Goal: Feedback & Contribution: Submit feedback/report problem

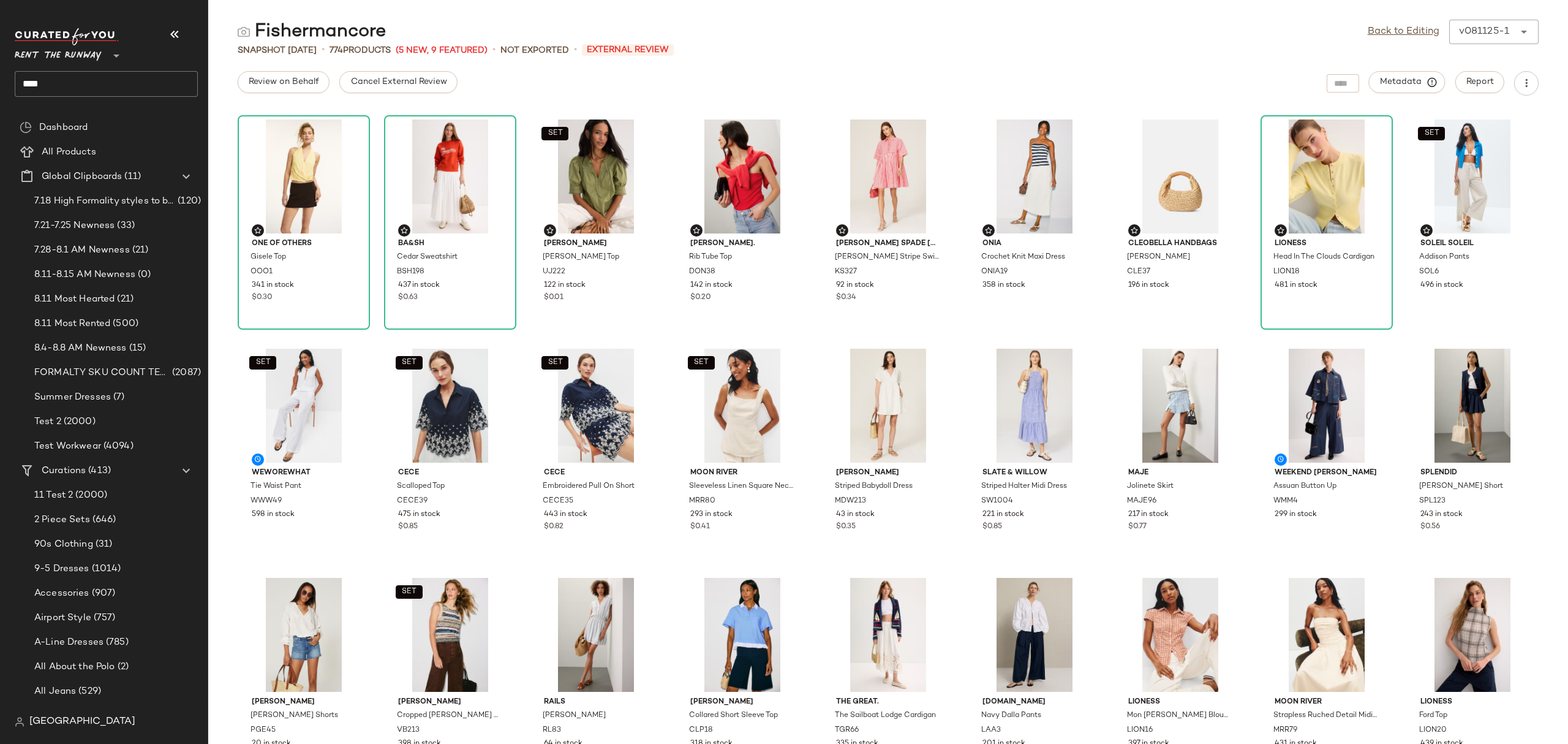
click at [376, 342] on div "One of Others Gisele Top OOO1 341 in stock $0.30 ba&sh Cedar Sweatshirt BSH198 …" at bounding box center [888, 427] width 1360 height 633
click at [1413, 31] on link "Back to Editing" at bounding box center [1403, 31] width 72 height 15
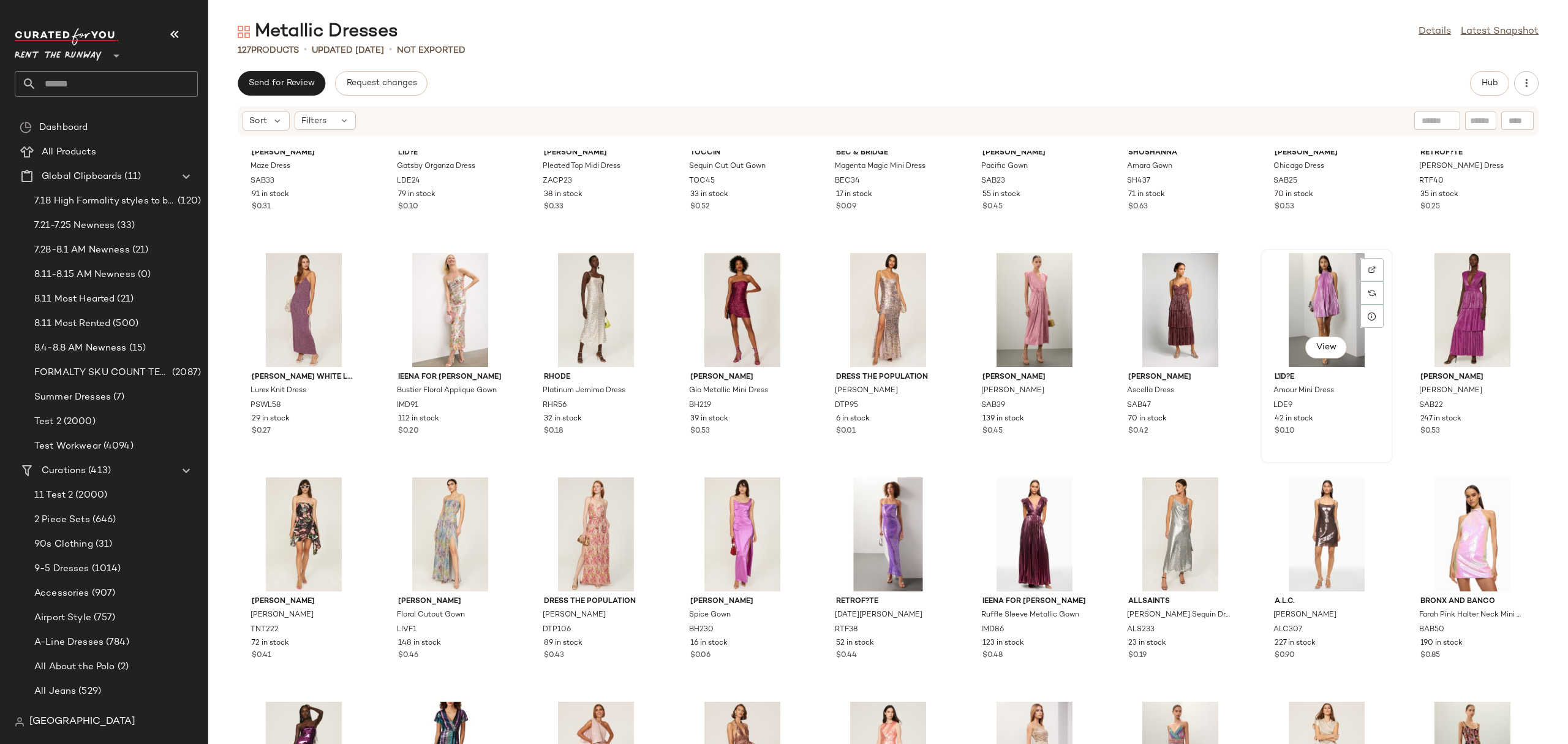
scroll to position [1366, 0]
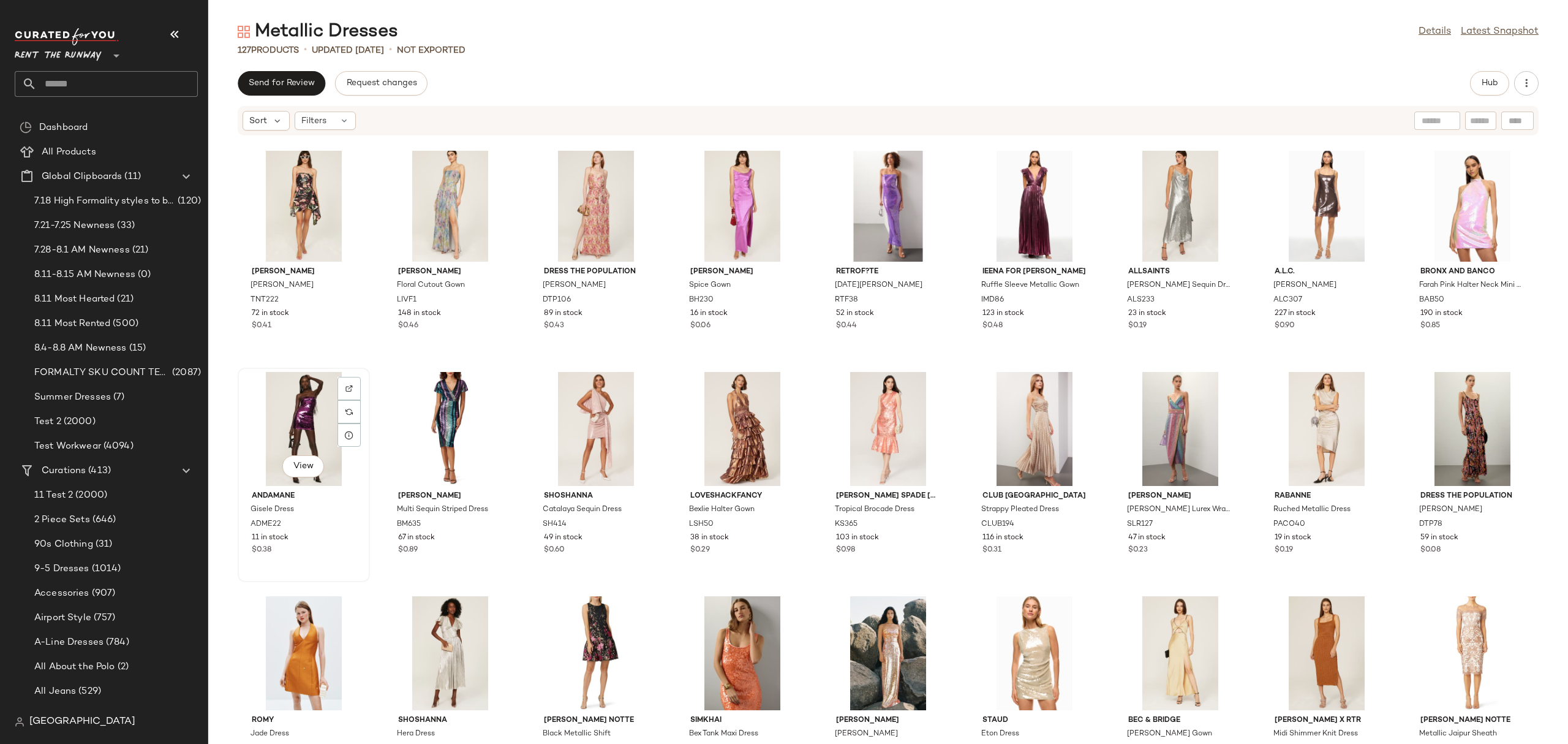
click at [303, 418] on div "View" at bounding box center [304, 429] width 124 height 114
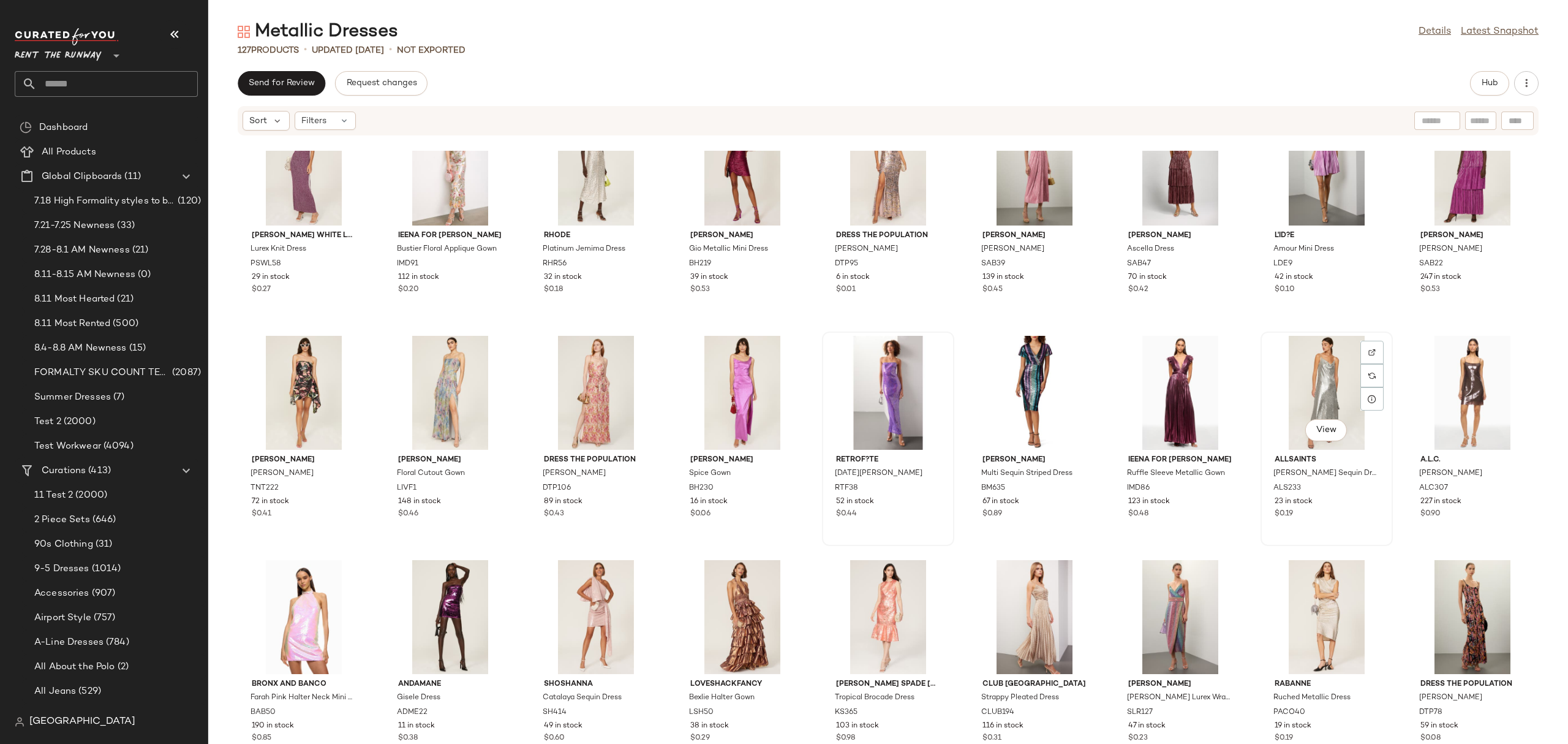
click at [1299, 369] on div "View" at bounding box center [1327, 393] width 124 height 114
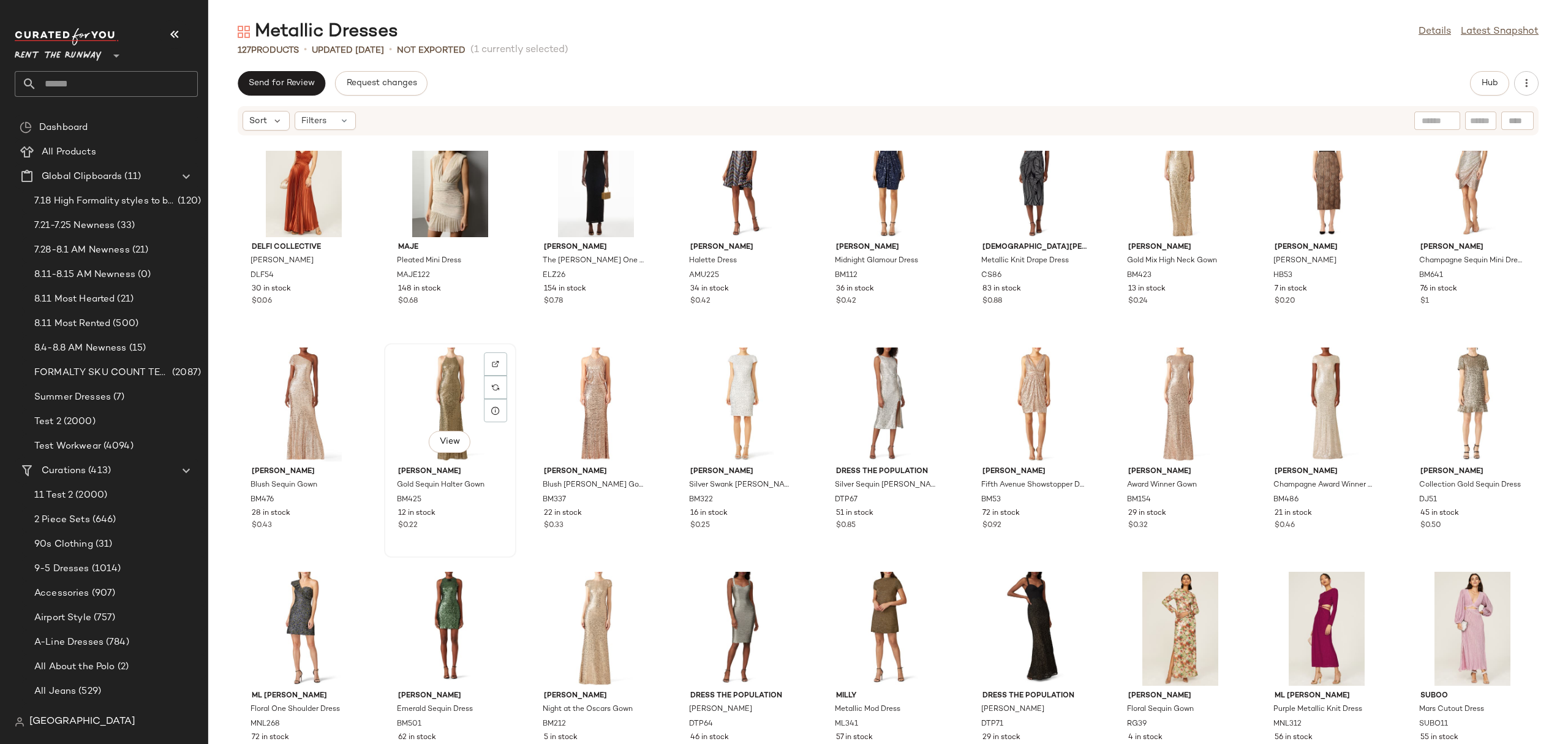
scroll to position [2114, 0]
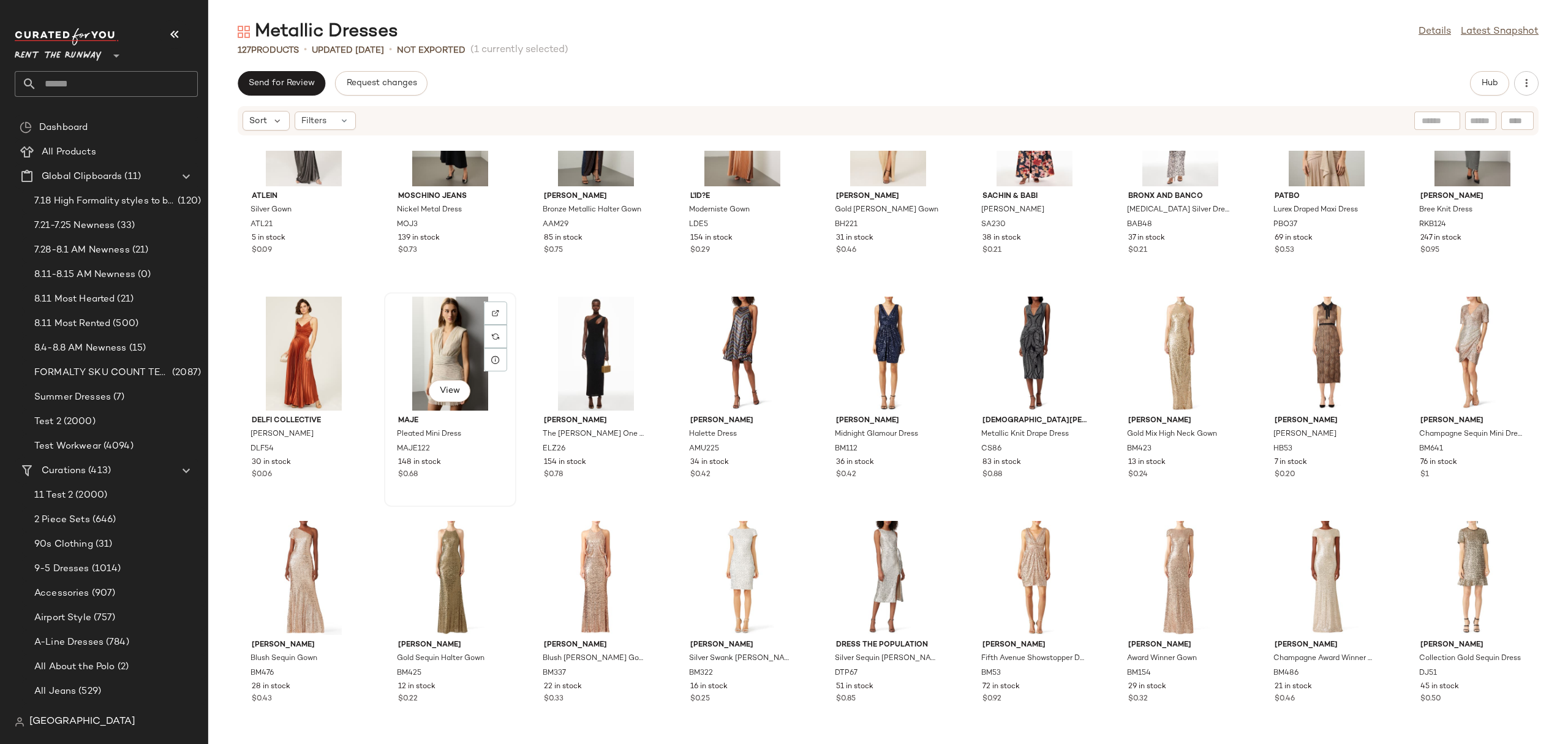
click at [413, 352] on div "View" at bounding box center [450, 354] width 124 height 114
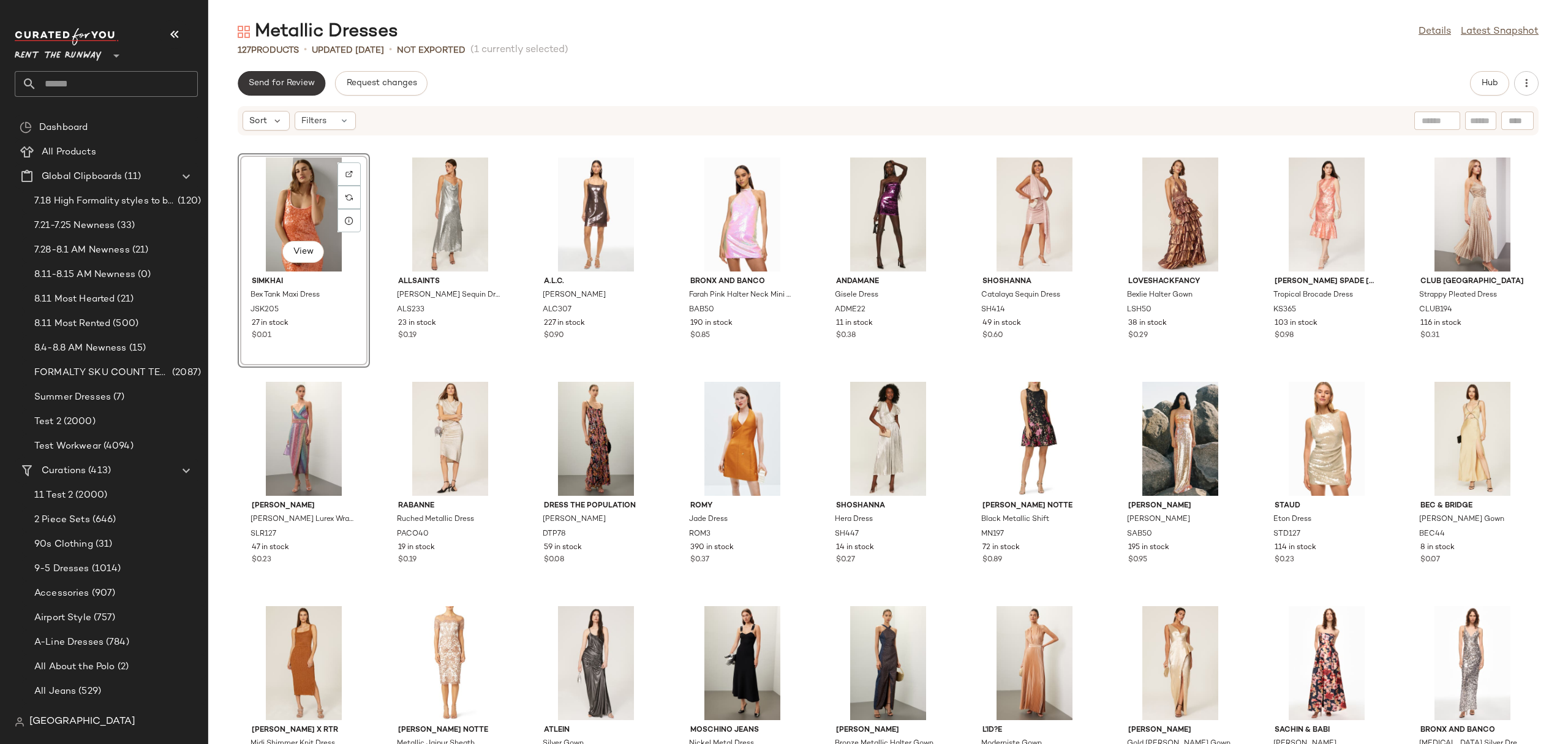
click at [287, 94] on button "Send for Review" at bounding box center [282, 83] width 88 height 24
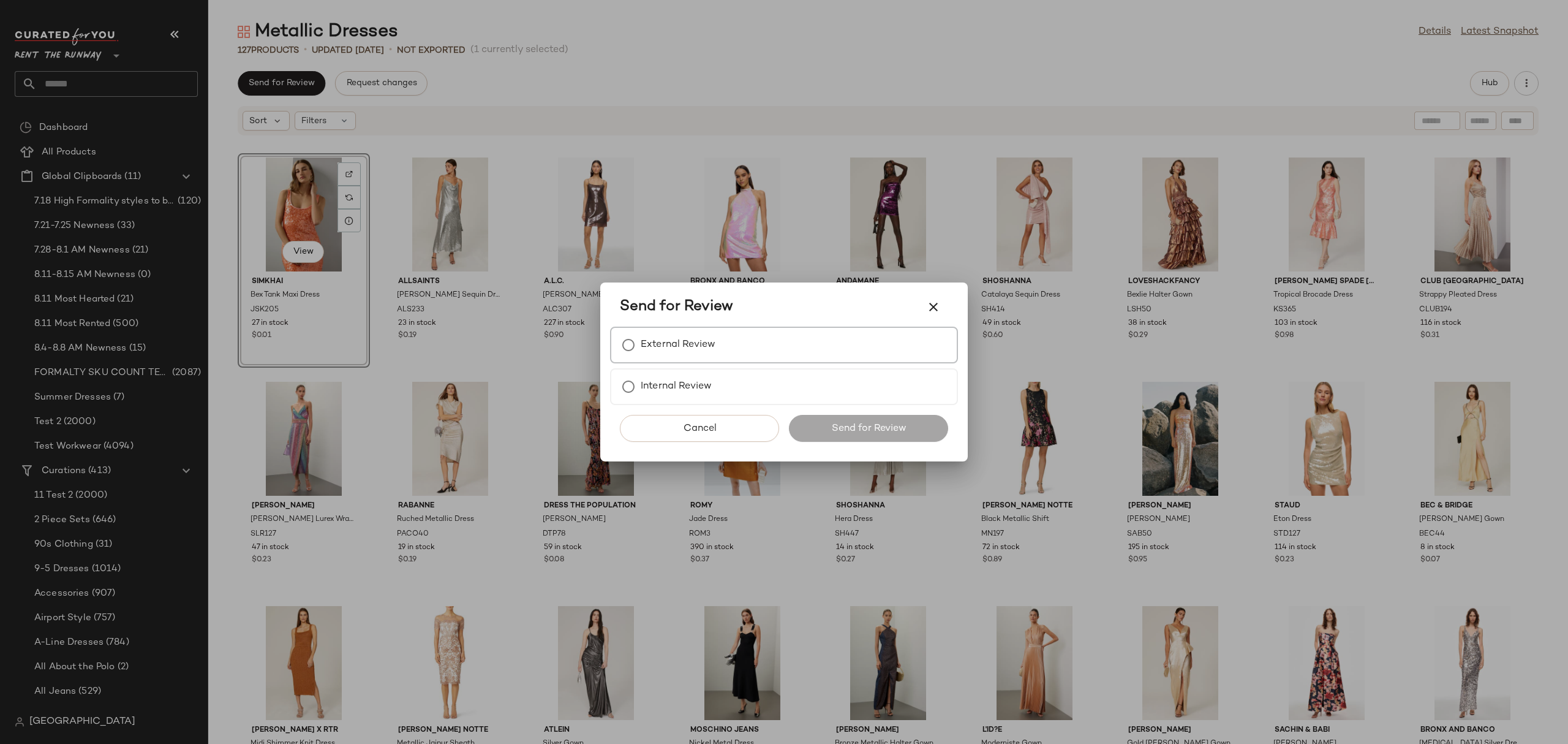
click at [666, 342] on label "External Review" at bounding box center [678, 345] width 74 height 24
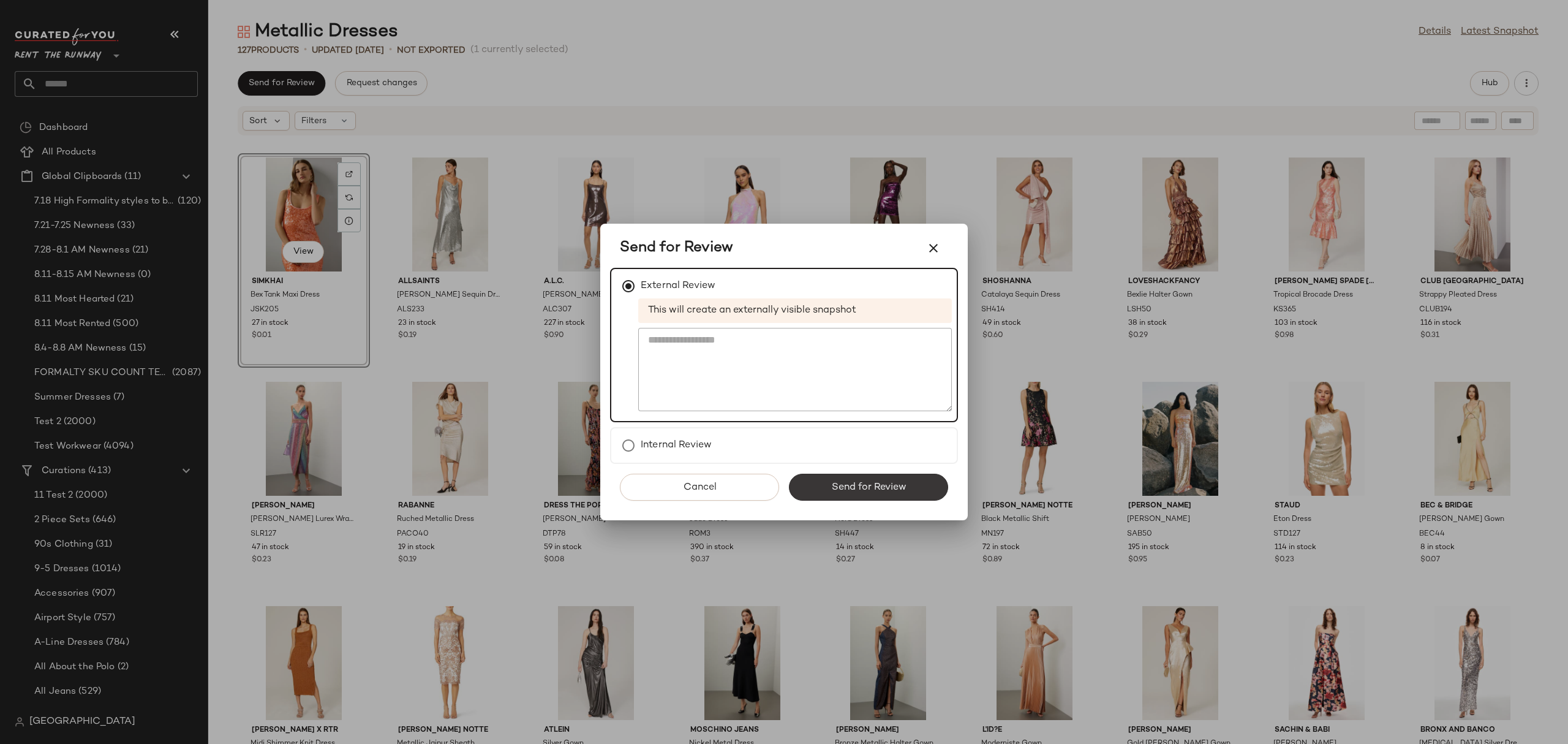
click at [816, 480] on button "Send for Review" at bounding box center [868, 487] width 159 height 27
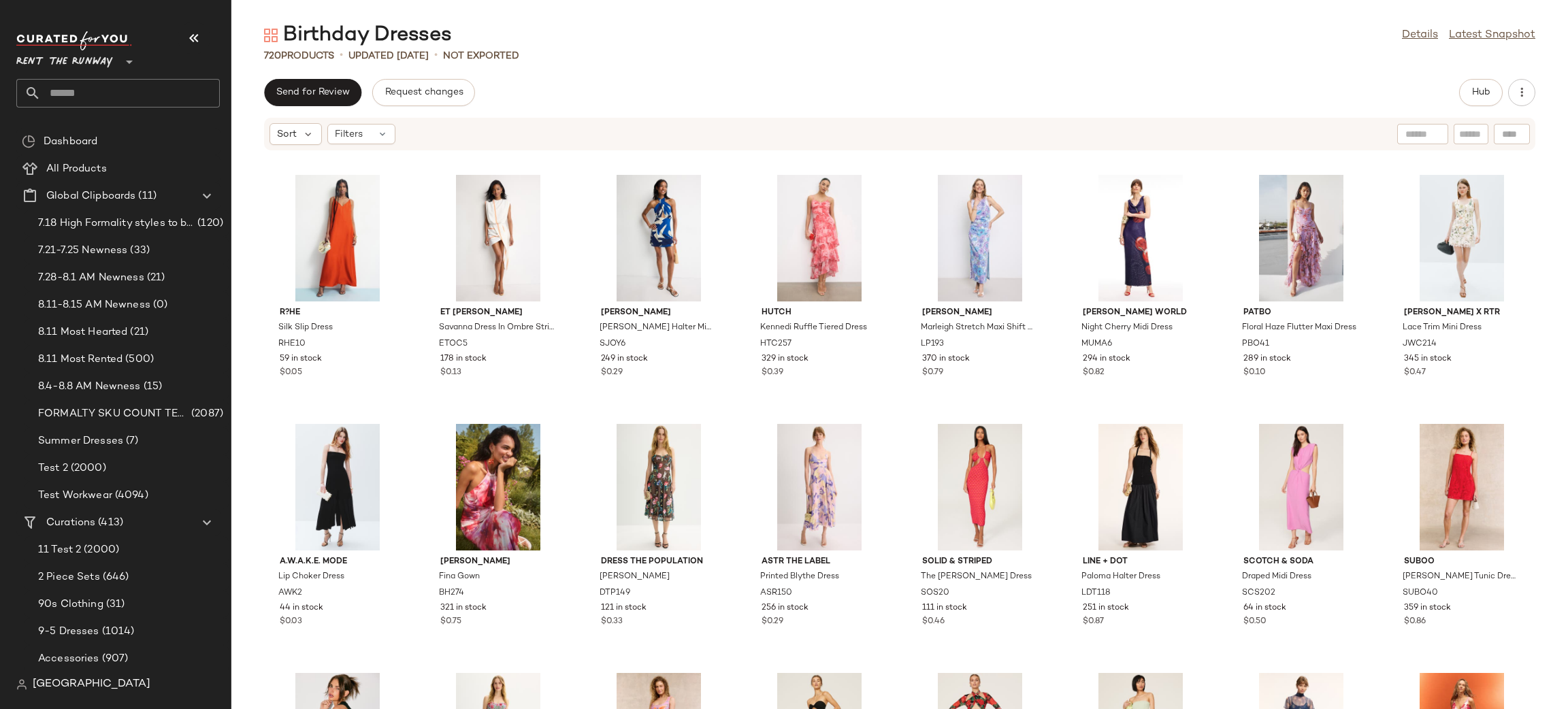
click at [866, 151] on div "Sort Filters R?he Silk Slip Dress RHE10 59 in stock $0.05 Et Ochs Savanna Dress…" at bounding box center [899, 413] width 1336 height 592
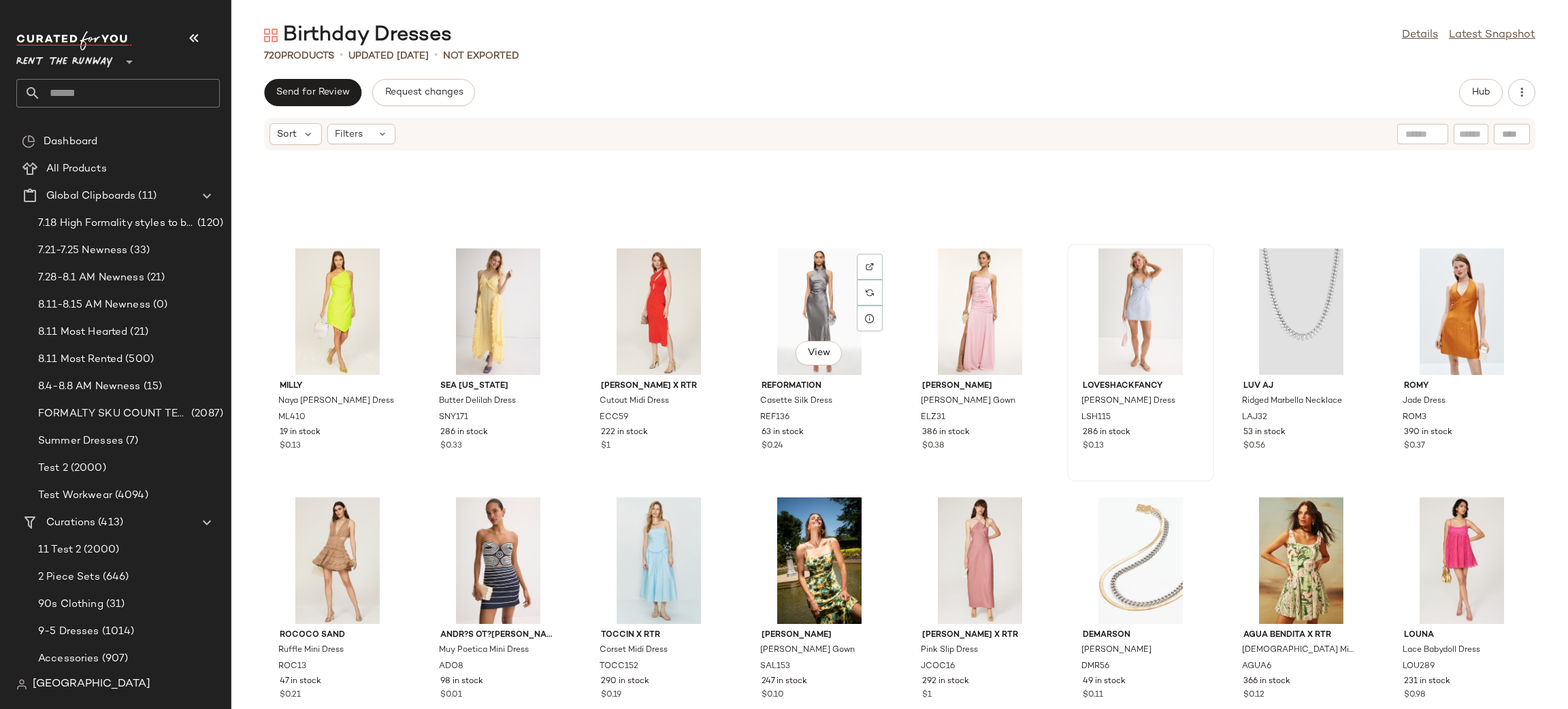
scroll to position [5660, 0]
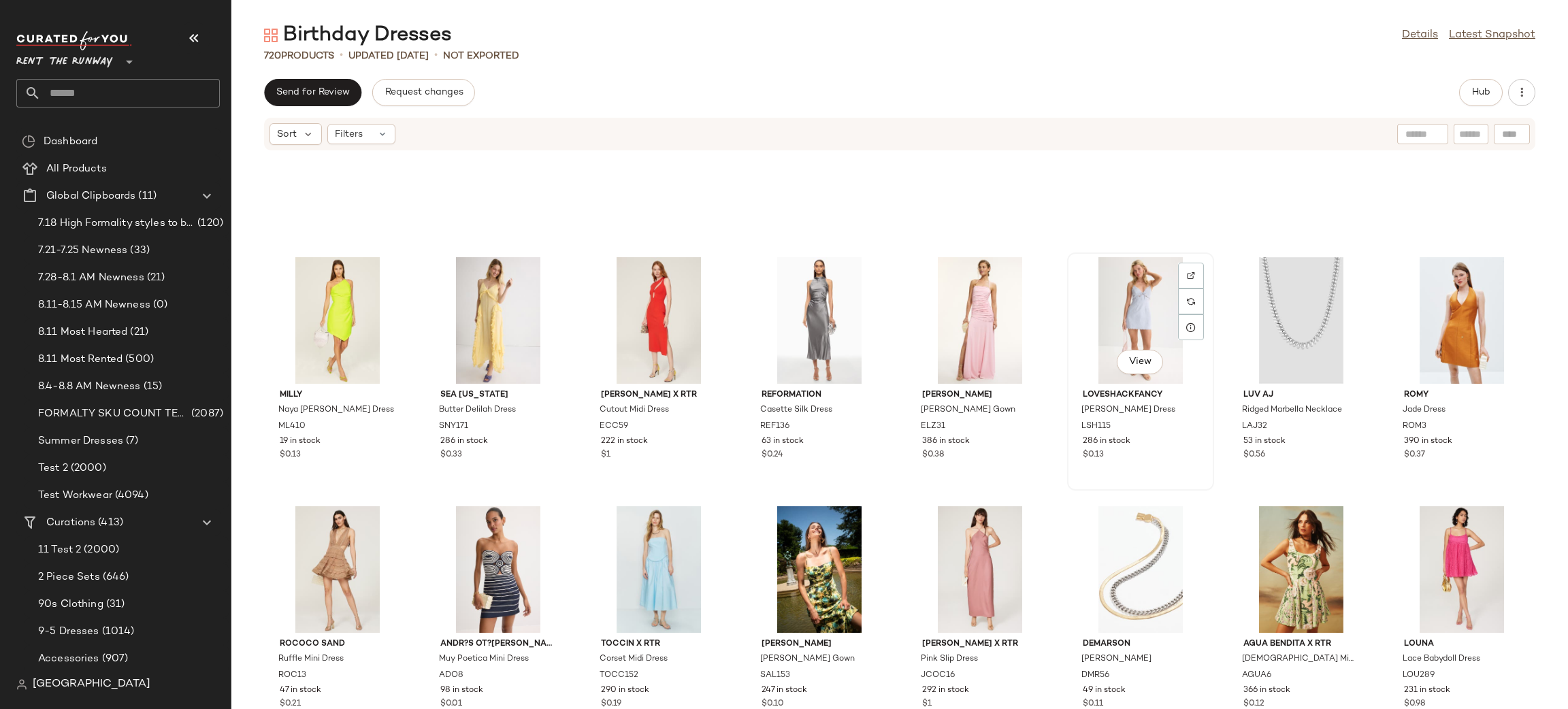
click at [1120, 296] on div "View" at bounding box center [1141, 321] width 138 height 127
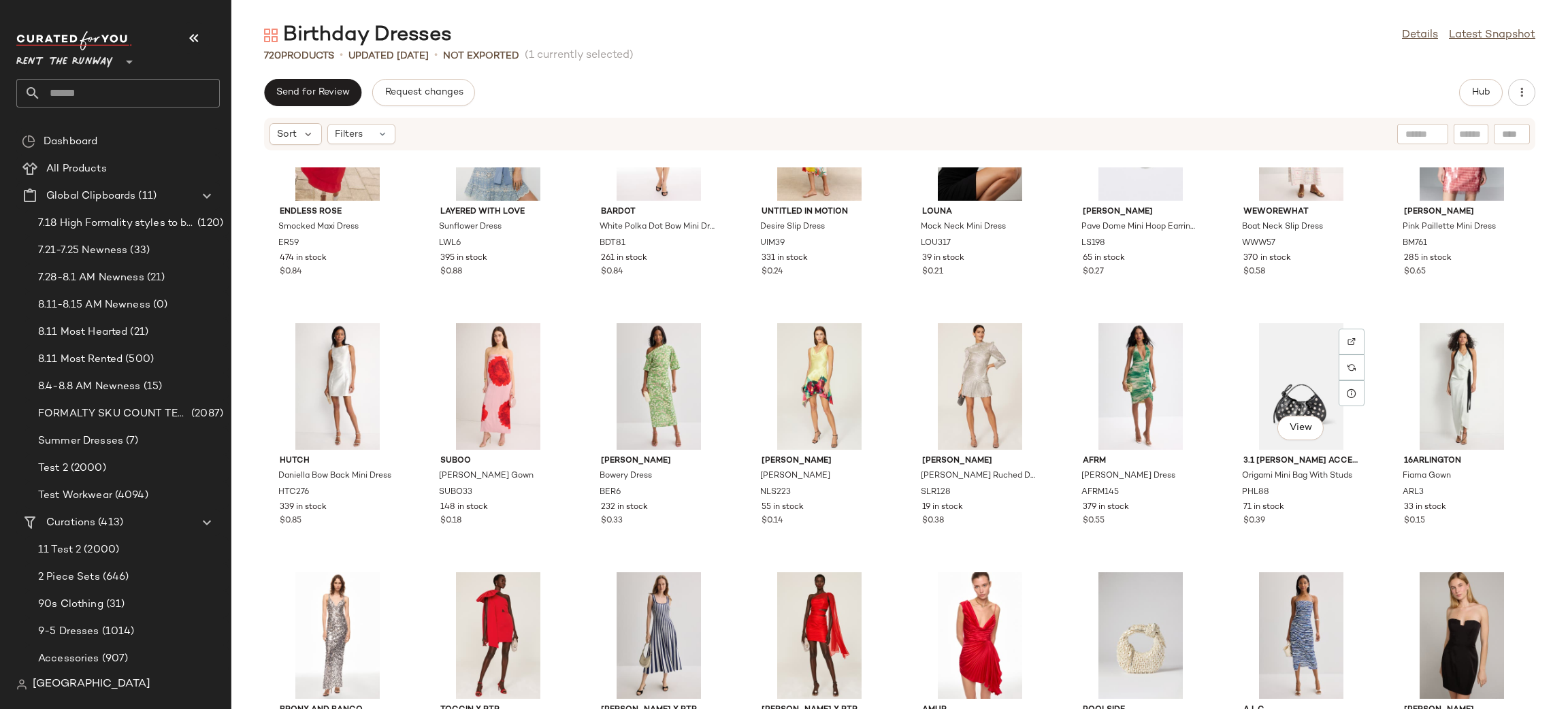
scroll to position [6217, 0]
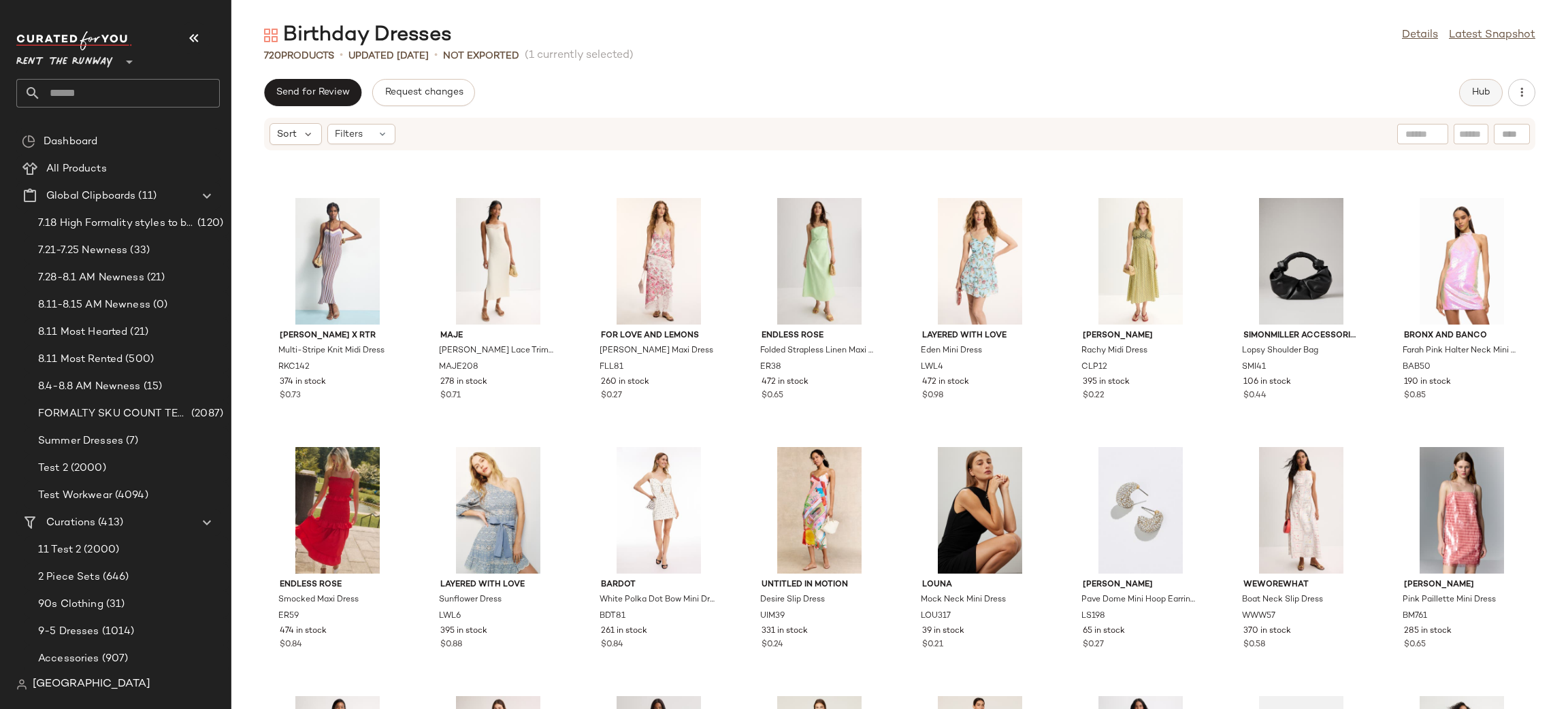
click at [1393, 79] on button "Hub" at bounding box center [1481, 92] width 43 height 27
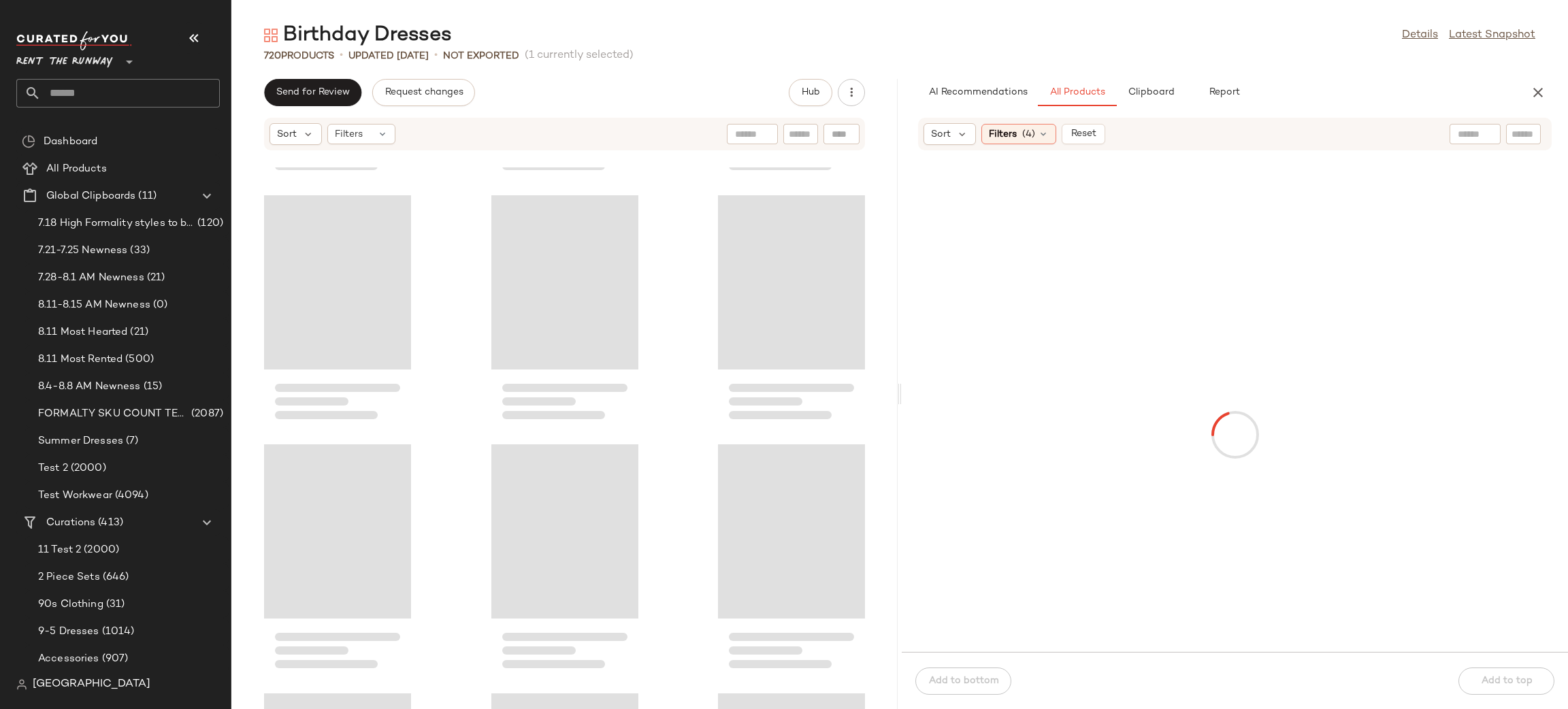
scroll to position [15448, 0]
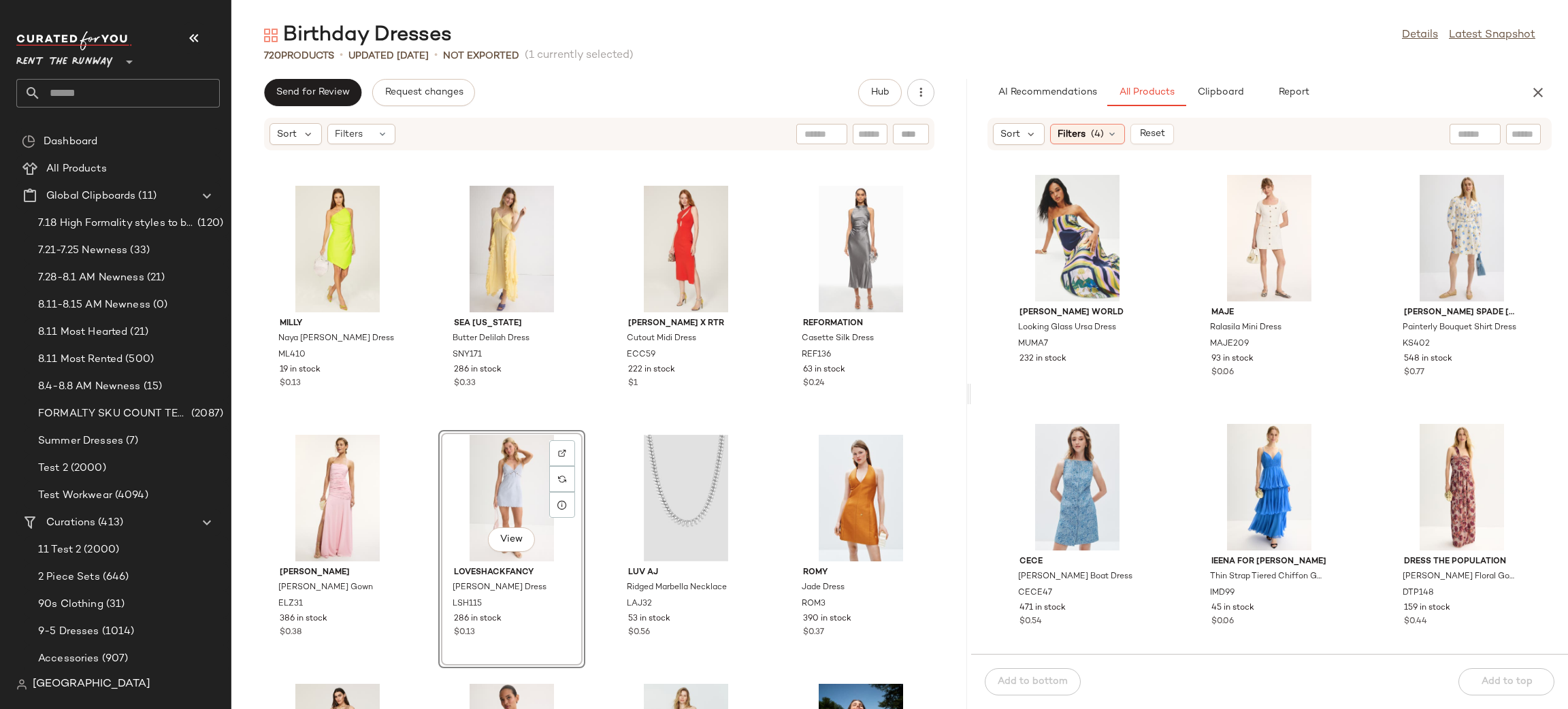
drag, startPoint x: 899, startPoint y: 350, endPoint x: 971, endPoint y: 416, distance: 97.7
click at [971, 414] on div "Birthday Dresses Details Latest Snapshot 720 Products • updated Aug 8th • Not E…" at bounding box center [899, 365] width 1336 height 687
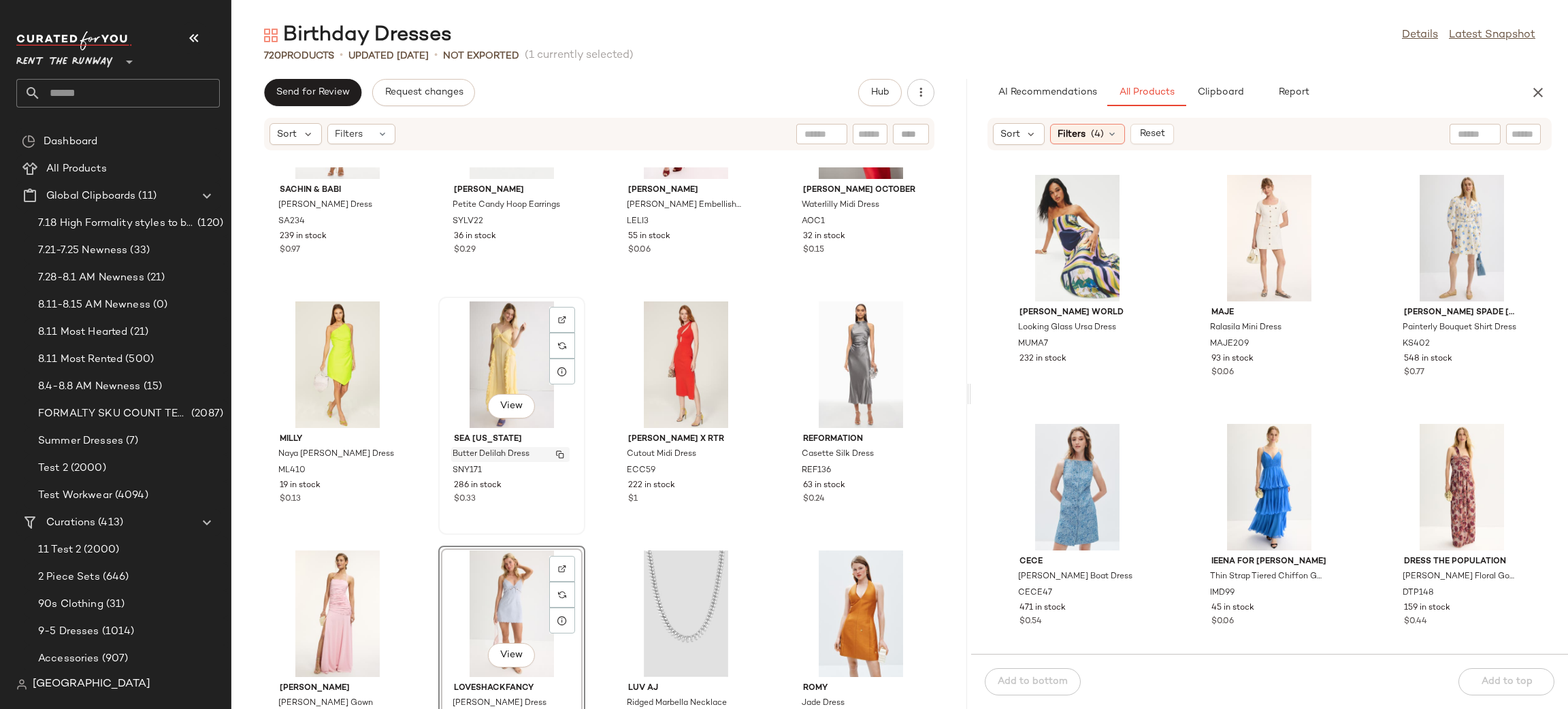
scroll to position [11136, 0]
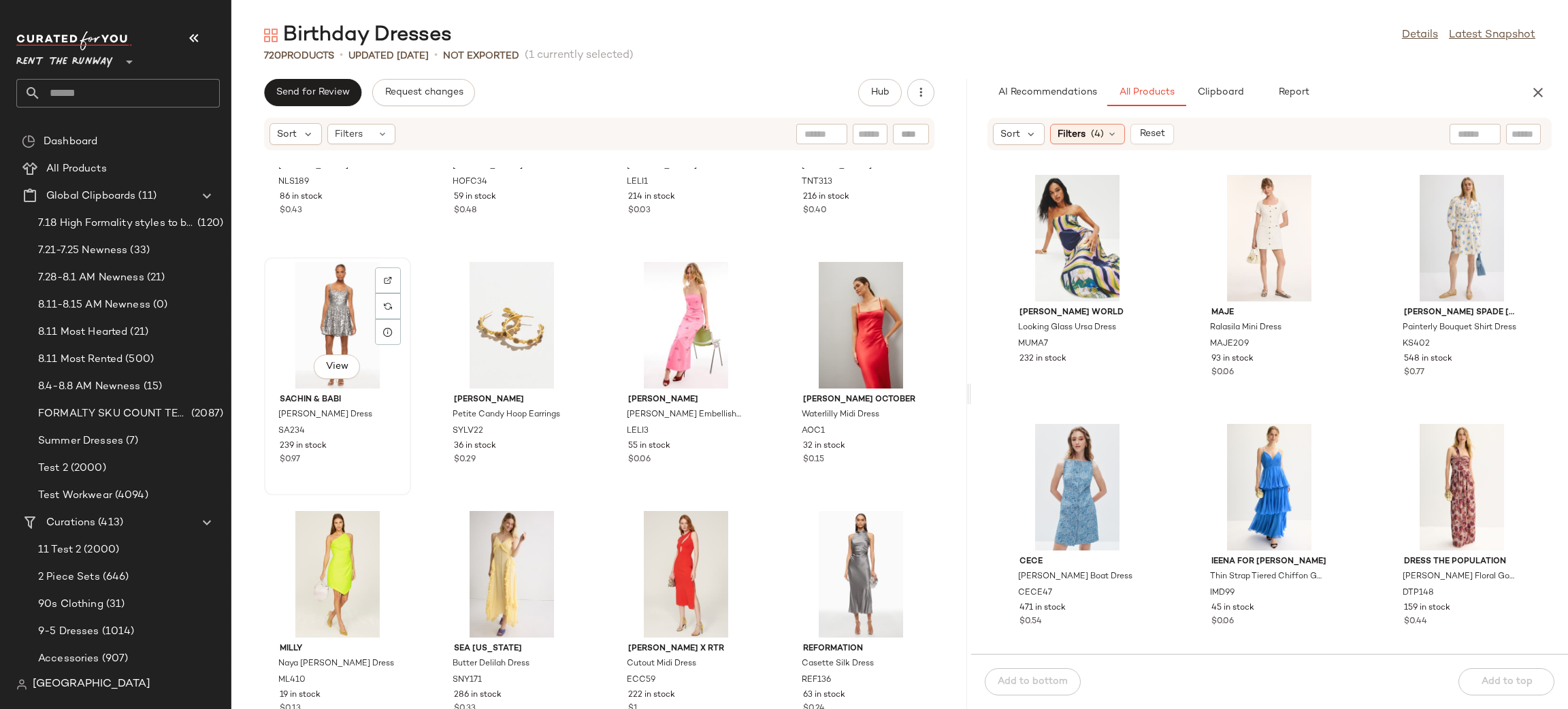
click at [325, 306] on div "View" at bounding box center [338, 326] width 138 height 127
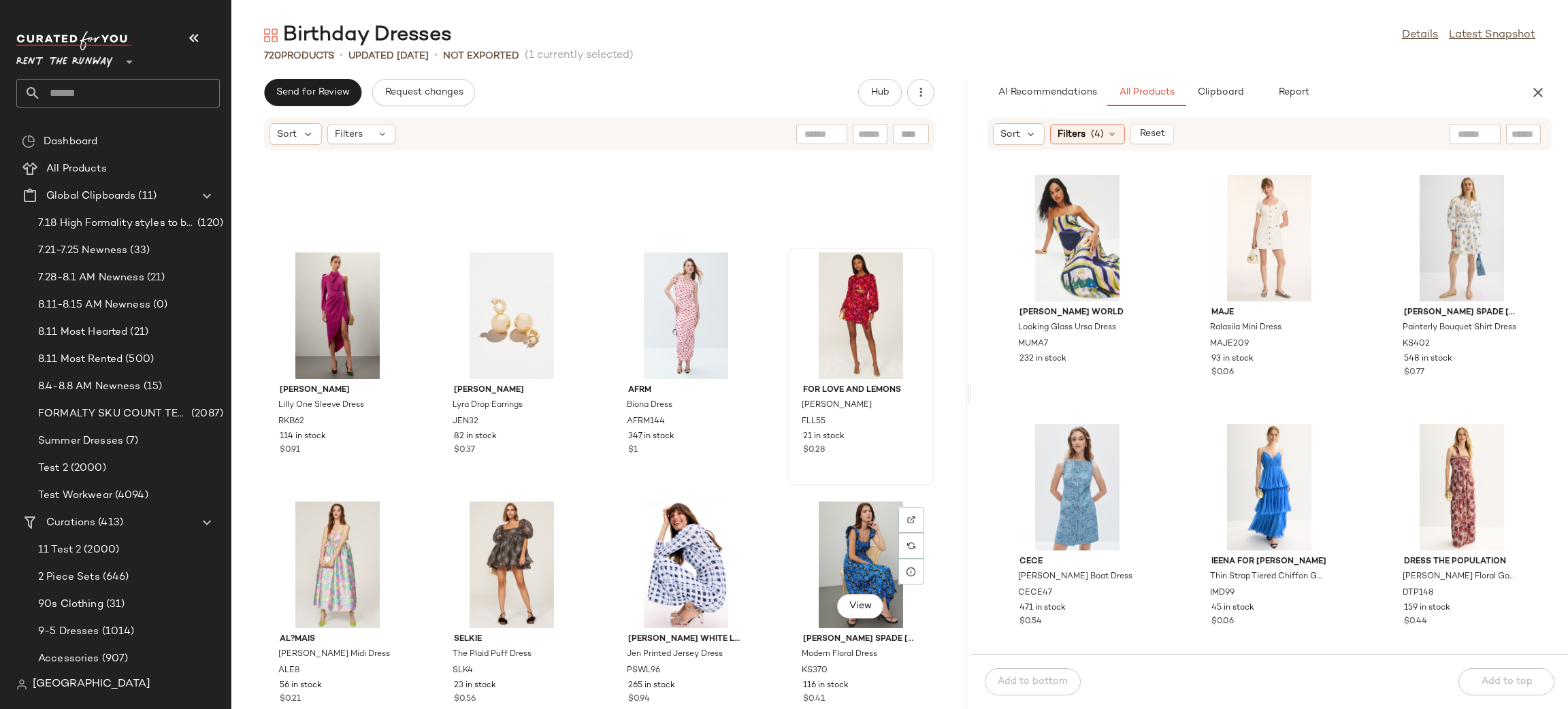
scroll to position [22598, 0]
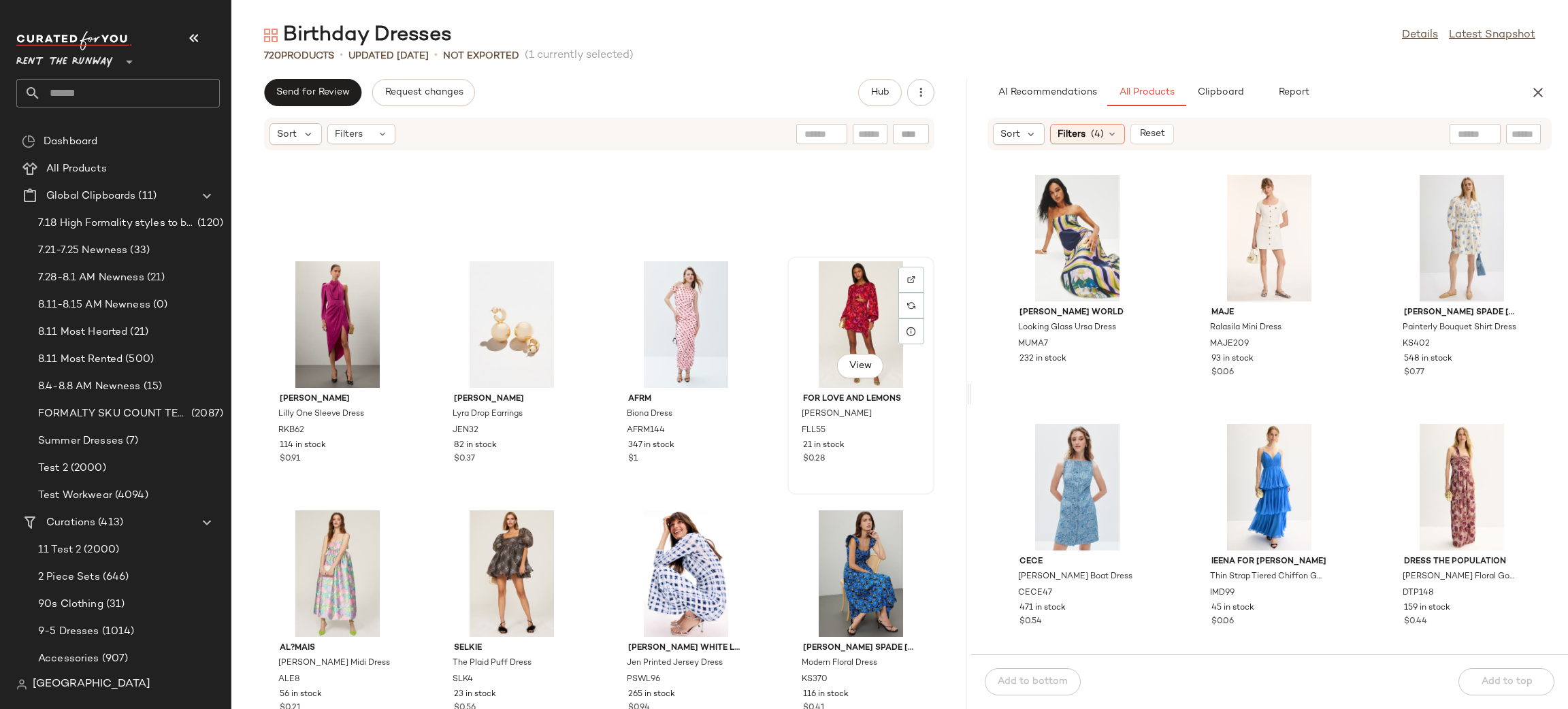
click at [826, 343] on div "View" at bounding box center [861, 325] width 138 height 127
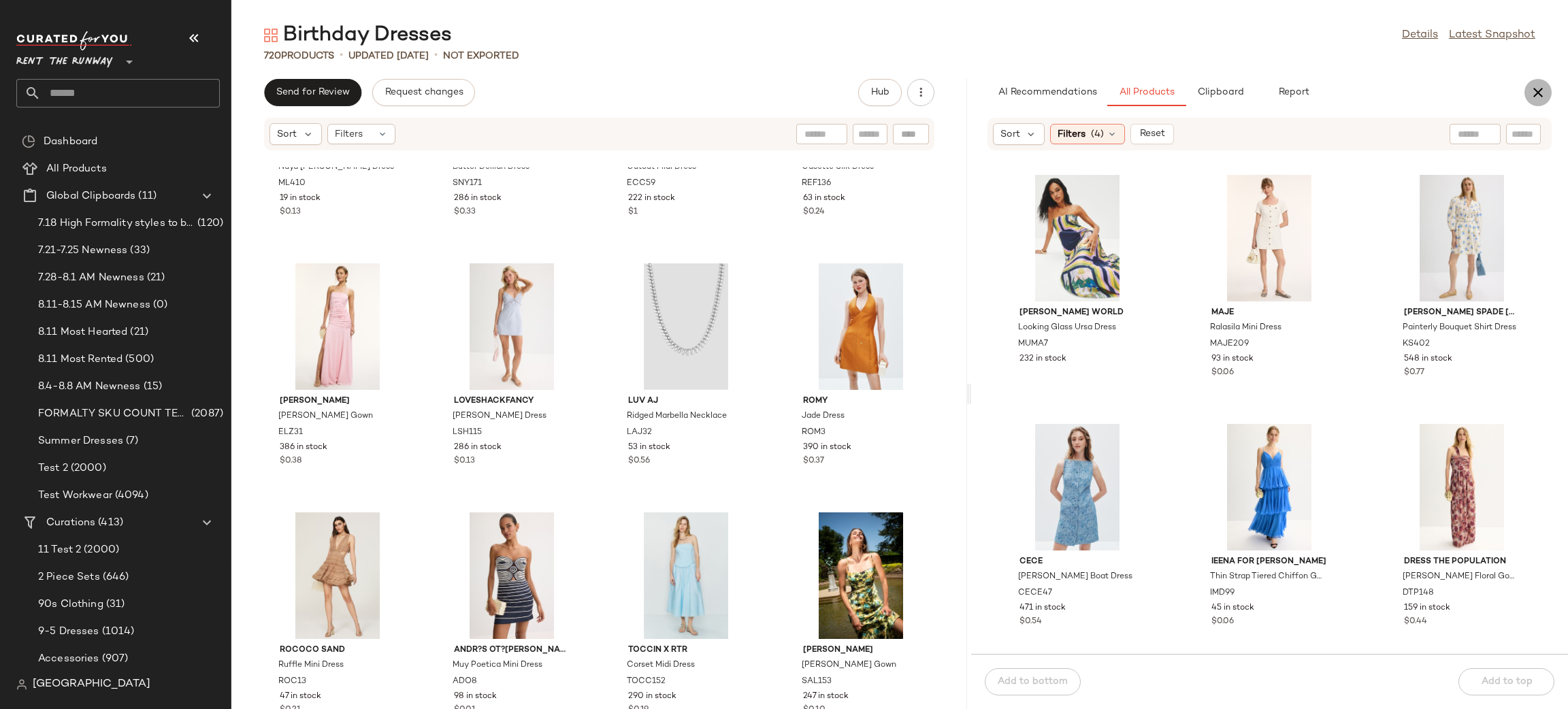
click at [1393, 79] on button "button" at bounding box center [1537, 92] width 27 height 27
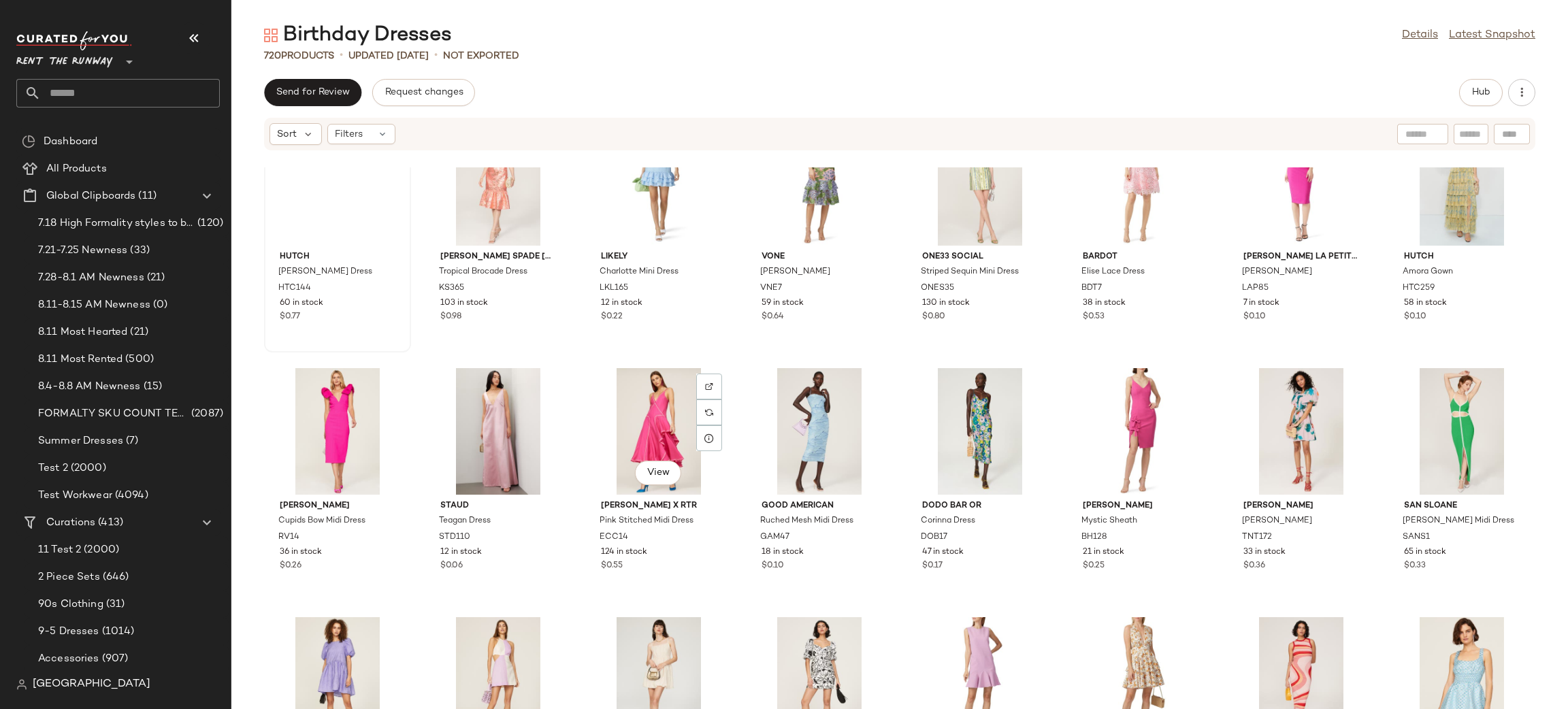
scroll to position [21214, 0]
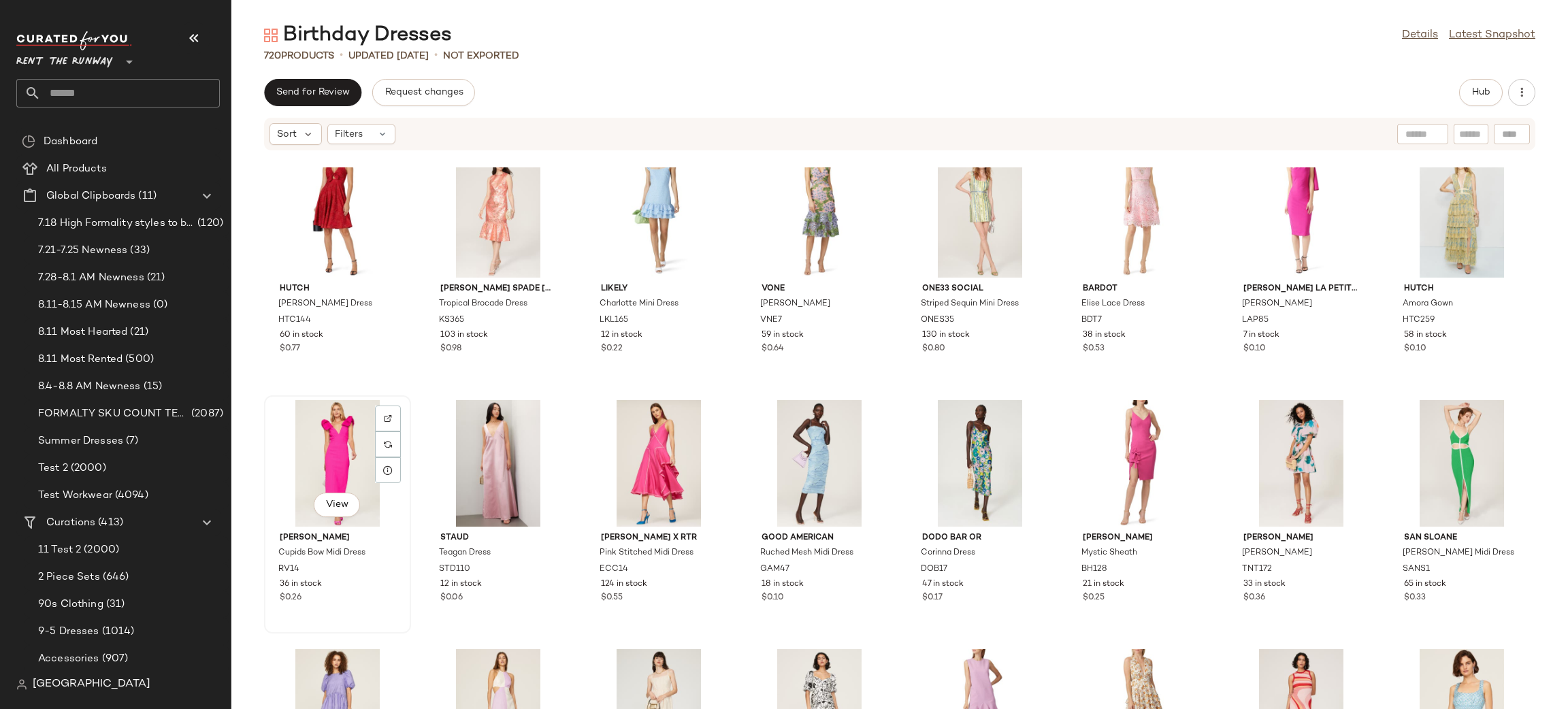
click at [351, 442] on div "View" at bounding box center [338, 464] width 138 height 127
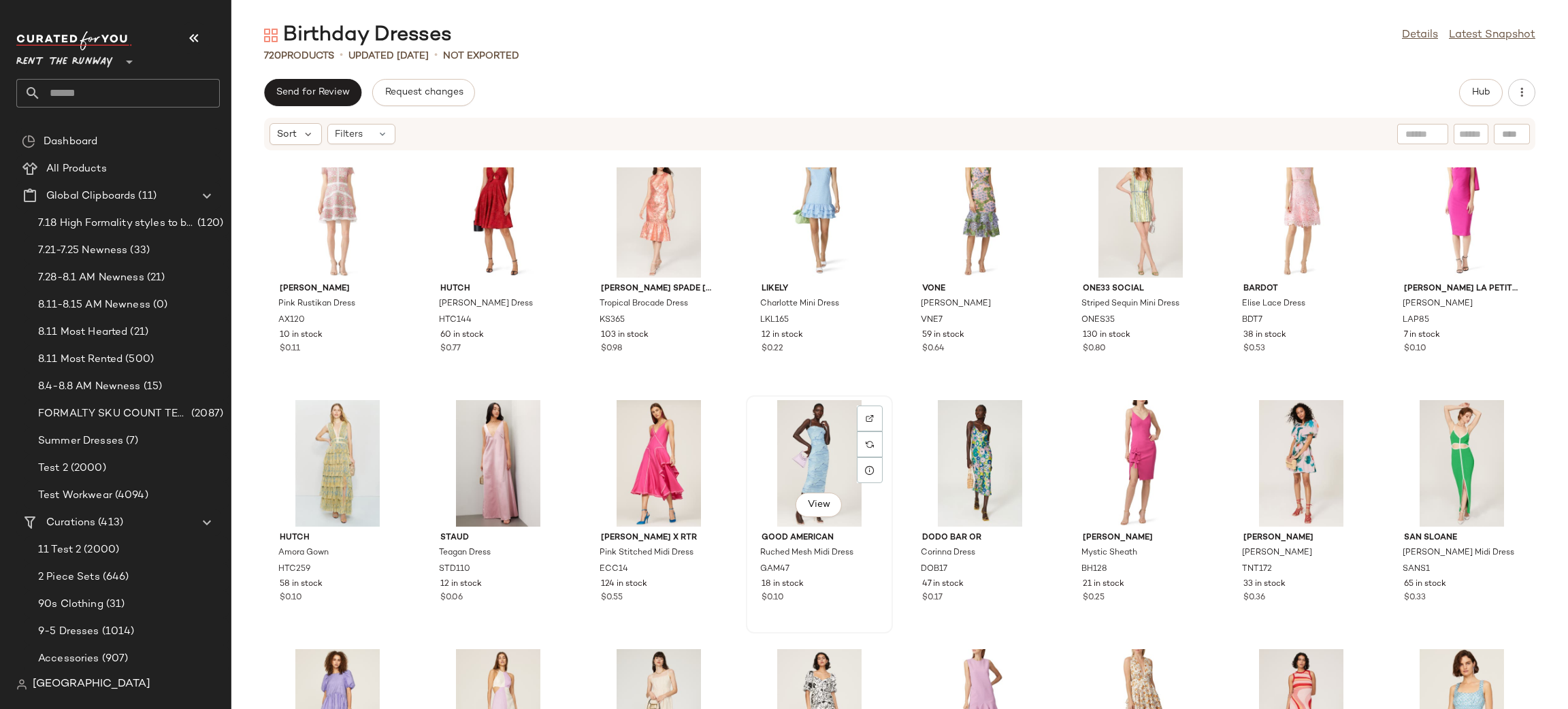
scroll to position [21568, 0]
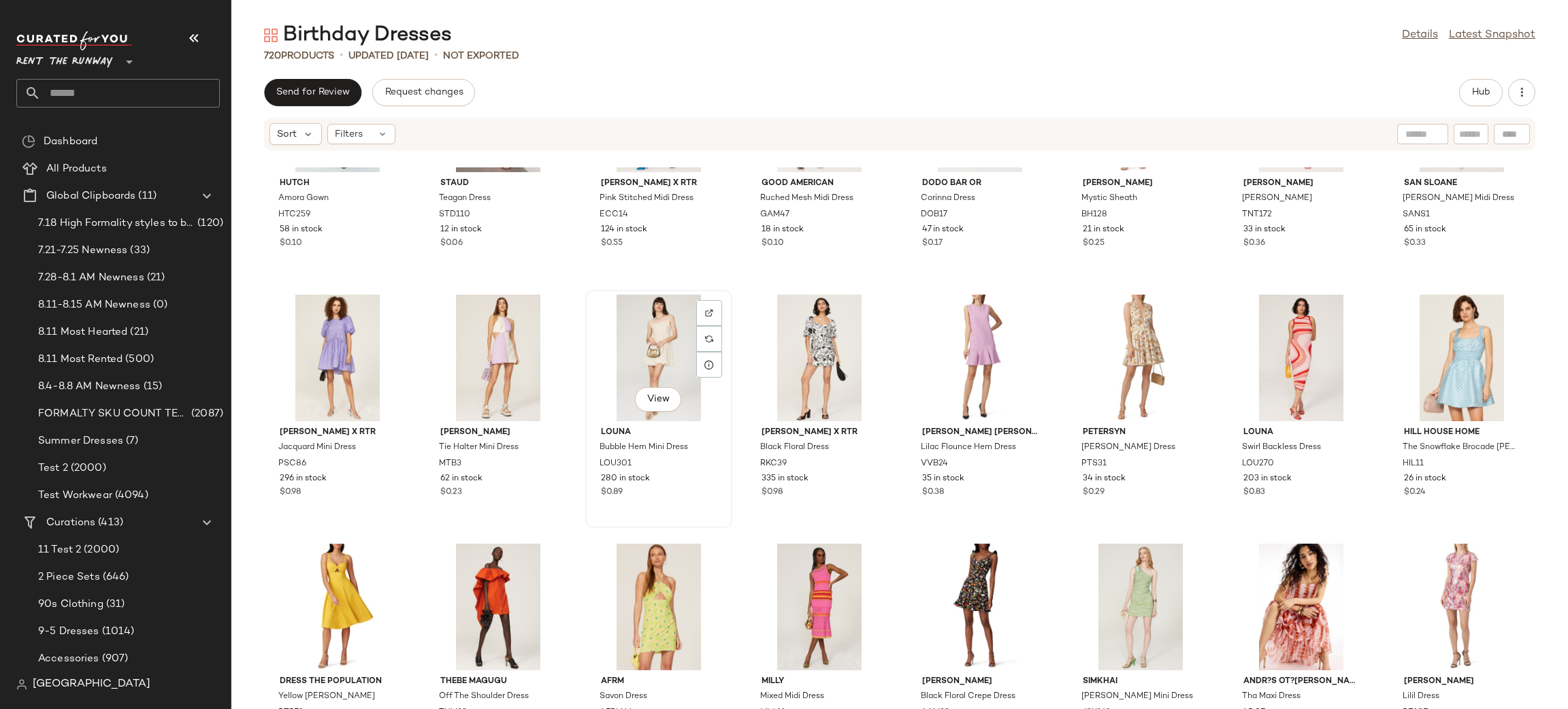
click at [668, 335] on div "View" at bounding box center [658, 358] width 138 height 127
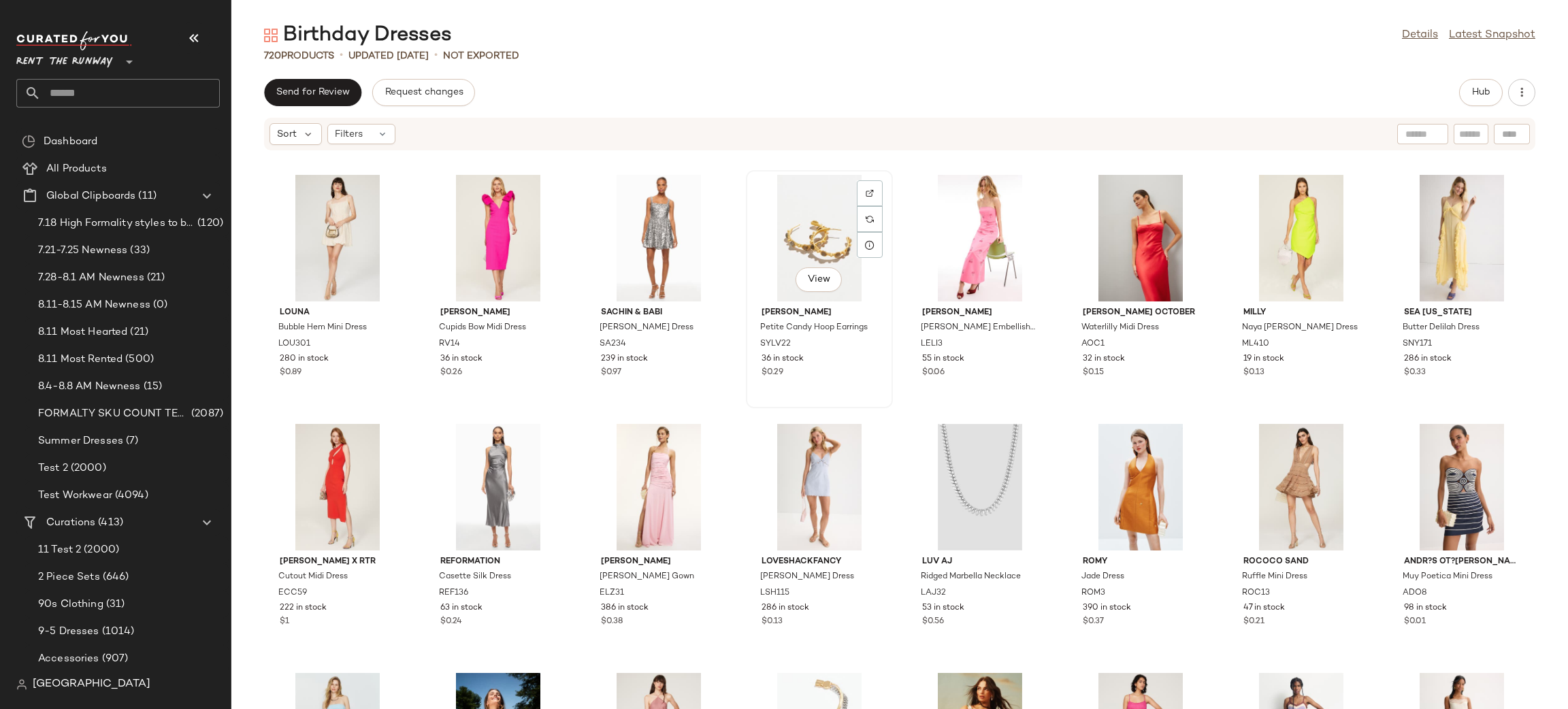
click at [784, 230] on div "View" at bounding box center [819, 238] width 138 height 127
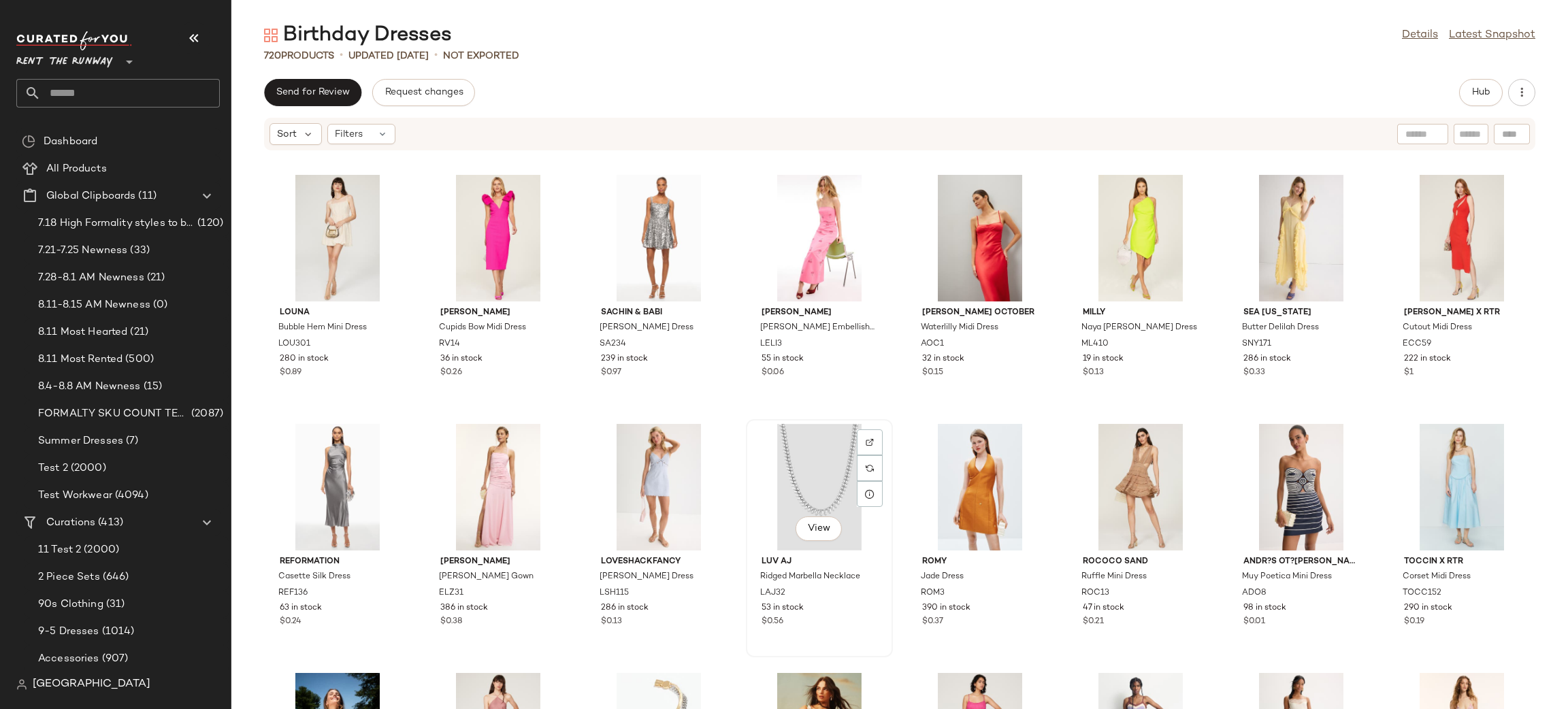
click at [829, 462] on div "View" at bounding box center [819, 488] width 138 height 127
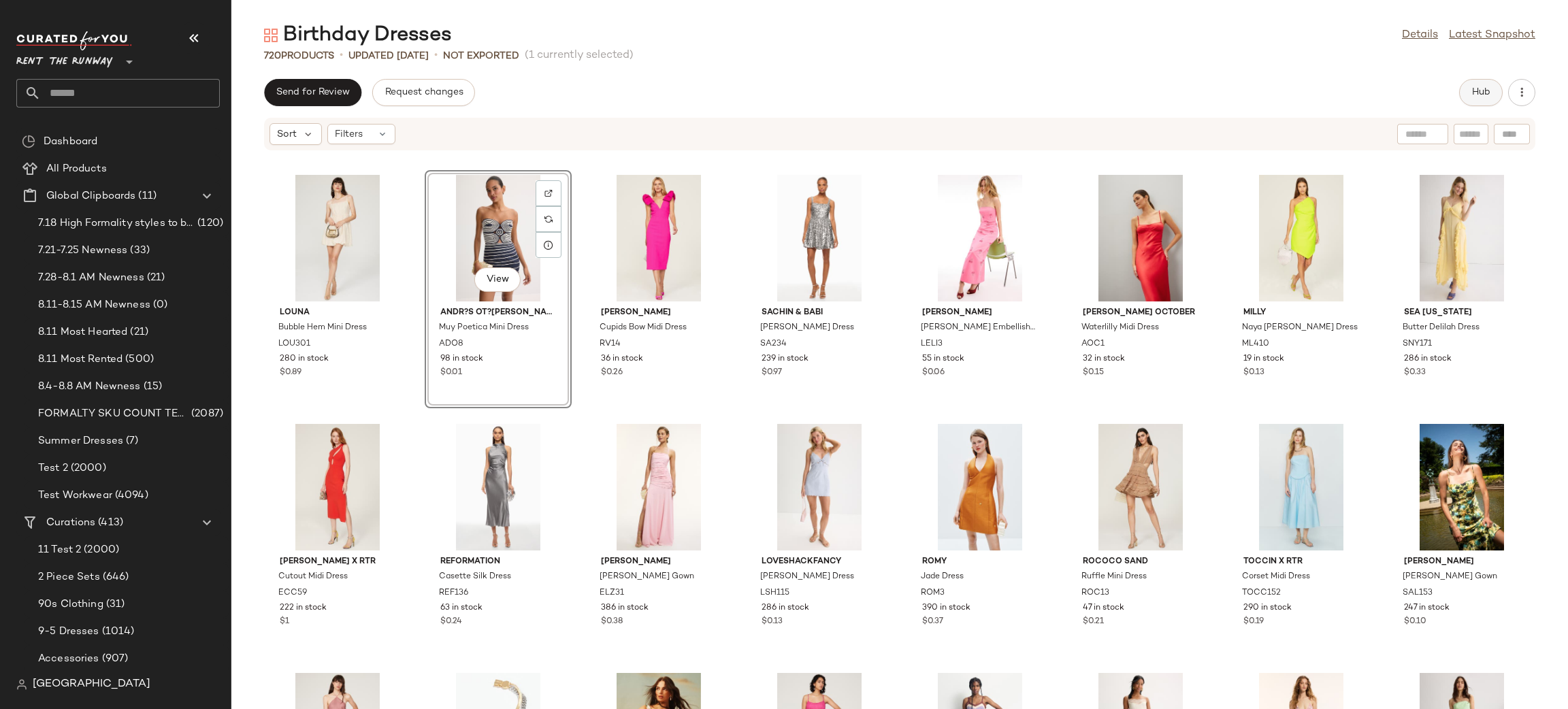
click at [1393, 91] on span "Hub" at bounding box center [1481, 93] width 19 height 11
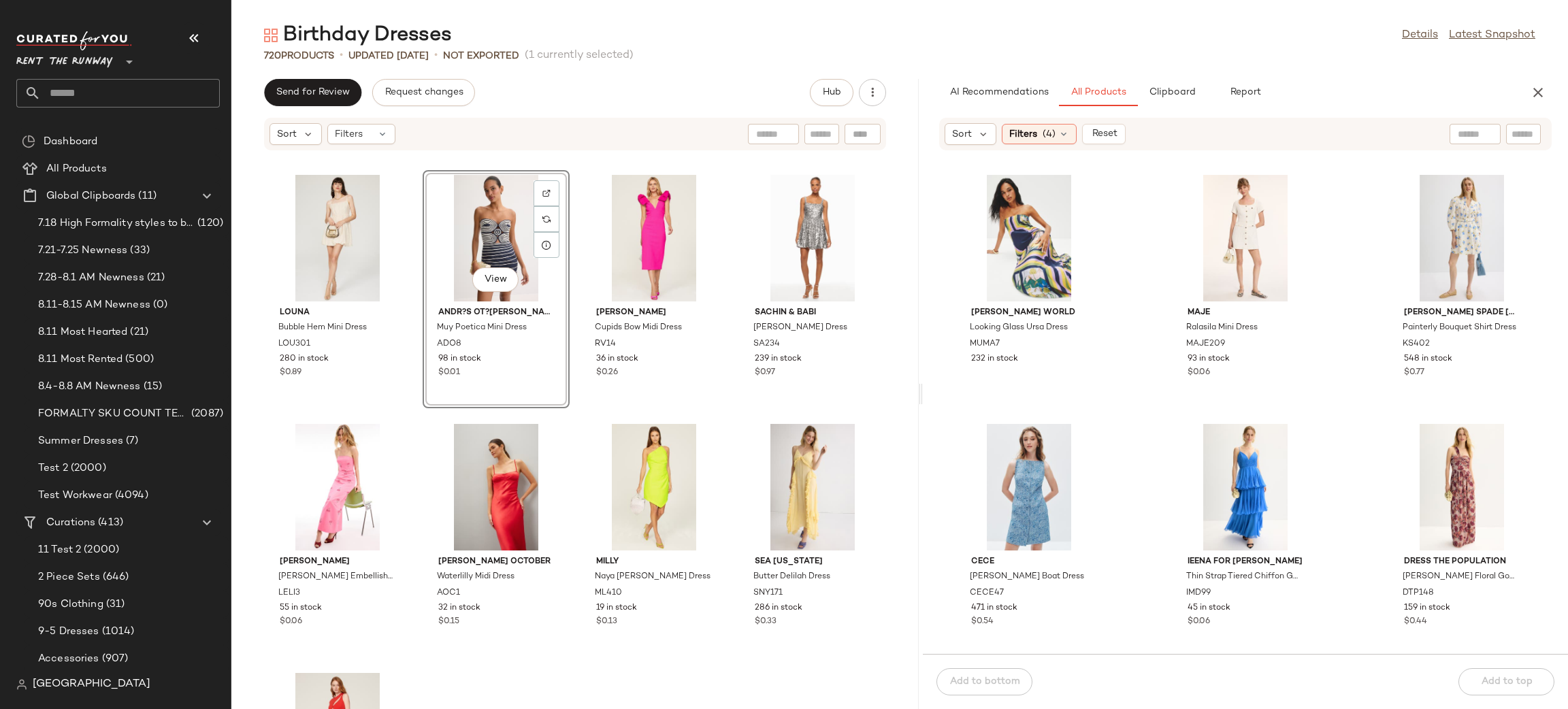
drag, startPoint x: 897, startPoint y: 290, endPoint x: 975, endPoint y: 278, distance: 78.9
click at [975, 278] on div "Birthday Dresses Details Latest Snapshot 720 Products • updated Aug 11th • Not …" at bounding box center [899, 365] width 1336 height 687
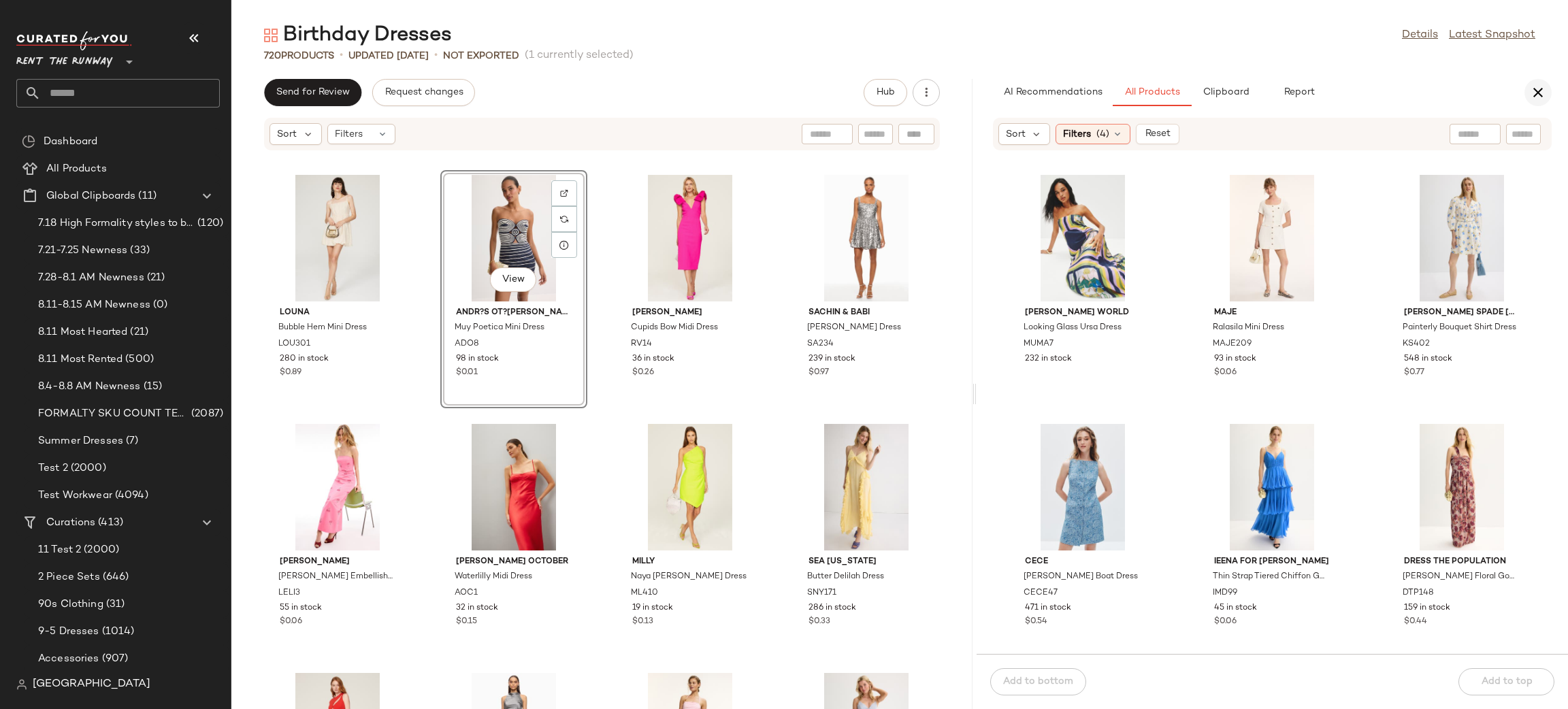
click at [1393, 99] on icon "button" at bounding box center [1537, 92] width 16 height 16
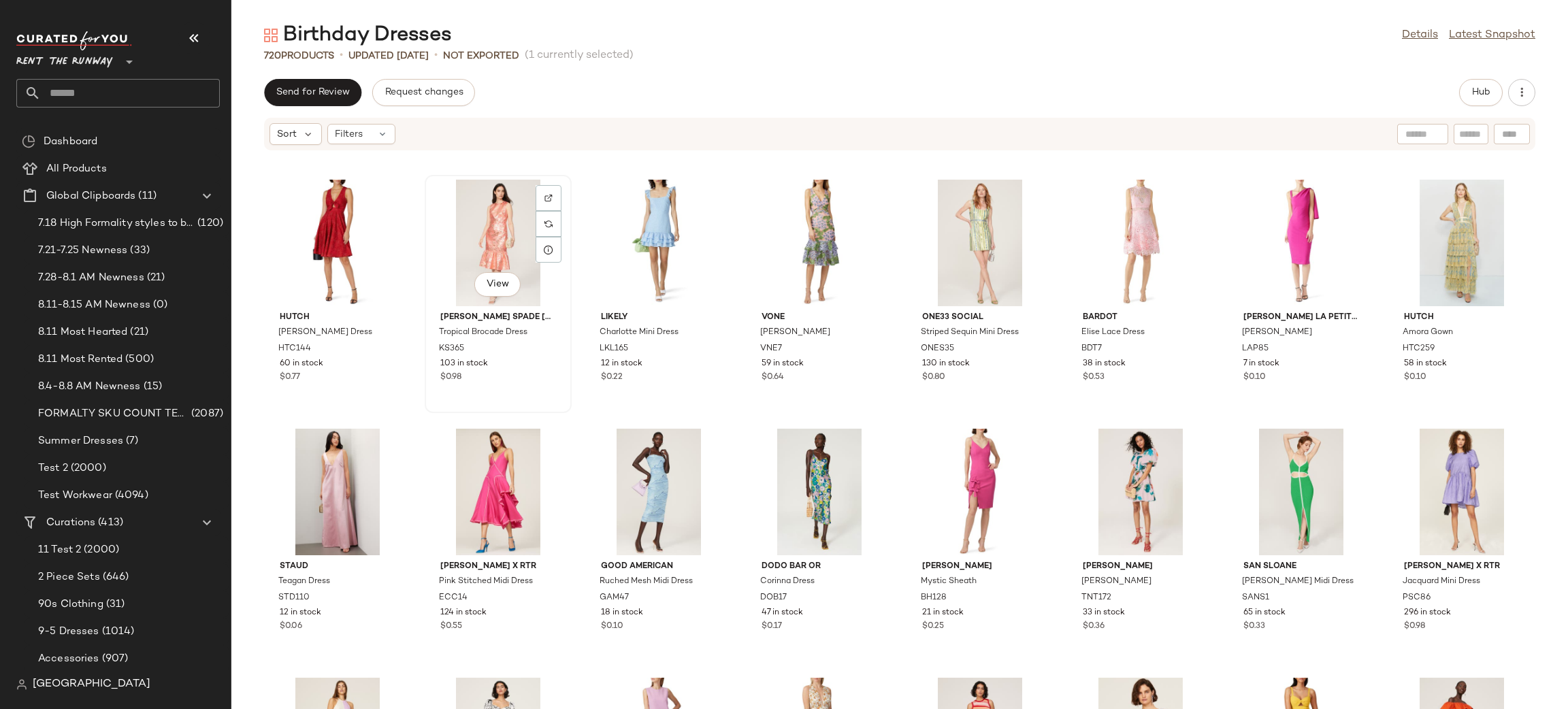
scroll to position [21225, 0]
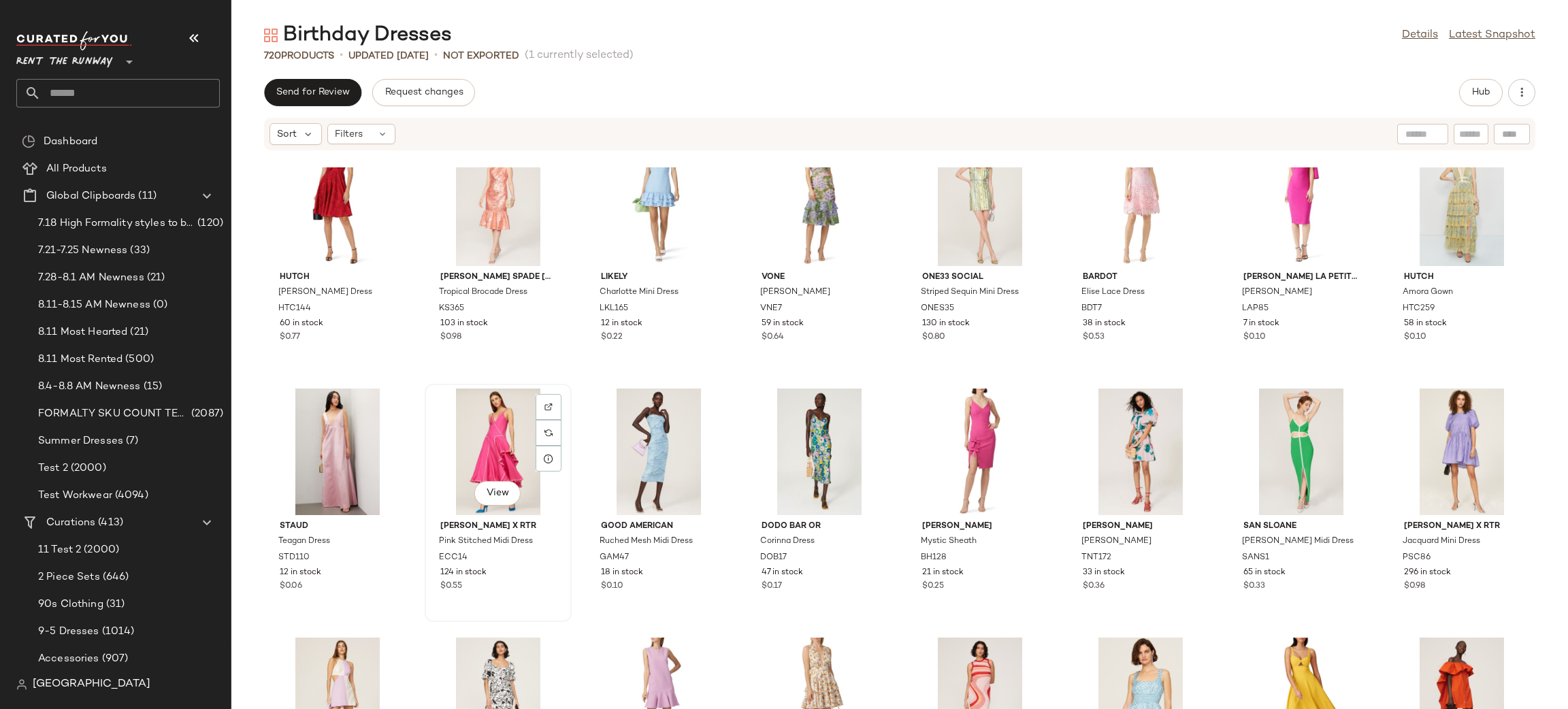
click at [476, 391] on div "View" at bounding box center [498, 452] width 138 height 127
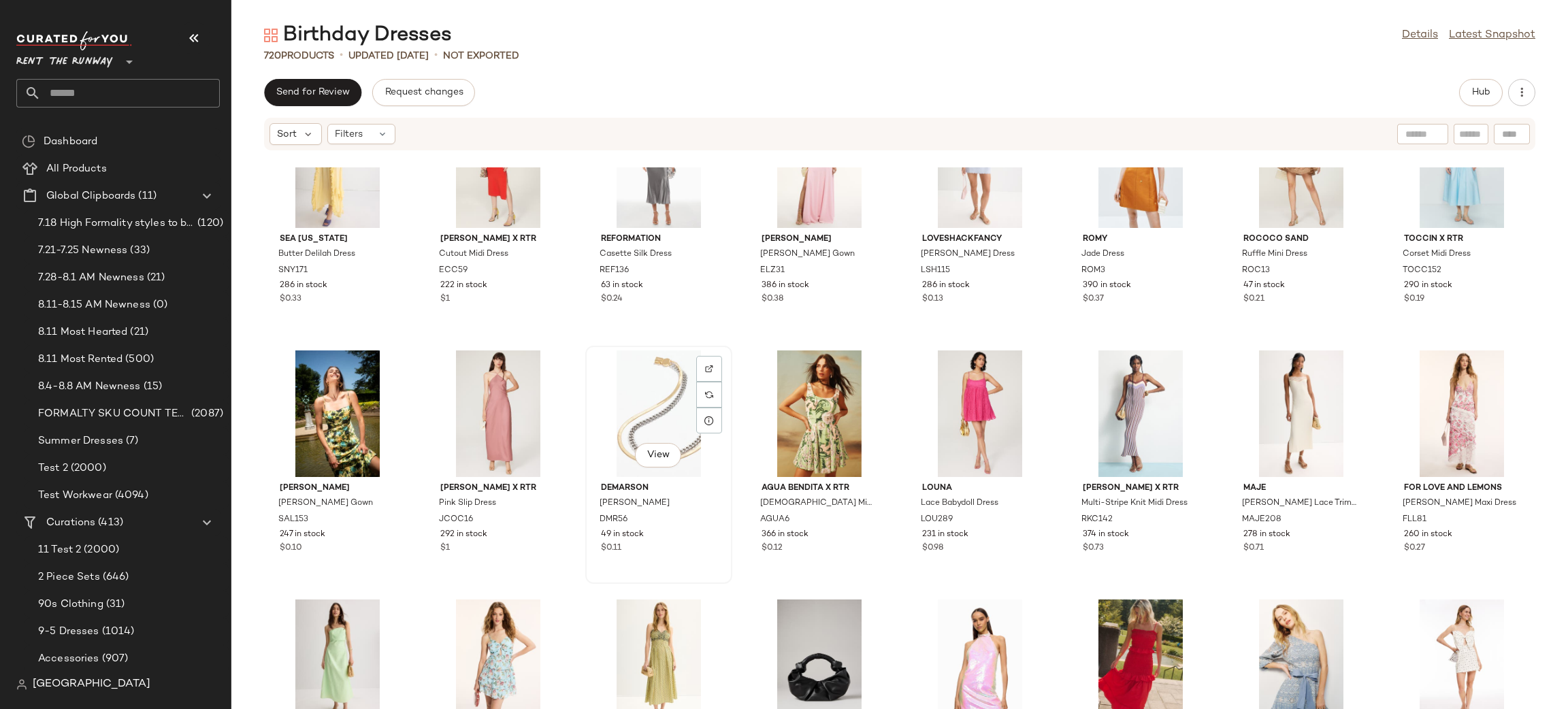
click at [641, 395] on div "View" at bounding box center [658, 414] width 138 height 127
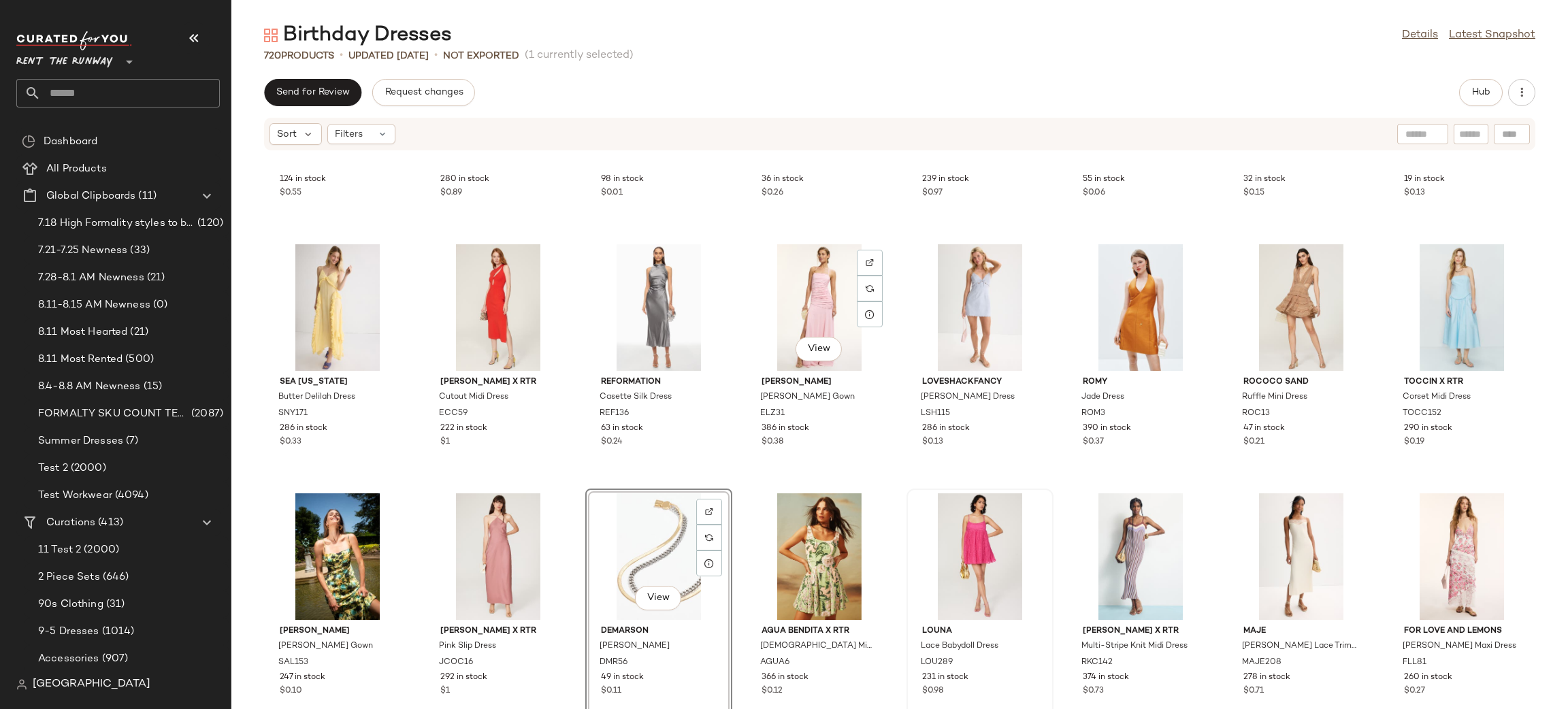
scroll to position [469, 0]
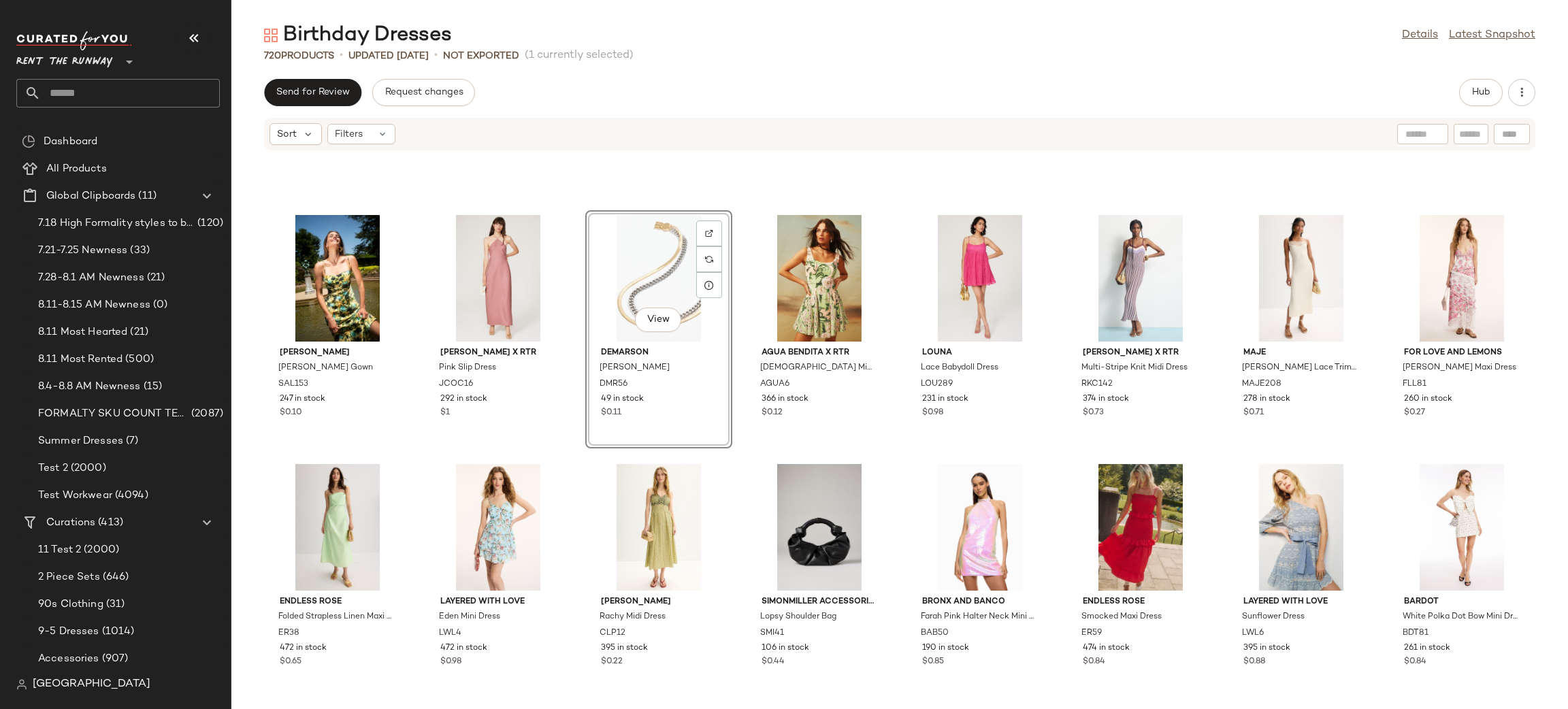
click at [1393, 106] on div "Send for Review Request changes Hub Sort Filters Sea New York Butter Delilah Dr…" at bounding box center [899, 394] width 1336 height 630
click at [1393, 98] on button "Hub" at bounding box center [1481, 92] width 43 height 27
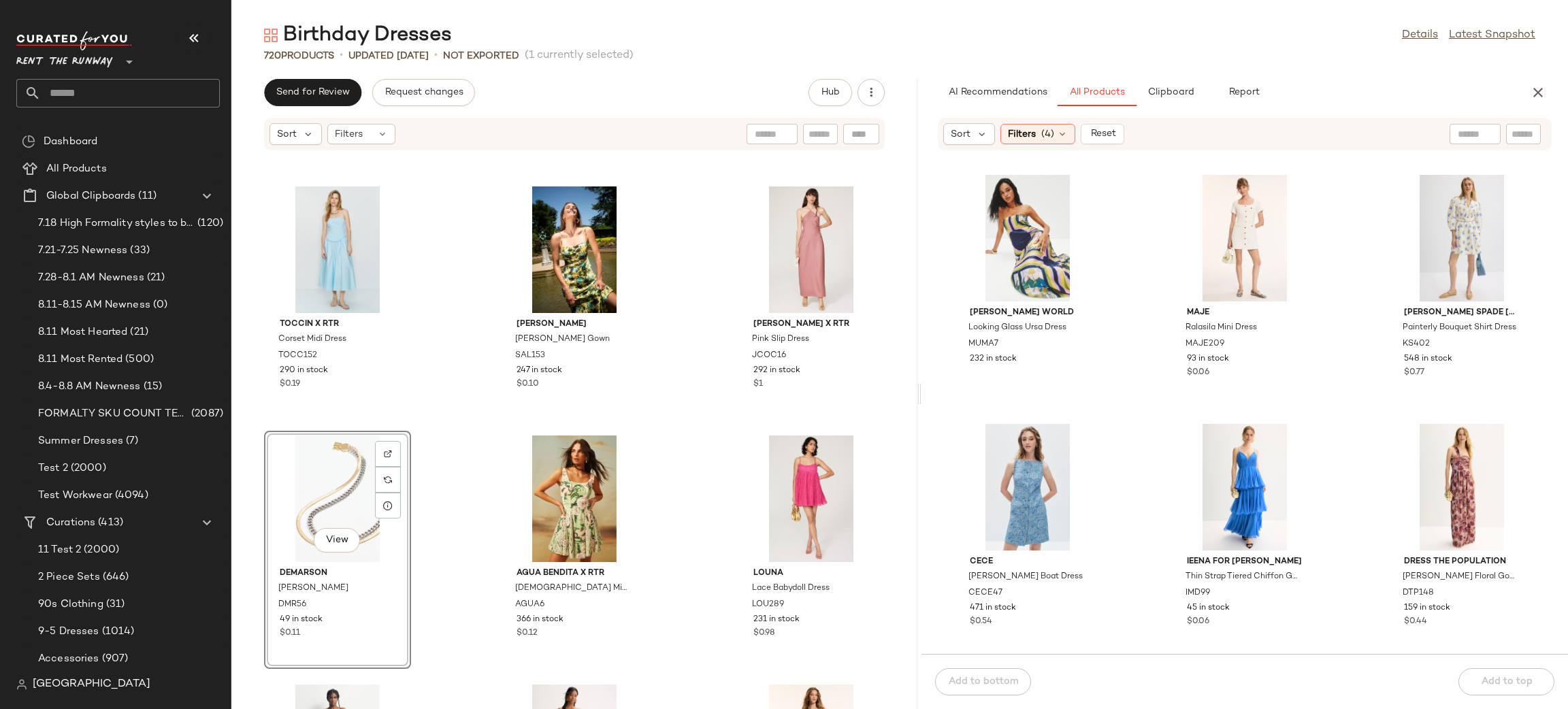
scroll to position [748, 0]
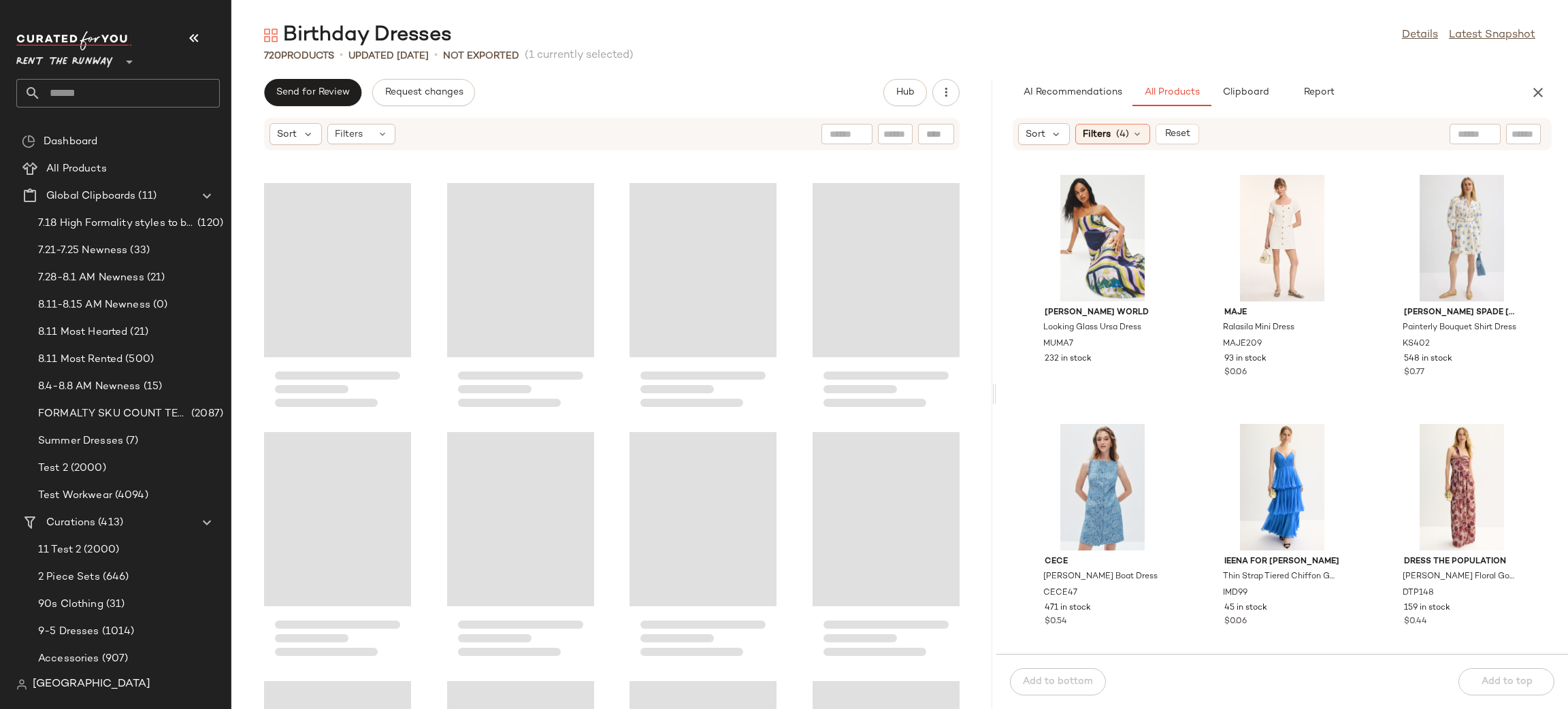
drag, startPoint x: 899, startPoint y: 216, endPoint x: 996, endPoint y: 213, distance: 97.0
click at [996, 213] on div "Birthday Dresses Details Latest Snapshot 720 Products • updated Aug 11th • Not …" at bounding box center [899, 365] width 1336 height 687
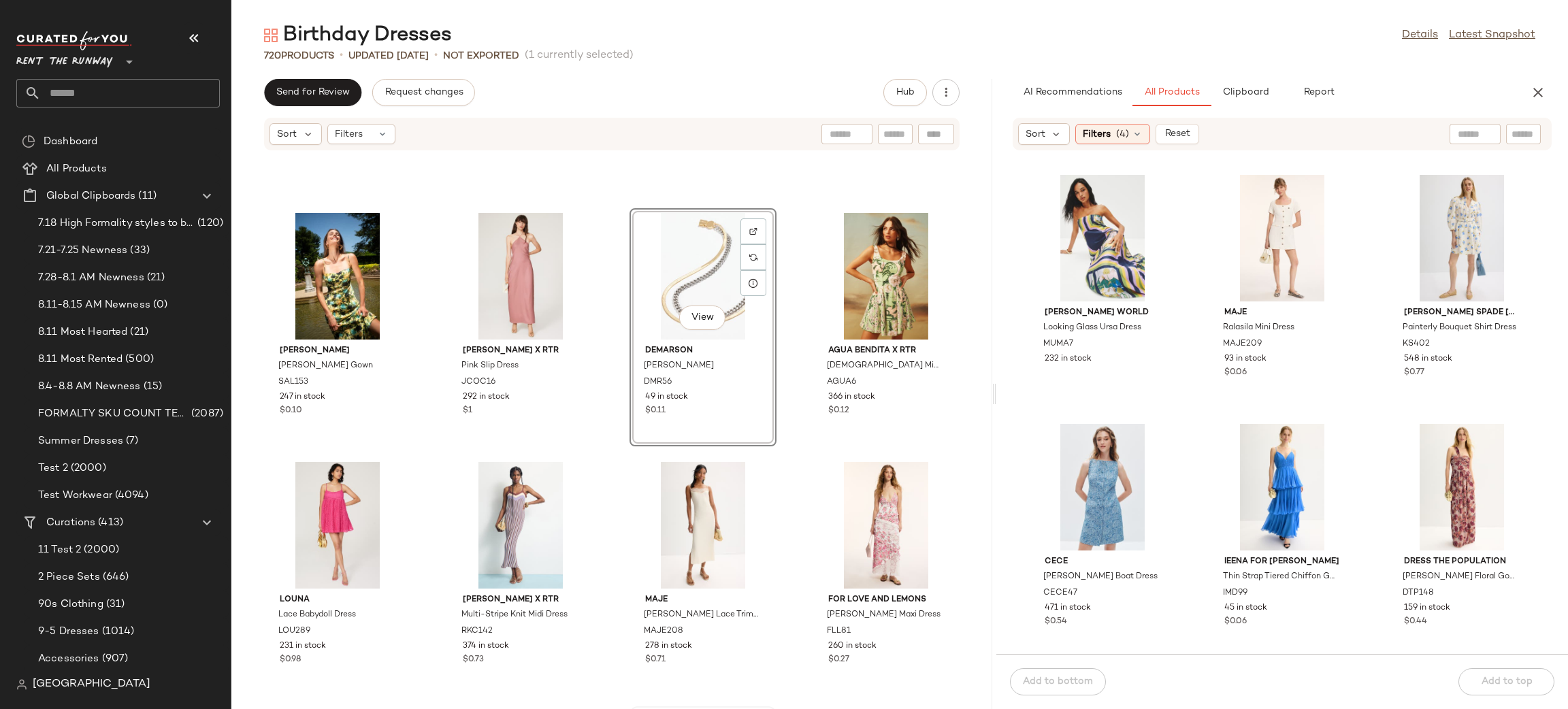
scroll to position [903, 0]
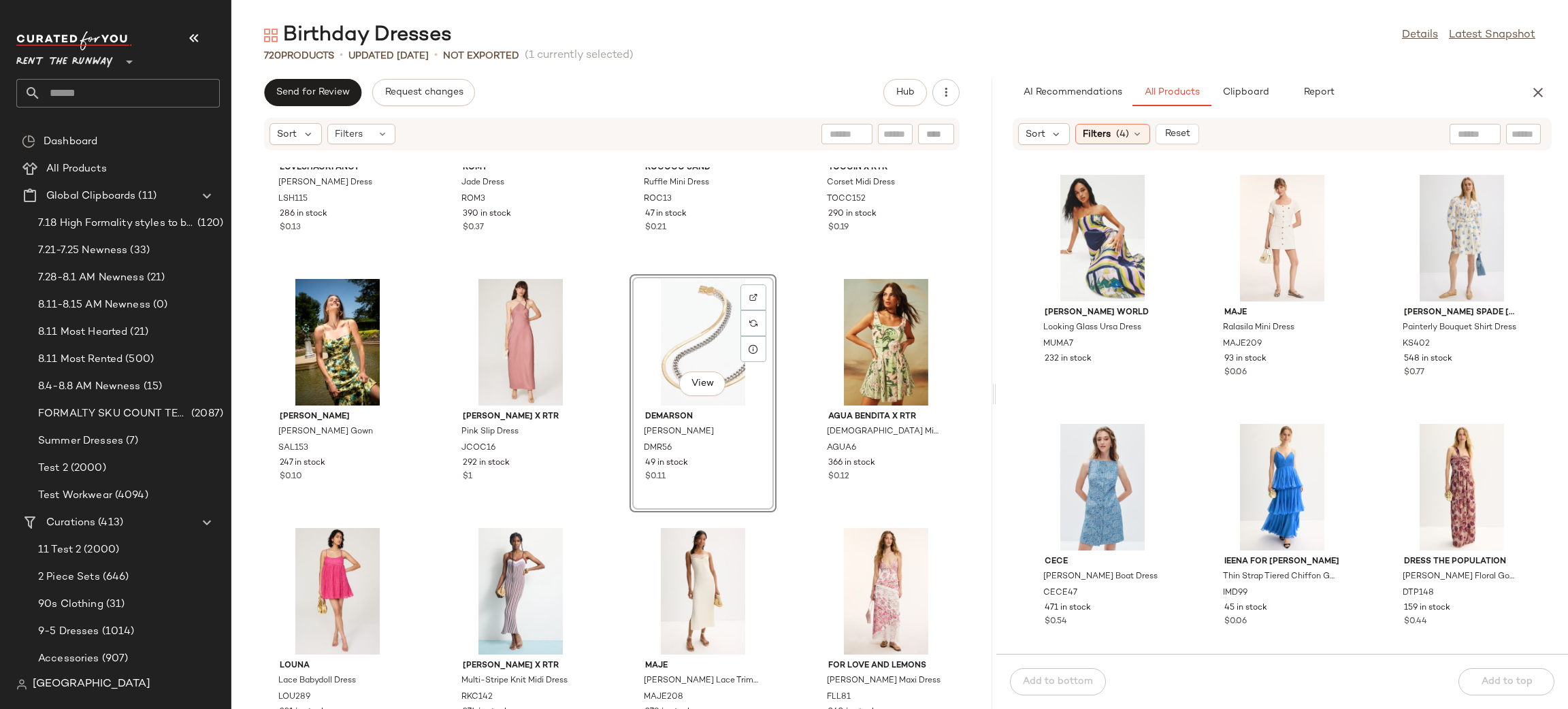
click at [651, 355] on div "View" at bounding box center [703, 343] width 138 height 127
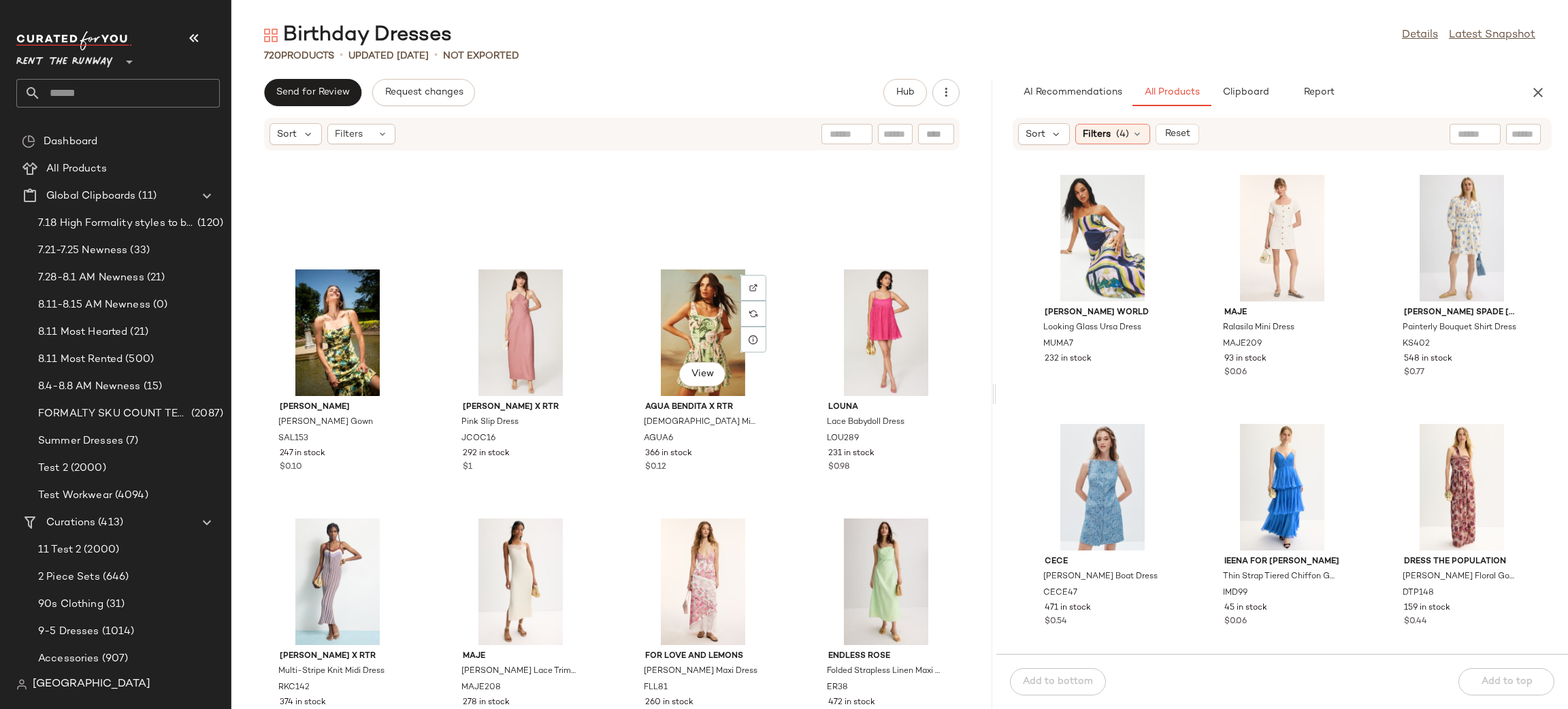
scroll to position [0, 0]
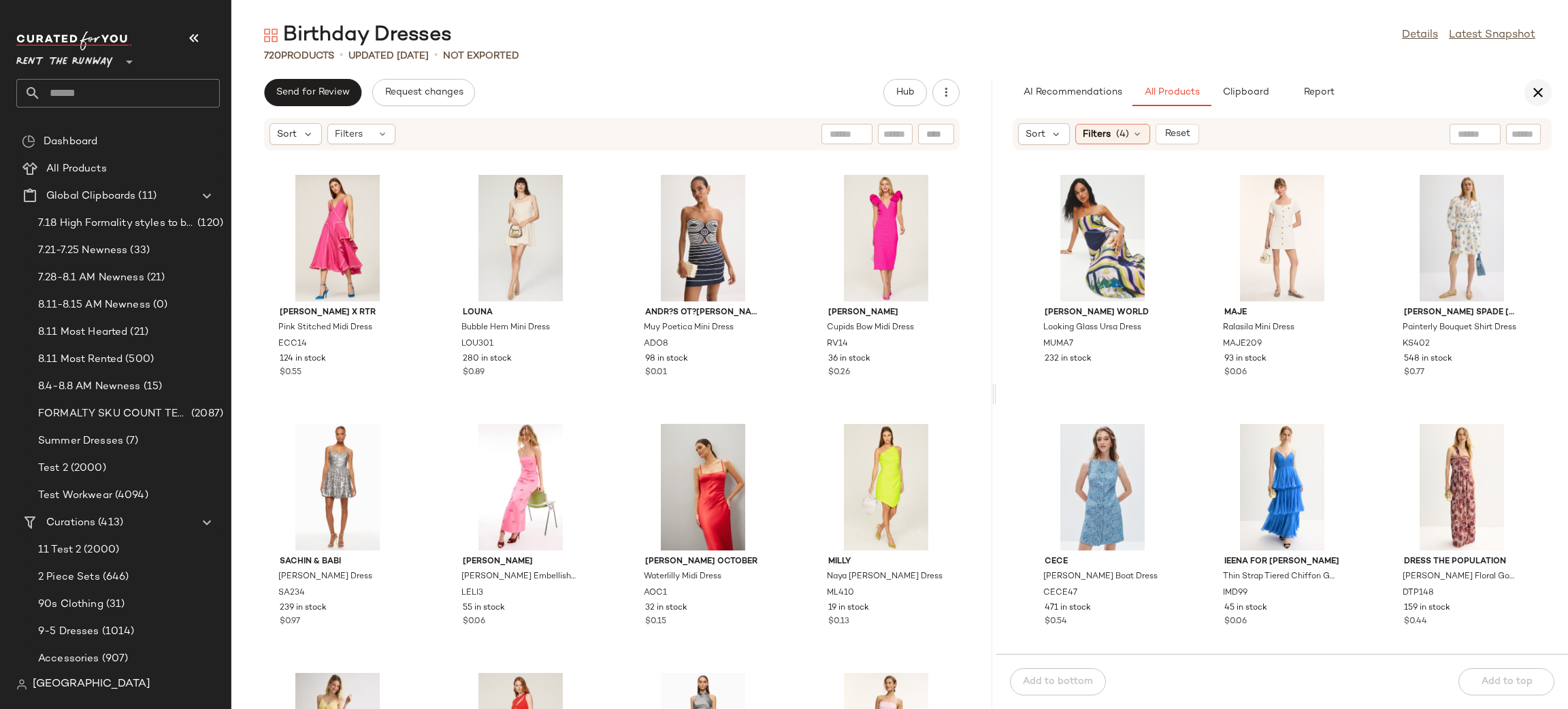
click at [1393, 85] on button "button" at bounding box center [1537, 92] width 27 height 27
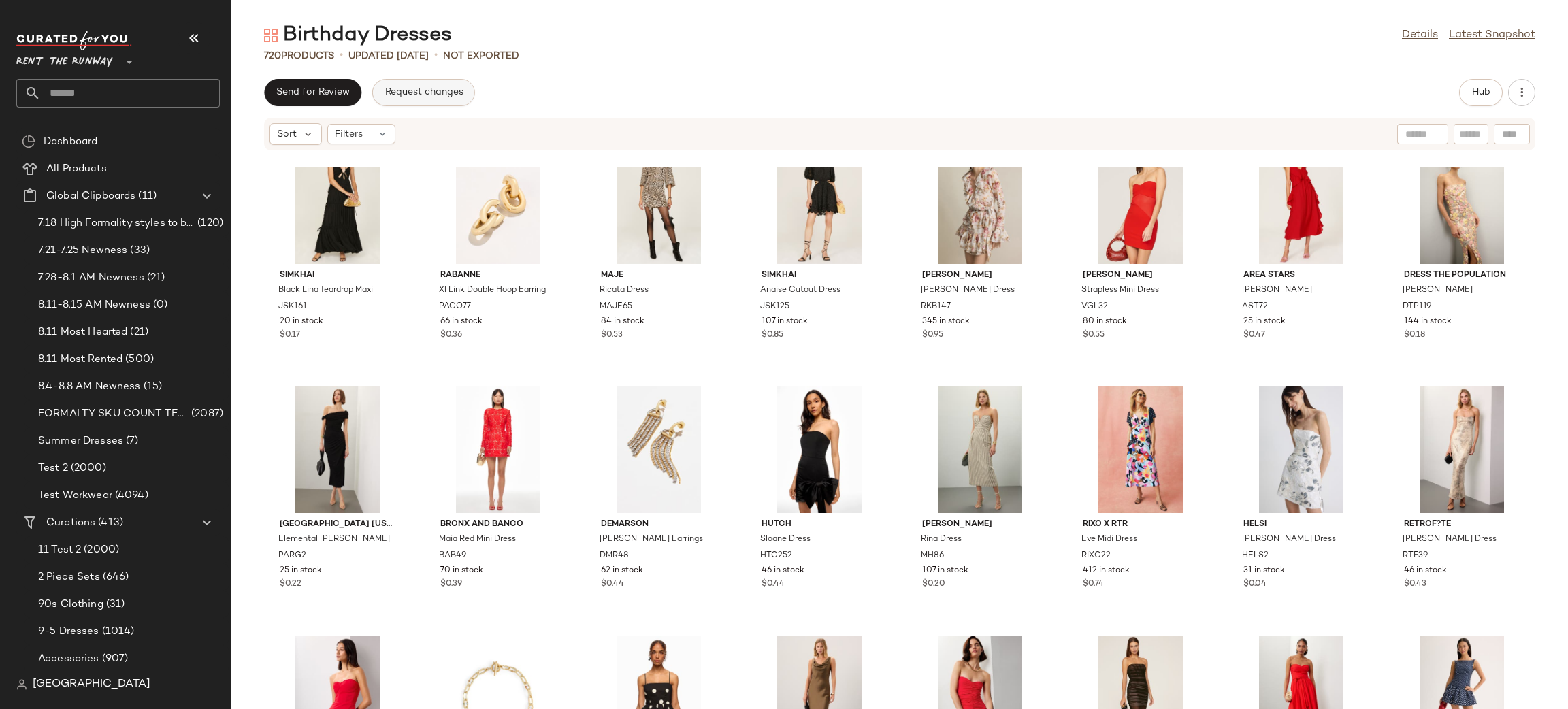
scroll to position [2054, 0]
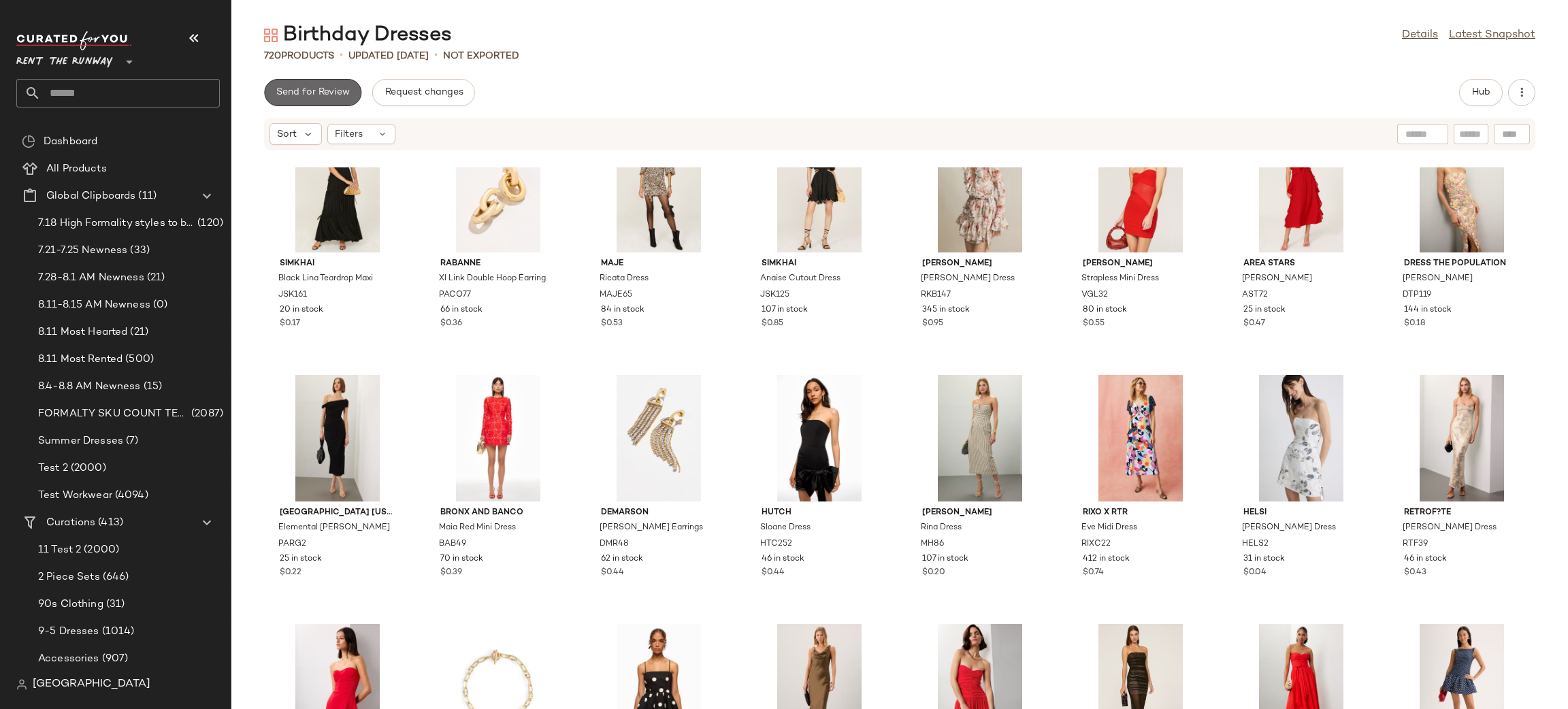
click at [317, 96] on span "Send for Review" at bounding box center [313, 93] width 74 height 11
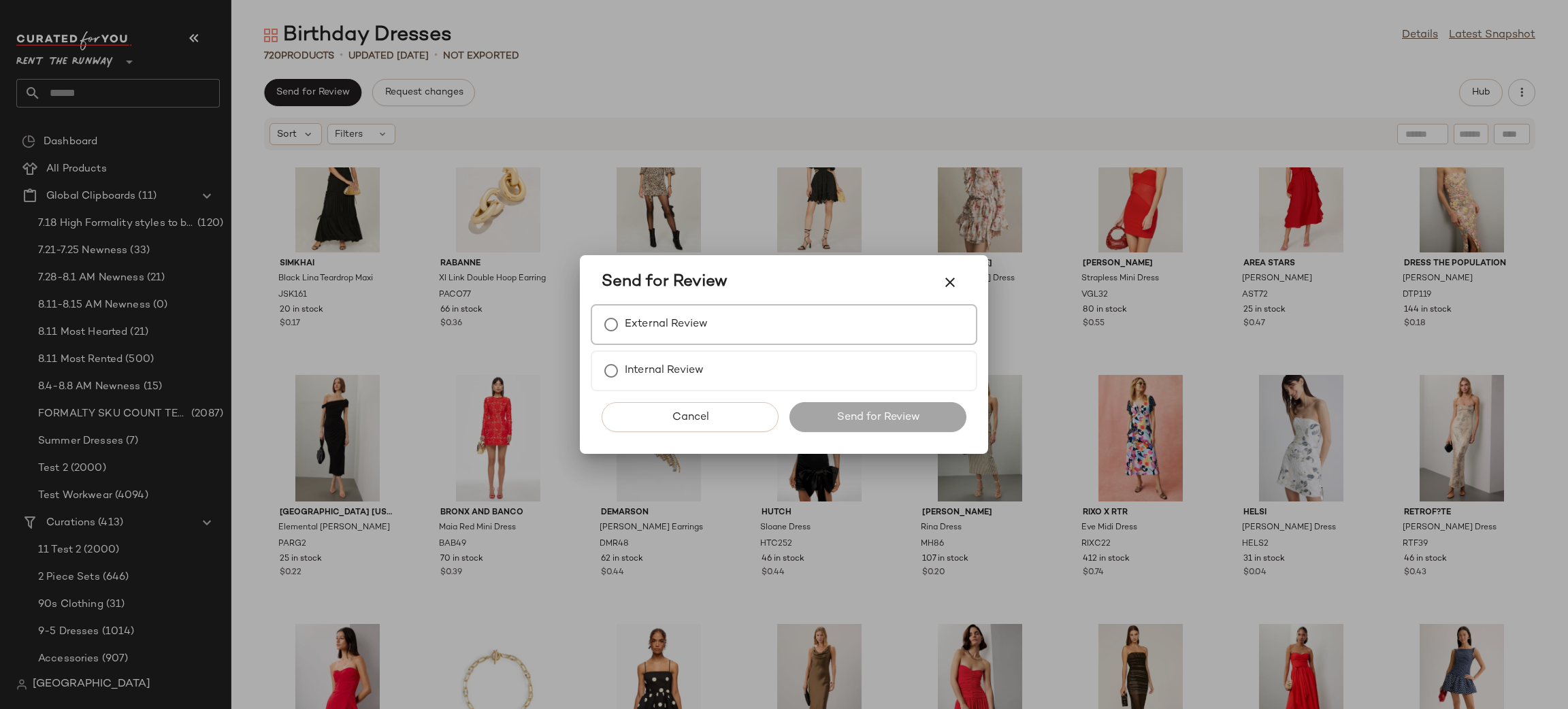
click at [651, 312] on label "External Review" at bounding box center [665, 324] width 83 height 27
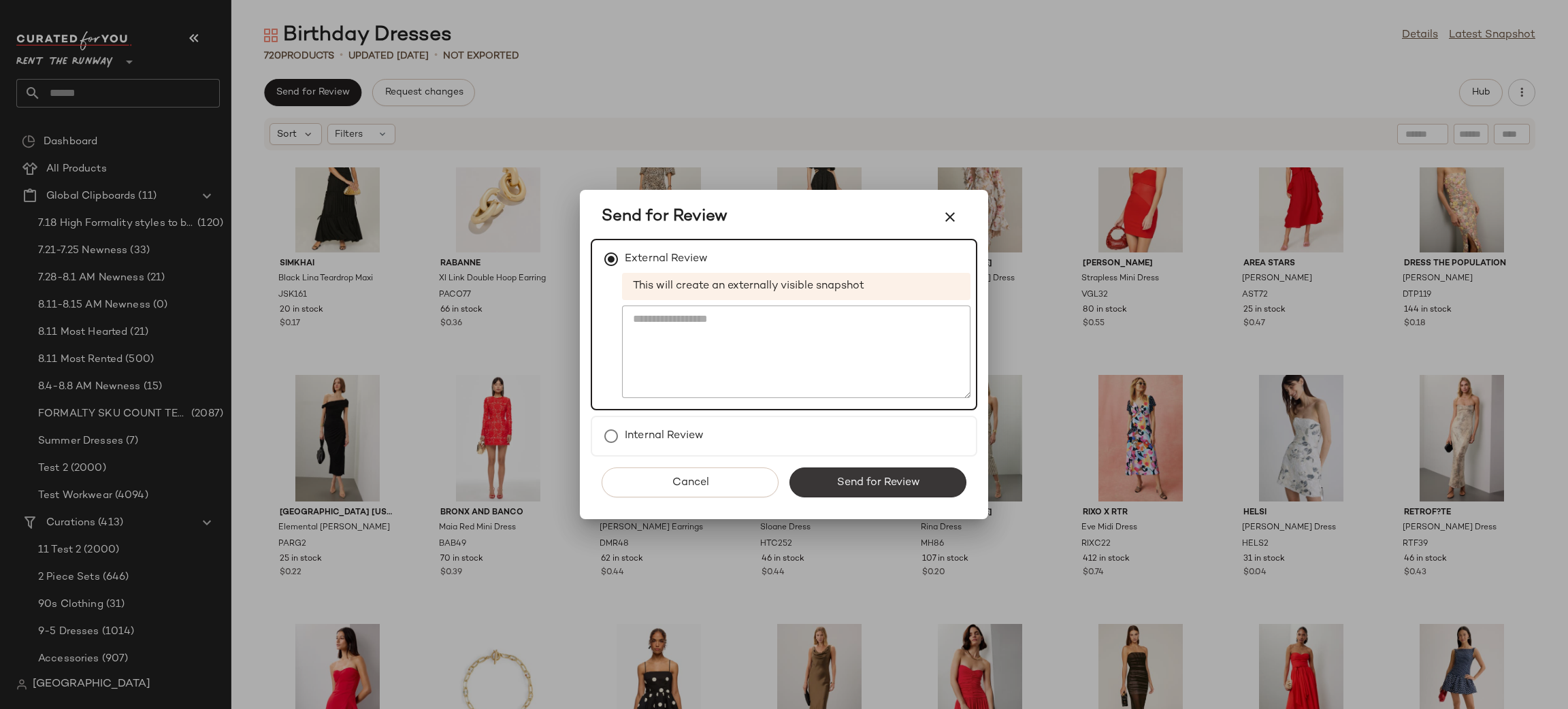
click at [818, 470] on button "Send for Review" at bounding box center [877, 482] width 177 height 30
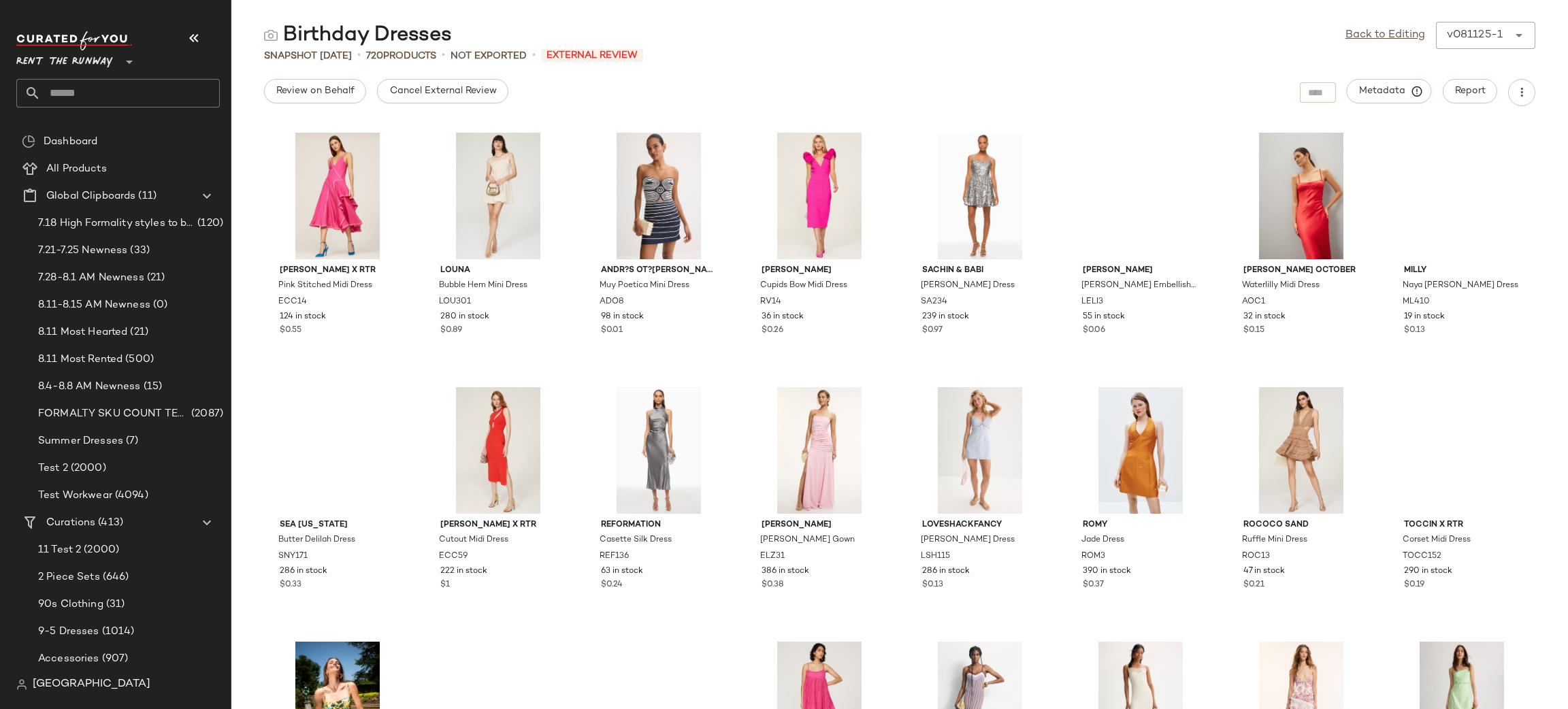
click at [454, 76] on div "Birthday Dresses Back to Editing v081125-1 ****** Snapshot Aug 11th • 720 Produ…" at bounding box center [899, 365] width 1336 height 687
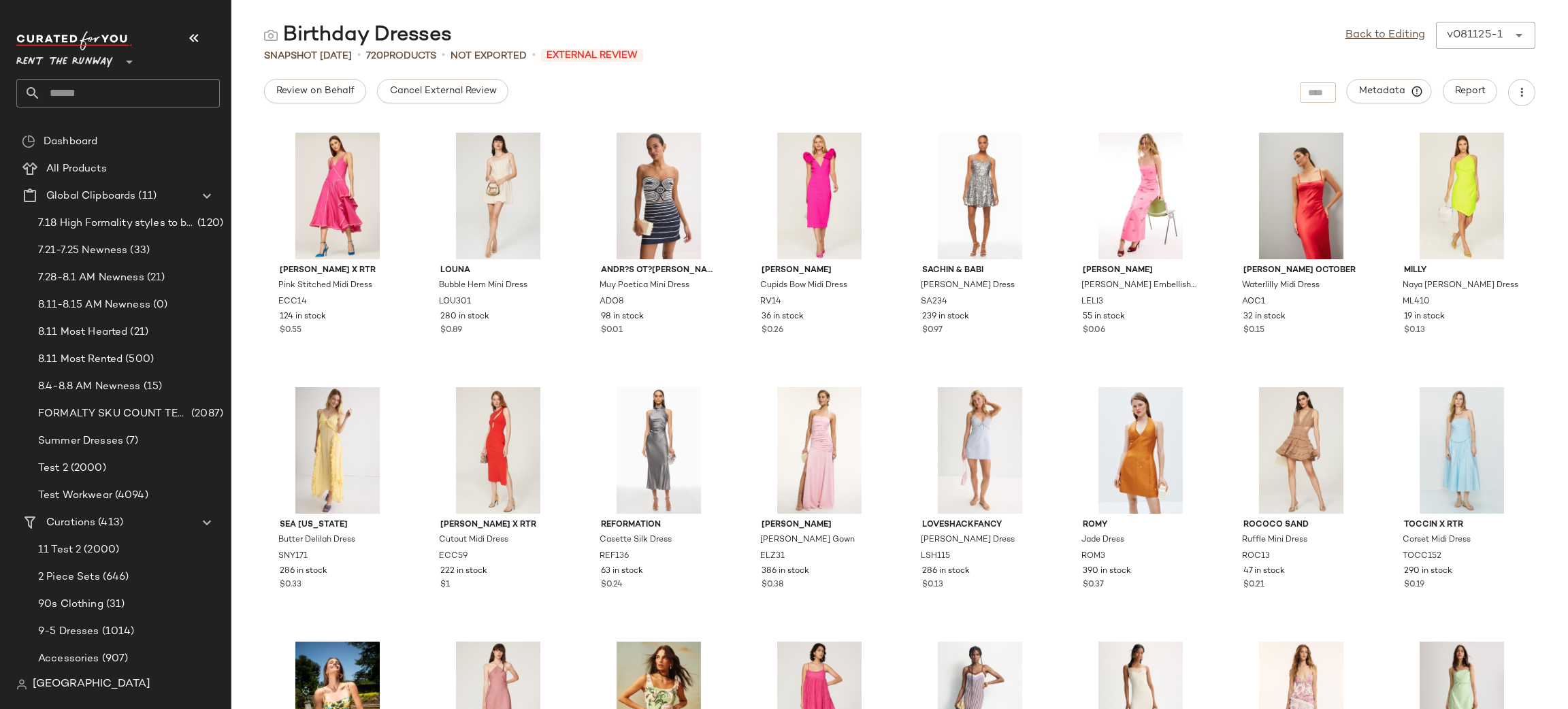
click at [428, 76] on div "Birthday Dresses Back to Editing v081125-1 ****** Snapshot Aug 11th • 720 Produ…" at bounding box center [899, 365] width 1336 height 687
click at [410, 95] on span "Cancel External Review" at bounding box center [442, 91] width 107 height 11
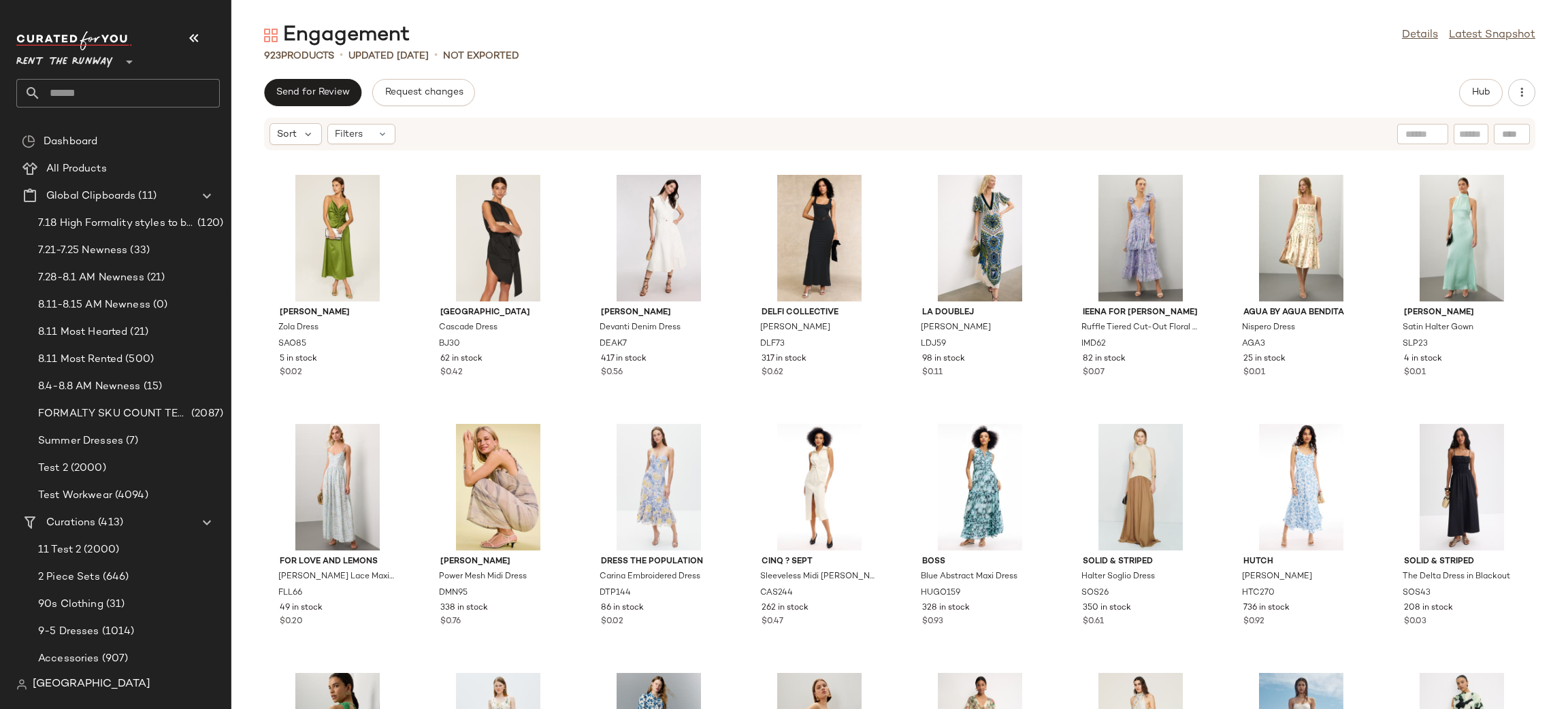
click at [699, 113] on div "Send for Review Request changes Hub Sort Filters [PERSON_NAME] Dress SAO85 5 in…" at bounding box center [899, 394] width 1336 height 630
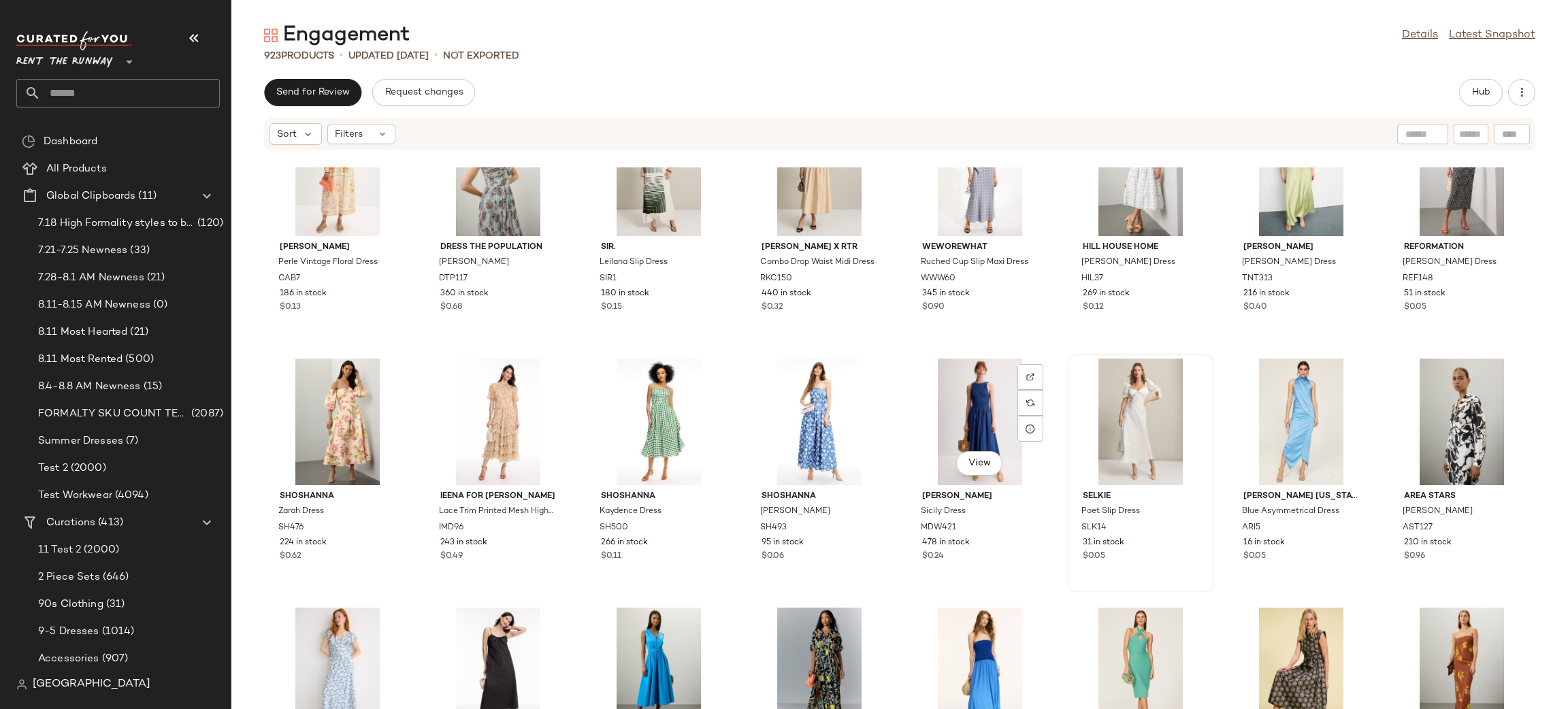
scroll to position [2318, 0]
click at [1112, 418] on div "View" at bounding box center [1141, 423] width 138 height 127
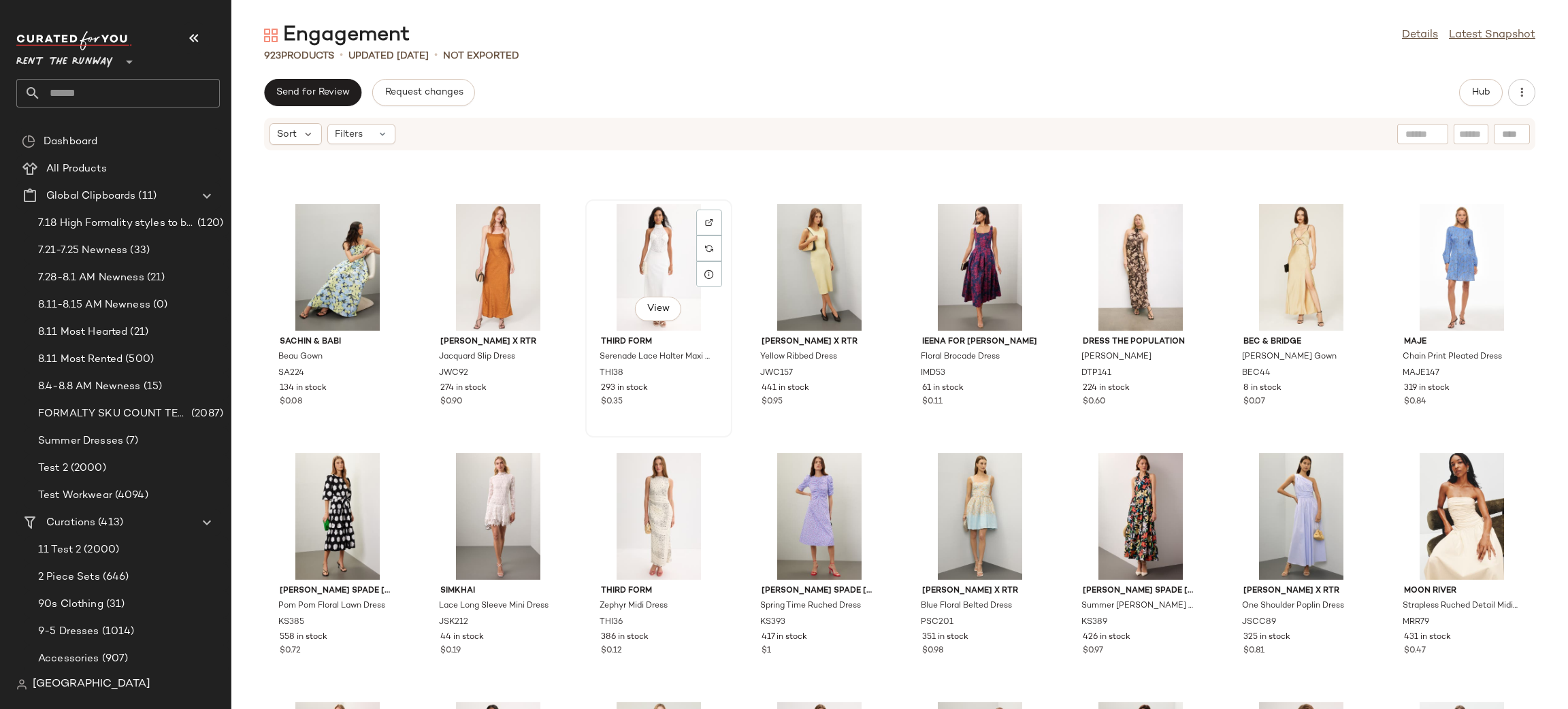
scroll to position [2983, 0]
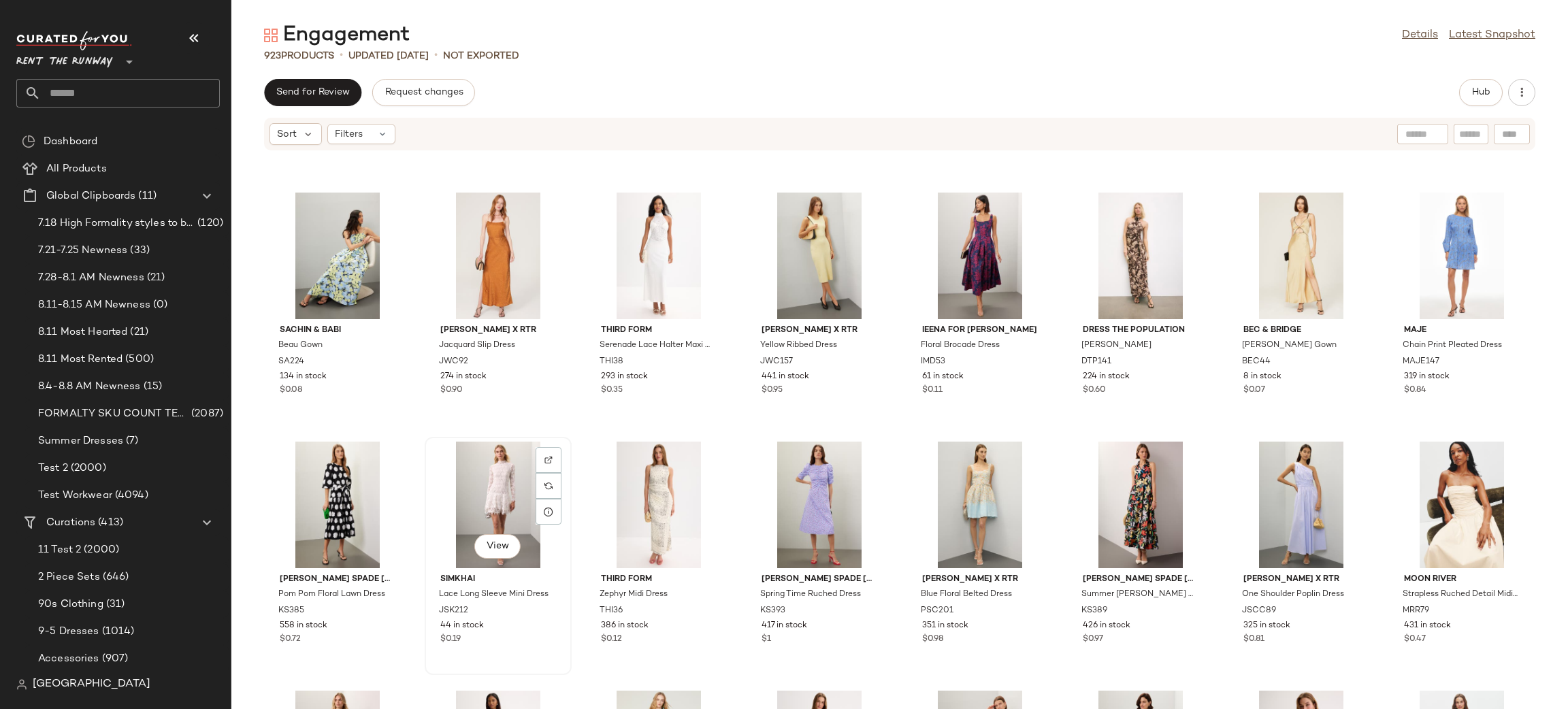
click at [492, 470] on div "View" at bounding box center [498, 505] width 138 height 127
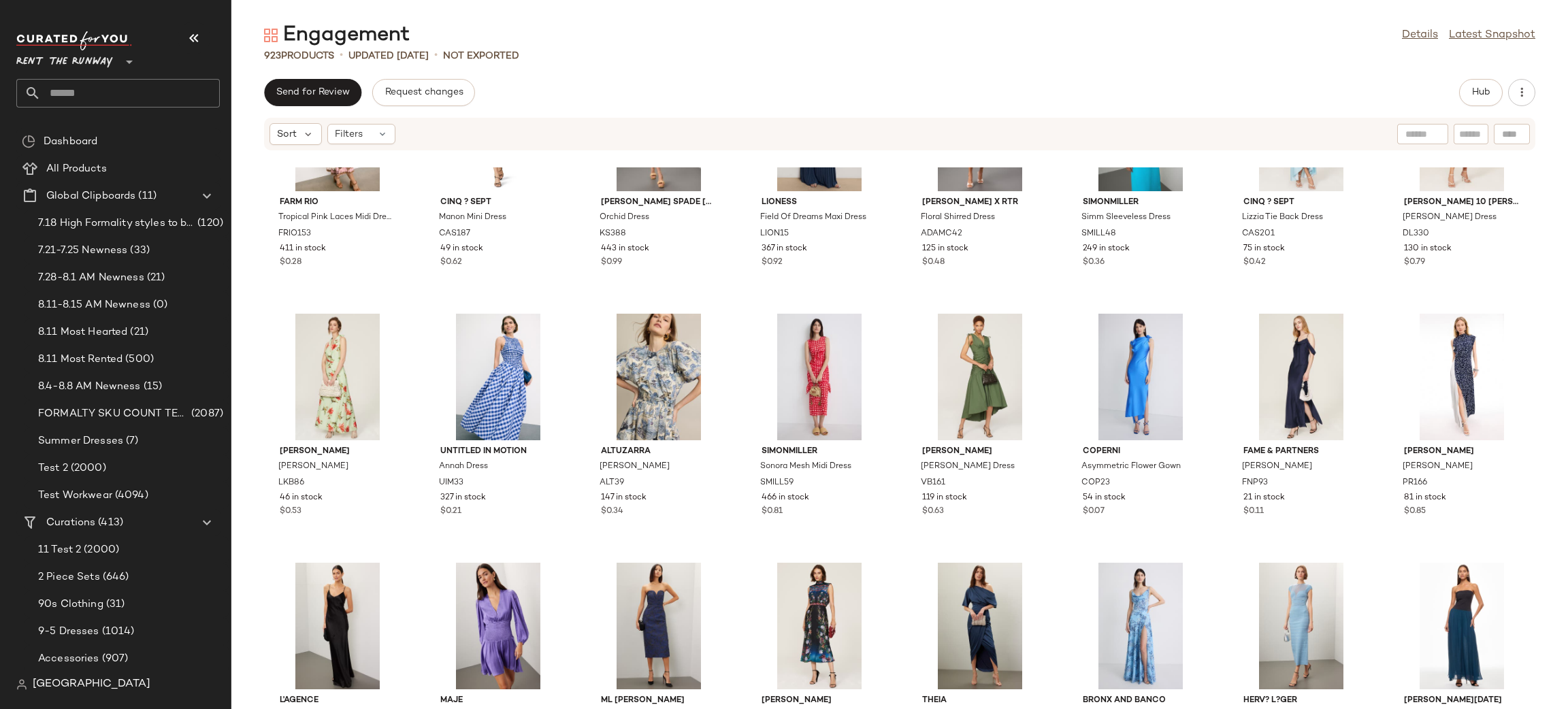
scroll to position [5115, 0]
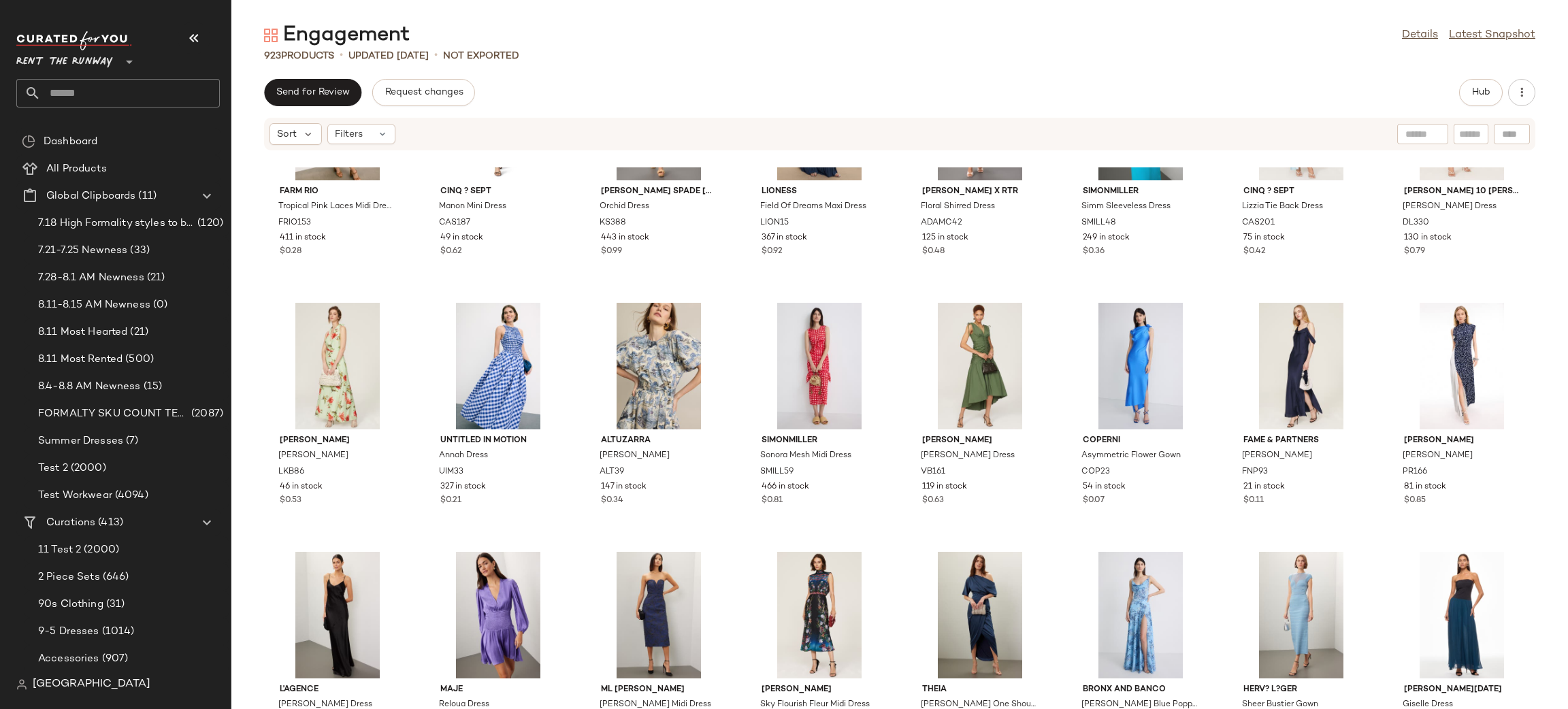
click at [1417, 134] on input "text" at bounding box center [1422, 135] width 35 height 14
type input "**********"
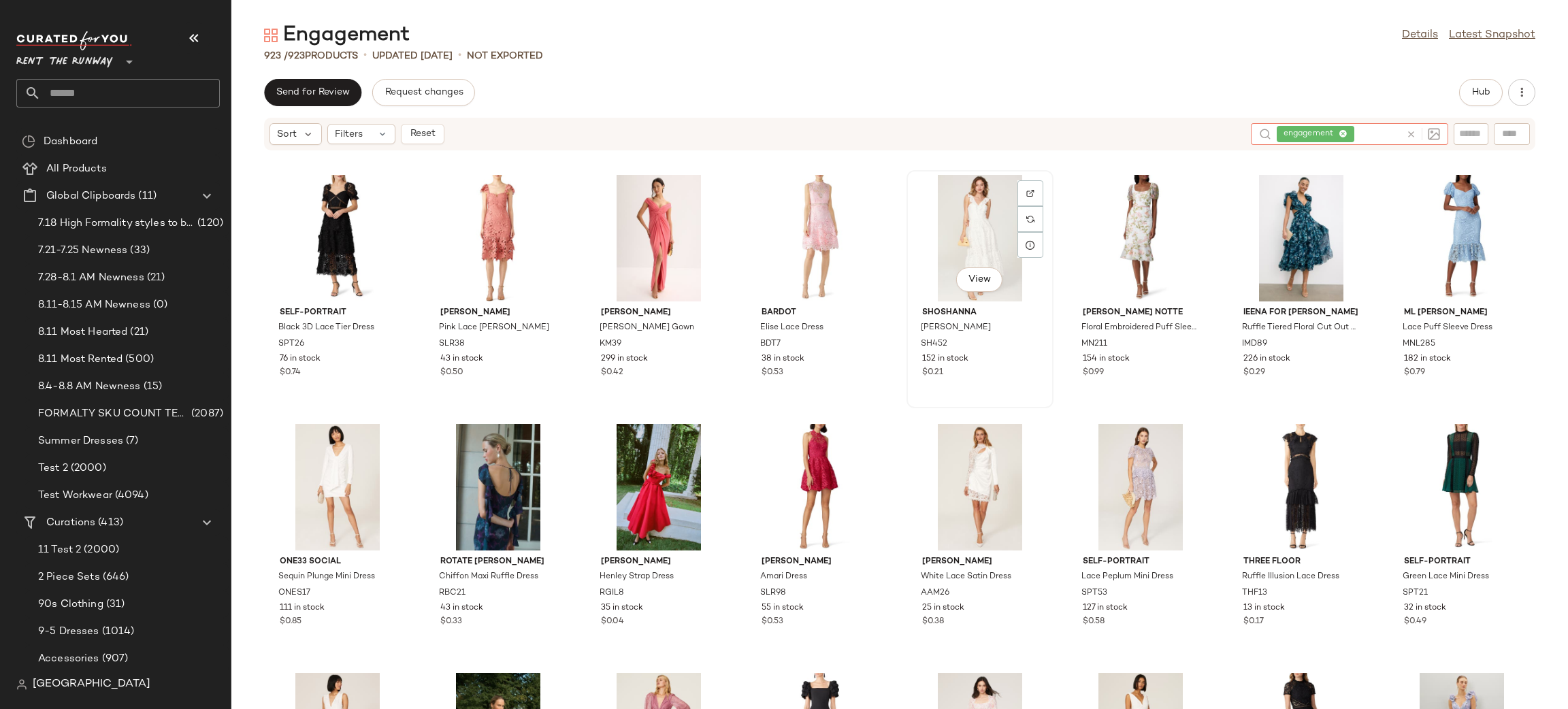
click at [940, 240] on div "View" at bounding box center [980, 238] width 138 height 127
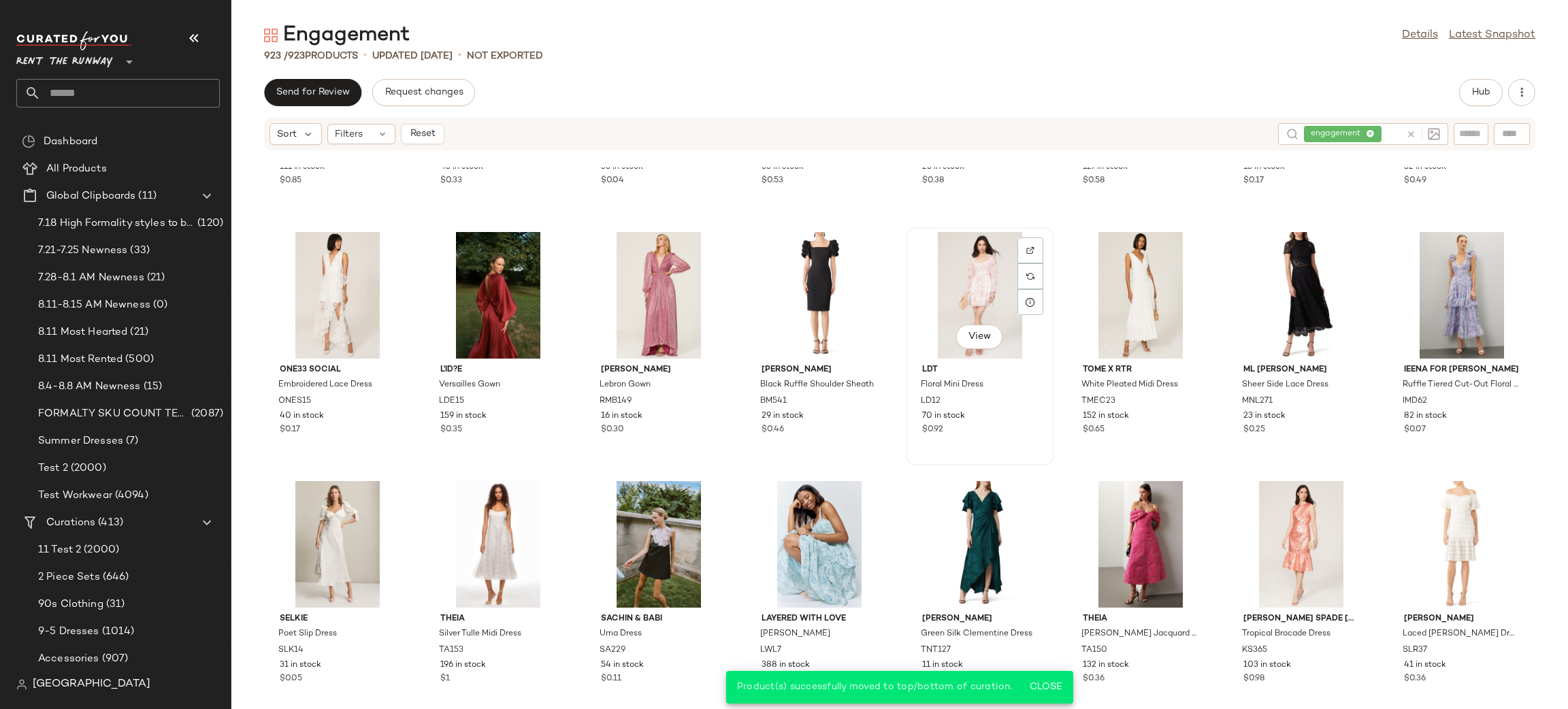
scroll to position [455, 0]
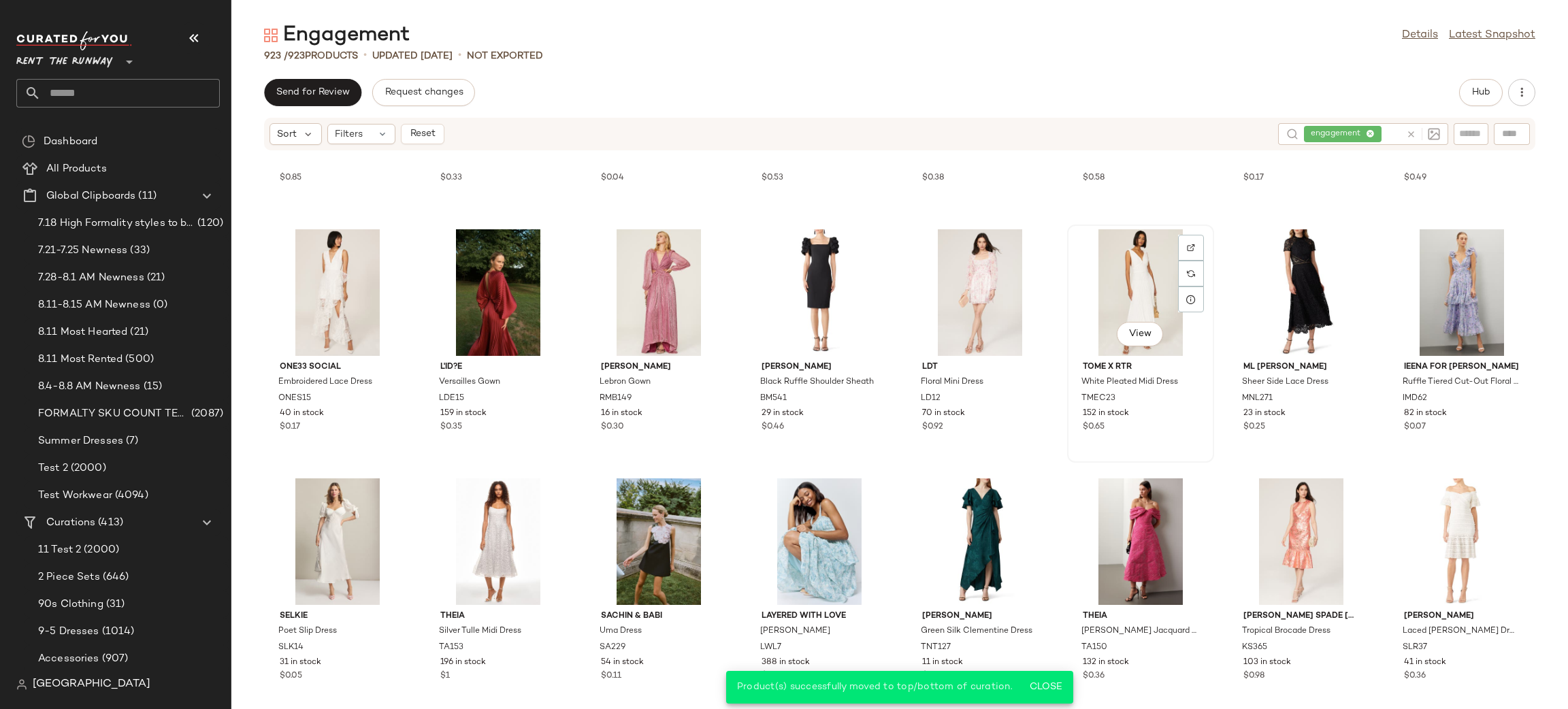
click at [1104, 290] on div "View" at bounding box center [1141, 293] width 138 height 127
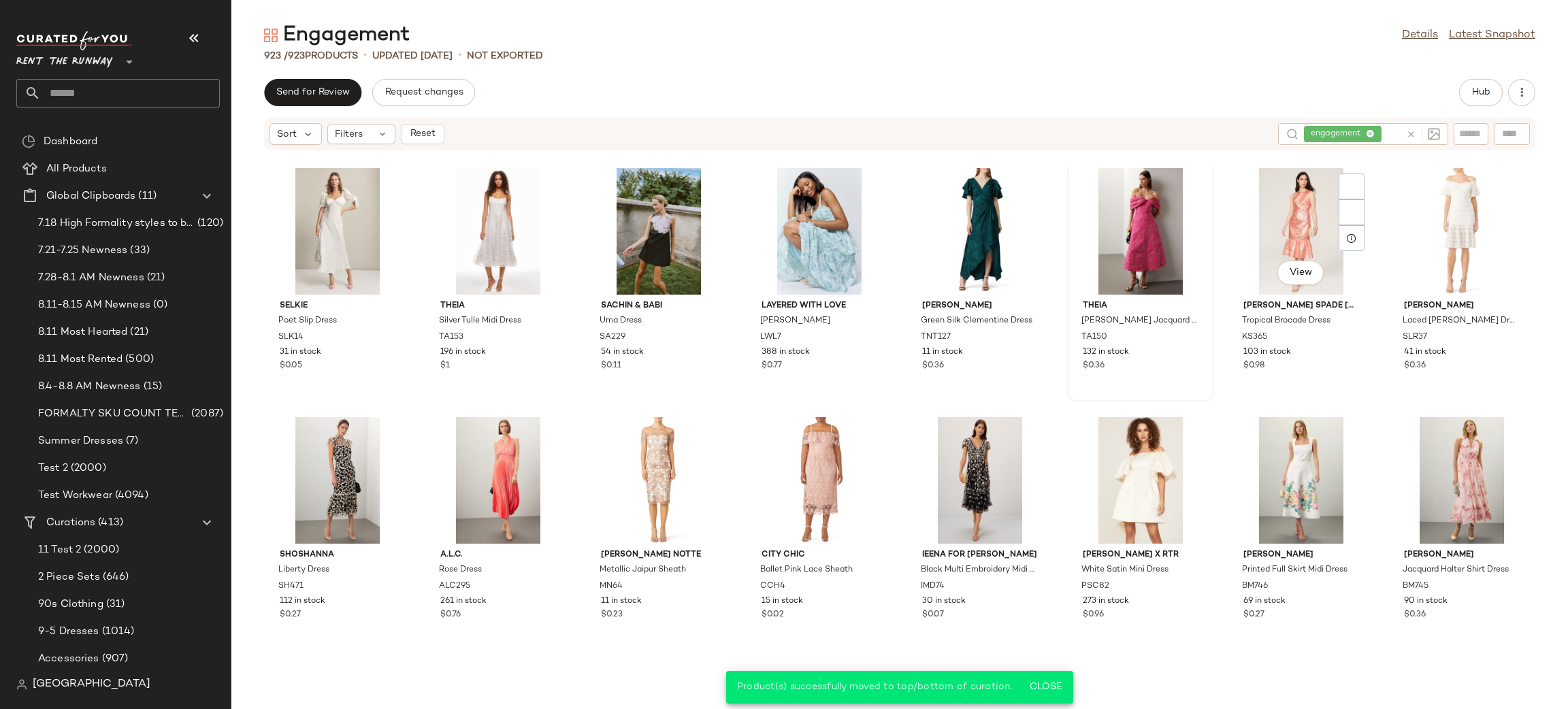
scroll to position [766, 0]
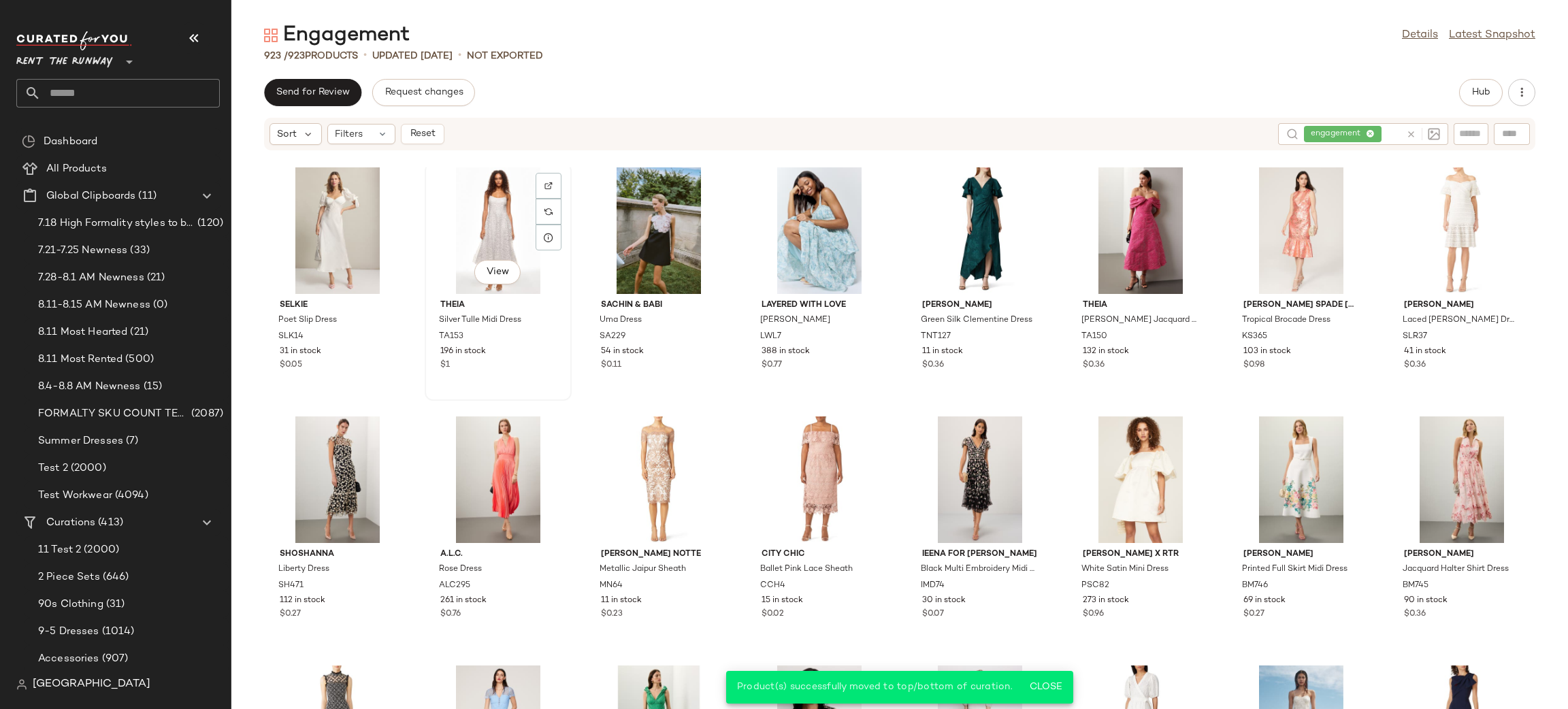
click at [492, 227] on div "View" at bounding box center [498, 231] width 138 height 127
click at [339, 457] on div "View" at bounding box center [338, 480] width 138 height 127
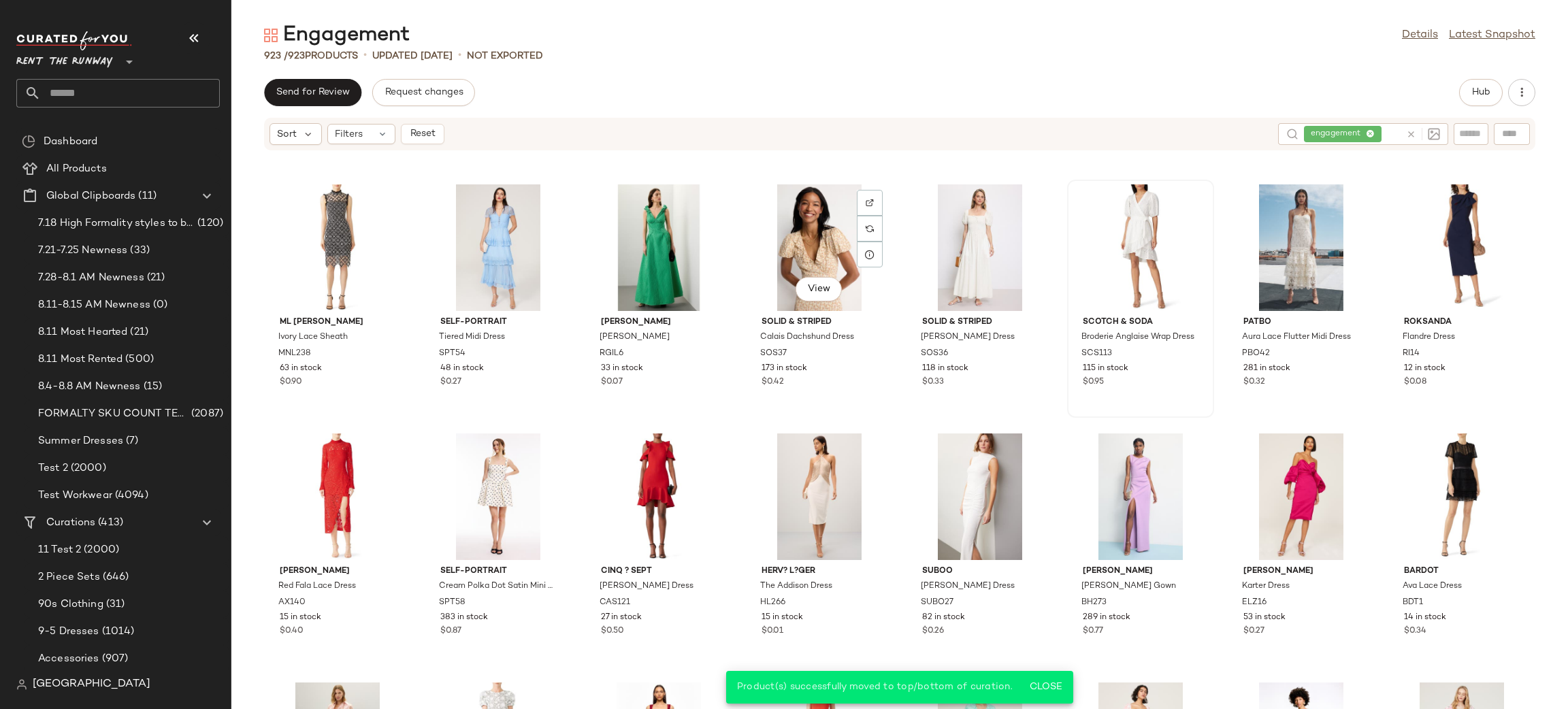
scroll to position [1256, 0]
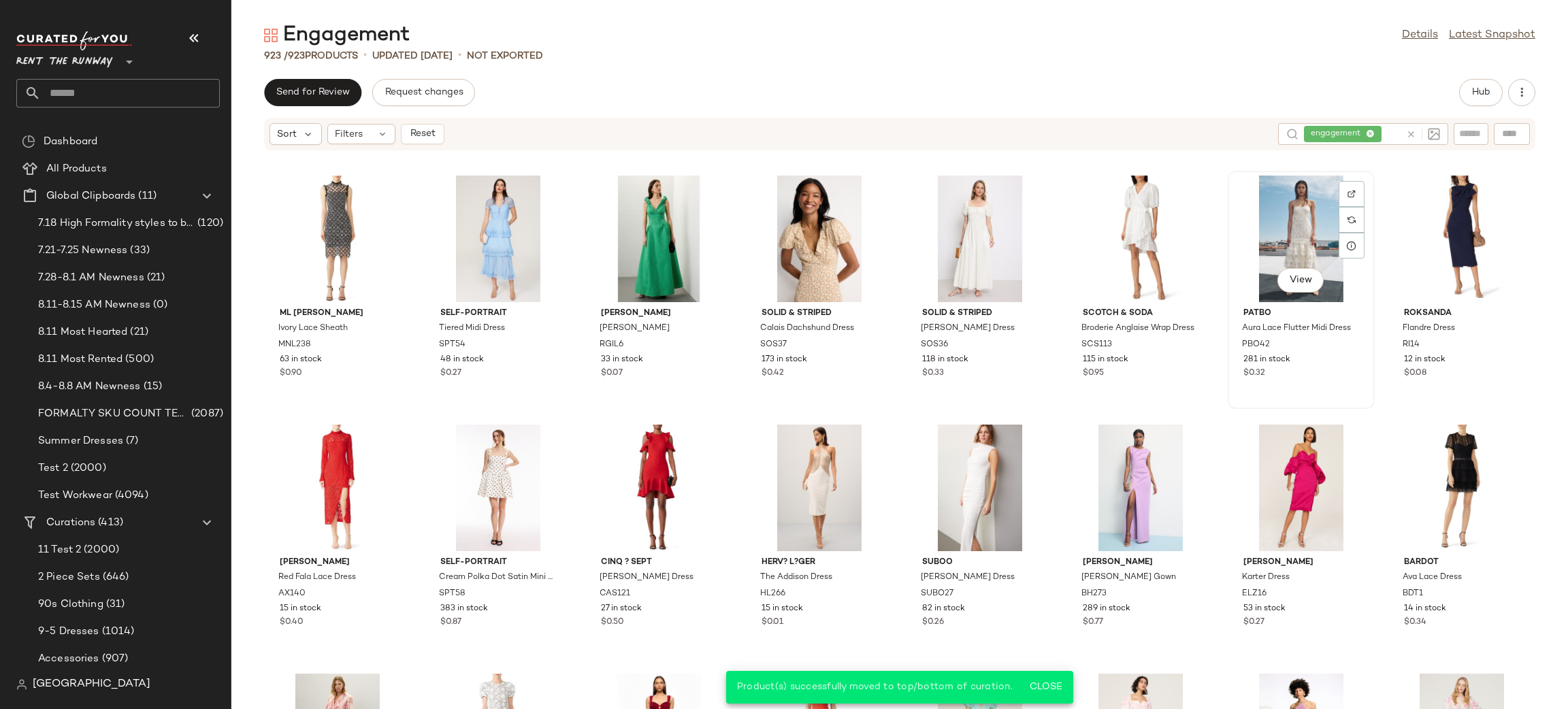
click at [1237, 231] on div "View" at bounding box center [1301, 239] width 138 height 127
click at [1410, 134] on icon at bounding box center [1410, 134] width 10 height 10
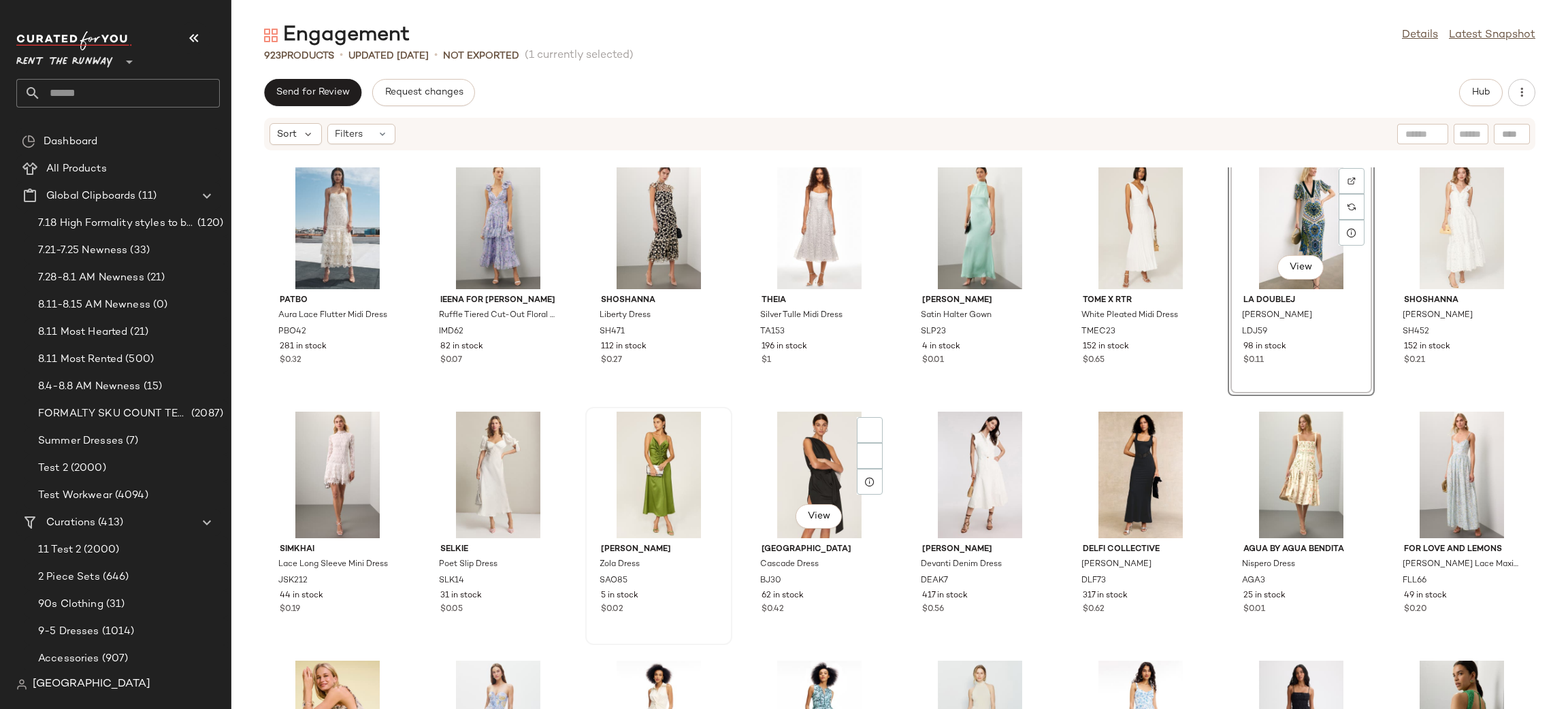
scroll to position [20, 0]
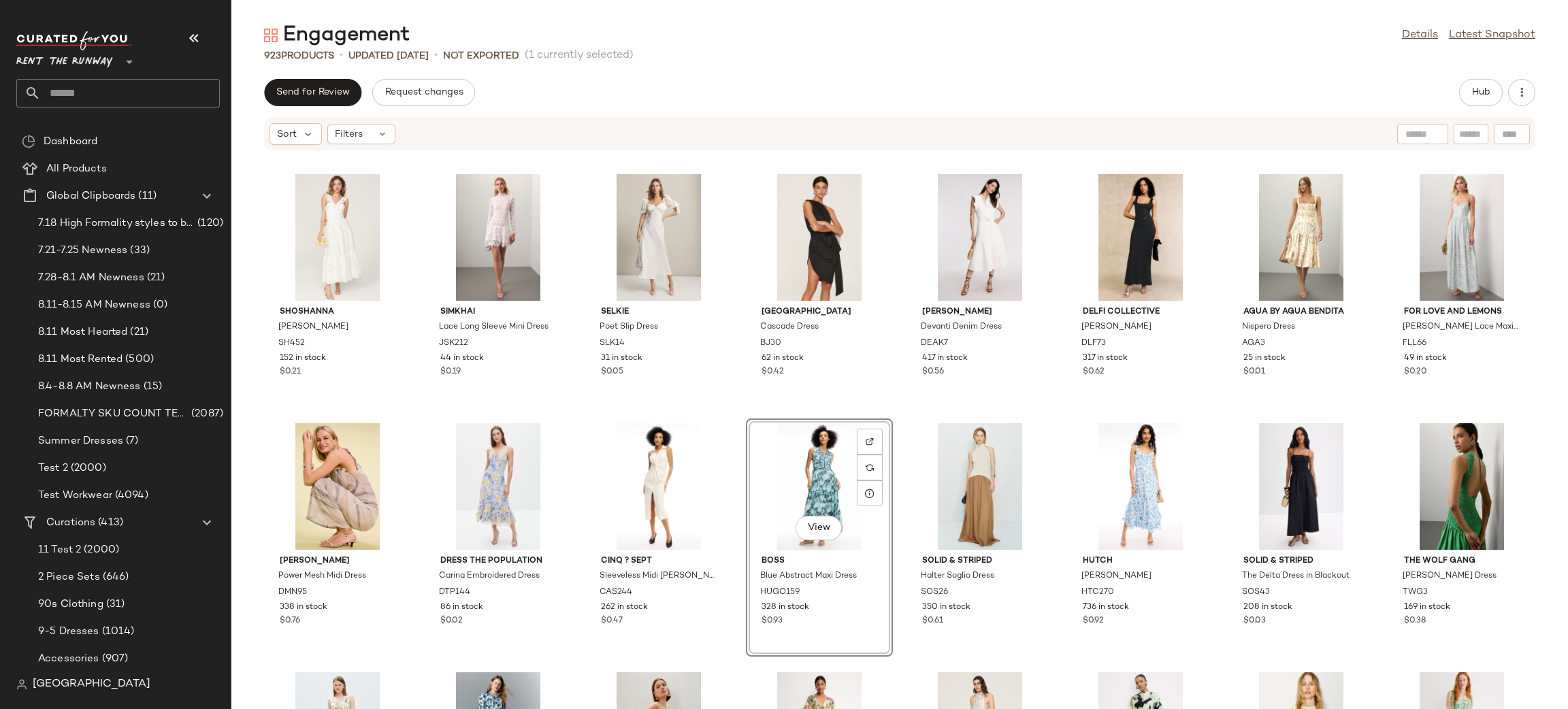
scroll to position [231, 0]
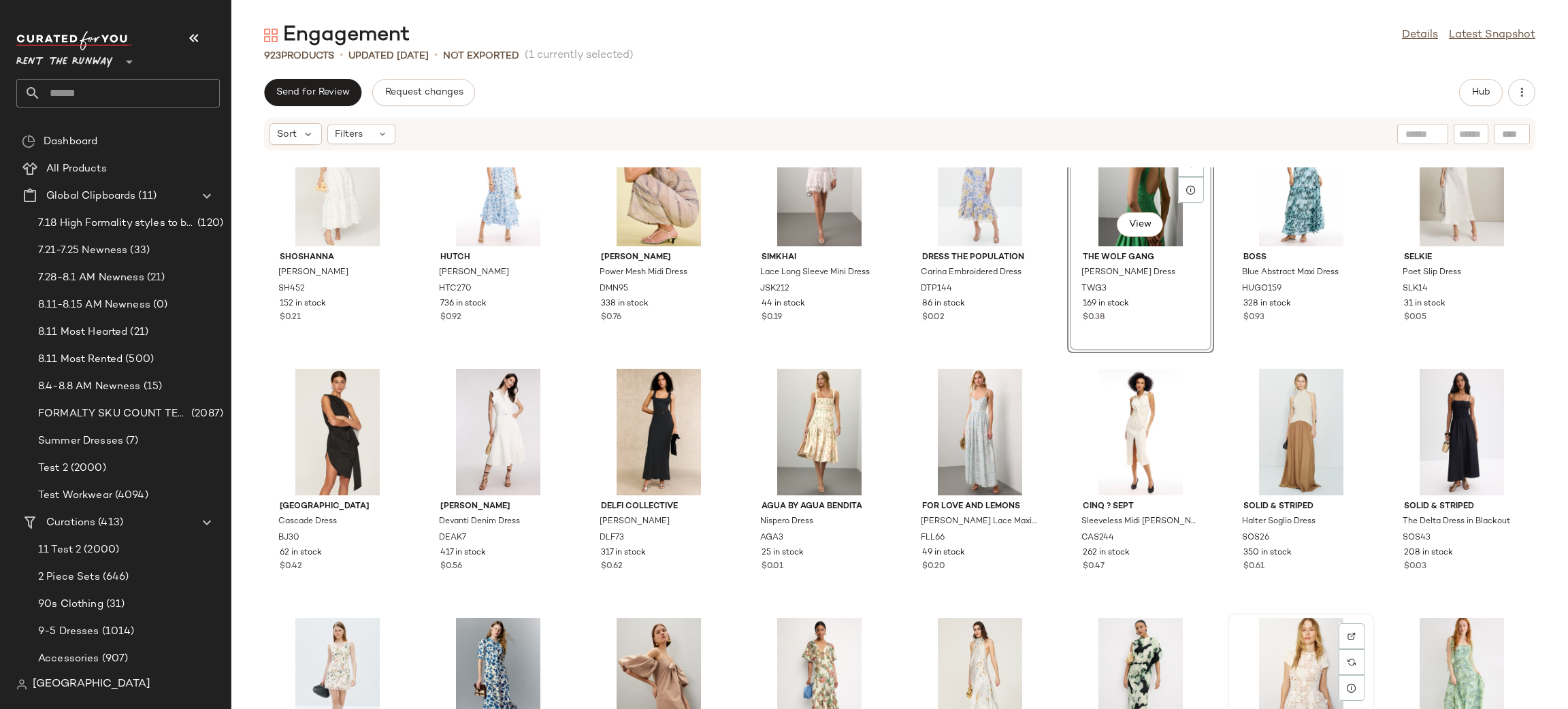
scroll to position [520, 0]
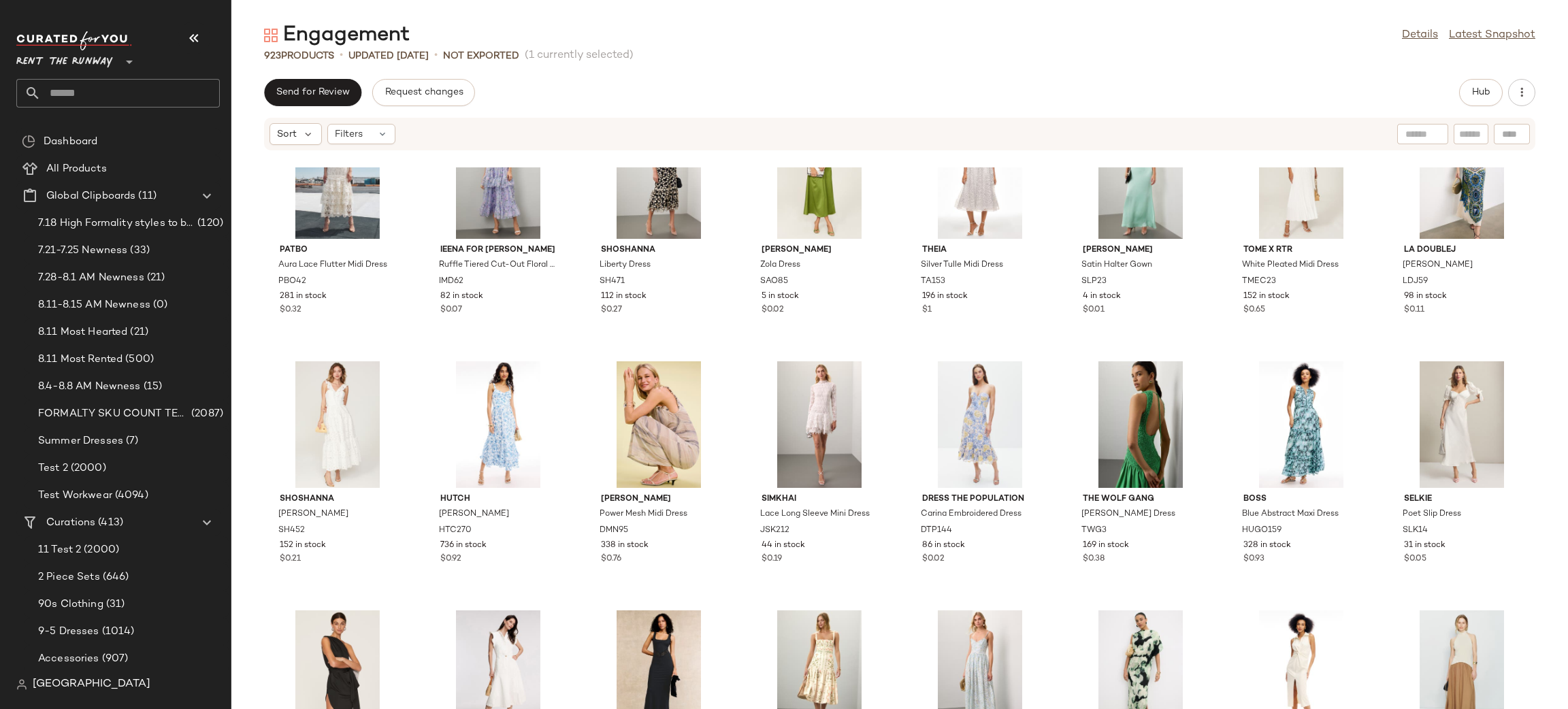
scroll to position [64, 0]
click at [1464, 105] on div "Send for Review Request changes Hub Sort Filters PatBO Aura Lace Flutter Midi D…" at bounding box center [899, 394] width 1336 height 630
click at [1474, 91] on span "Hub" at bounding box center [1481, 93] width 19 height 11
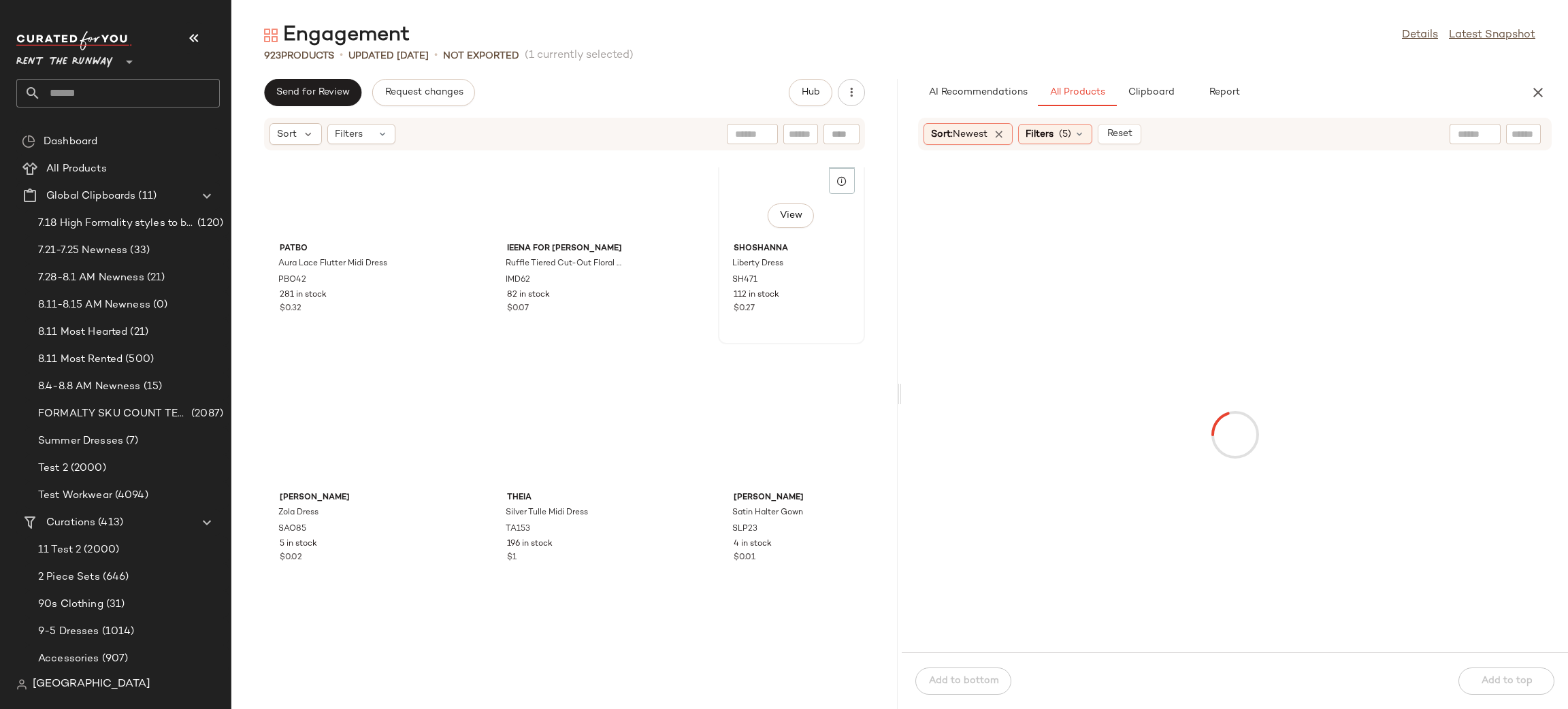
scroll to position [0, 0]
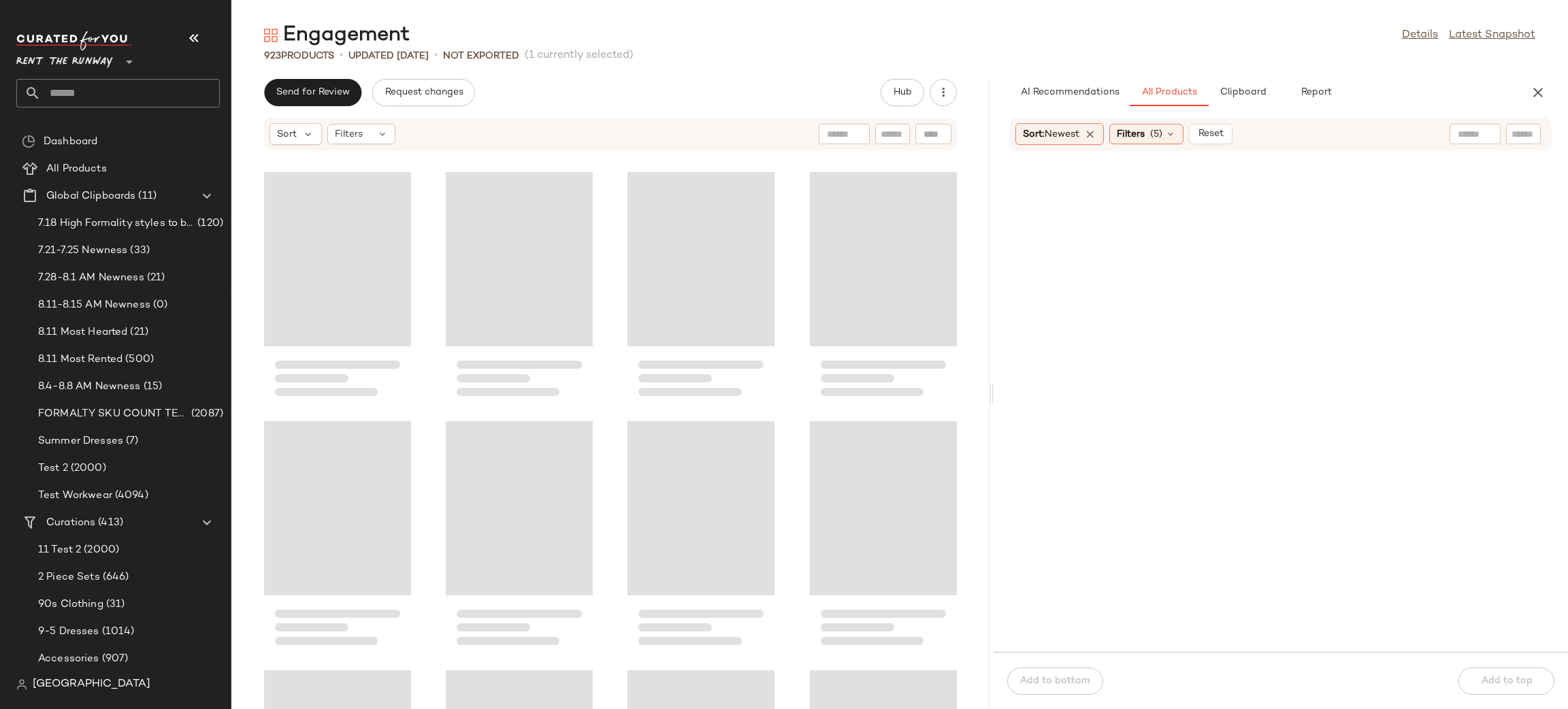
drag, startPoint x: 897, startPoint y: 287, endPoint x: 992, endPoint y: 280, distance: 95.3
click at [992, 280] on div "Engagement Details Latest Snapshot 923 Products • updated Aug 11th • Not Export…" at bounding box center [899, 365] width 1336 height 687
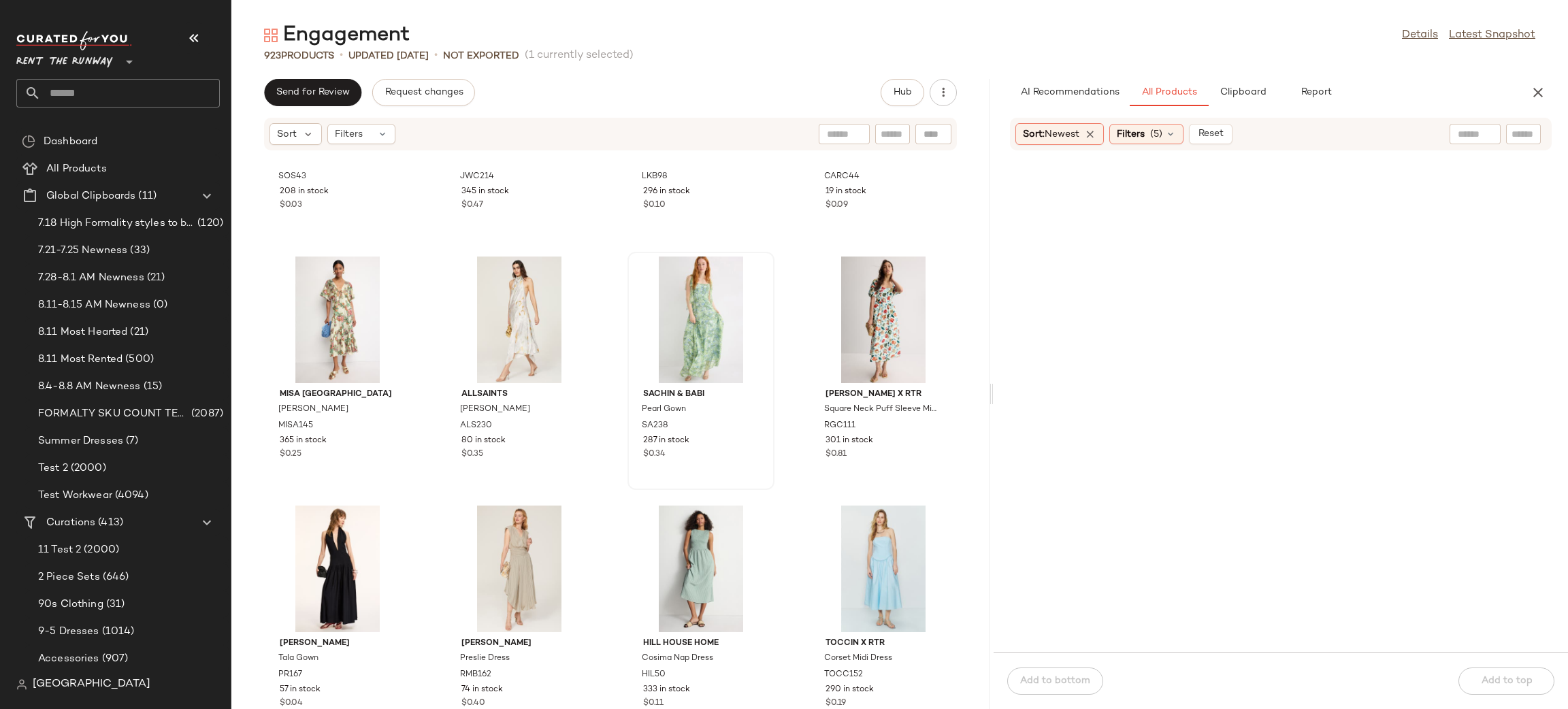
scroll to position [1678, 0]
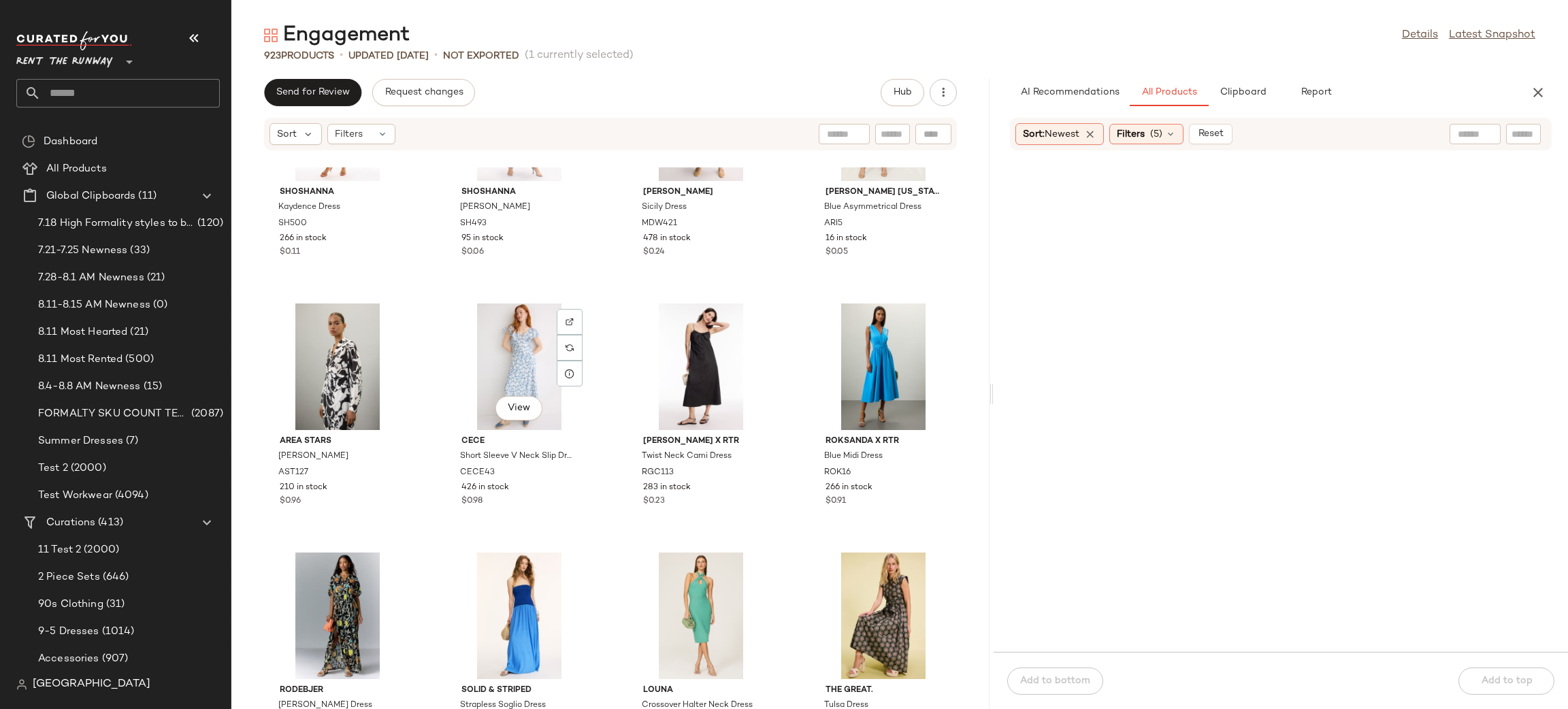
scroll to position [5569, 0]
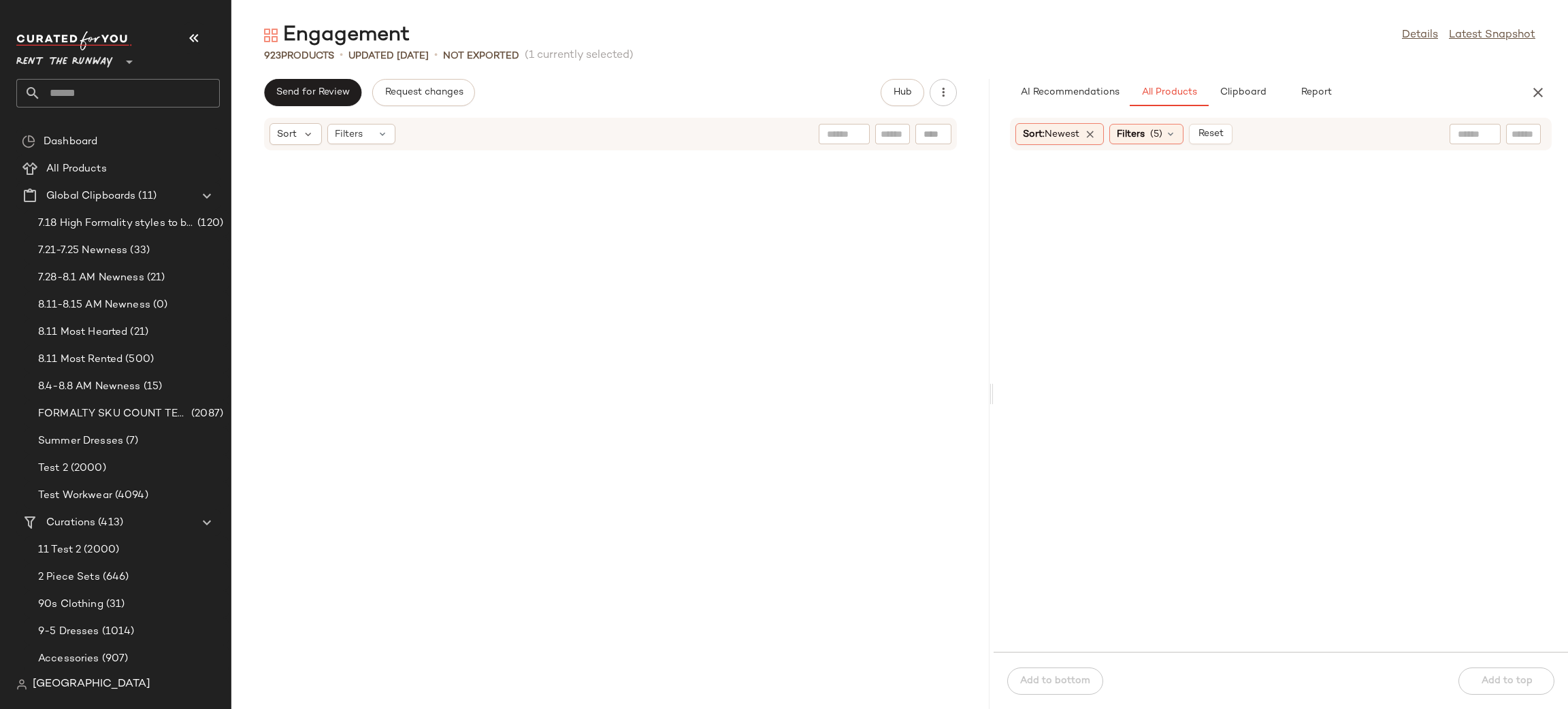
scroll to position [2889, 0]
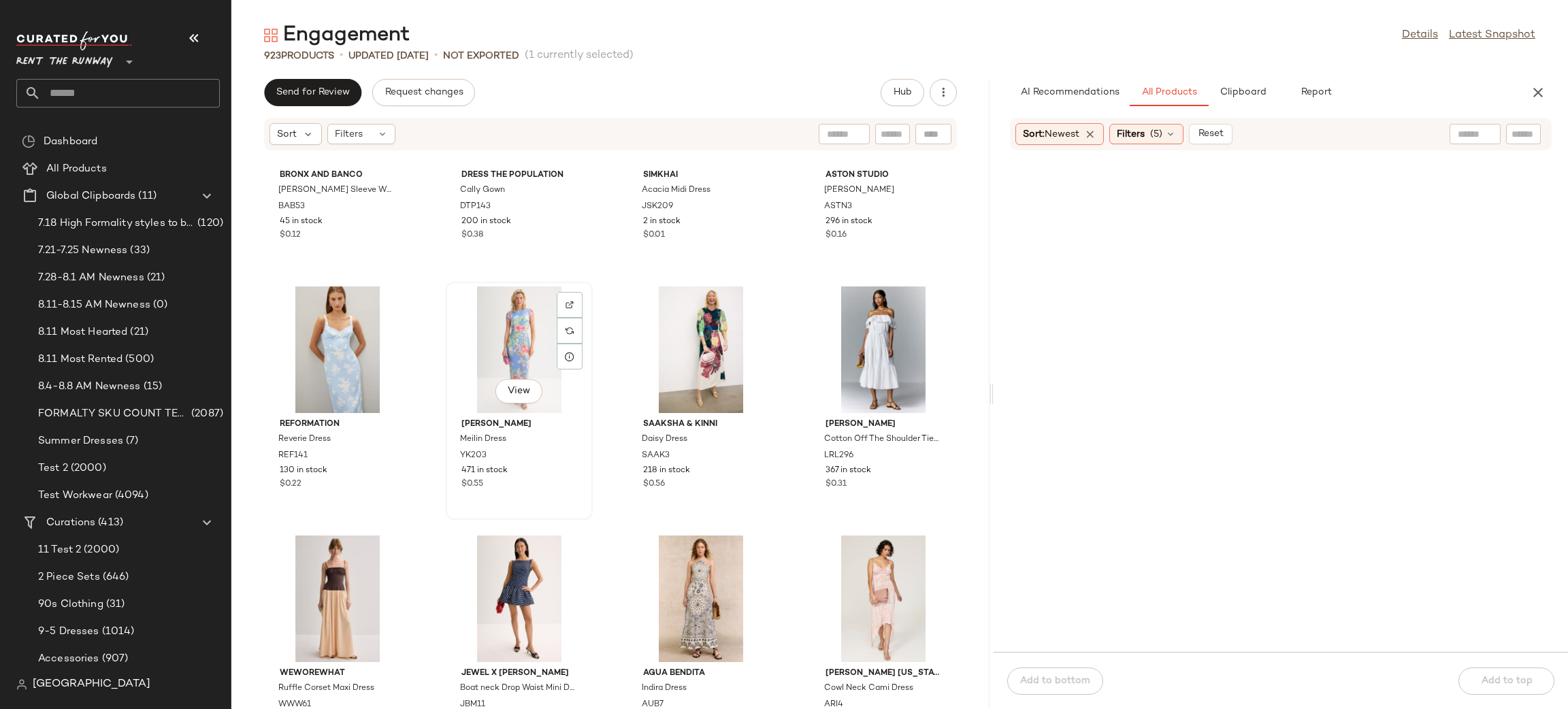
click at [481, 330] on div "View" at bounding box center [519, 350] width 138 height 127
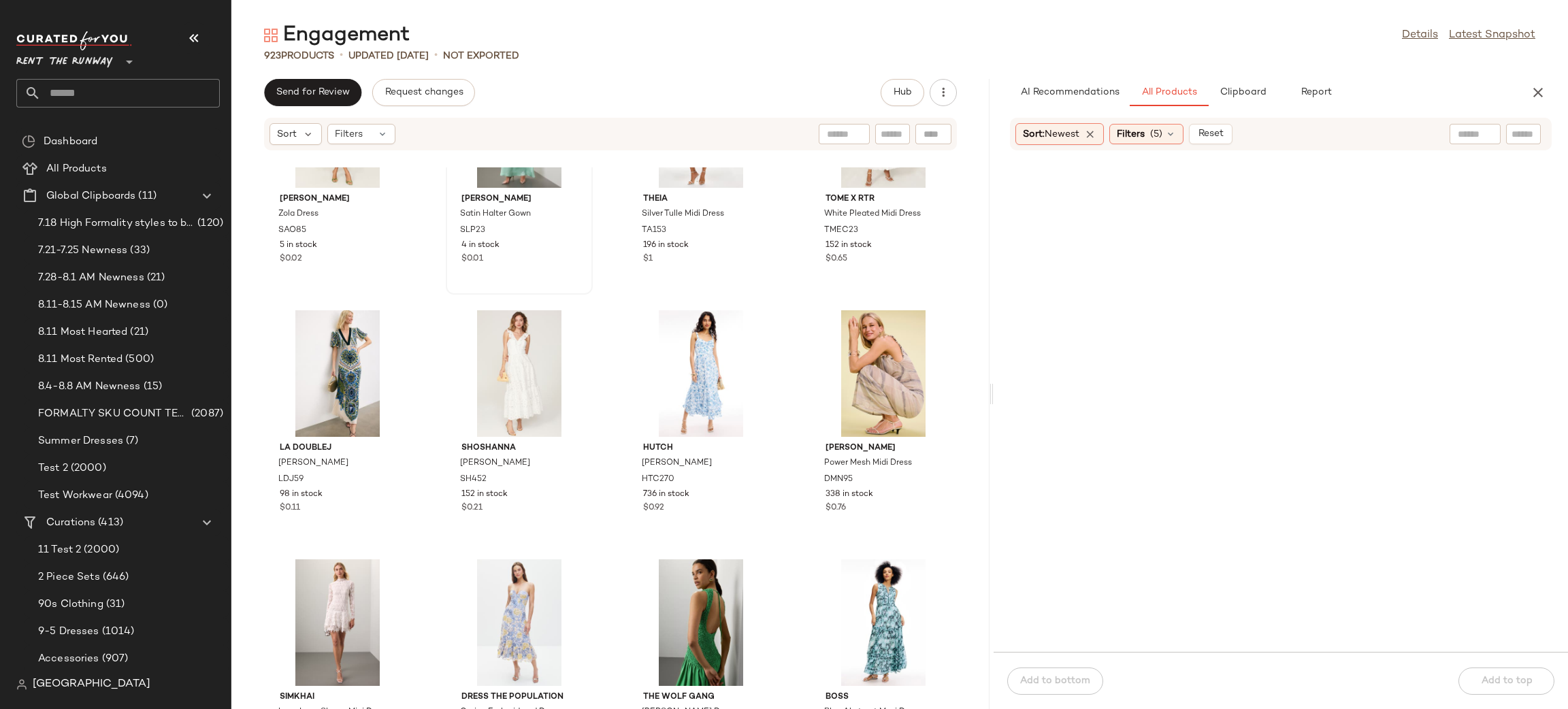
scroll to position [196, 0]
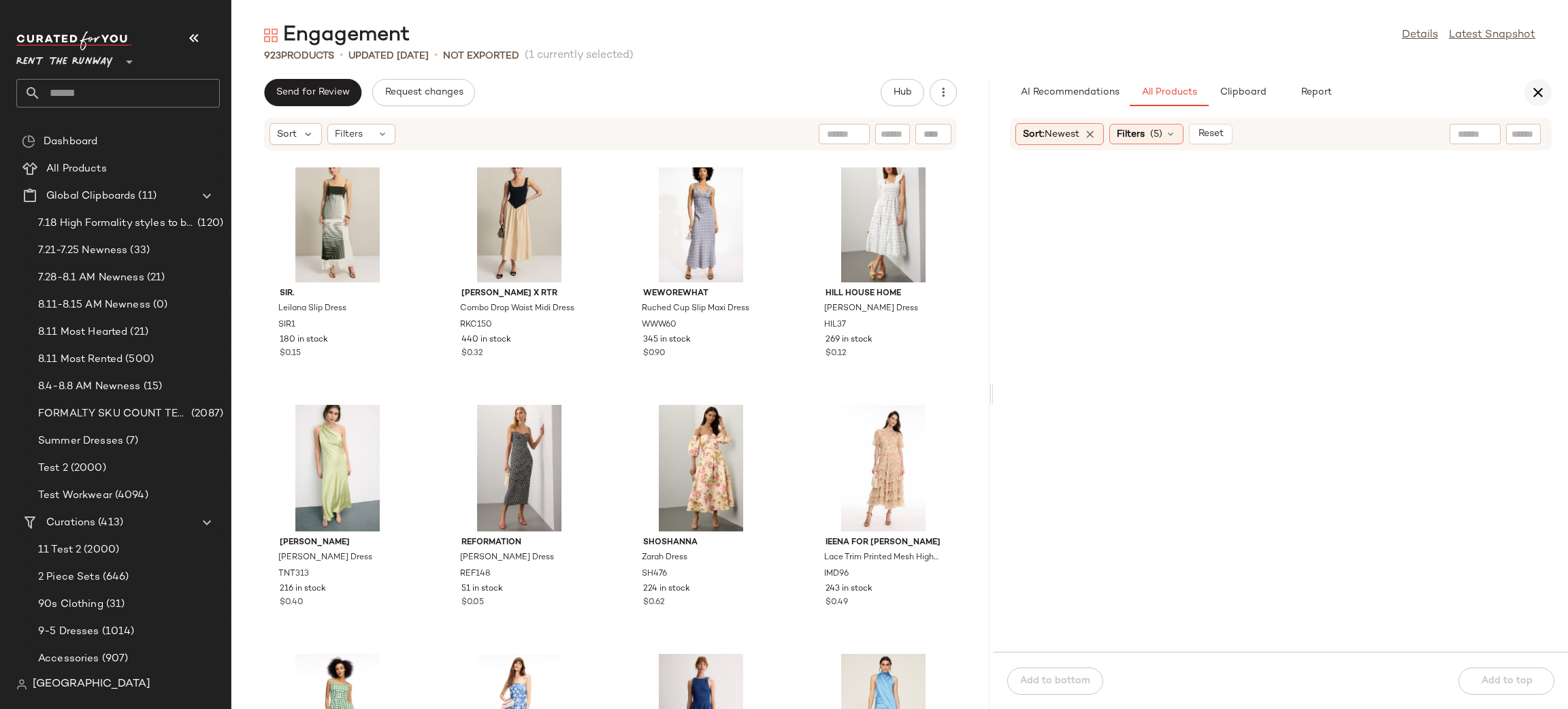
click at [1525, 90] on button "button" at bounding box center [1537, 92] width 27 height 27
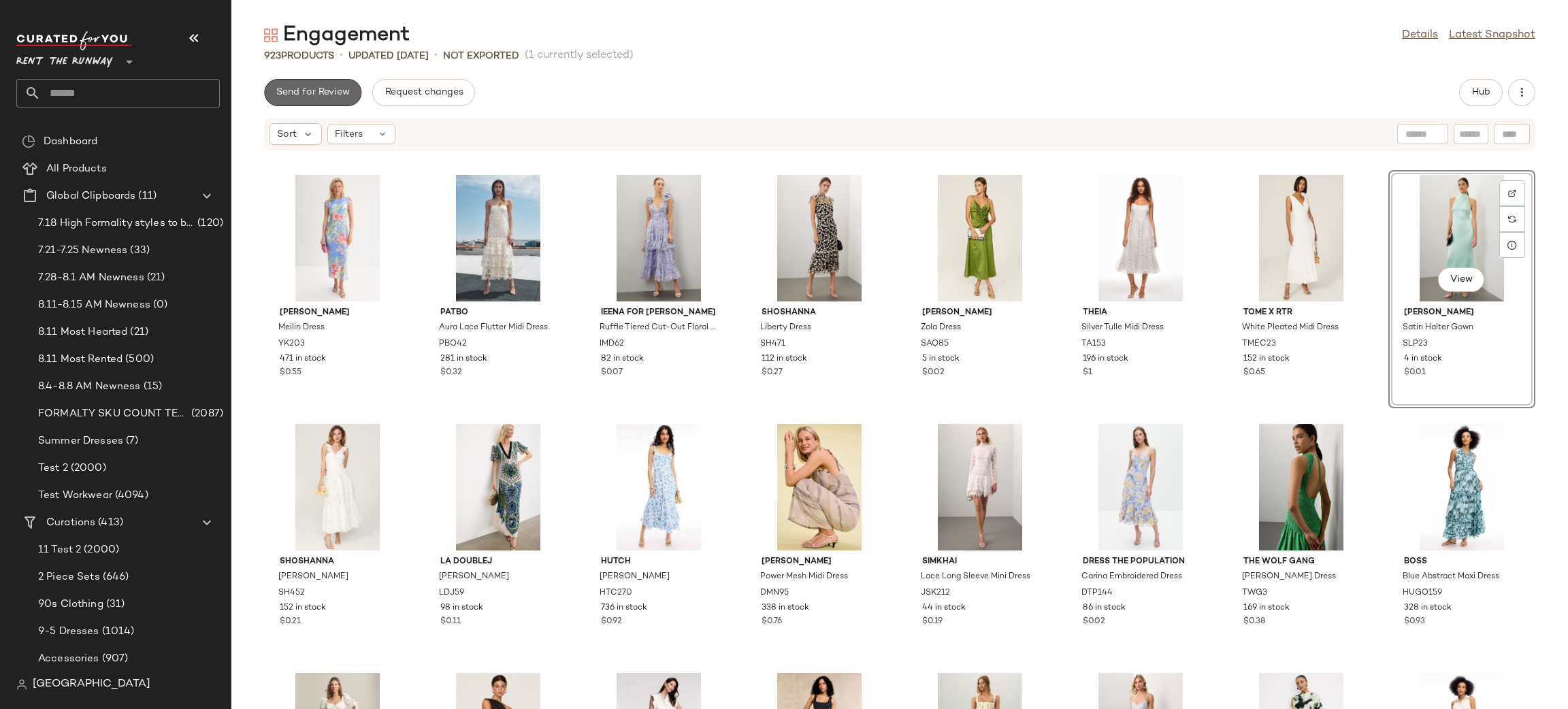
click at [311, 79] on button "Send for Review" at bounding box center [313, 92] width 97 height 27
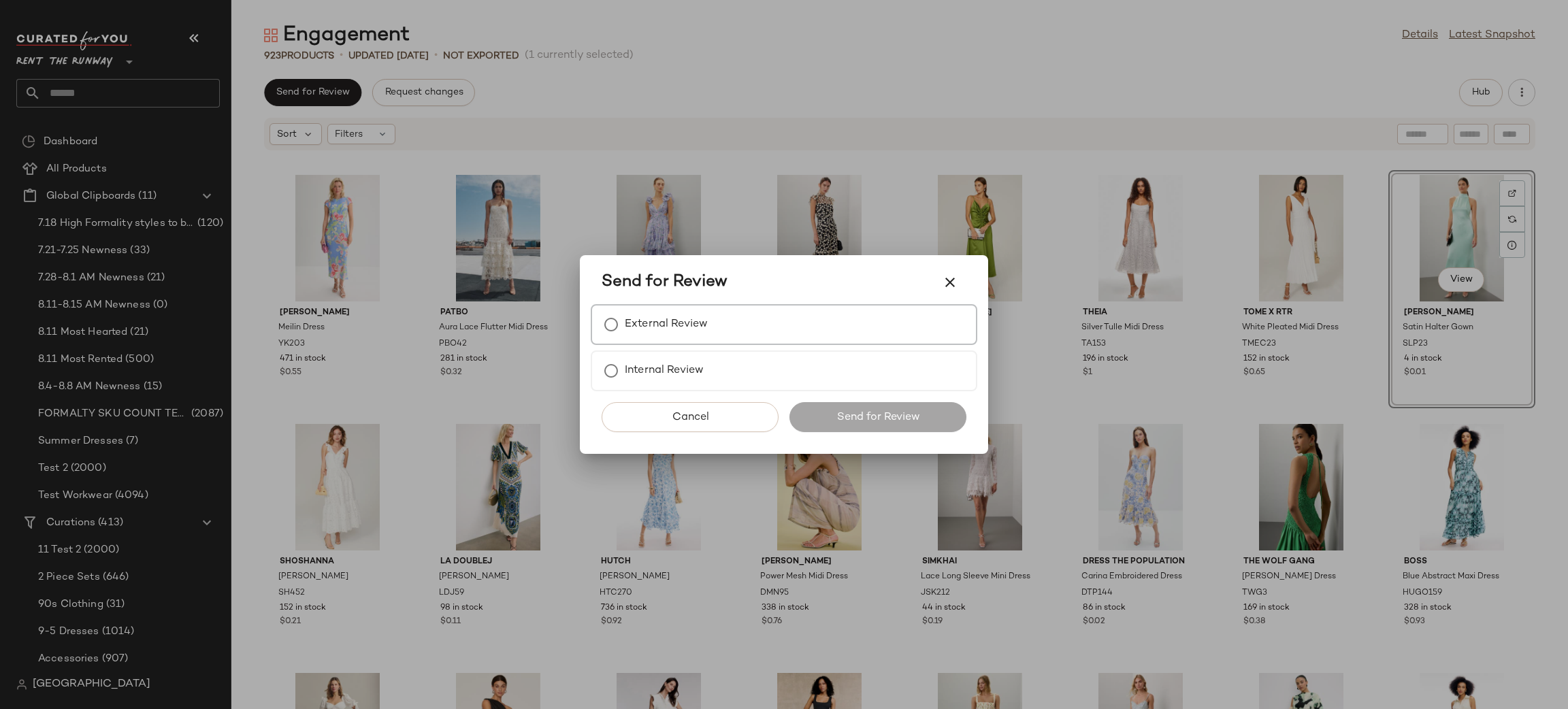
click at [720, 335] on div "External Review" at bounding box center [784, 325] width 386 height 41
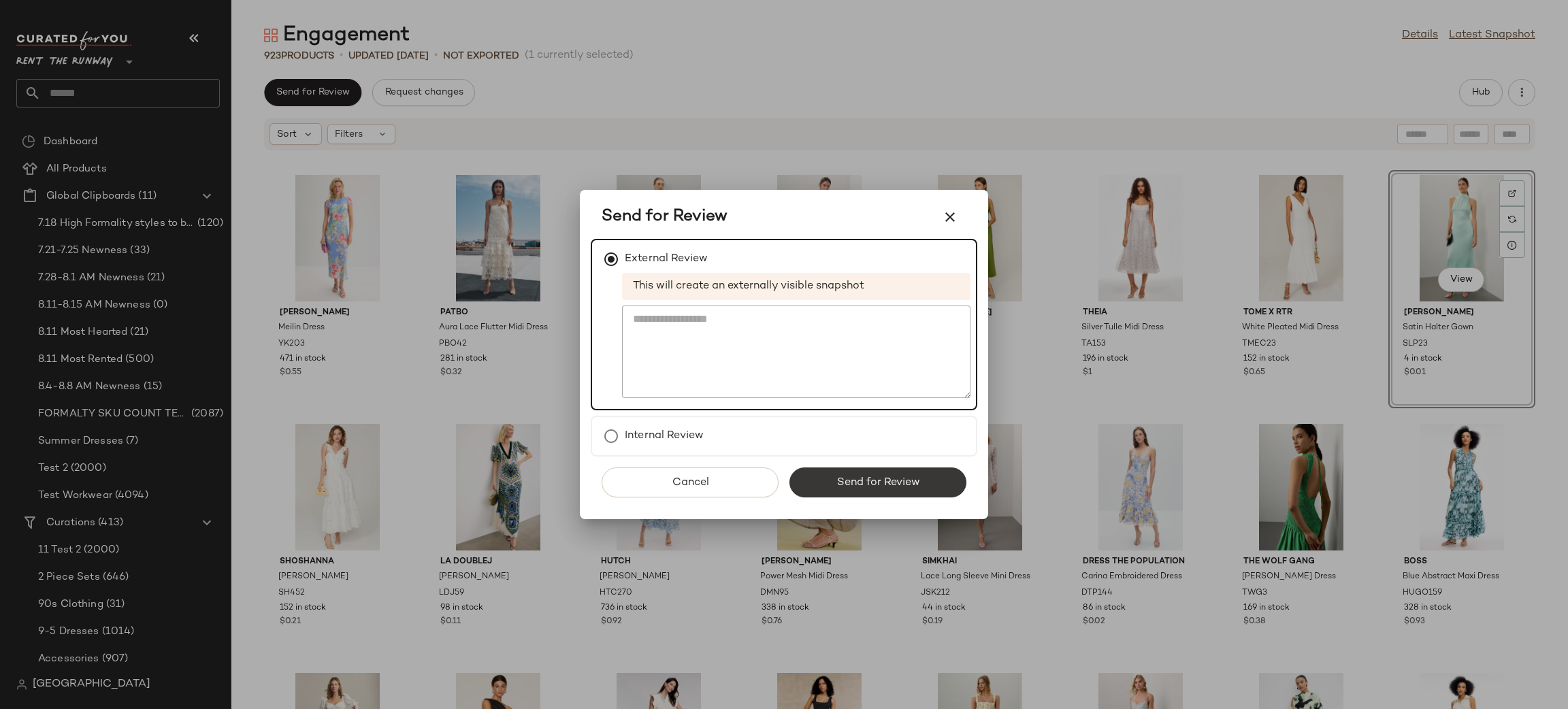
click at [817, 470] on button "Send for Review" at bounding box center [877, 482] width 177 height 30
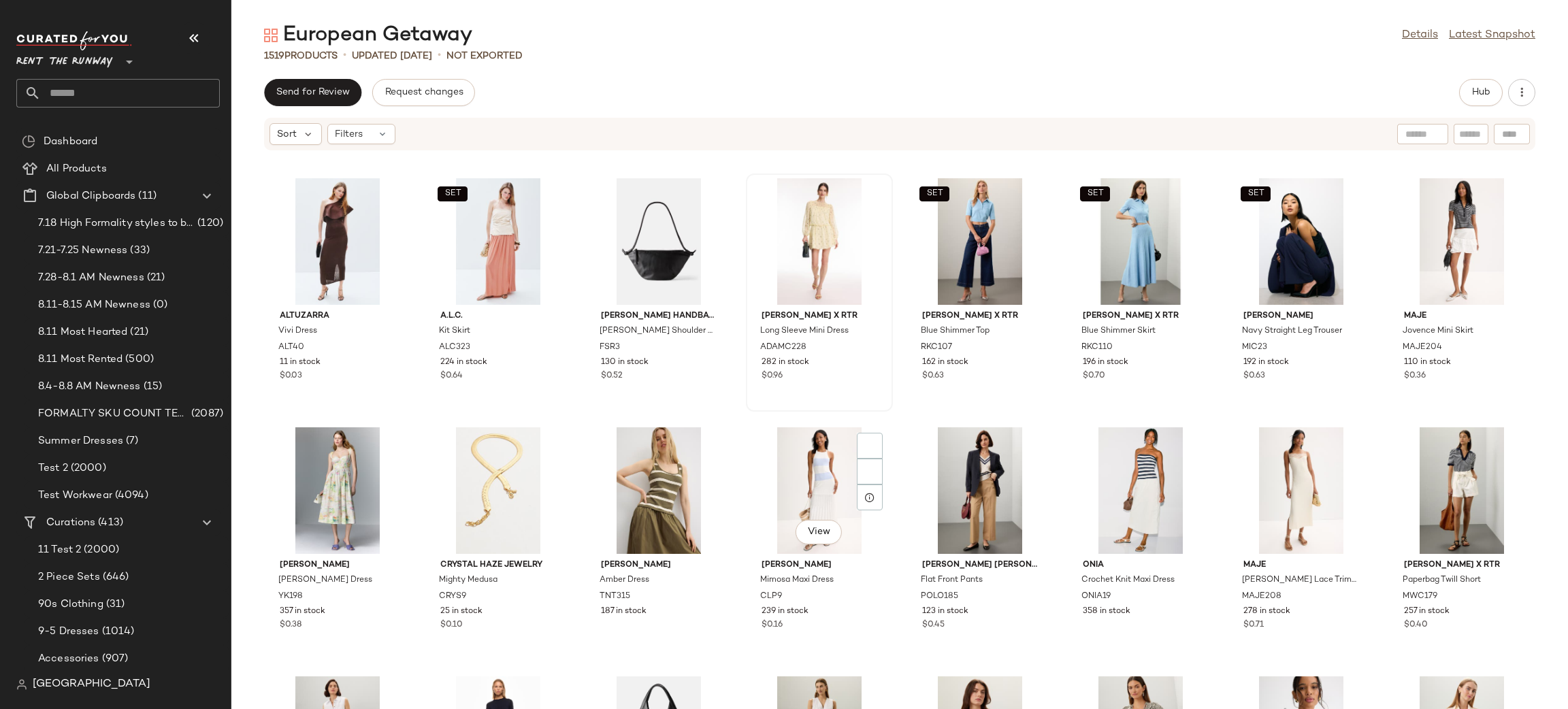
scroll to position [1281, 0]
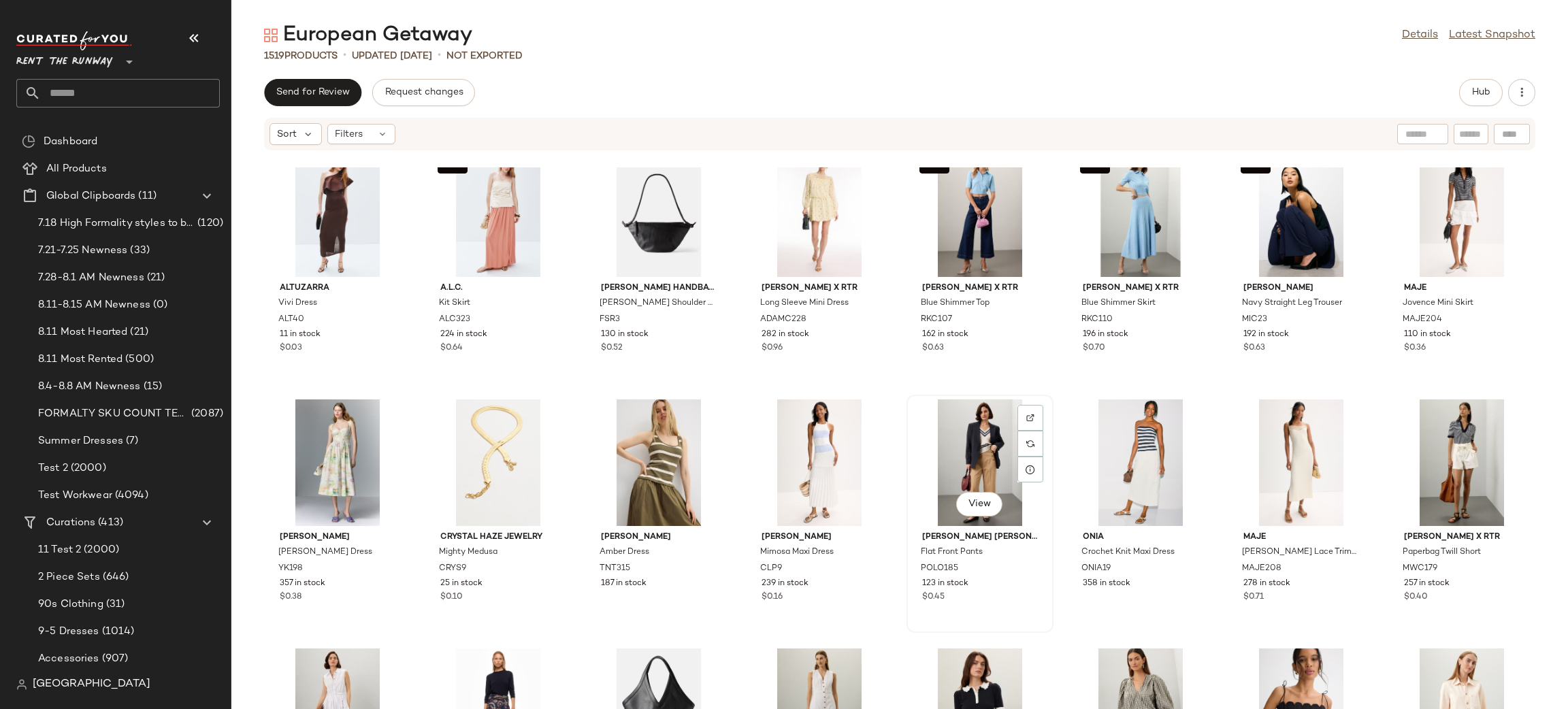
click at [958, 452] on div "View" at bounding box center [980, 463] width 138 height 127
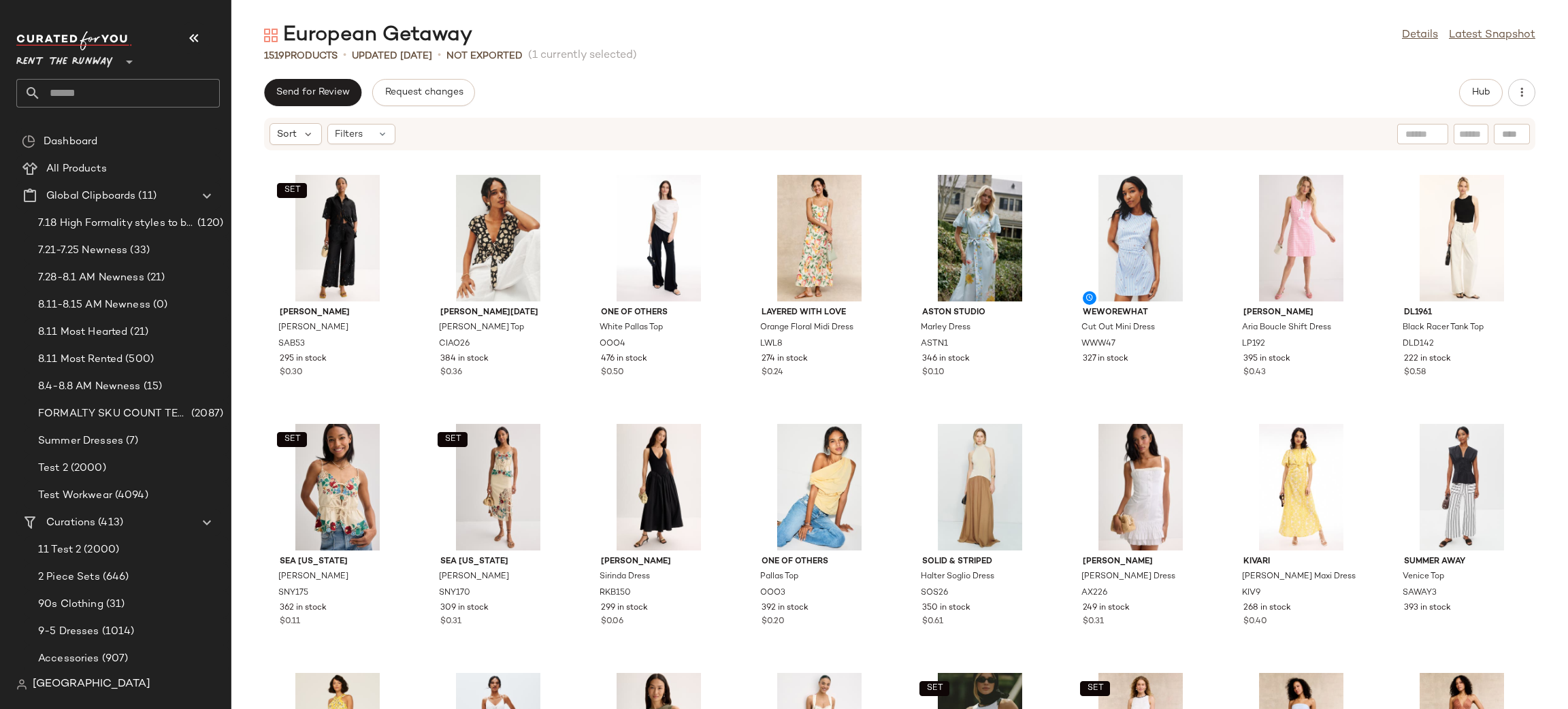
click at [1464, 108] on div "Send for Review Request changes Hub Sort Filters SET Sabina Musayev Emilio Top …" at bounding box center [899, 394] width 1336 height 630
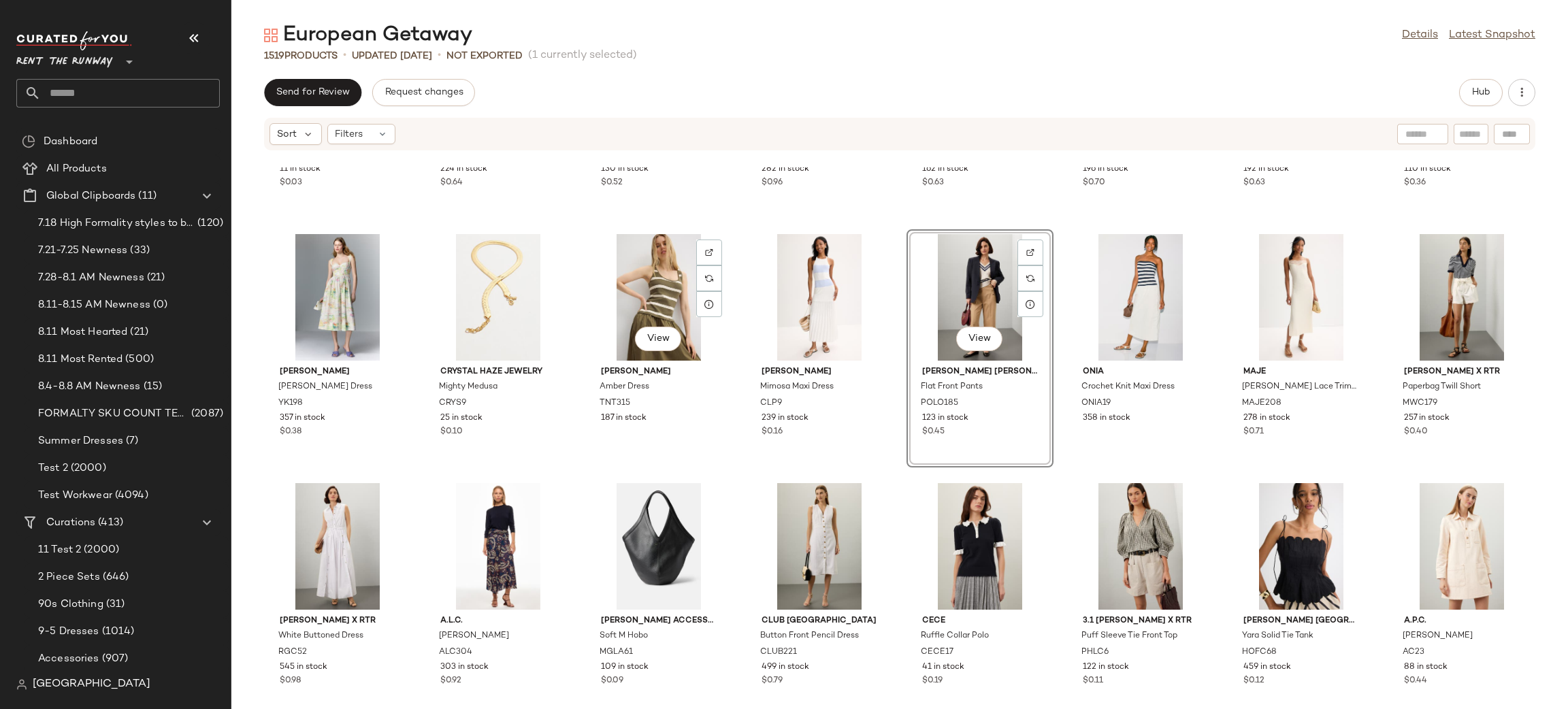
scroll to position [1499, 0]
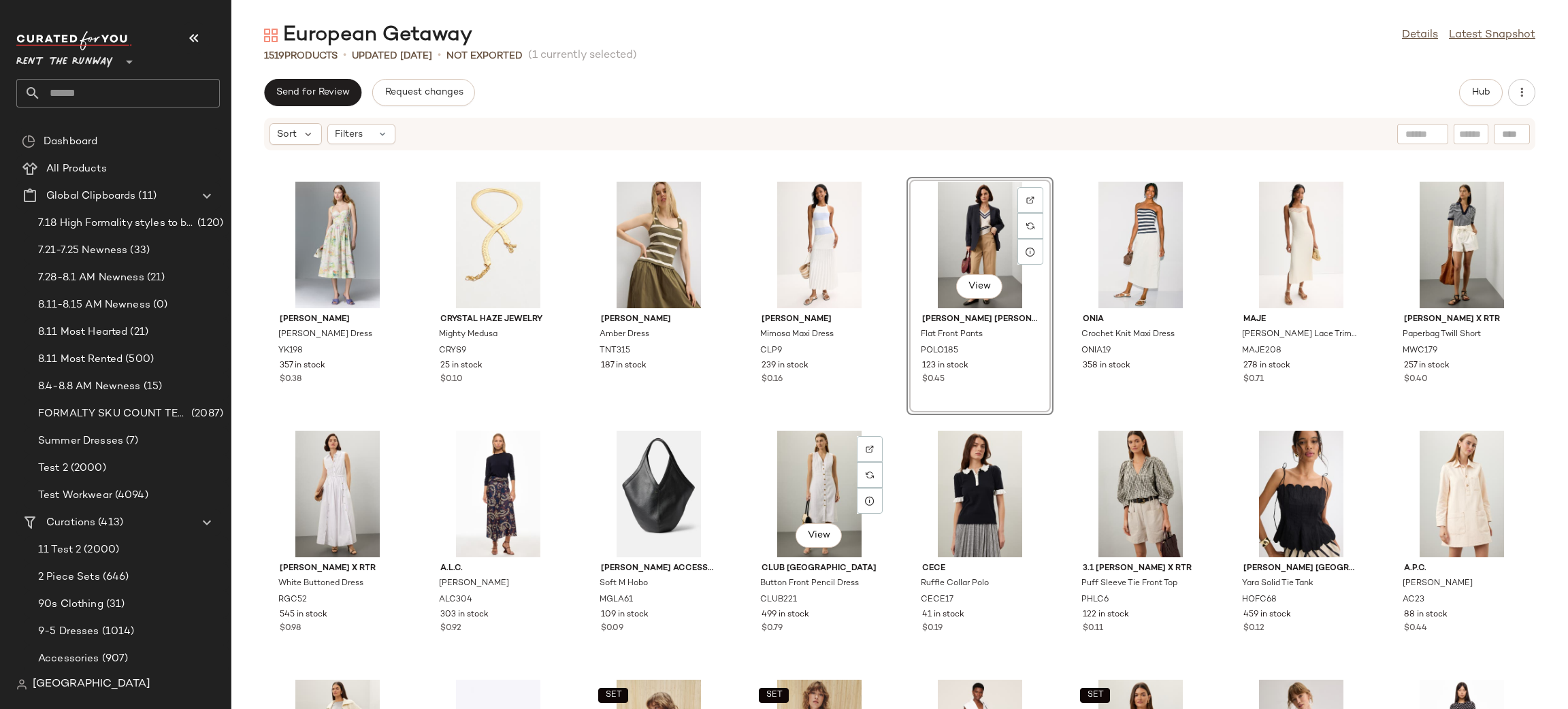
drag, startPoint x: 884, startPoint y: 426, endPoint x: 915, endPoint y: 404, distance: 38.0
click at [885, 426] on div "View Club Monaco Button Front Pencil Dress CLUB221 499 in stock $0.79" at bounding box center [819, 545] width 147 height 238
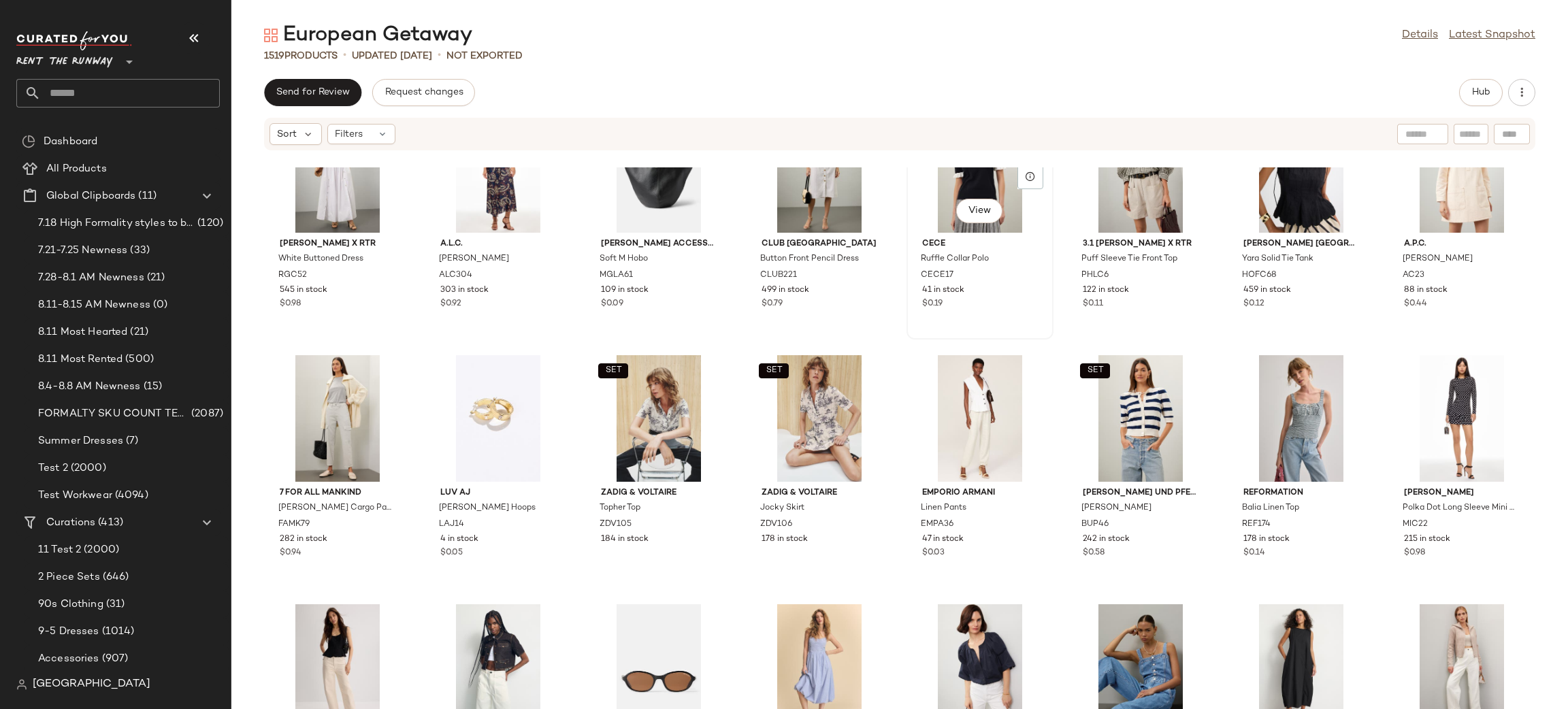
scroll to position [1848, 0]
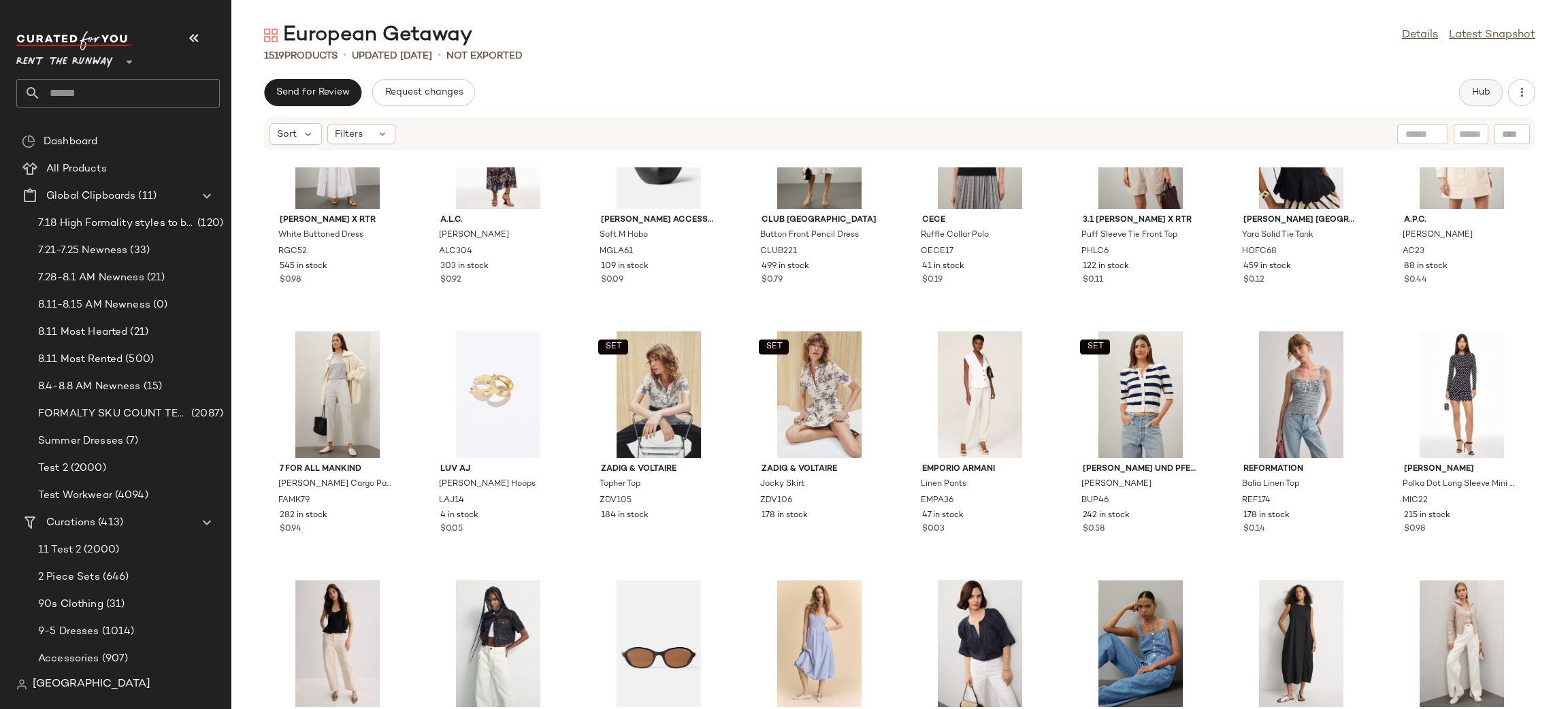
click at [1481, 92] on span "Hub" at bounding box center [1481, 93] width 19 height 11
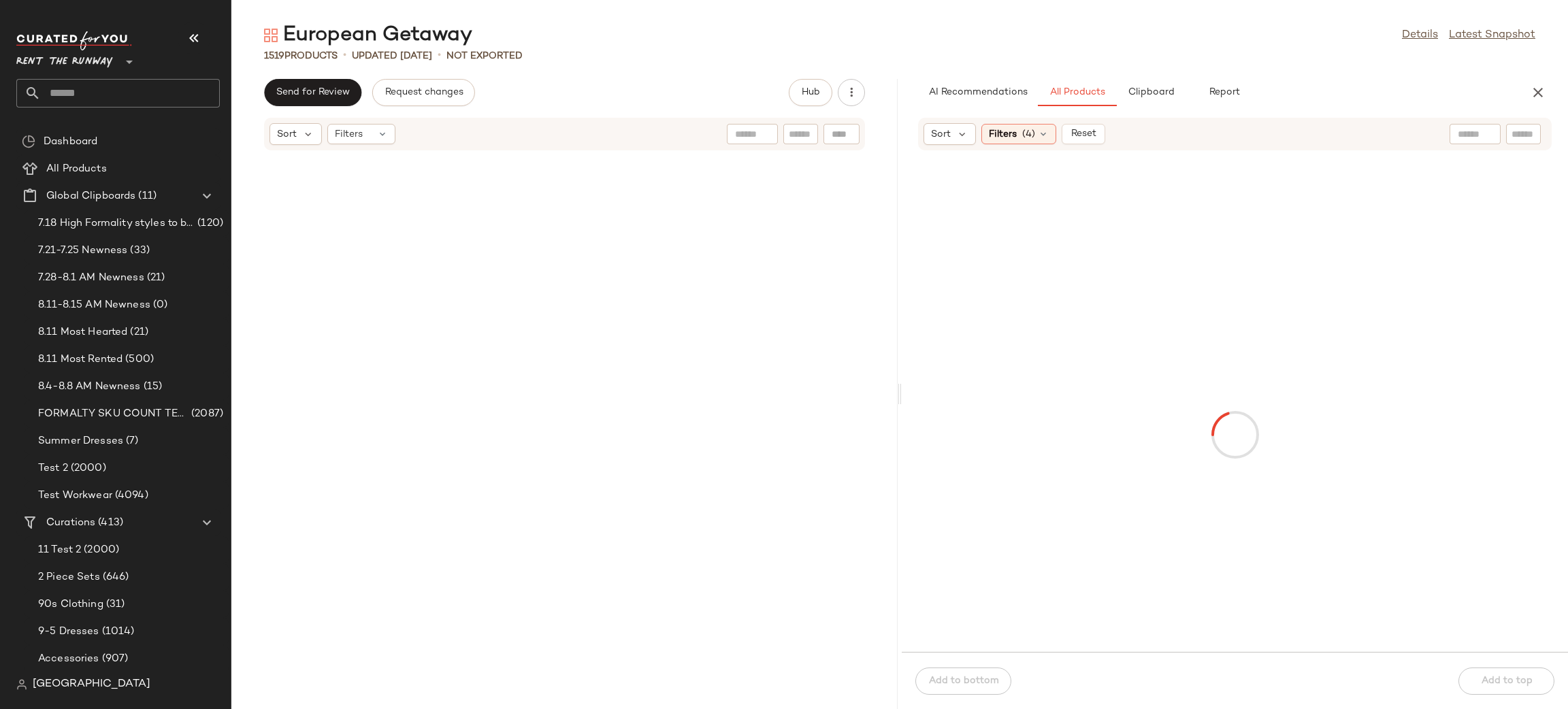
scroll to position [4235, 0]
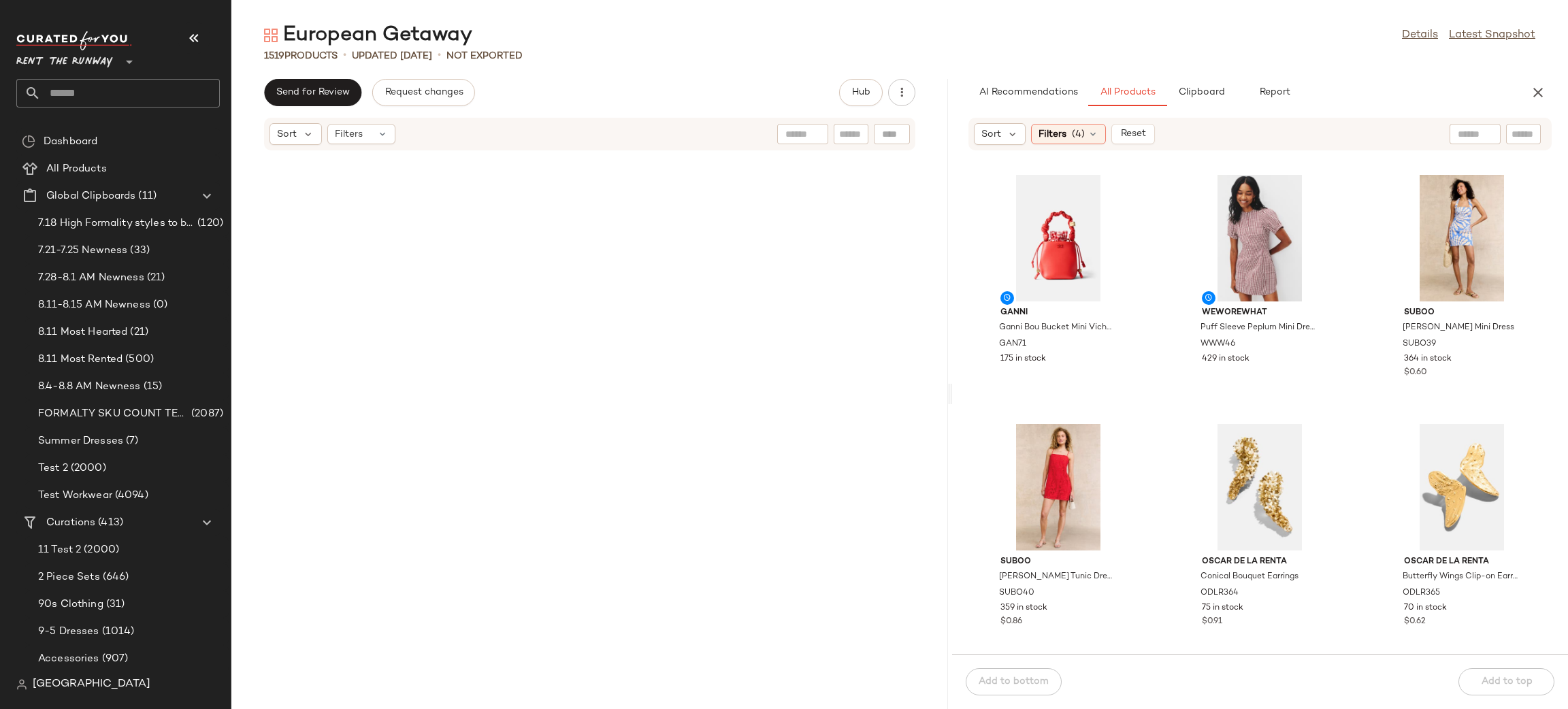
drag, startPoint x: 899, startPoint y: 251, endPoint x: 952, endPoint y: 250, distance: 53.0
click at [952, 250] on div "European Getaway Details Latest Snapshot 1519 Products • updated Aug 8th • Not …" at bounding box center [899, 365] width 1336 height 687
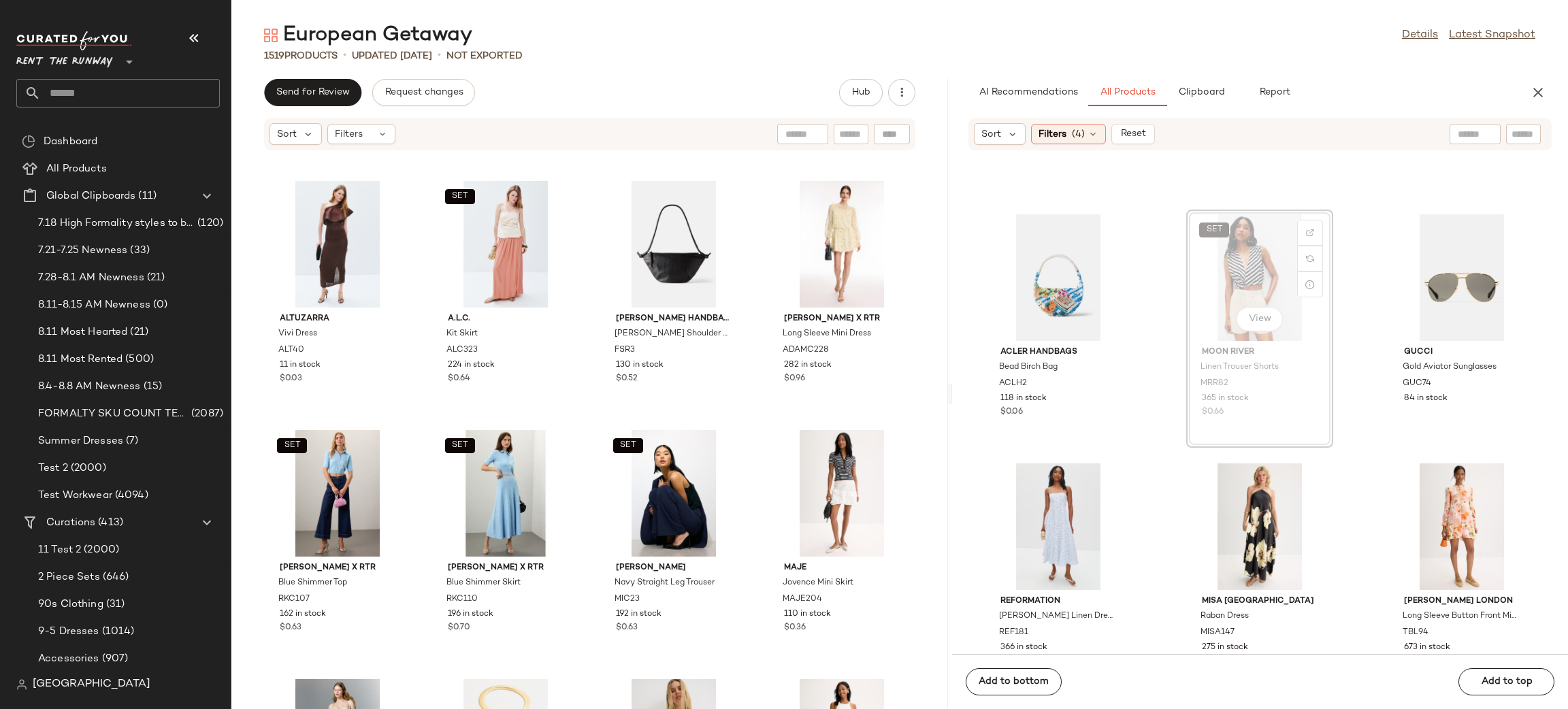
scroll to position [1714, 0]
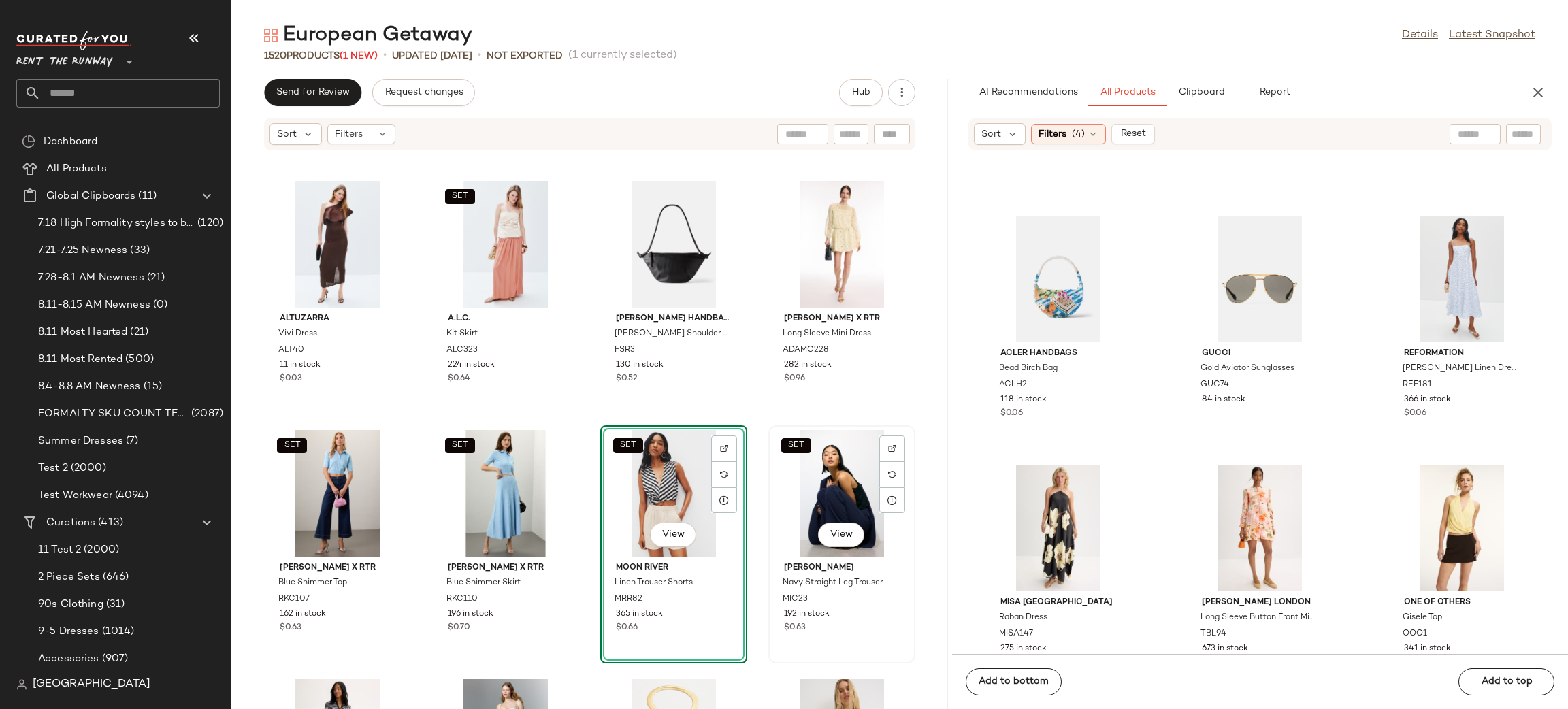
click at [815, 479] on div "SET View" at bounding box center [842, 493] width 138 height 127
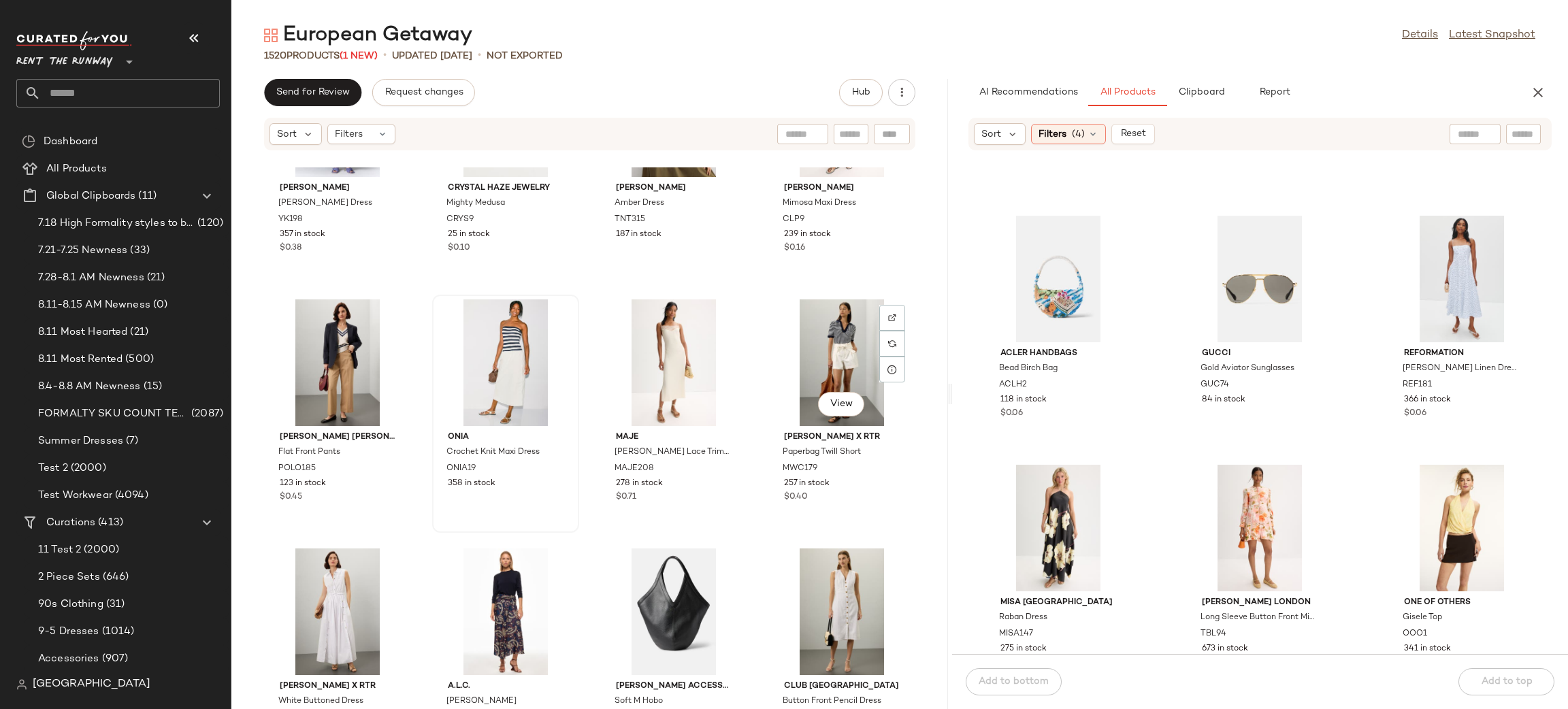
scroll to position [3150, 0]
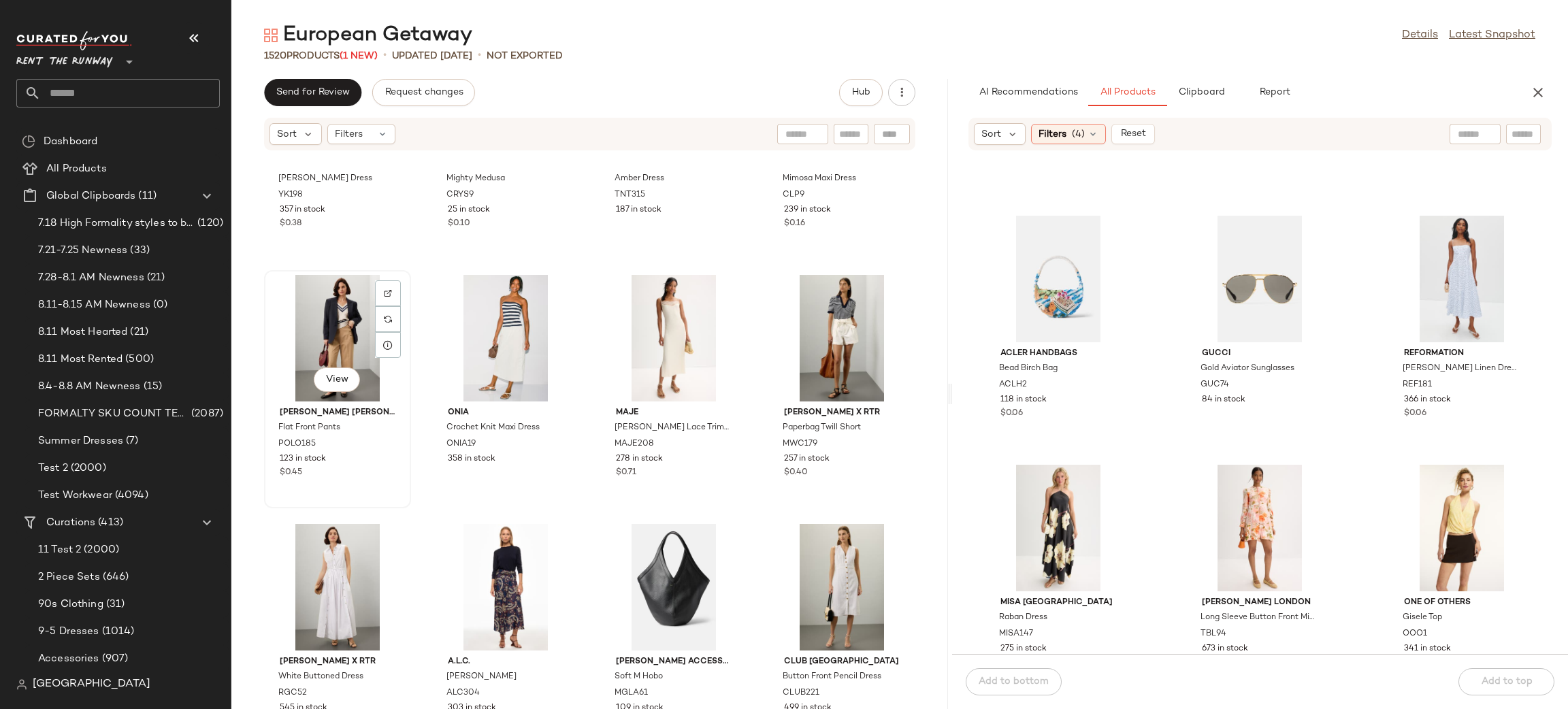
click at [340, 327] on div "View" at bounding box center [338, 339] width 138 height 127
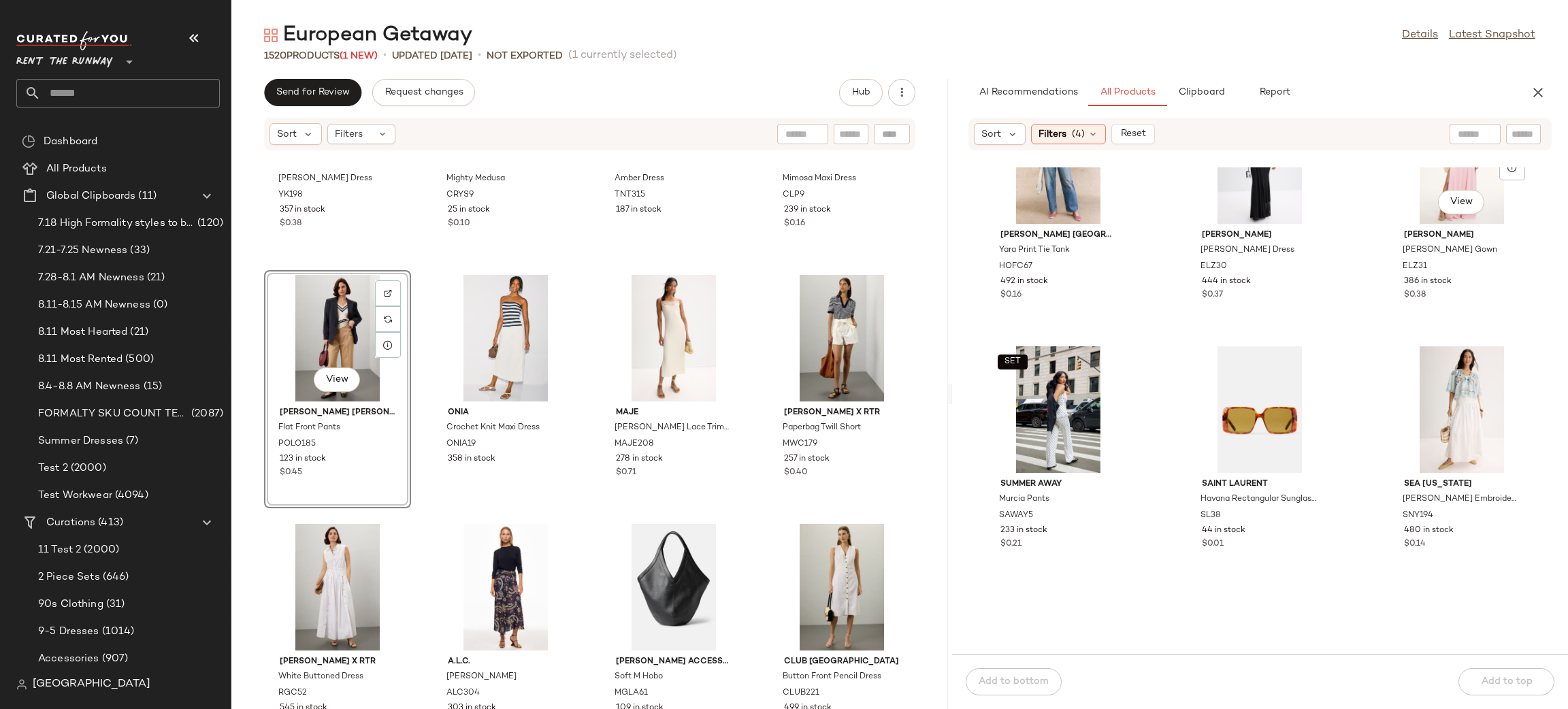
scroll to position [2640, 0]
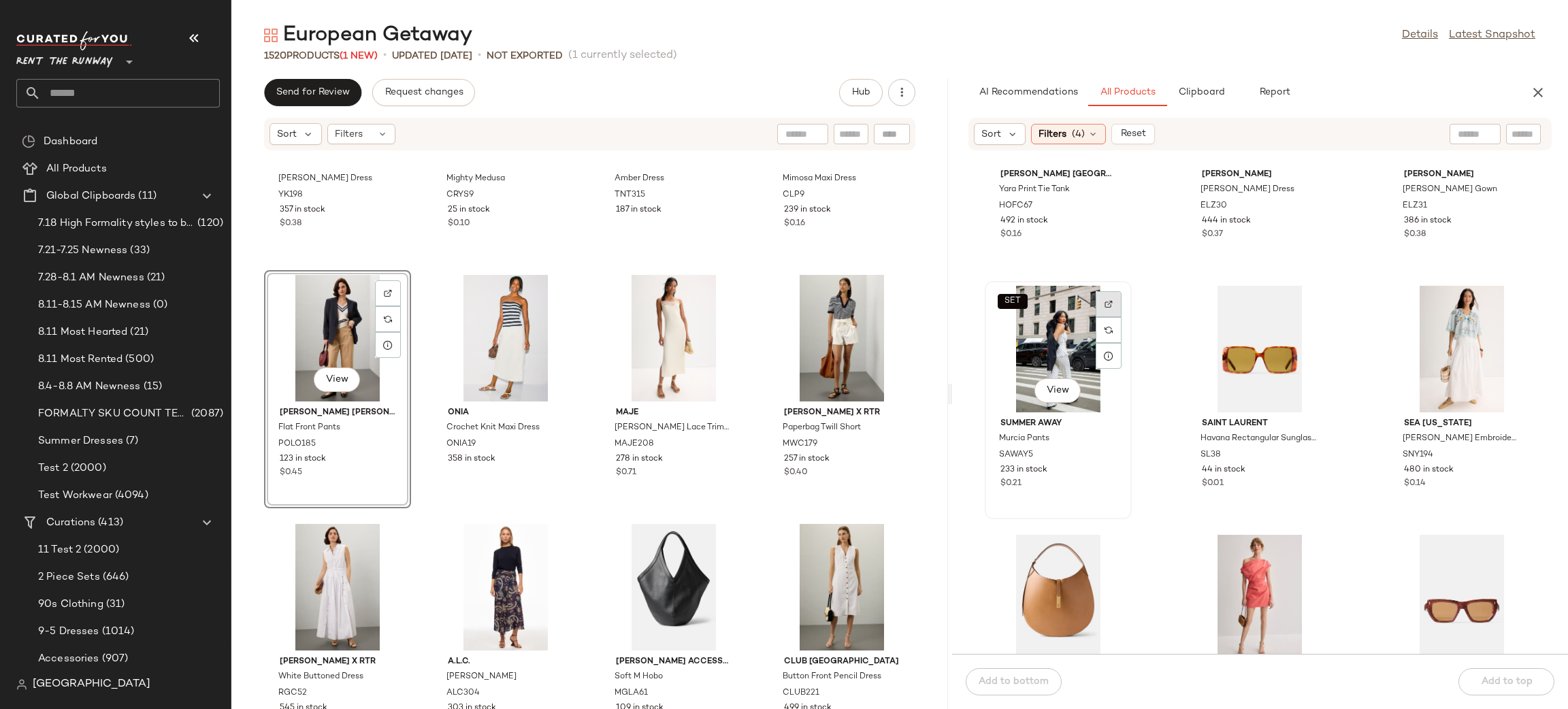
click at [1106, 317] on div at bounding box center [1108, 329] width 26 height 26
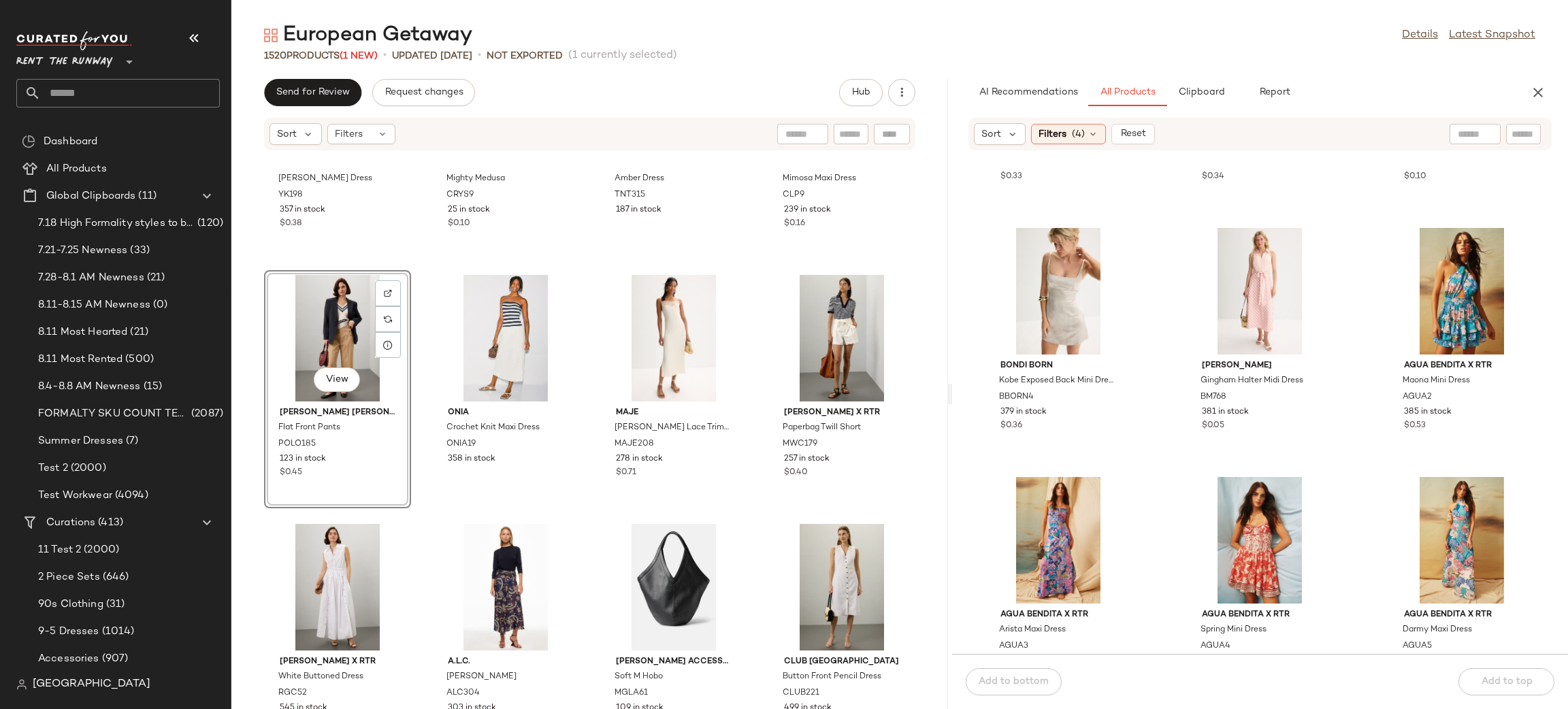
scroll to position [5442, 0]
click at [1309, 257] on div at bounding box center [1309, 270] width 26 height 26
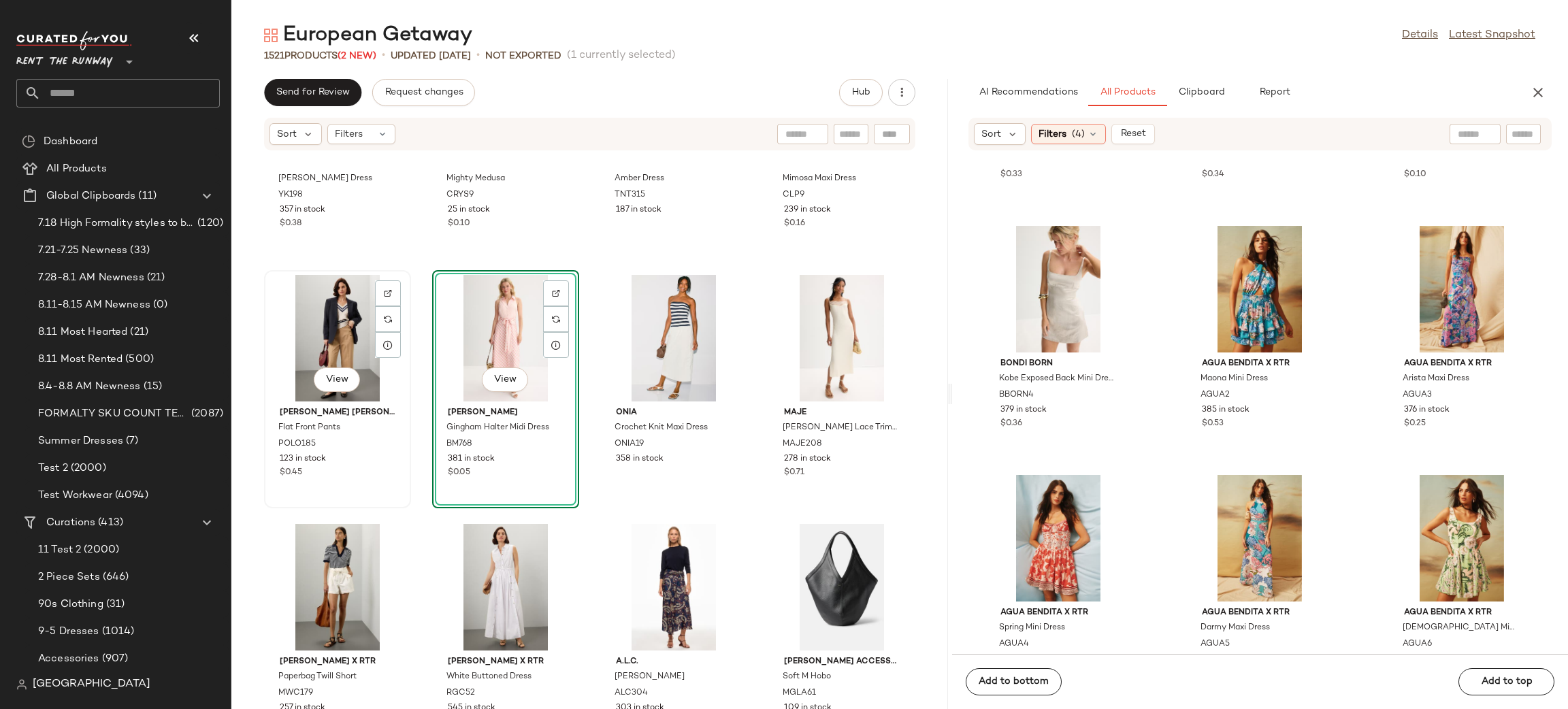
click at [337, 344] on div "View" at bounding box center [338, 339] width 138 height 127
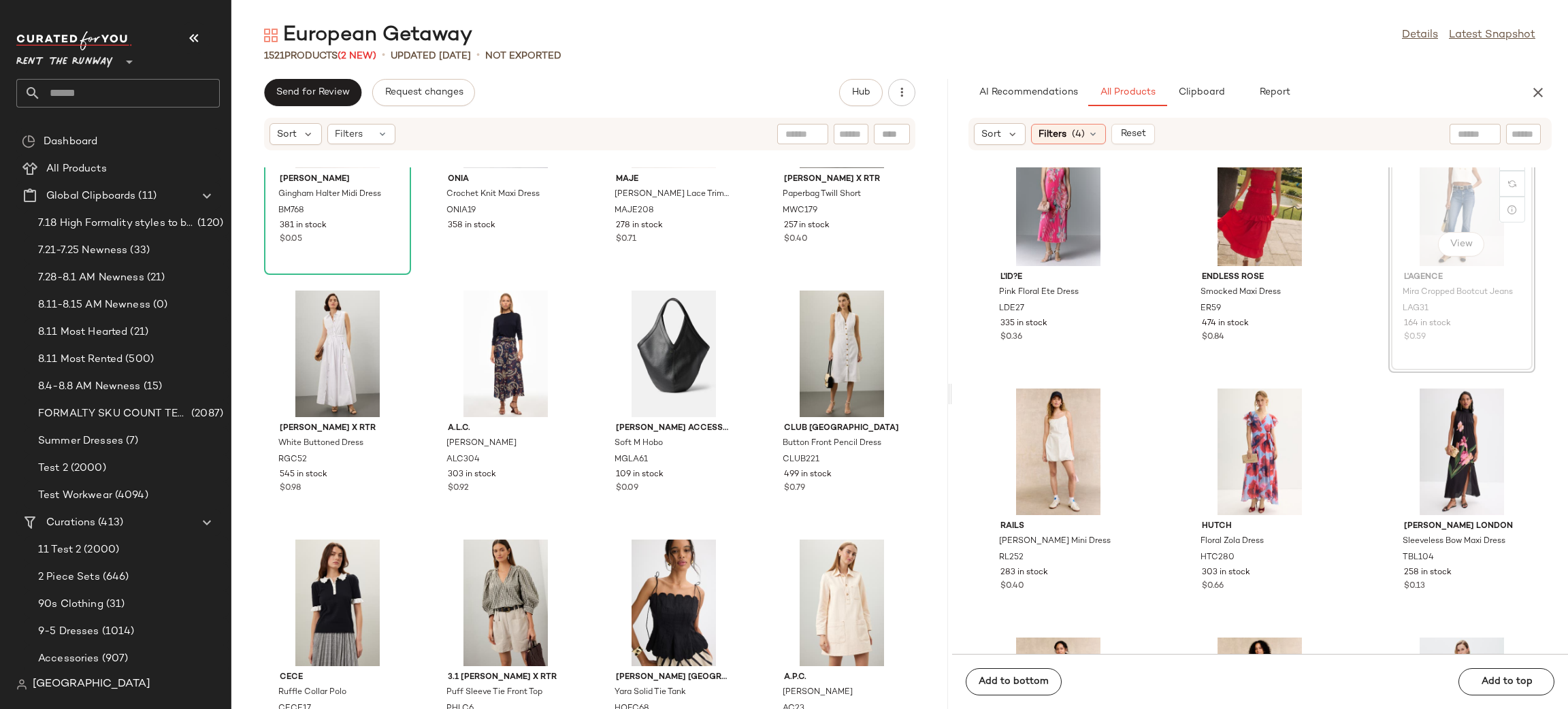
scroll to position [9263, 0]
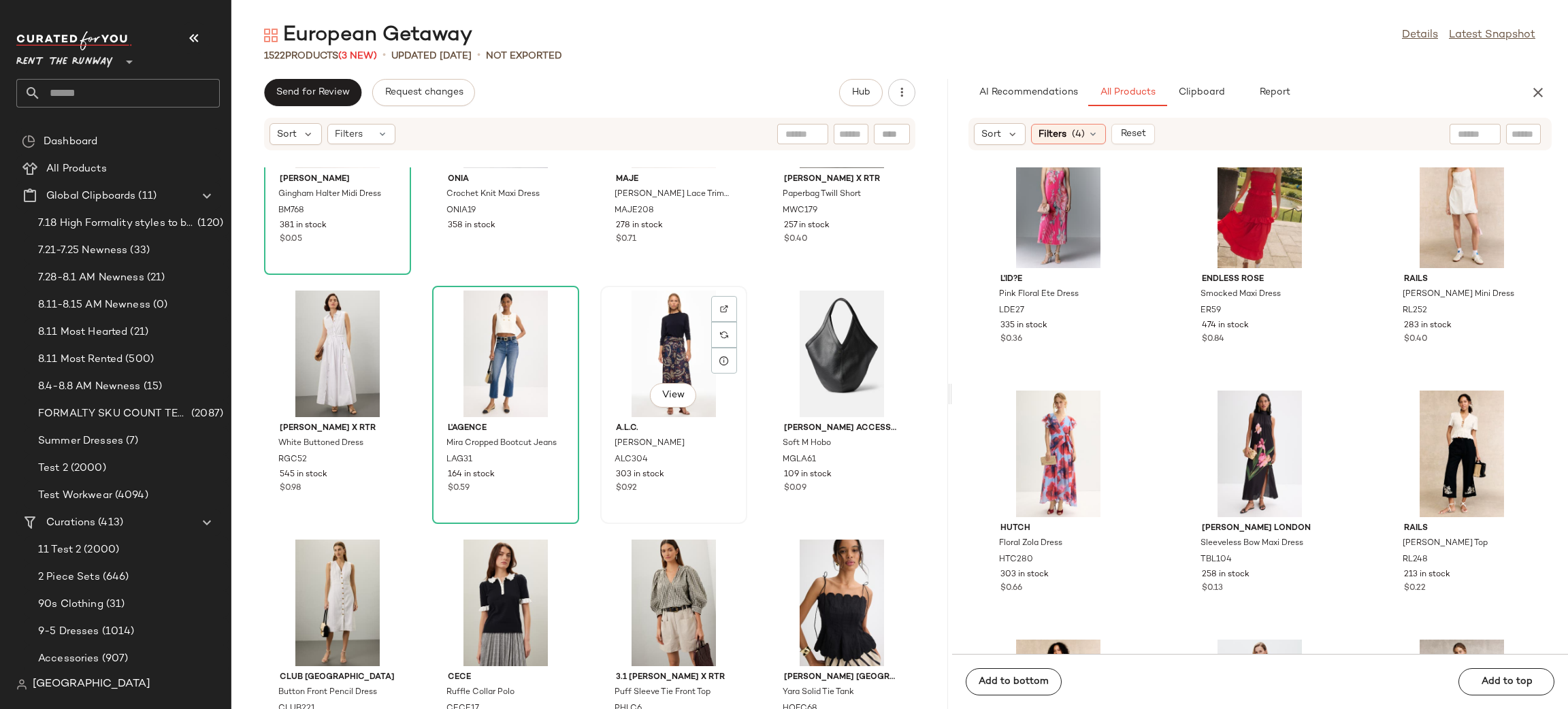
click at [646, 353] on div "View" at bounding box center [674, 354] width 138 height 127
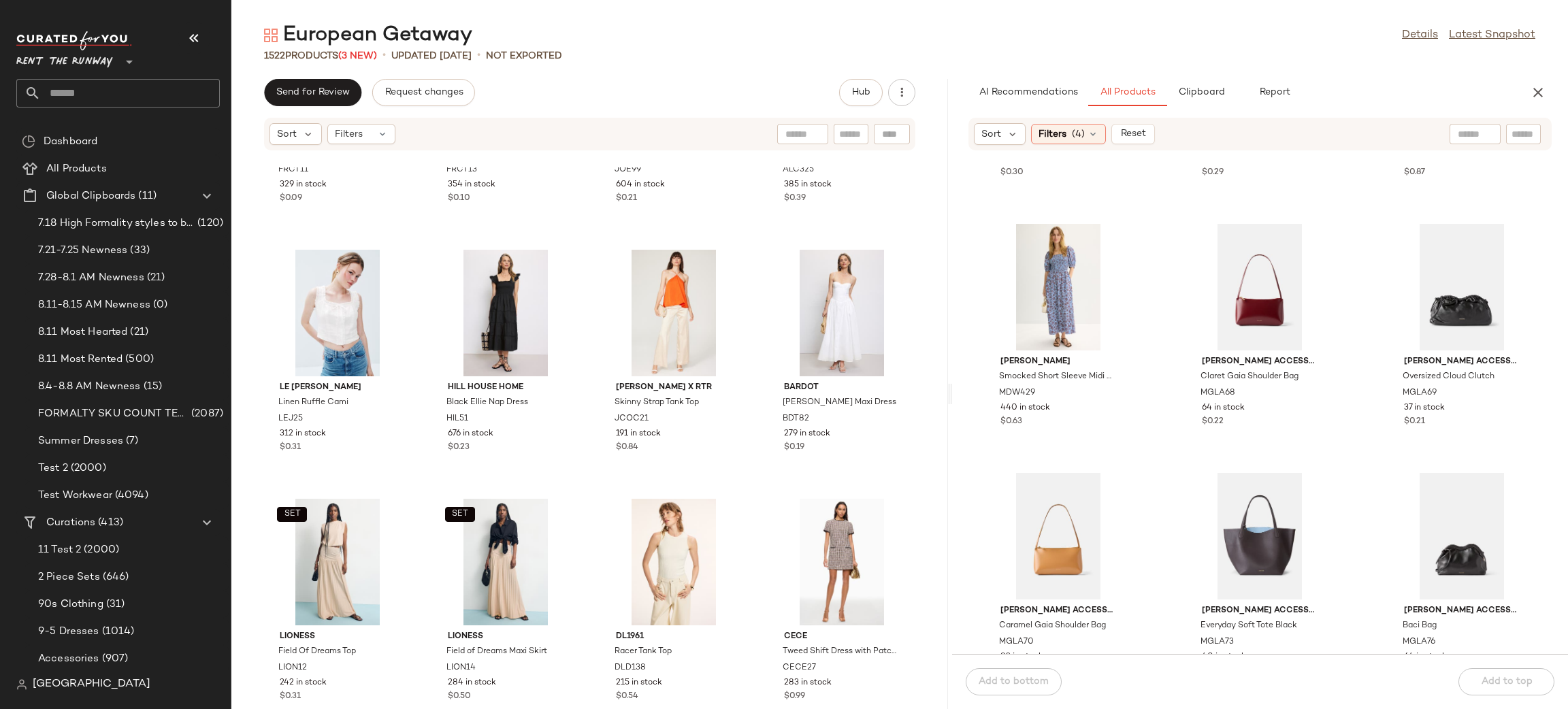
scroll to position [10724, 0]
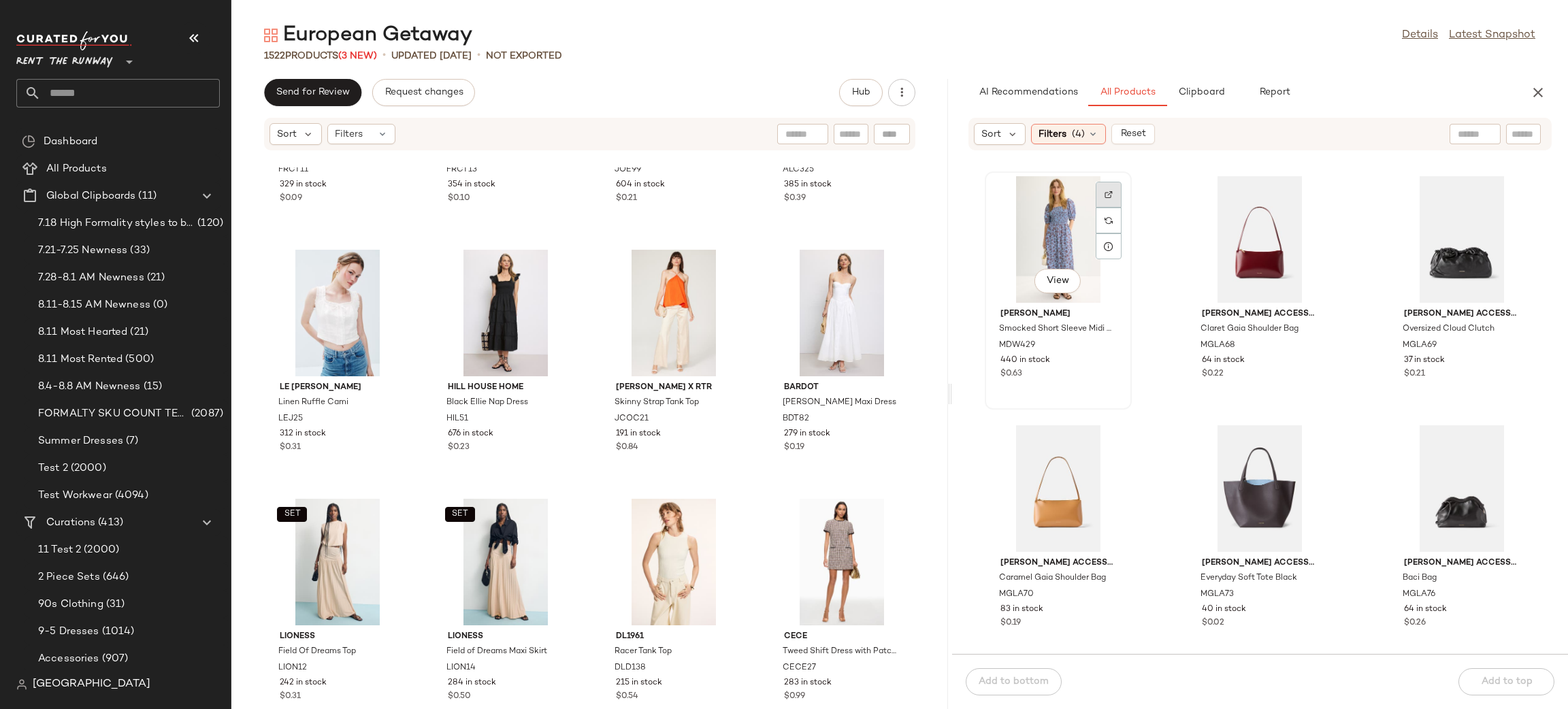
click at [1116, 208] on div at bounding box center [1108, 220] width 26 height 26
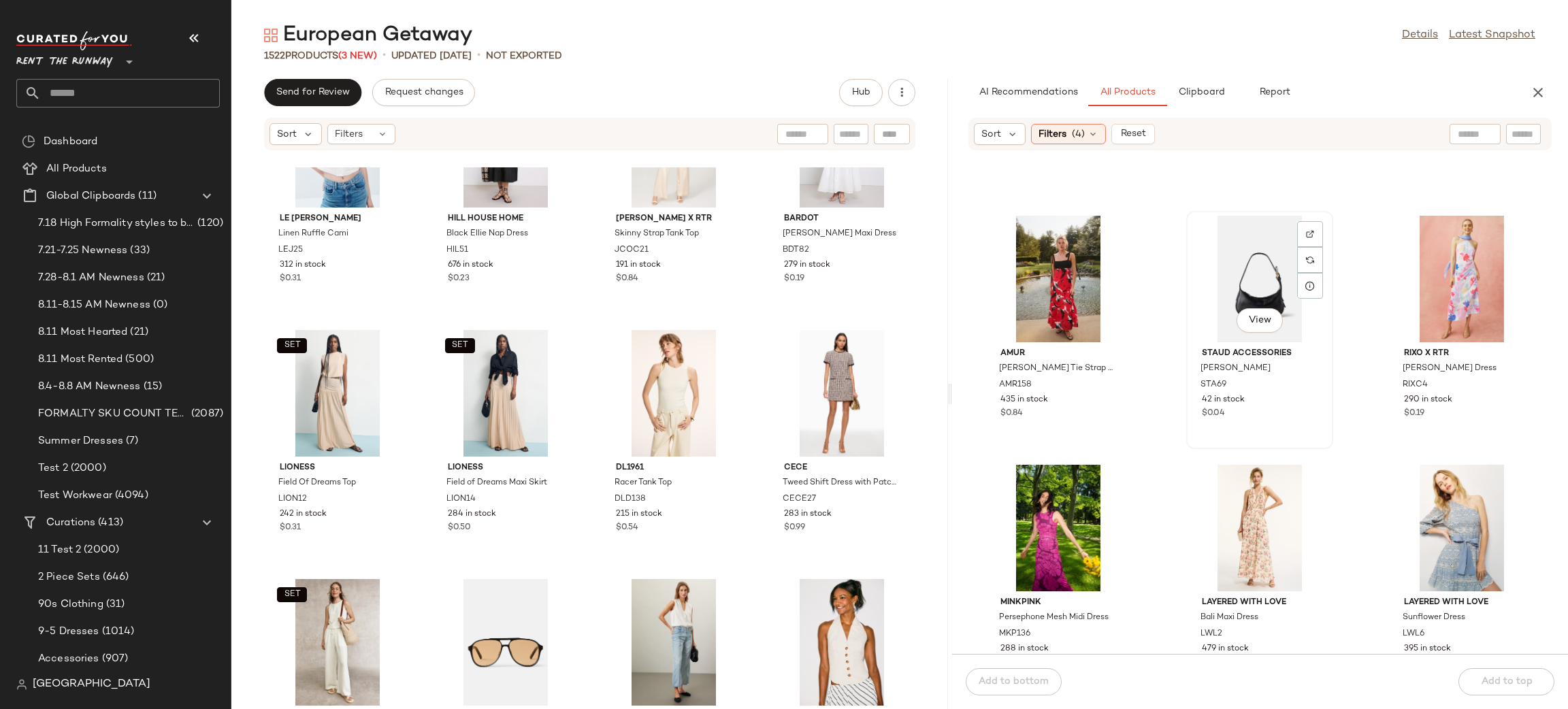
scroll to position [11965, 0]
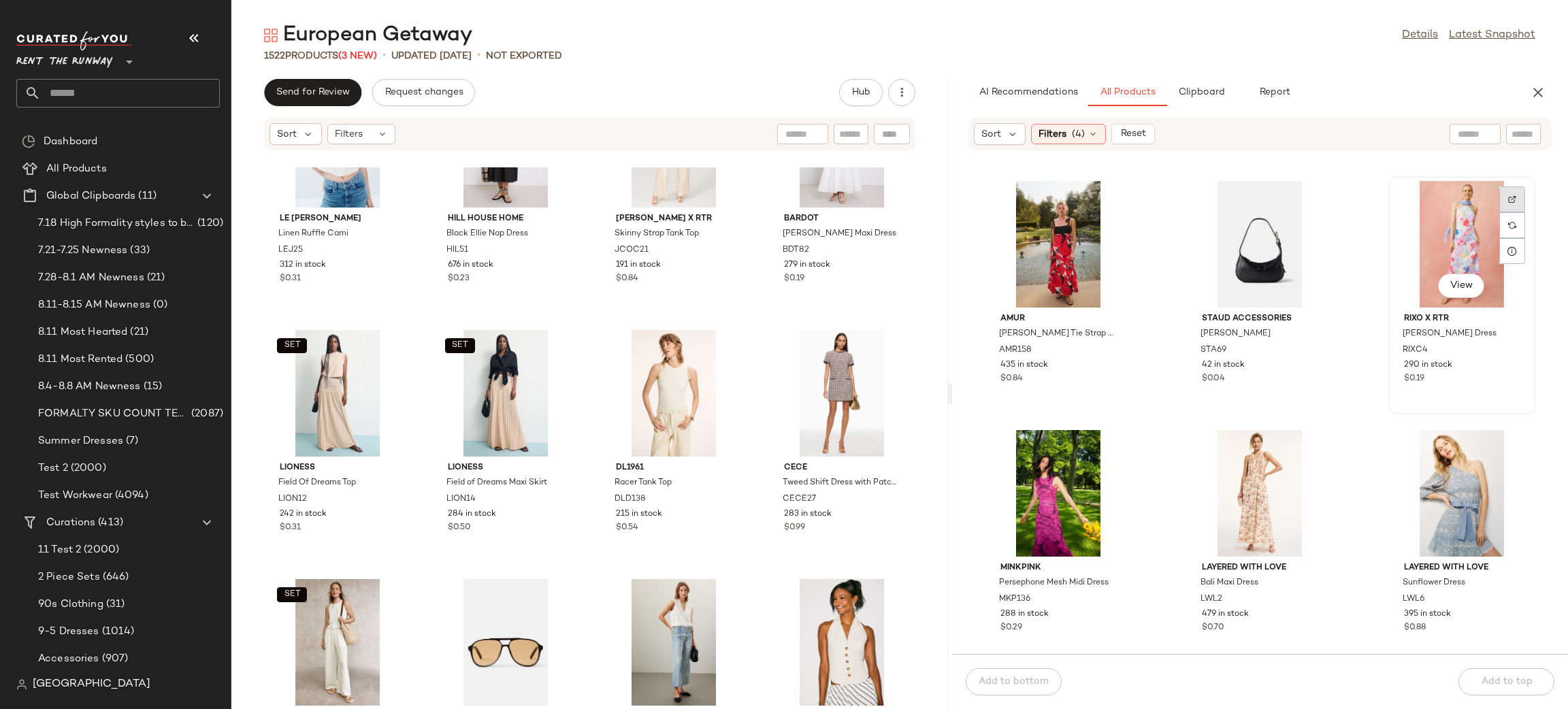
click at [1508, 196] on img at bounding box center [1512, 199] width 9 height 9
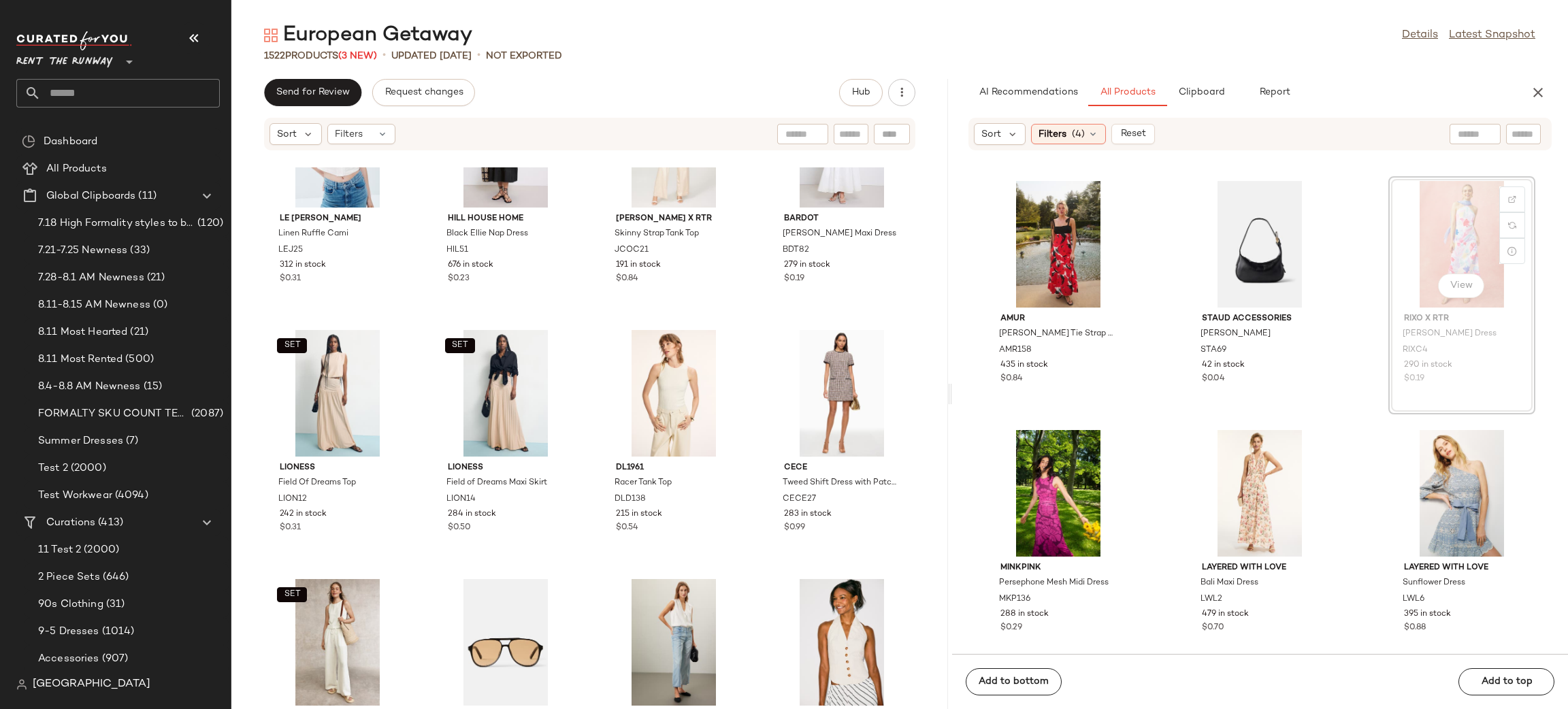
scroll to position [11962, 0]
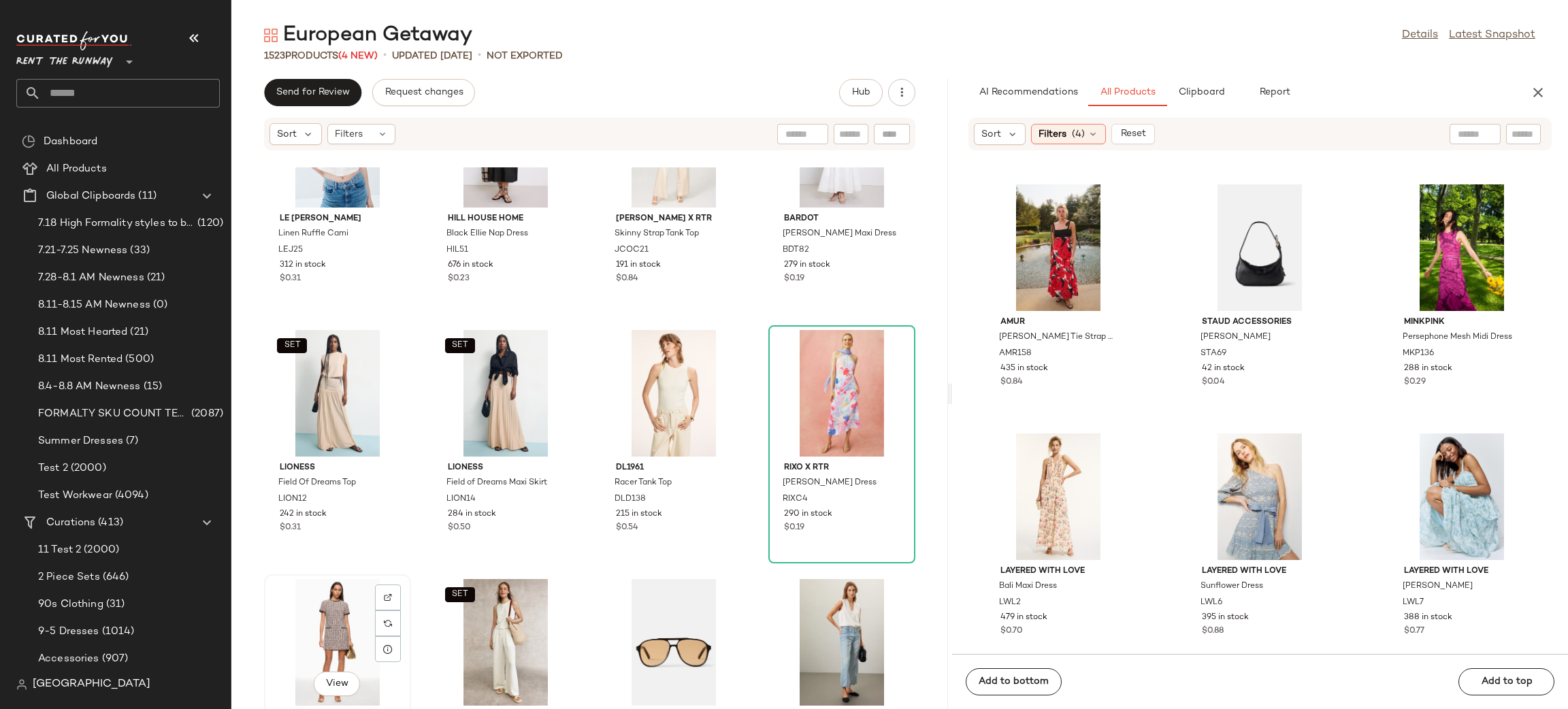
click at [315, 621] on div "View" at bounding box center [338, 643] width 138 height 127
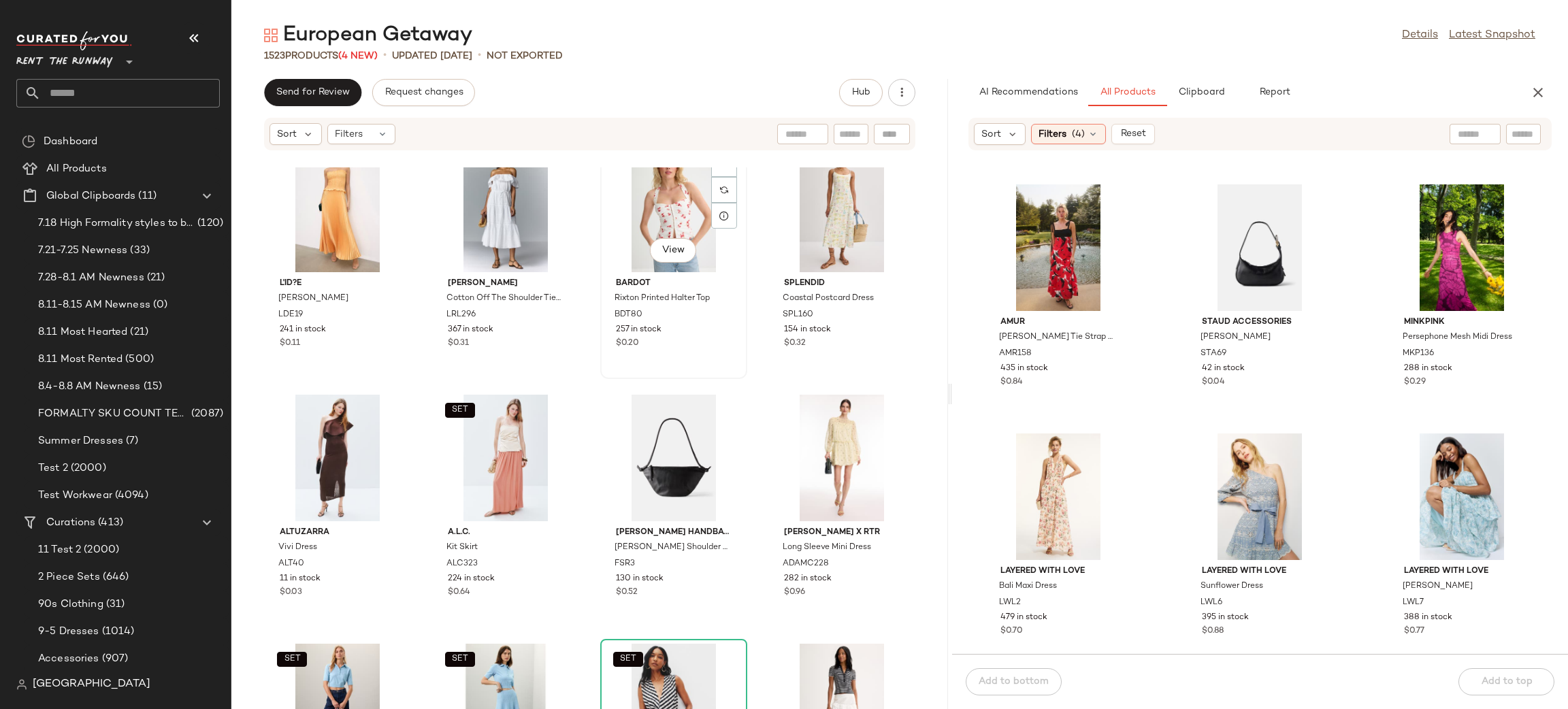
scroll to position [2013, 0]
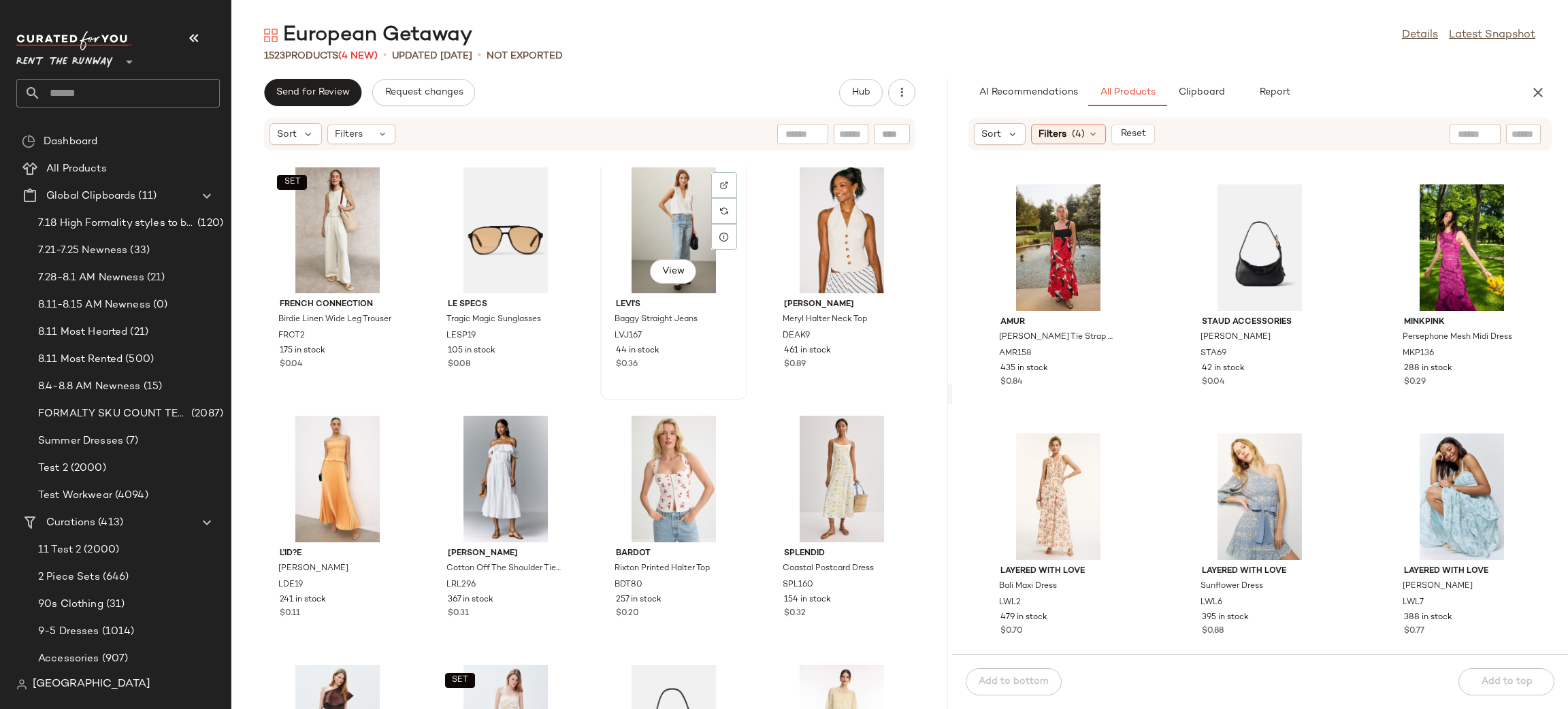
click at [665, 203] on div "View" at bounding box center [674, 230] width 138 height 127
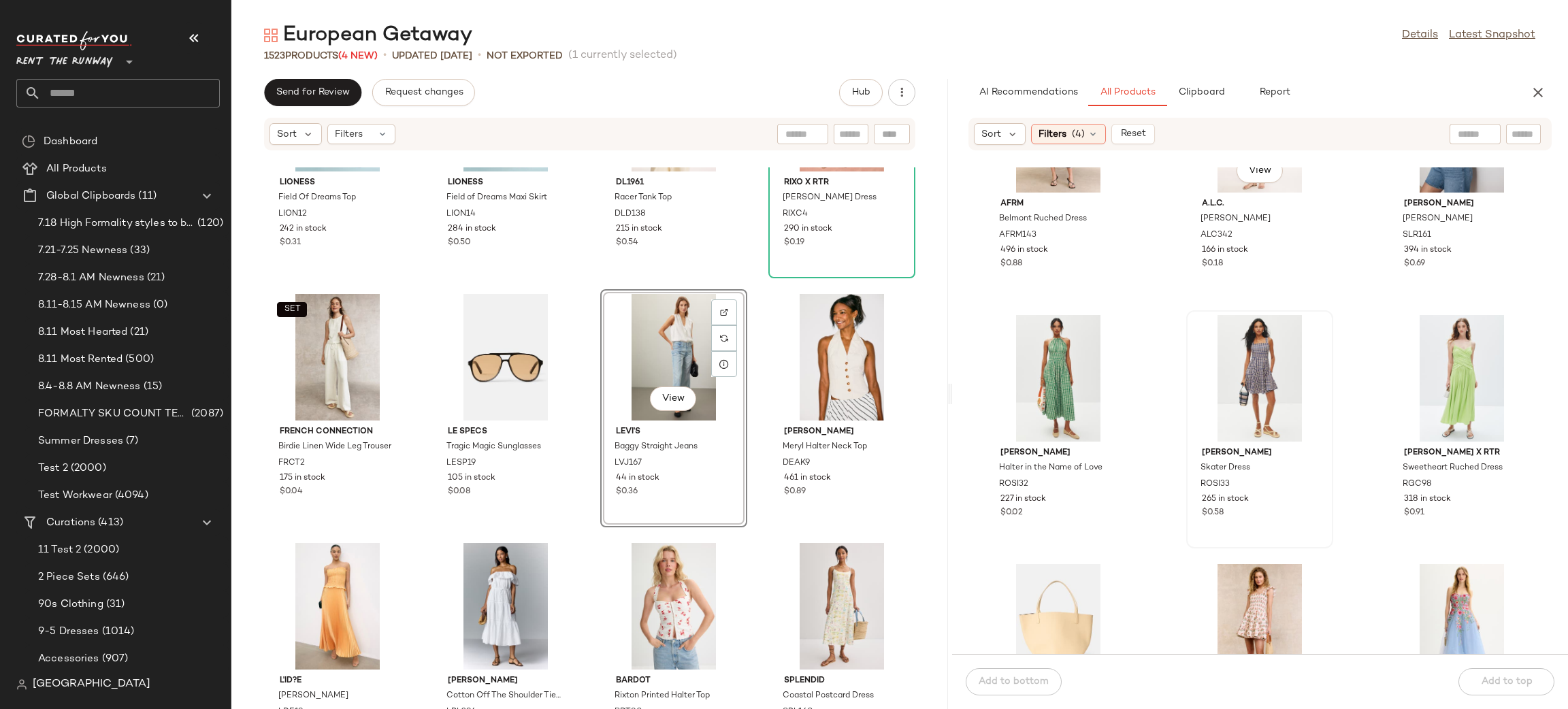
scroll to position [12846, 0]
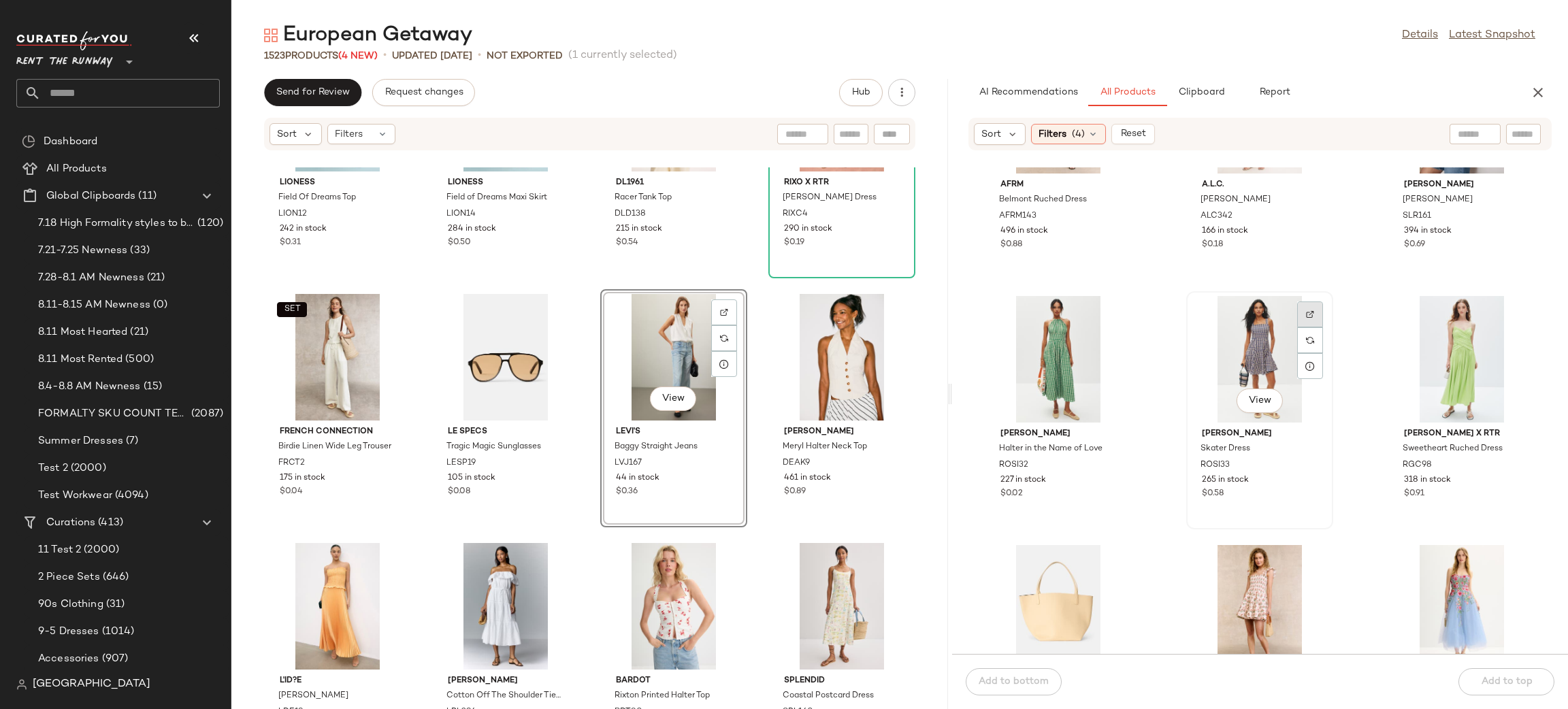
click at [1305, 328] on div at bounding box center [1309, 340] width 26 height 26
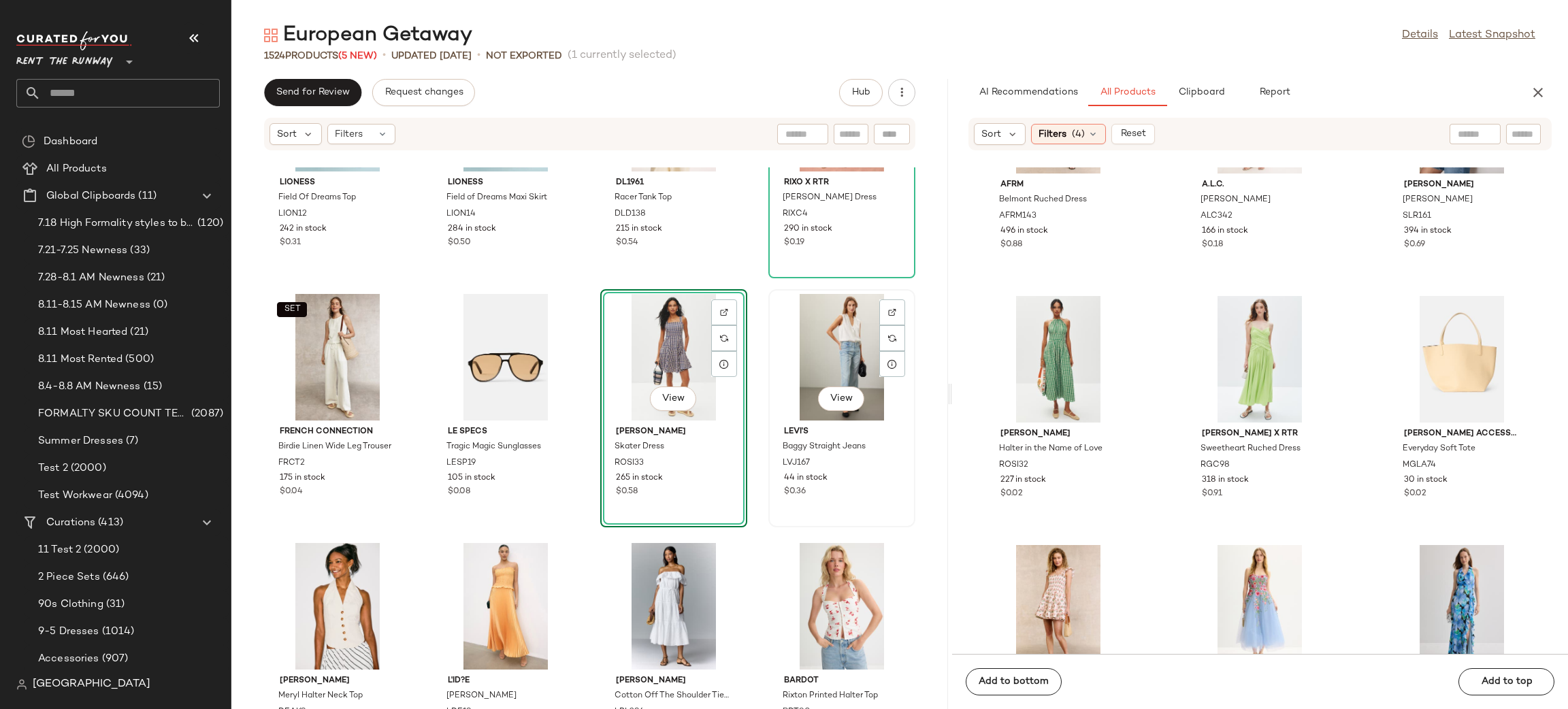
click at [826, 345] on div "View" at bounding box center [842, 357] width 138 height 127
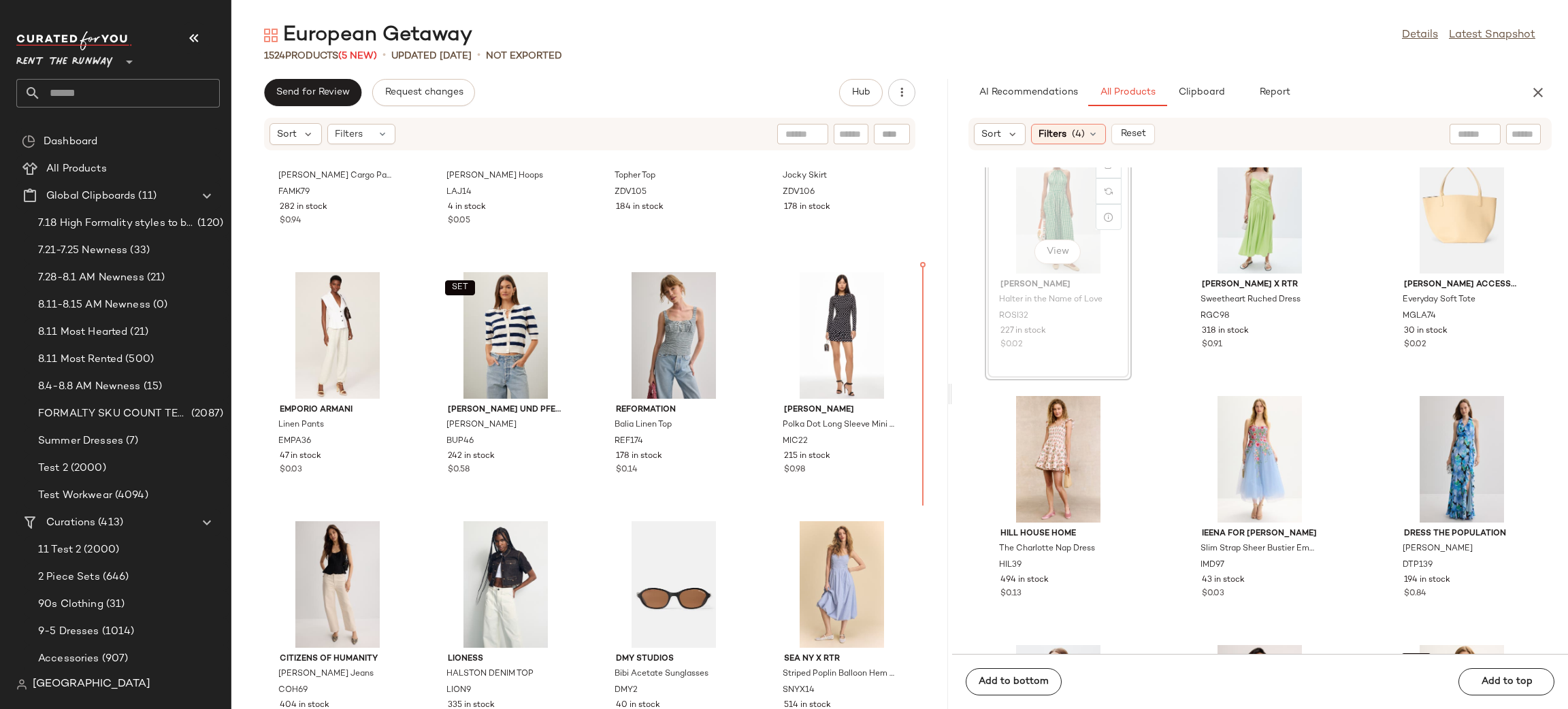
scroll to position [4148, 0]
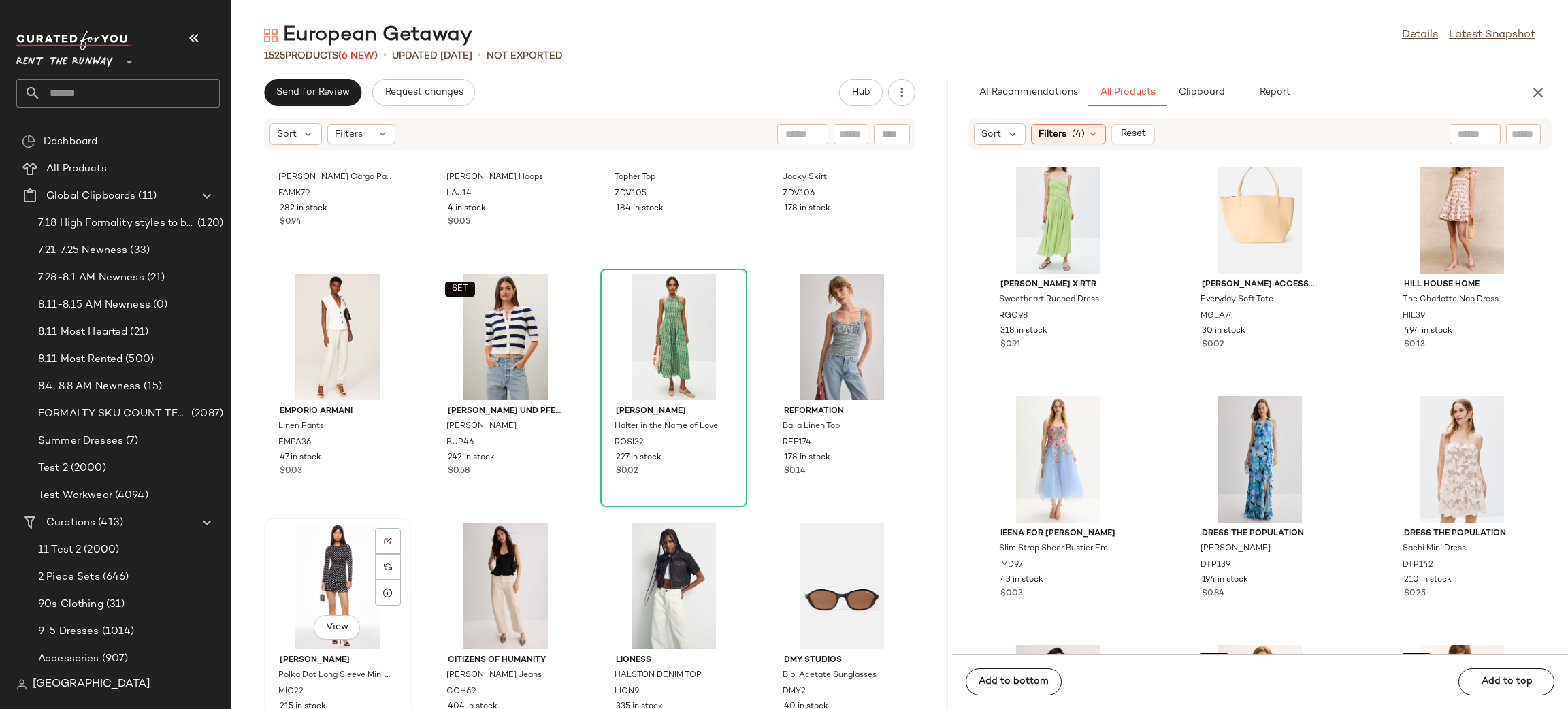
click at [318, 557] on div "View" at bounding box center [338, 586] width 138 height 127
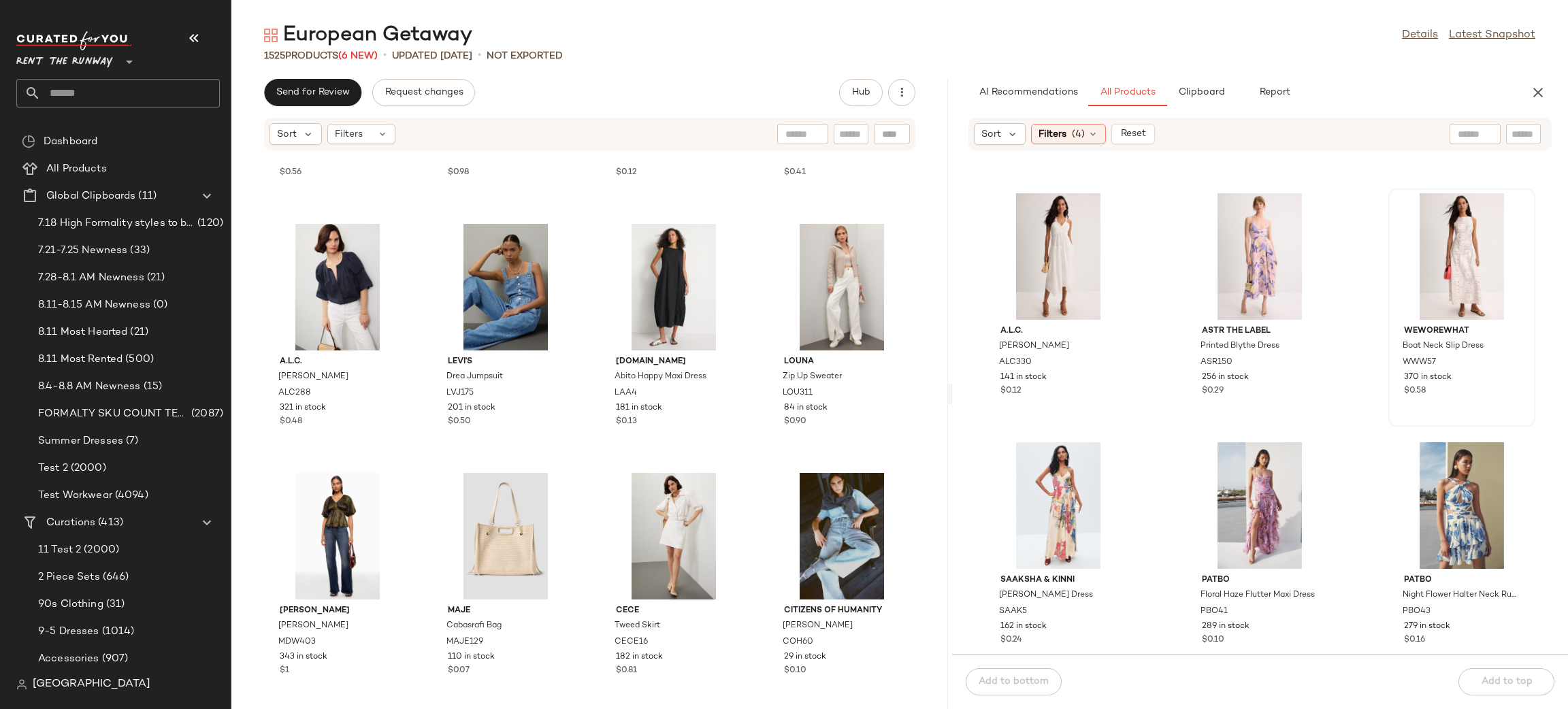
scroll to position [15188, 0]
click at [1501, 228] on div at bounding box center [1512, 240] width 26 height 26
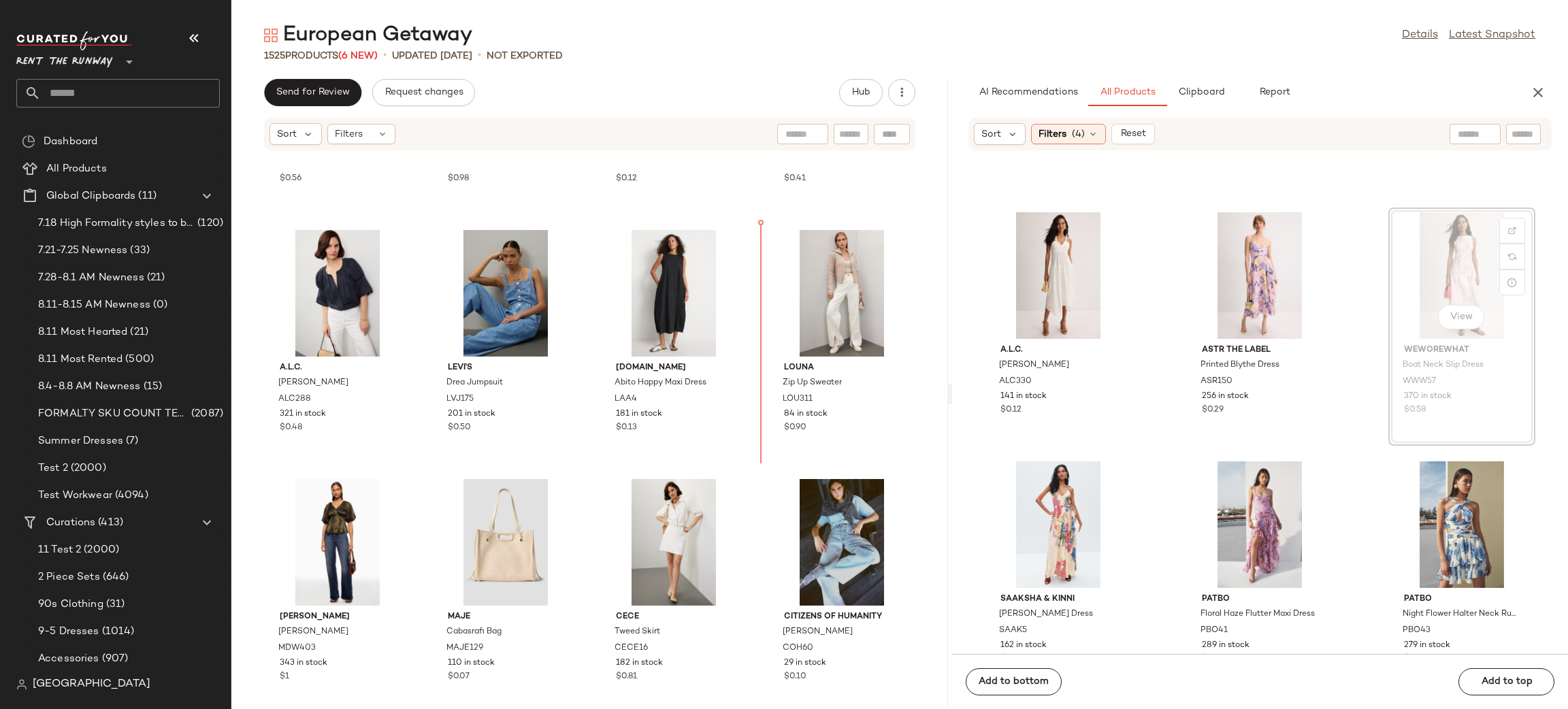
scroll to position [4680, 0]
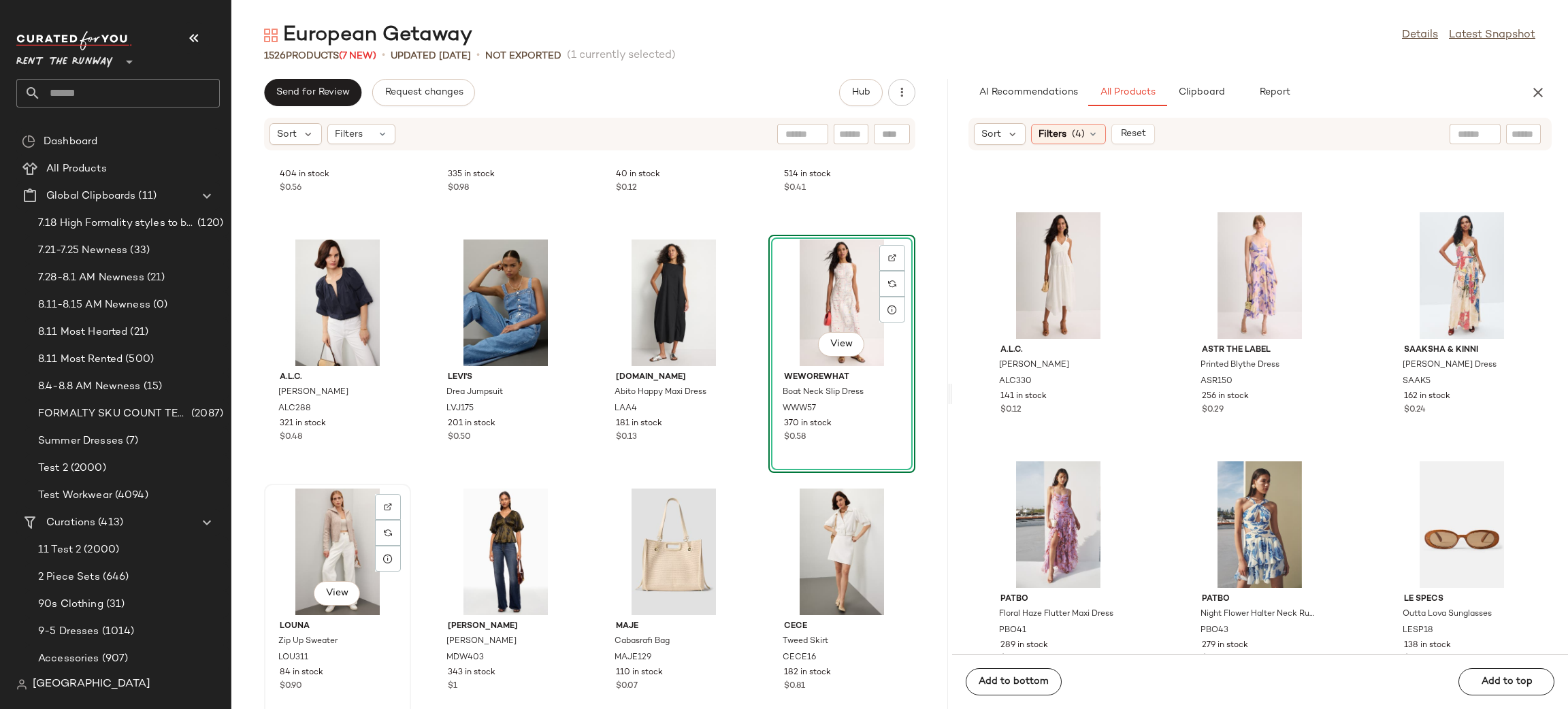
click at [317, 514] on div "View" at bounding box center [338, 552] width 138 height 127
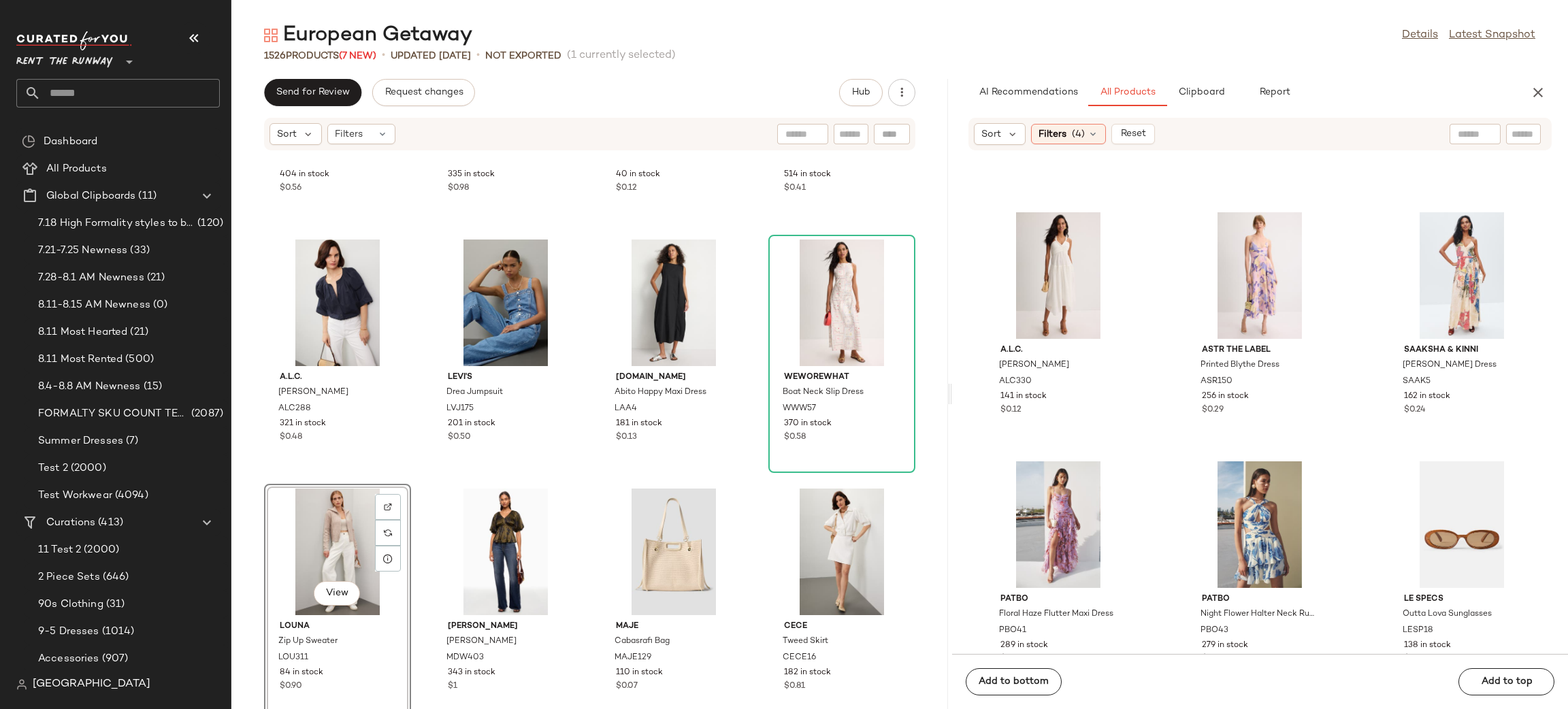
click at [335, 531] on div "View" at bounding box center [338, 552] width 138 height 127
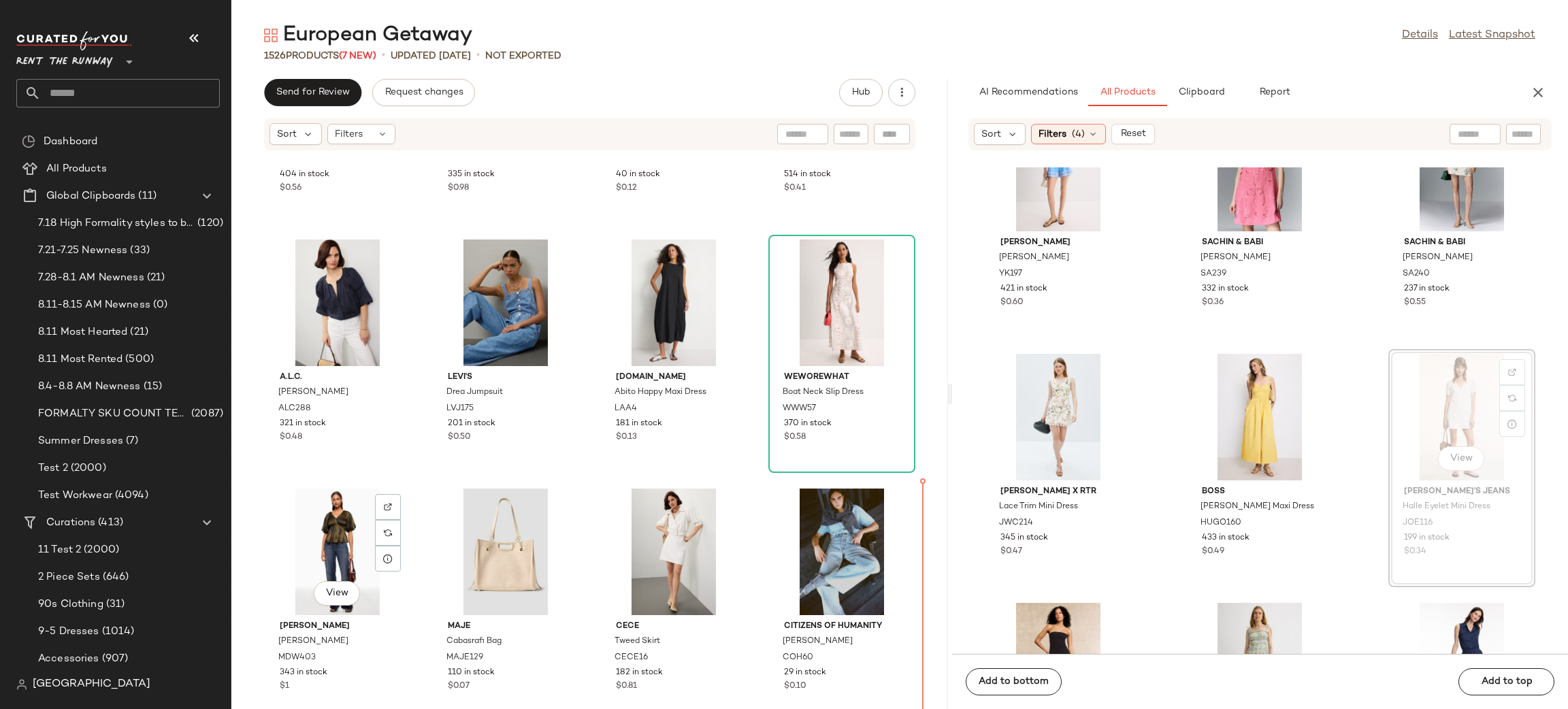
scroll to position [16285, 0]
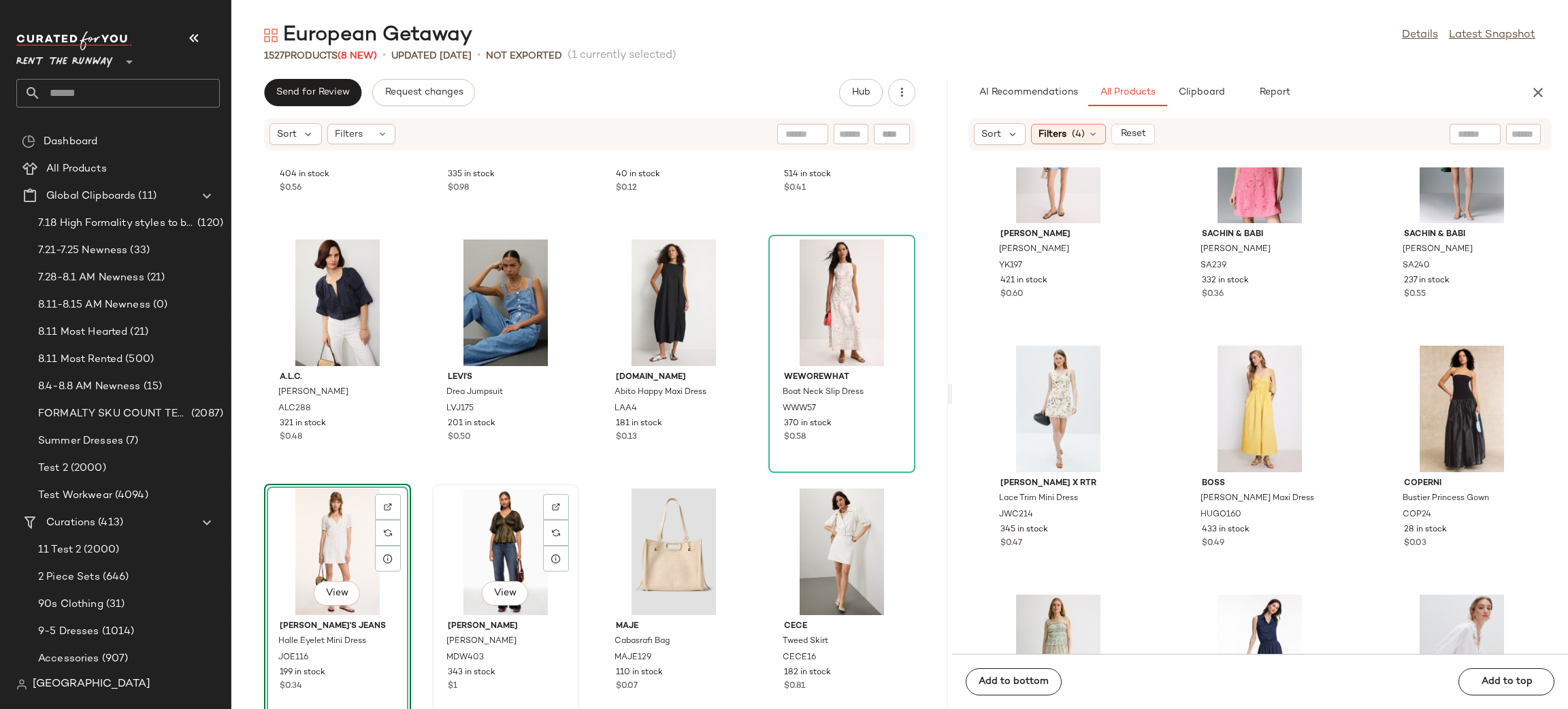
click at [498, 560] on div "View" at bounding box center [505, 552] width 138 height 127
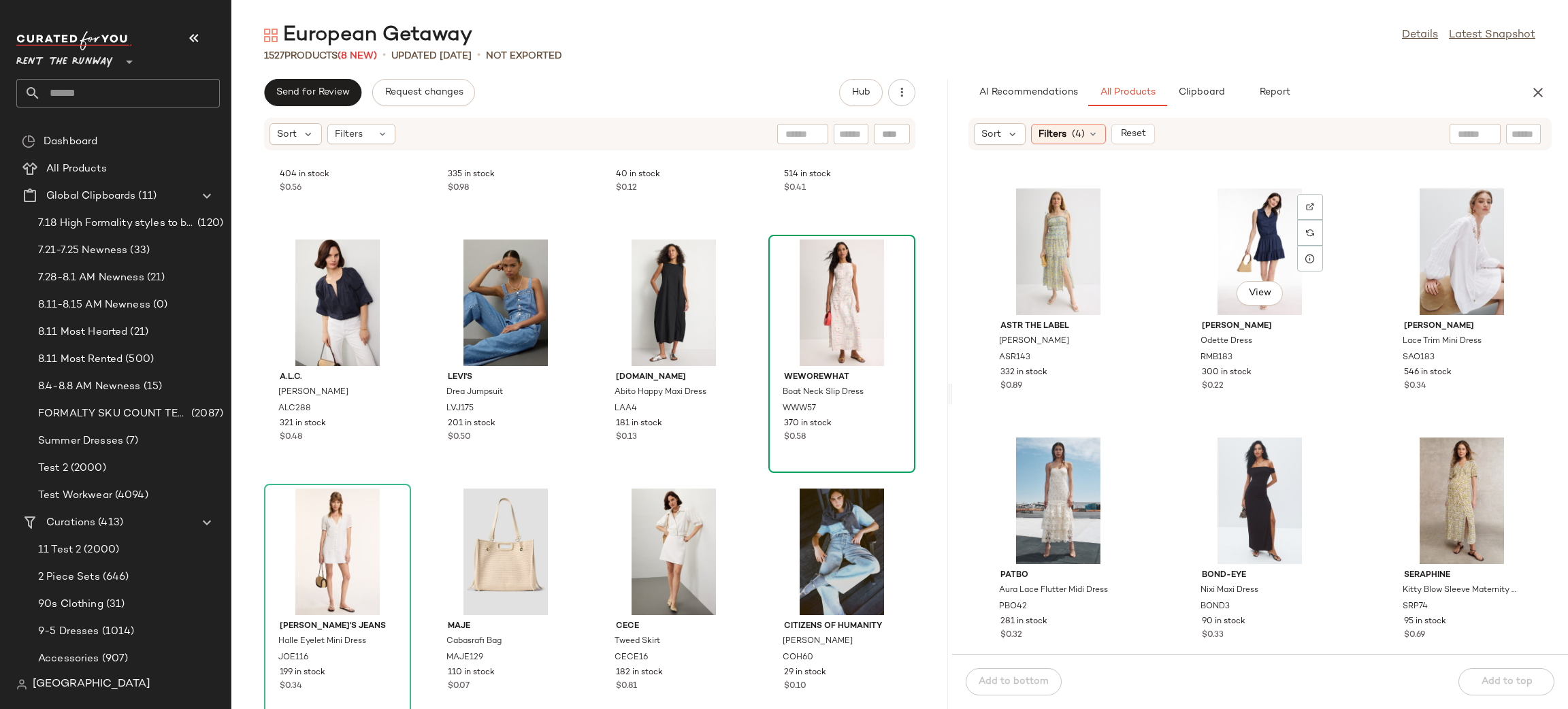
scroll to position [16692, 0]
click at [1306, 207] on img at bounding box center [1310, 206] width 9 height 9
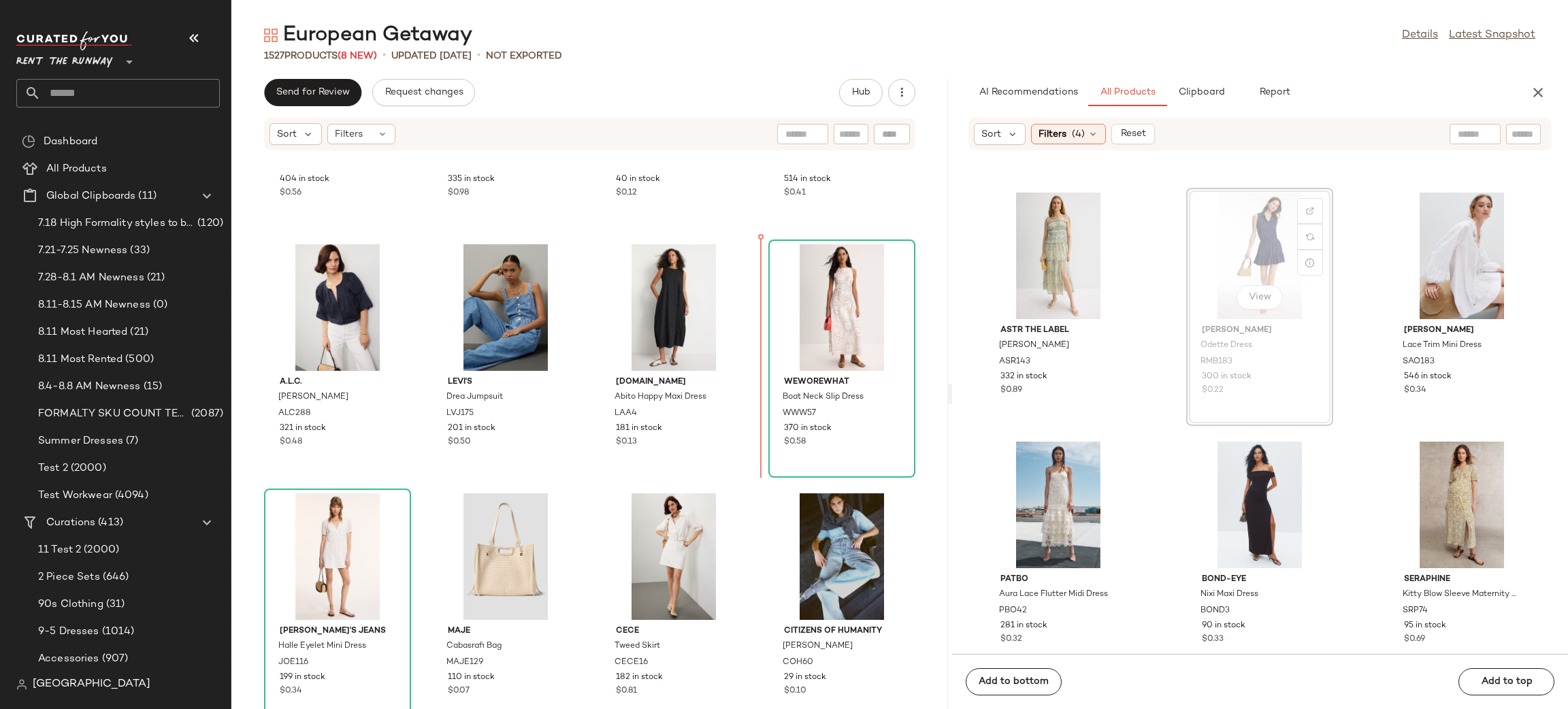
scroll to position [4675, 0]
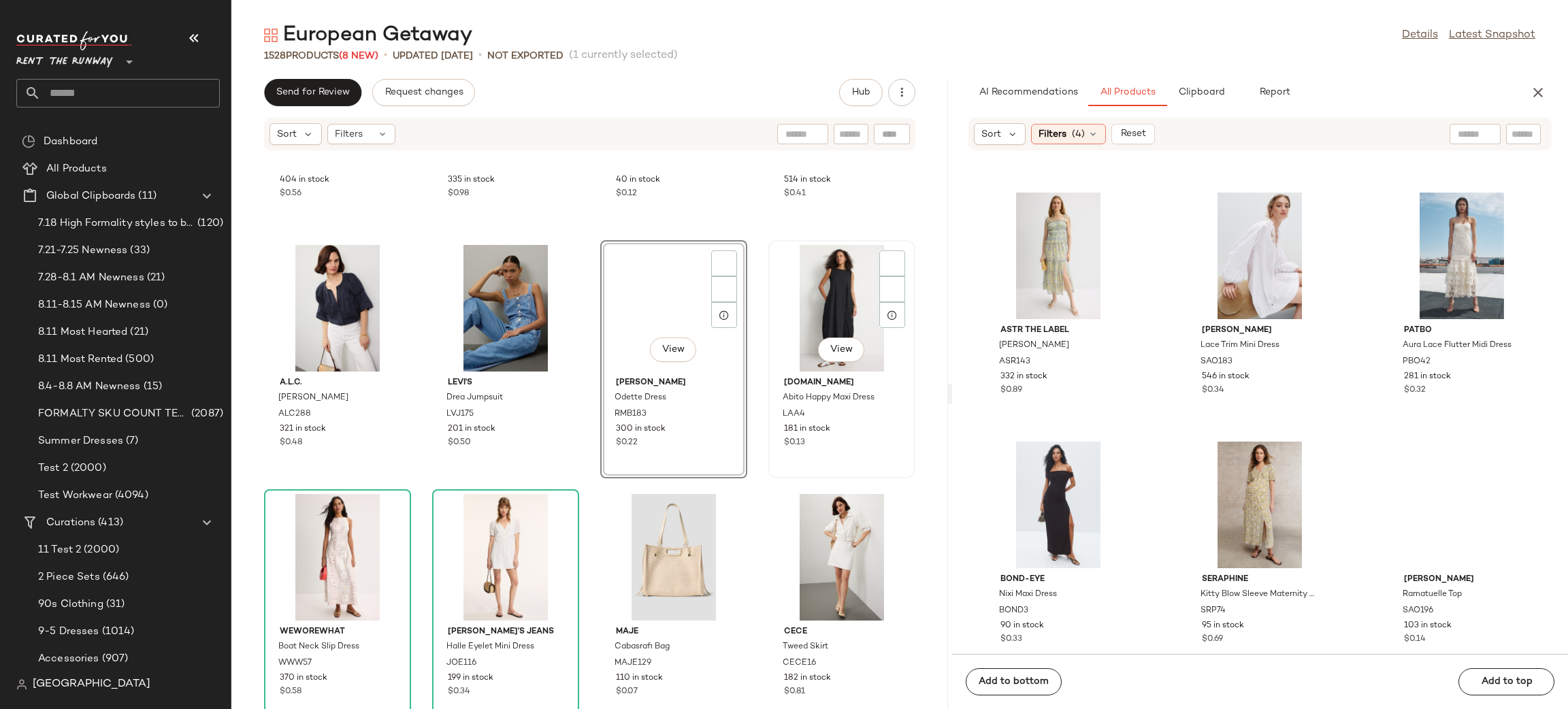
click at [828, 298] on div "View" at bounding box center [842, 308] width 138 height 127
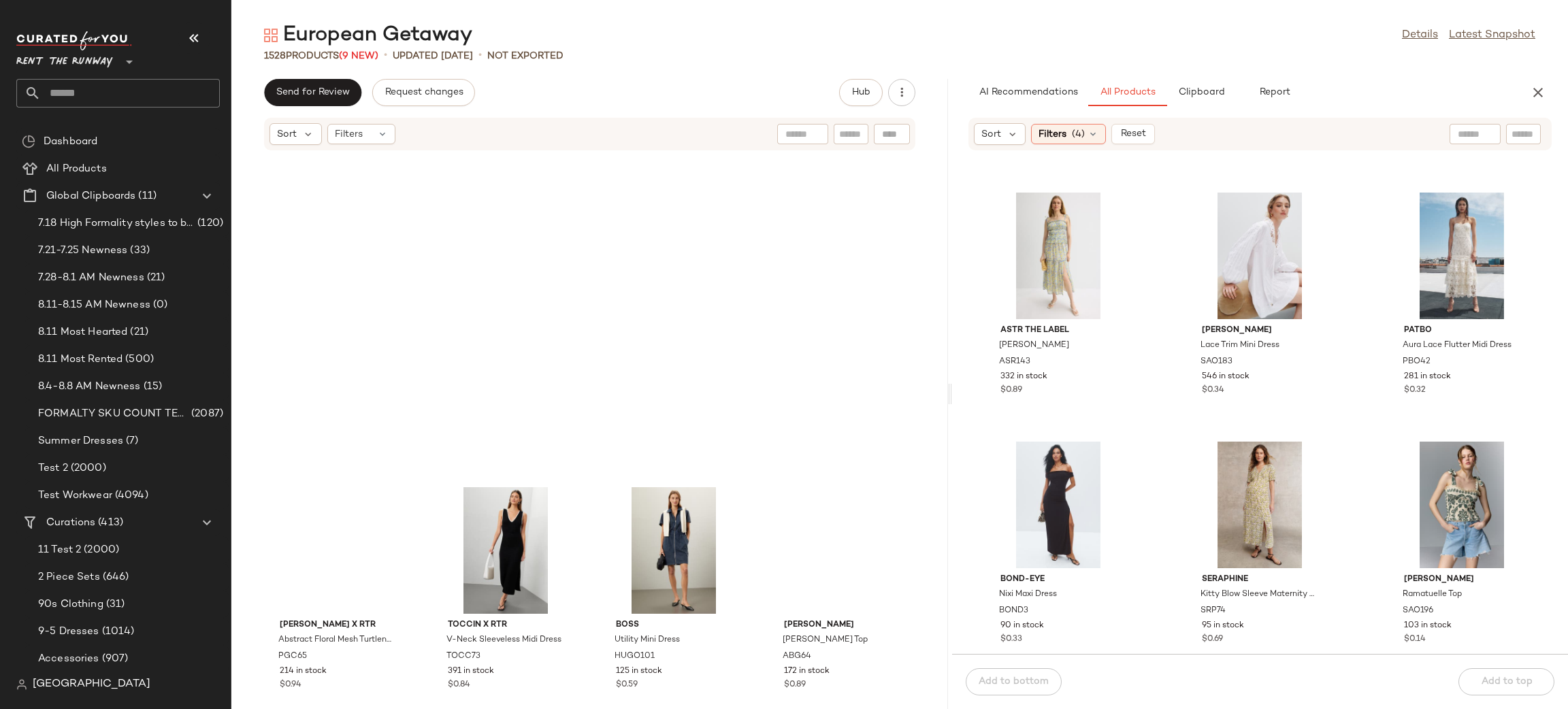
scroll to position [6275, 0]
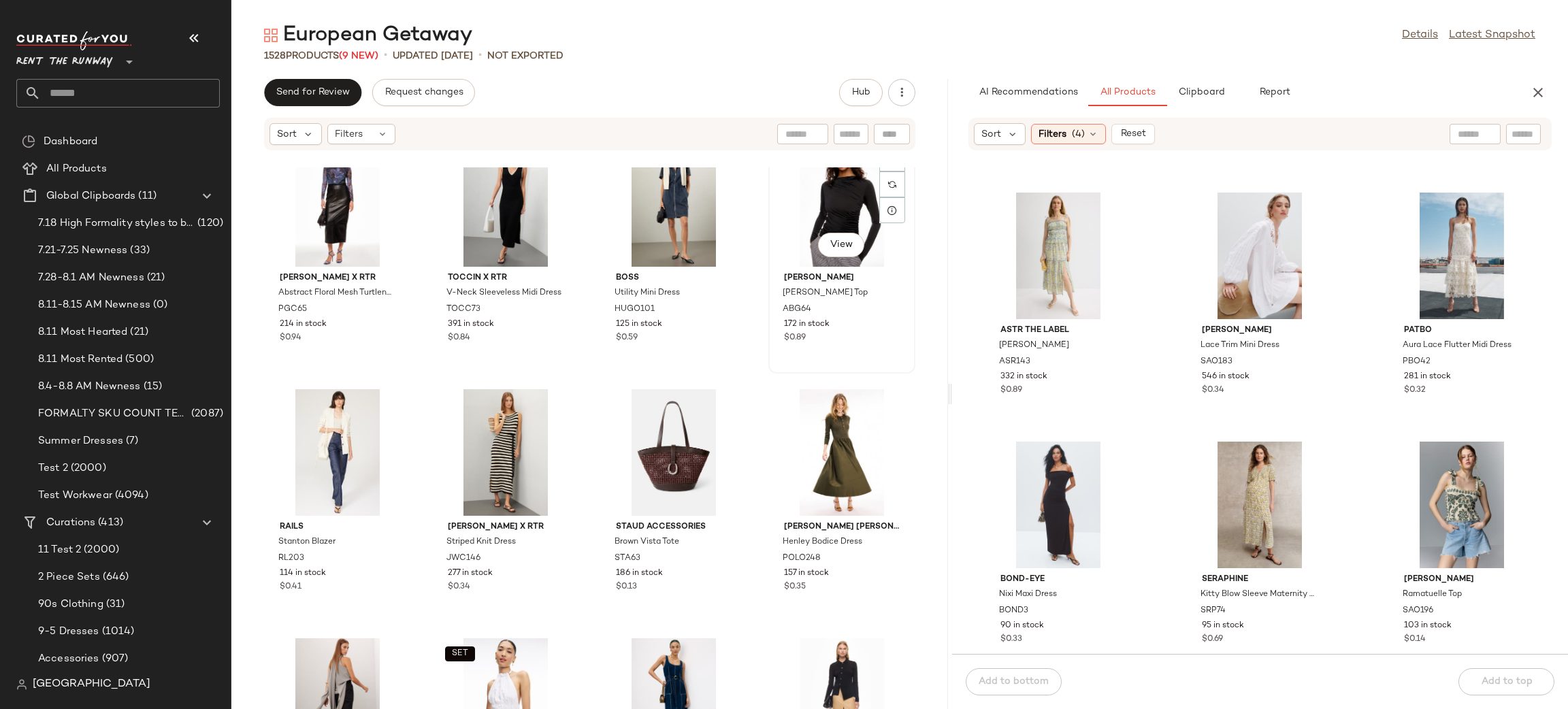
click at [801, 223] on div "View" at bounding box center [842, 203] width 138 height 127
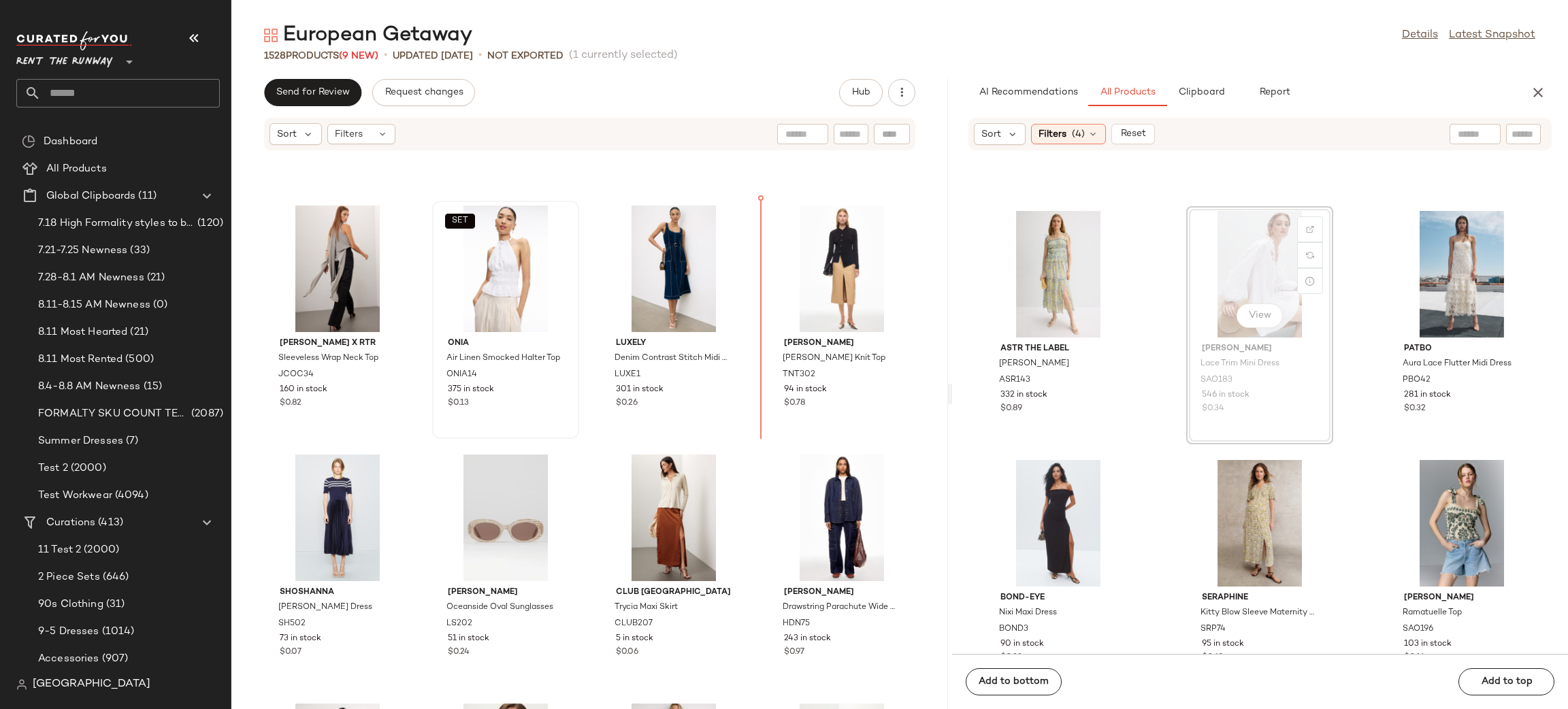
scroll to position [6708, 0]
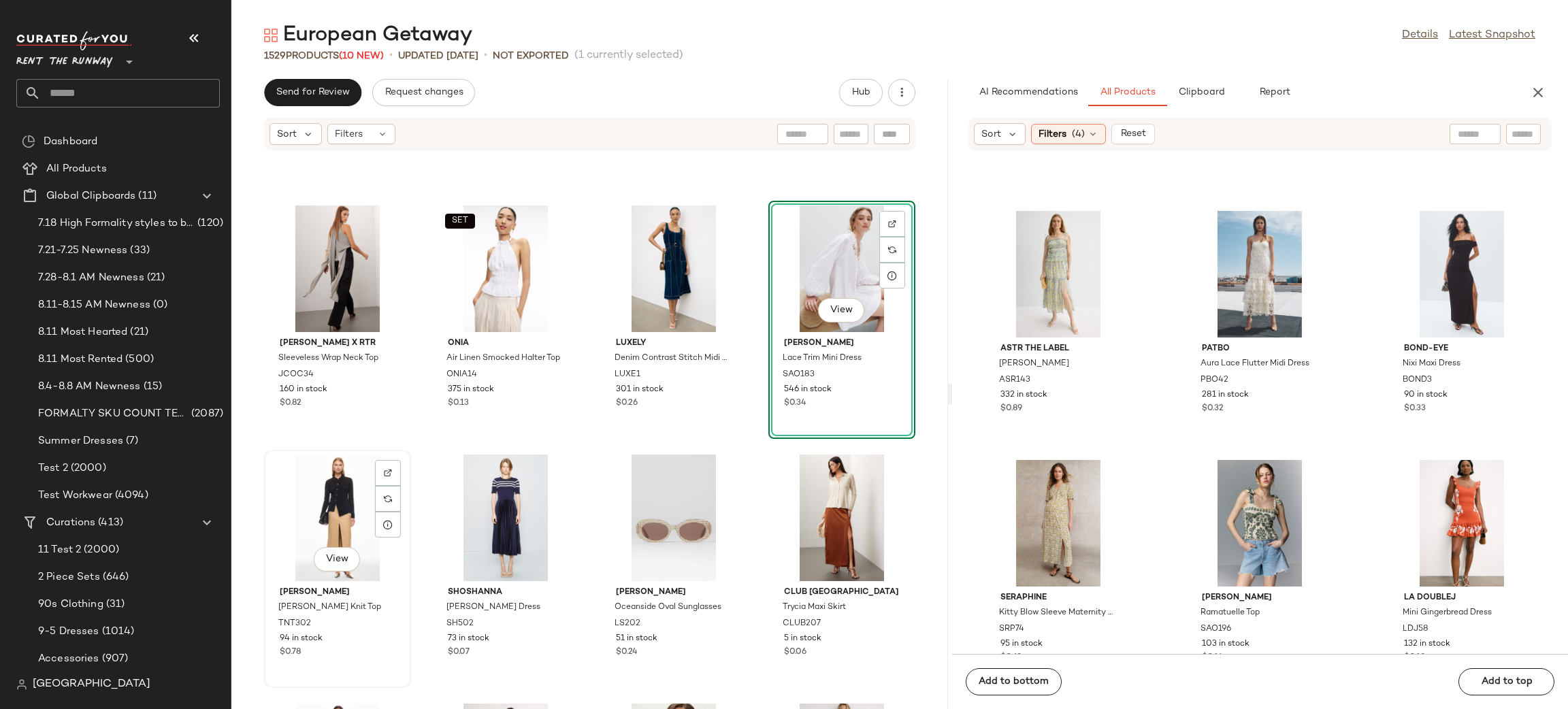
click at [325, 488] on div "View" at bounding box center [338, 518] width 138 height 127
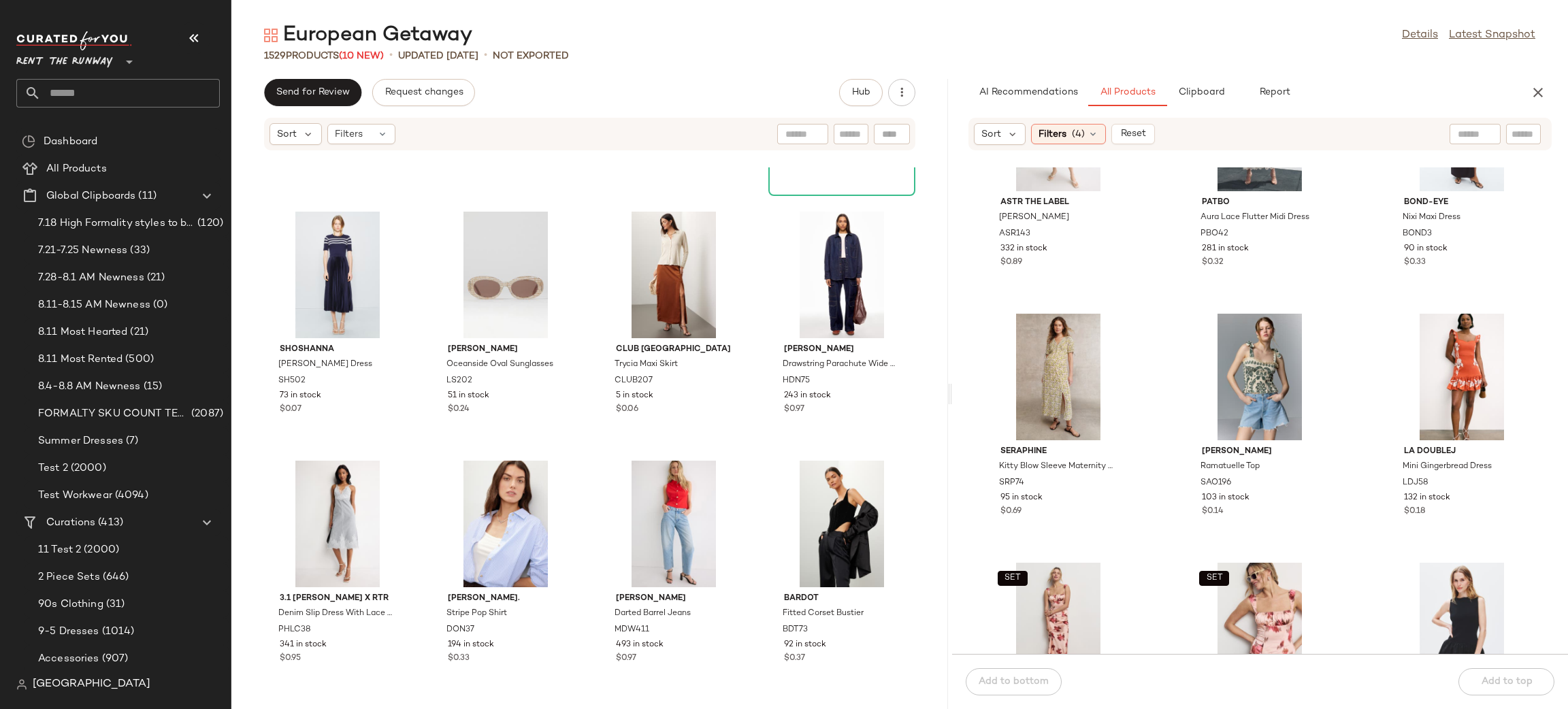
scroll to position [16832, 0]
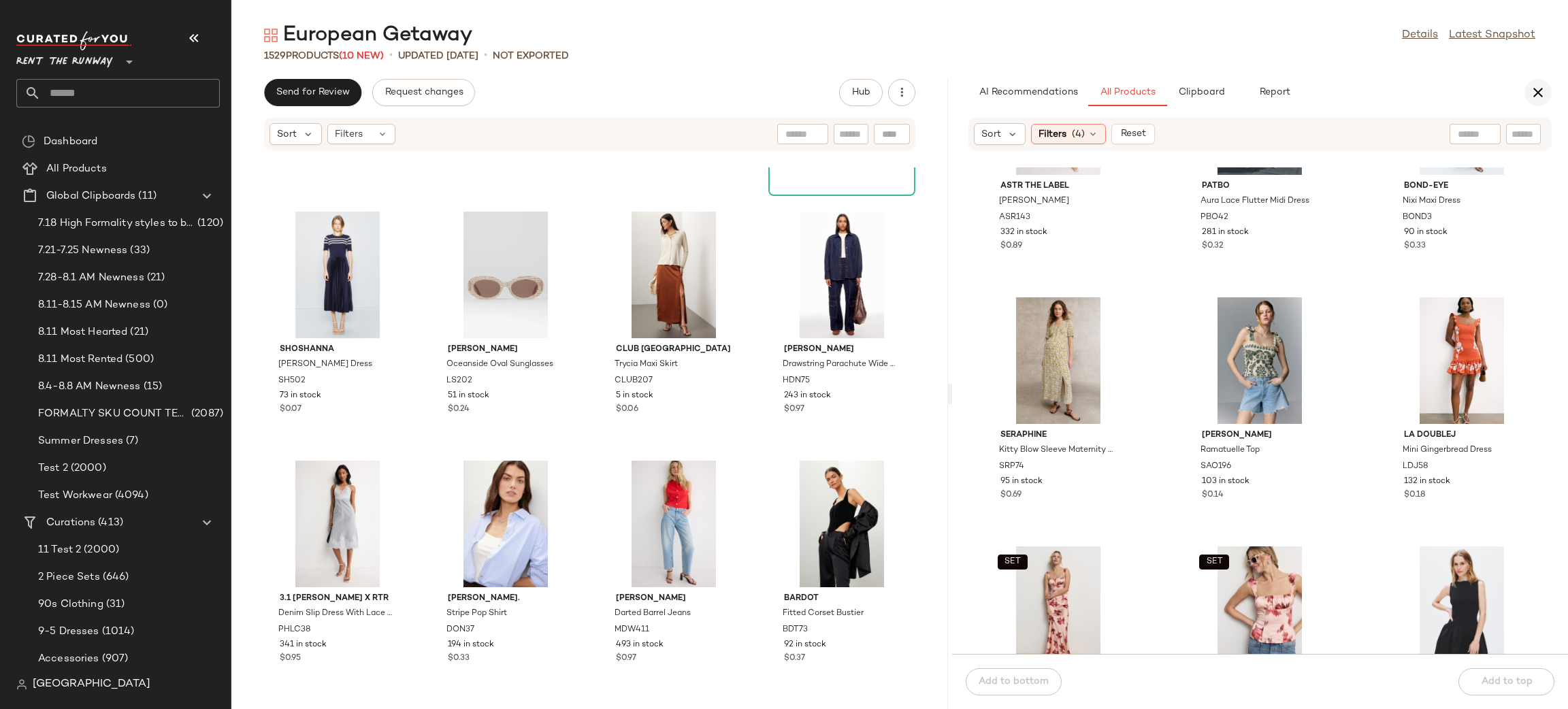
click at [1526, 90] on button "button" at bounding box center [1537, 92] width 27 height 27
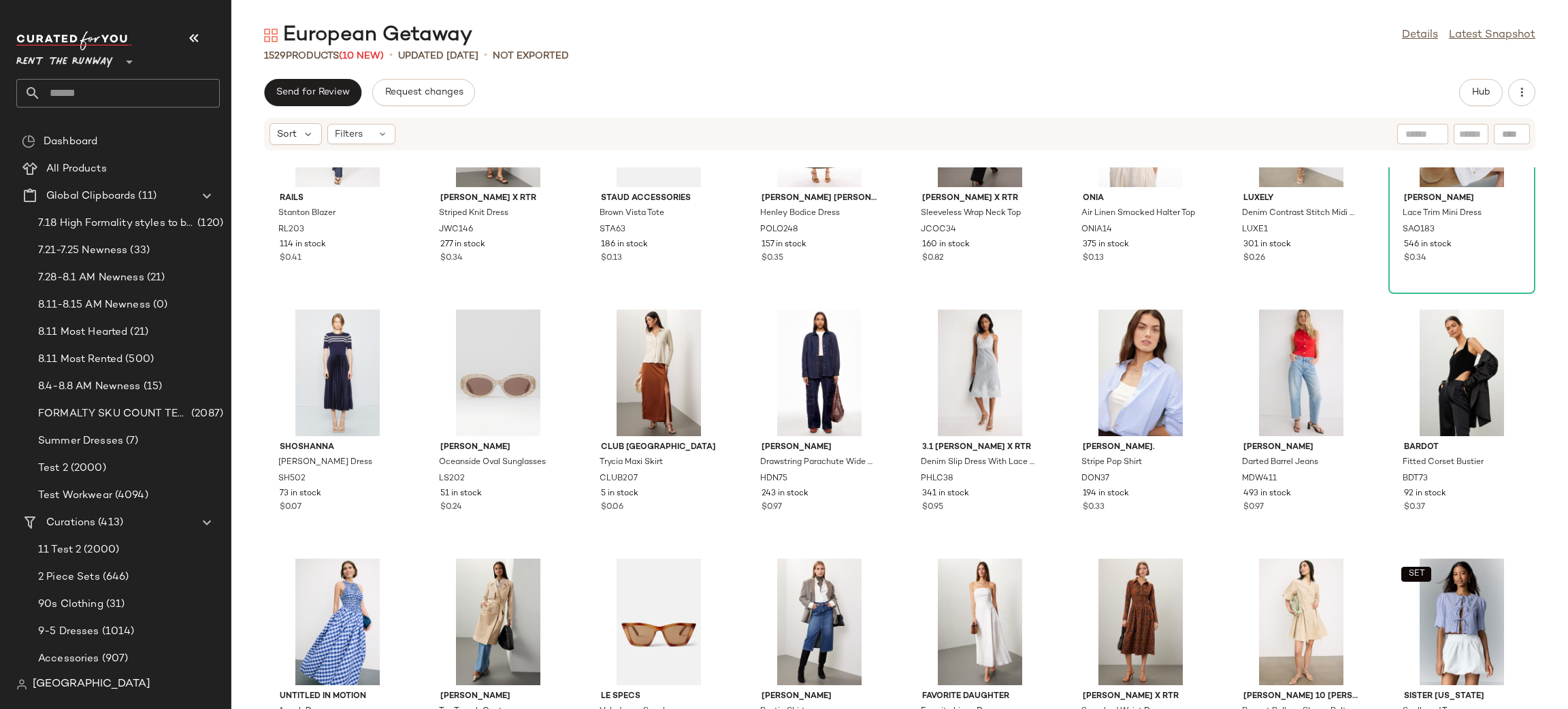
scroll to position [3858, 0]
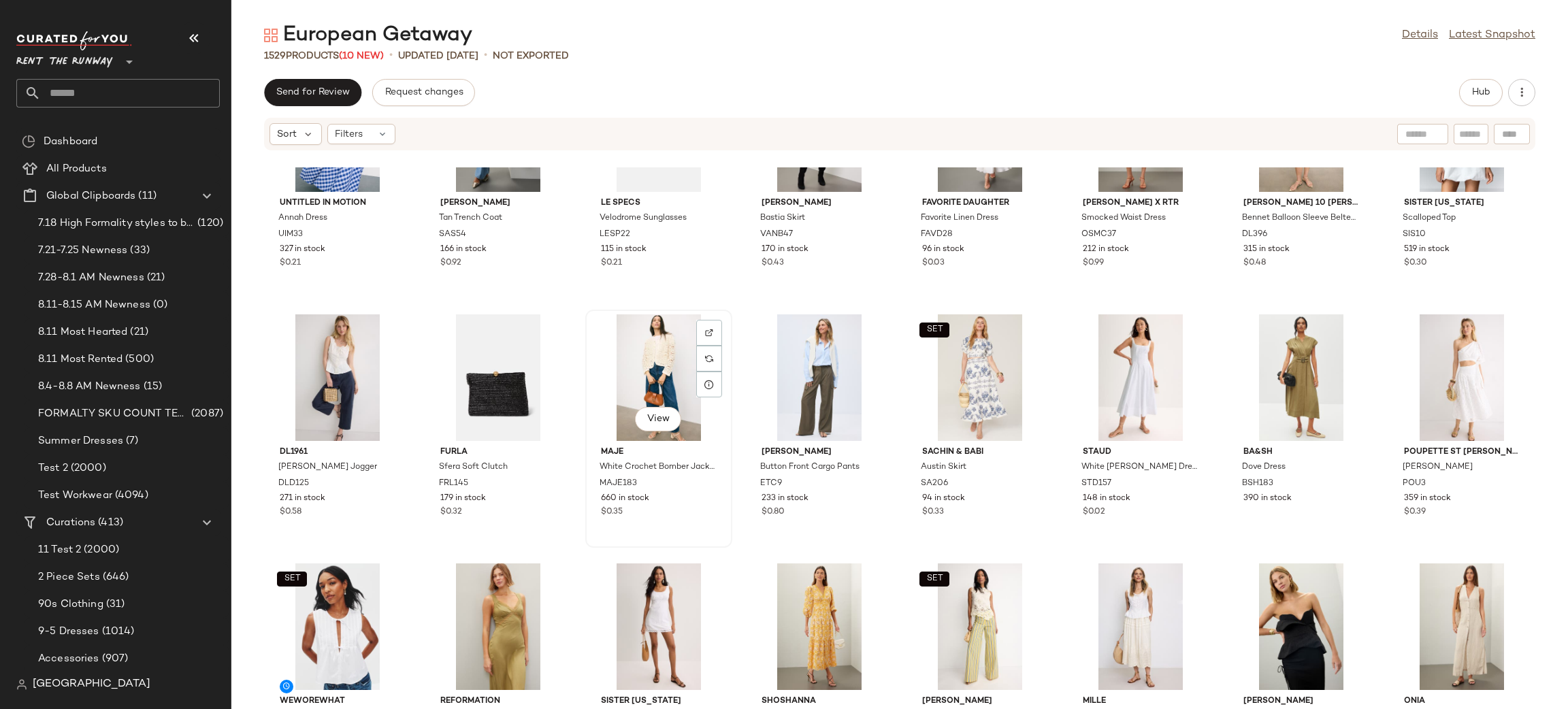
click at [646, 357] on div "View" at bounding box center [658, 378] width 138 height 127
click at [1484, 98] on button "Hub" at bounding box center [1481, 92] width 43 height 27
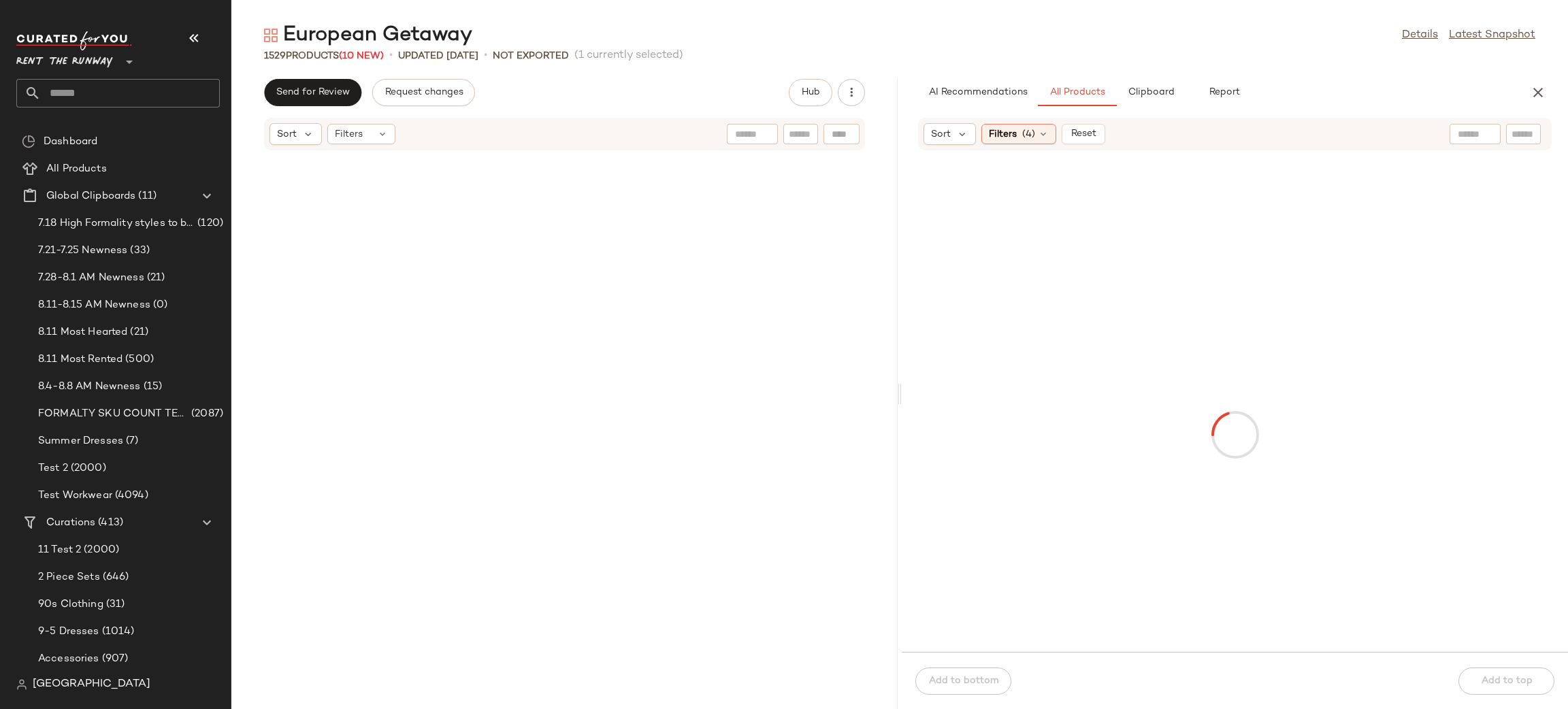
scroll to position [10464, 0]
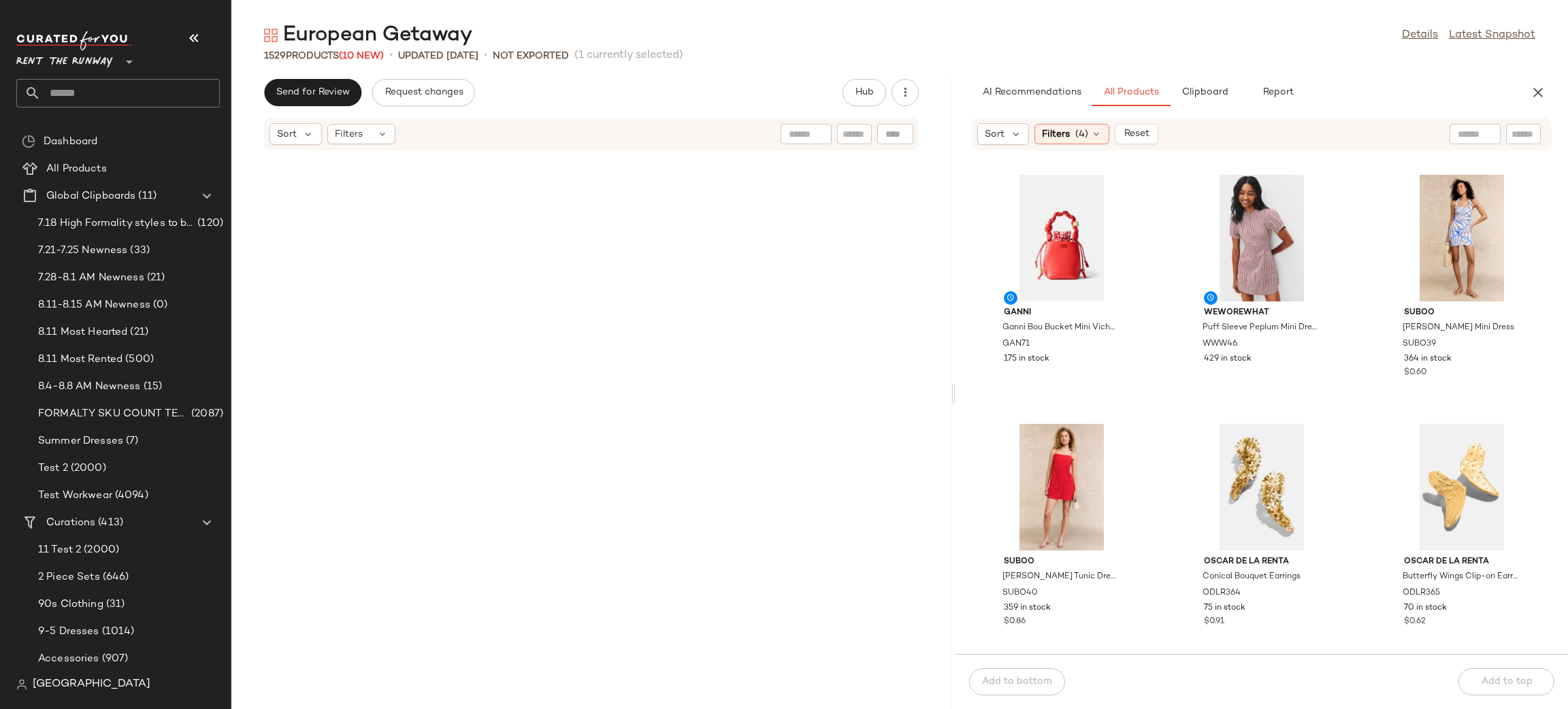
drag, startPoint x: 897, startPoint y: 371, endPoint x: 954, endPoint y: 367, distance: 57.1
click at [954, 367] on div "European Getaway Details Latest Snapshot 1529 Products (10 New) • updated Aug 1…" at bounding box center [899, 365] width 1336 height 687
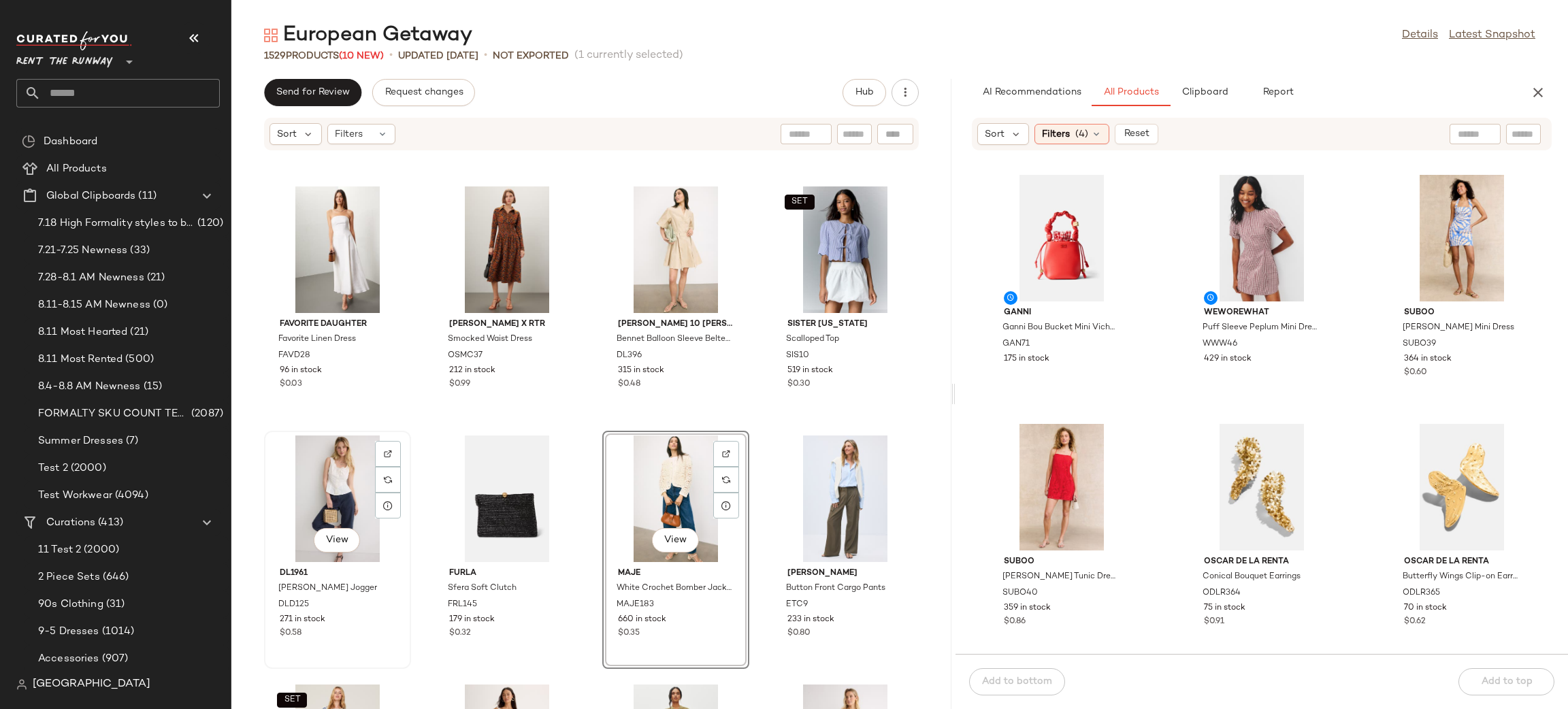
click at [337, 478] on div "View" at bounding box center [338, 499] width 138 height 127
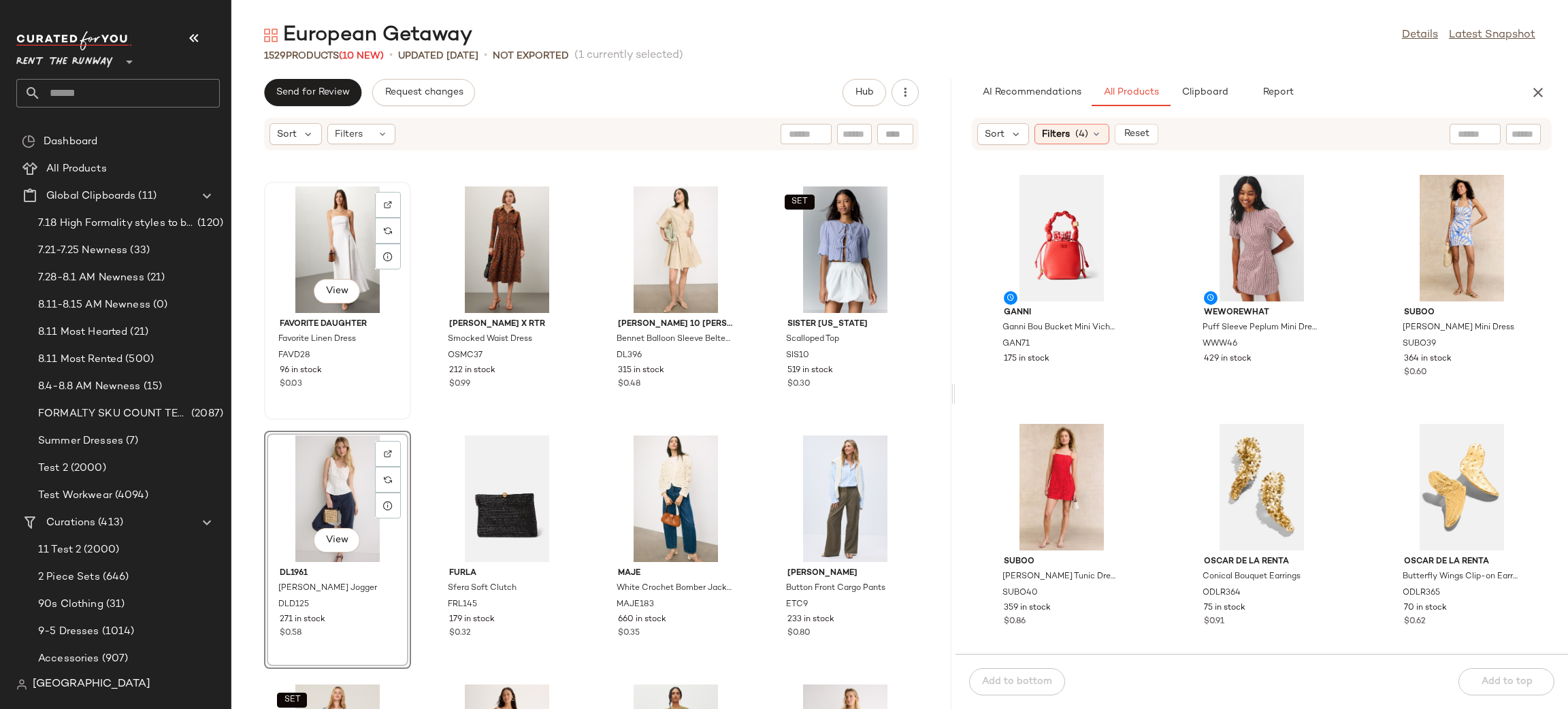
click at [349, 226] on div "View" at bounding box center [338, 250] width 138 height 127
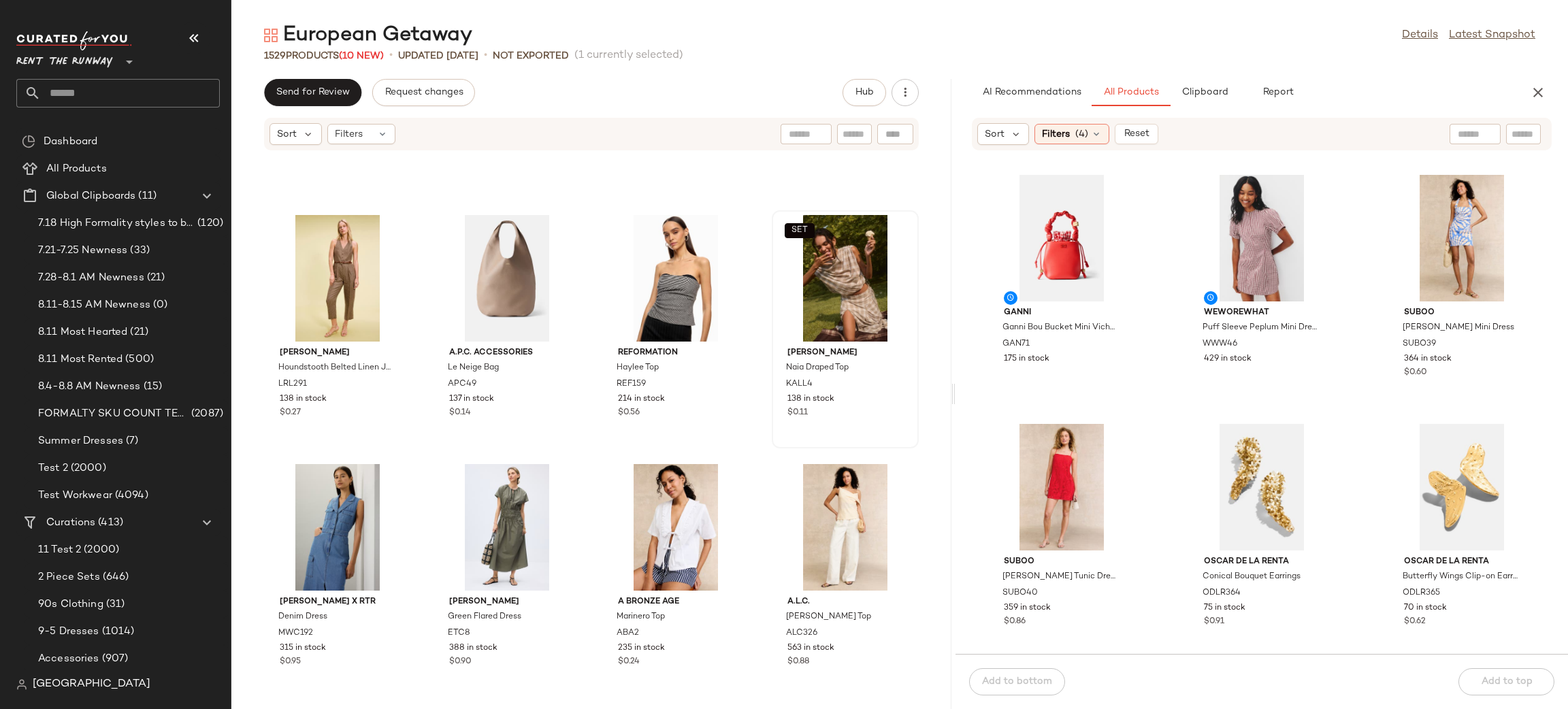
scroll to position [14178, 0]
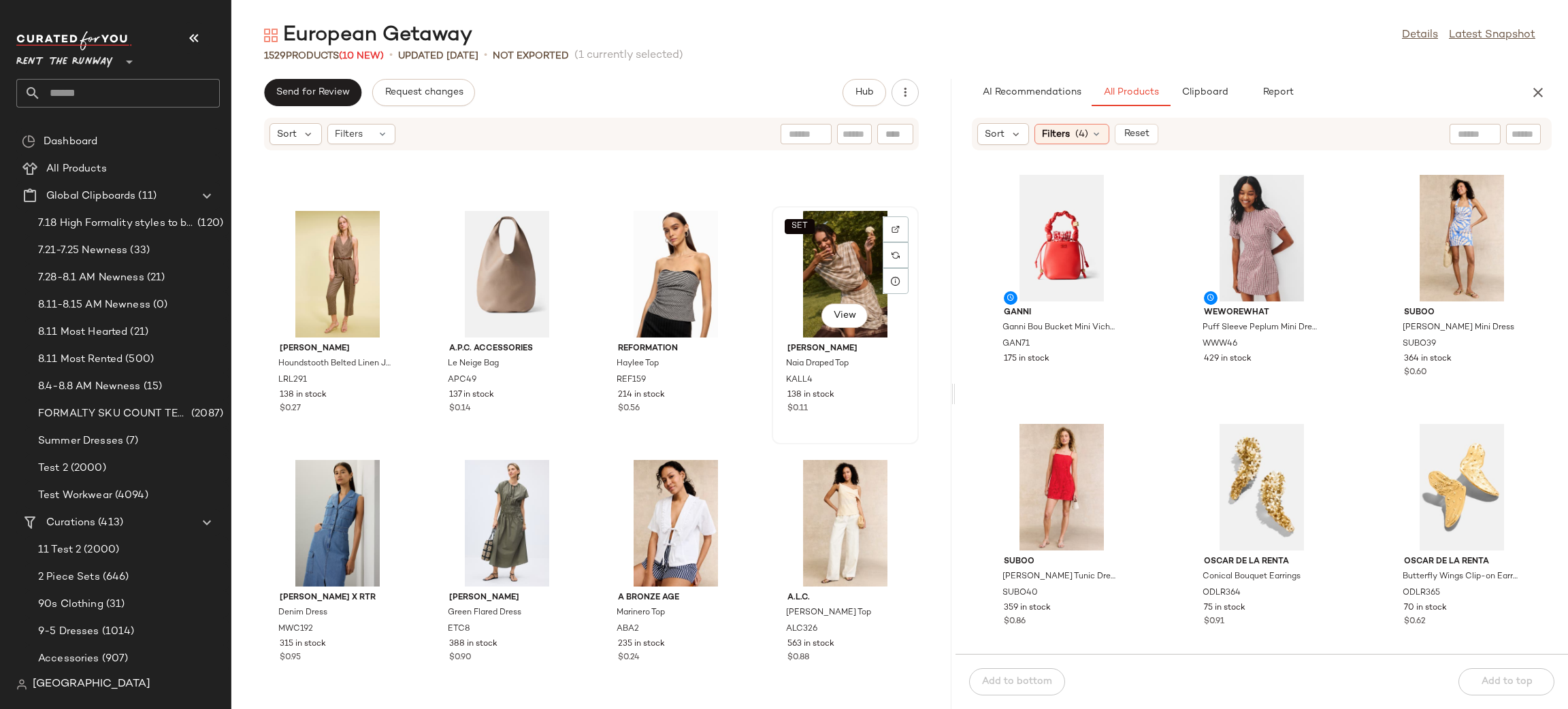
click at [842, 268] on div "SET View" at bounding box center [845, 274] width 138 height 127
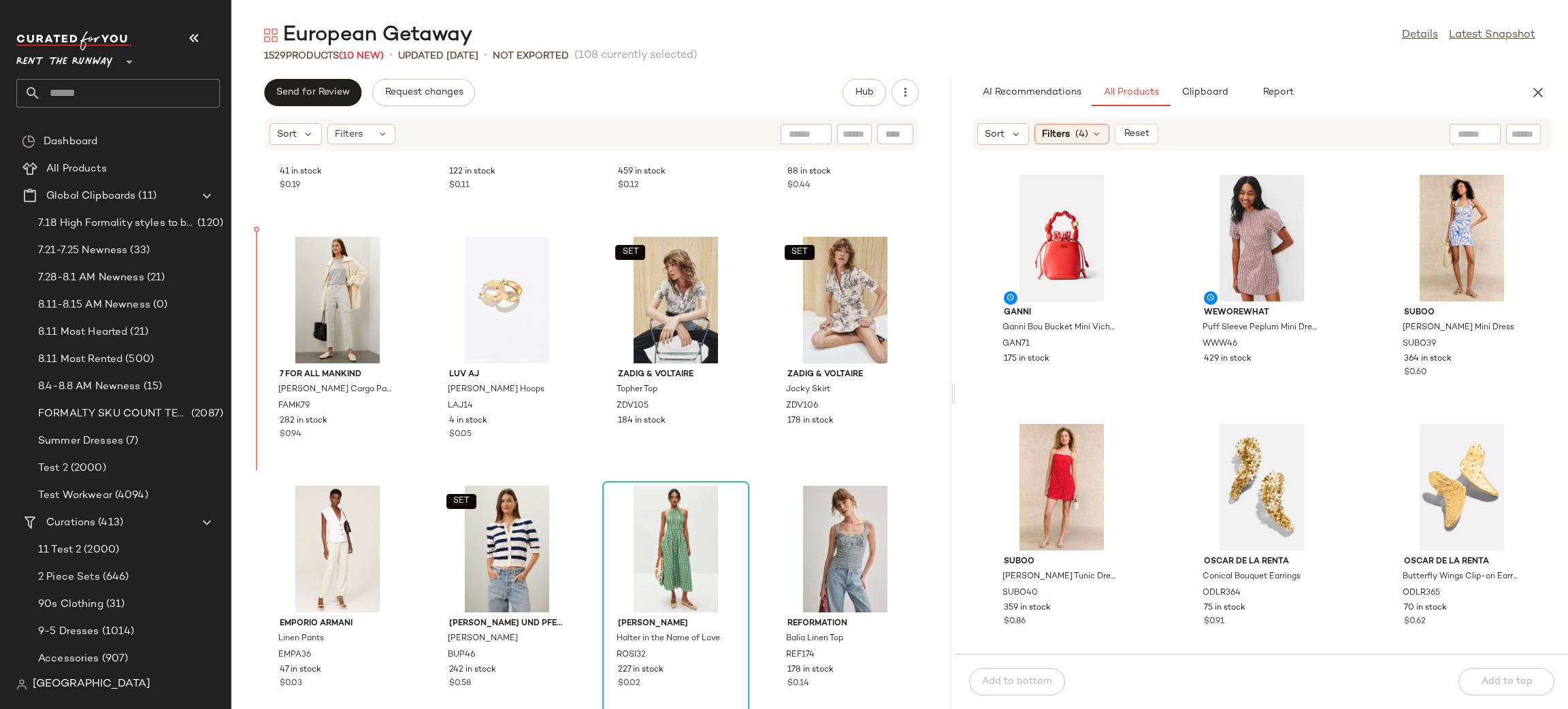
scroll to position [3935, 0]
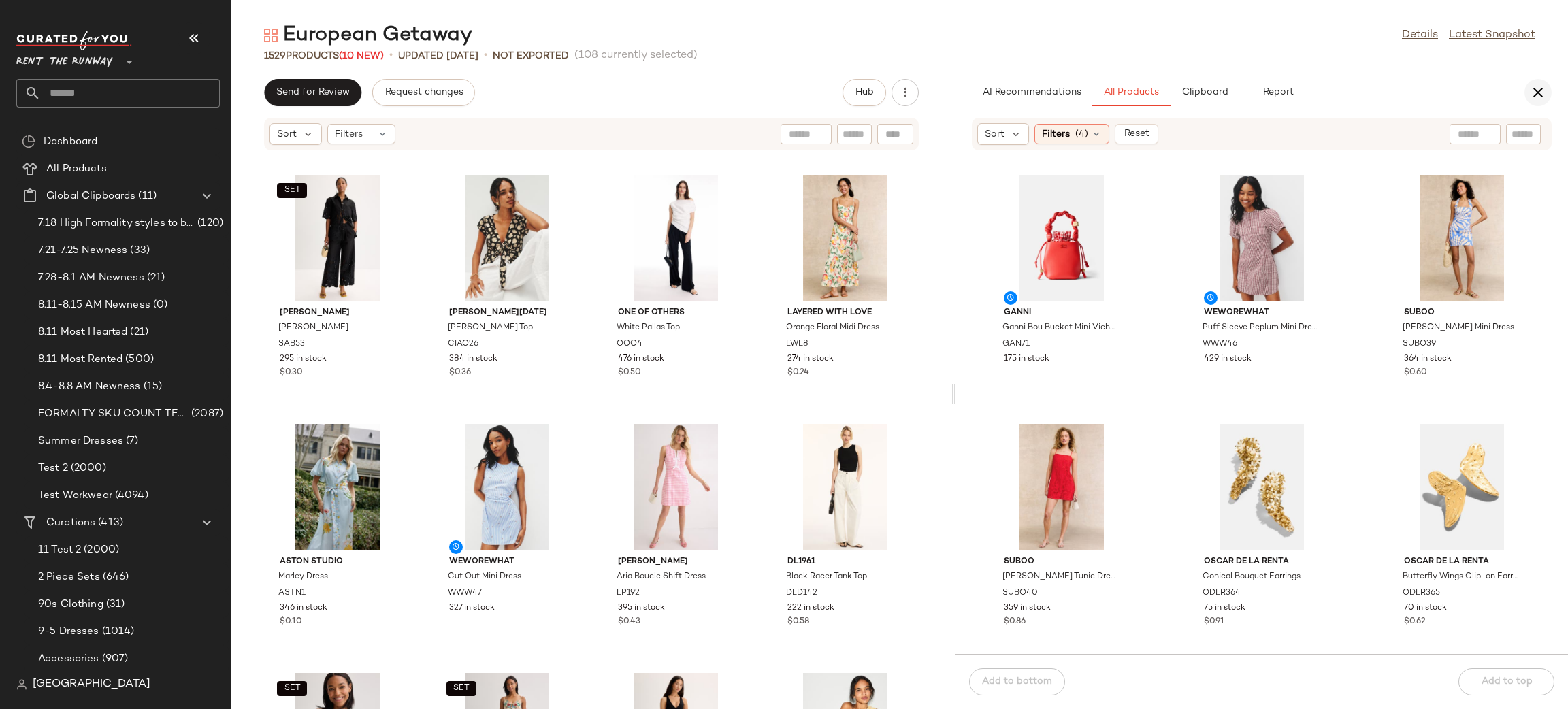
click at [1539, 105] on button "button" at bounding box center [1537, 92] width 27 height 27
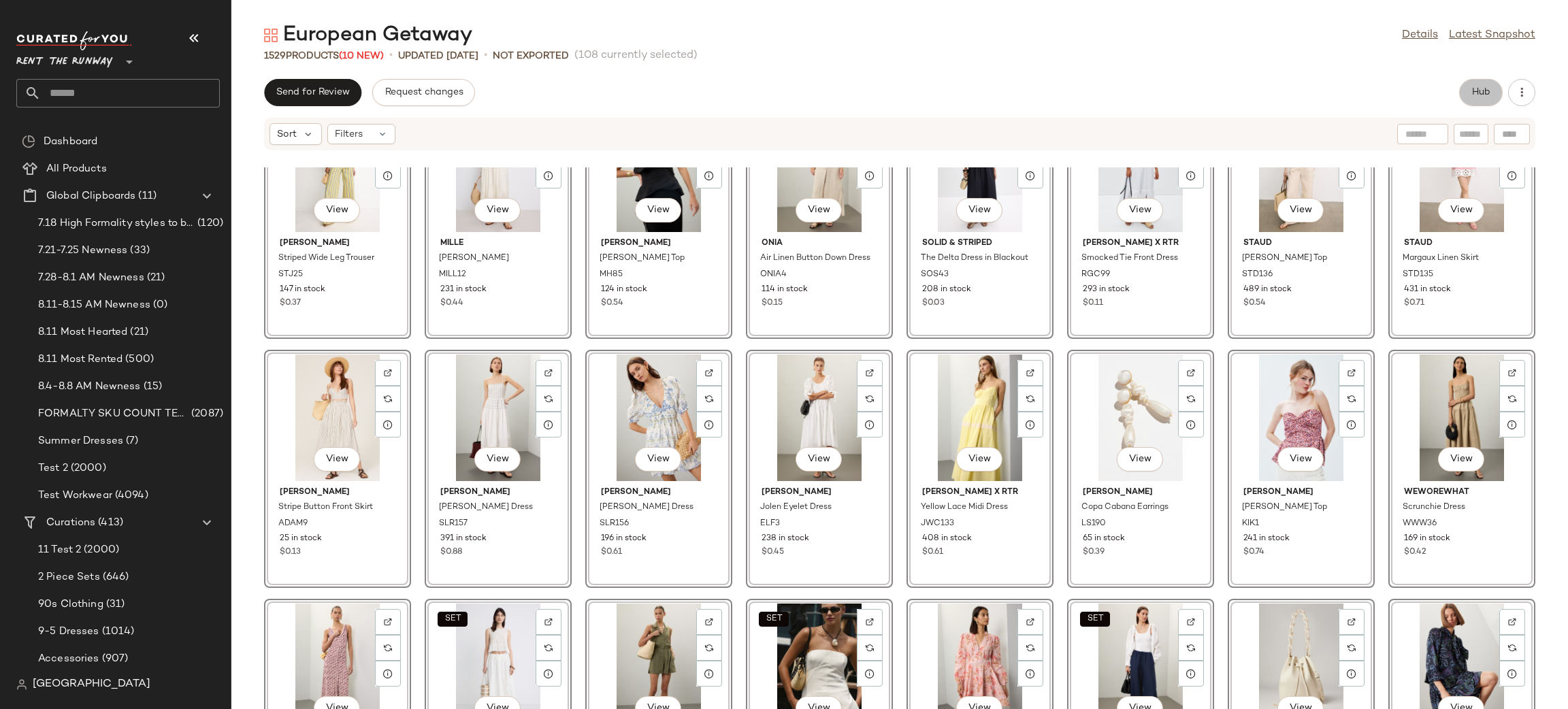
click at [1464, 101] on button "Hub" at bounding box center [1481, 92] width 43 height 27
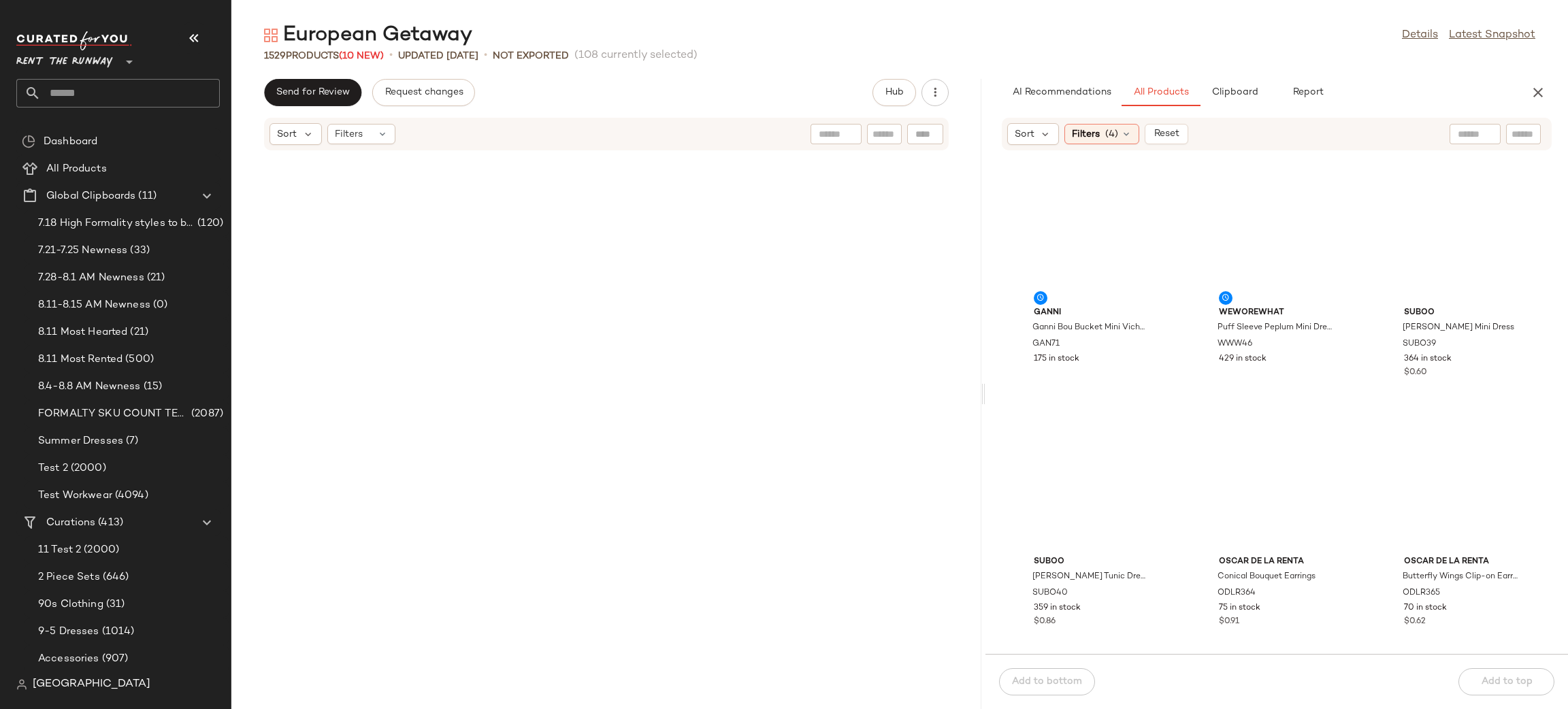
drag, startPoint x: 897, startPoint y: 276, endPoint x: 984, endPoint y: 276, distance: 87.0
click at [984, 276] on div "European Getaway Details Latest Snapshot 1529 Products (10 New) • updated Aug 1…" at bounding box center [899, 365] width 1336 height 687
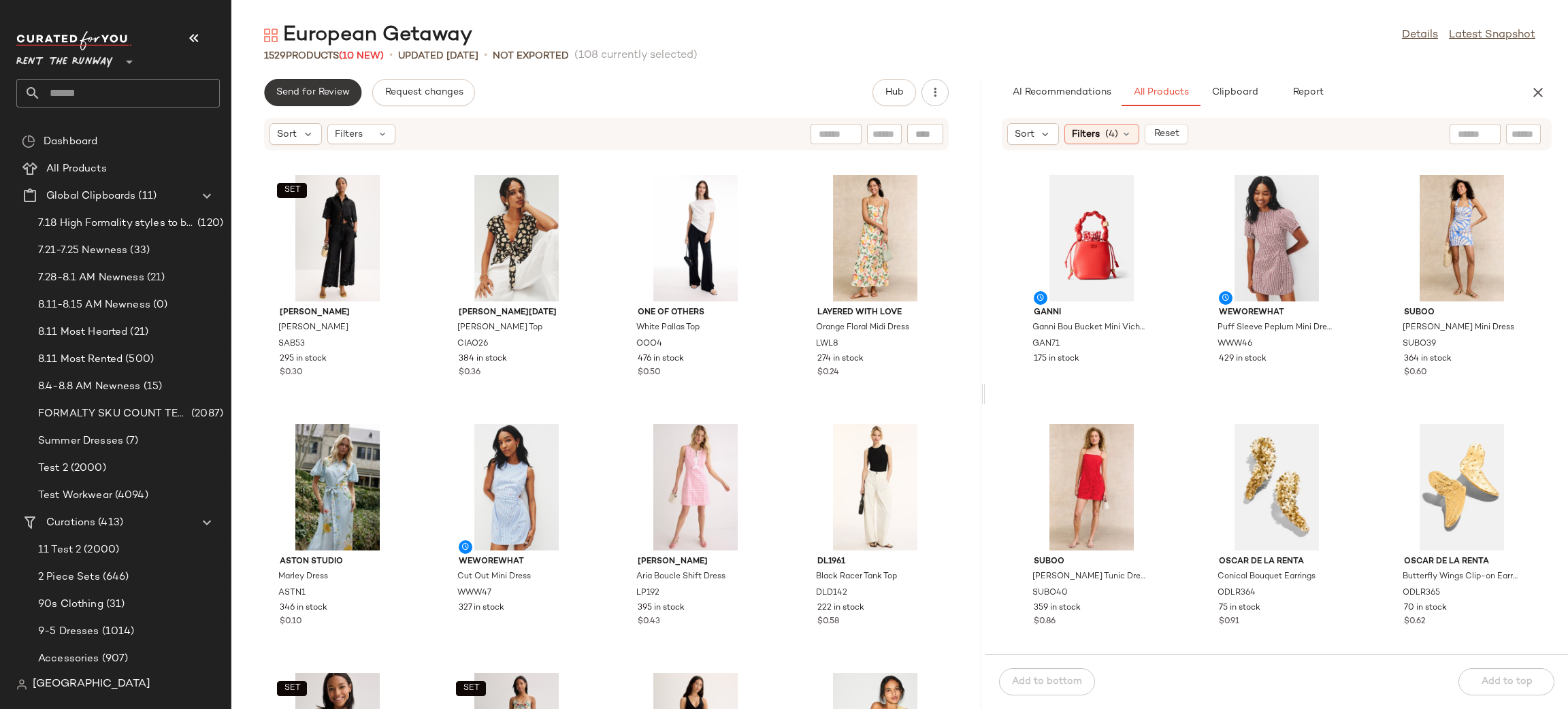
click at [326, 104] on button "Send for Review" at bounding box center [313, 92] width 97 height 27
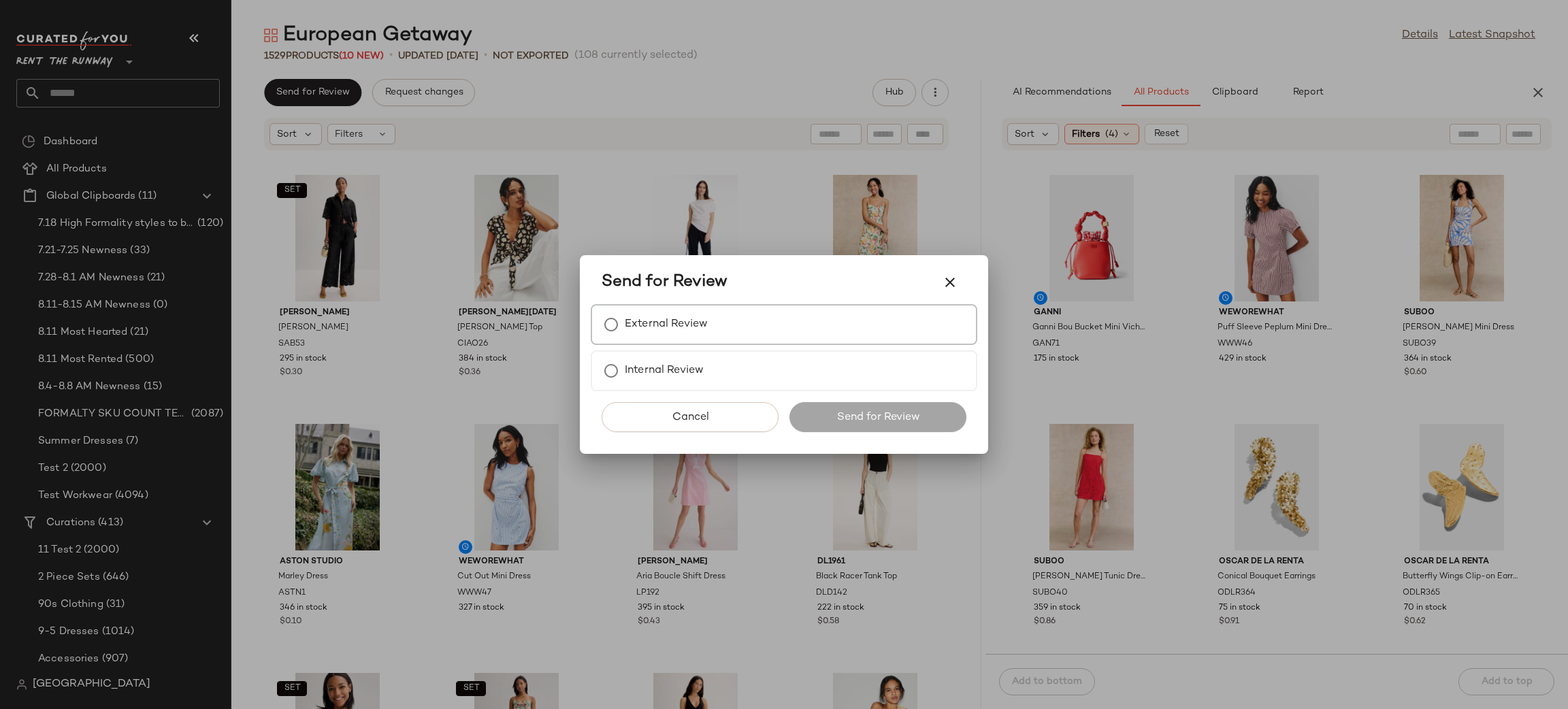
click at [743, 330] on div "External Review" at bounding box center [784, 325] width 386 height 41
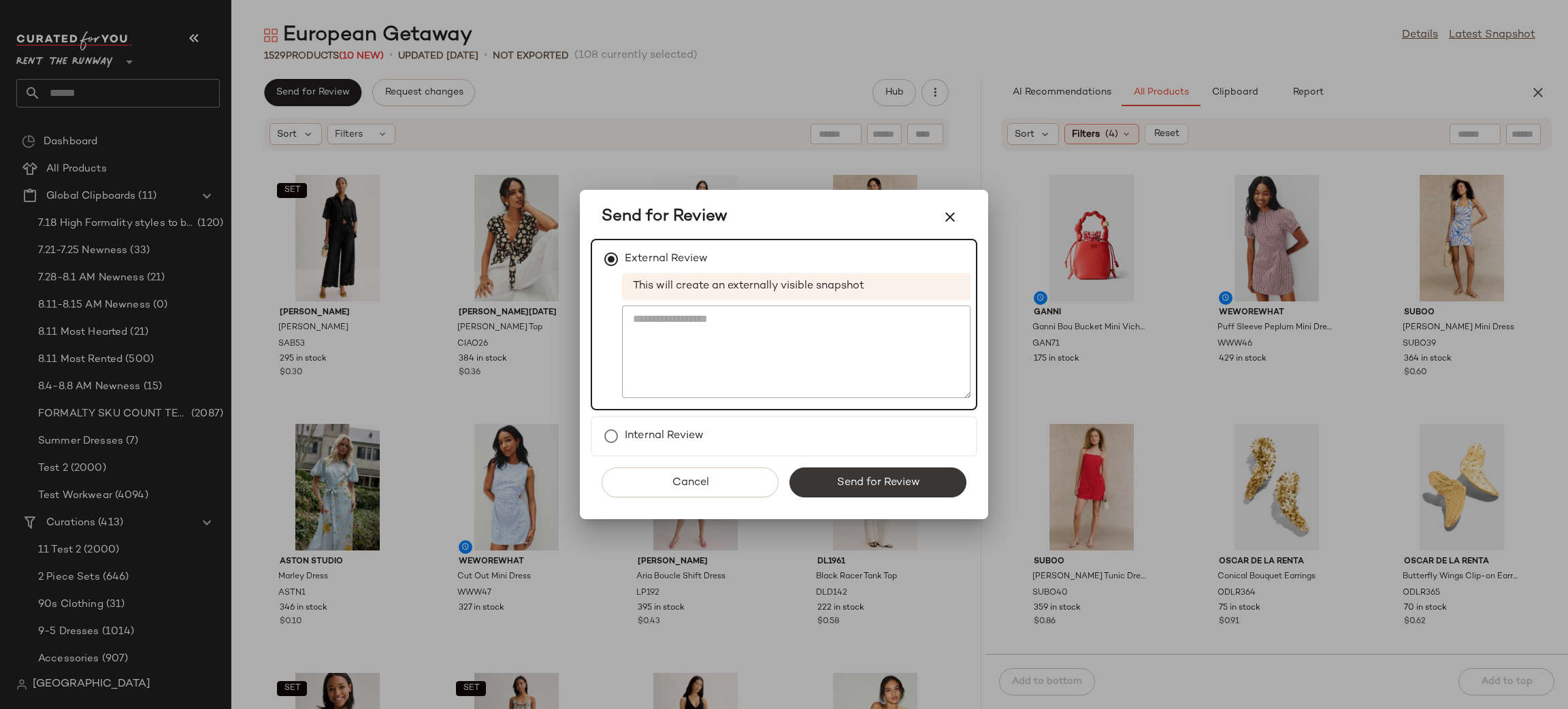
click at [881, 482] on span "Send for Review" at bounding box center [877, 482] width 83 height 13
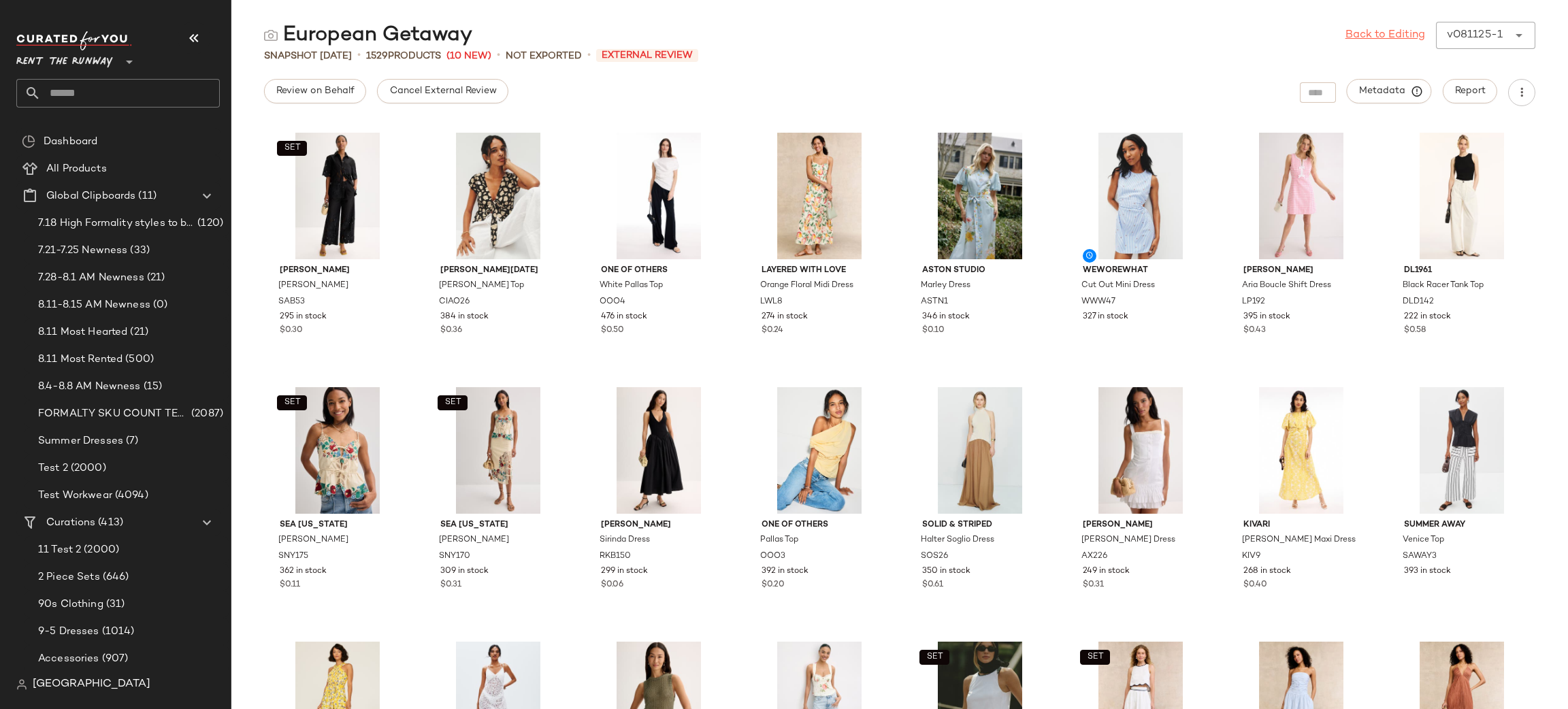
click at [1381, 39] on link "Back to Editing" at bounding box center [1385, 35] width 80 height 16
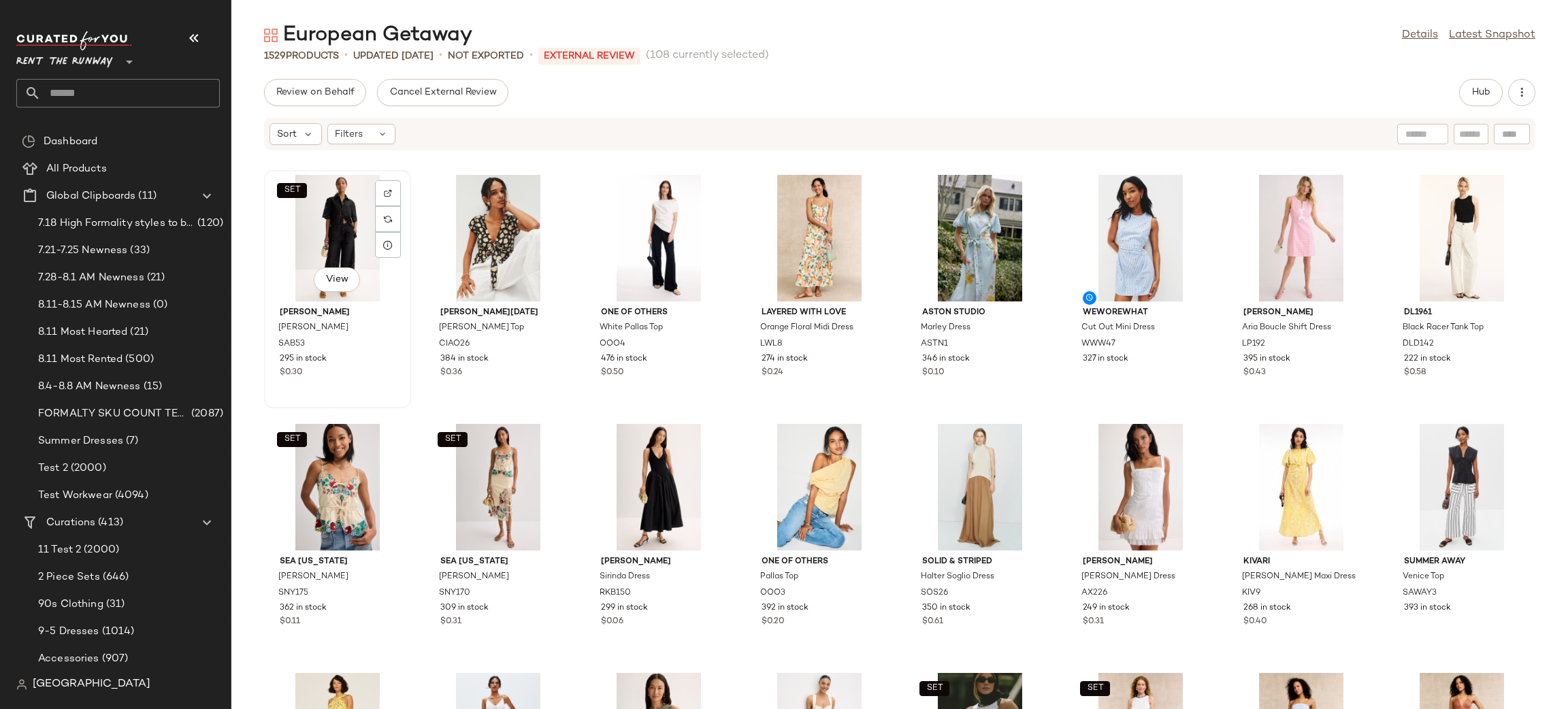
click at [299, 220] on div "SET View" at bounding box center [338, 238] width 138 height 127
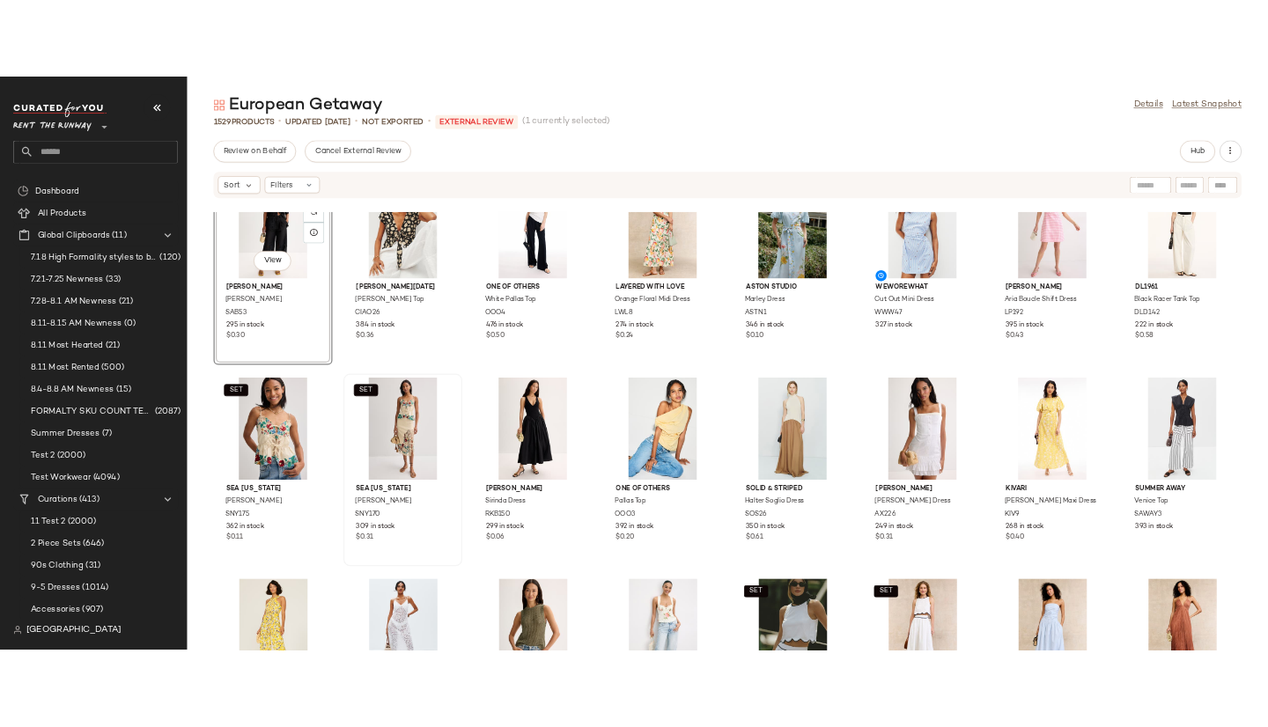
scroll to position [205, 0]
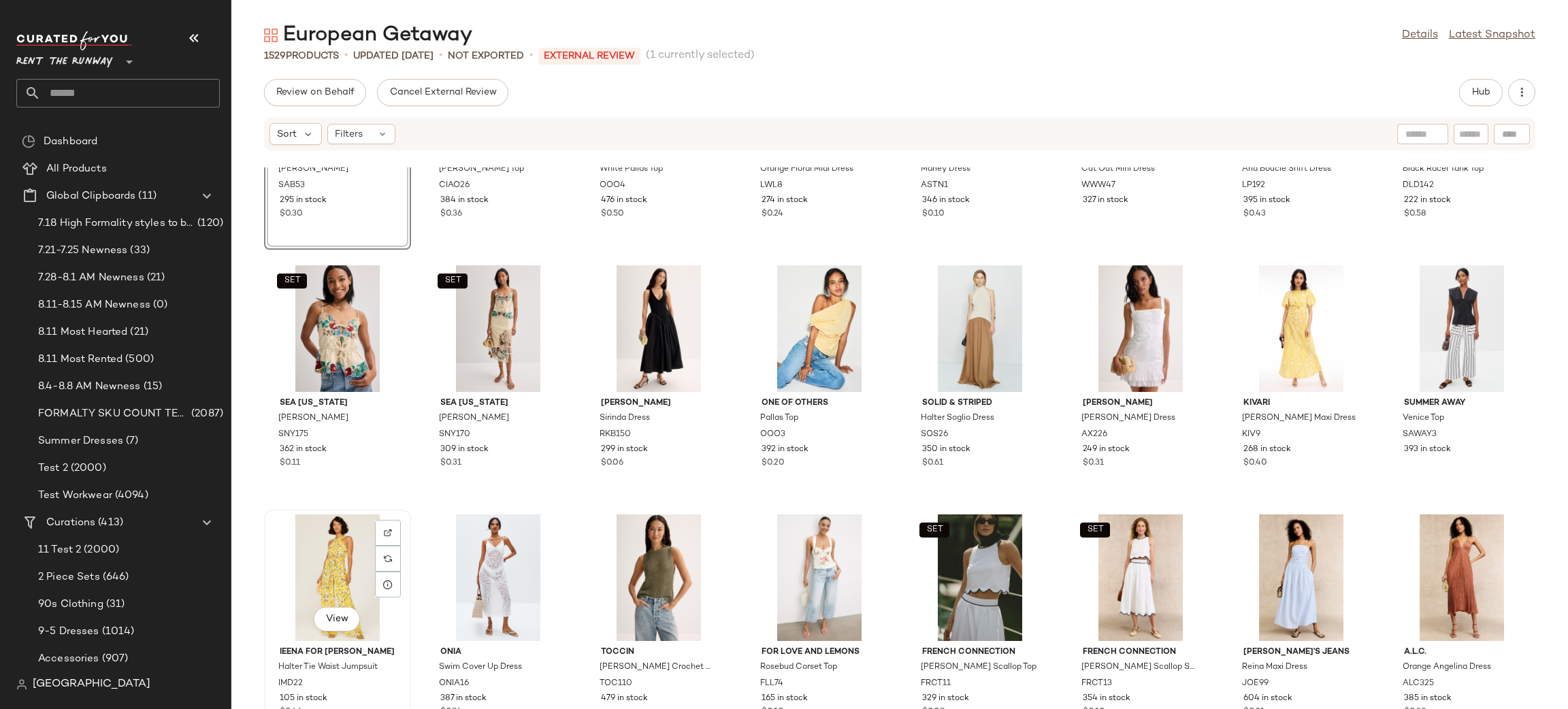
click at [349, 544] on div "View" at bounding box center [338, 578] width 138 height 127
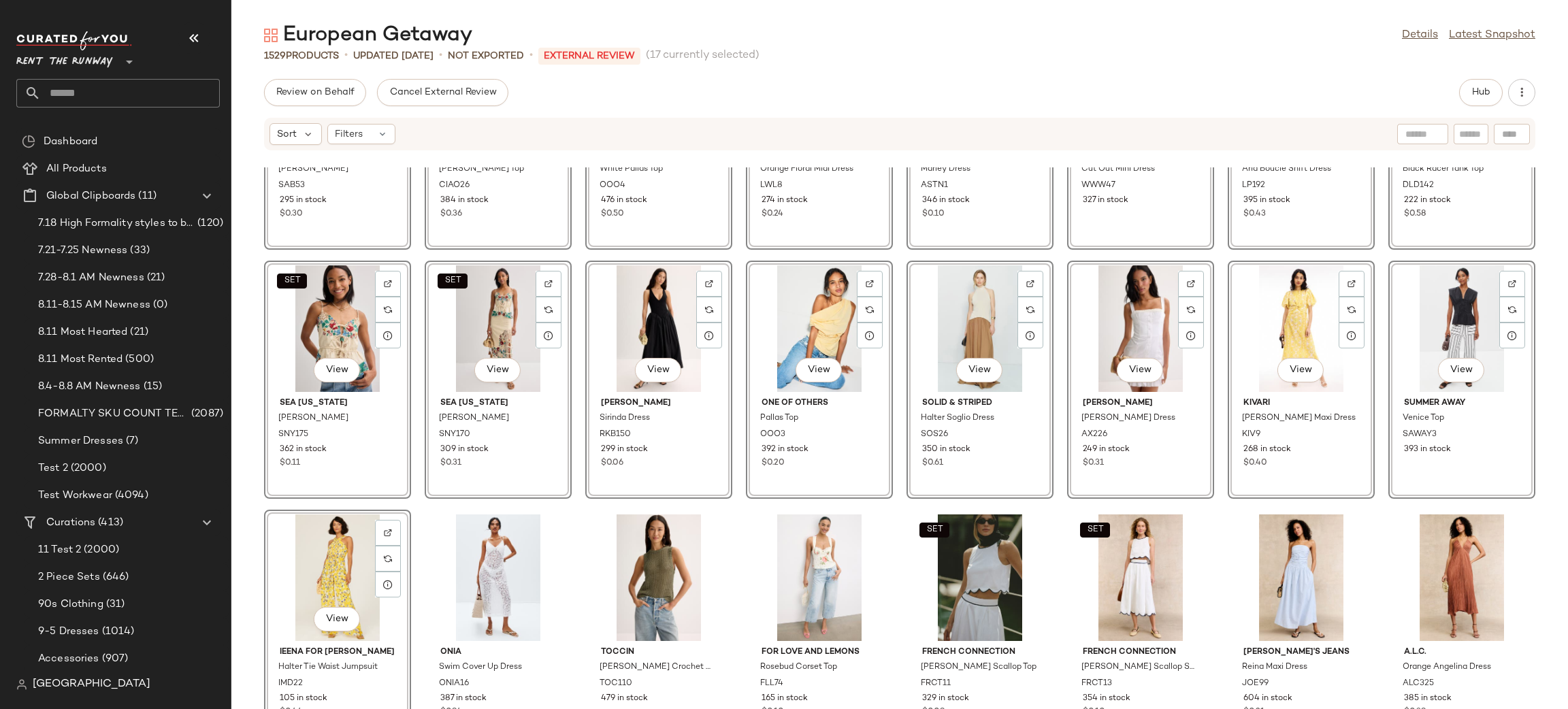
click at [573, 519] on div "SET View Sabina Musayev Emilio Top SAB53 295 in stock $0.30 View Ciao Lucia Cap…" at bounding box center [899, 438] width 1336 height 542
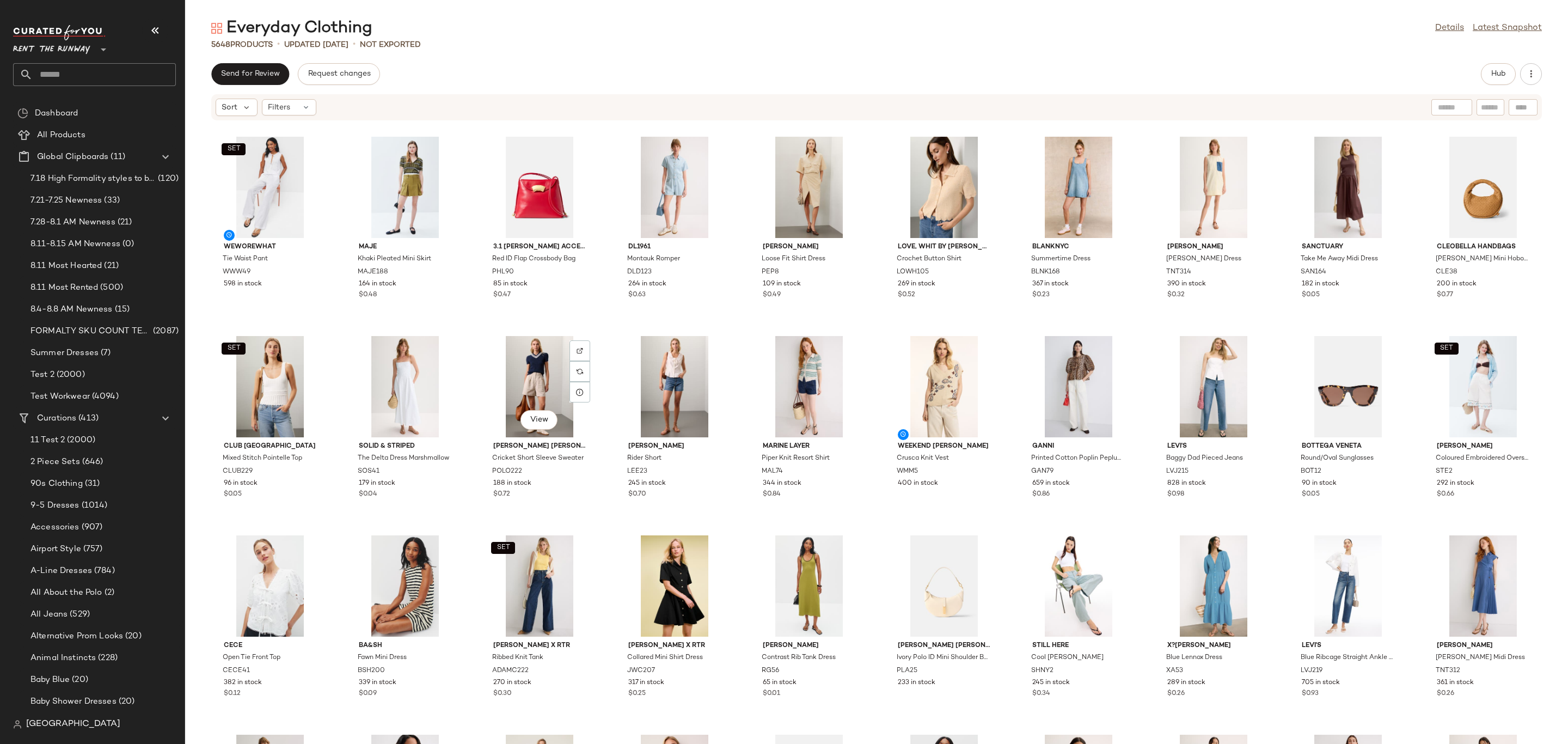
scroll to position [5030, 0]
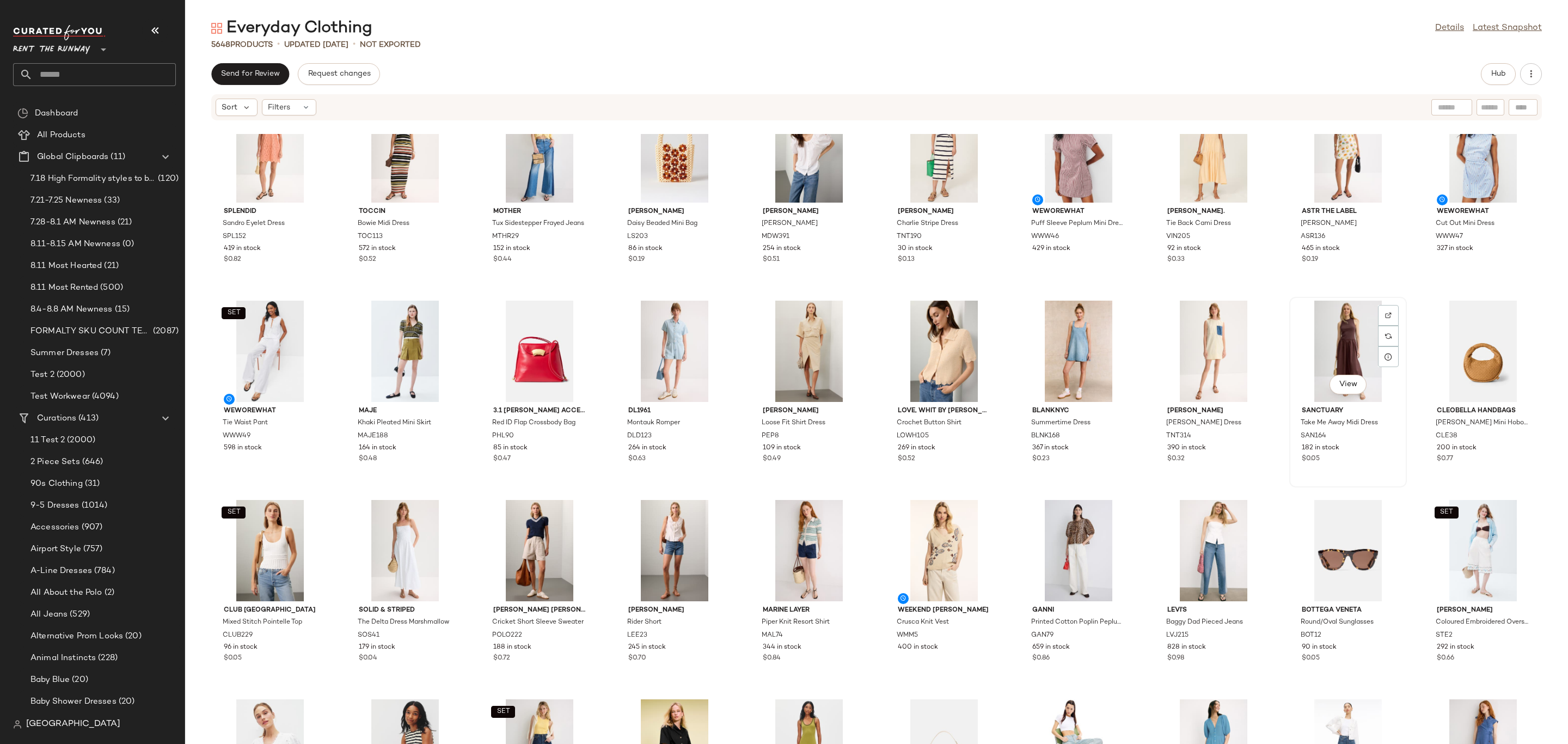
click at [1326, 331] on div "View" at bounding box center [1348, 351] width 110 height 101
click at [1502, 74] on span "Hub" at bounding box center [1498, 74] width 15 height 9
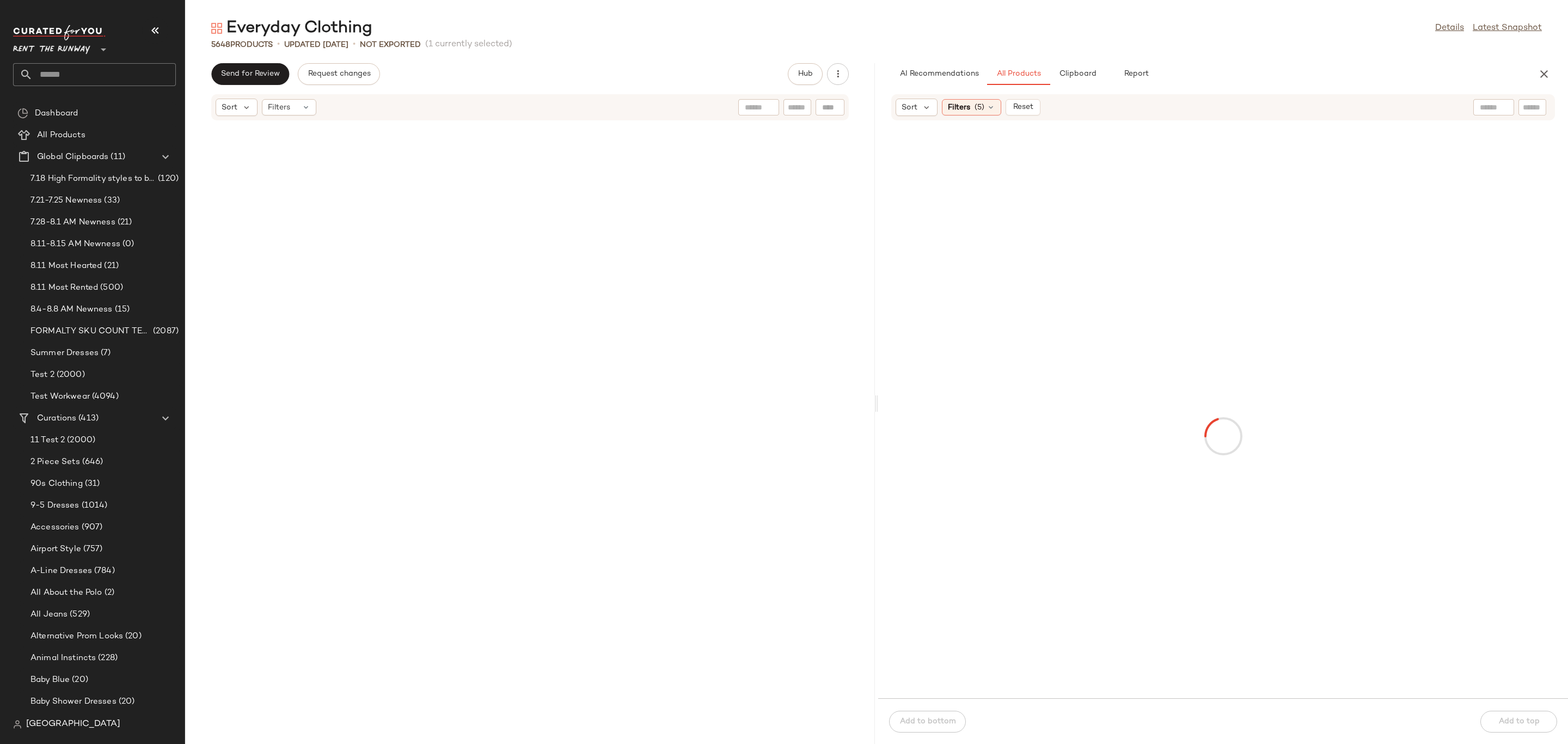
scroll to position [10364, 0]
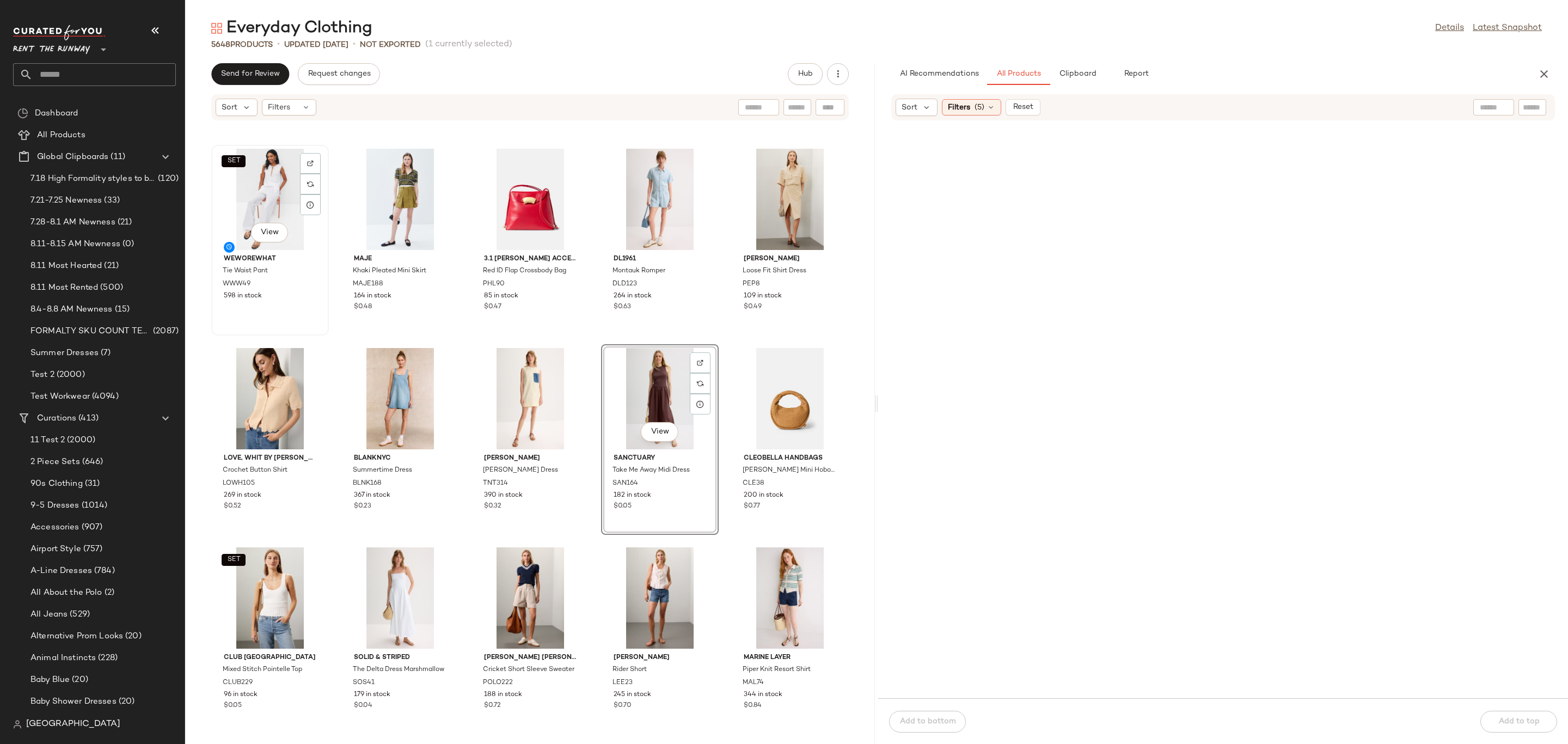
click at [233, 189] on div "SET View" at bounding box center [270, 199] width 110 height 101
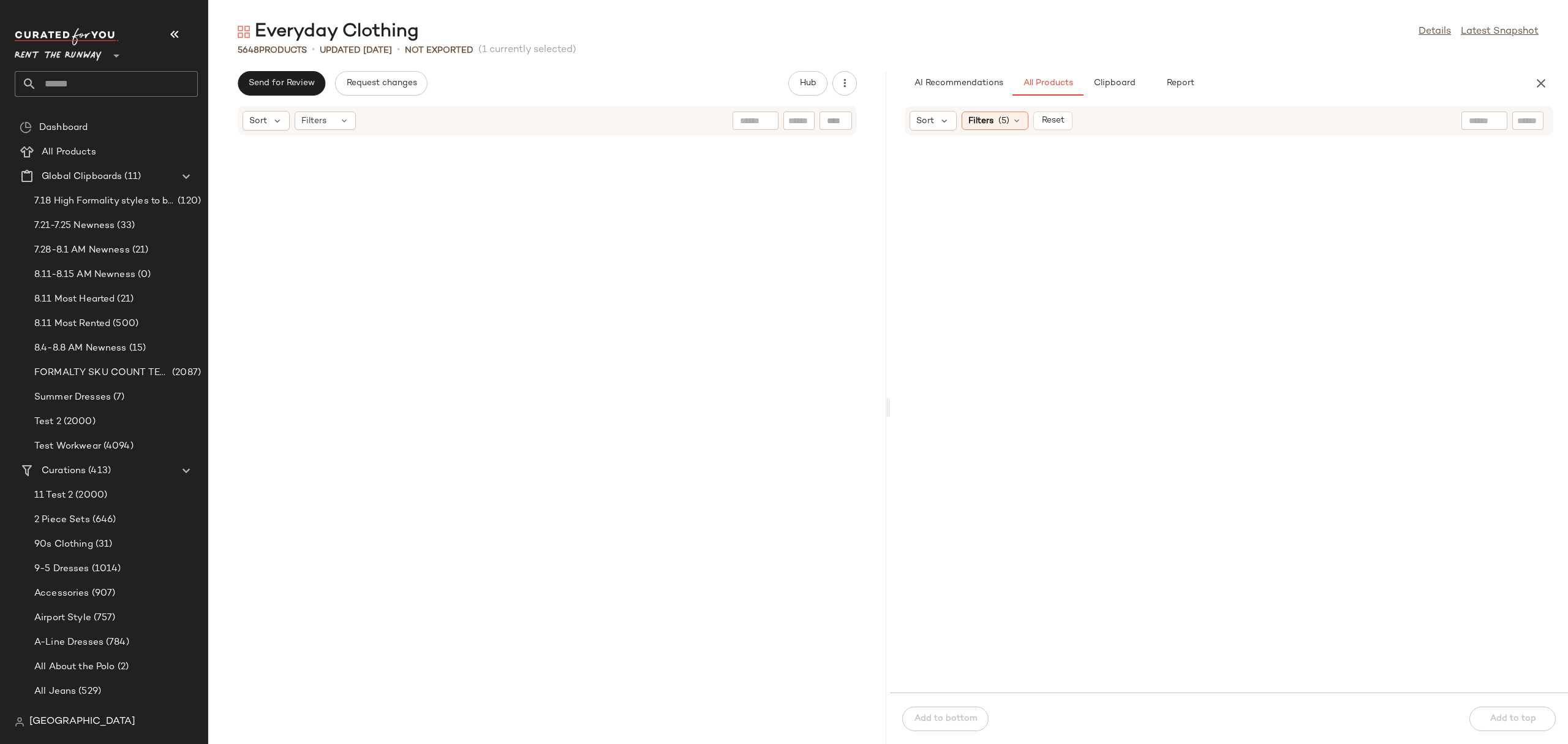
scroll to position [14355, 0]
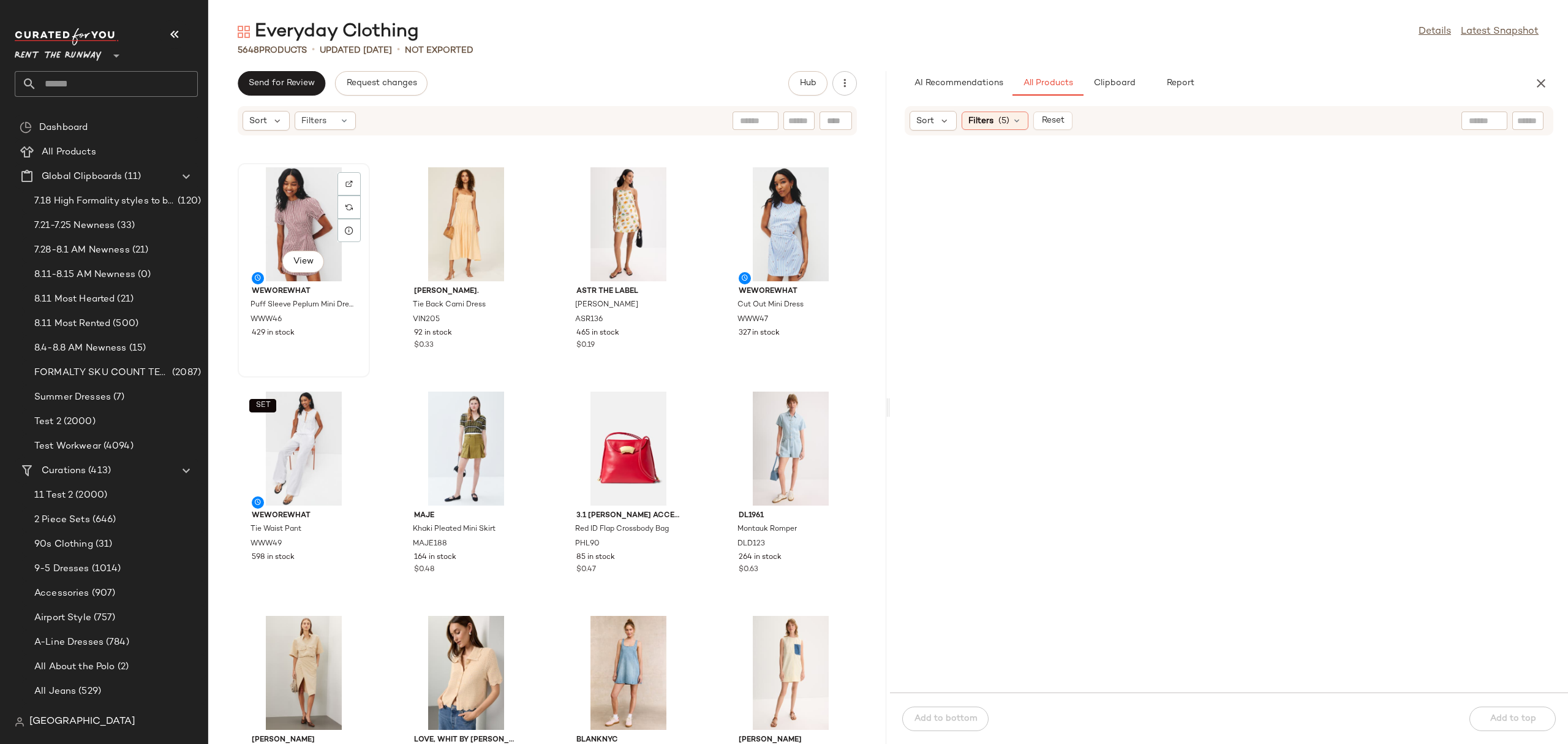
click at [325, 223] on div "View" at bounding box center [304, 224] width 124 height 114
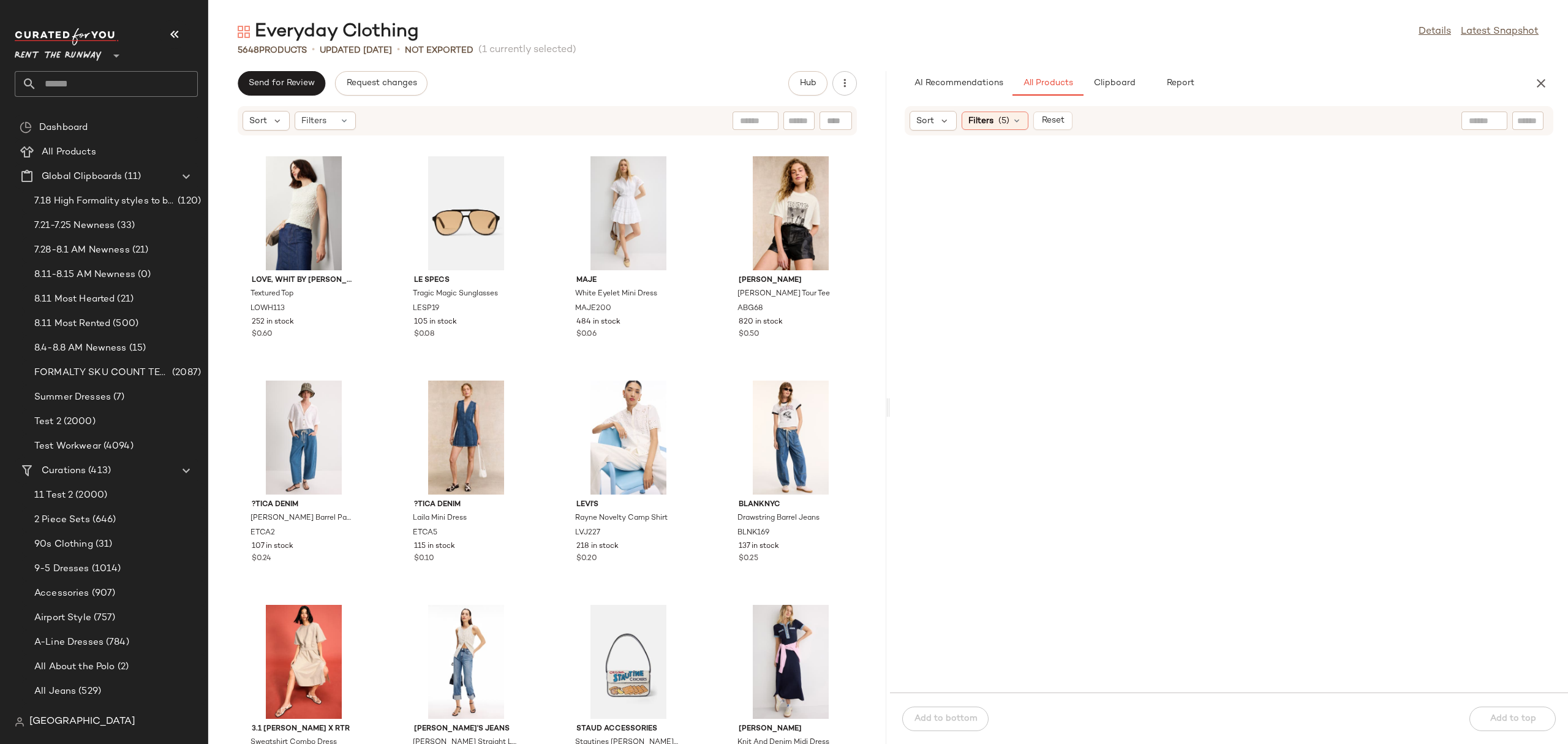
scroll to position [19547, 0]
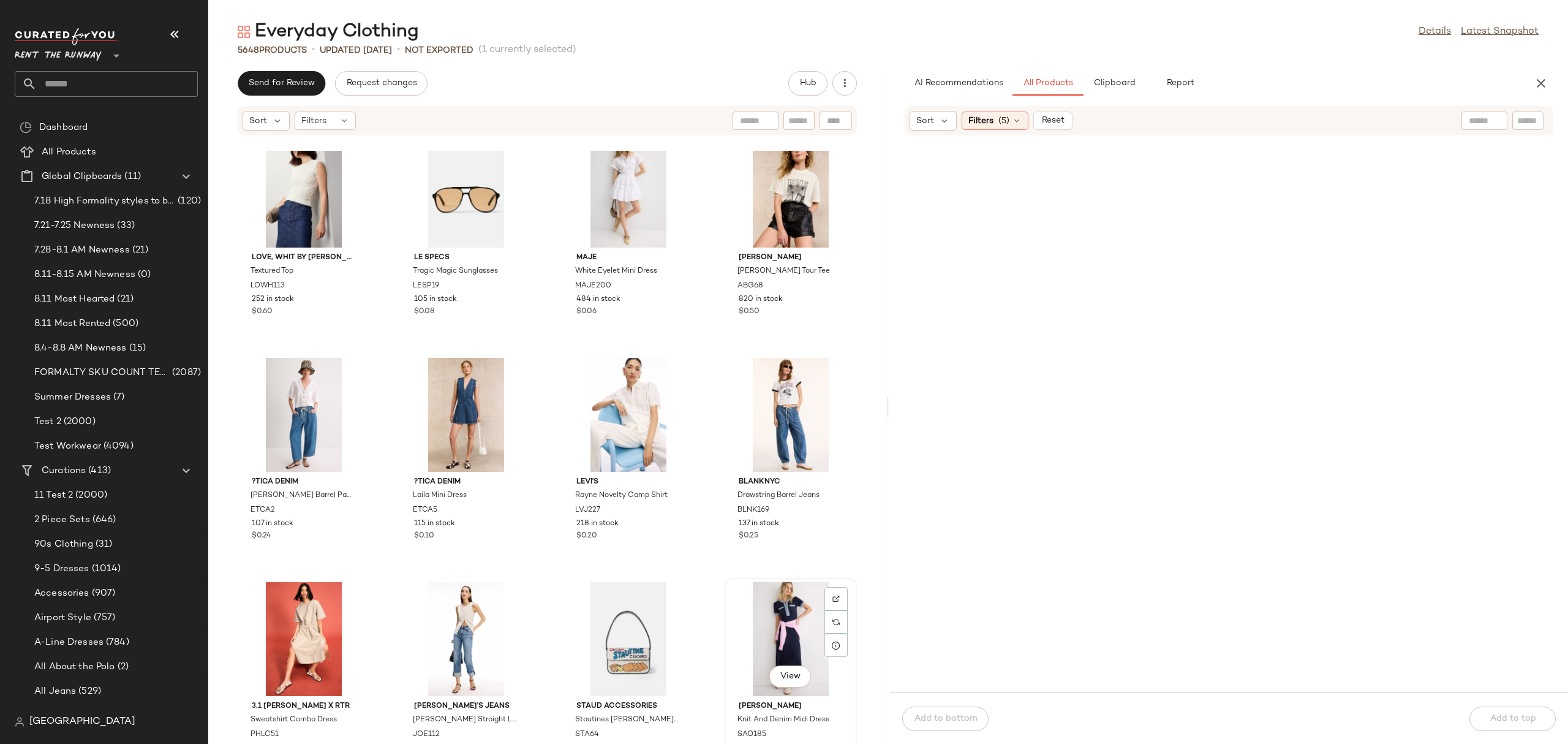
click at [765, 644] on div "View" at bounding box center [791, 639] width 124 height 114
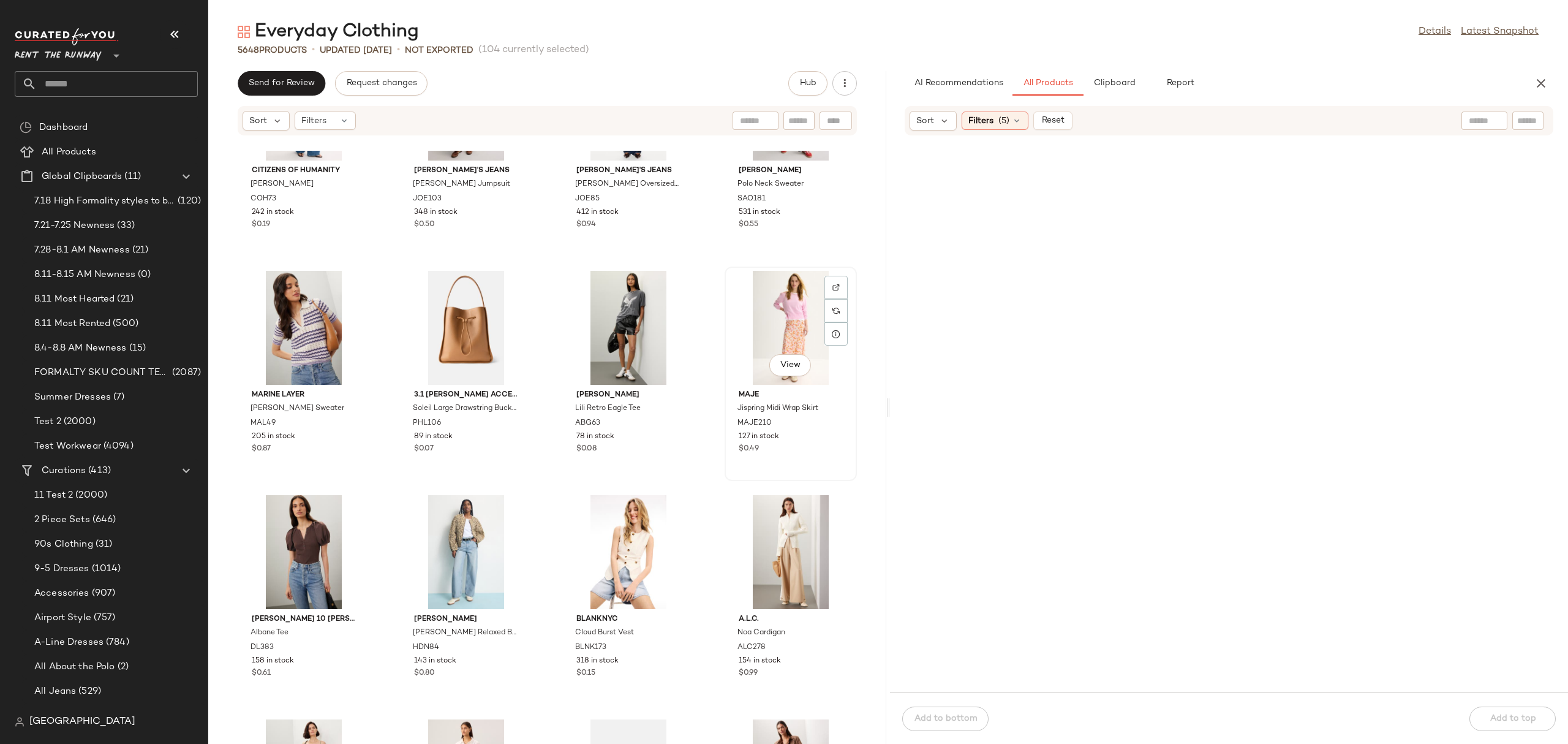
scroll to position [20304, 0]
click at [751, 340] on div "View" at bounding box center [791, 331] width 124 height 114
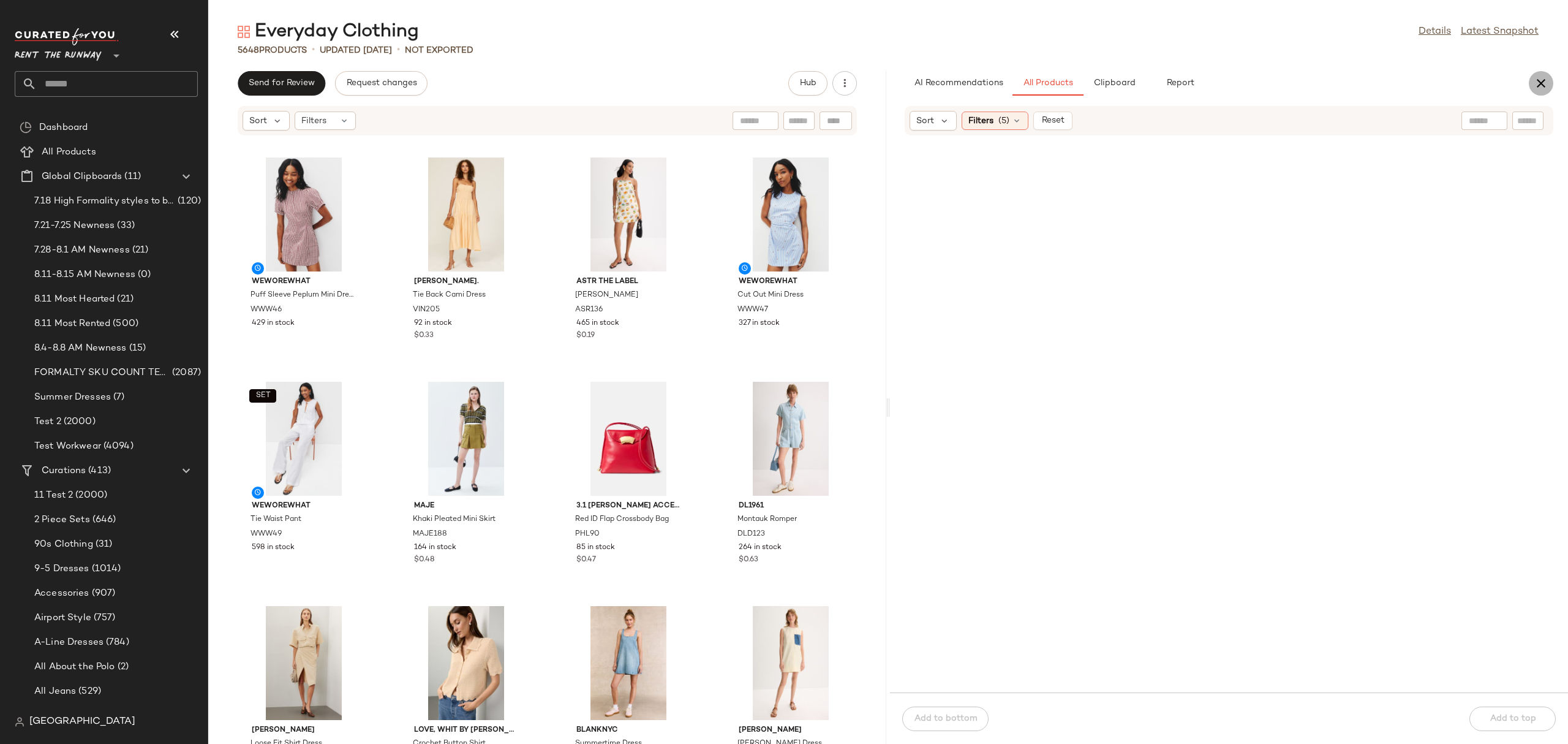
click at [1544, 83] on icon "button" at bounding box center [1541, 83] width 15 height 15
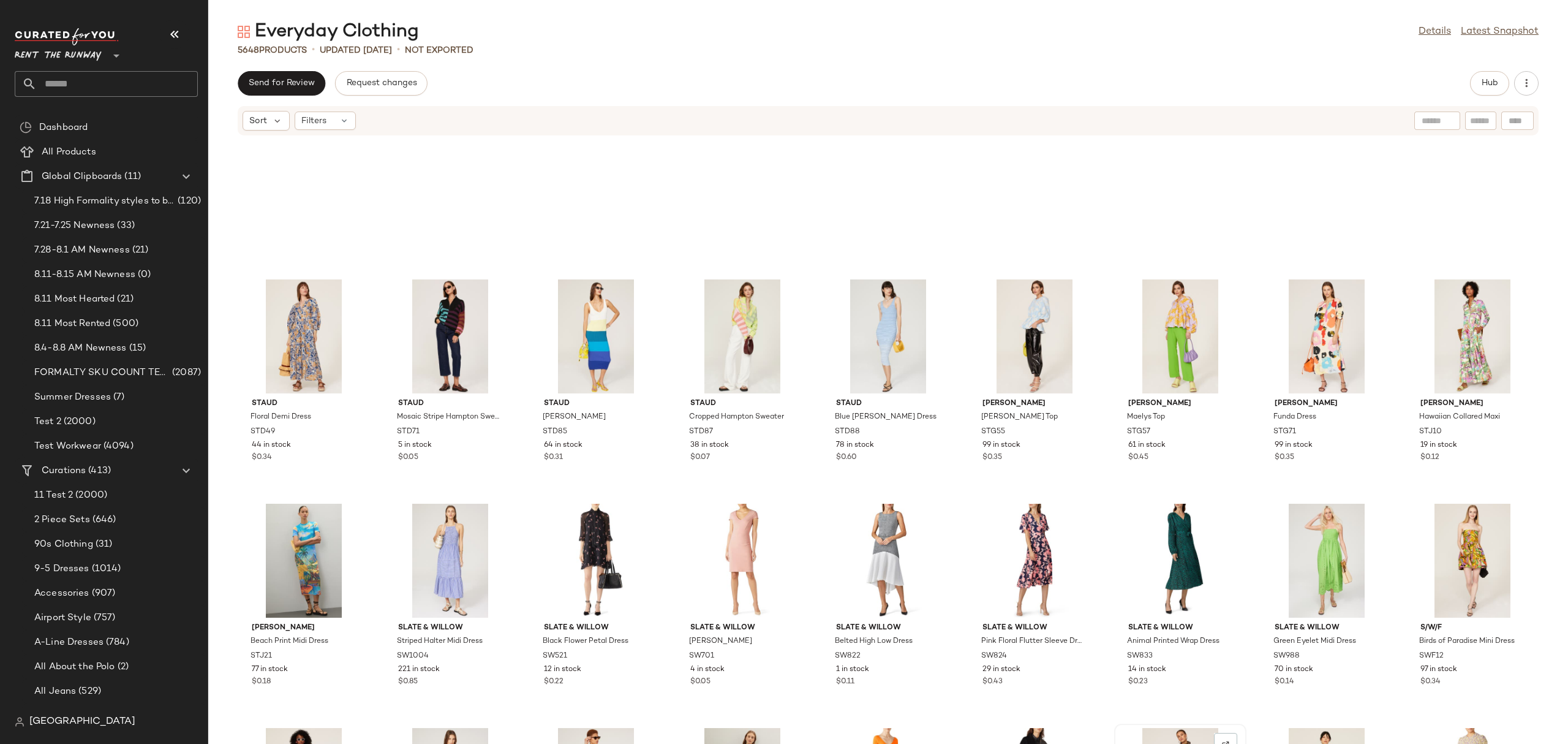
scroll to position [124581, 0]
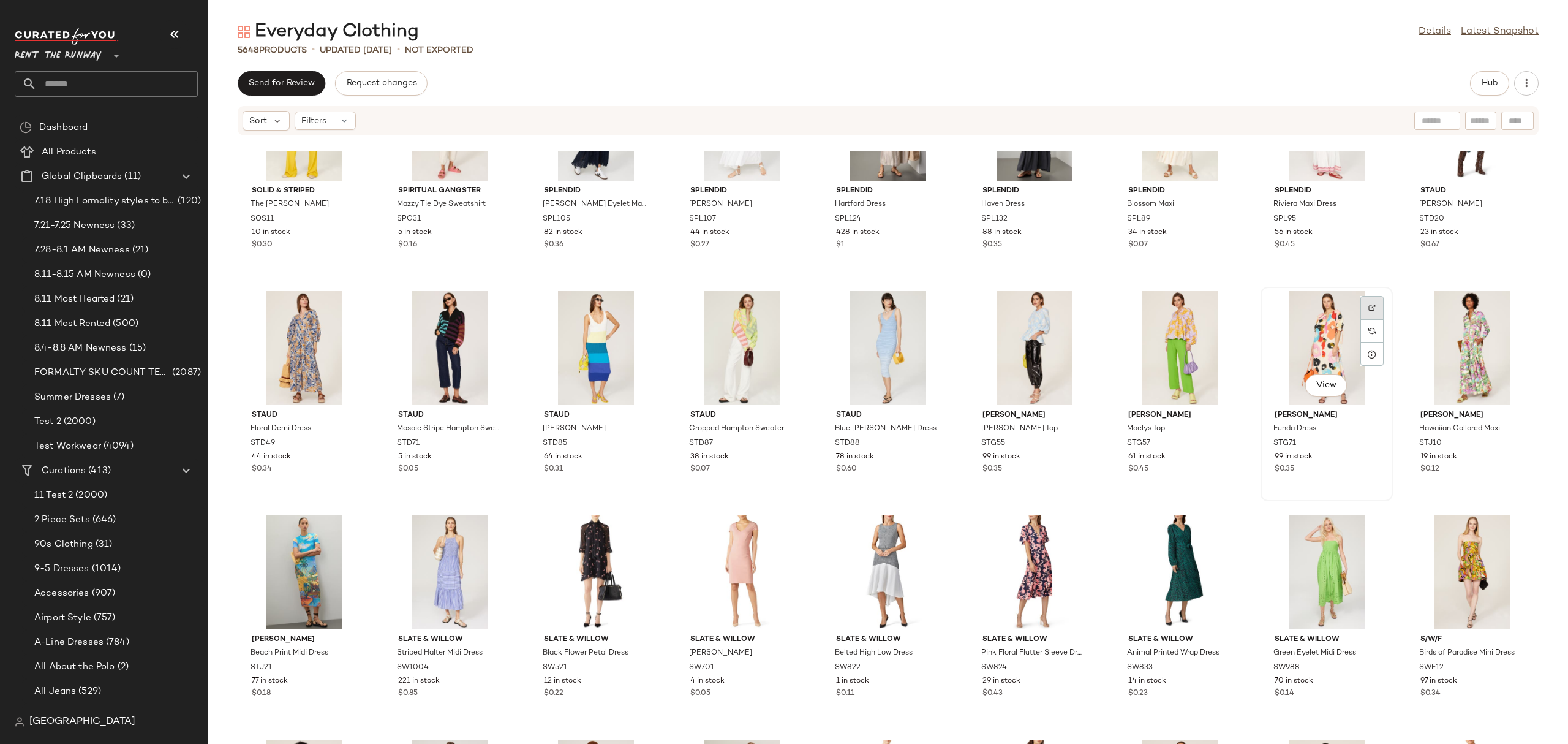
click at [1369, 319] on div at bounding box center [1372, 331] width 23 height 23
click at [1288, 333] on div "View" at bounding box center [1327, 348] width 124 height 114
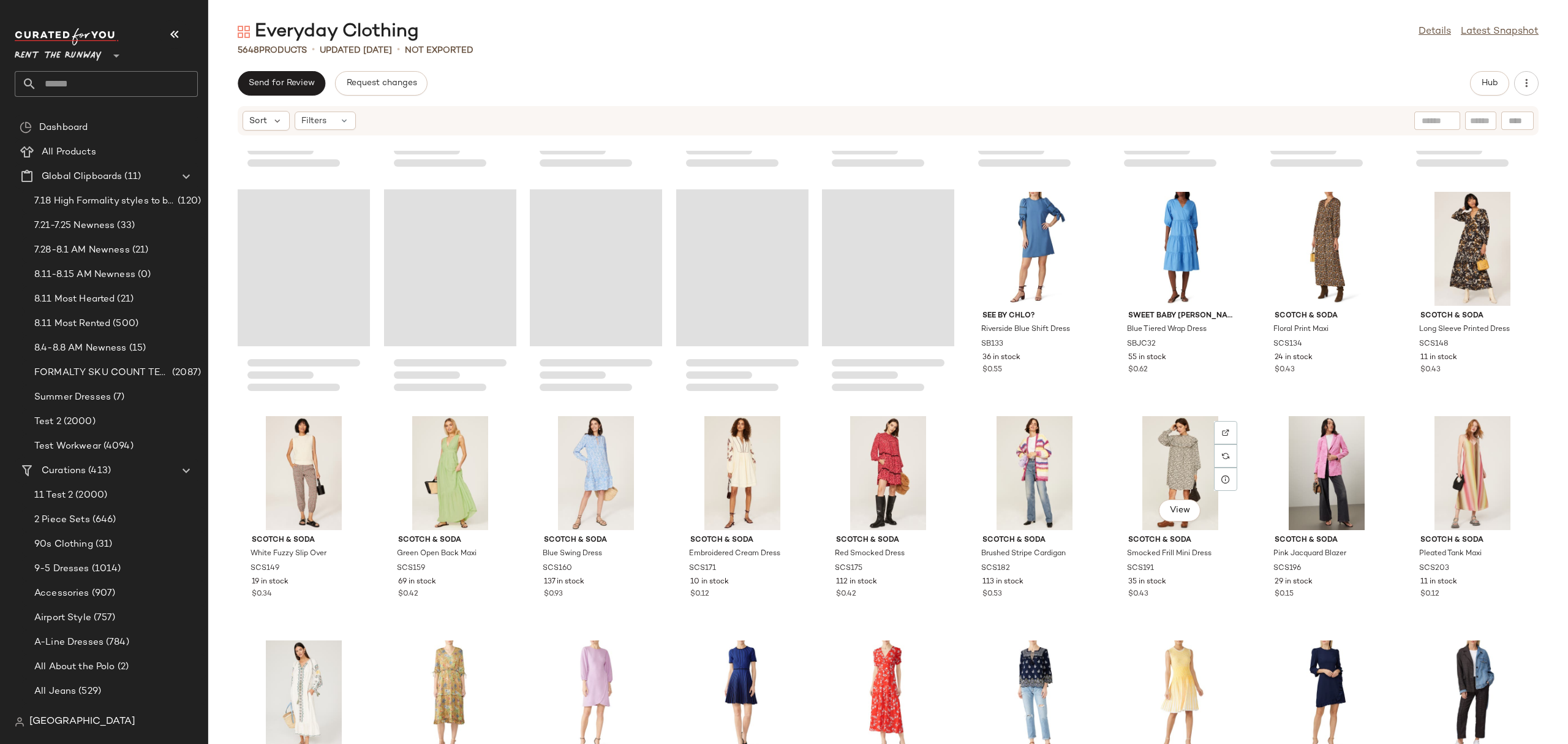
scroll to position [123213, 0]
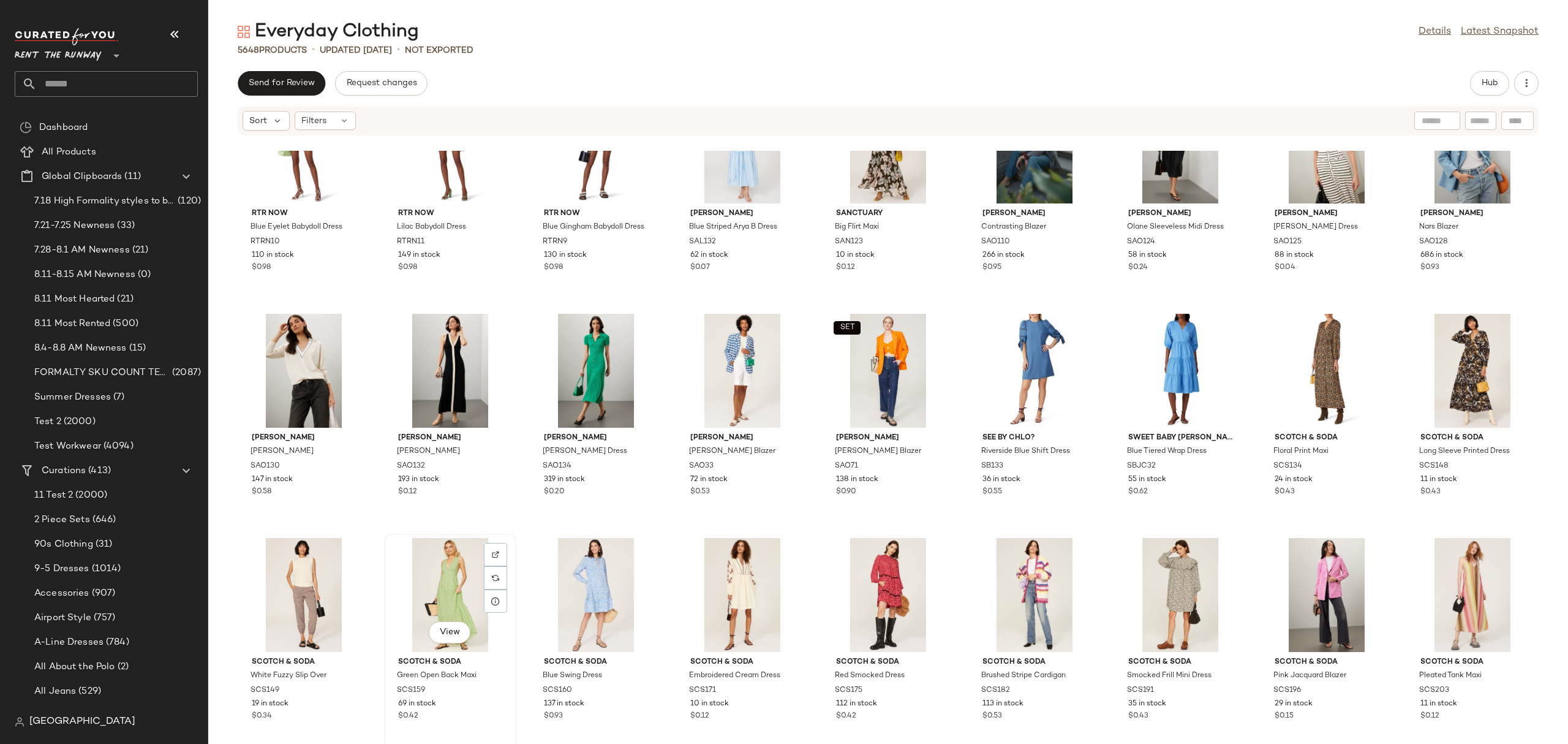
click at [458, 587] on div "View" at bounding box center [450, 595] width 124 height 114
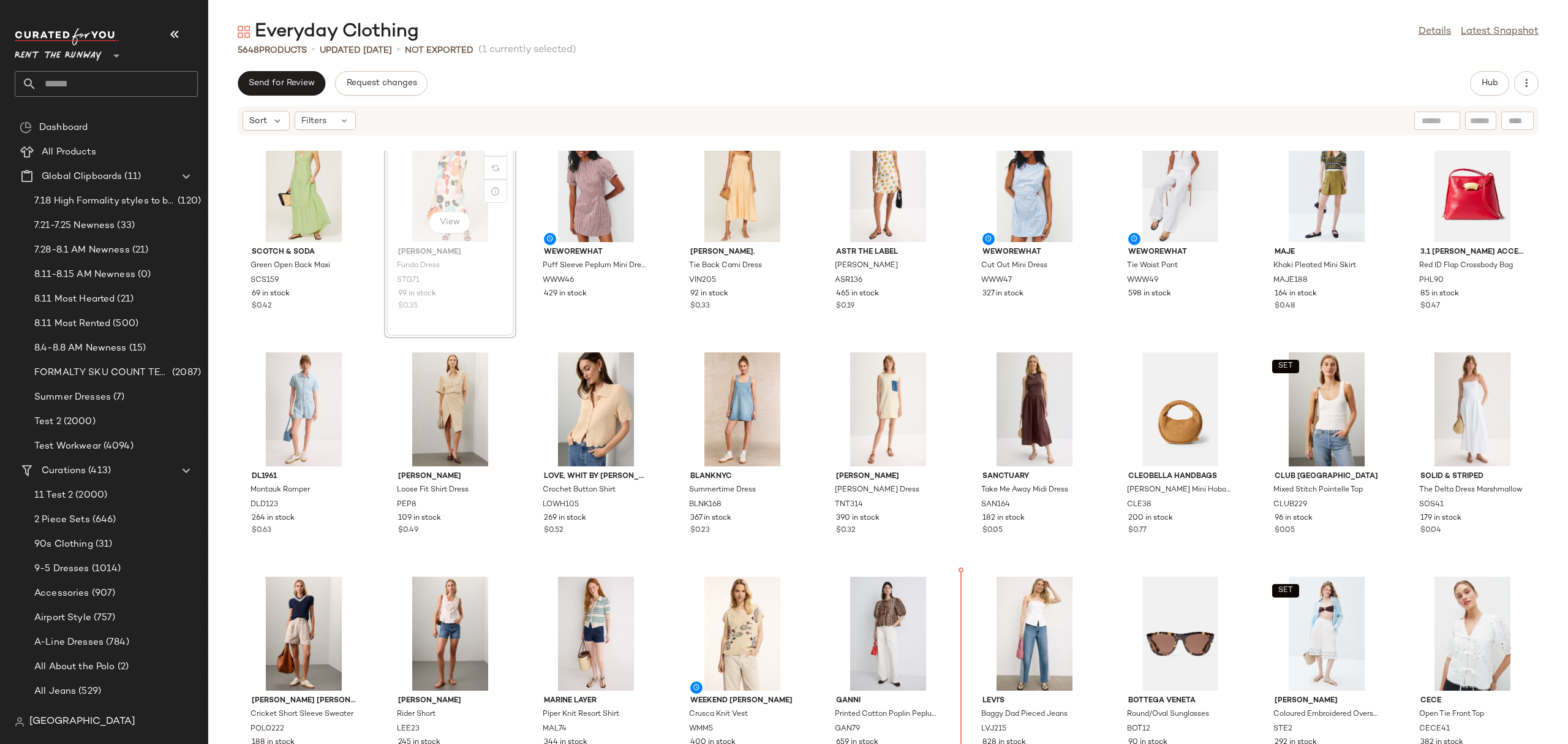
scroll to position [33, 0]
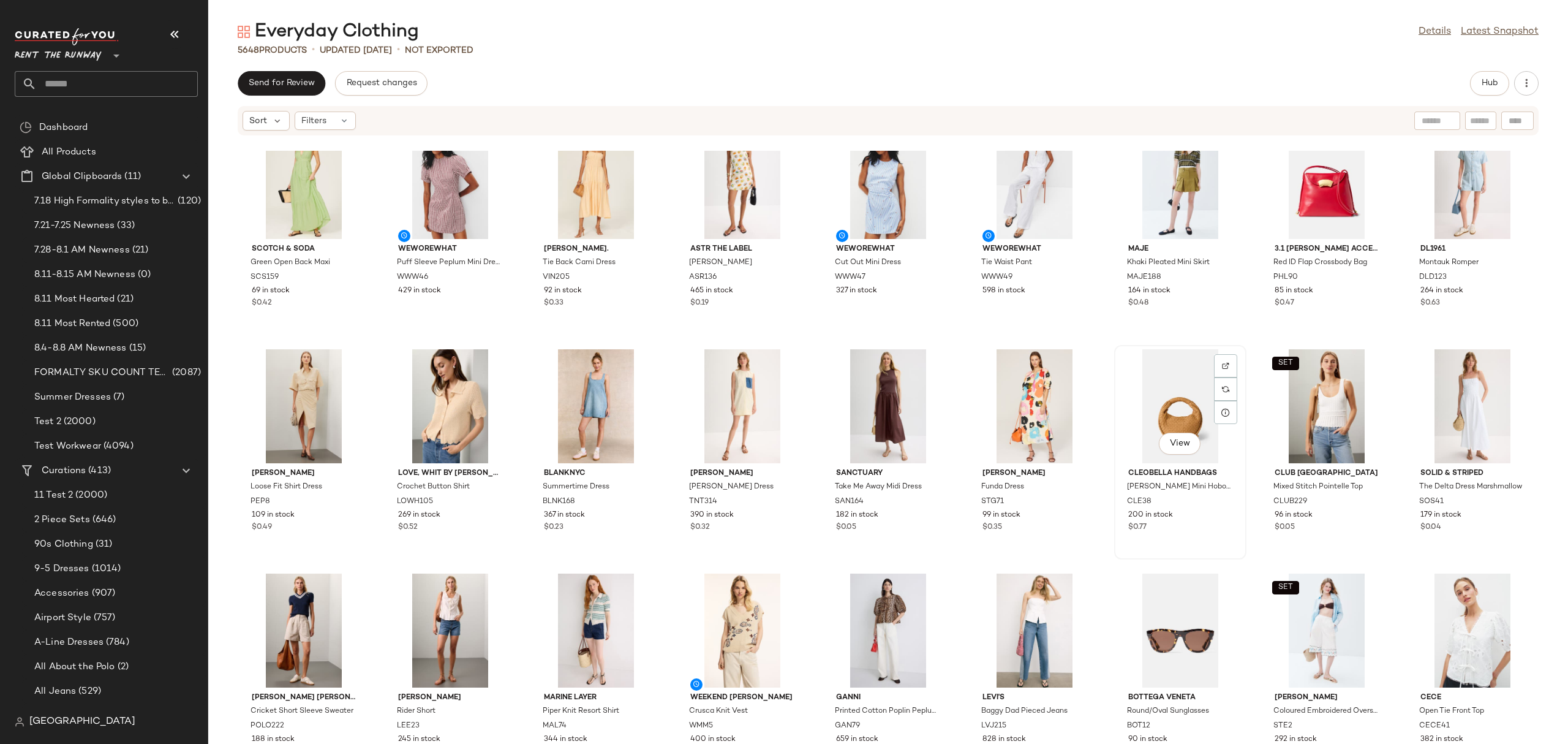
click at [1140, 409] on div "View" at bounding box center [1181, 406] width 124 height 114
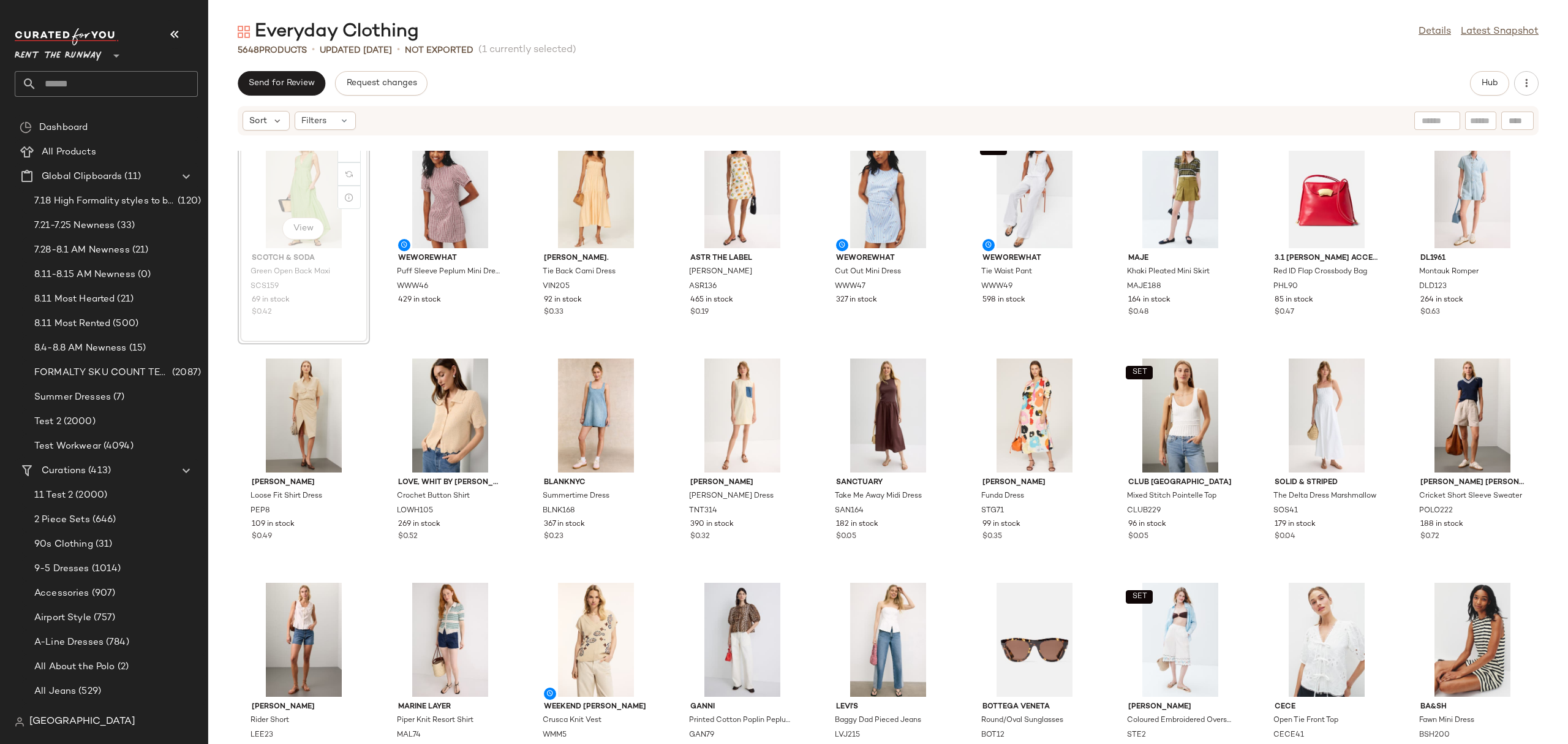
scroll to position [20, 0]
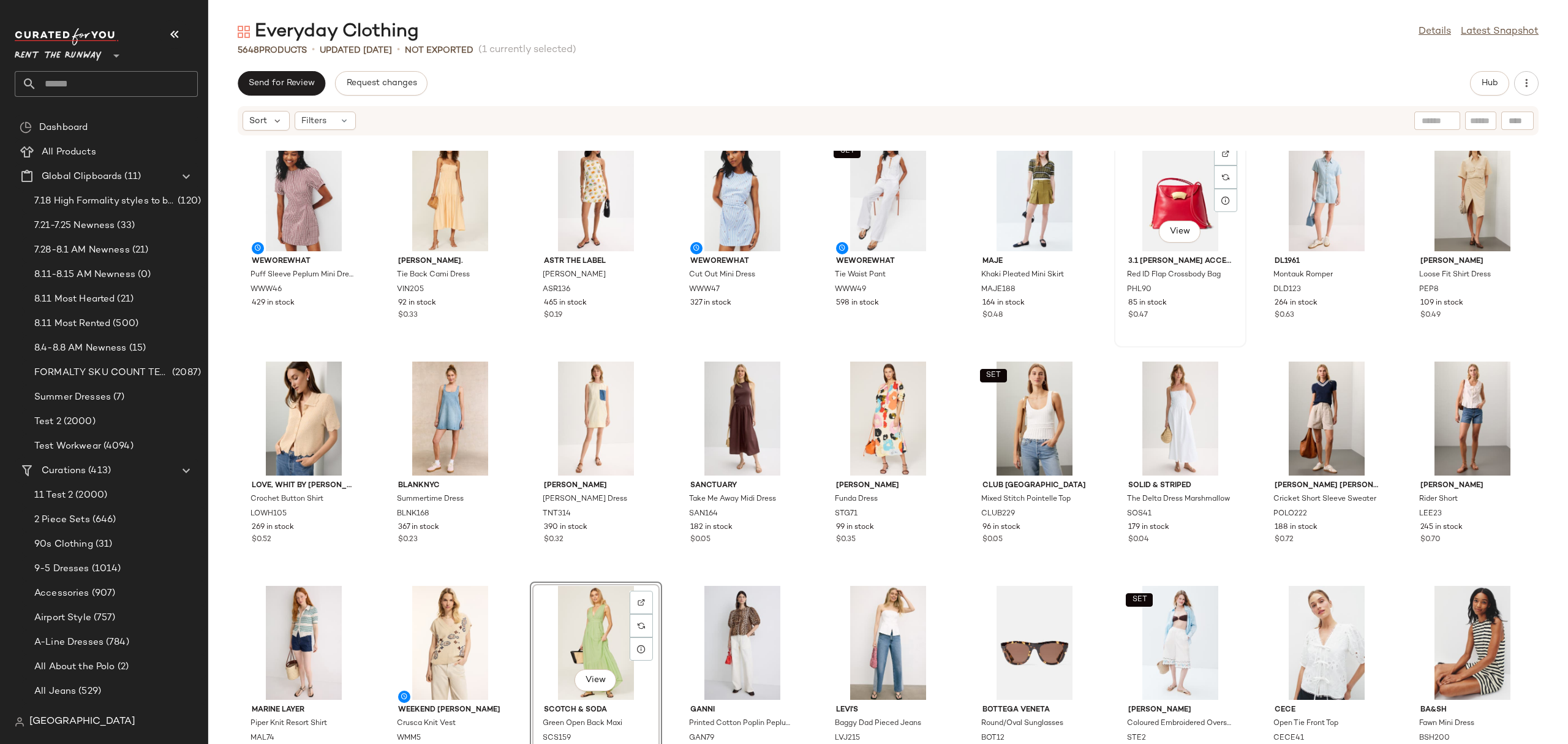
click at [1149, 191] on div "View" at bounding box center [1181, 194] width 124 height 114
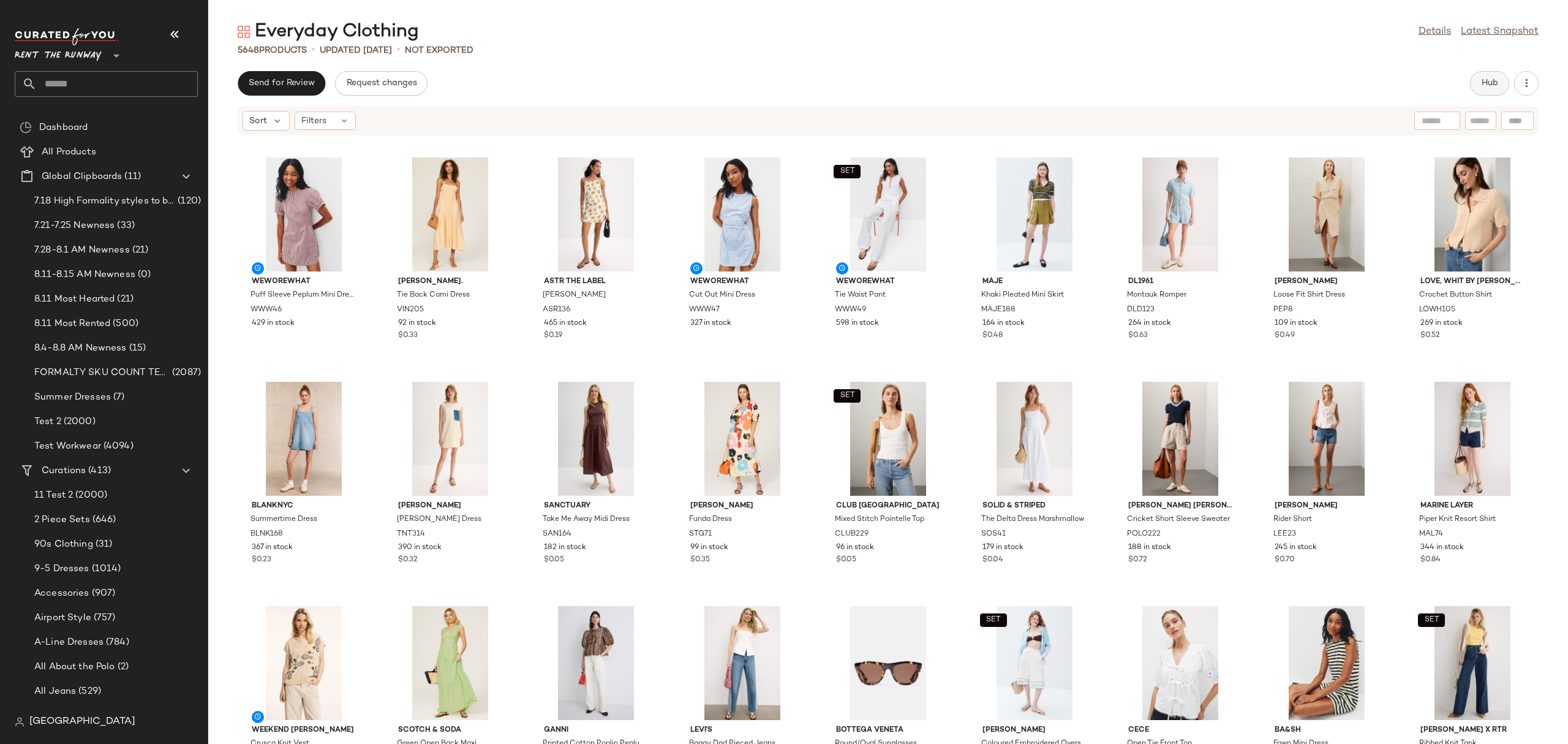
click at [1487, 81] on span "Hub" at bounding box center [1489, 84] width 17 height 10
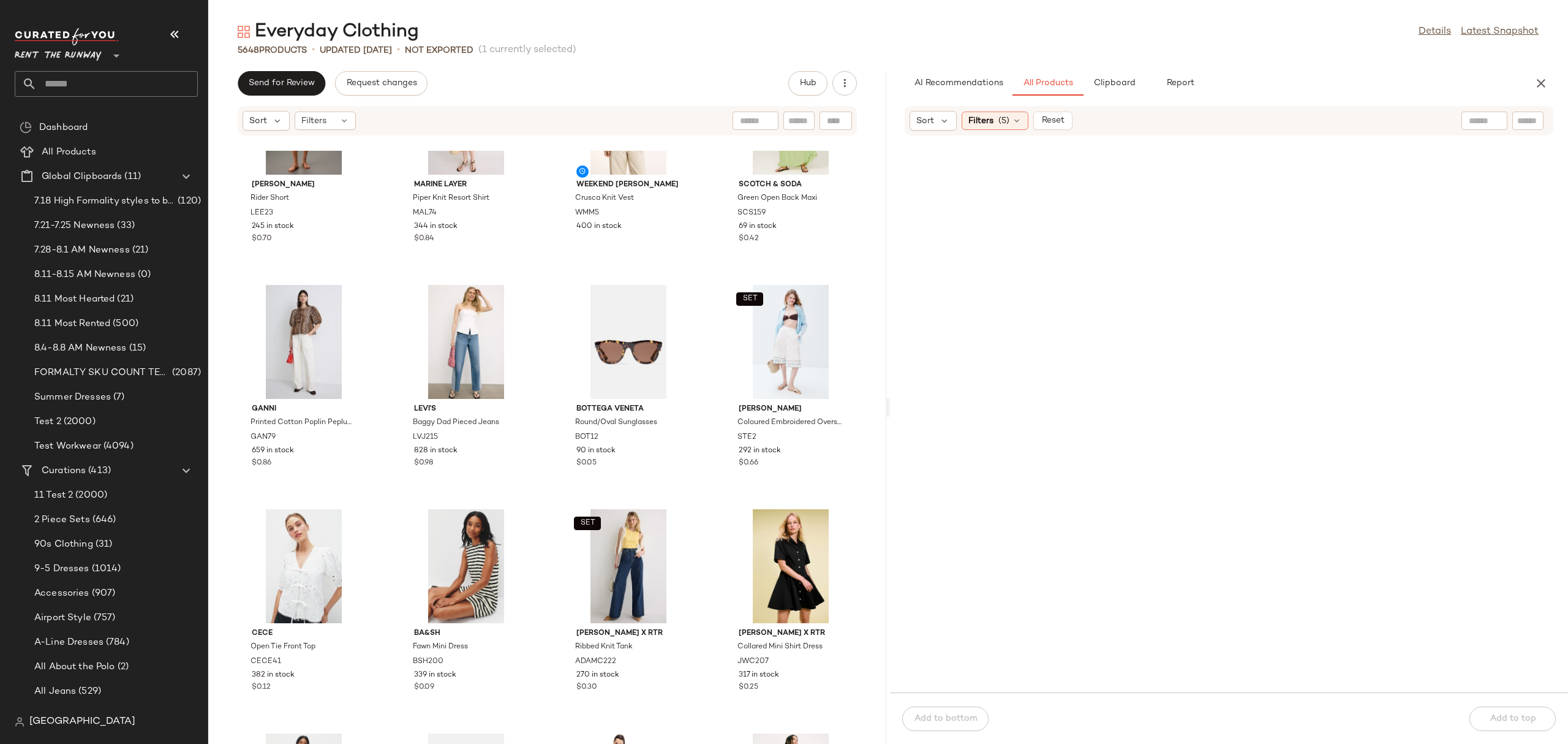
scroll to position [1029, 0]
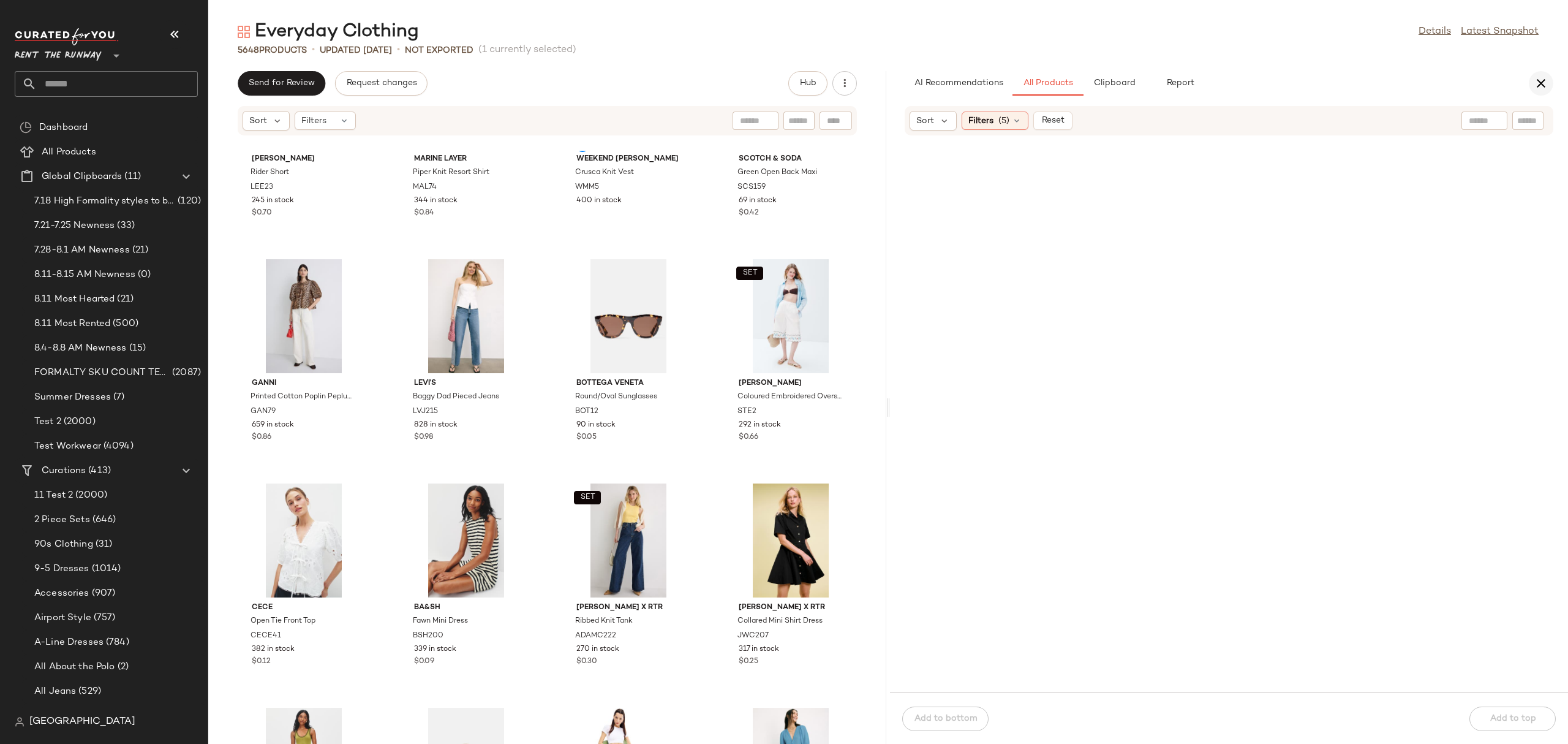
click at [1531, 77] on button "button" at bounding box center [1541, 83] width 24 height 24
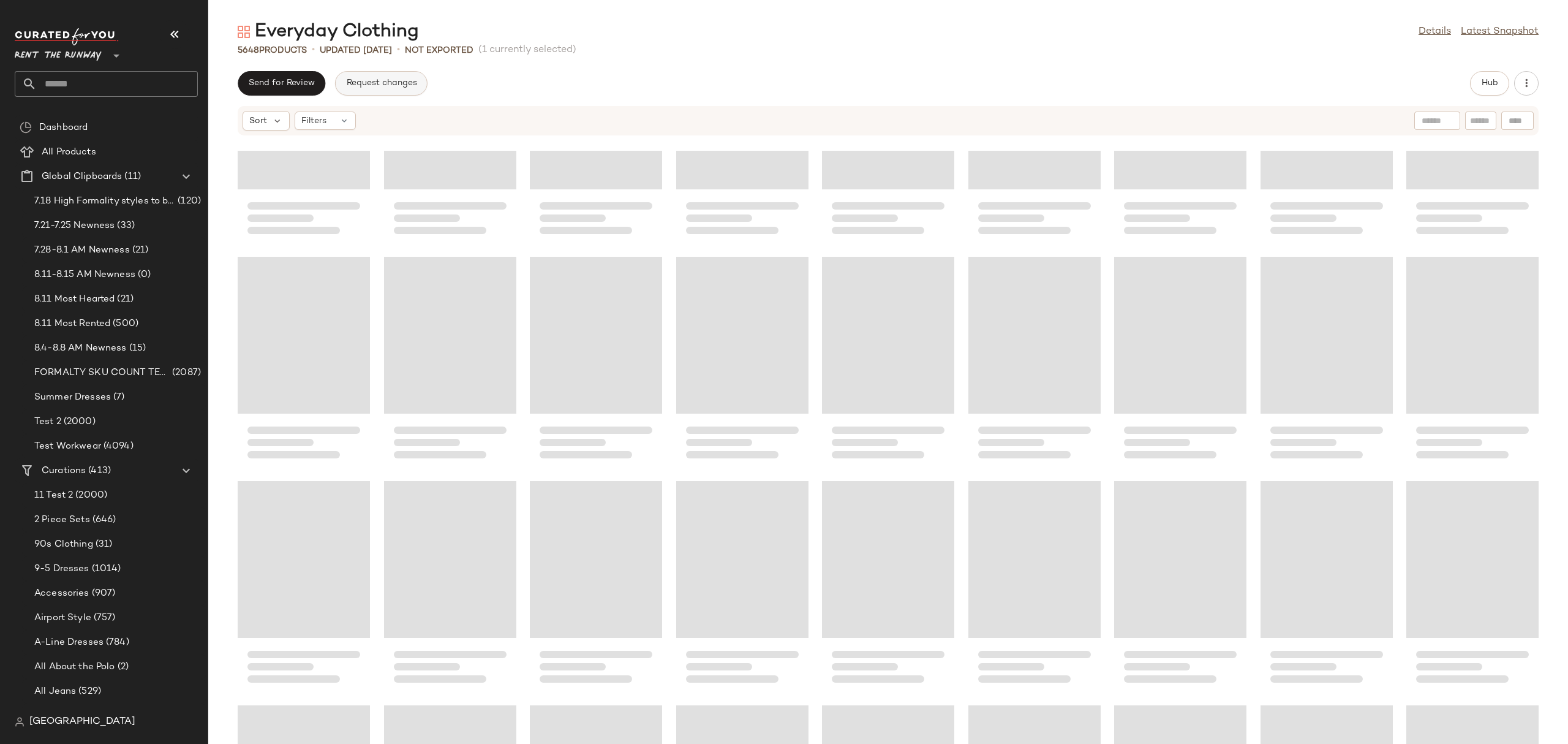
scroll to position [356, 0]
click at [273, 84] on span "Send for Review" at bounding box center [282, 84] width 67 height 10
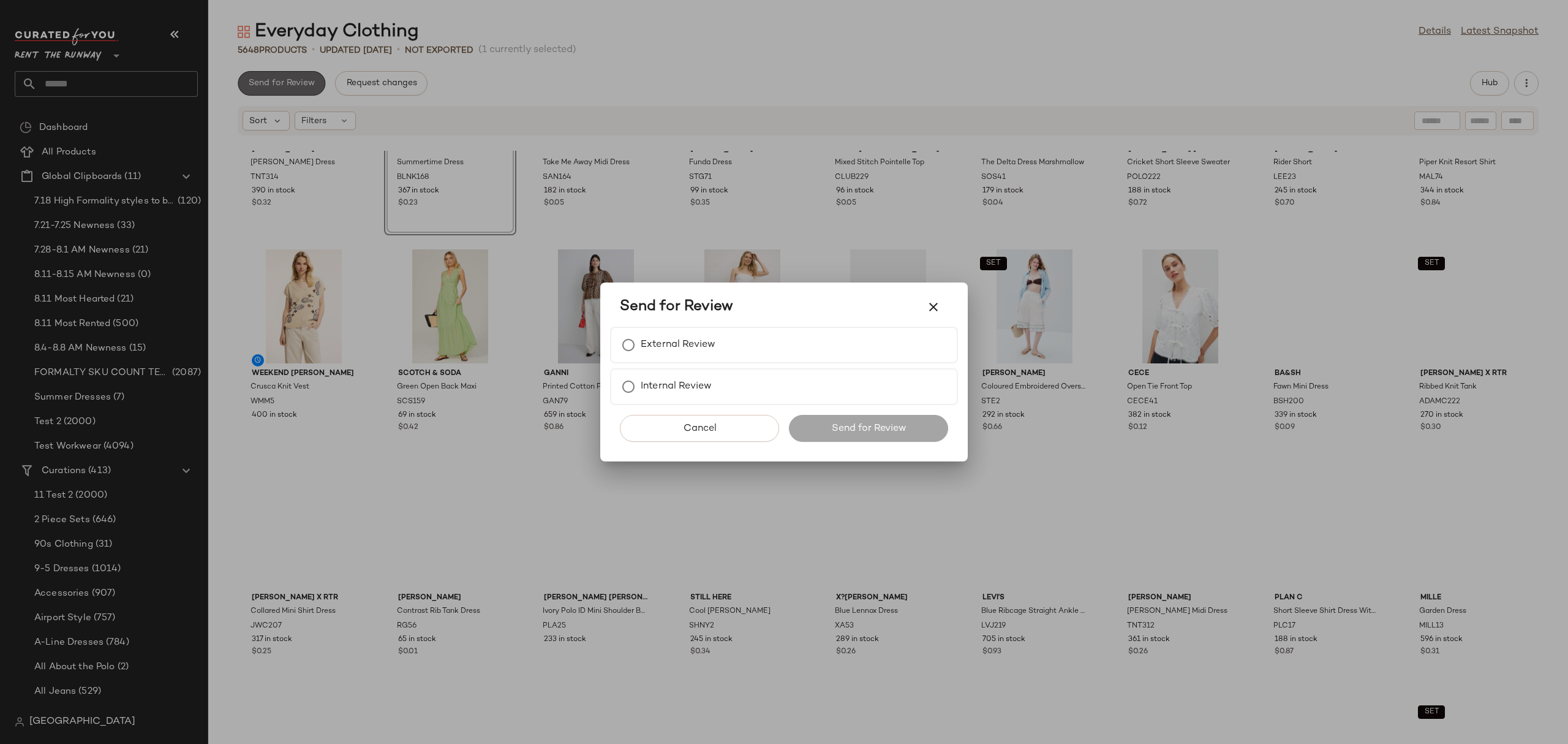
scroll to position [0, 0]
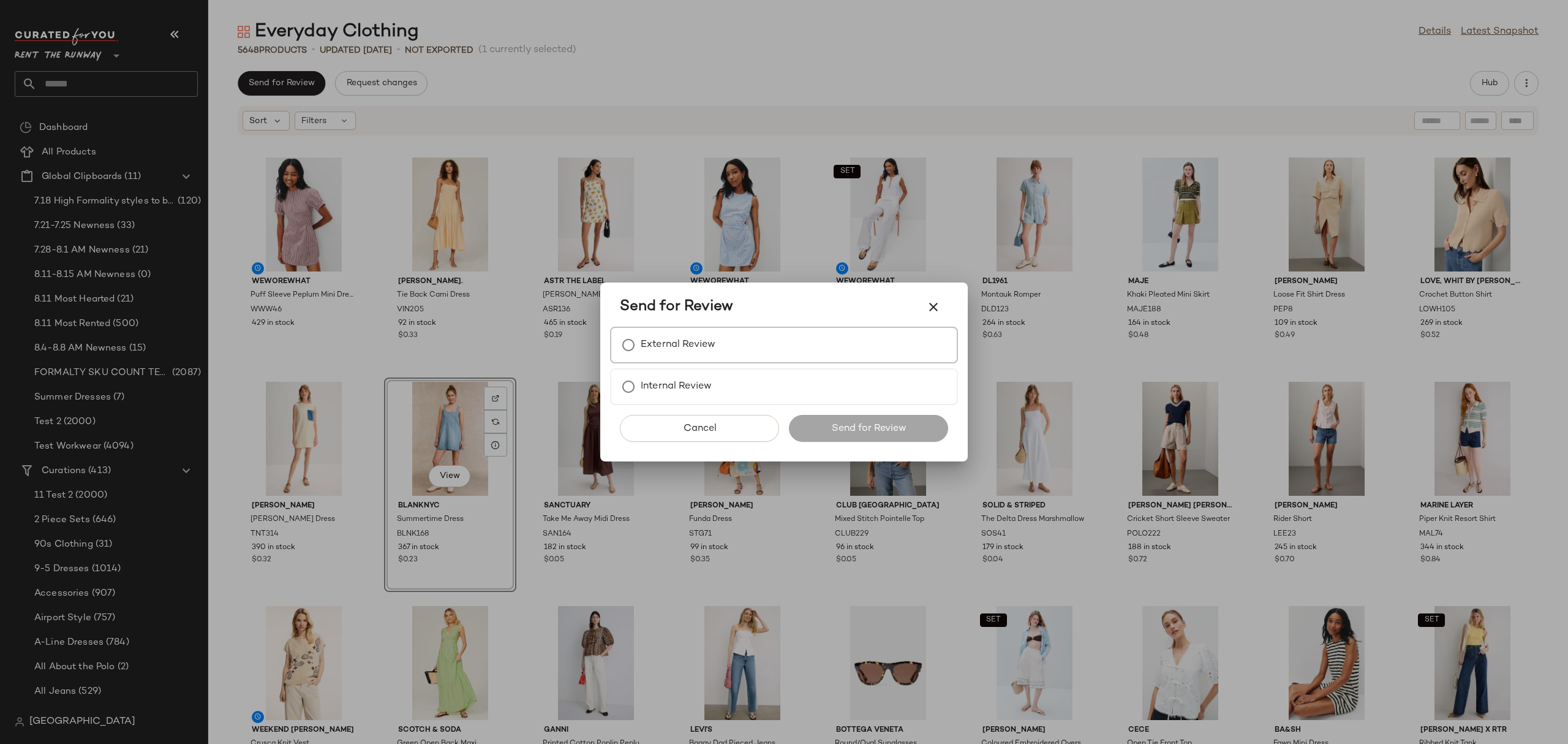
click at [675, 351] on label "External Review" at bounding box center [678, 345] width 74 height 24
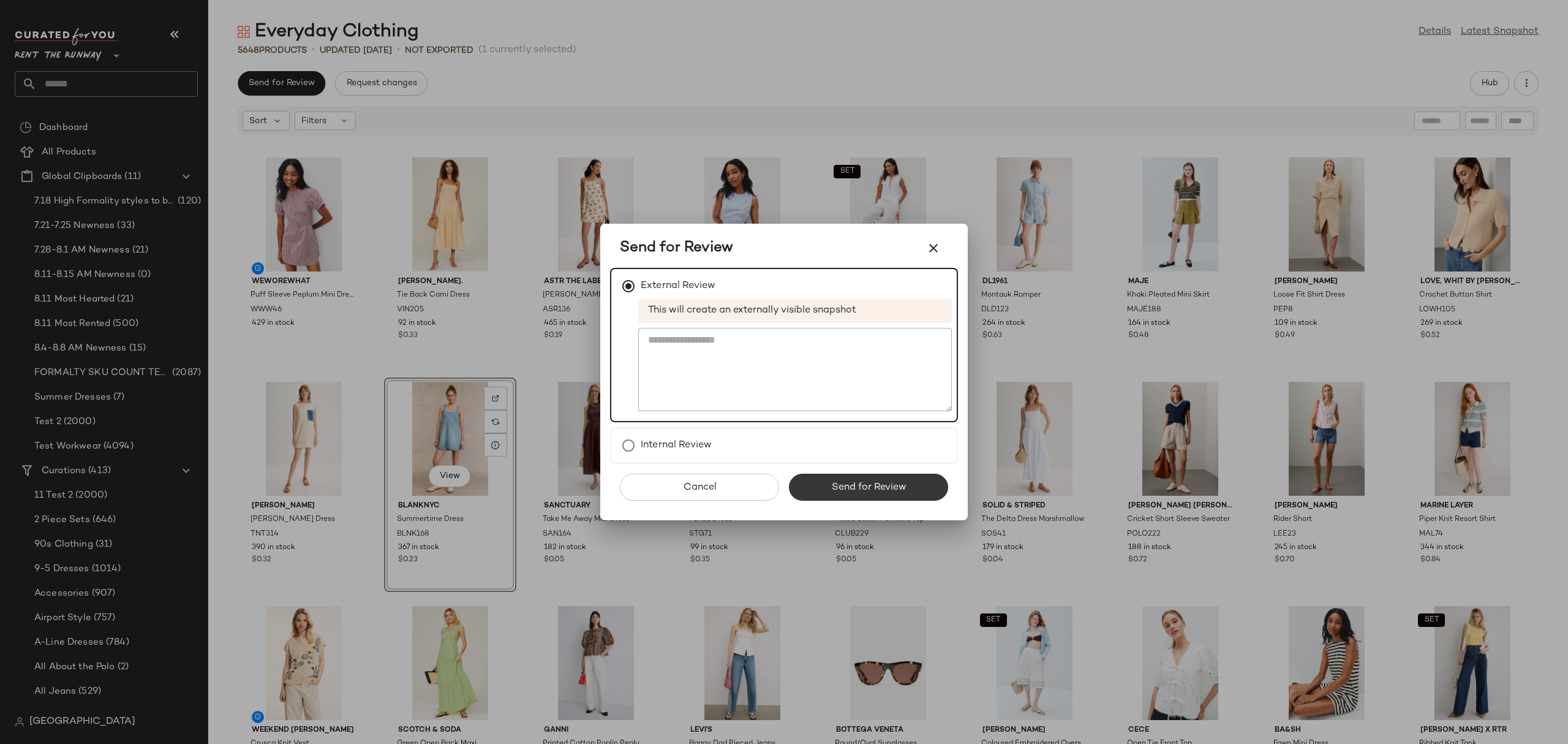
click at [843, 494] on button "Send for Review" at bounding box center [868, 487] width 159 height 27
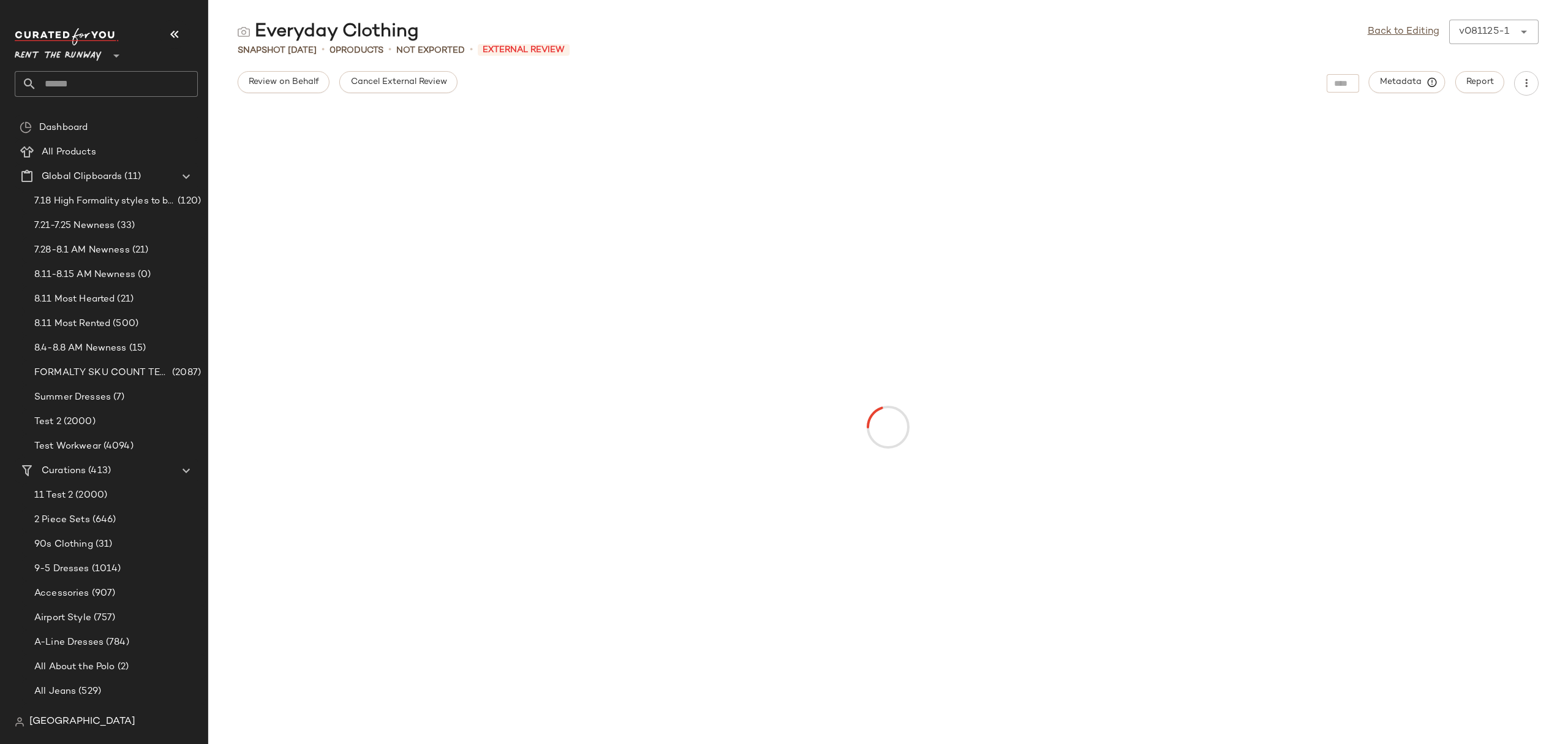
click at [388, 95] on div "Cancel External Review" at bounding box center [398, 83] width 118 height 24
click at [377, 84] on span "Cancel External Review" at bounding box center [398, 82] width 97 height 10
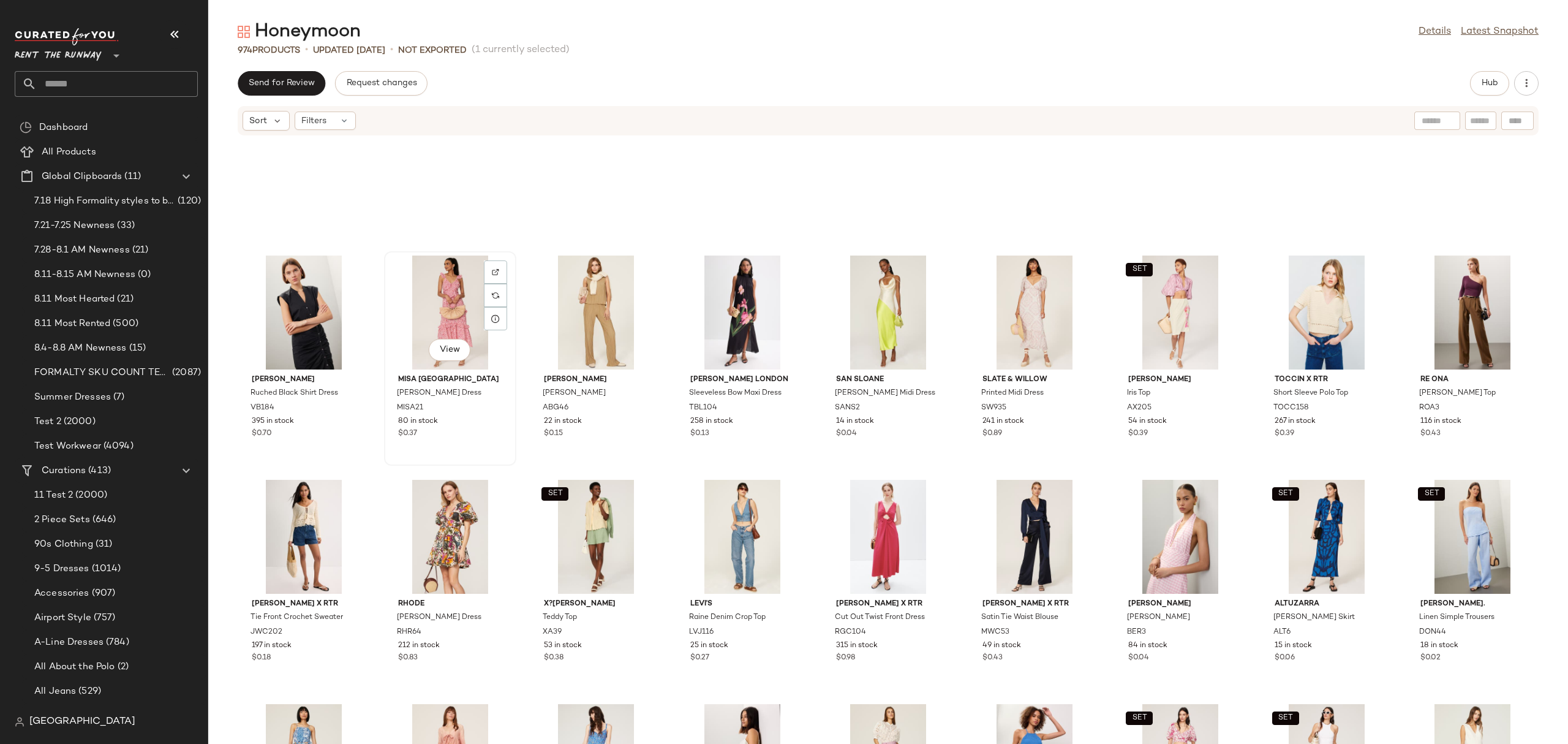
scroll to position [21667, 0]
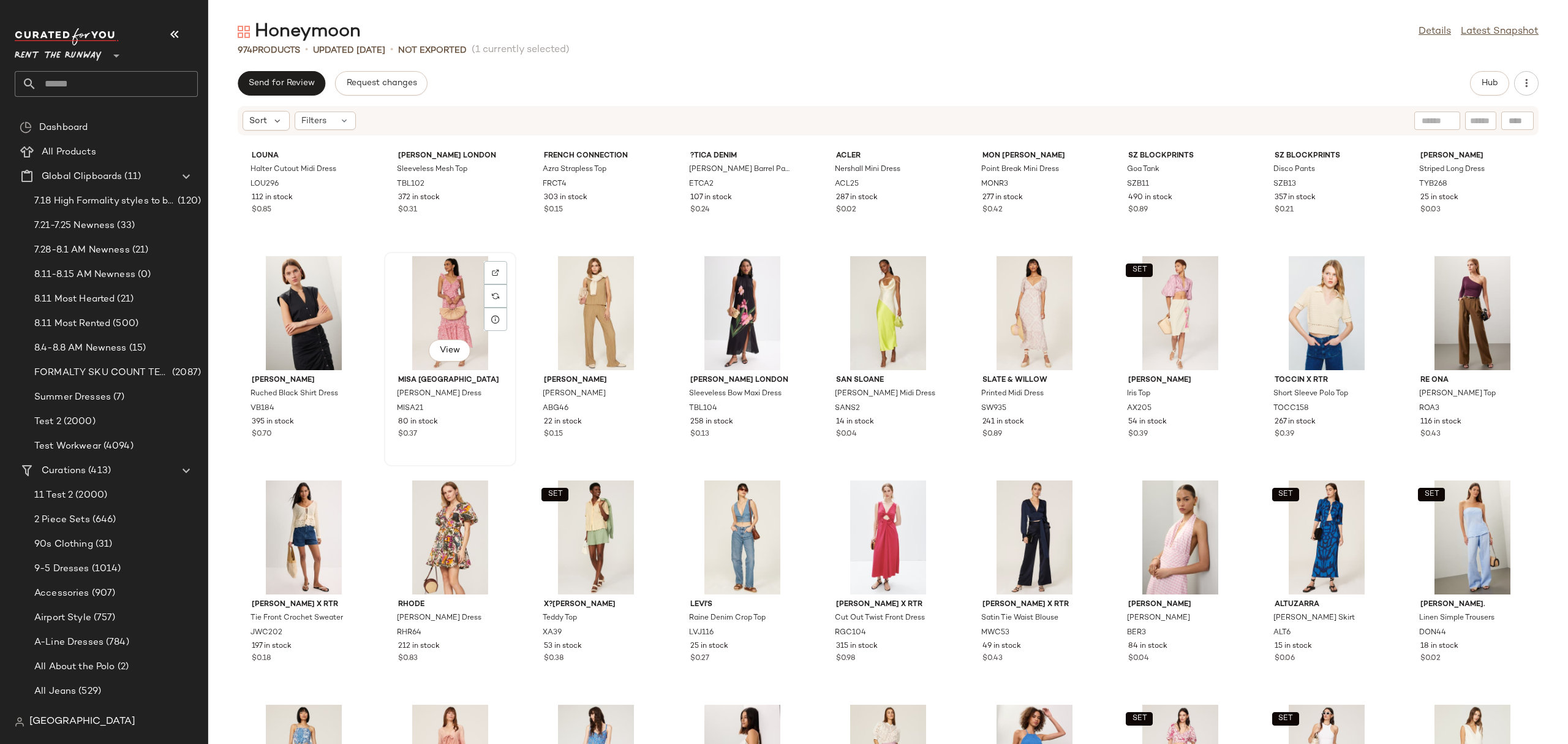
click at [428, 306] on div "View" at bounding box center [450, 313] width 124 height 114
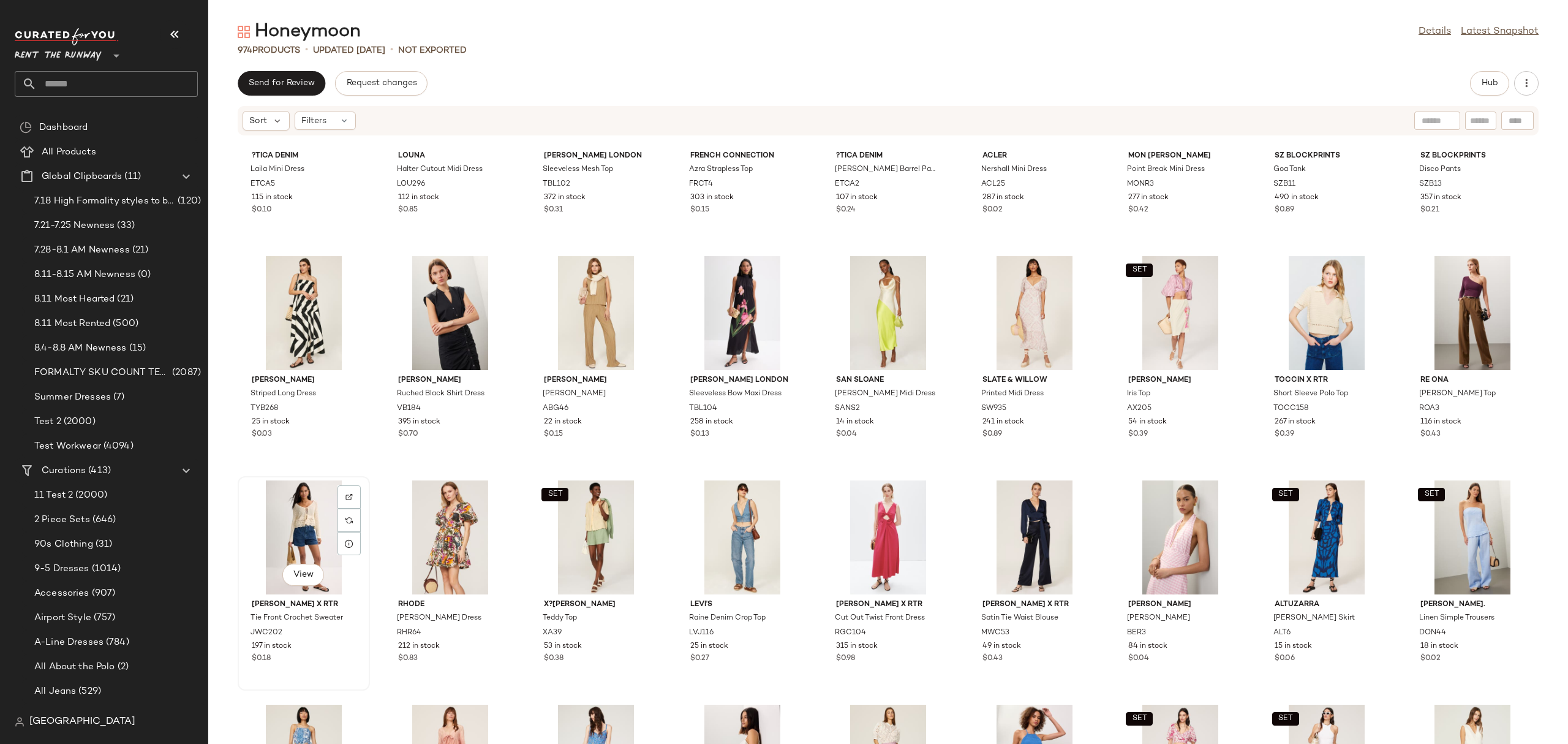
click at [303, 541] on div "View" at bounding box center [304, 537] width 124 height 114
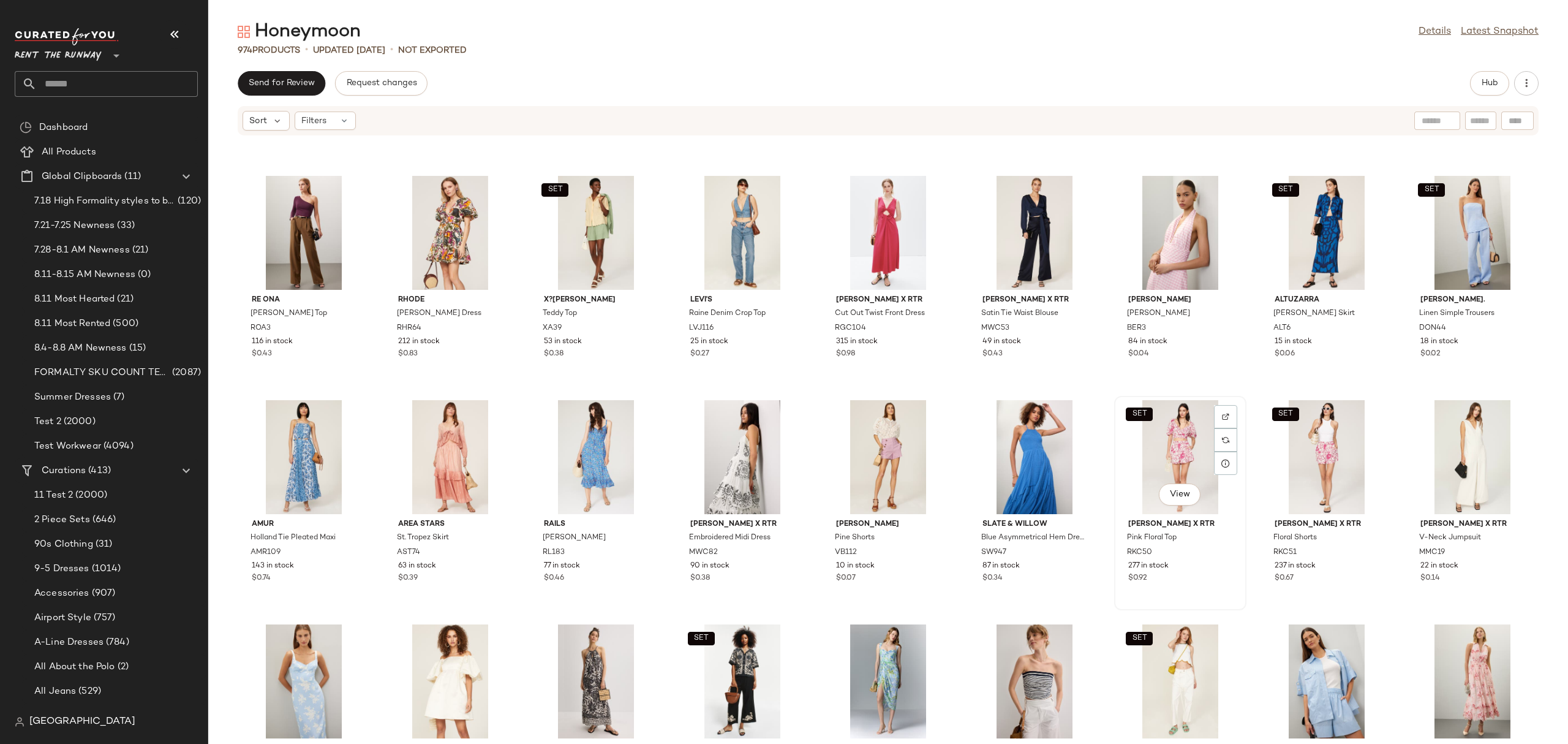
scroll to position [22201, 0]
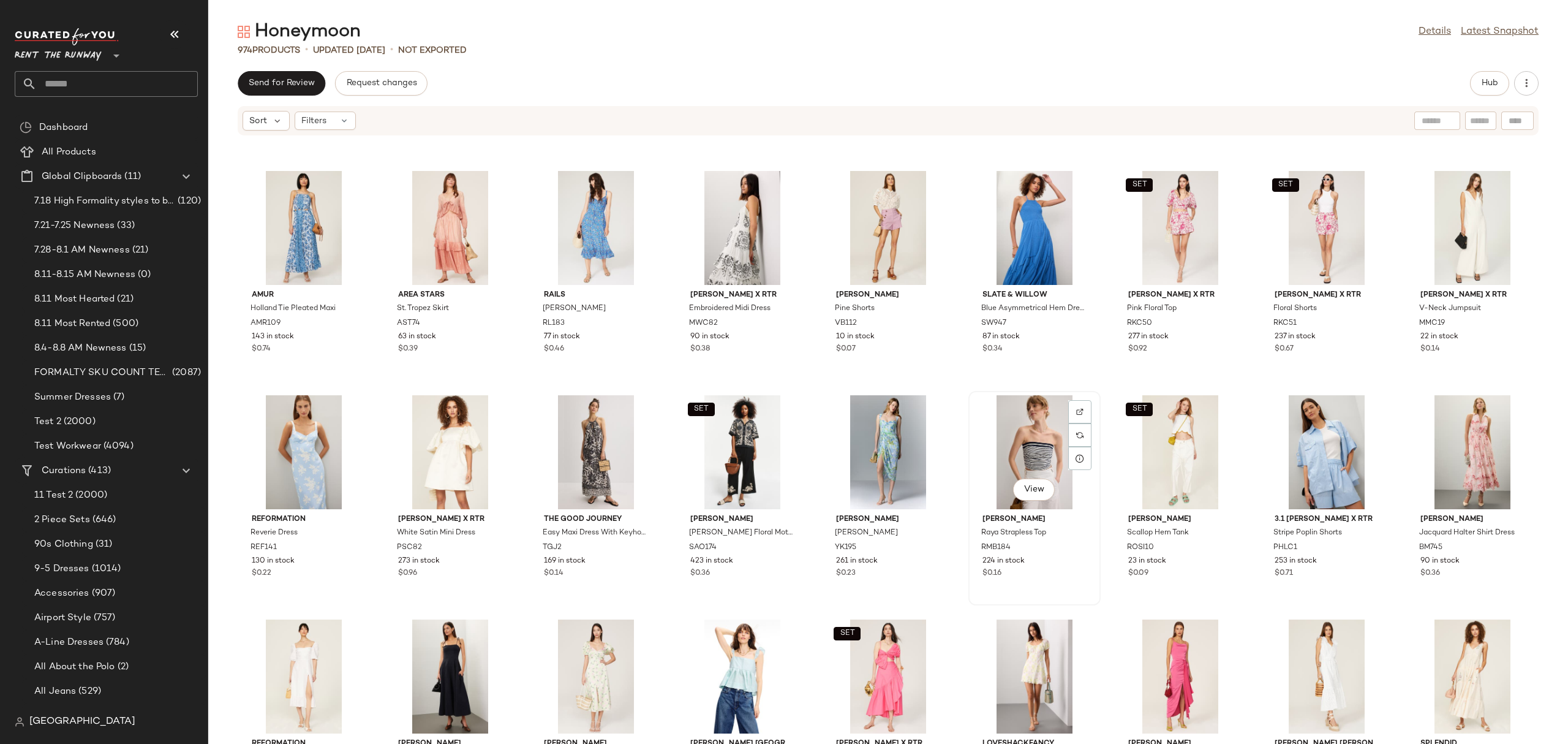
click at [1033, 437] on div "View" at bounding box center [1034, 452] width 124 height 114
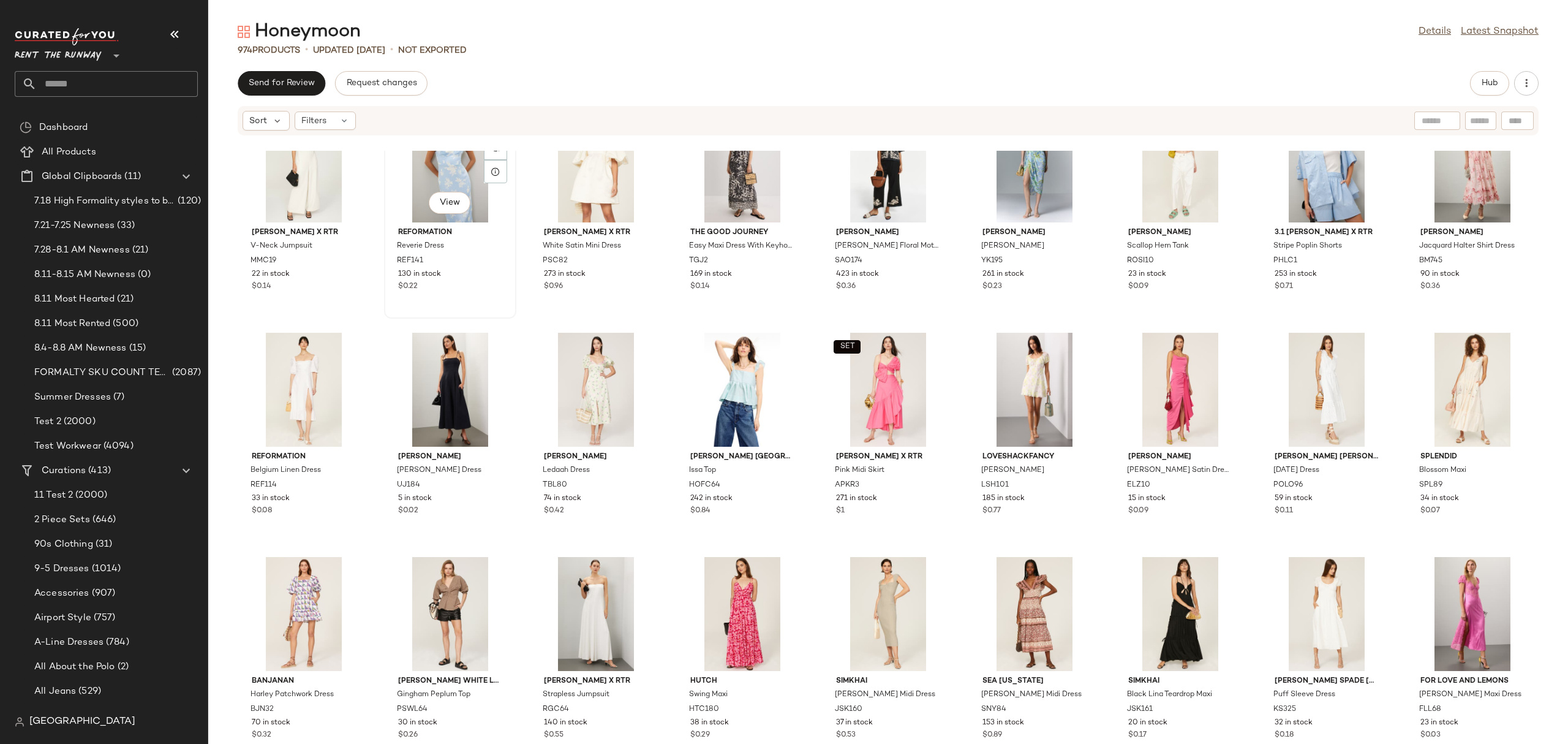
scroll to position [22508, 0]
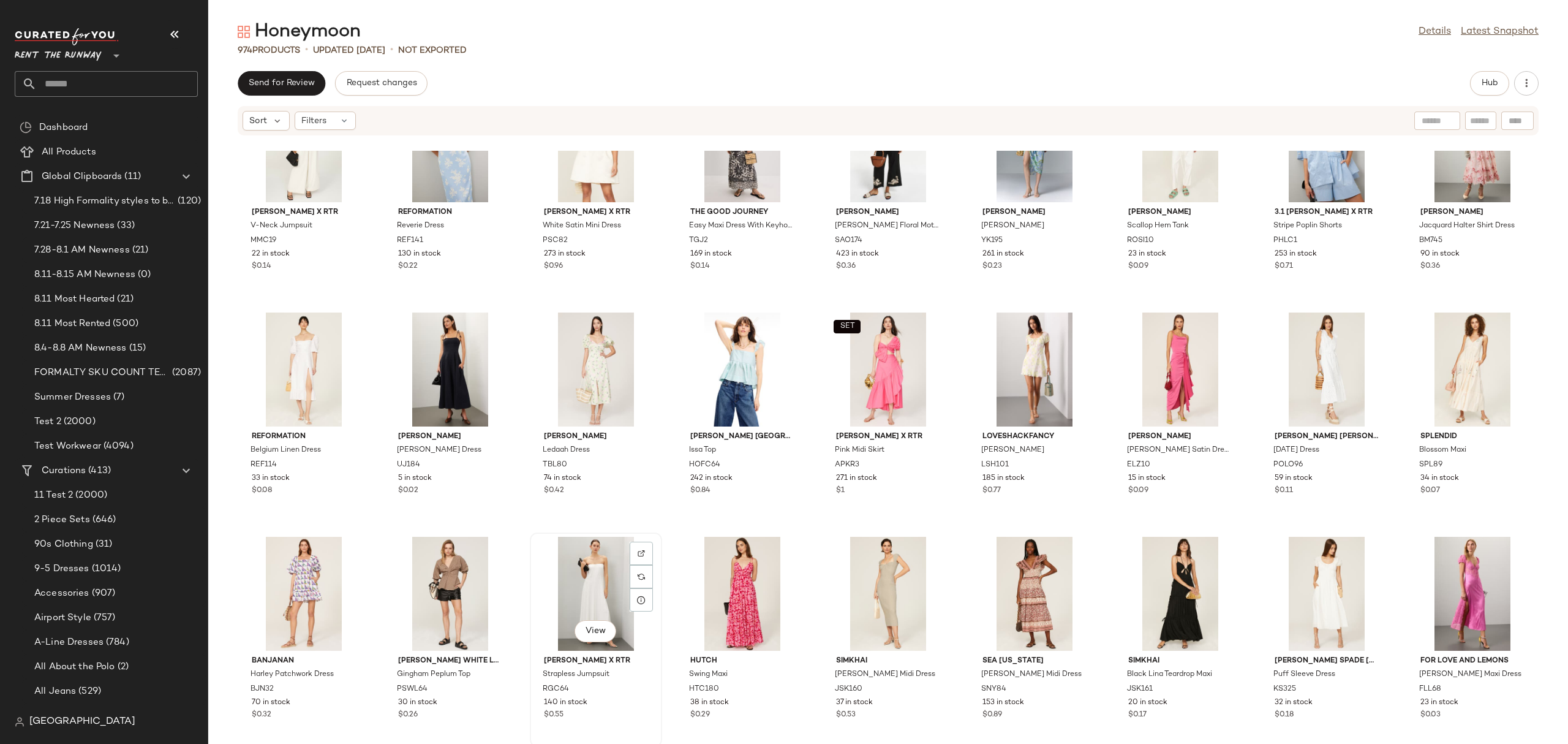
click at [566, 596] on div "View" at bounding box center [596, 594] width 124 height 114
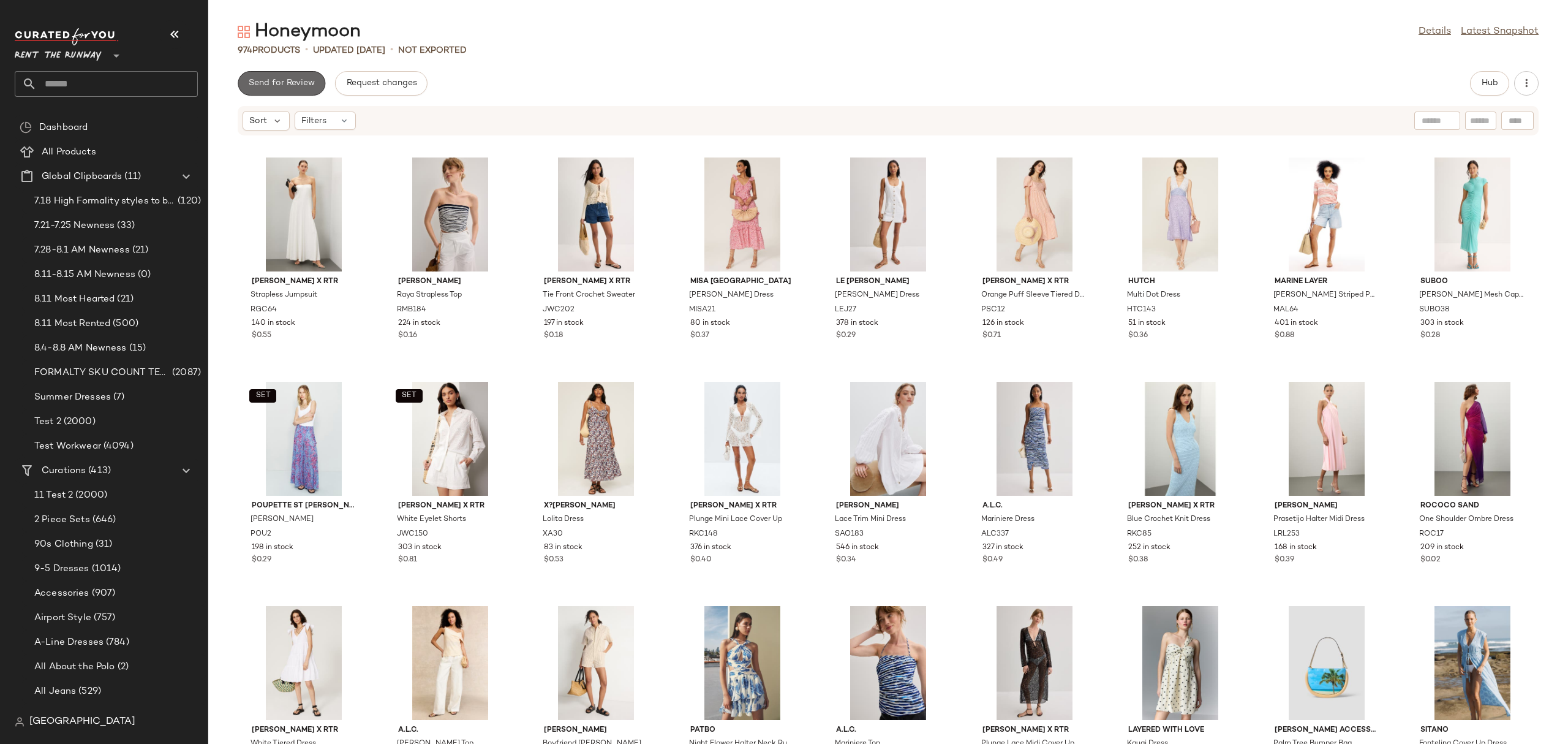
click at [272, 91] on button "Send for Review" at bounding box center [282, 83] width 88 height 24
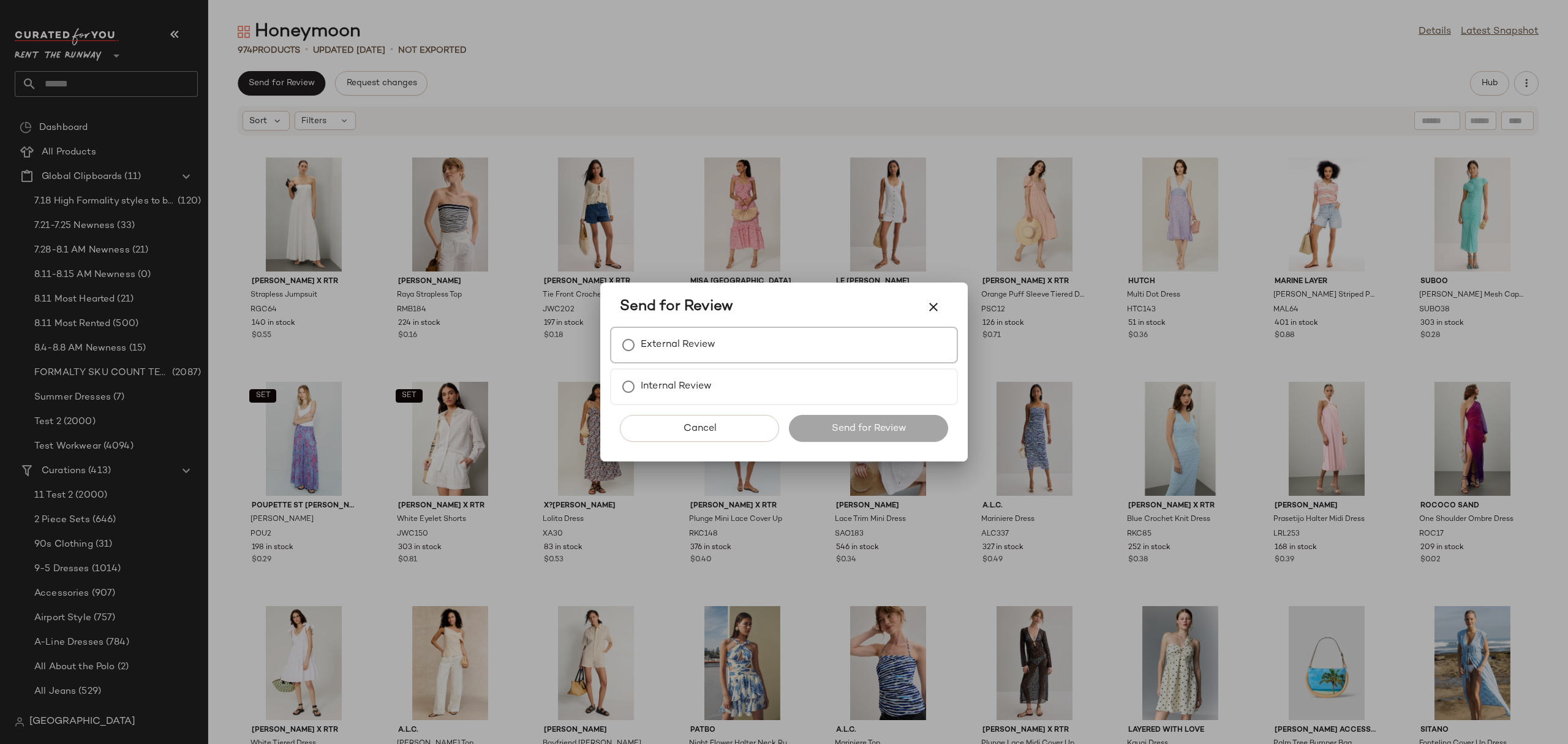
click at [648, 347] on label "External Review" at bounding box center [678, 345] width 74 height 24
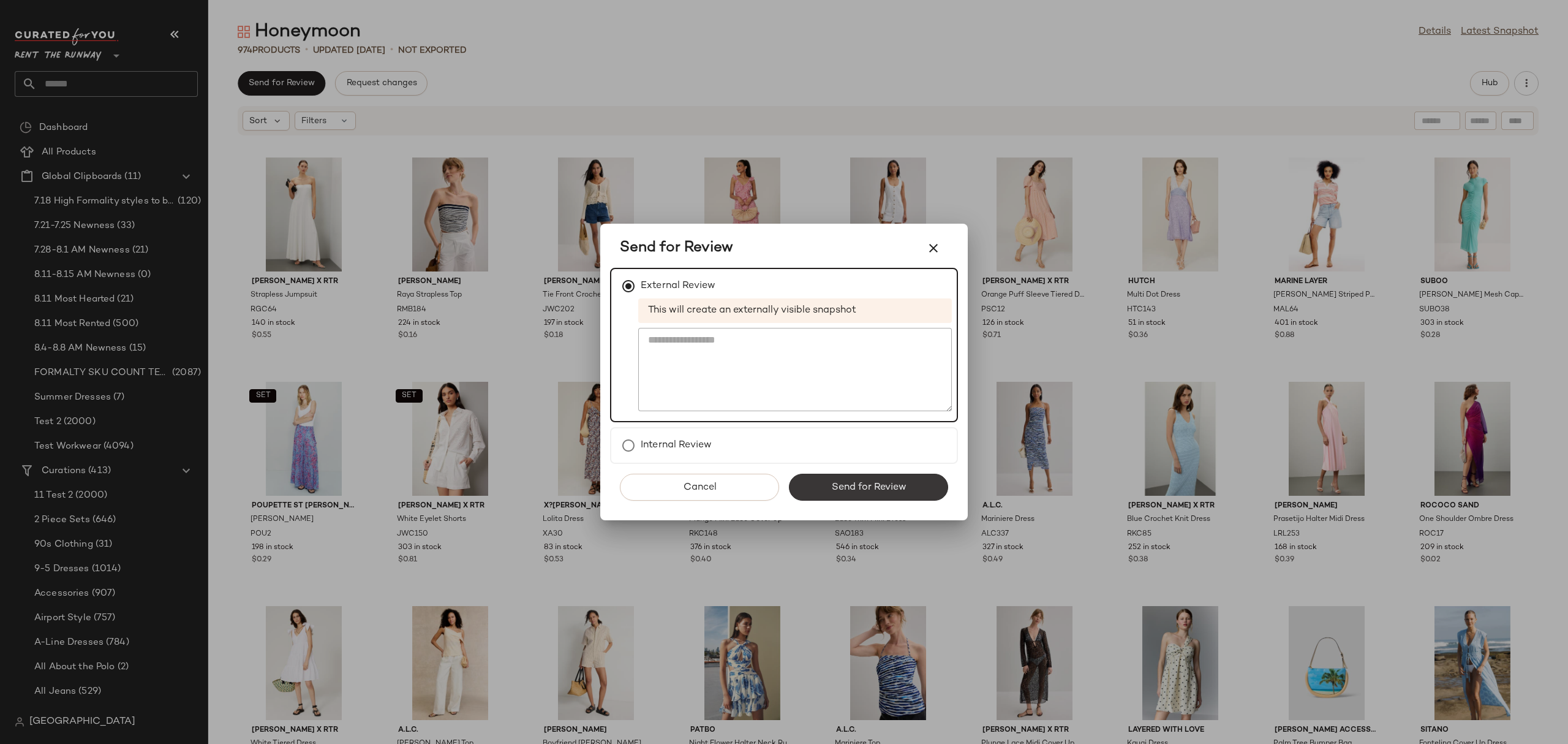
click at [861, 482] on span "Send for Review" at bounding box center [868, 487] width 75 height 12
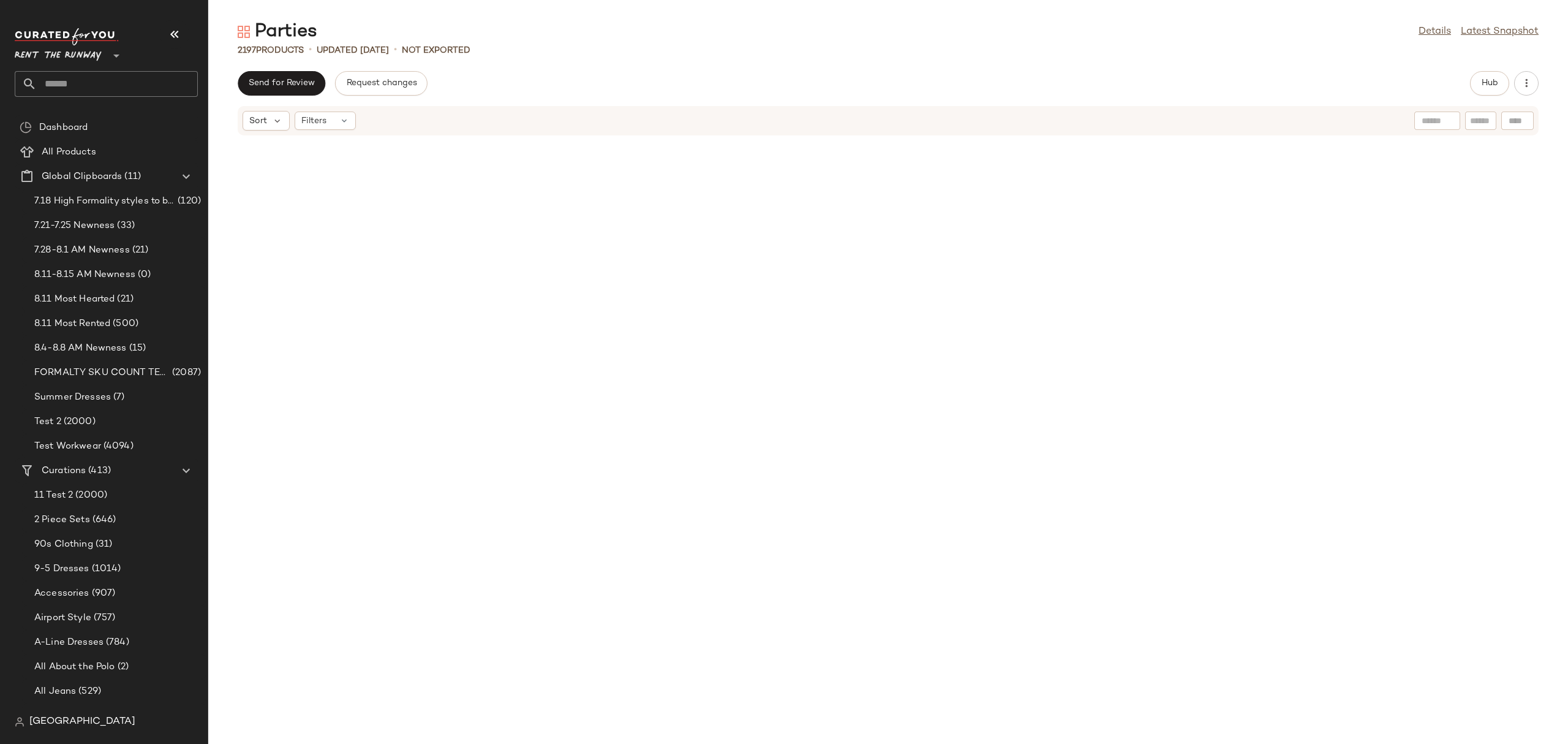
scroll to position [44788, 0]
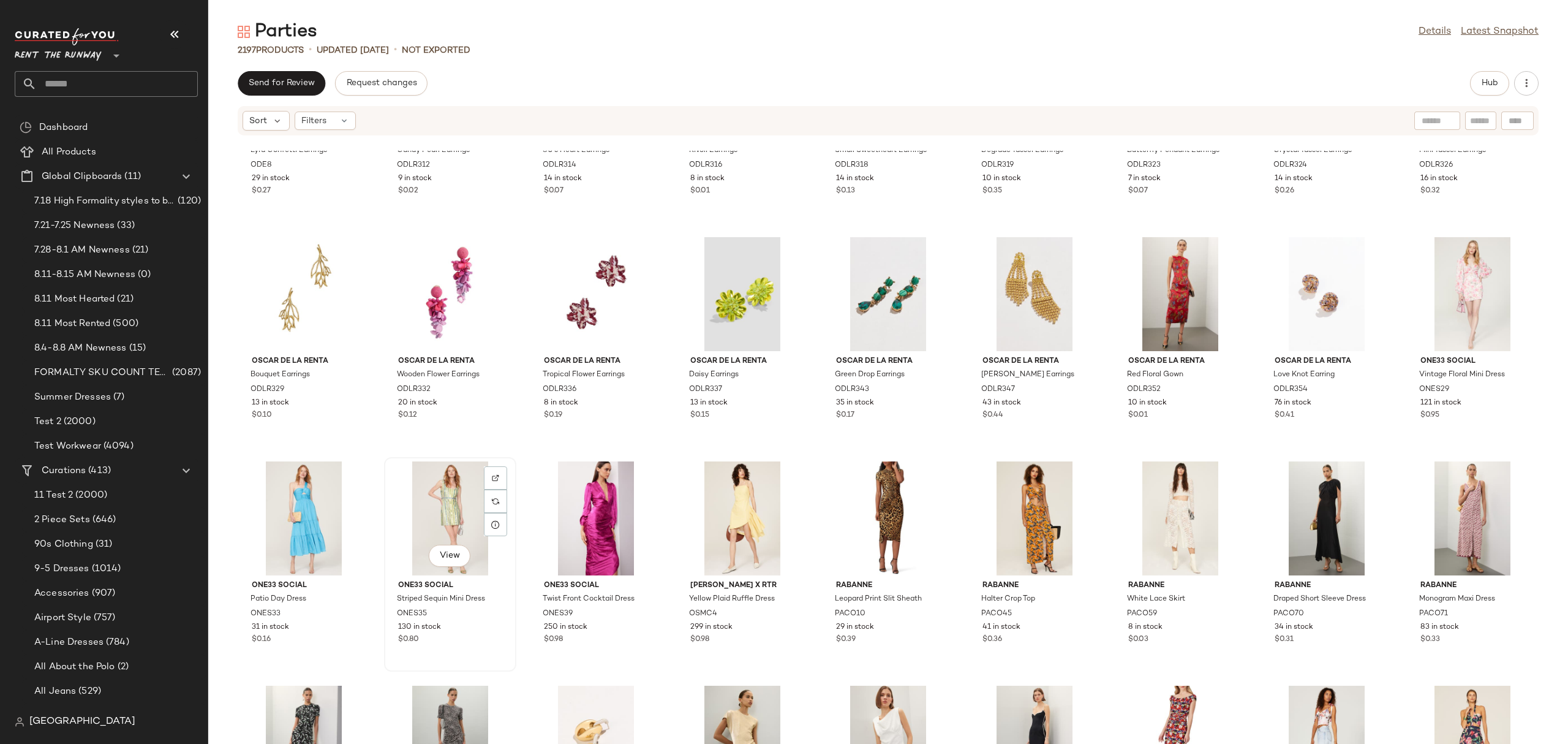
click at [447, 503] on div "View" at bounding box center [450, 519] width 124 height 114
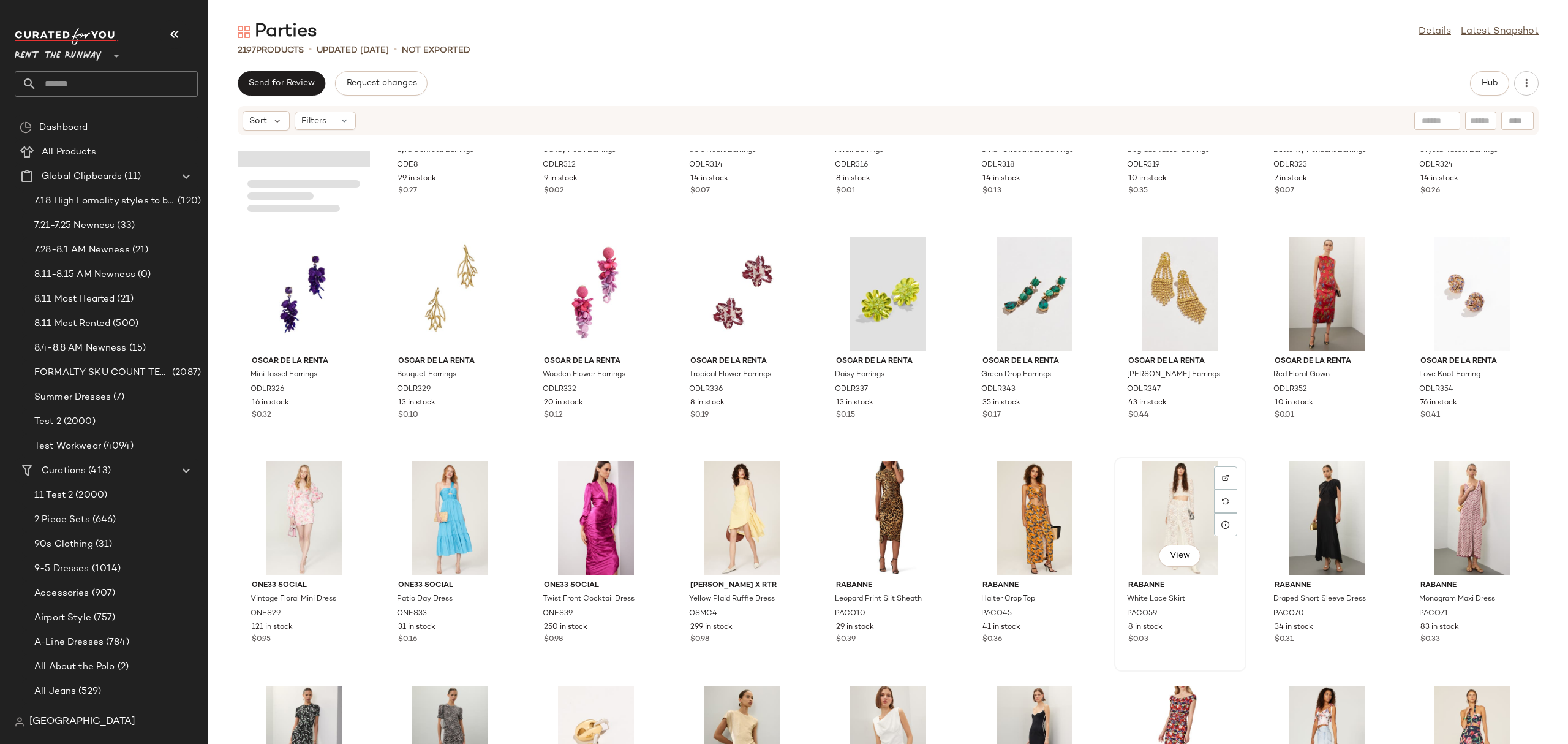
click at [1190, 498] on div "View" at bounding box center [1181, 519] width 124 height 114
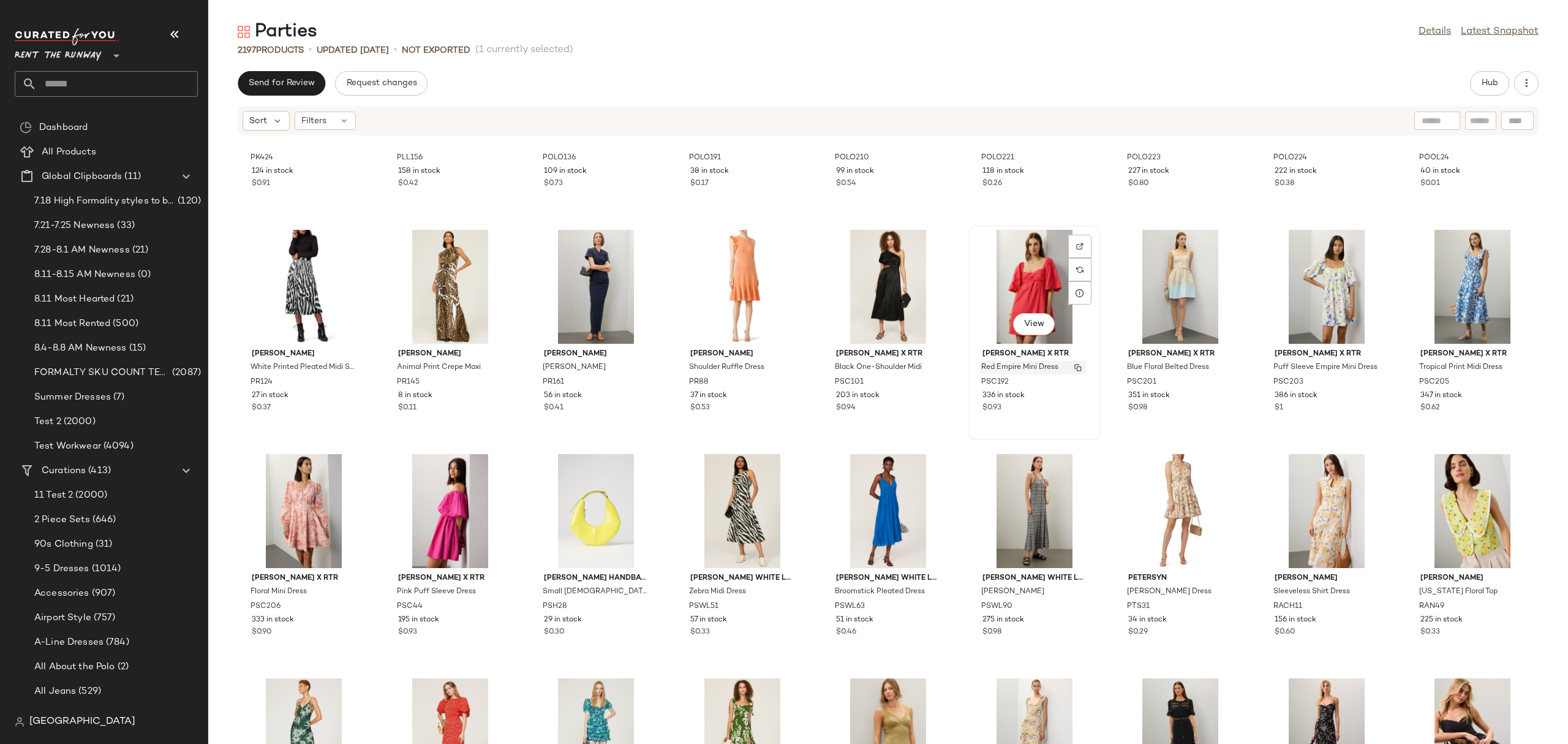
scroll to position [46363, 0]
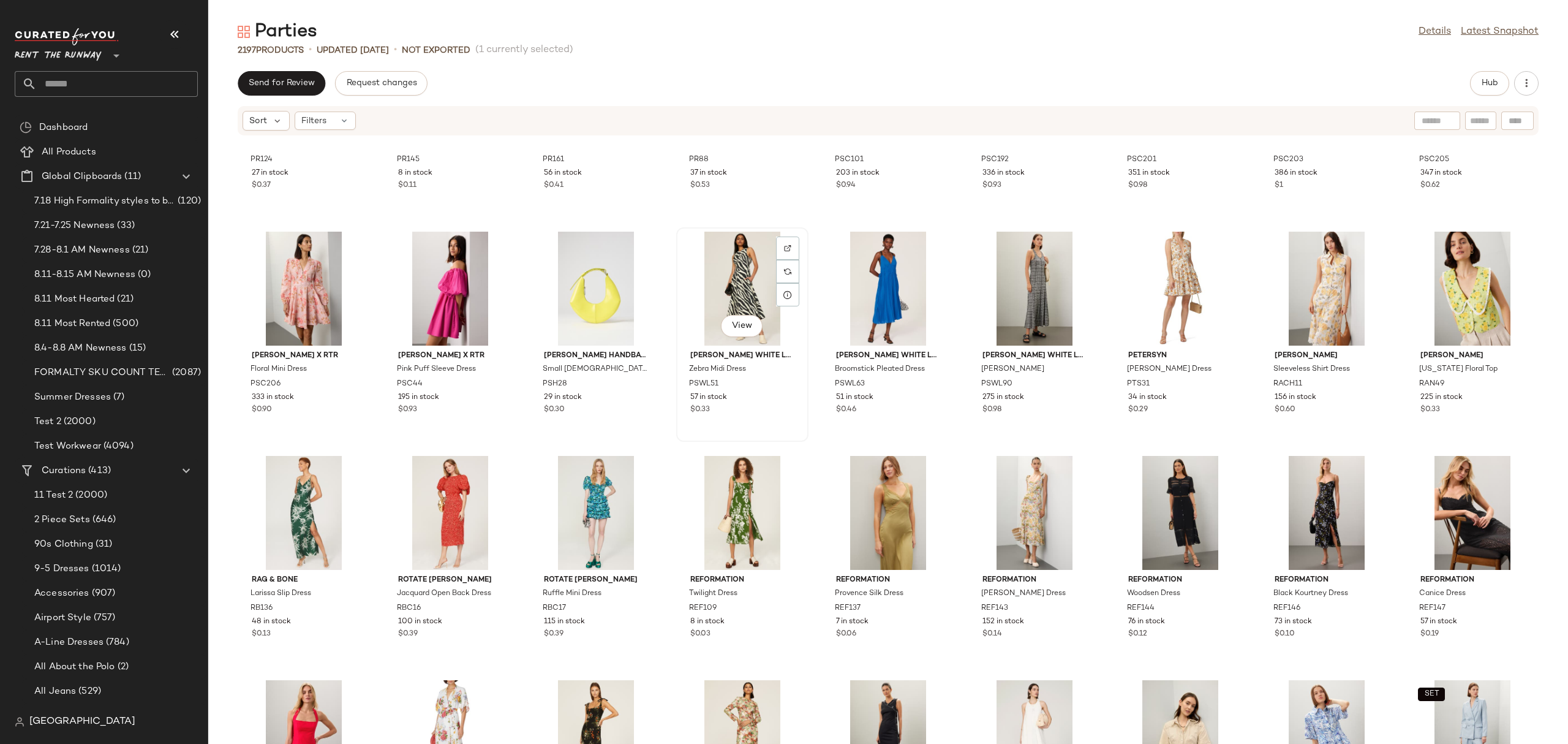
click at [721, 283] on div "View" at bounding box center [742, 289] width 124 height 114
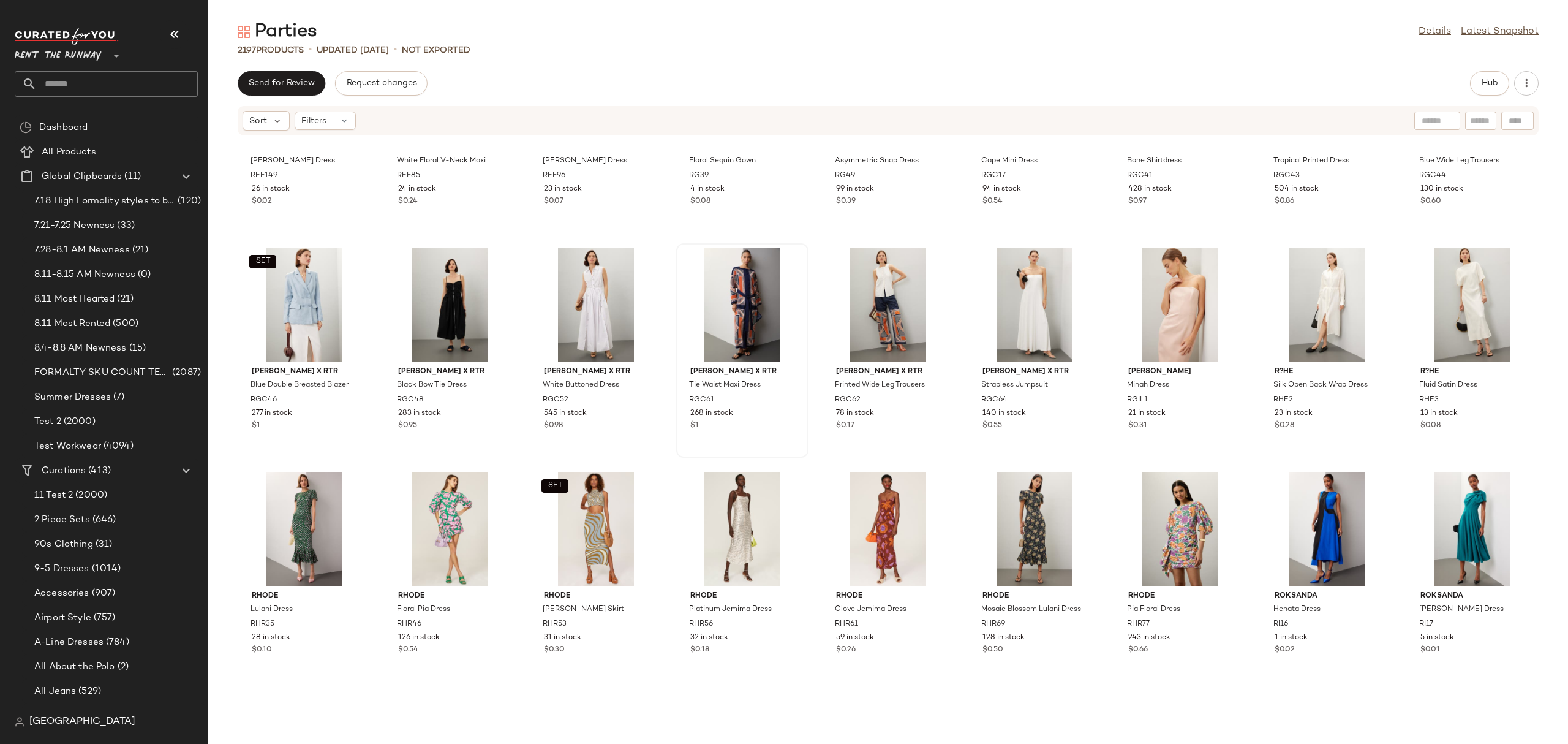
scroll to position [47021, 0]
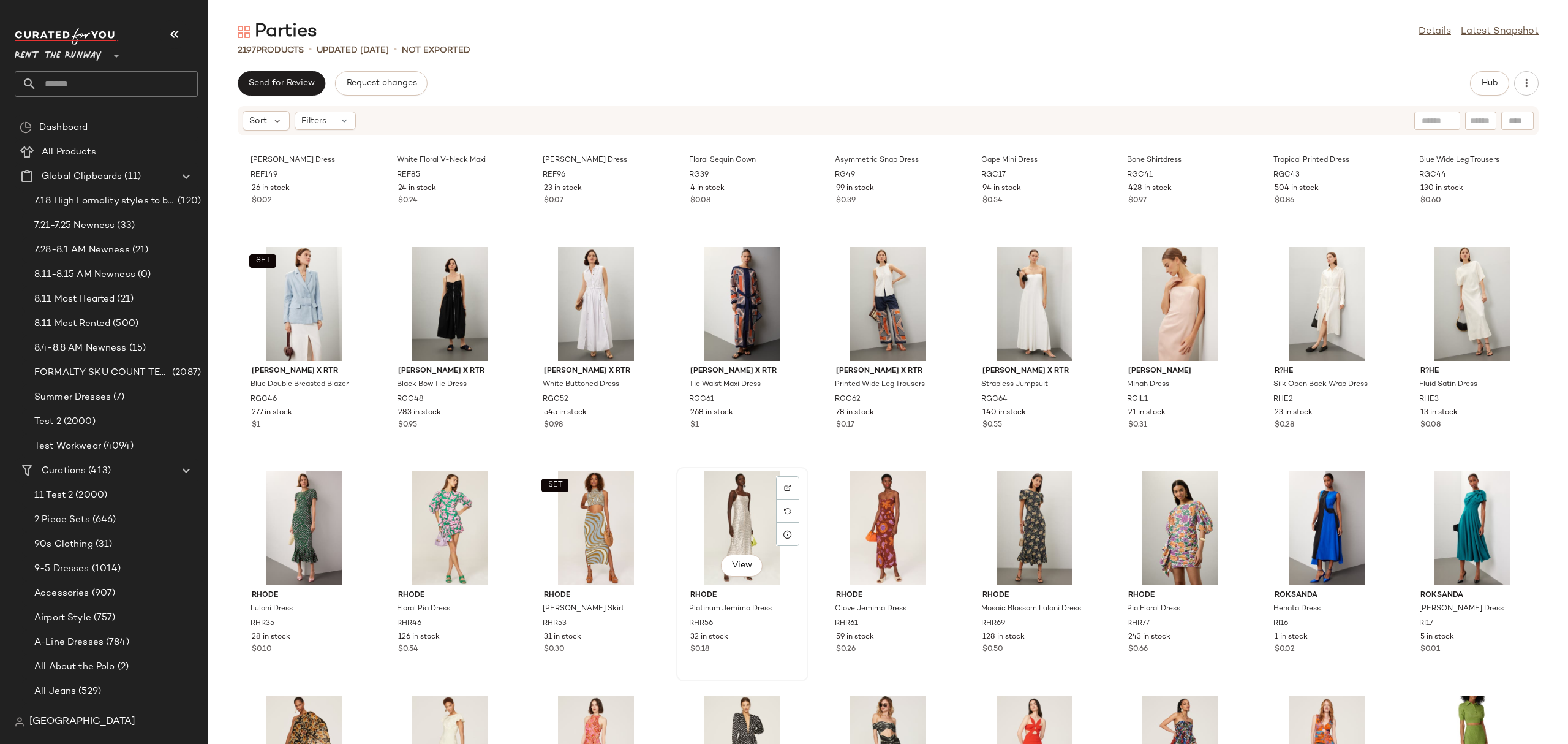
click at [751, 536] on div "View" at bounding box center [742, 528] width 124 height 114
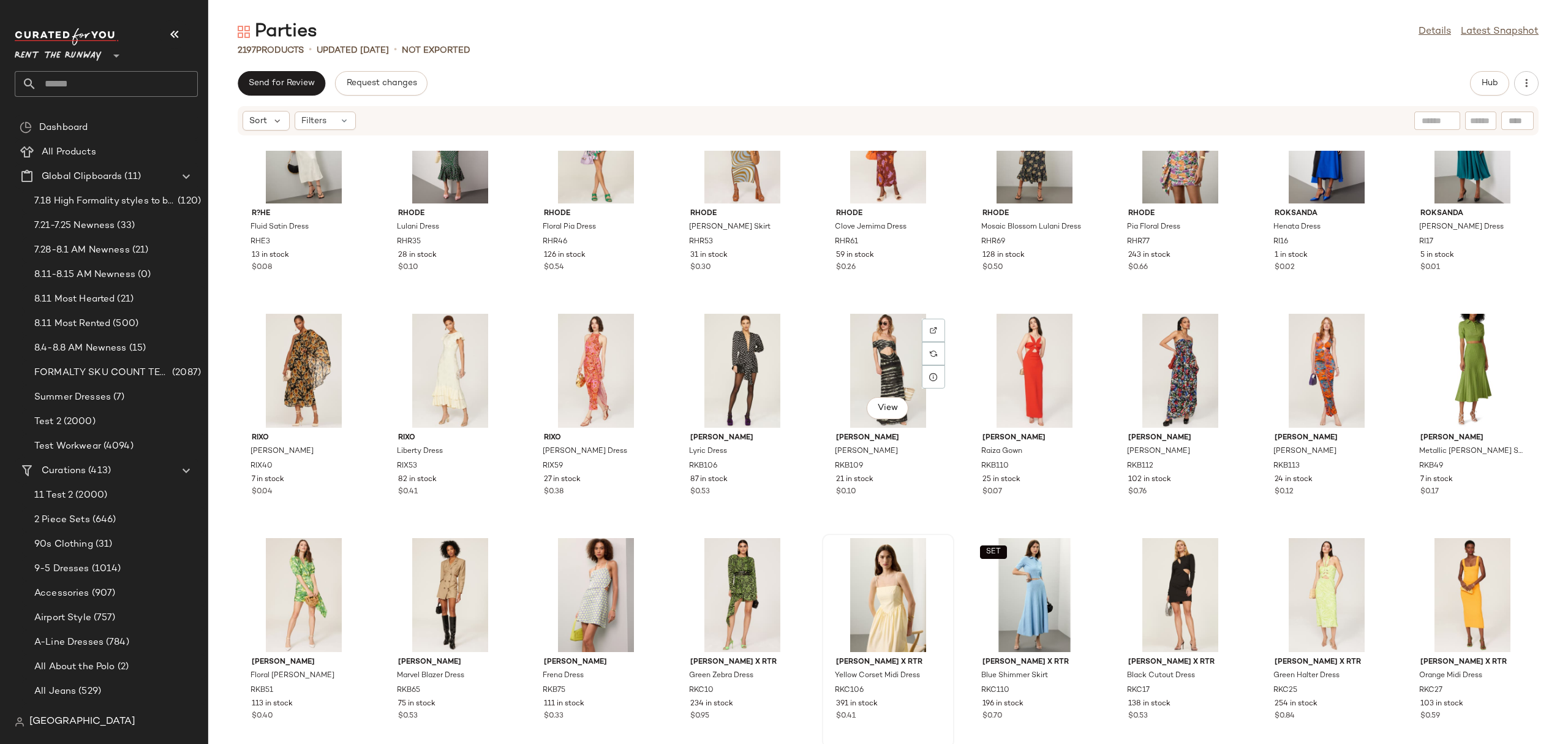
scroll to position [47594, 0]
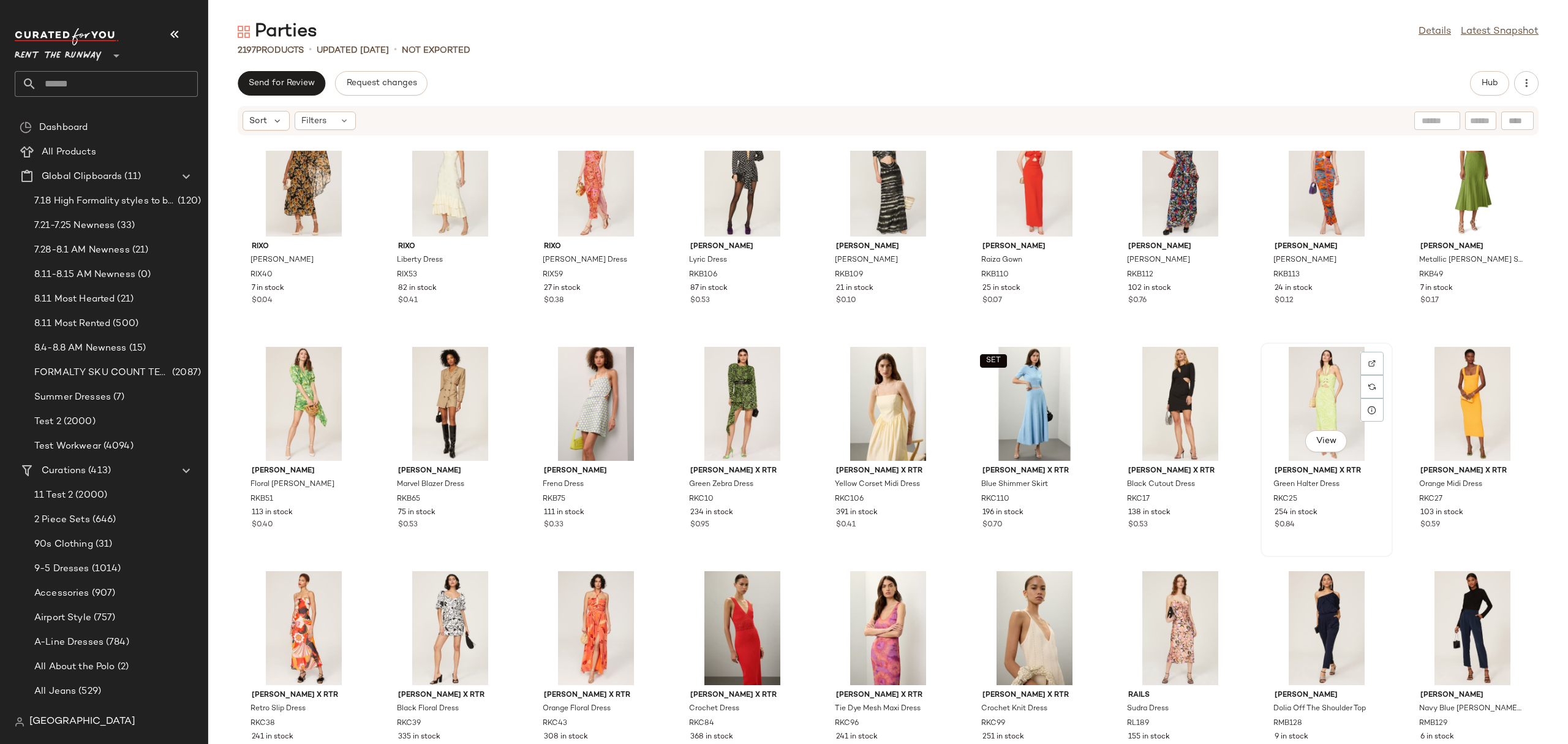
click at [1300, 409] on div "View" at bounding box center [1327, 404] width 124 height 114
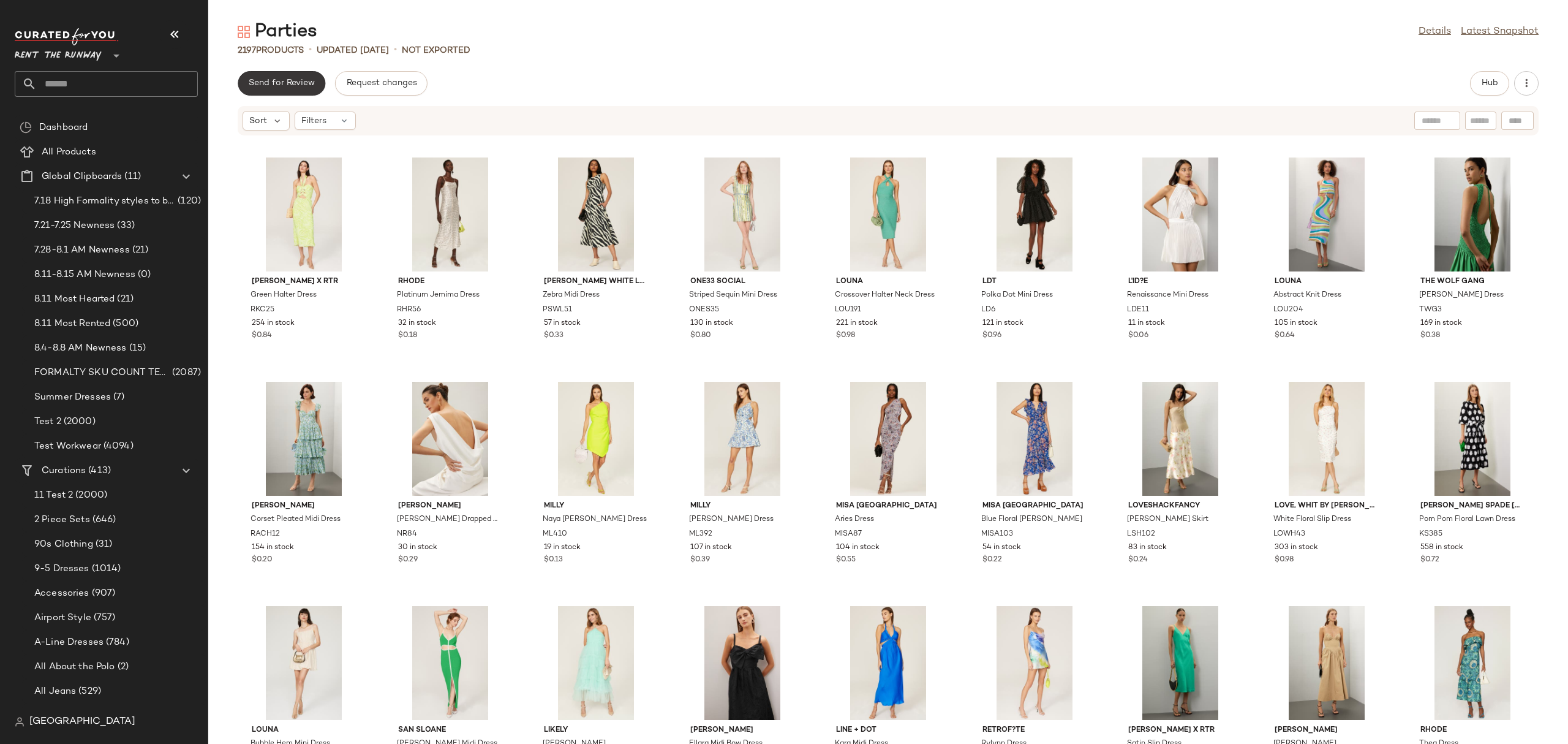
click at [277, 94] on button "Send for Review" at bounding box center [282, 83] width 88 height 24
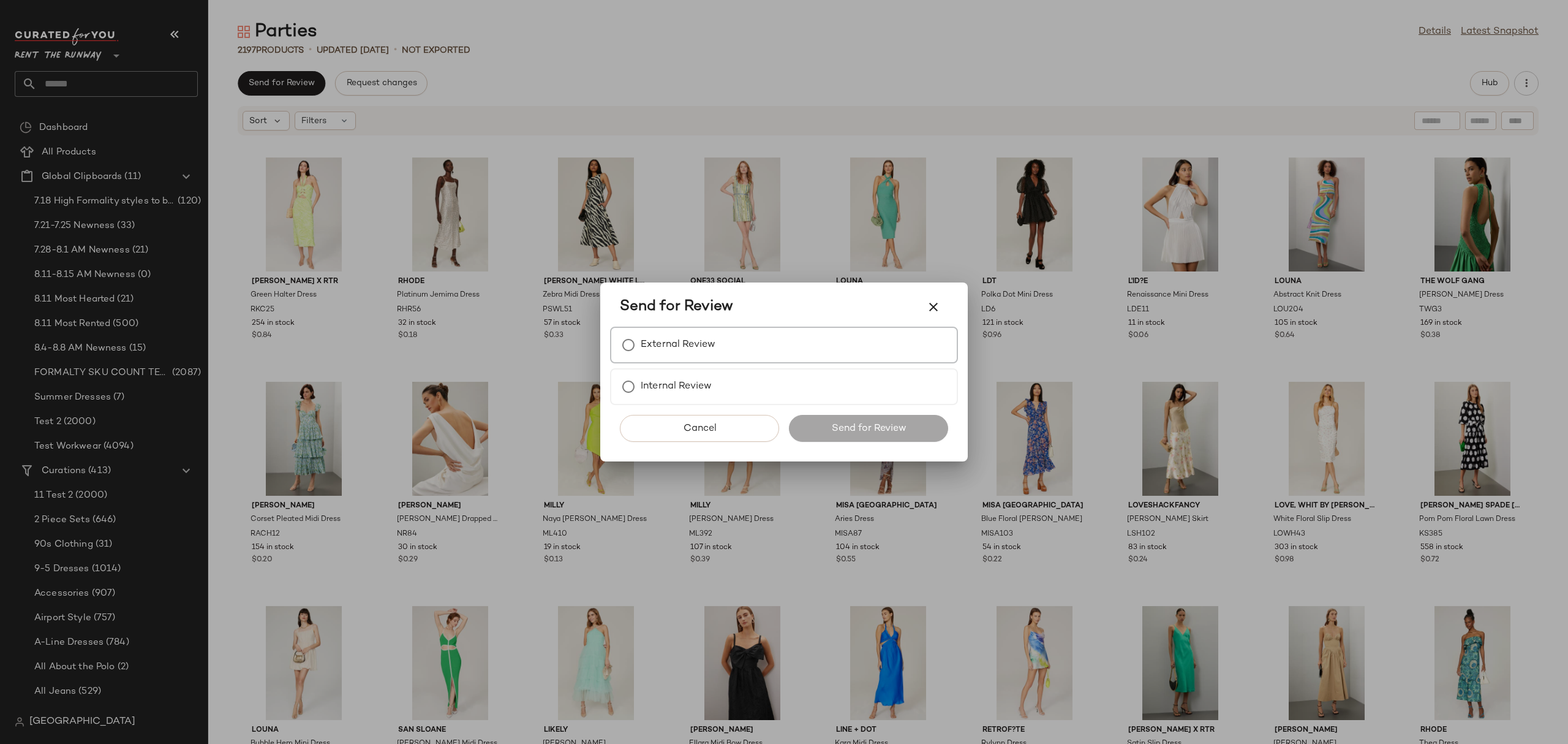
click at [716, 338] on div "External Review" at bounding box center [784, 345] width 348 height 37
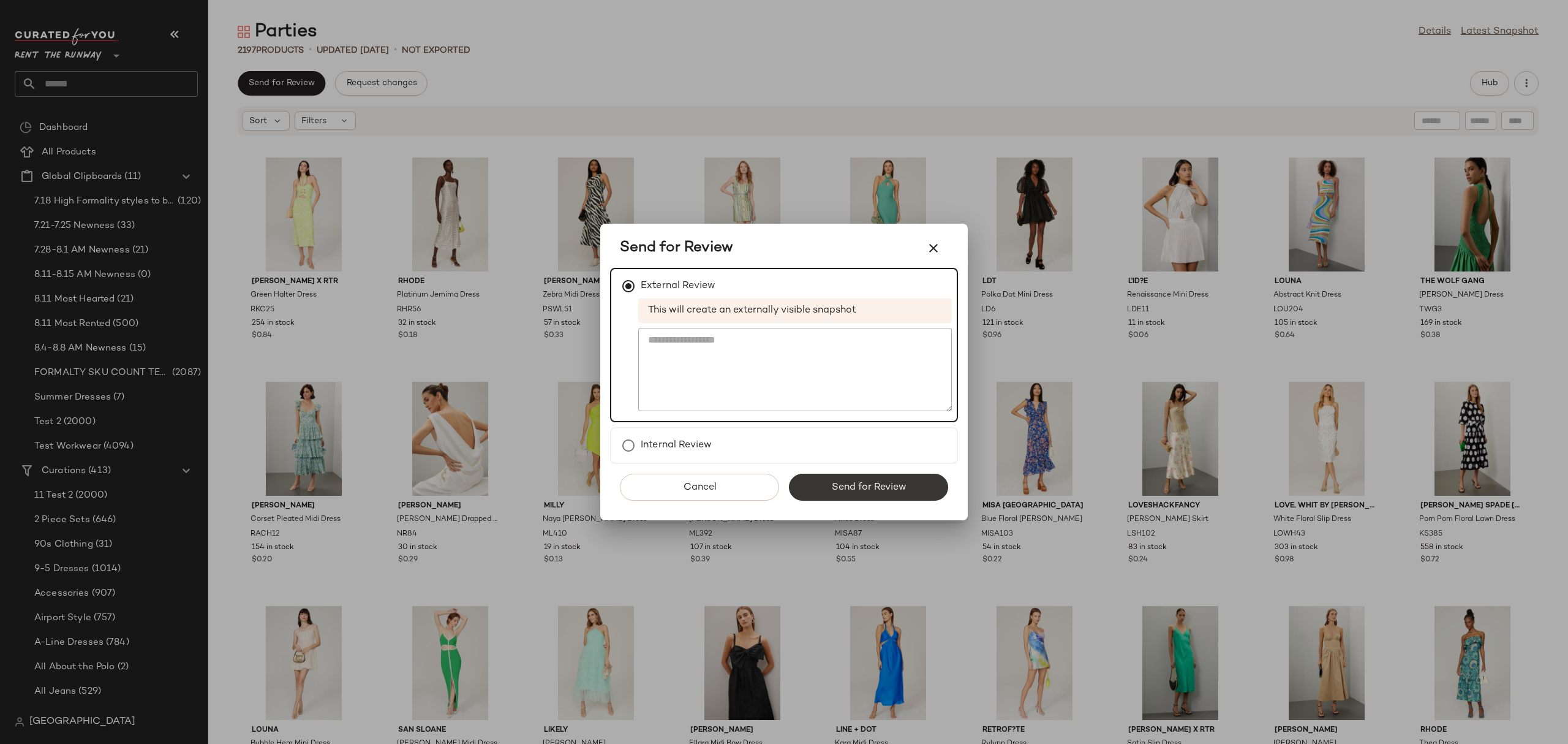
click at [843, 493] on button "Send for Review" at bounding box center [868, 487] width 159 height 27
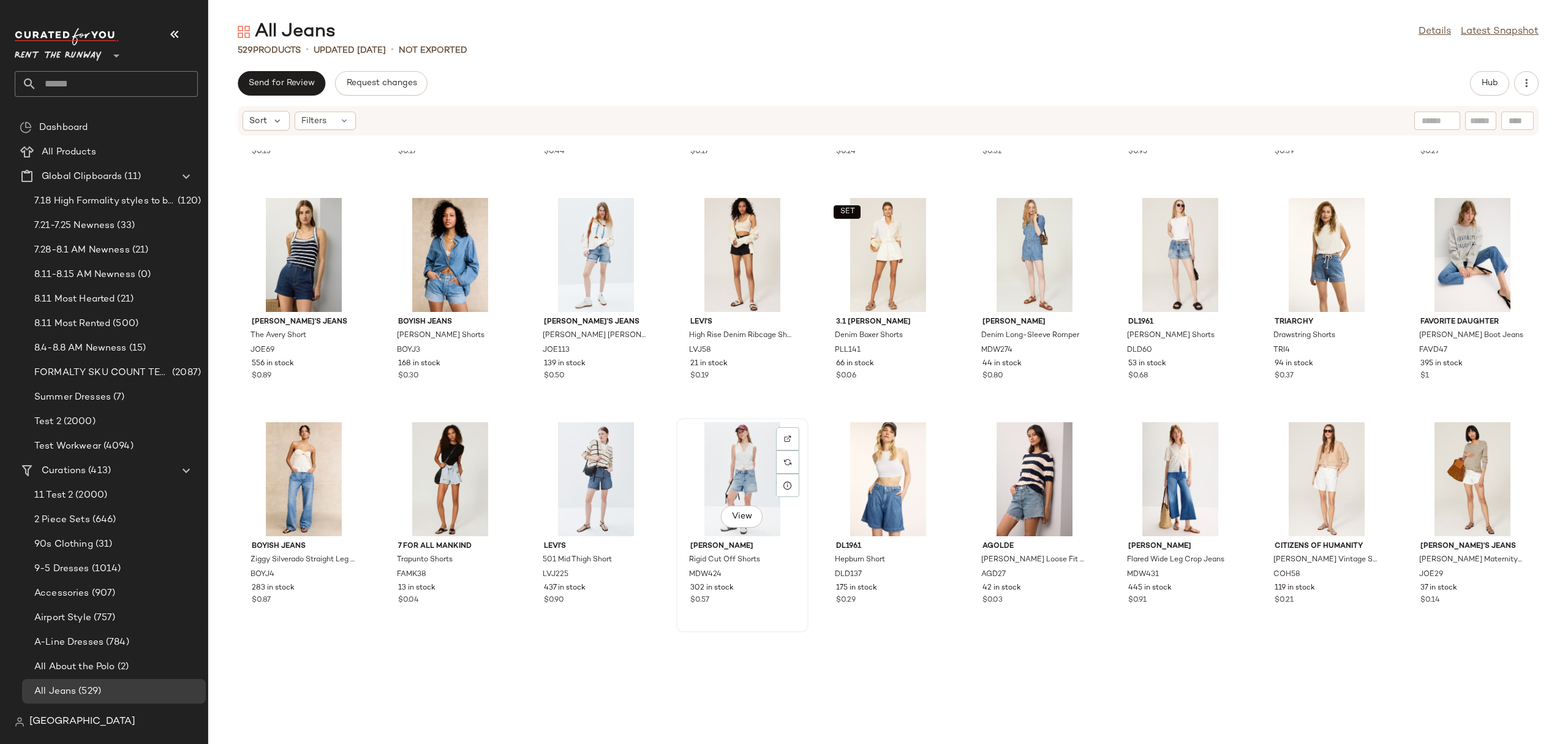
scroll to position [187, 0]
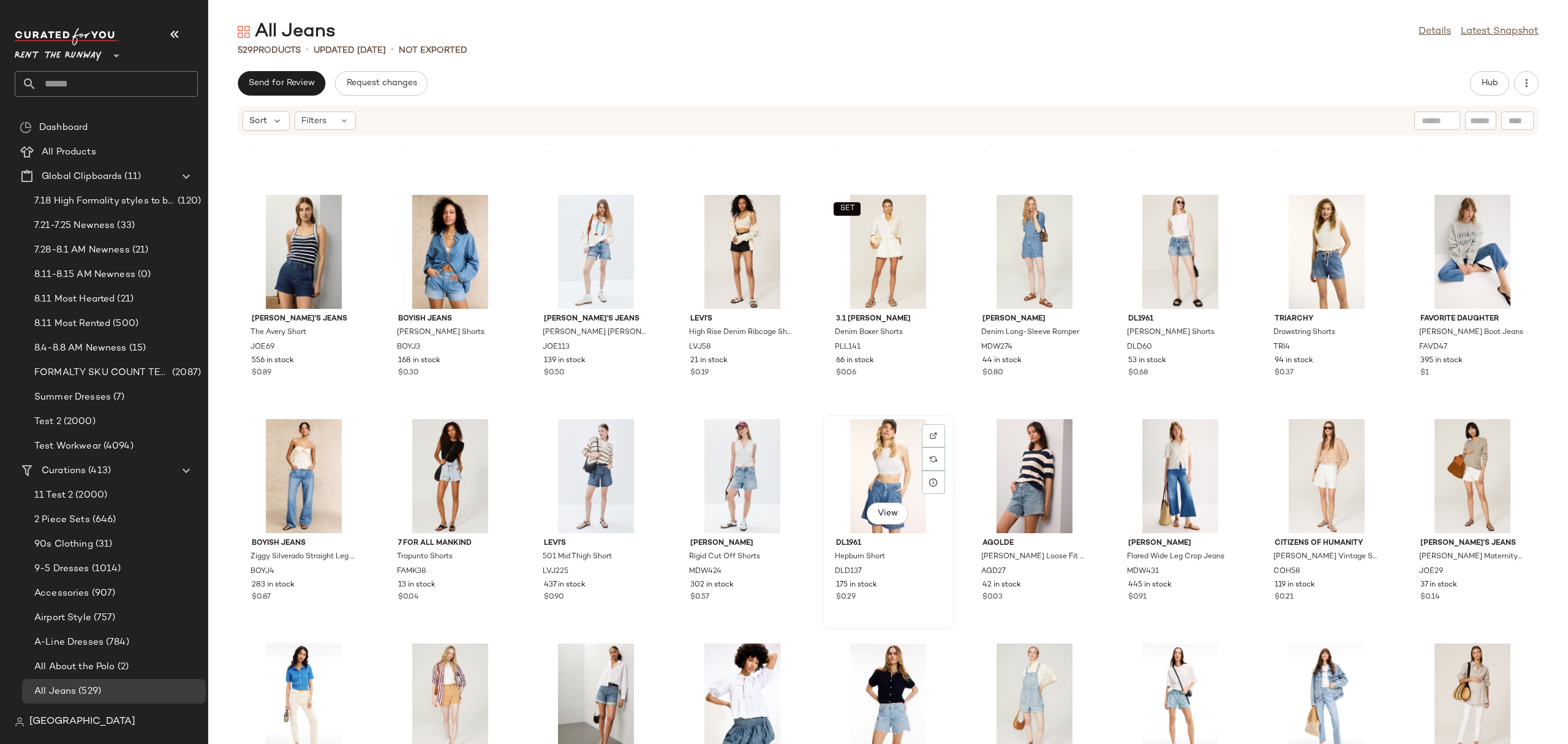
click at [862, 480] on div "View" at bounding box center [888, 476] width 124 height 114
click at [1322, 490] on div "View" at bounding box center [1327, 476] width 124 height 114
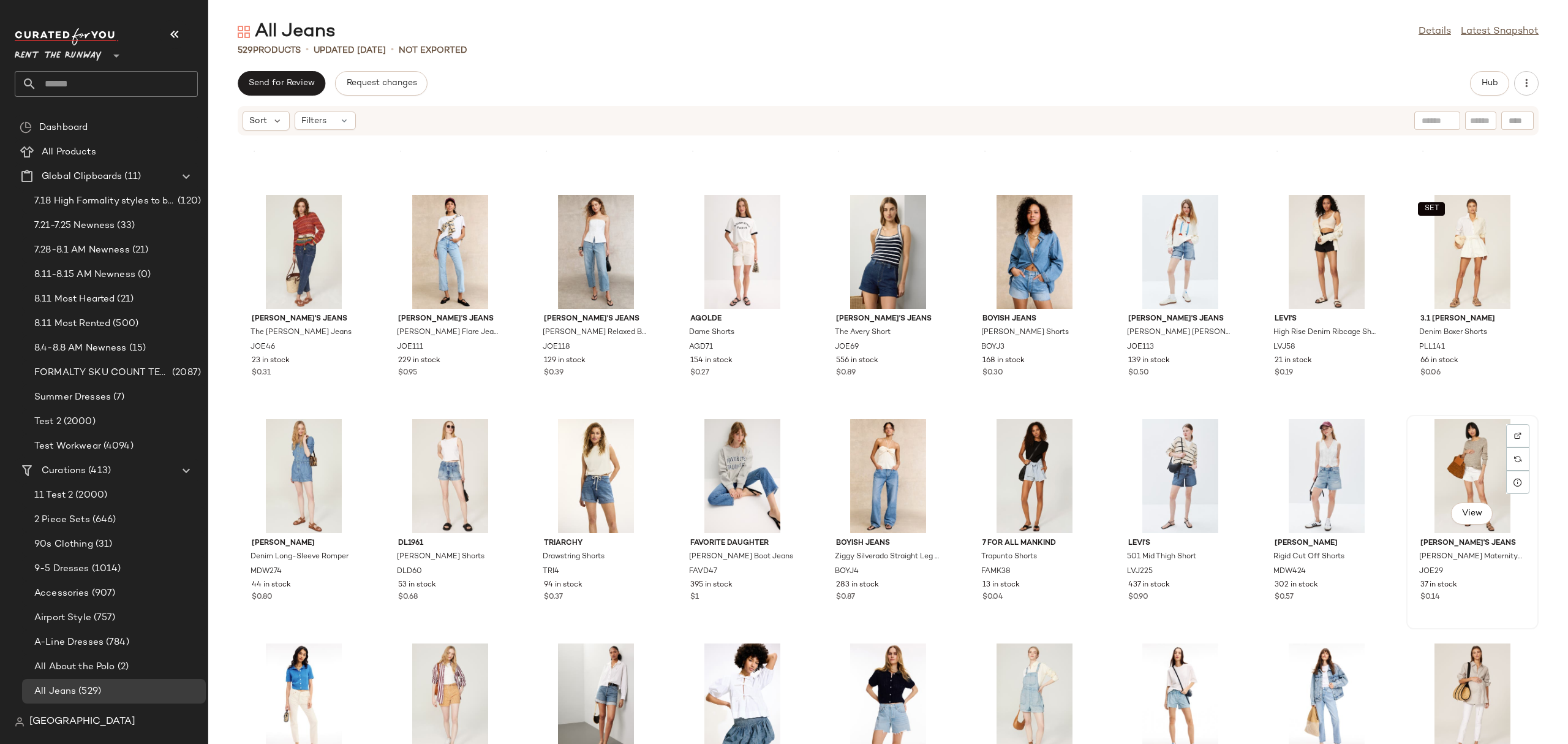
click at [1453, 481] on div "View" at bounding box center [1473, 476] width 124 height 114
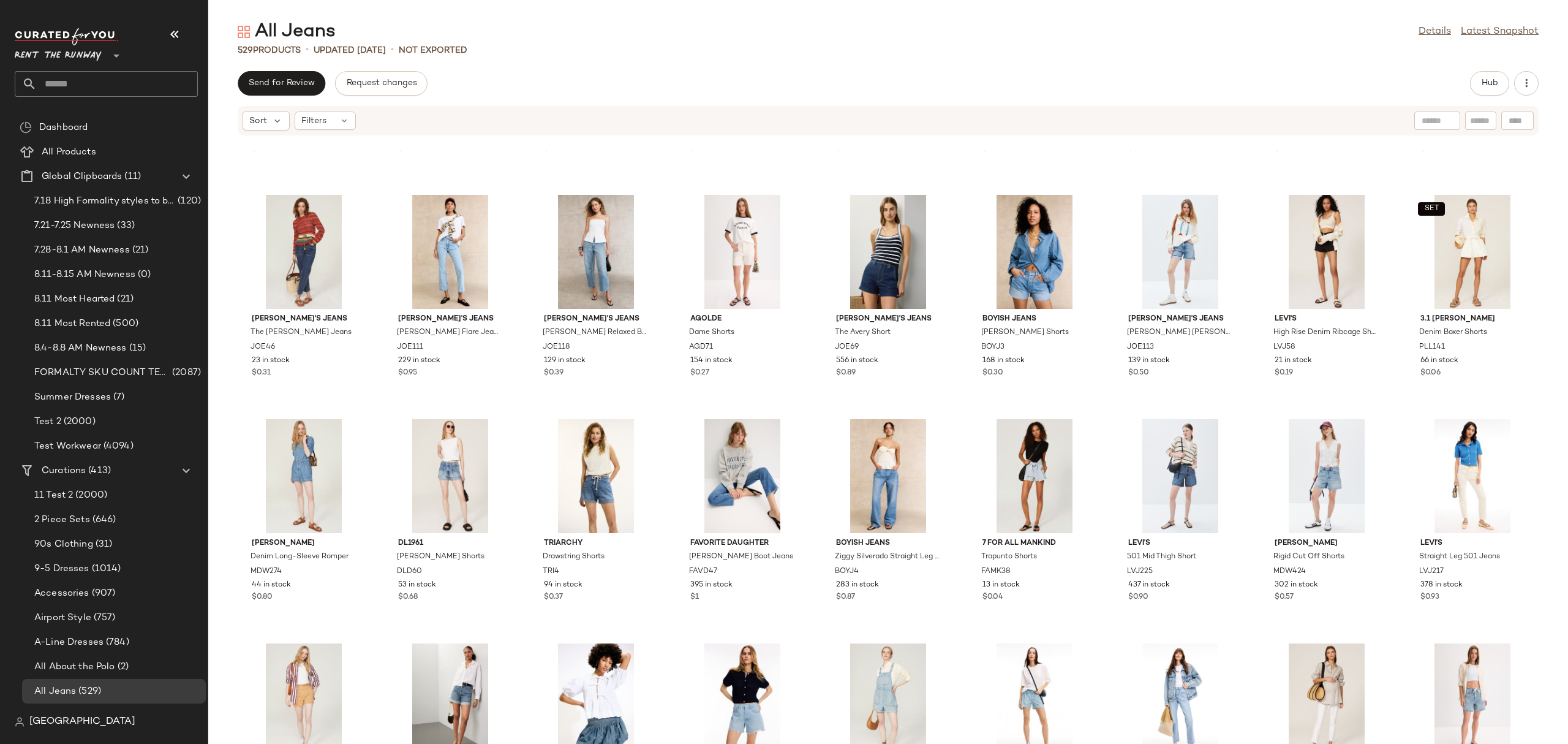
click at [1467, 115] on div at bounding box center [1480, 120] width 31 height 18
type input "*********"
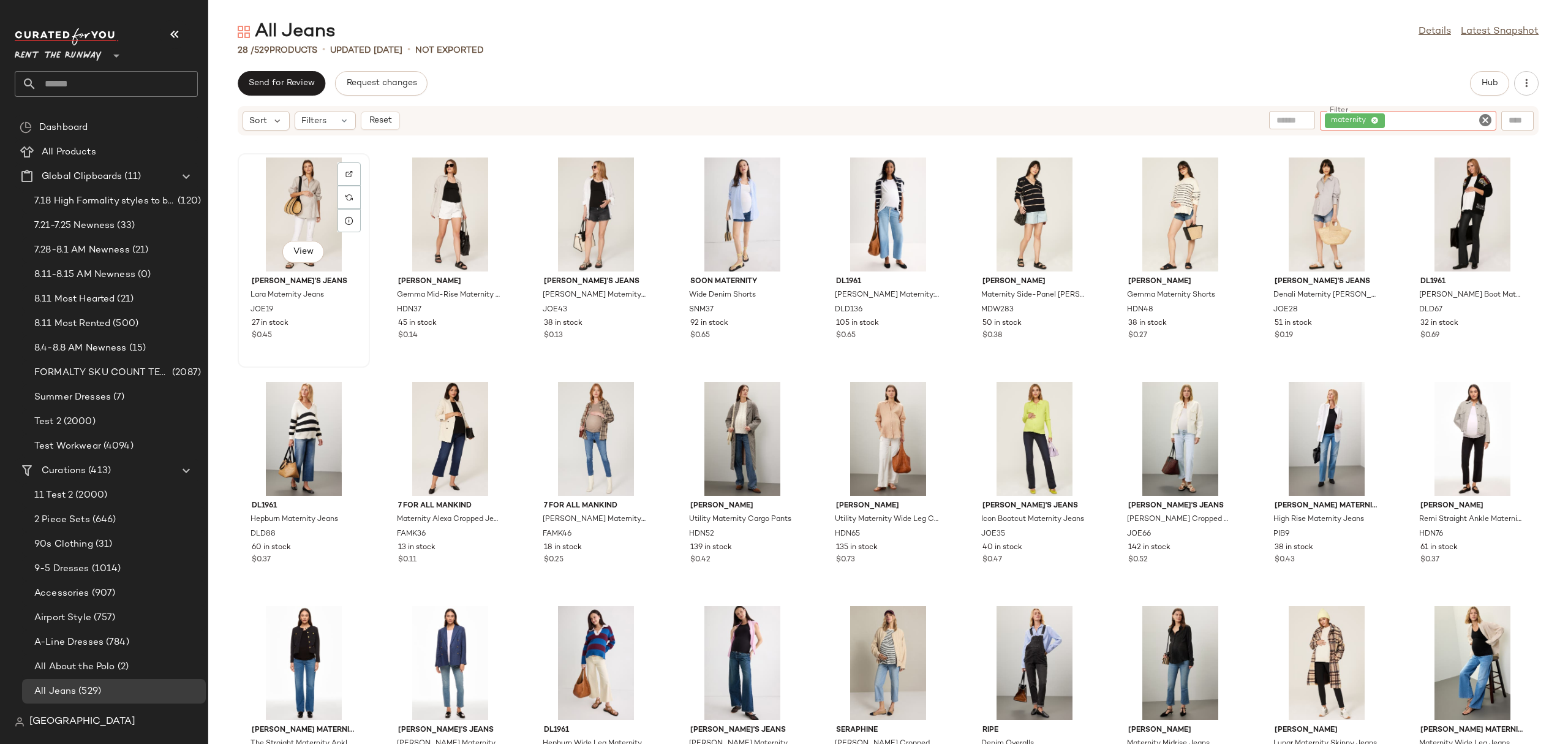
click at [287, 219] on div "View" at bounding box center [304, 214] width 124 height 114
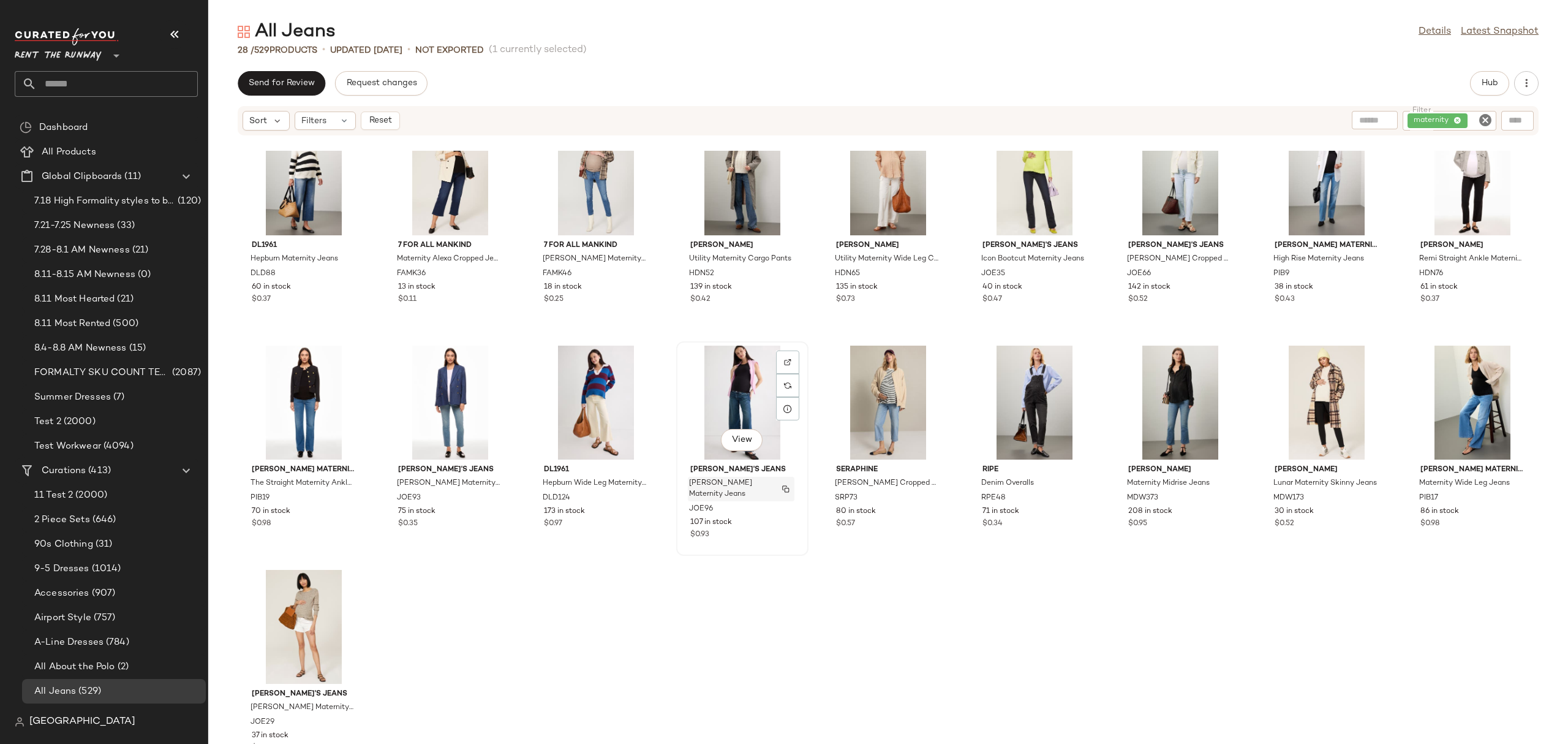
scroll to position [305, 0]
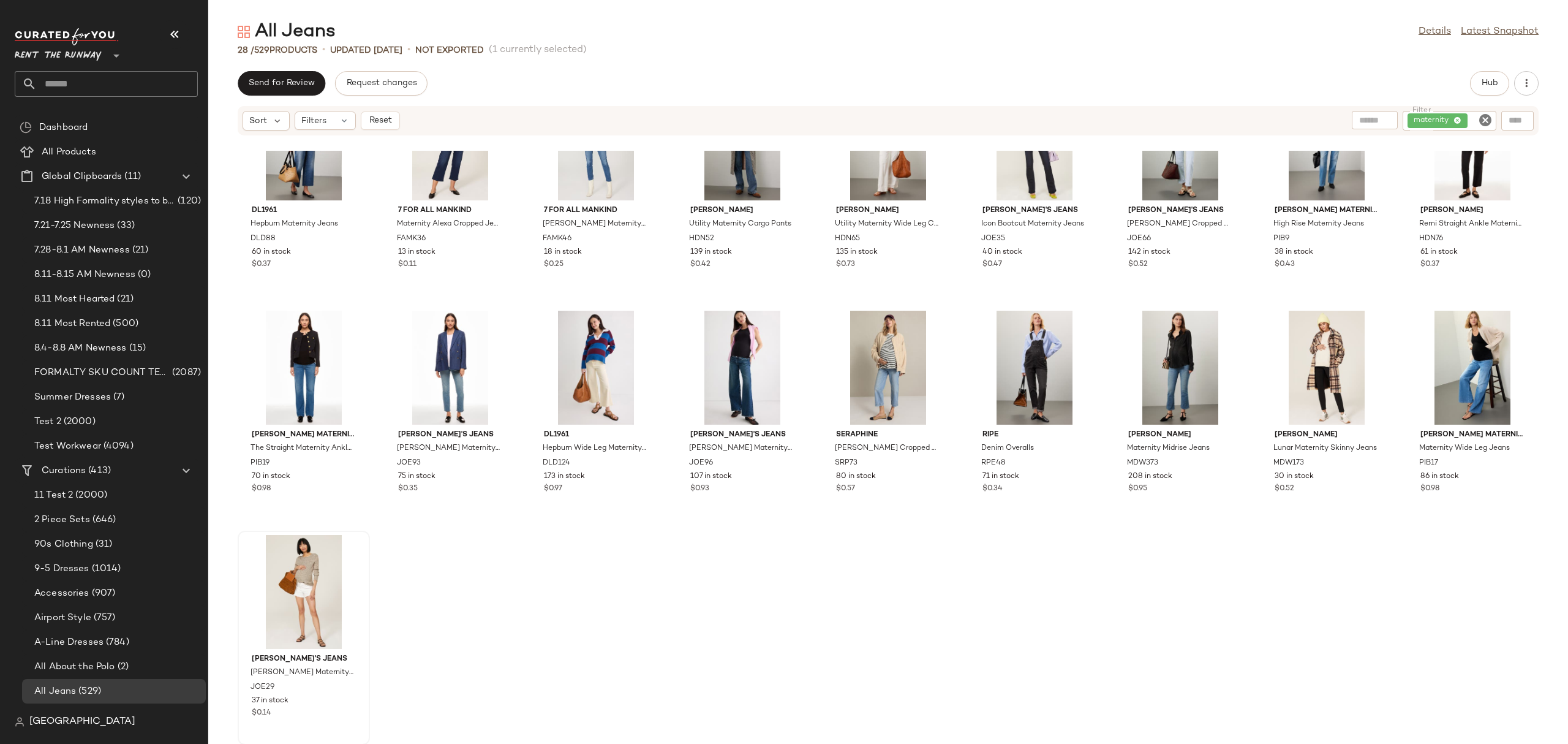
click at [291, 589] on div at bounding box center [304, 592] width 124 height 114
click at [1484, 118] on icon "Clear Filter" at bounding box center [1485, 120] width 15 height 15
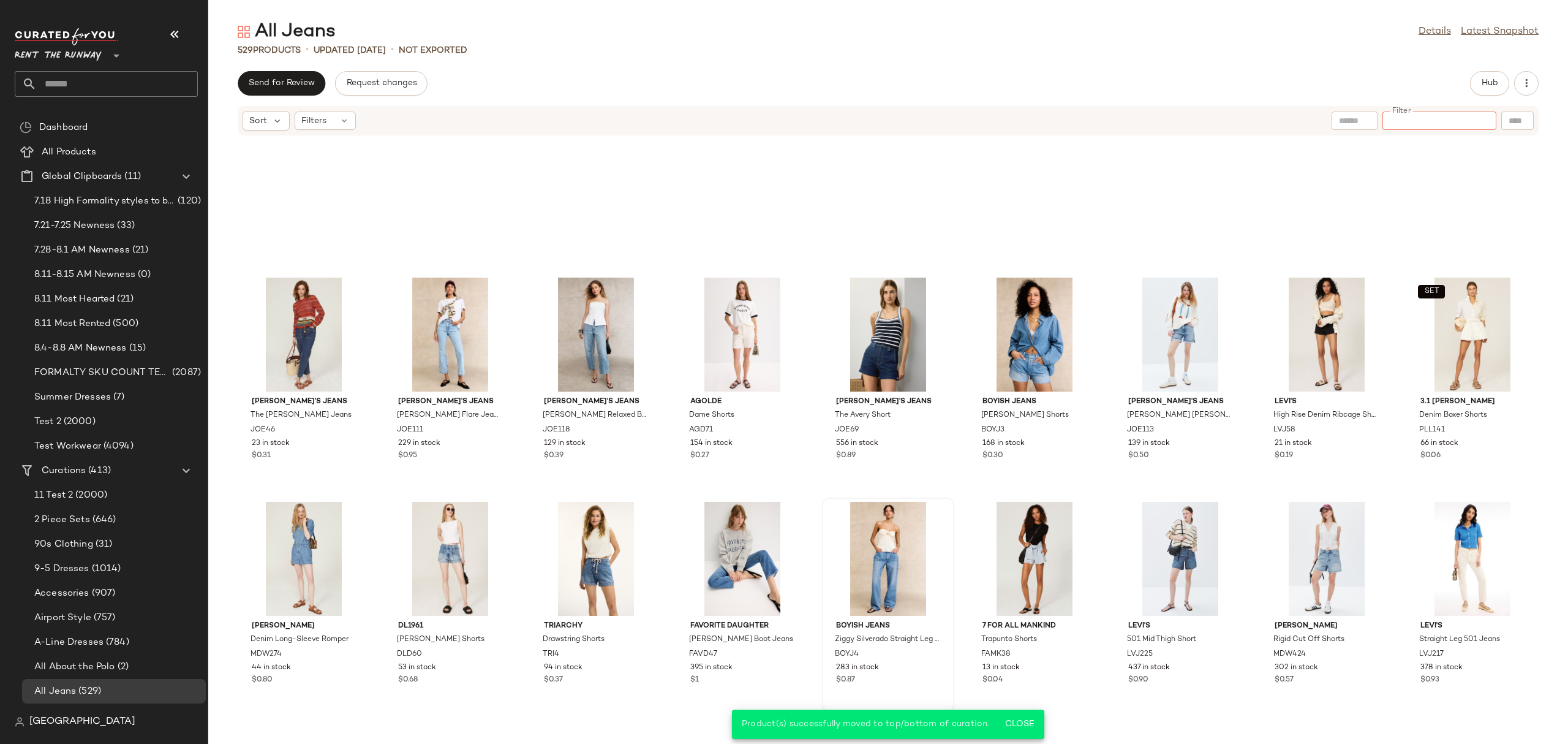
scroll to position [310, 0]
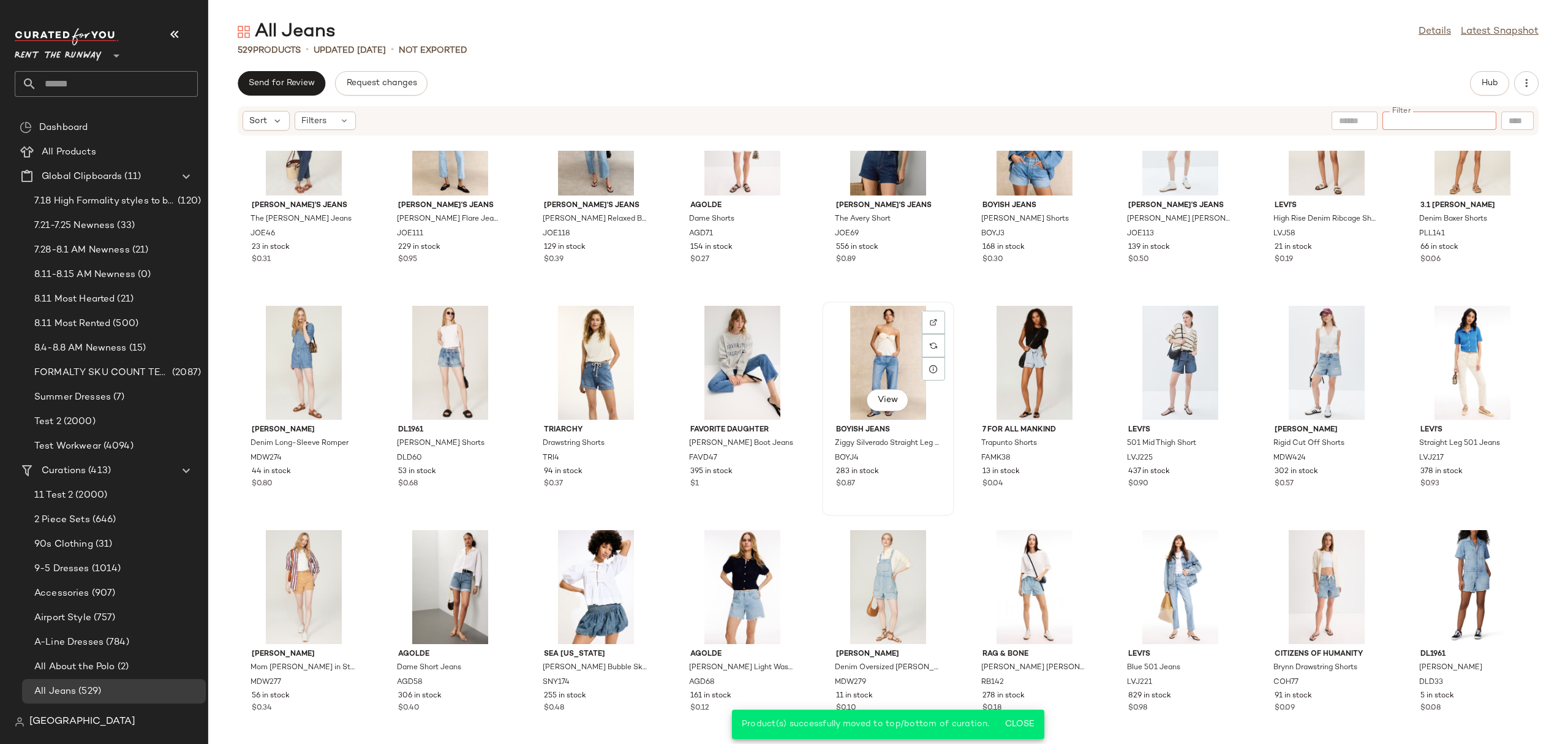
click at [872, 360] on div "View" at bounding box center [888, 363] width 124 height 114
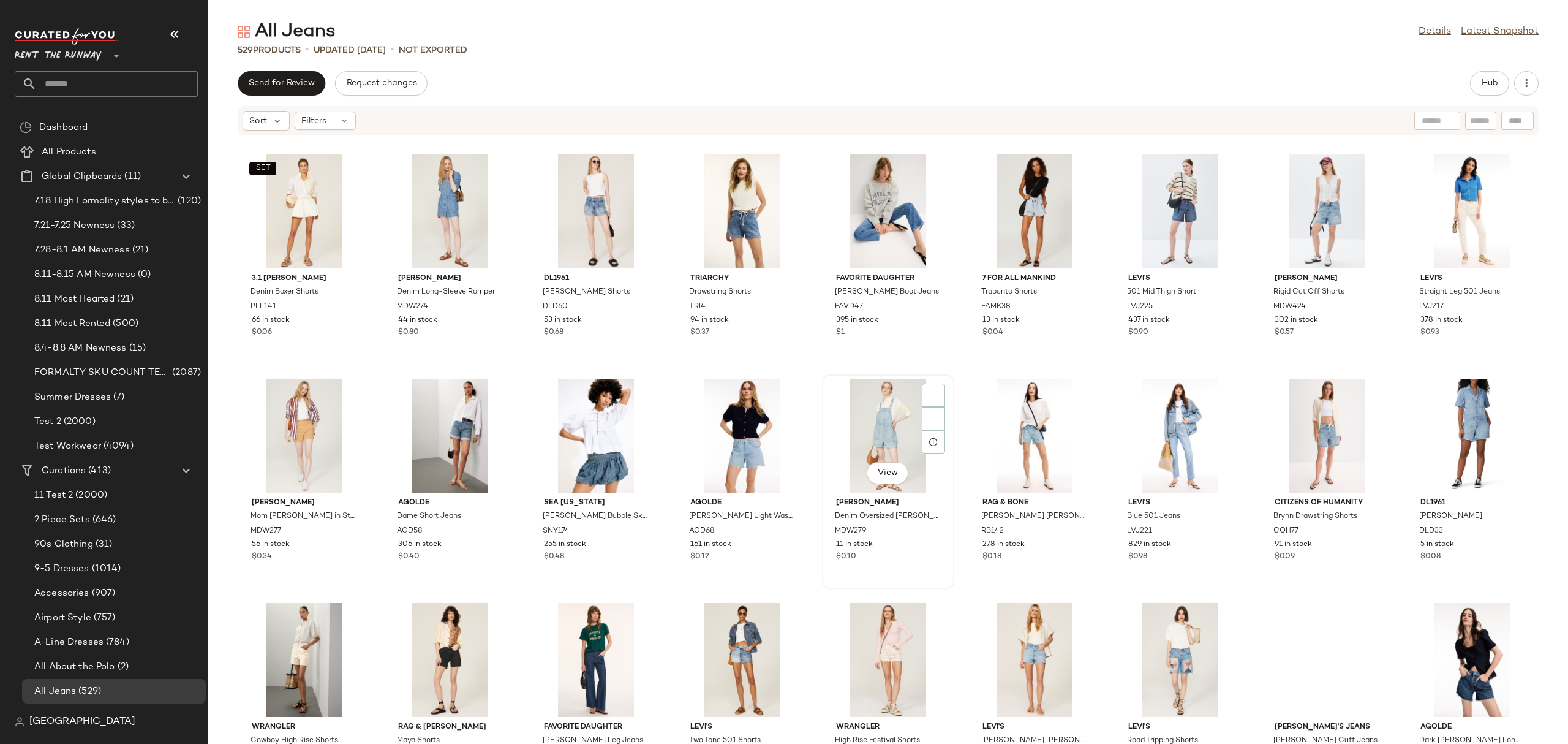
scroll to position [521, 0]
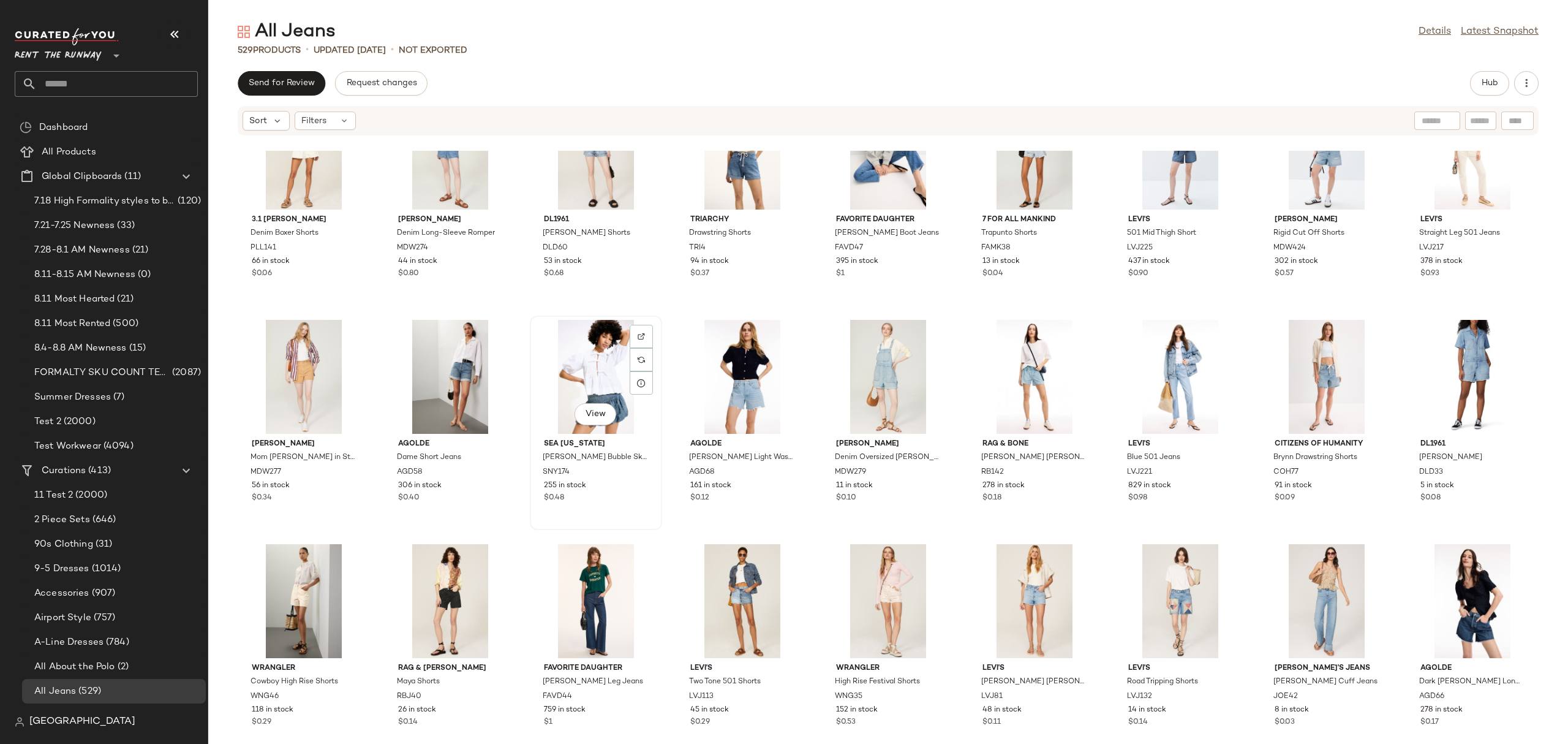
click at [616, 365] on div "View" at bounding box center [596, 377] width 124 height 114
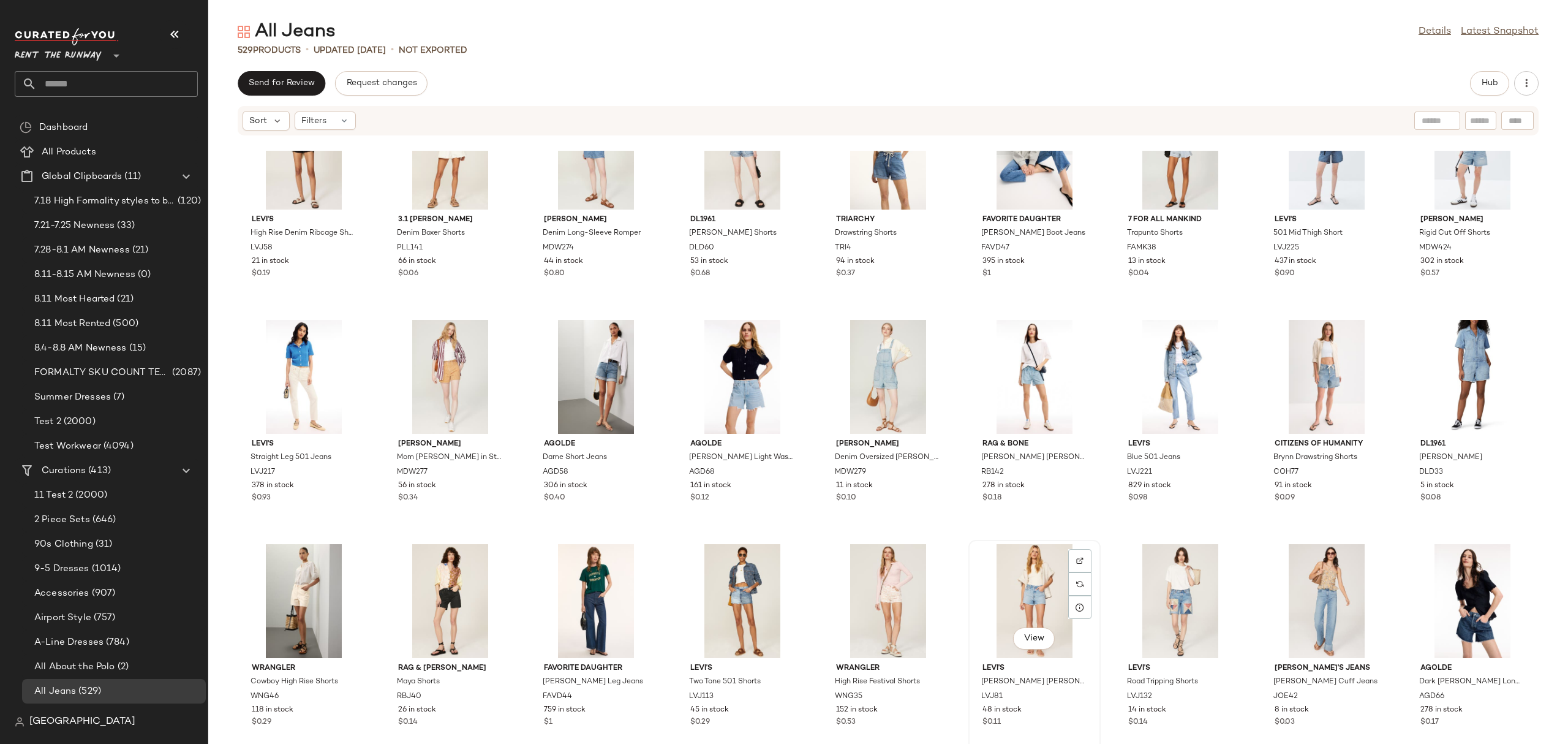
click at [1036, 584] on div "View" at bounding box center [1034, 601] width 124 height 114
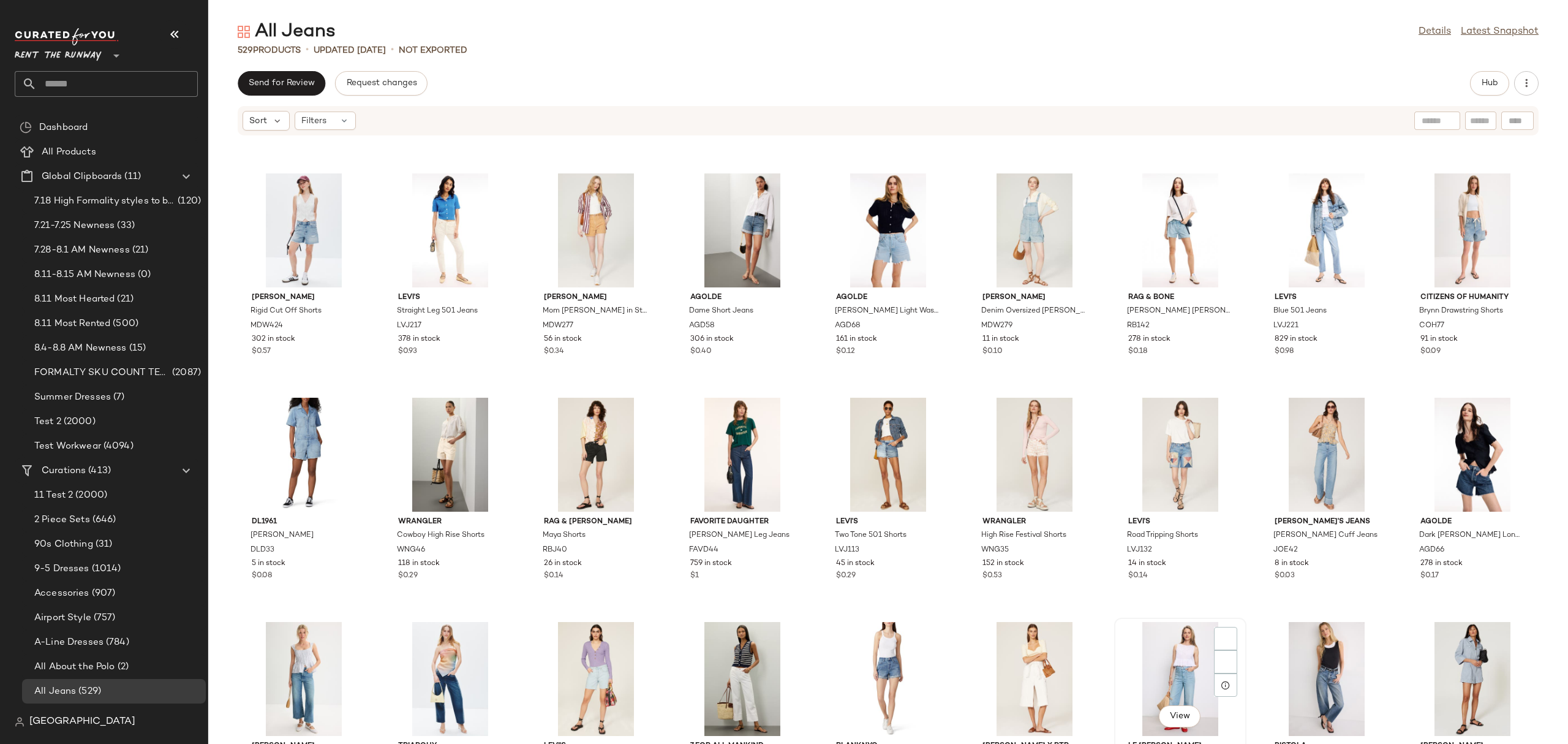
scroll to position [884, 0]
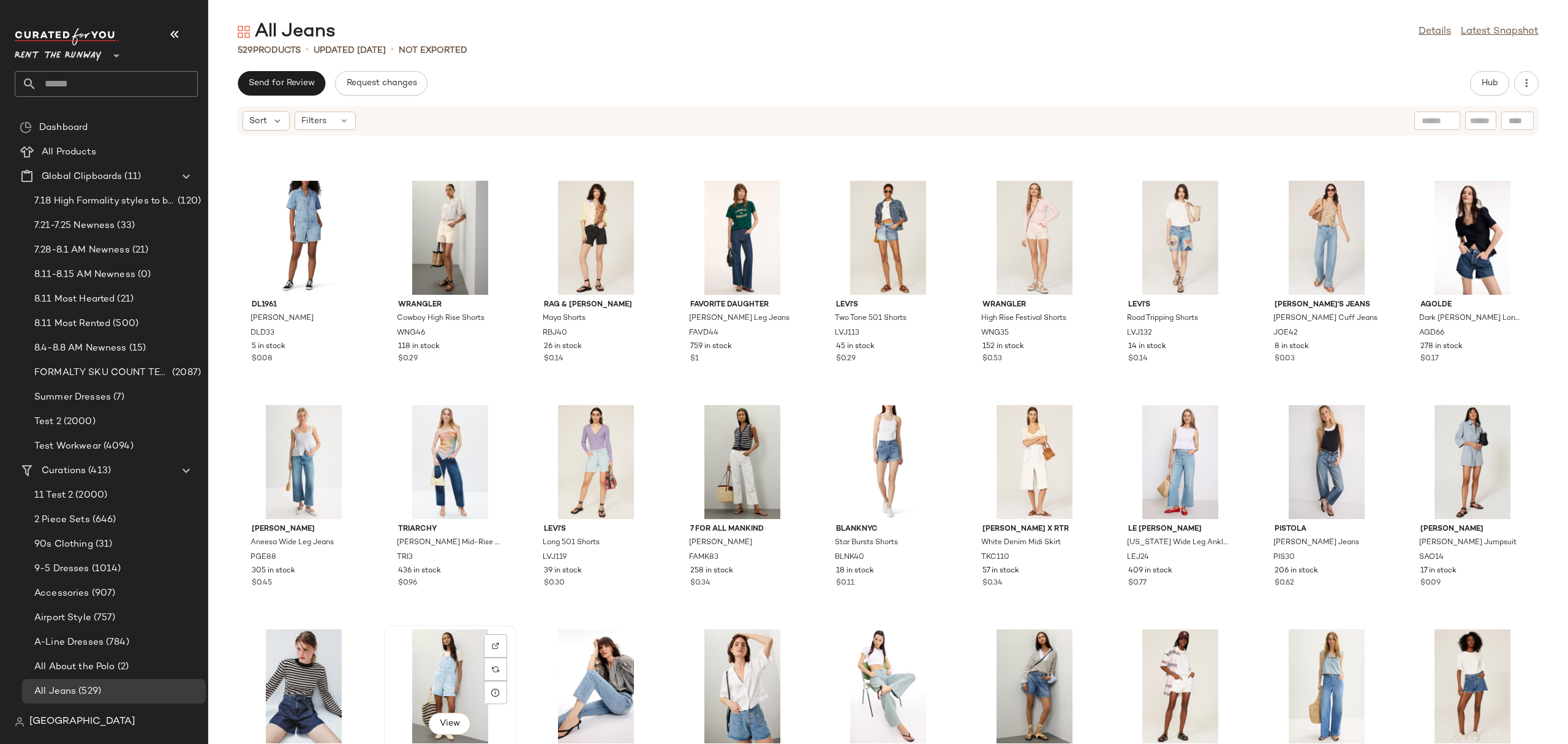
click at [450, 665] on div "View" at bounding box center [450, 686] width 124 height 114
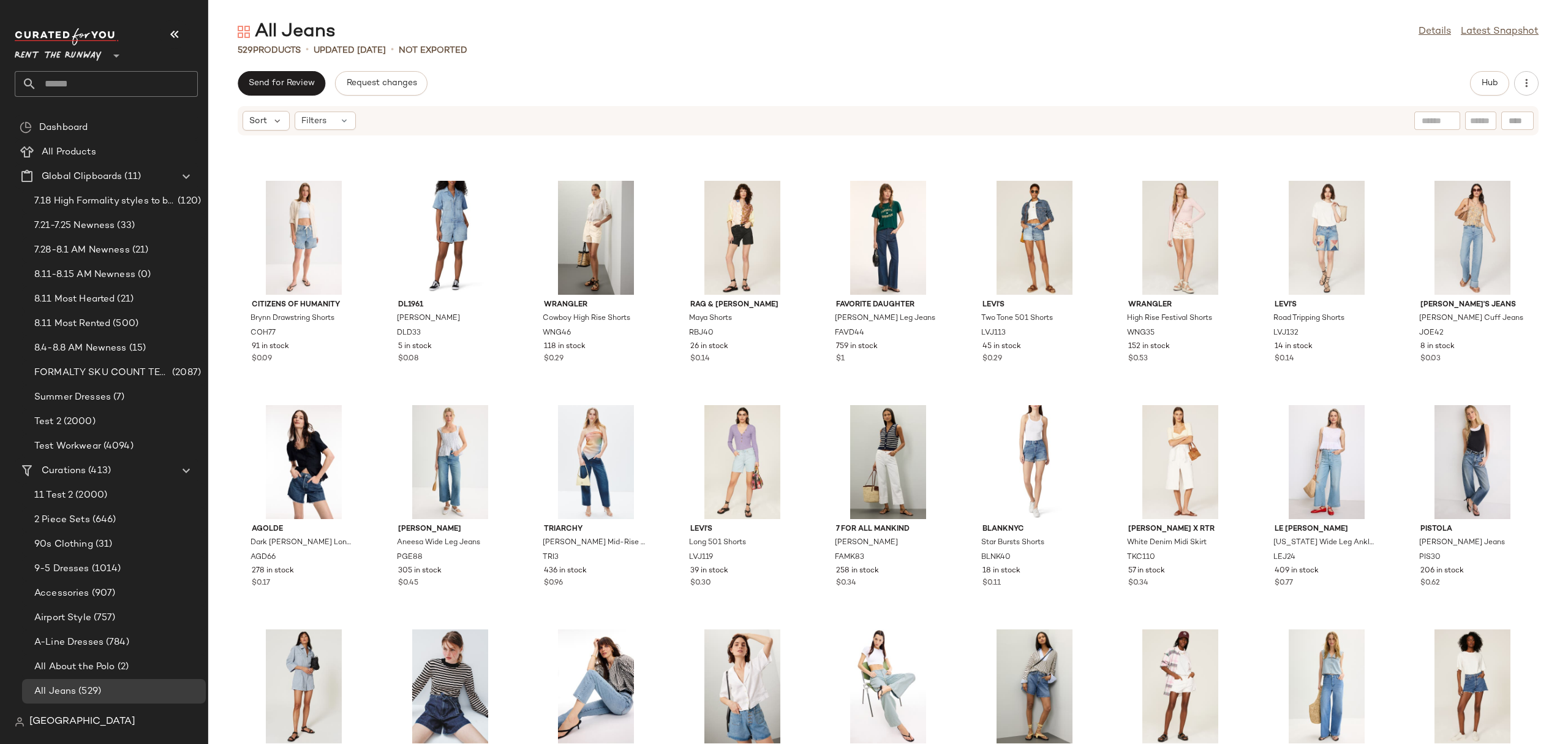
click at [256, 68] on div "All Jeans Details Latest Snapshot 529 Products • updated Aug 11th • Not Exporte…" at bounding box center [888, 381] width 1360 height 725
click at [267, 79] on span "Send for Review" at bounding box center [282, 84] width 67 height 10
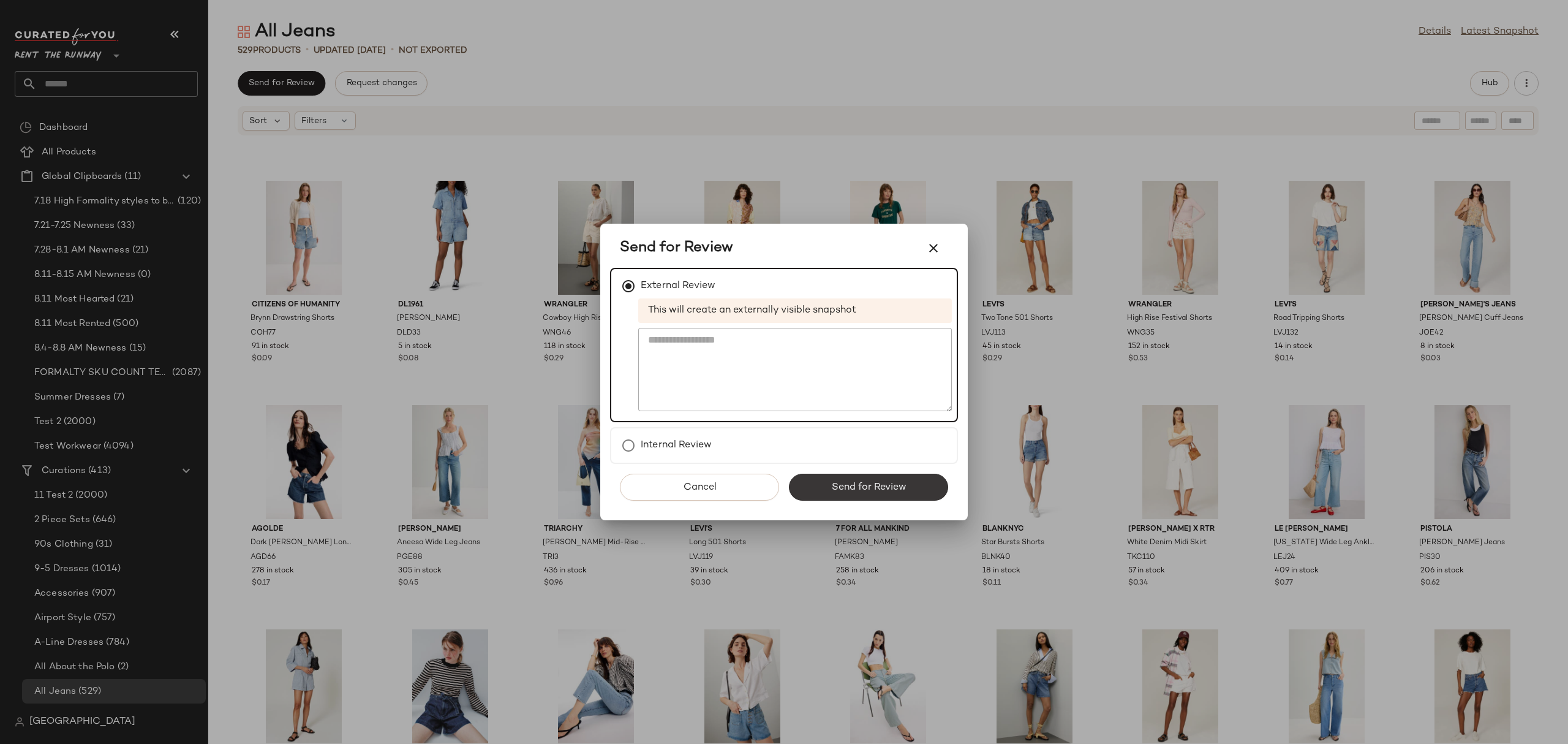
click at [874, 486] on span "Send for Review" at bounding box center [868, 487] width 75 height 12
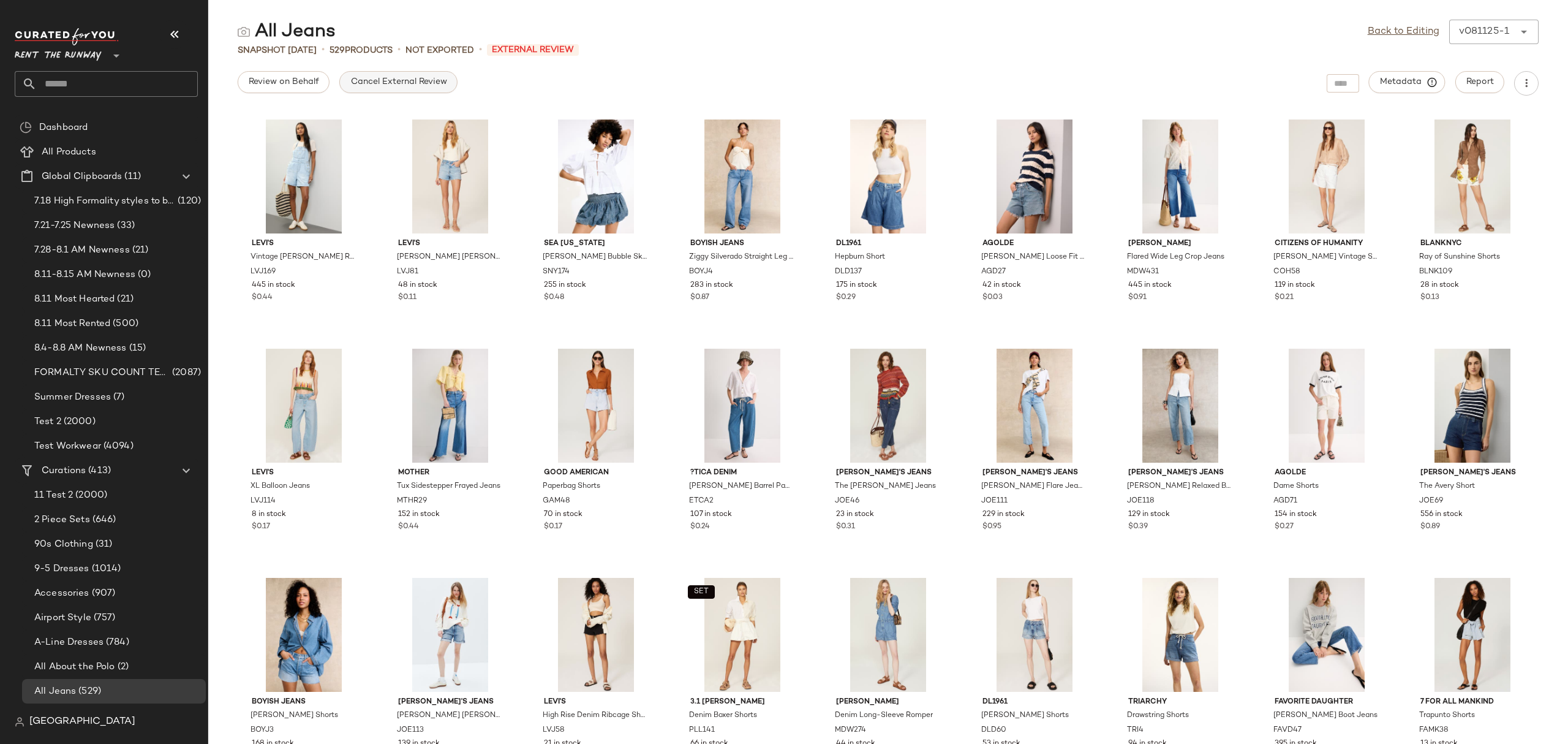
click at [360, 85] on span "Cancel External Review" at bounding box center [398, 82] width 97 height 10
click at [360, 85] on div "Review on Behalf Cancel External Review Metadata Report" at bounding box center [888, 83] width 1360 height 24
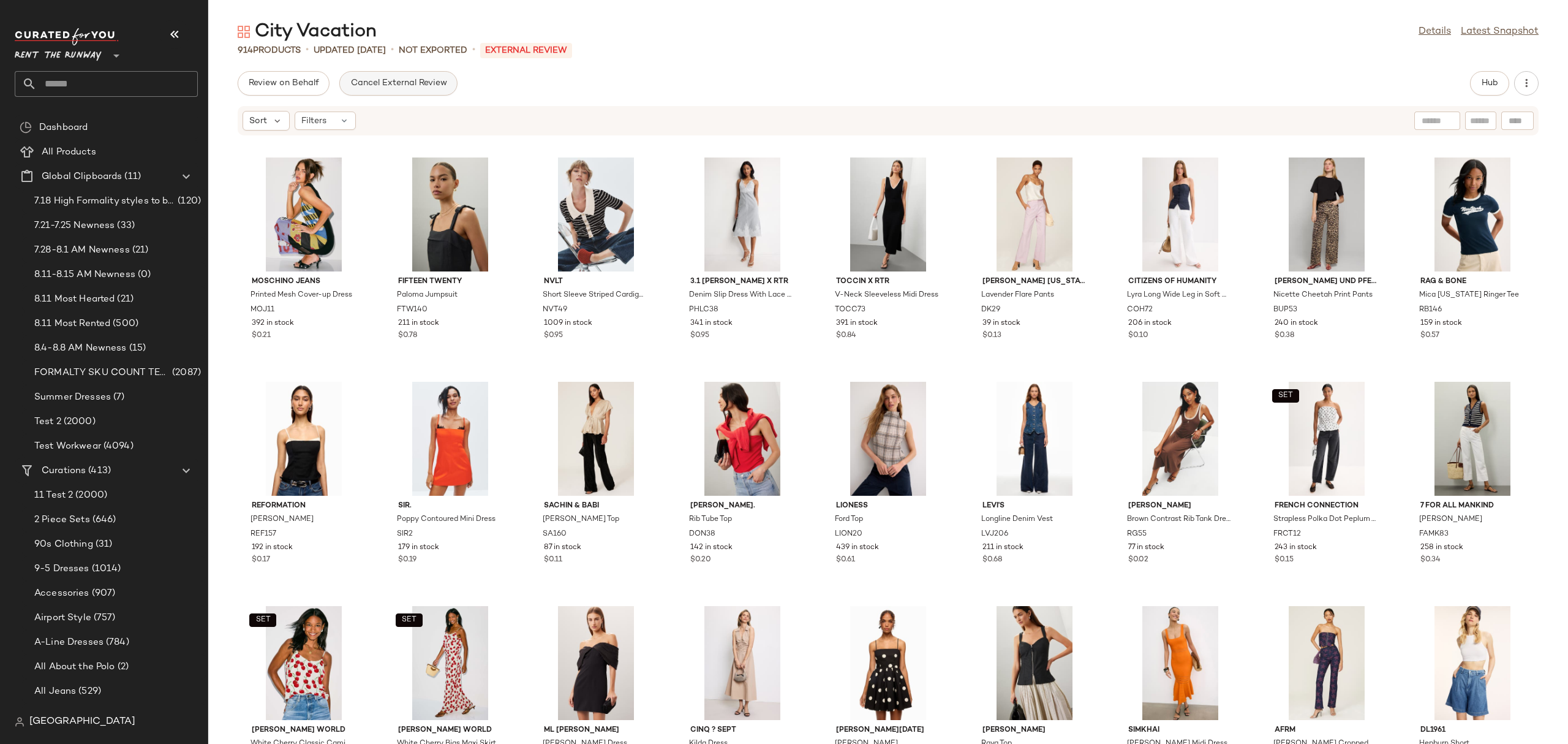
click at [417, 82] on span "Cancel External Review" at bounding box center [398, 84] width 97 height 10
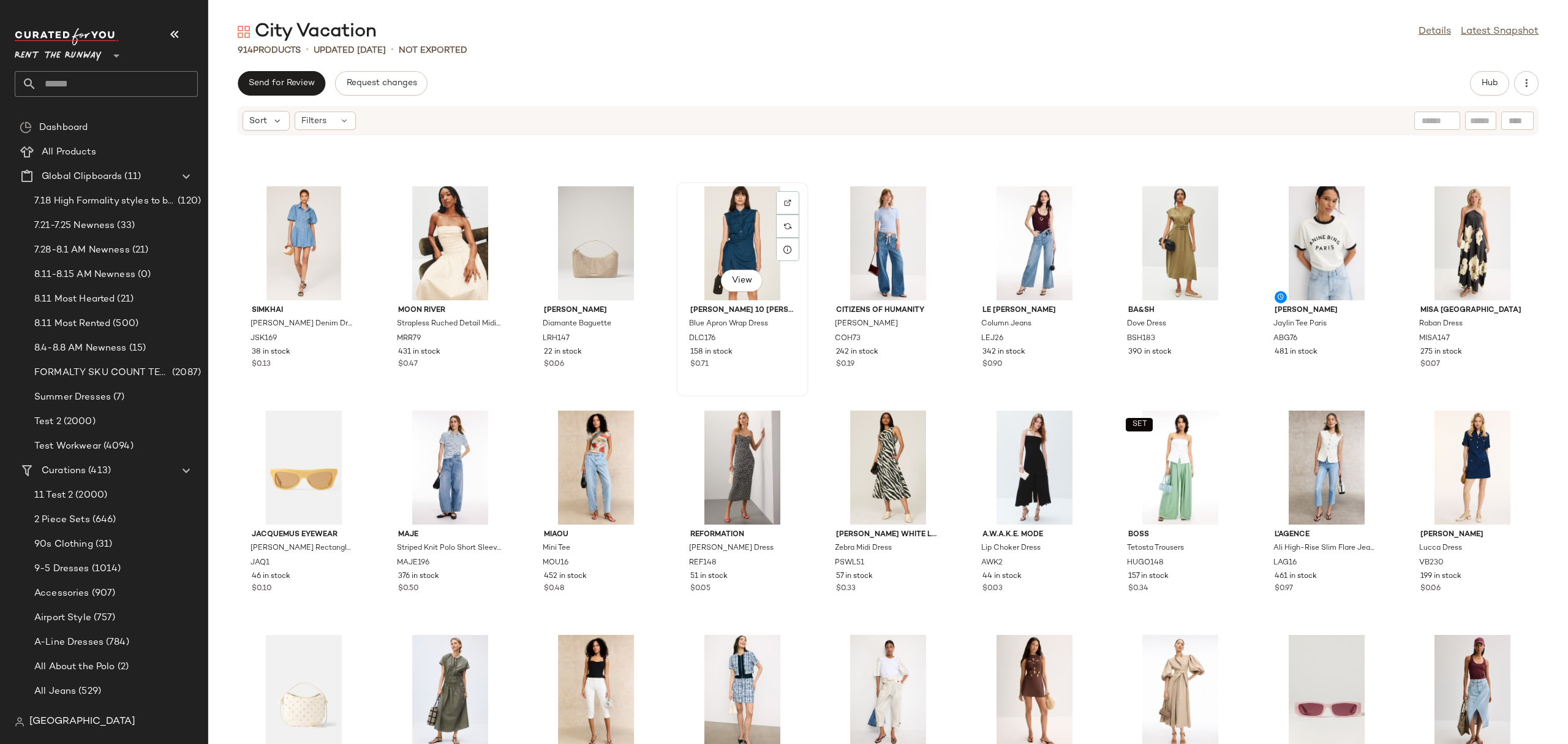
scroll to position [1781, 0]
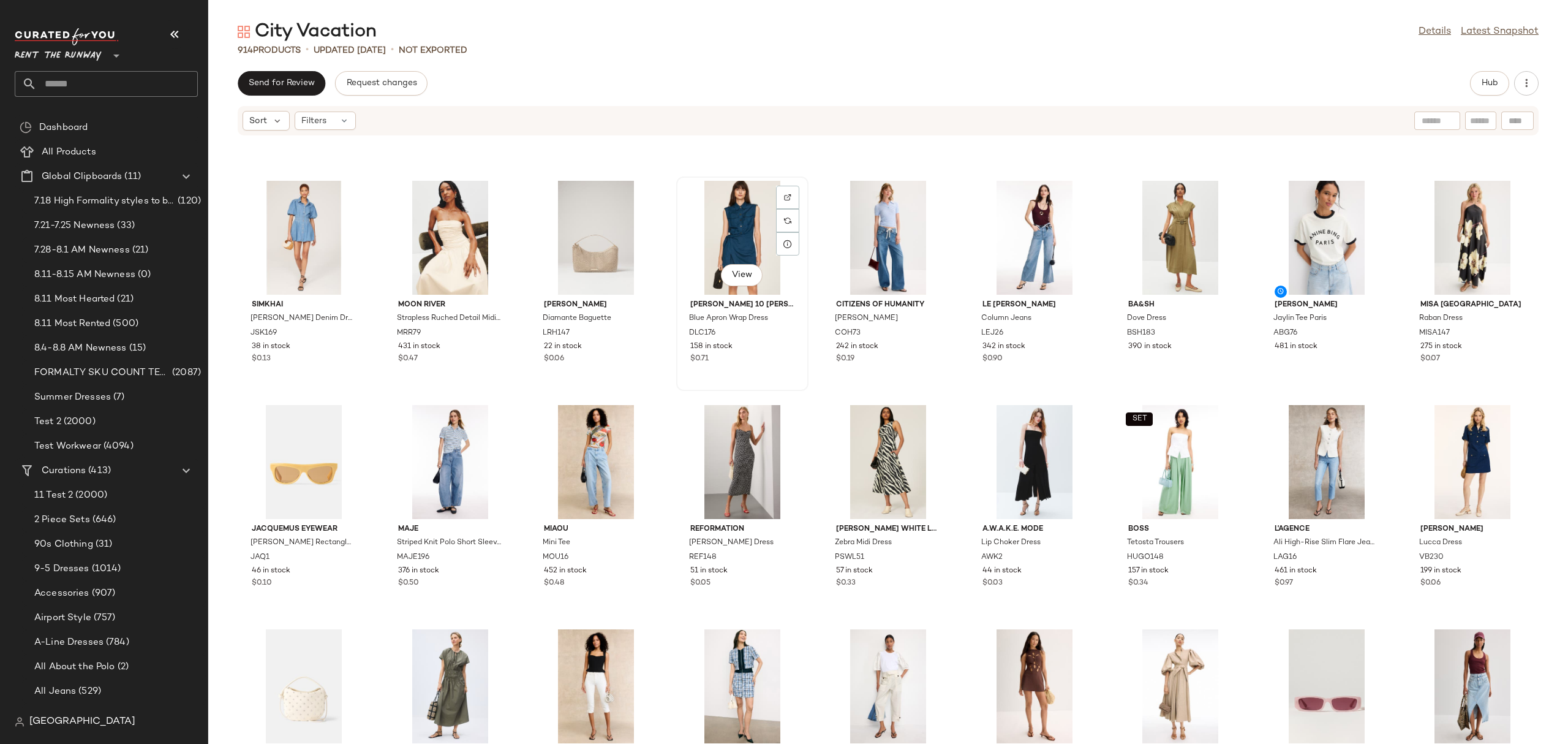
click at [721, 223] on div "View" at bounding box center [742, 238] width 124 height 114
click at [1487, 89] on button "Hub" at bounding box center [1489, 83] width 39 height 24
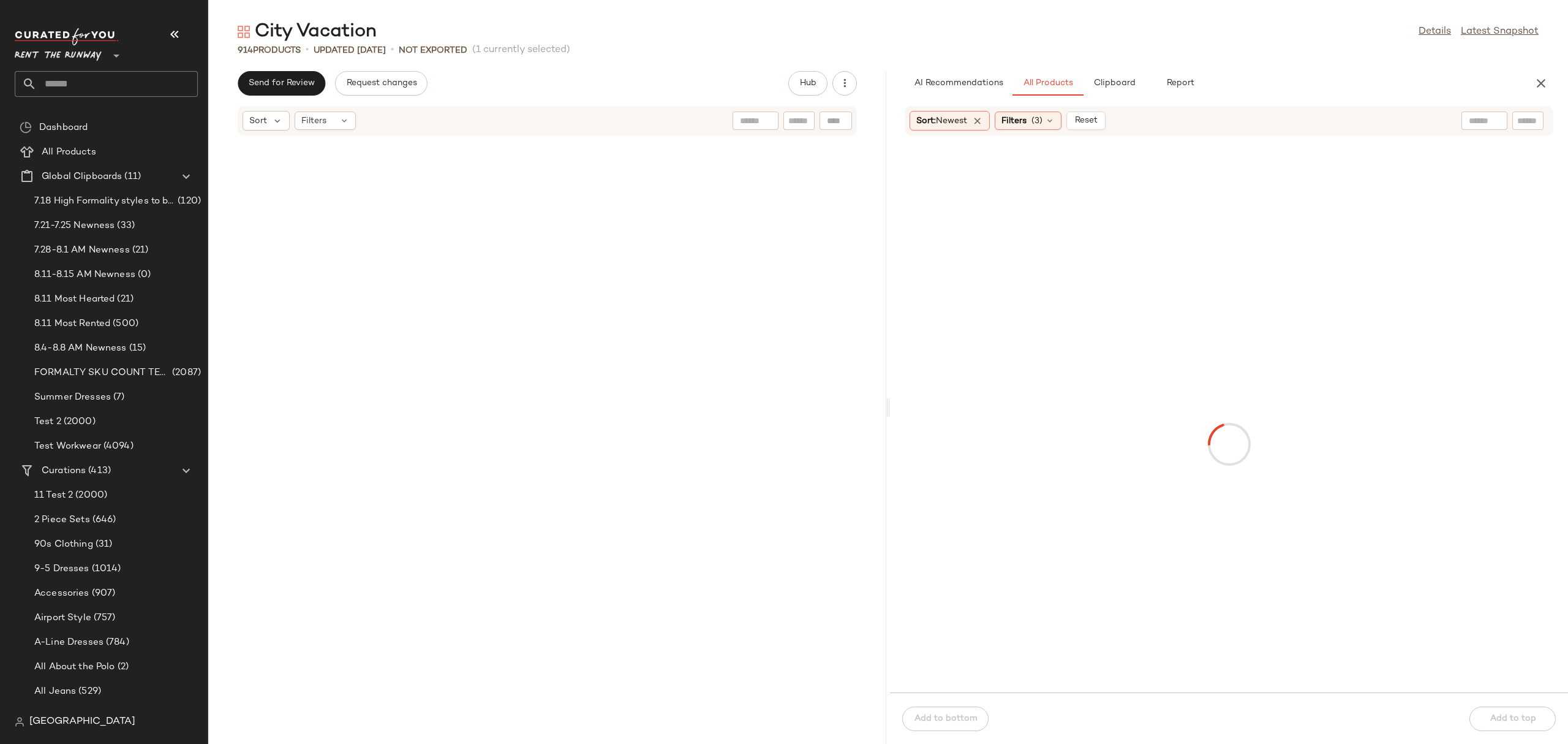
scroll to position [3813, 0]
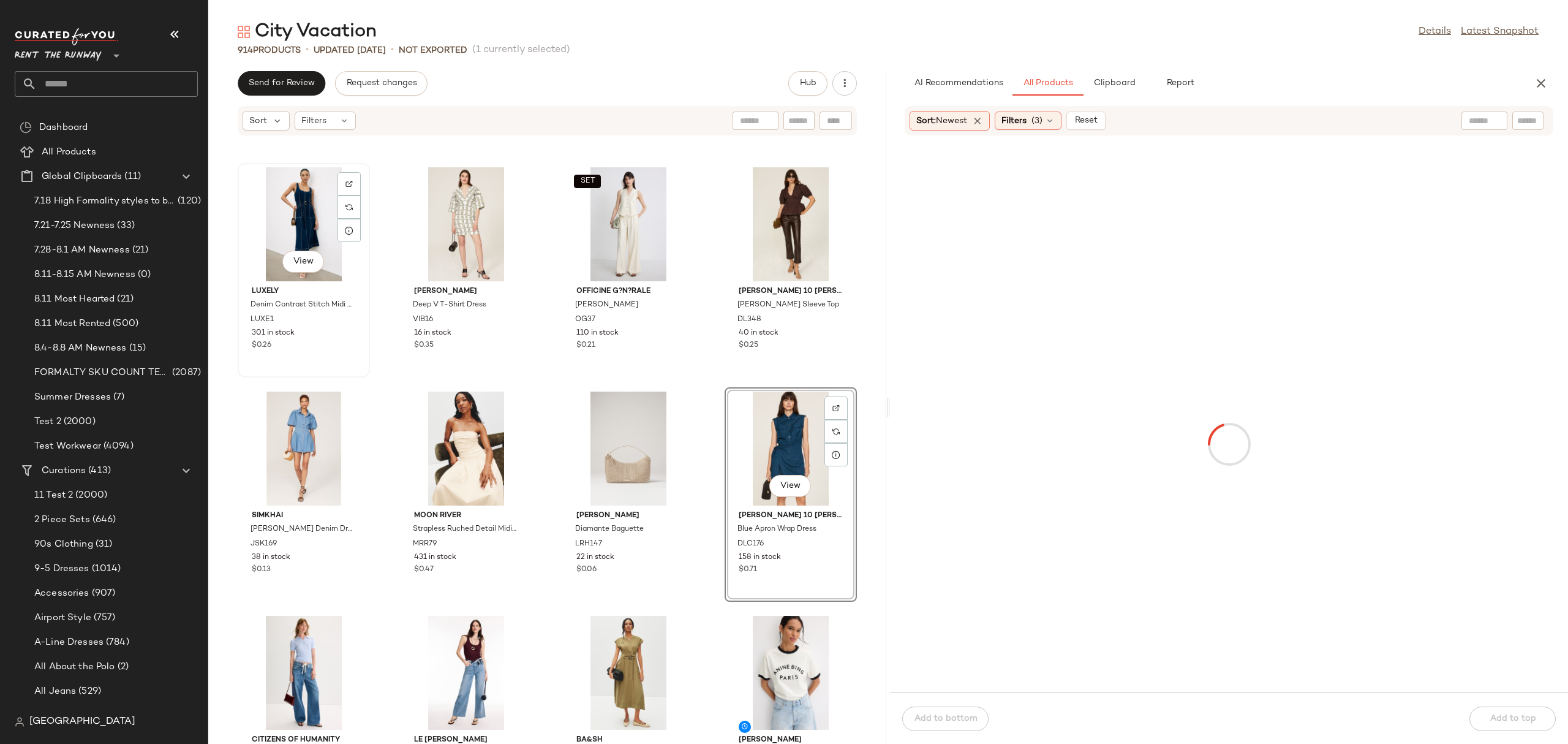
click at [307, 205] on div "View" at bounding box center [304, 224] width 124 height 114
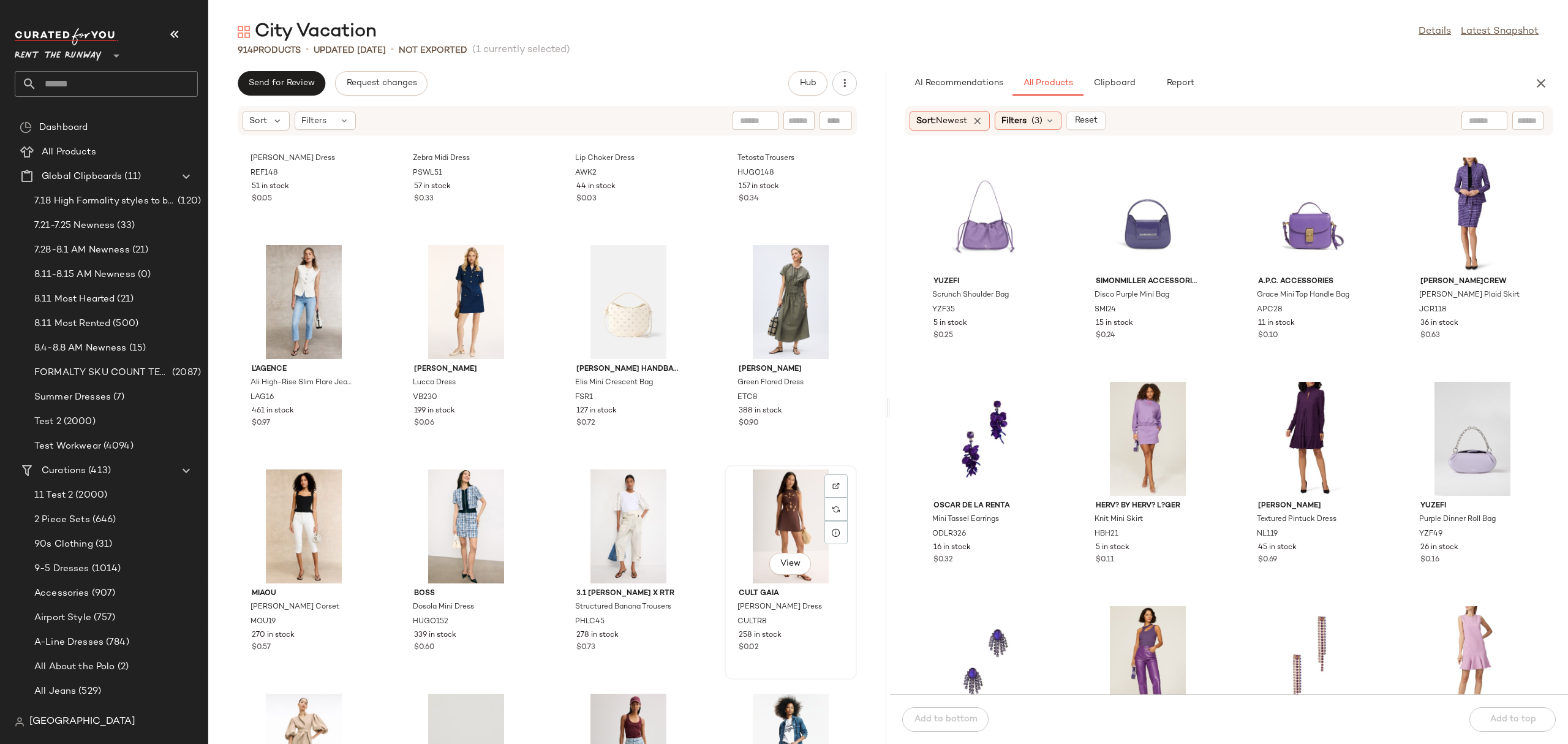
scroll to position [5070, 0]
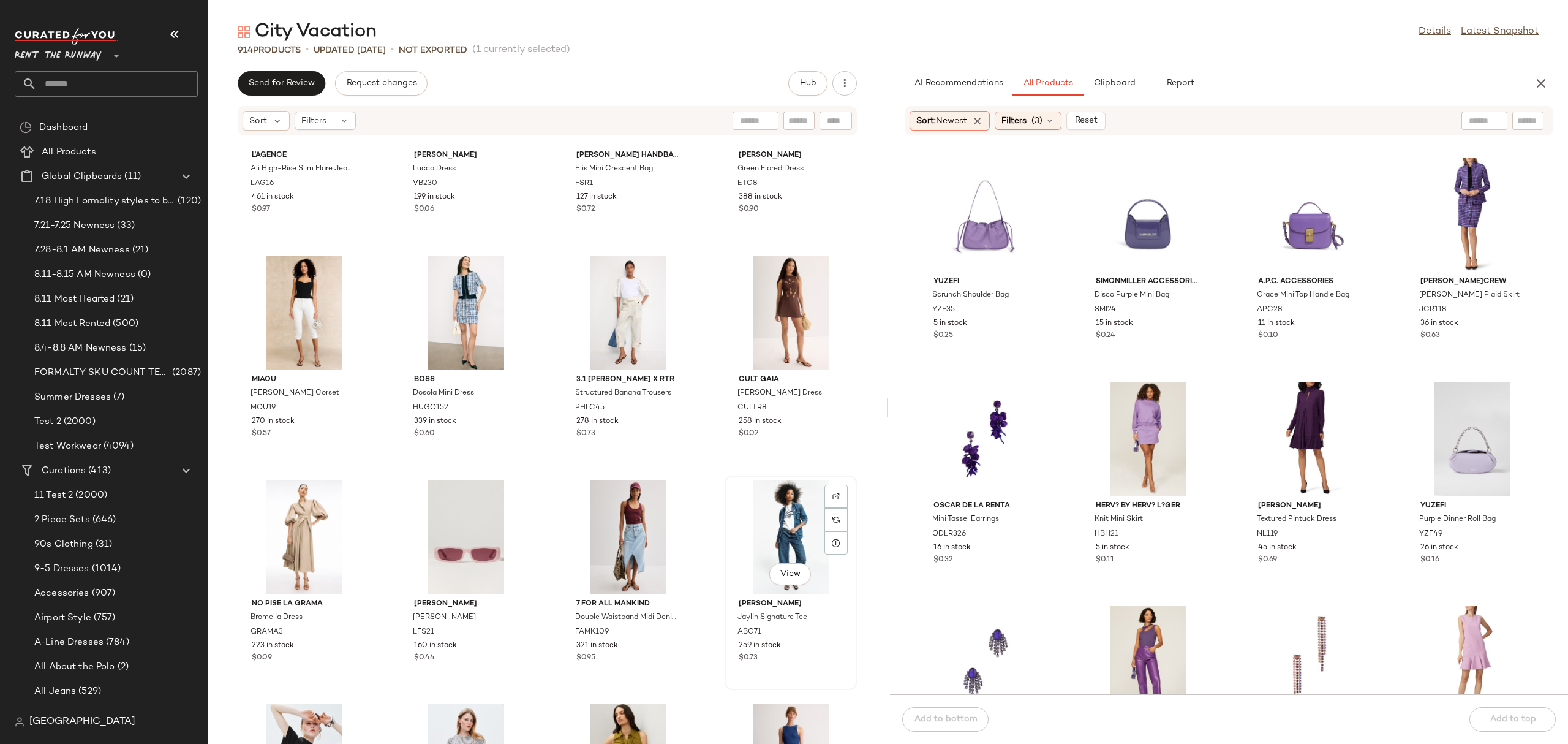
click at [767, 525] on div "View" at bounding box center [791, 537] width 124 height 114
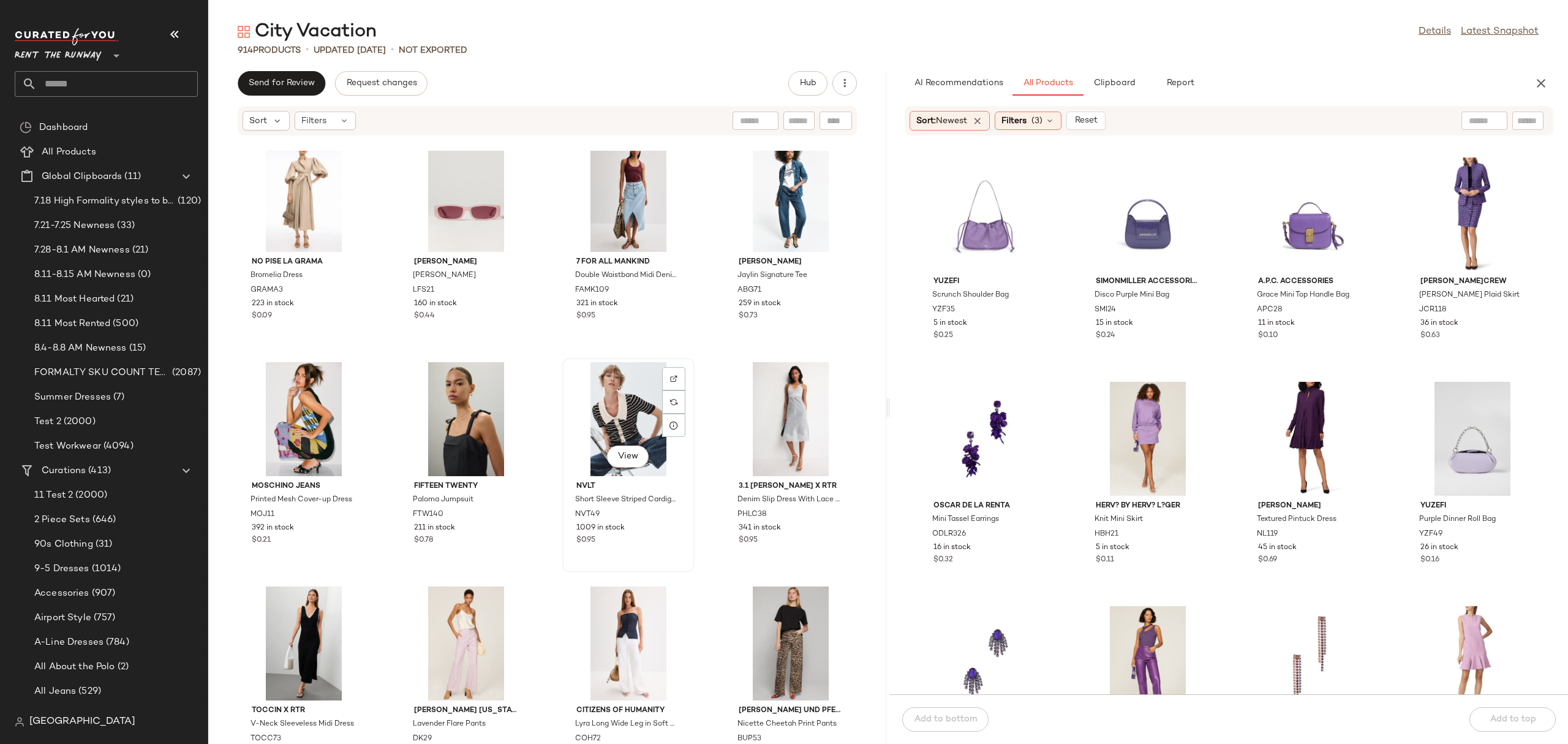
scroll to position [1446, 0]
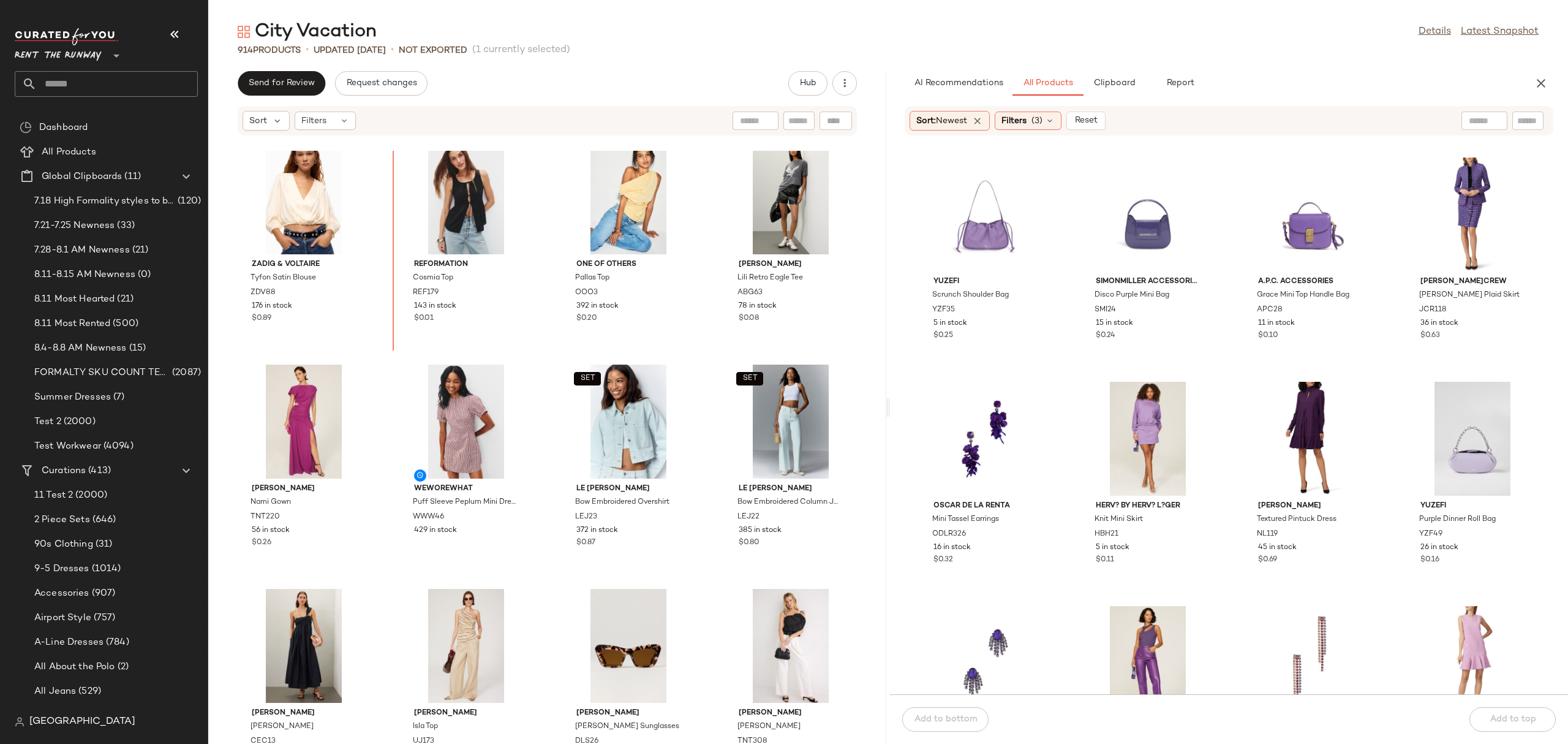
scroll to position [4474, 0]
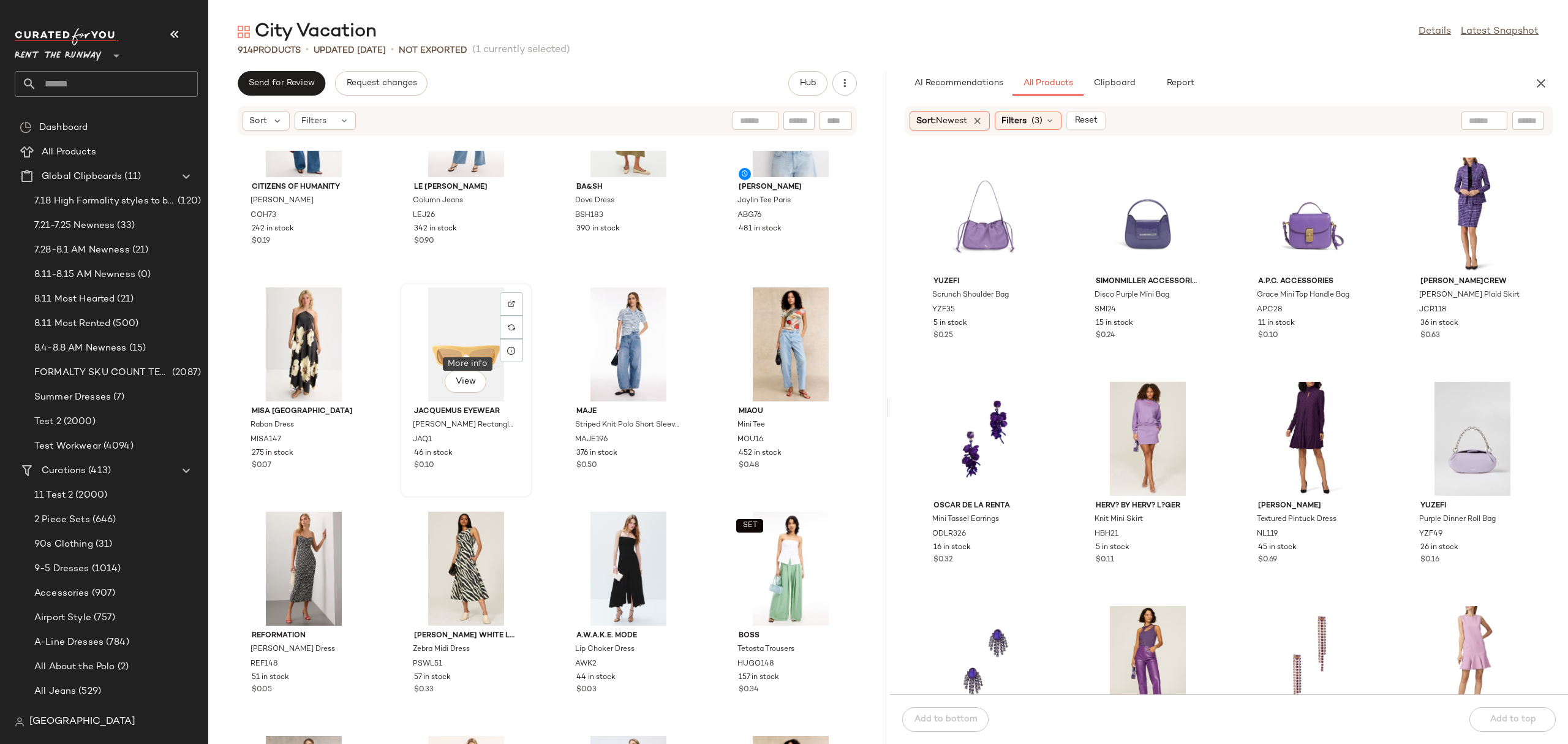
scroll to position [538, 0]
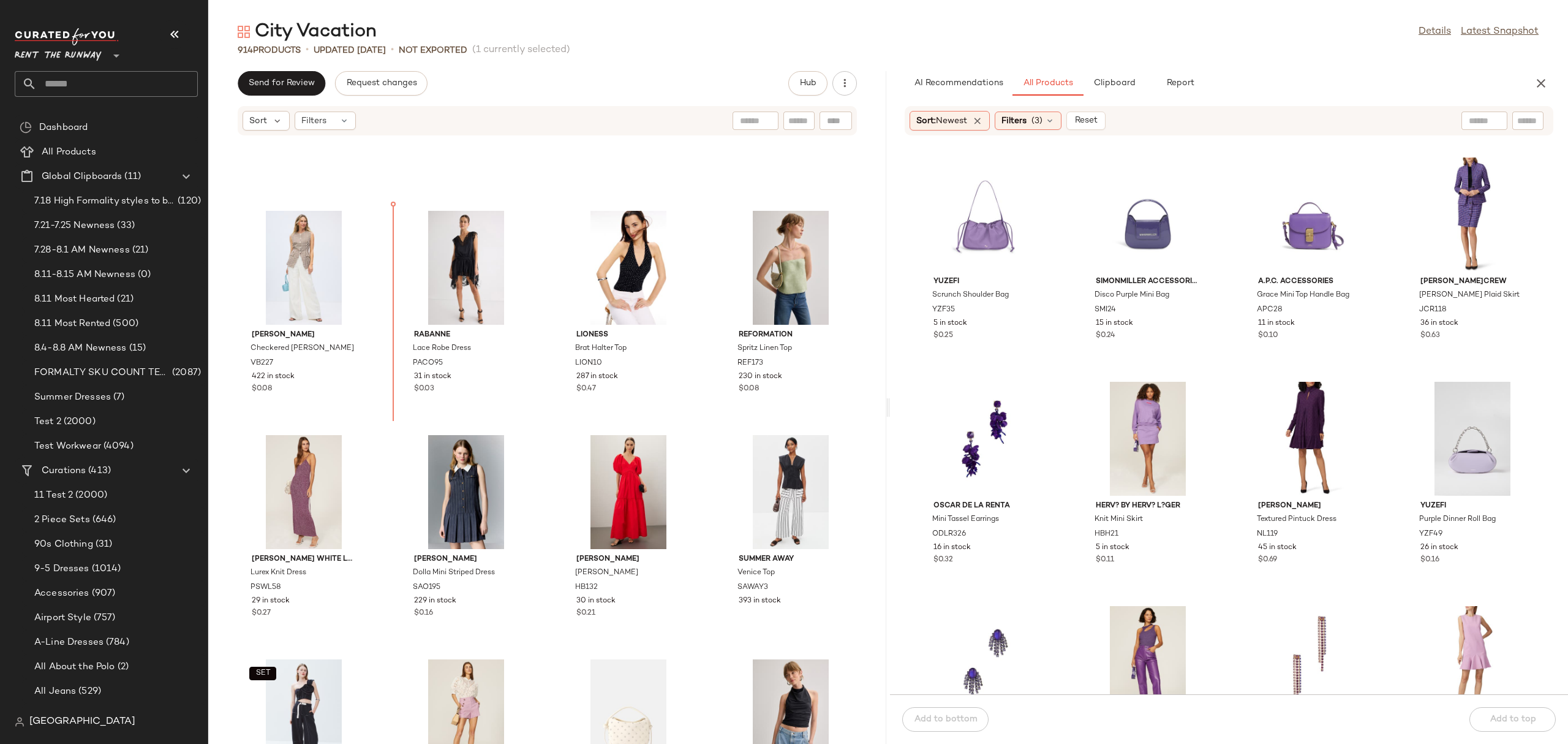
scroll to position [3526, 0]
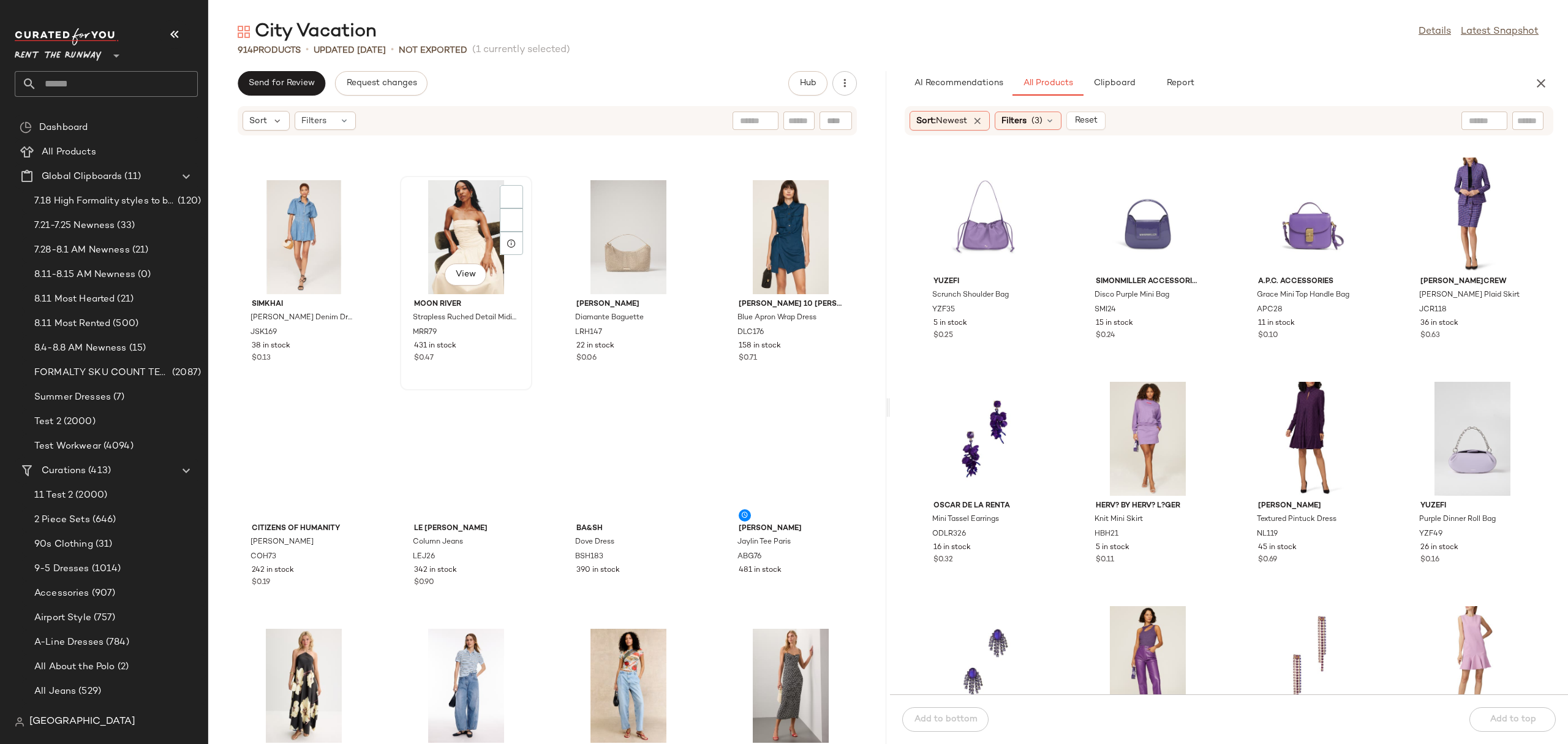
scroll to position [101, 0]
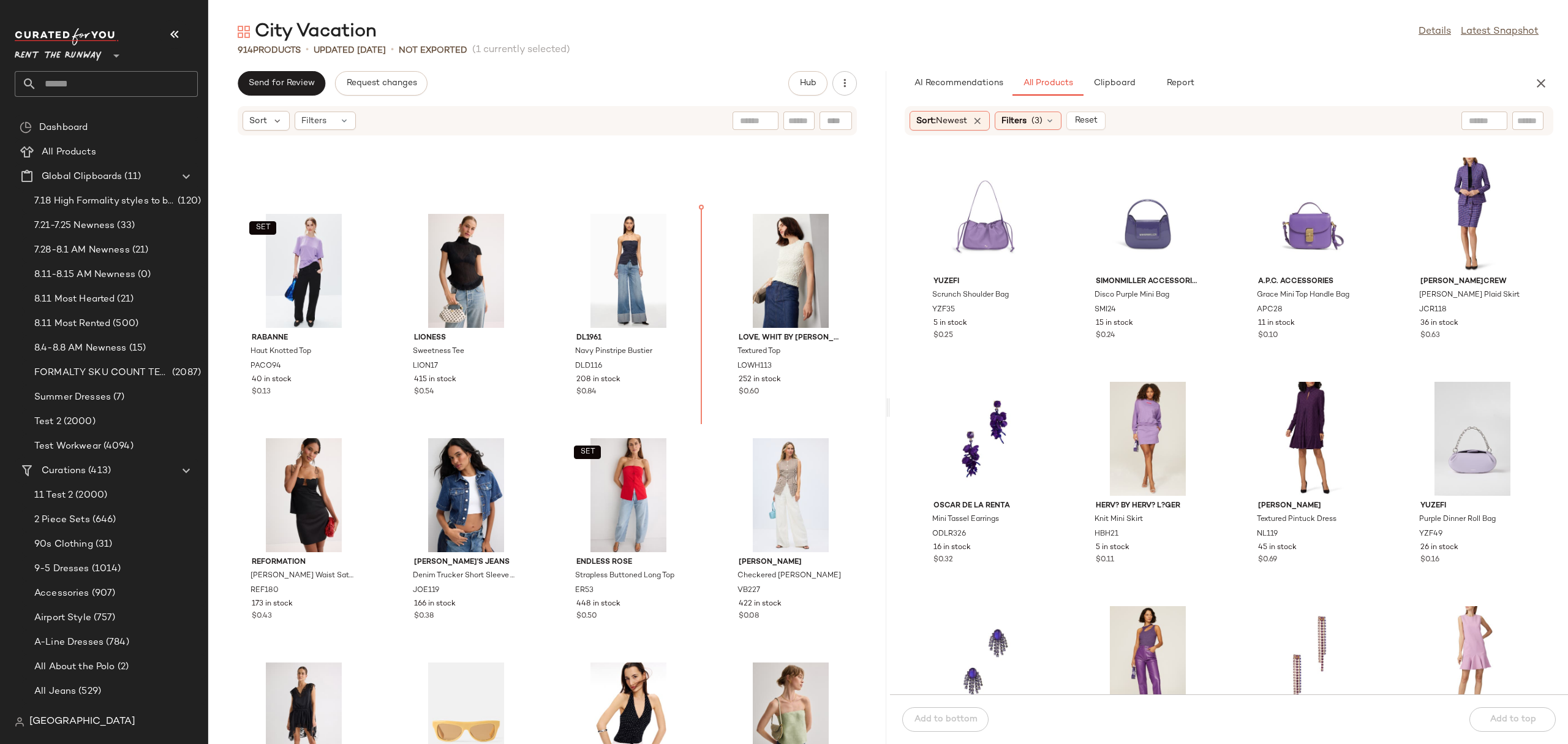
scroll to position [3081, 0]
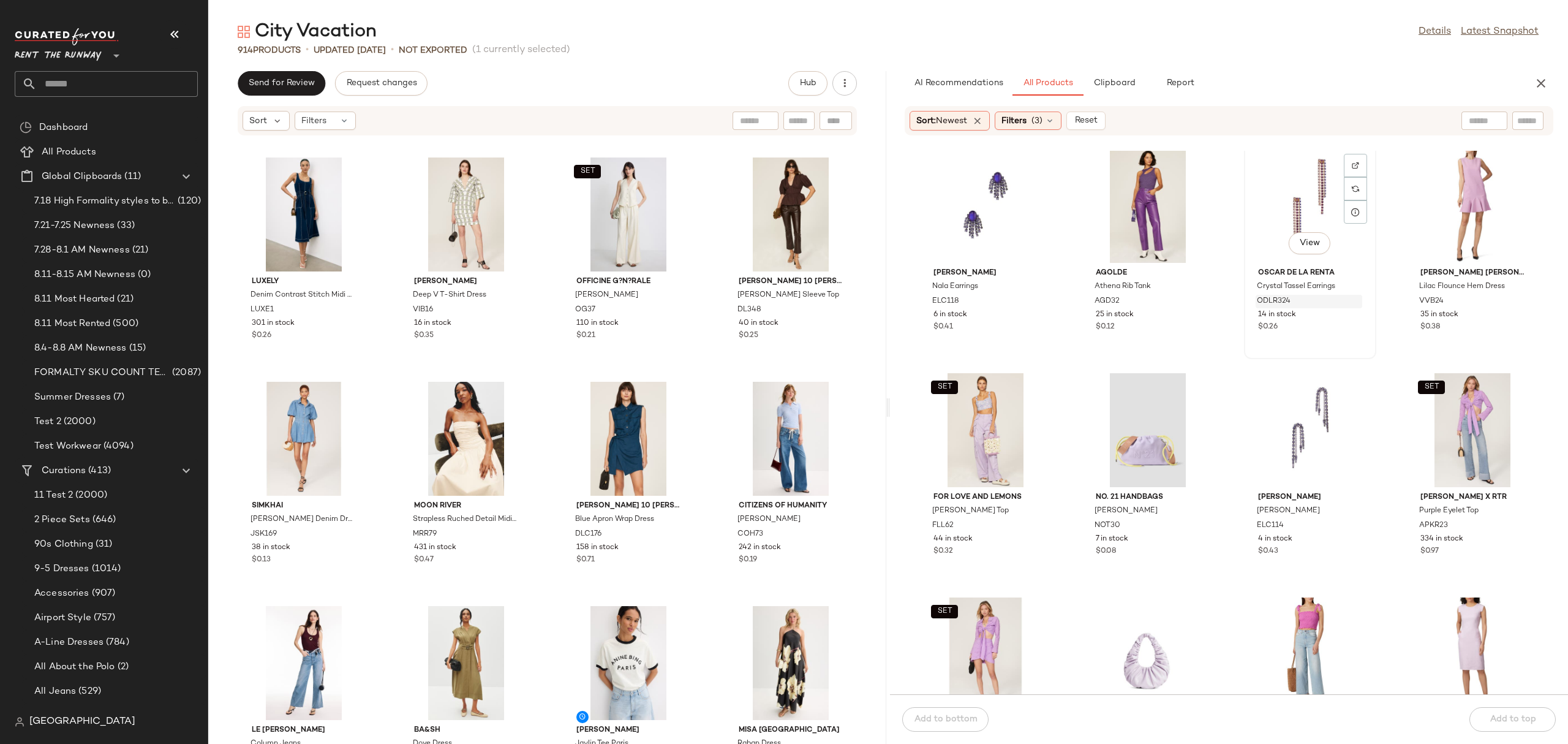
scroll to position [488, 0]
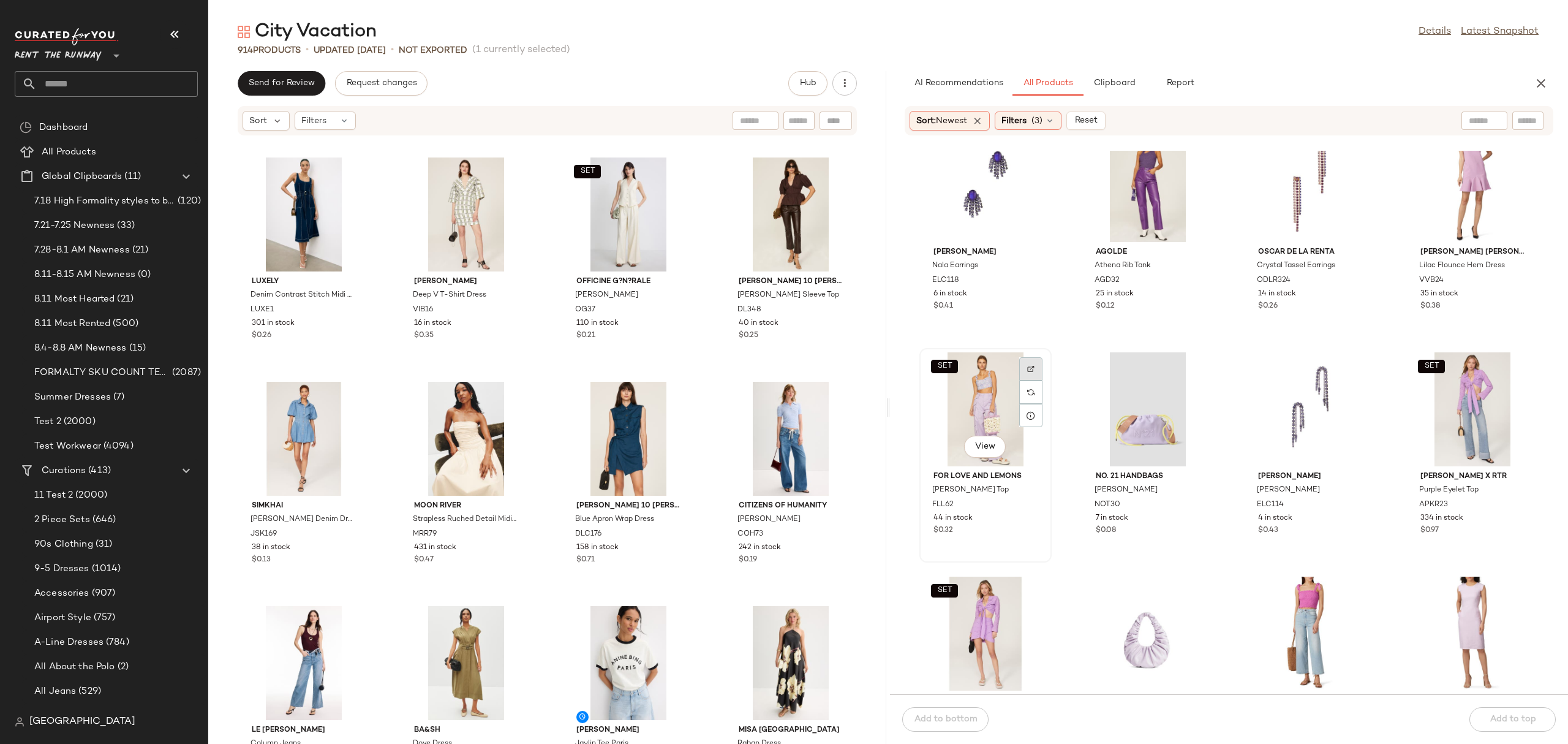
click at [1029, 366] on img at bounding box center [1031, 369] width 8 height 8
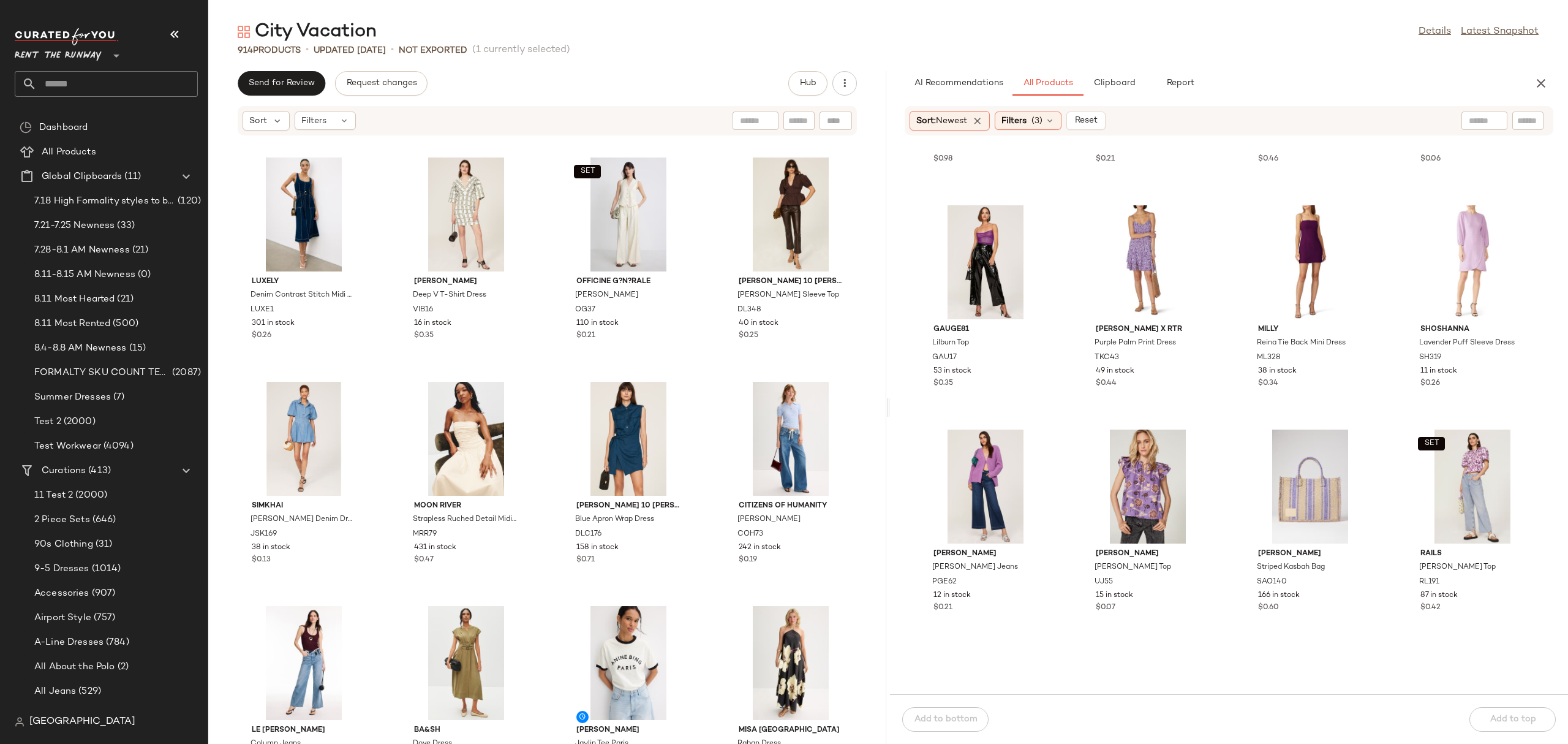
scroll to position [1250, 0]
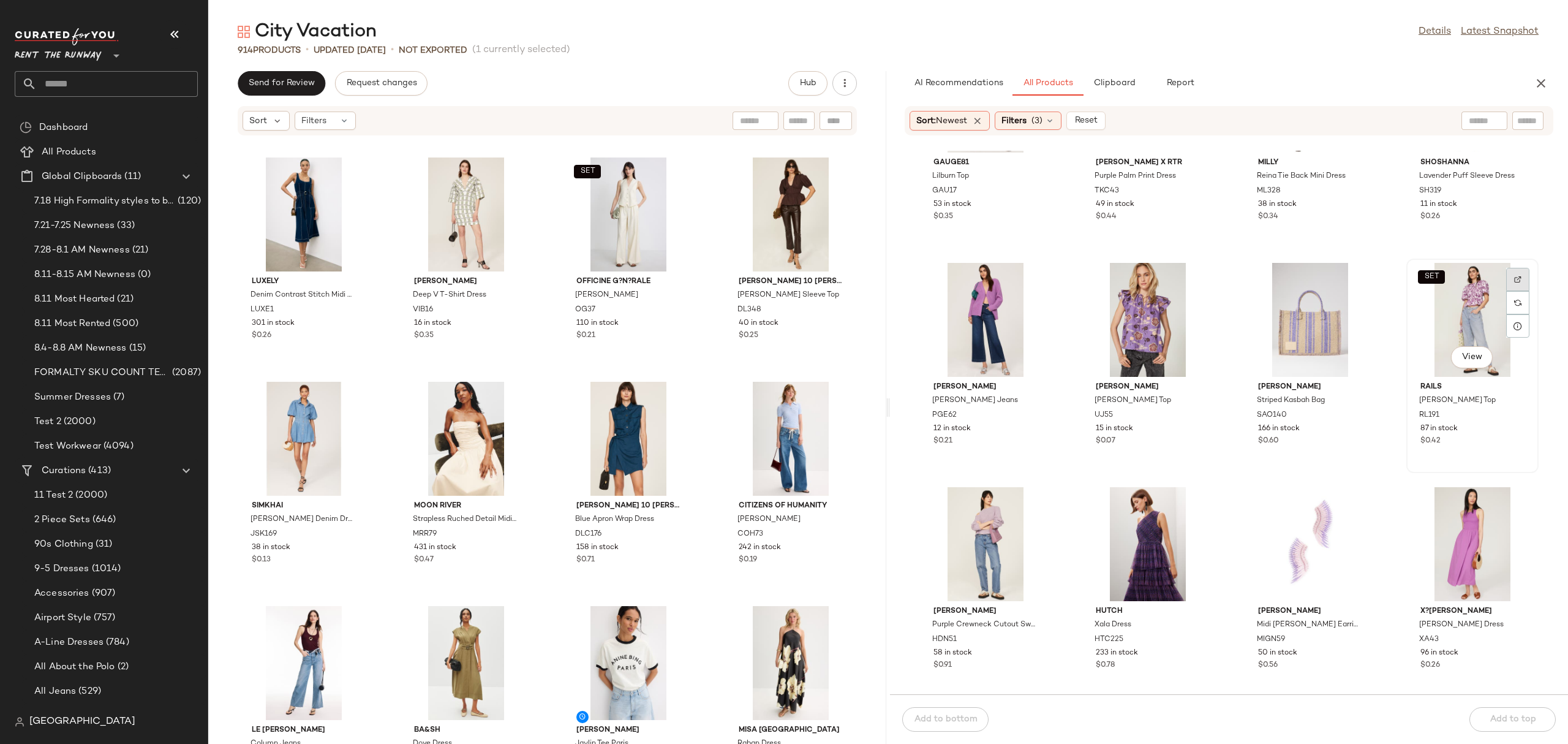
click at [1514, 277] on img at bounding box center [1518, 279] width 8 height 8
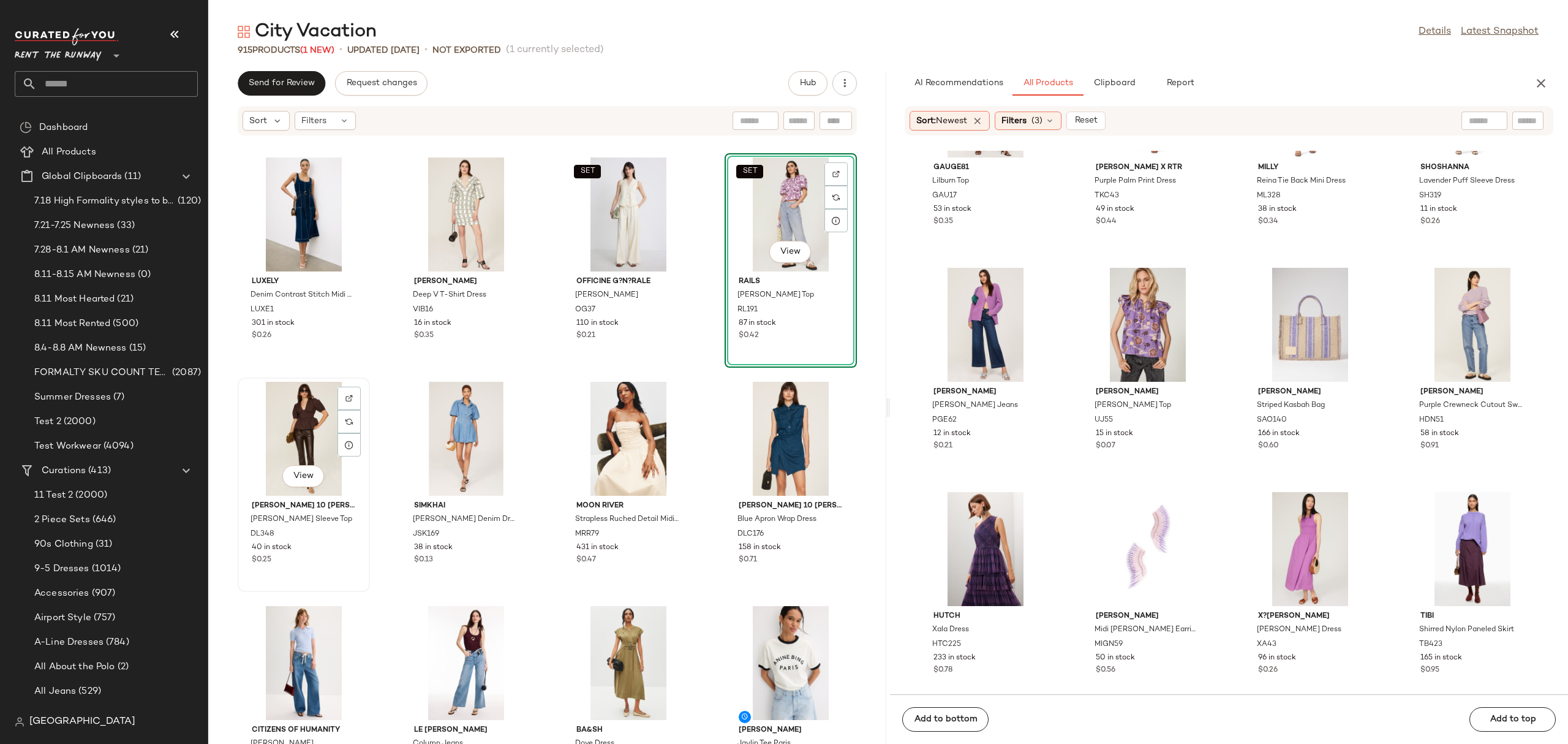
click at [256, 428] on div "View" at bounding box center [304, 439] width 124 height 114
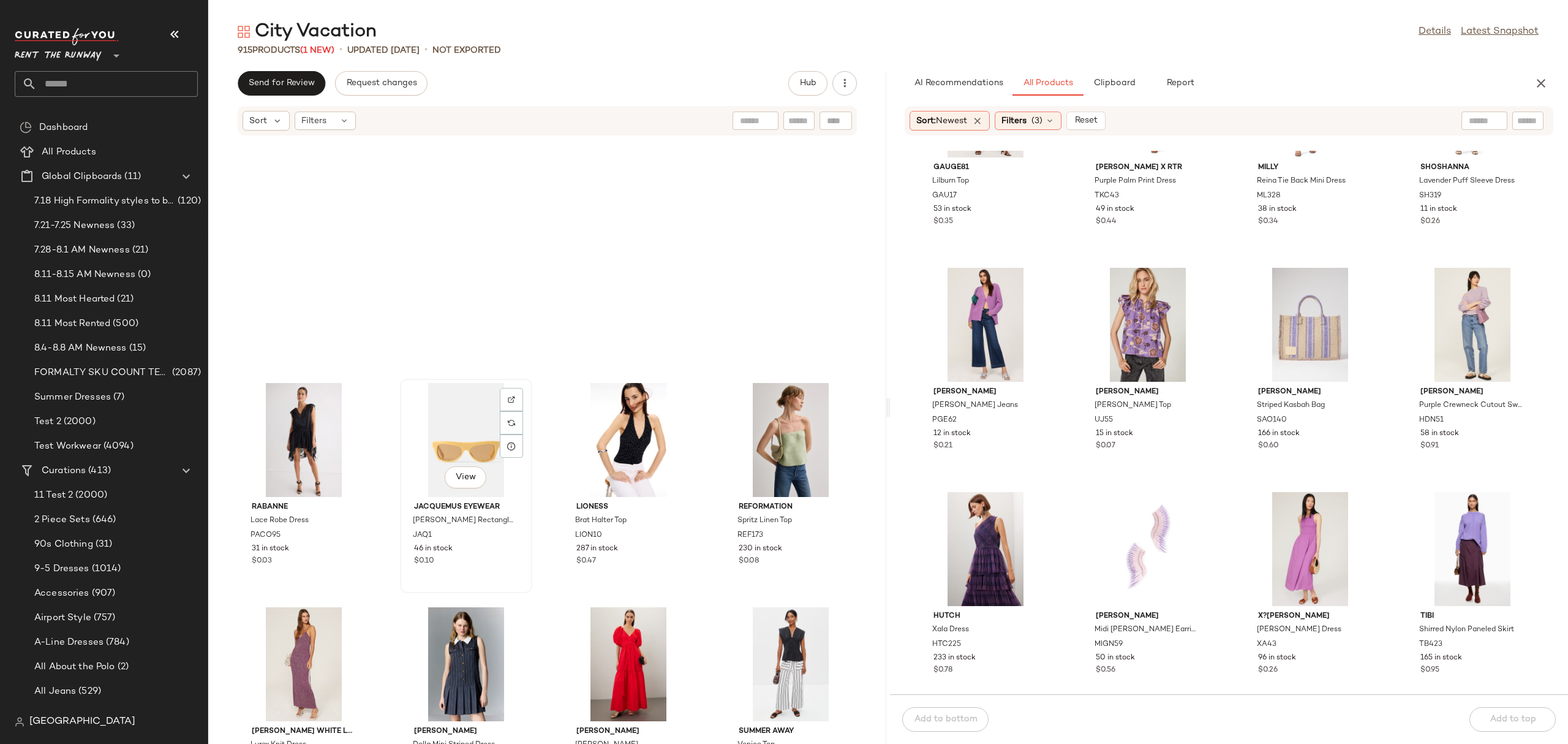
scroll to position [3599, 0]
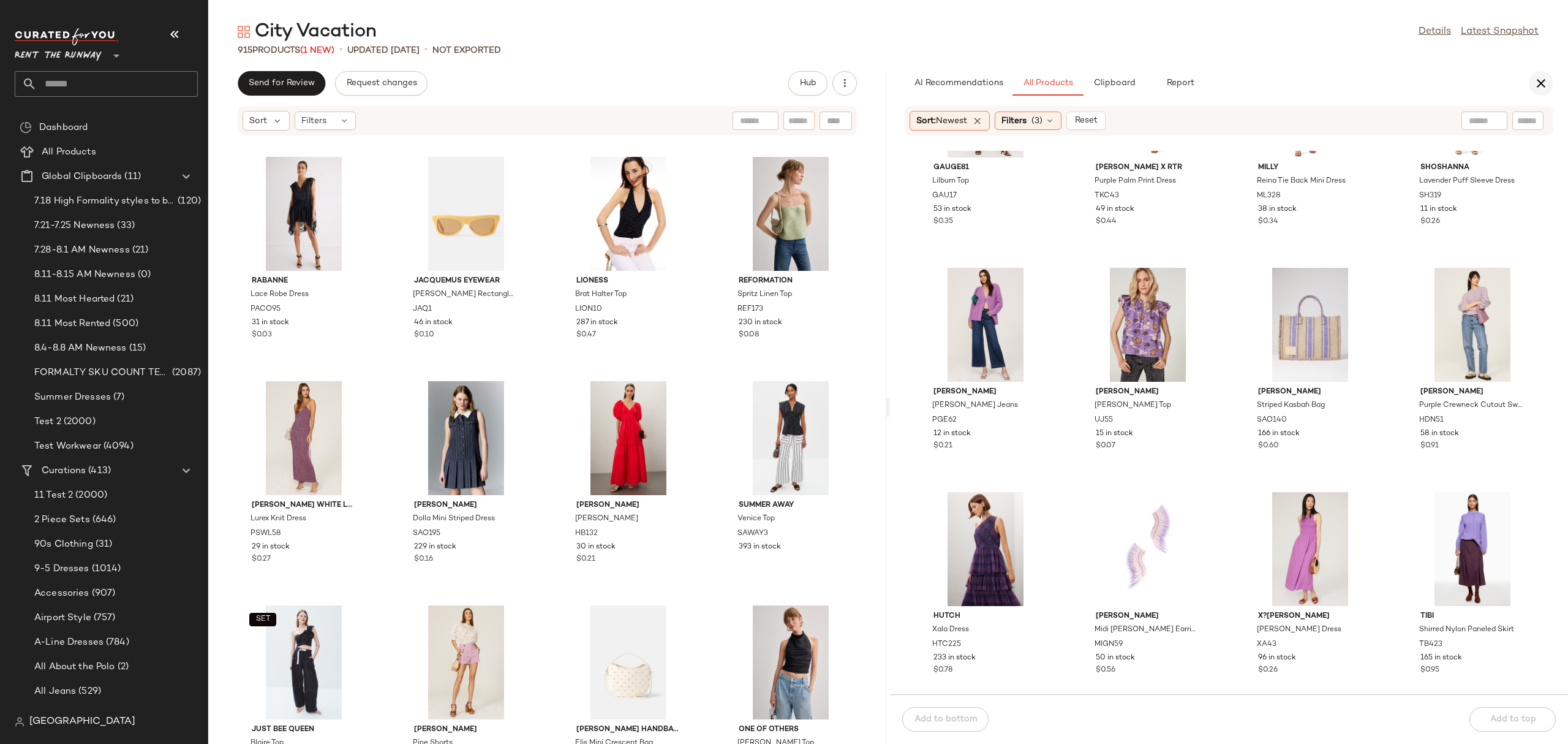
click at [1535, 83] on icon "button" at bounding box center [1541, 83] width 15 height 15
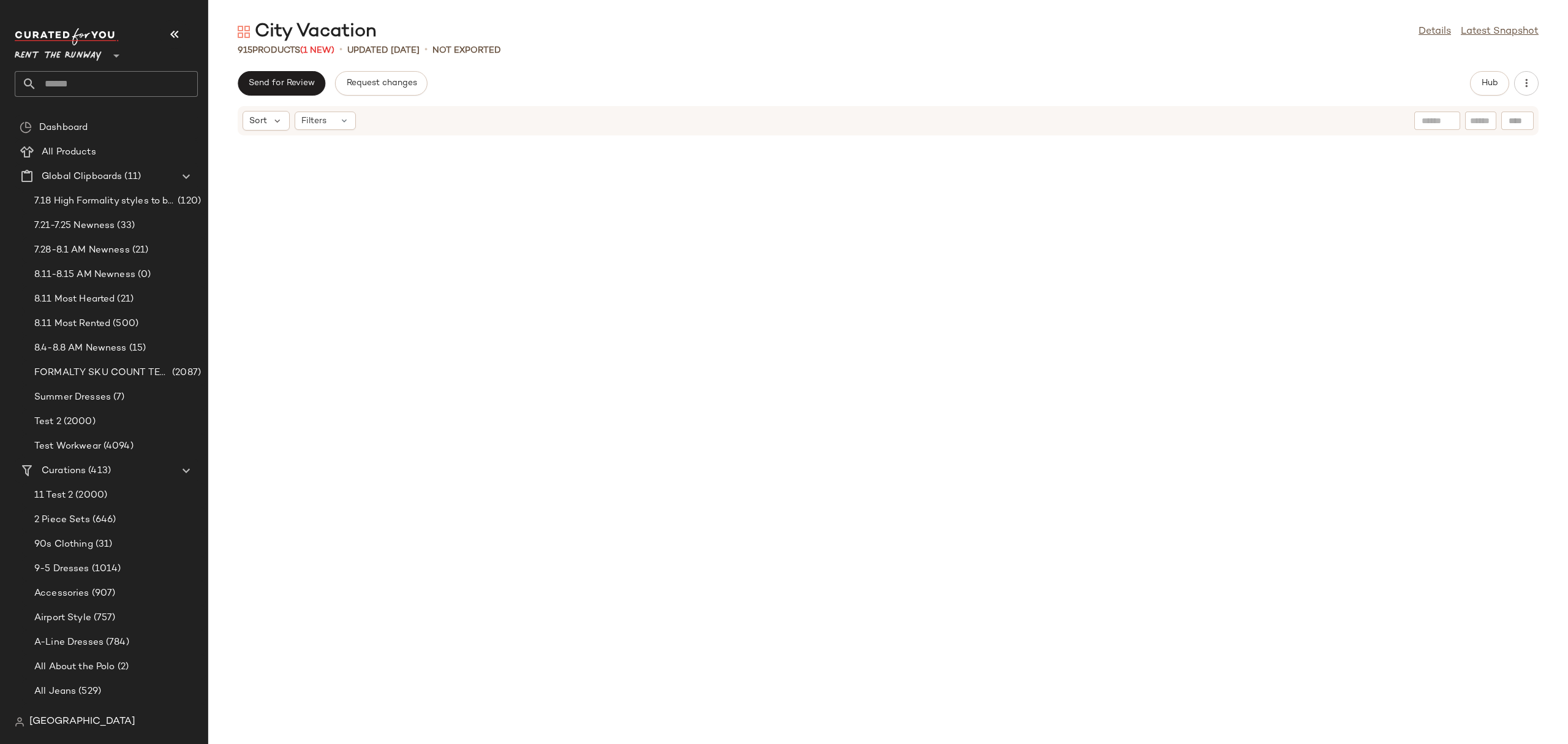
scroll to position [0, 0]
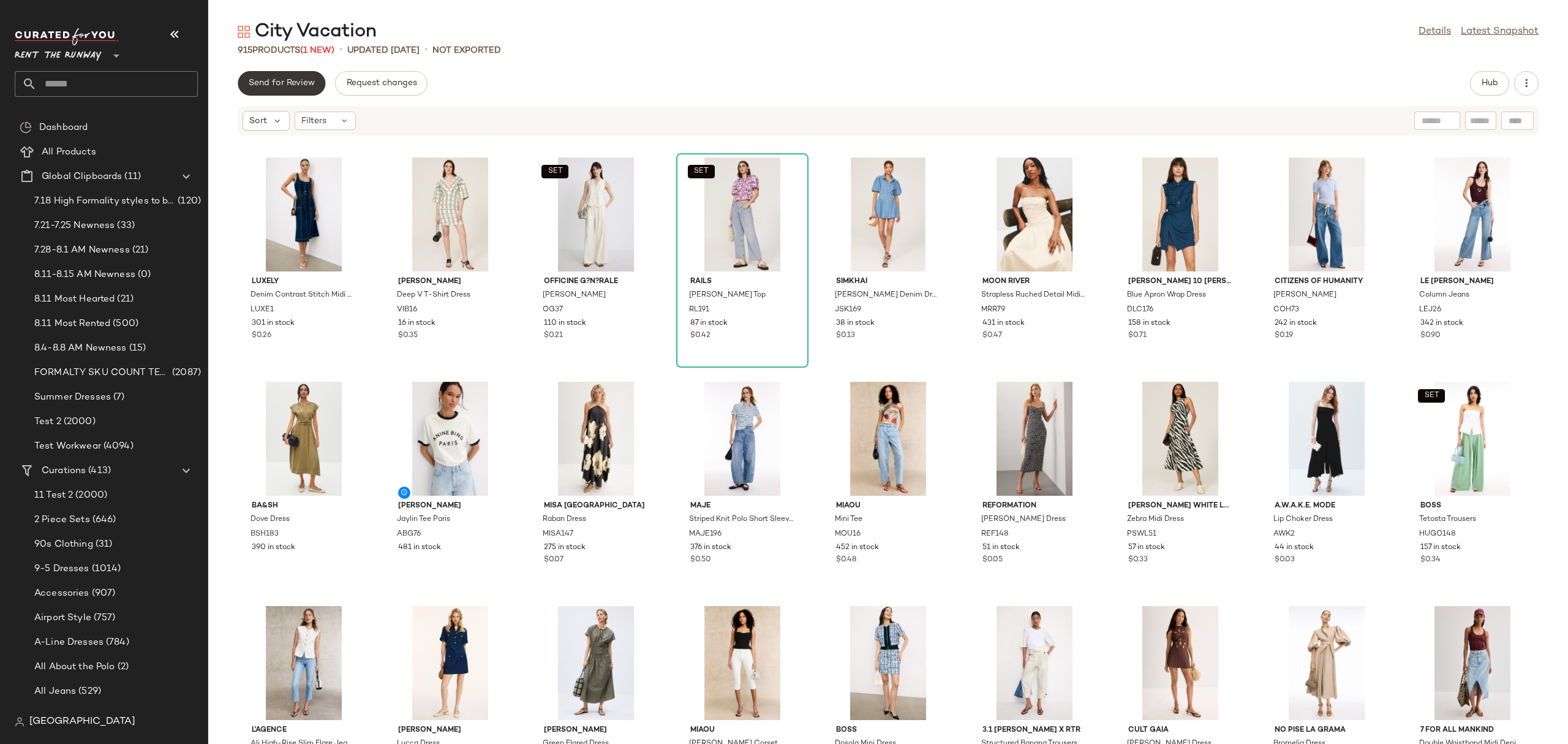
click at [271, 83] on span "Send for Review" at bounding box center [282, 84] width 67 height 10
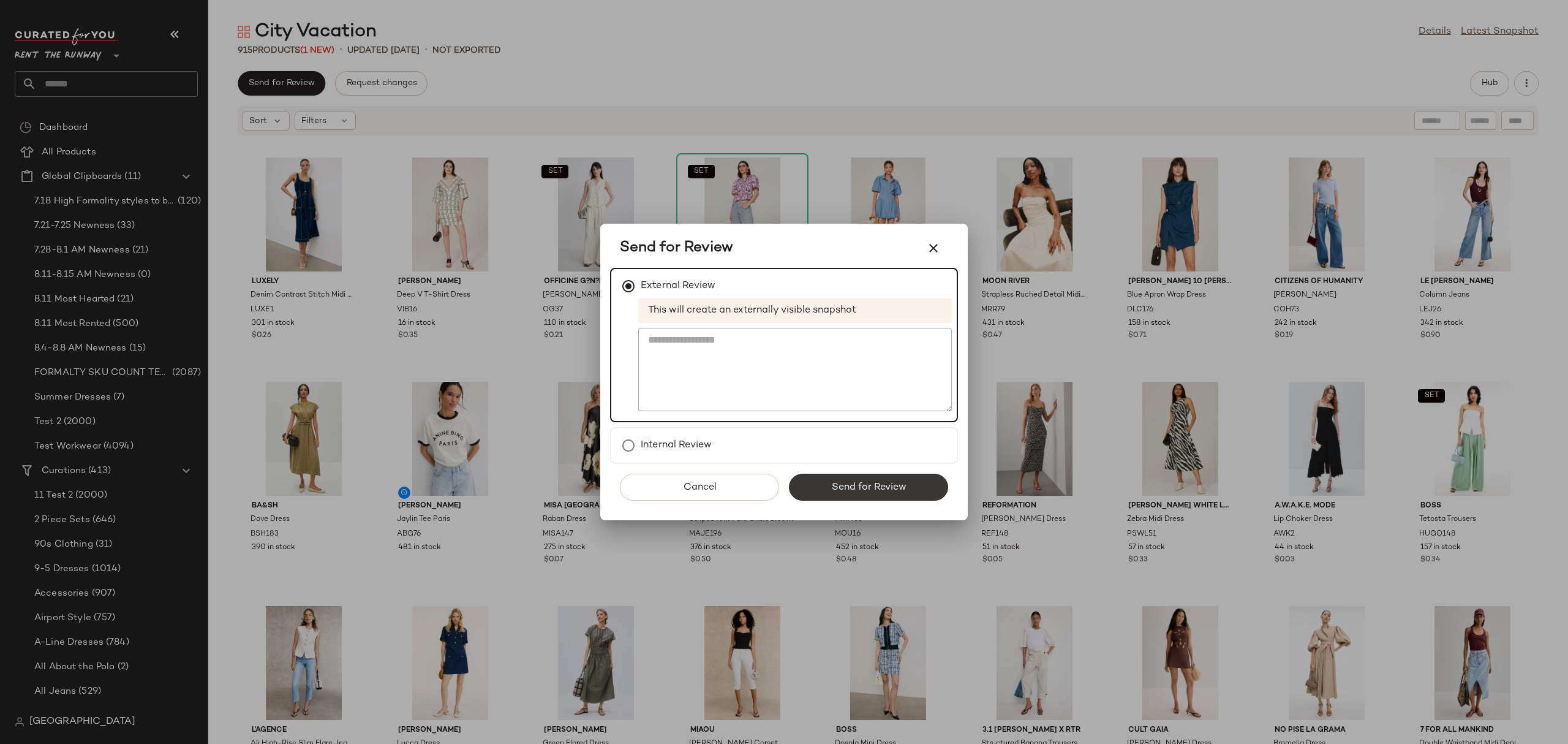
click at [841, 487] on span "Send for Review" at bounding box center [868, 487] width 75 height 12
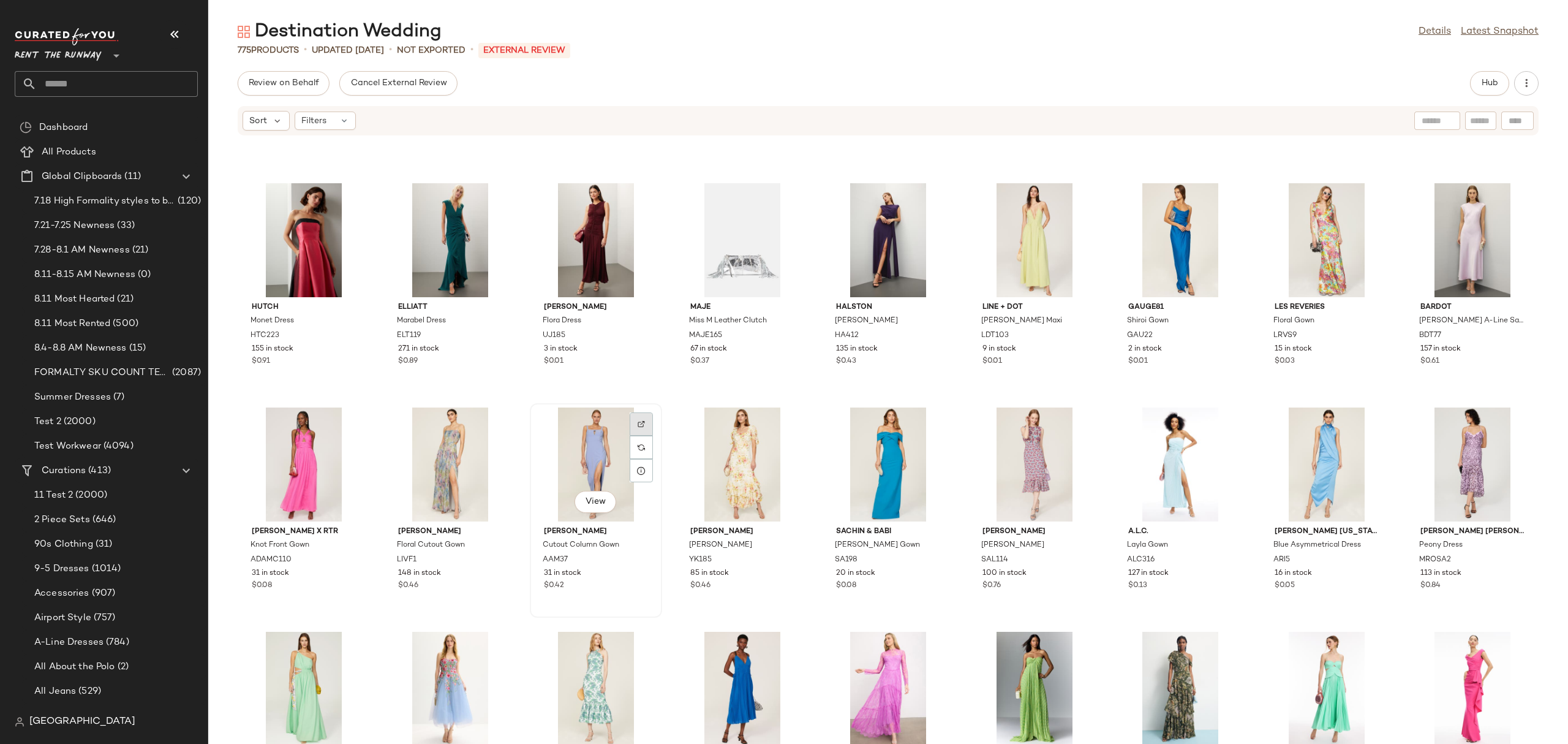
scroll to position [2459, 0]
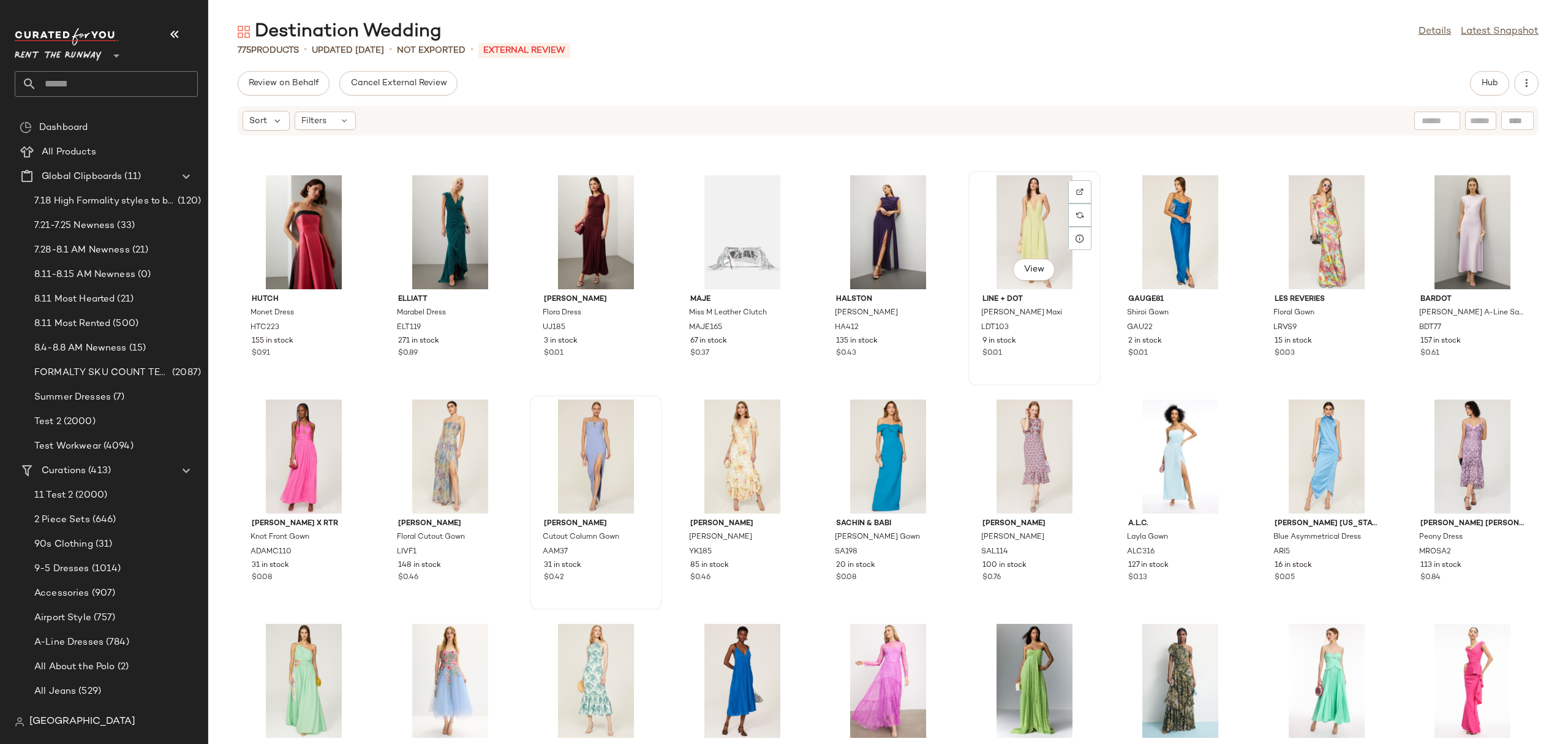
click at [1004, 235] on div "View" at bounding box center [1034, 232] width 124 height 114
click at [1485, 79] on span "Hub" at bounding box center [1489, 84] width 17 height 10
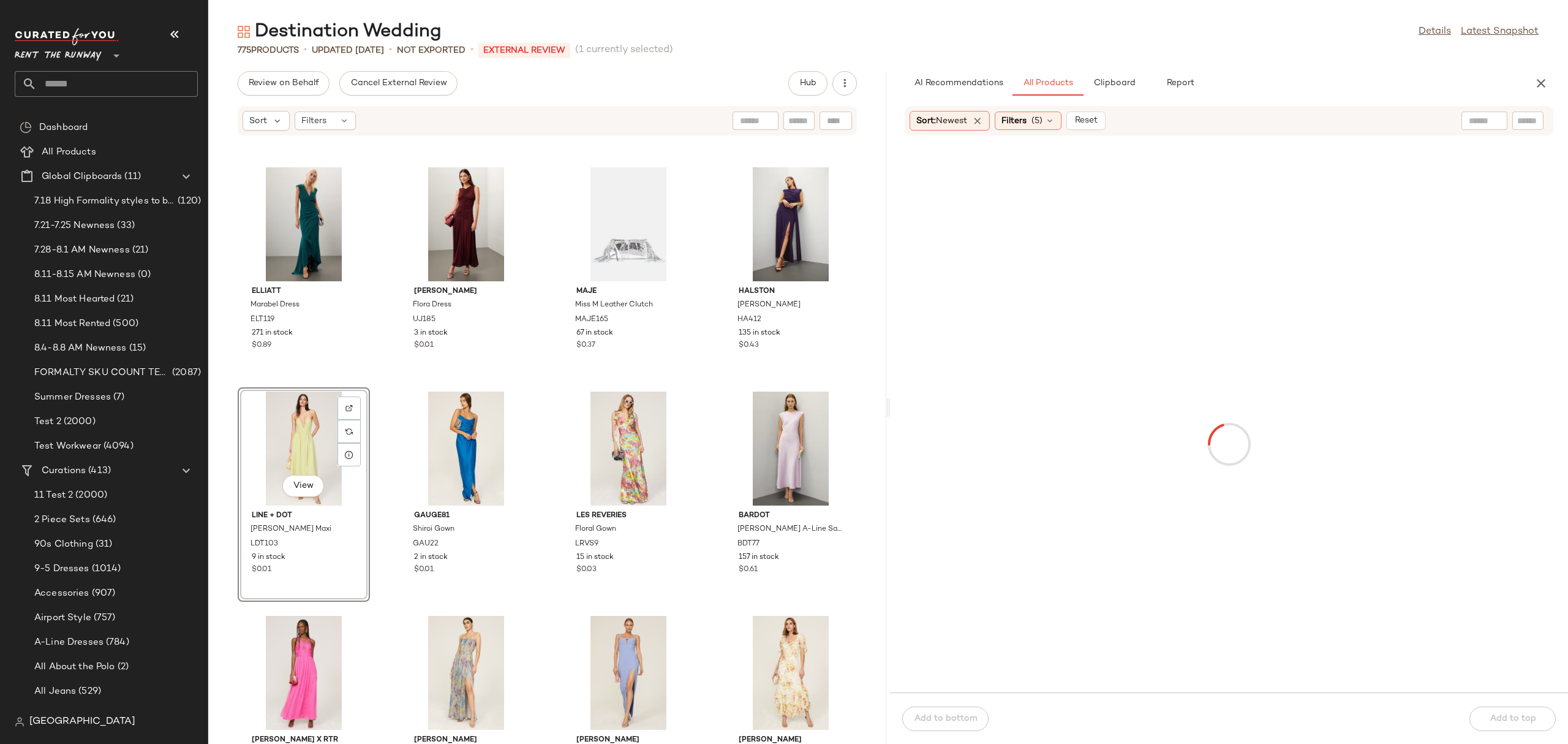
click at [269, 430] on div "View" at bounding box center [304, 449] width 124 height 114
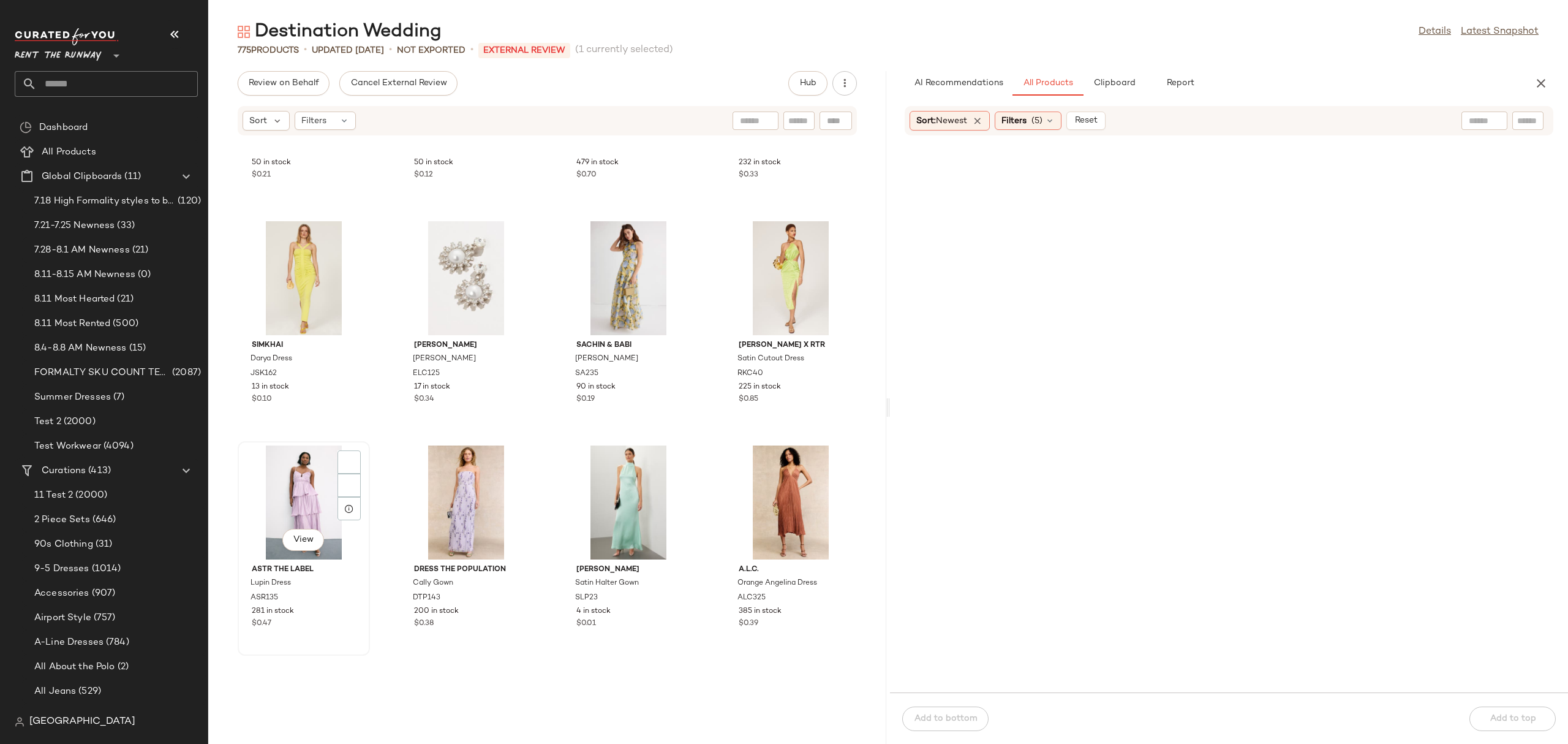
scroll to position [11106, 0]
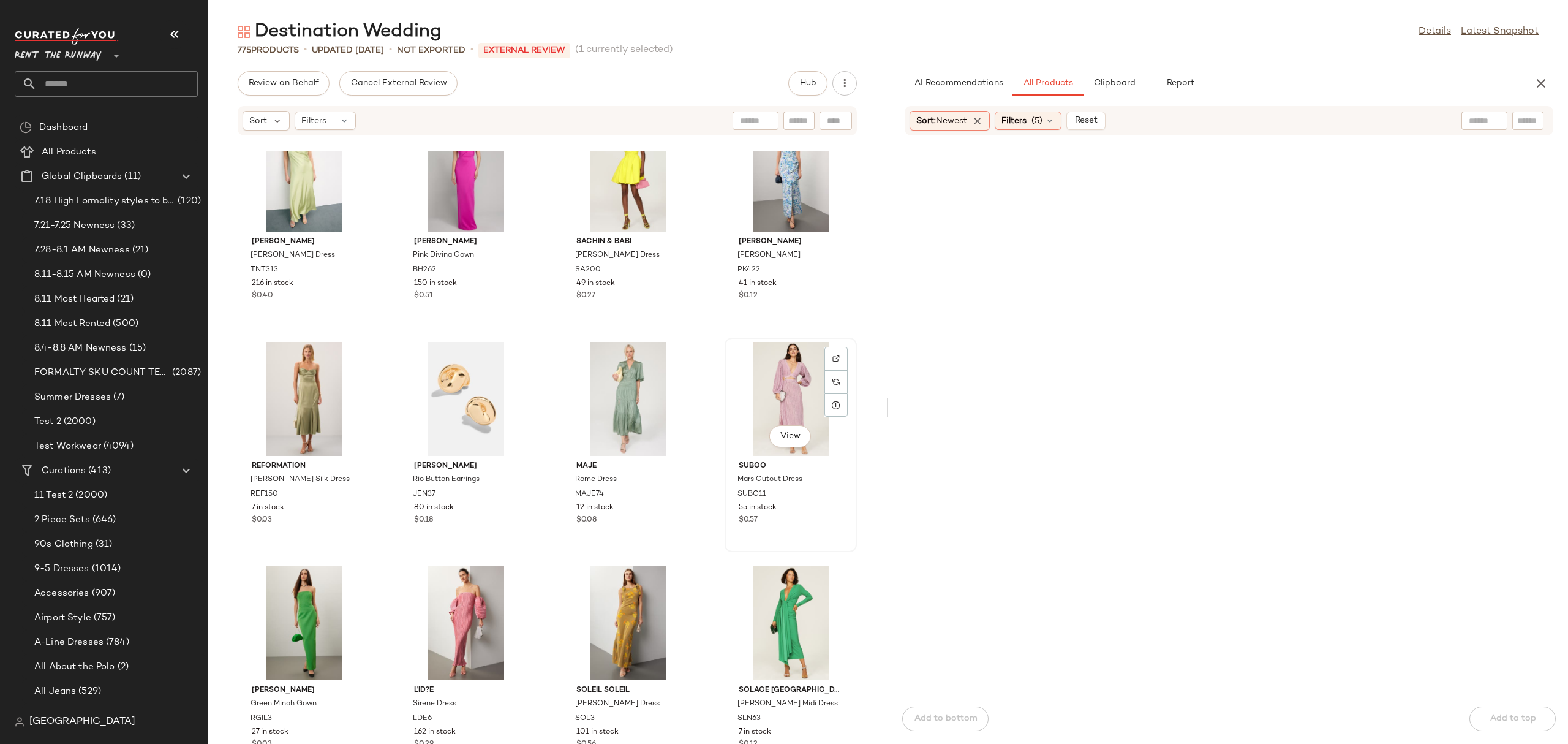
click at [765, 374] on div "View" at bounding box center [791, 399] width 124 height 114
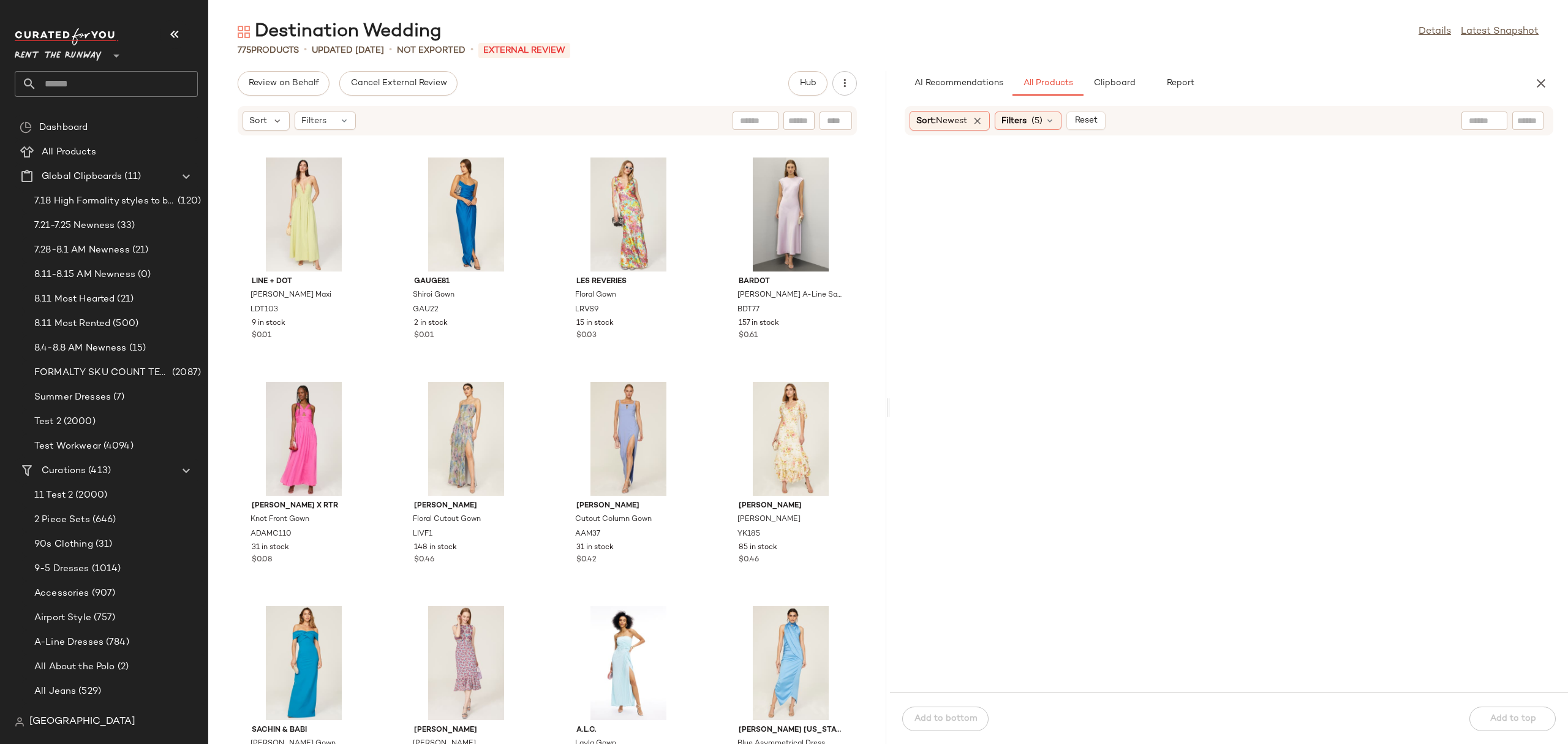
click at [424, 98] on div "Review on Behalf Cancel External Review Hub Sort Filters Line + Dot [PERSON_NAM…" at bounding box center [547, 407] width 678 height 673
click at [418, 83] on span "Cancel External Review" at bounding box center [398, 84] width 97 height 10
click at [284, 85] on span "Send for Review" at bounding box center [282, 84] width 67 height 10
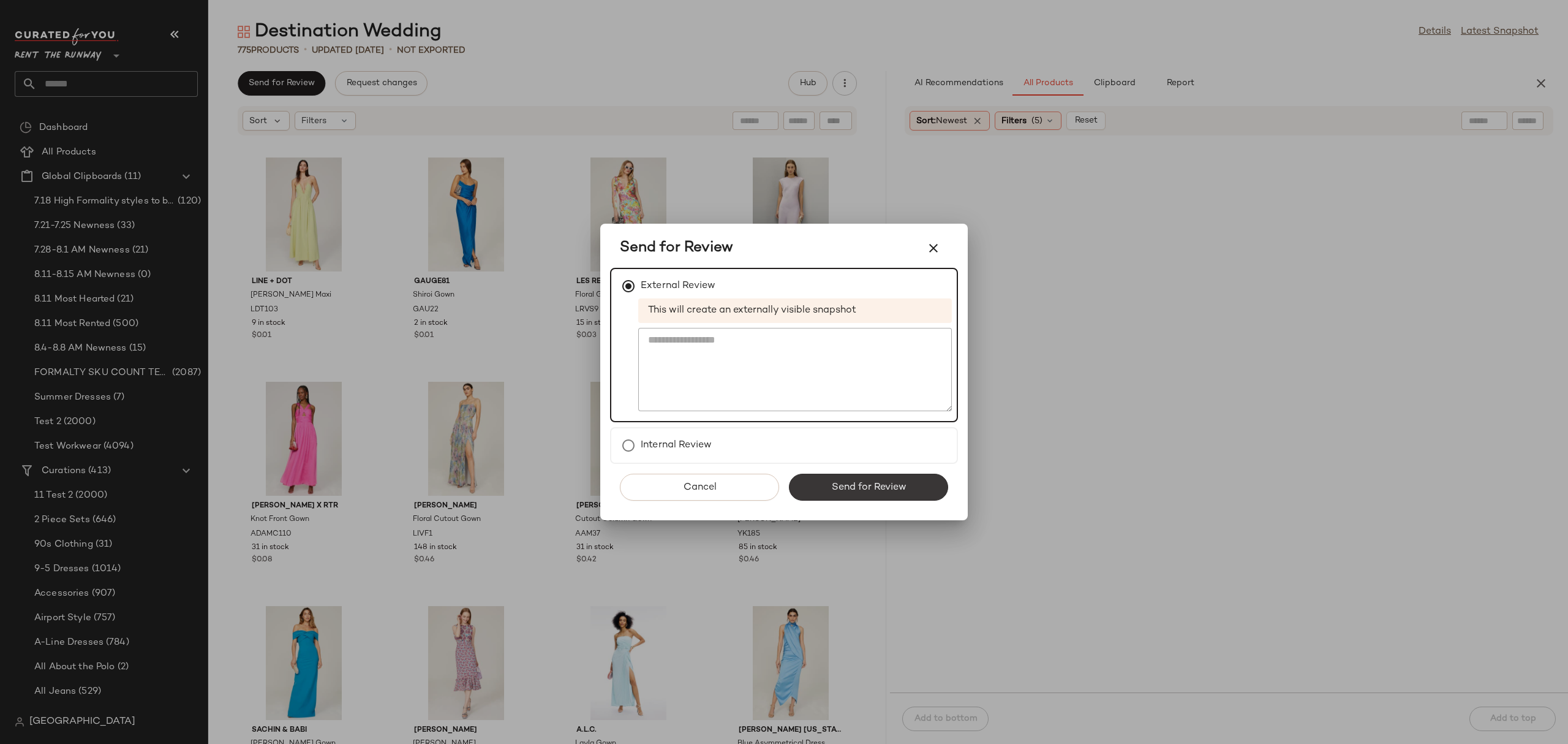
click at [843, 491] on span "Send for Review" at bounding box center [868, 487] width 75 height 12
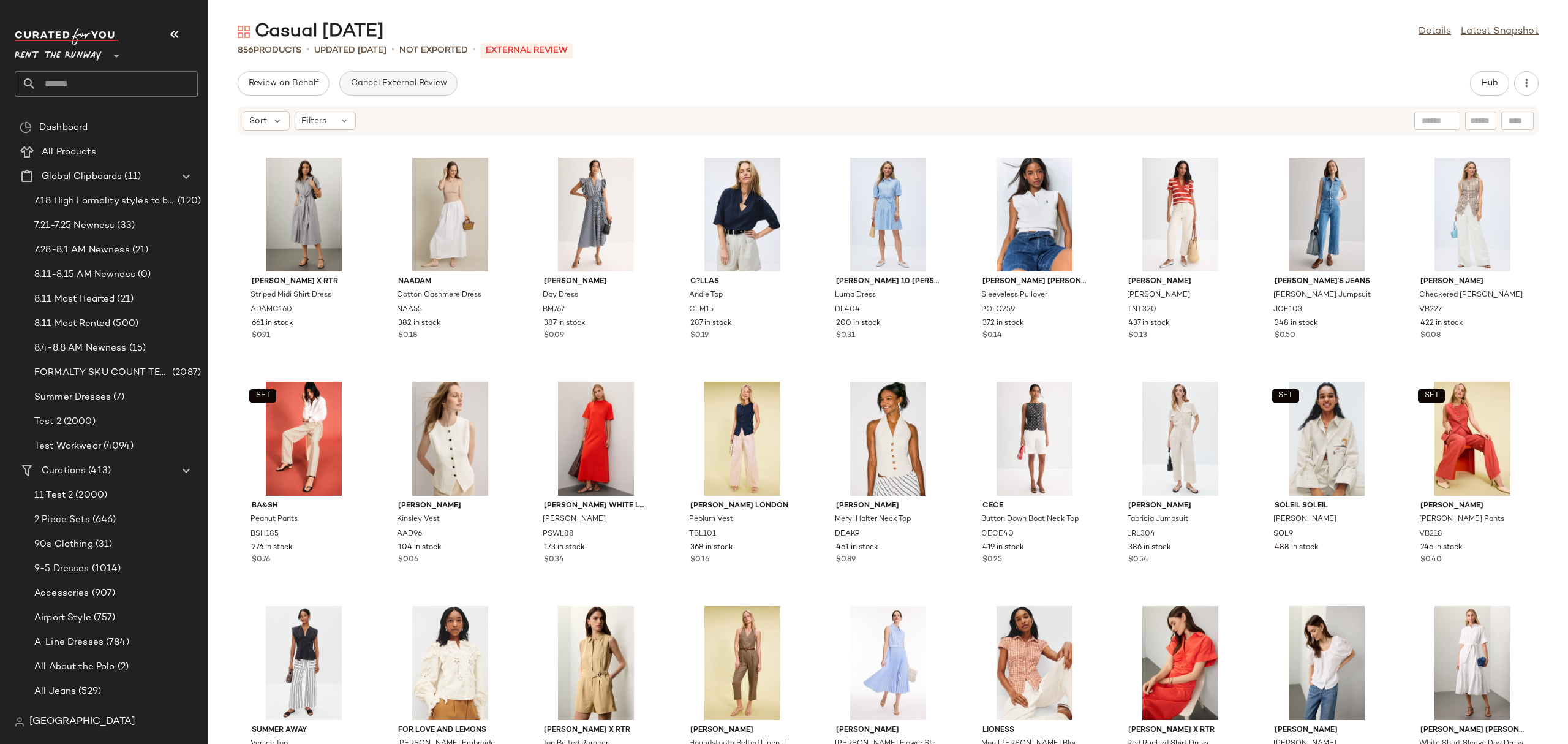
click at [436, 73] on button "Cancel External Review" at bounding box center [398, 83] width 118 height 24
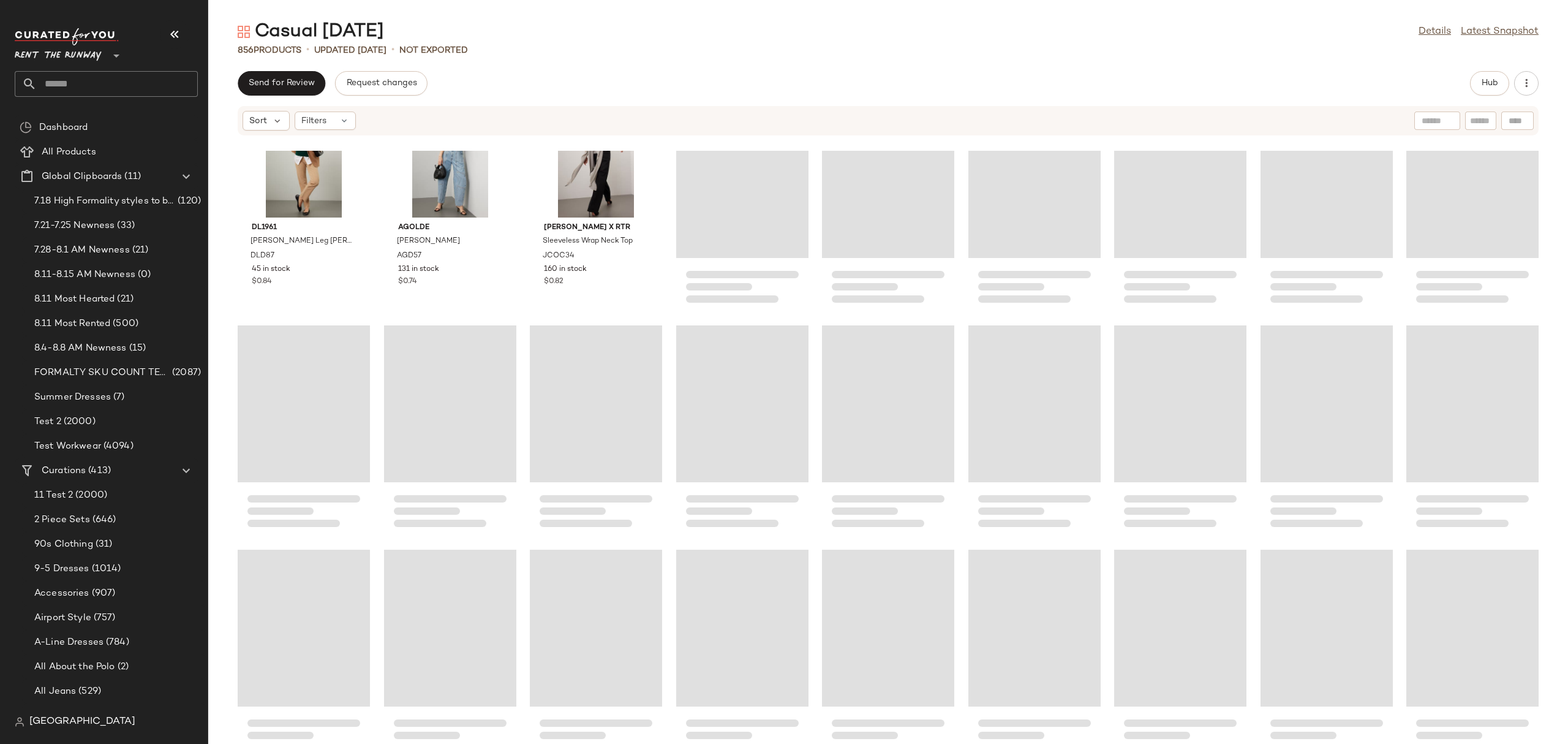
scroll to position [7675, 0]
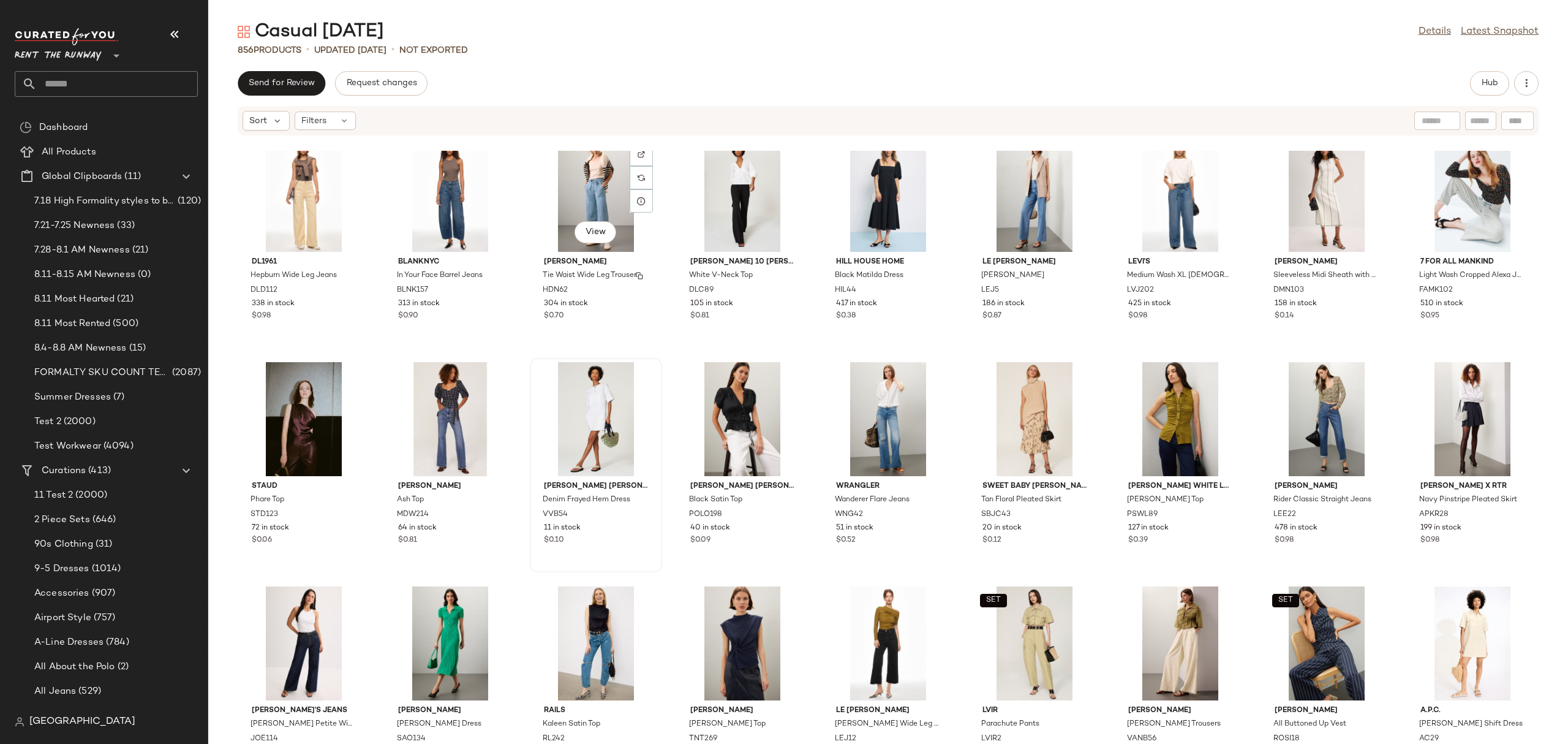
scroll to position [2710, 0]
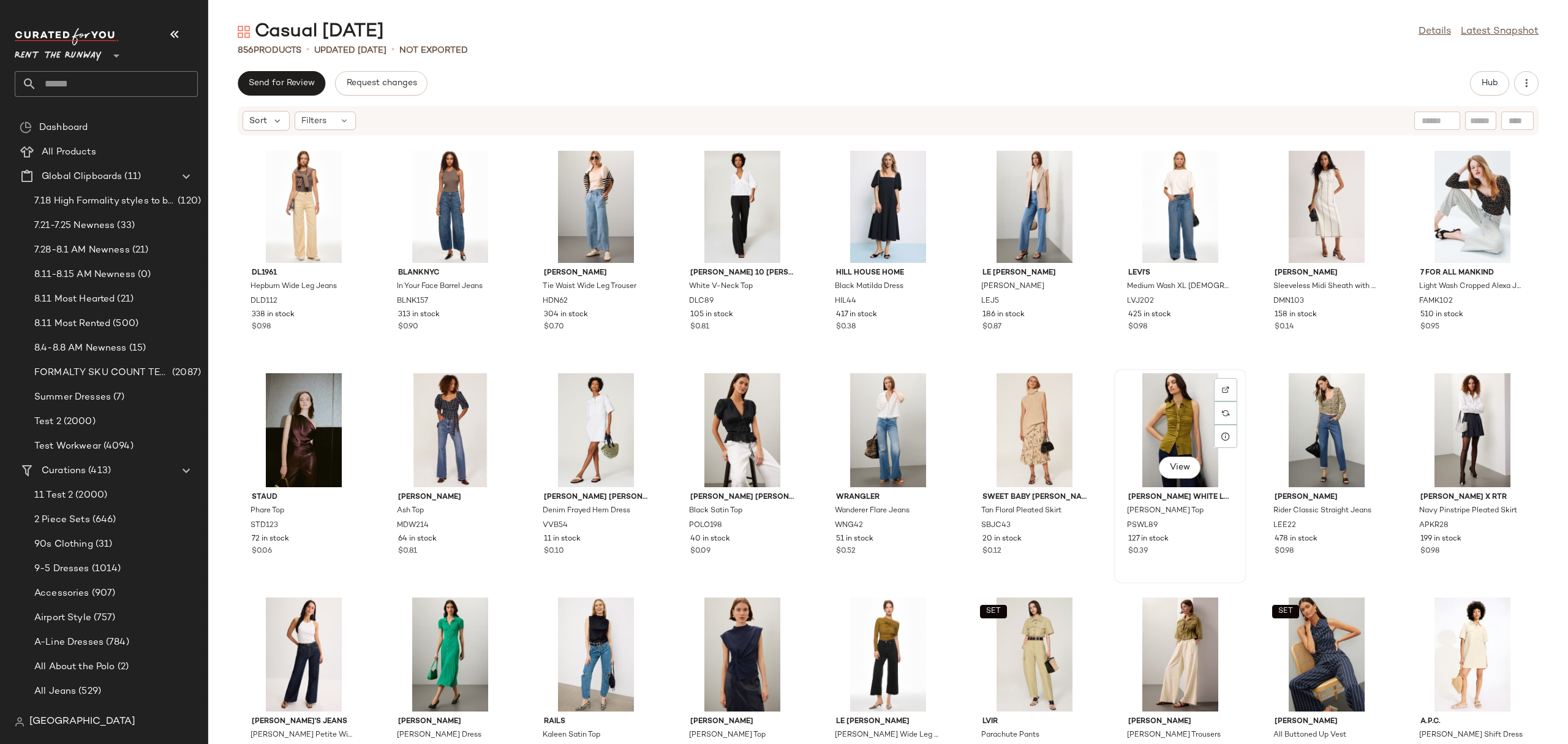
click at [1155, 403] on div "View" at bounding box center [1181, 430] width 124 height 114
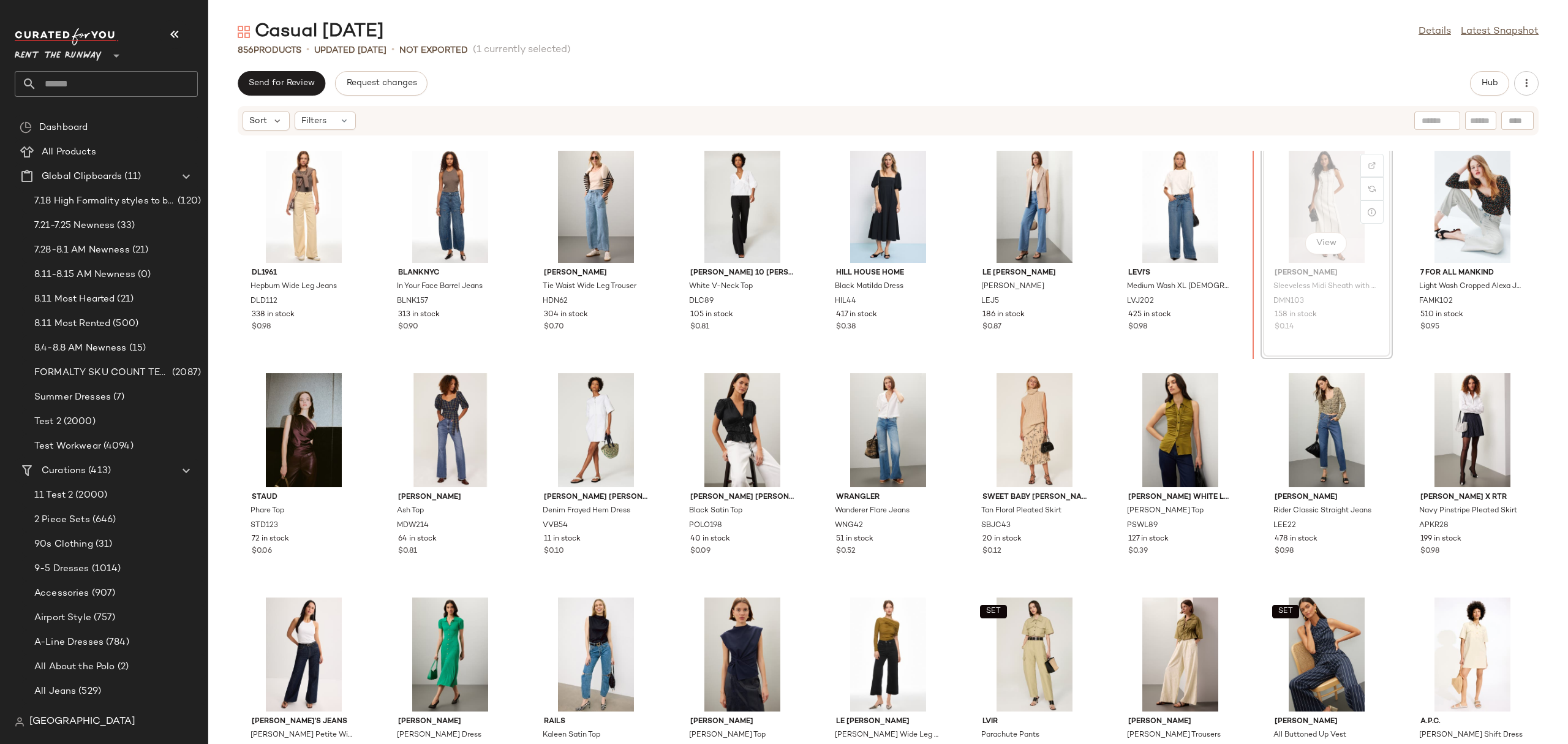
scroll to position [2707, 0]
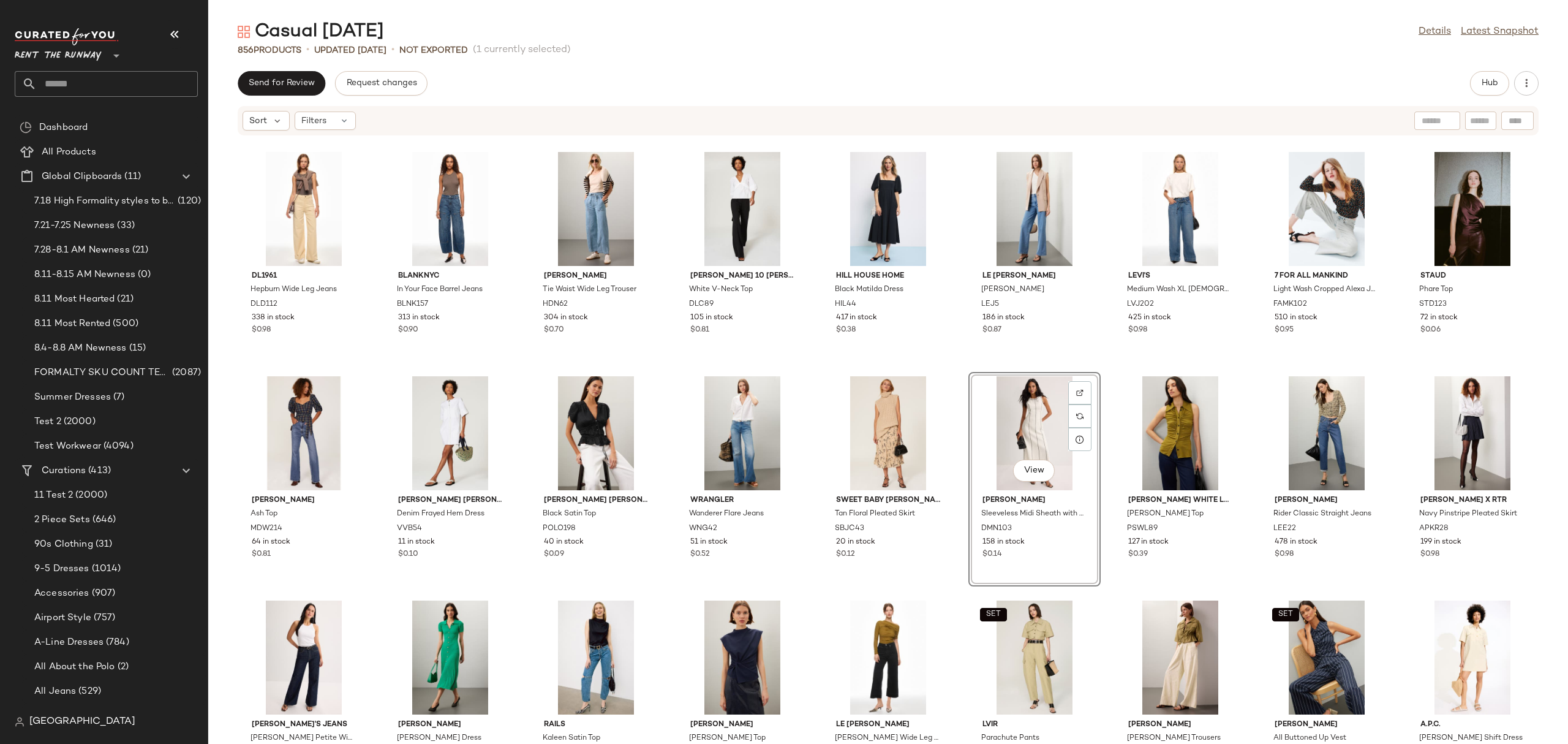
click at [1007, 427] on div "View" at bounding box center [1034, 434] width 124 height 114
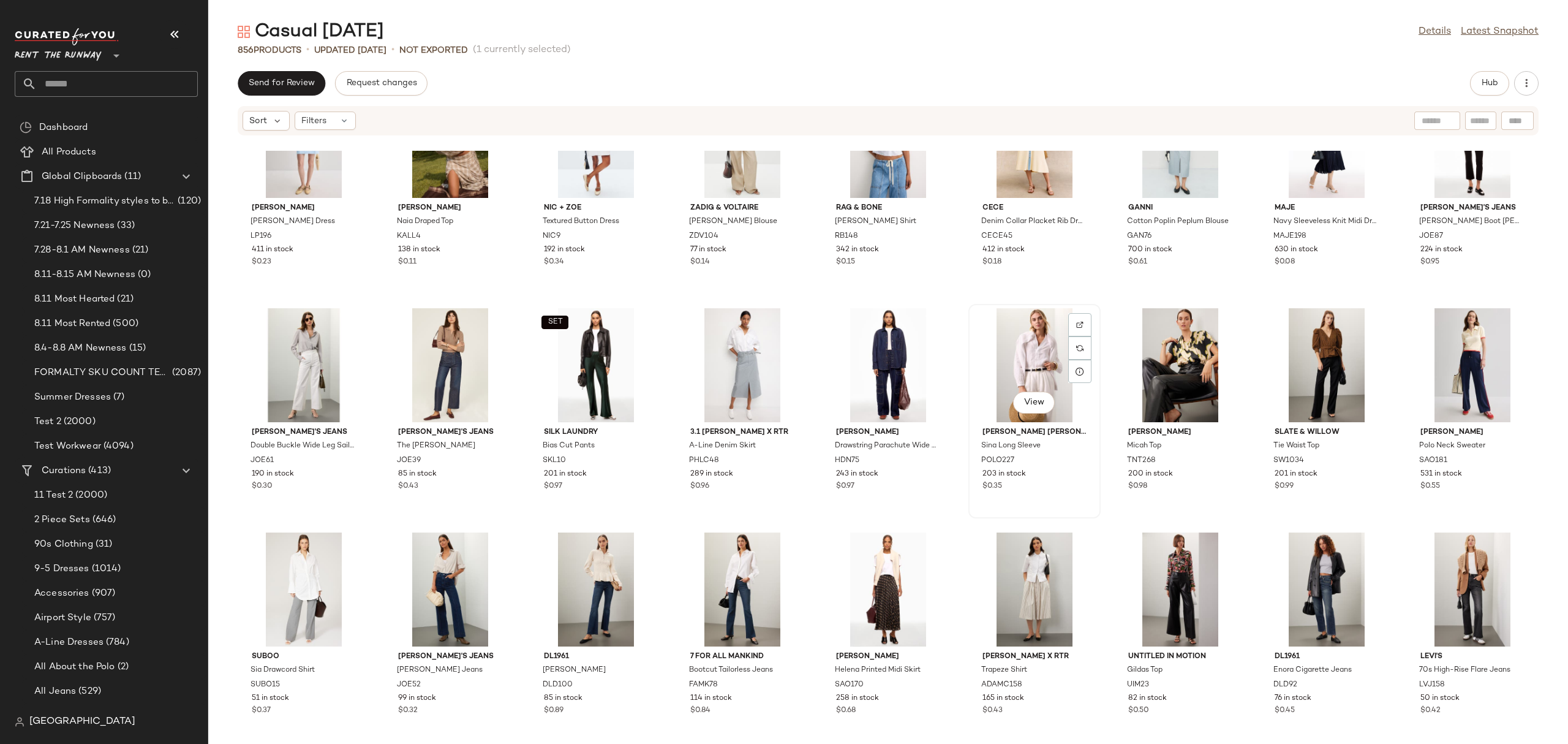
scroll to position [4733, 0]
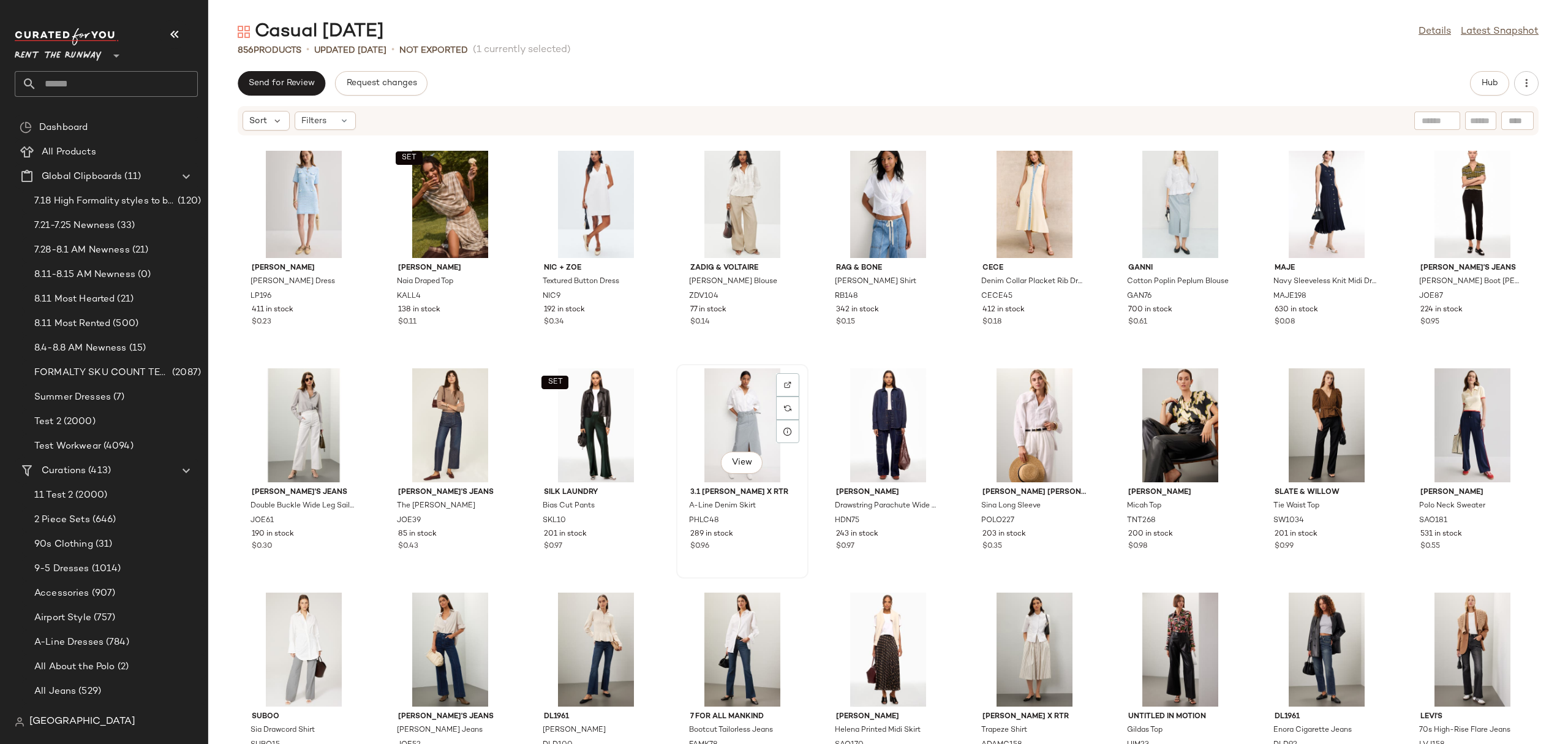
click at [722, 406] on div "View" at bounding box center [742, 425] width 124 height 114
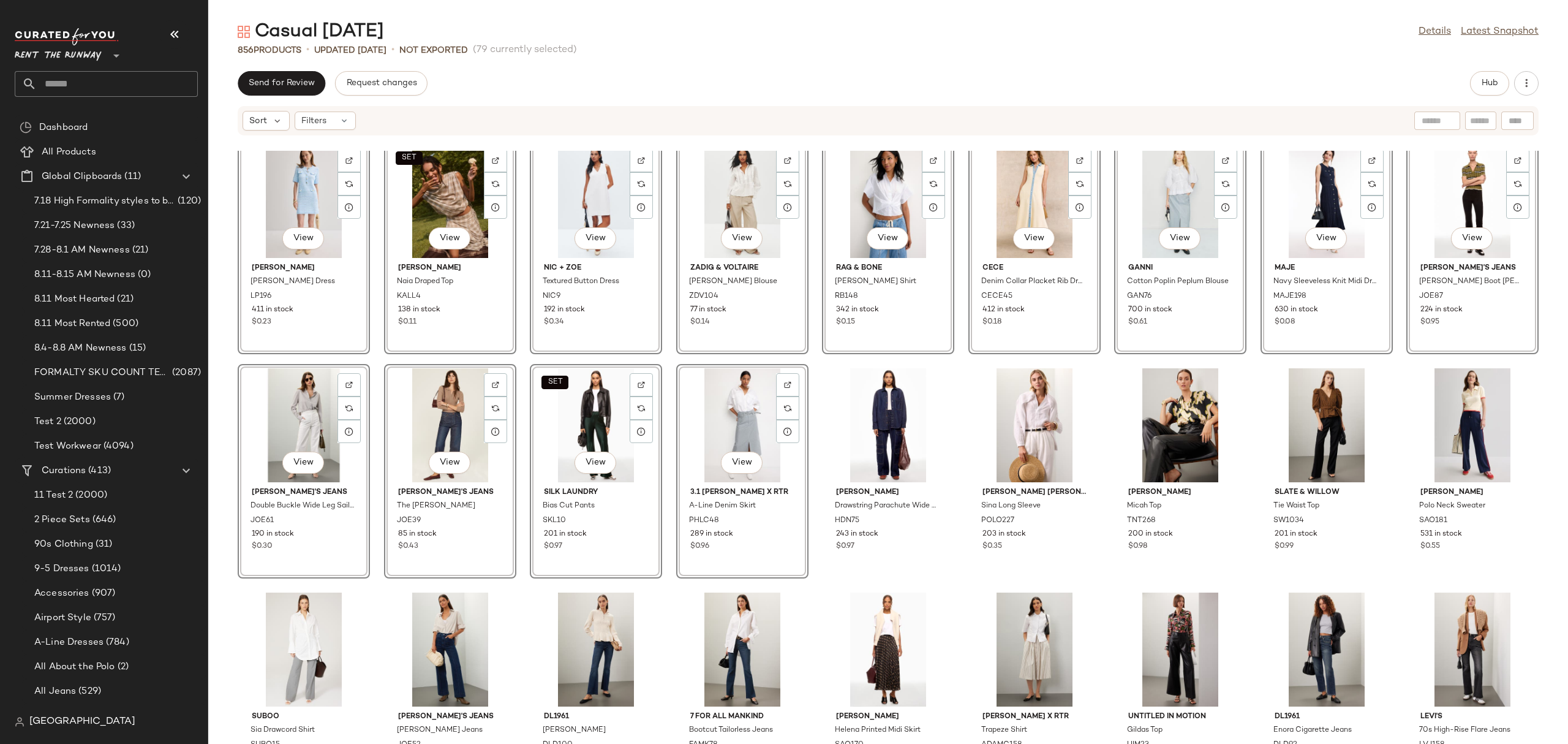
click at [595, 420] on div "SET View" at bounding box center [596, 425] width 124 height 114
click at [454, 422] on div "View" at bounding box center [450, 425] width 124 height 114
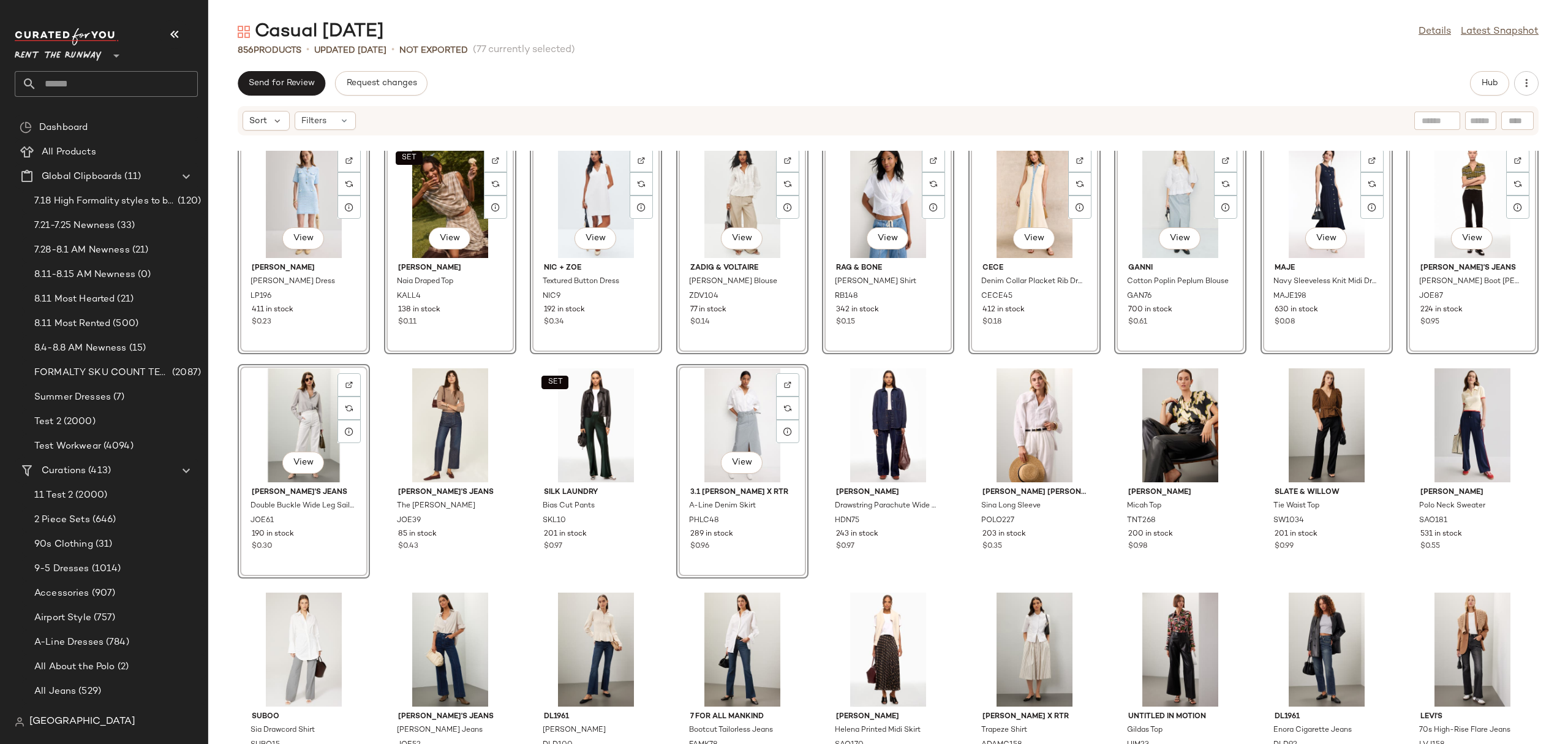
click at [288, 420] on div "View" at bounding box center [304, 425] width 124 height 114
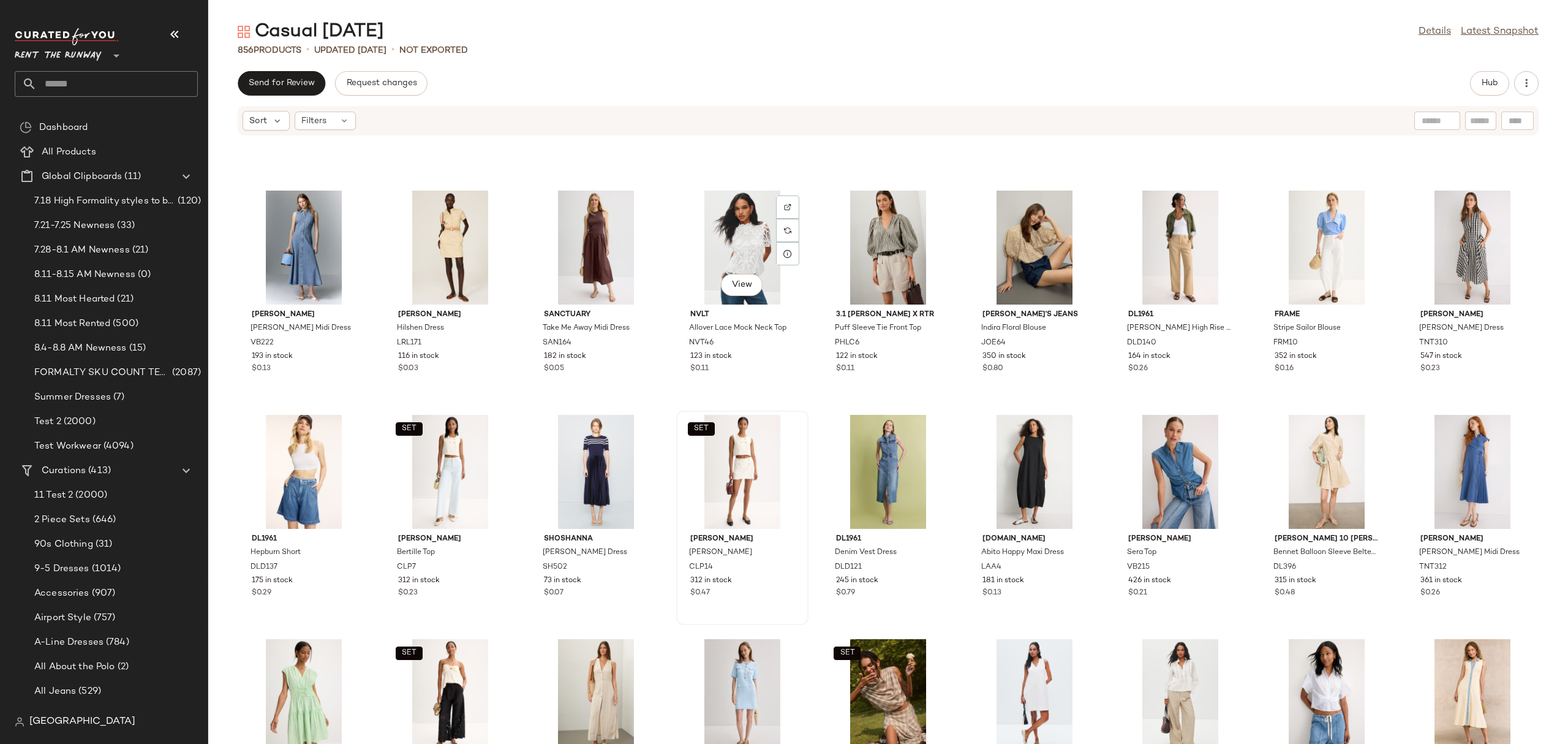
scroll to position [1272, 0]
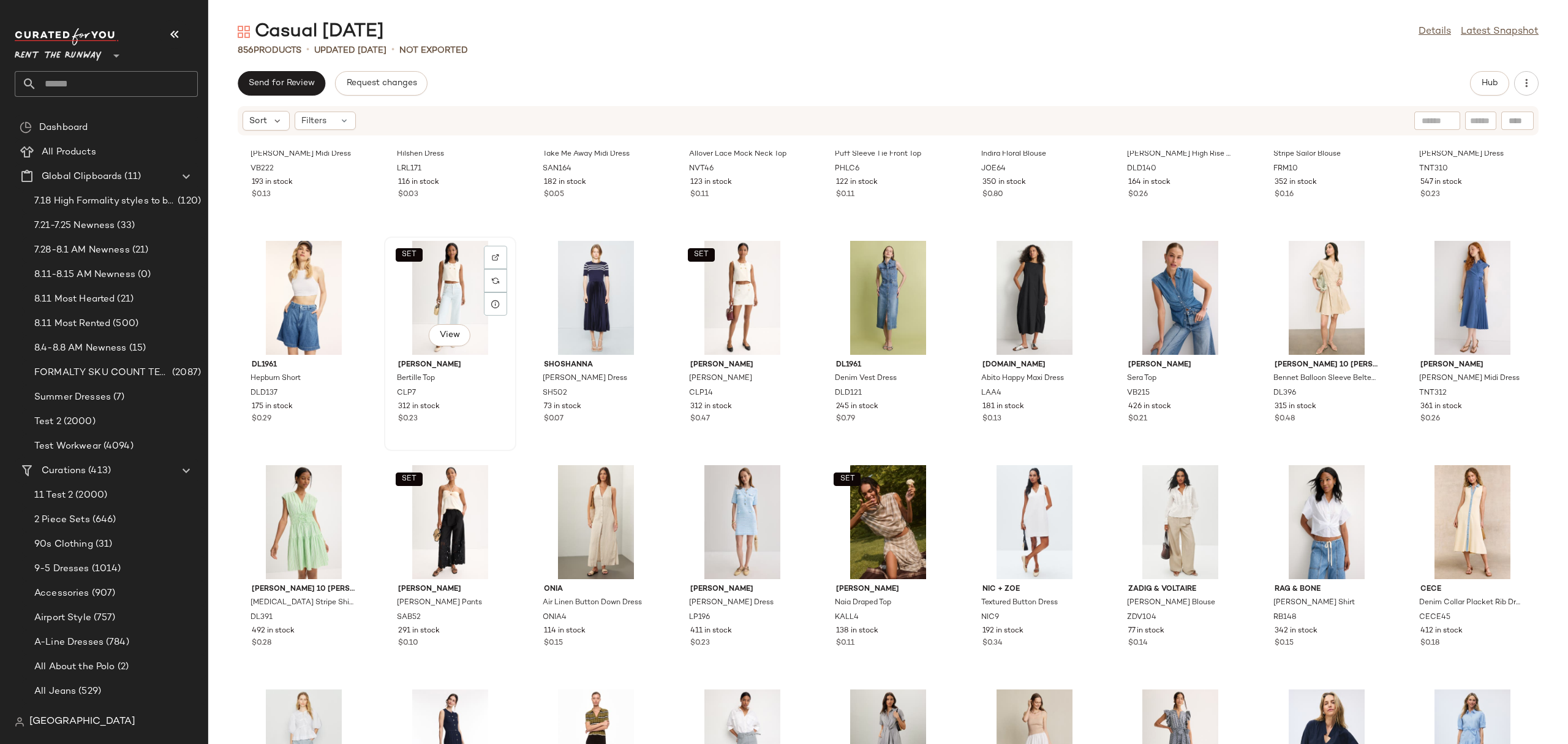
click at [441, 301] on div "SET View" at bounding box center [450, 298] width 124 height 114
click at [730, 301] on div "SET View" at bounding box center [742, 298] width 124 height 114
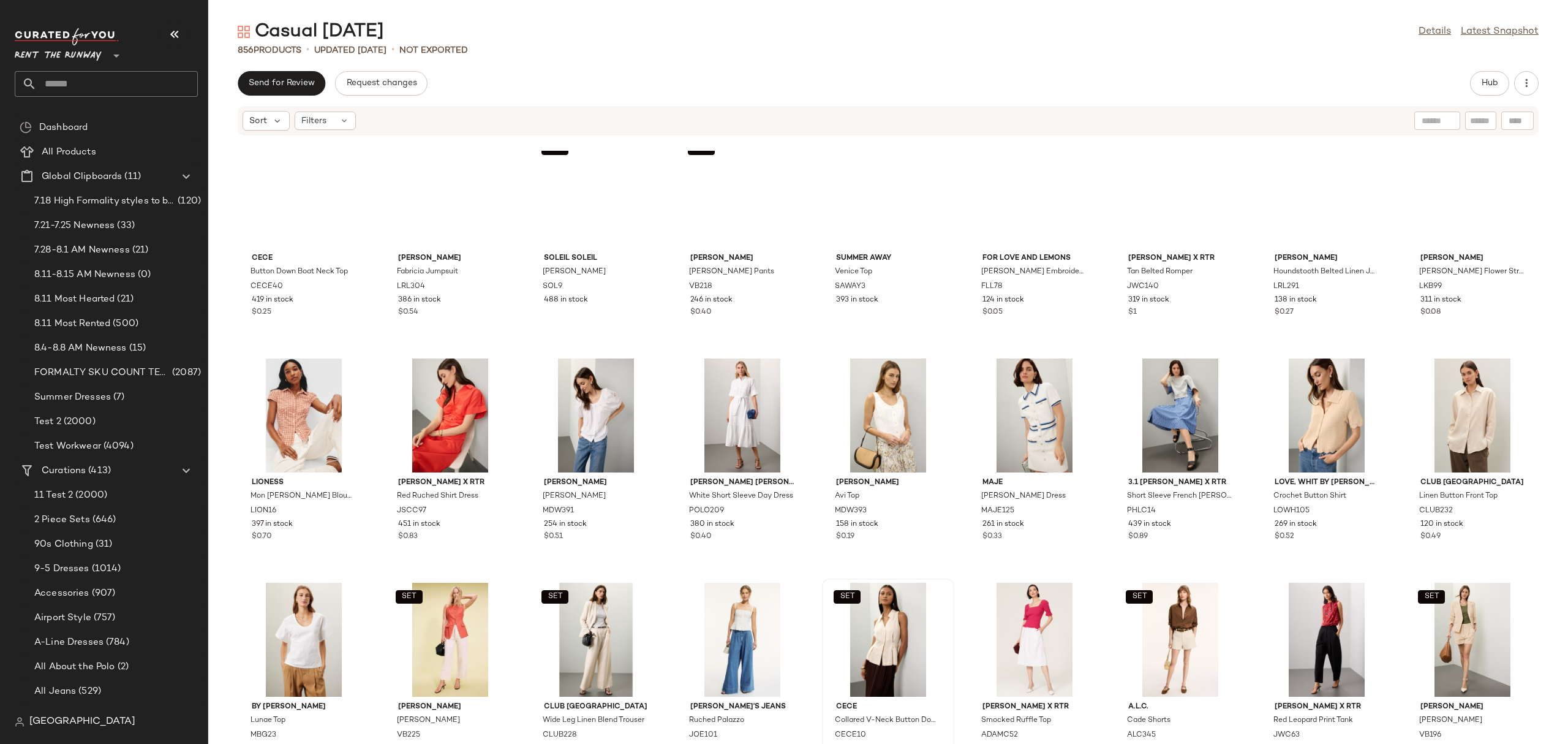
scroll to position [1897, 0]
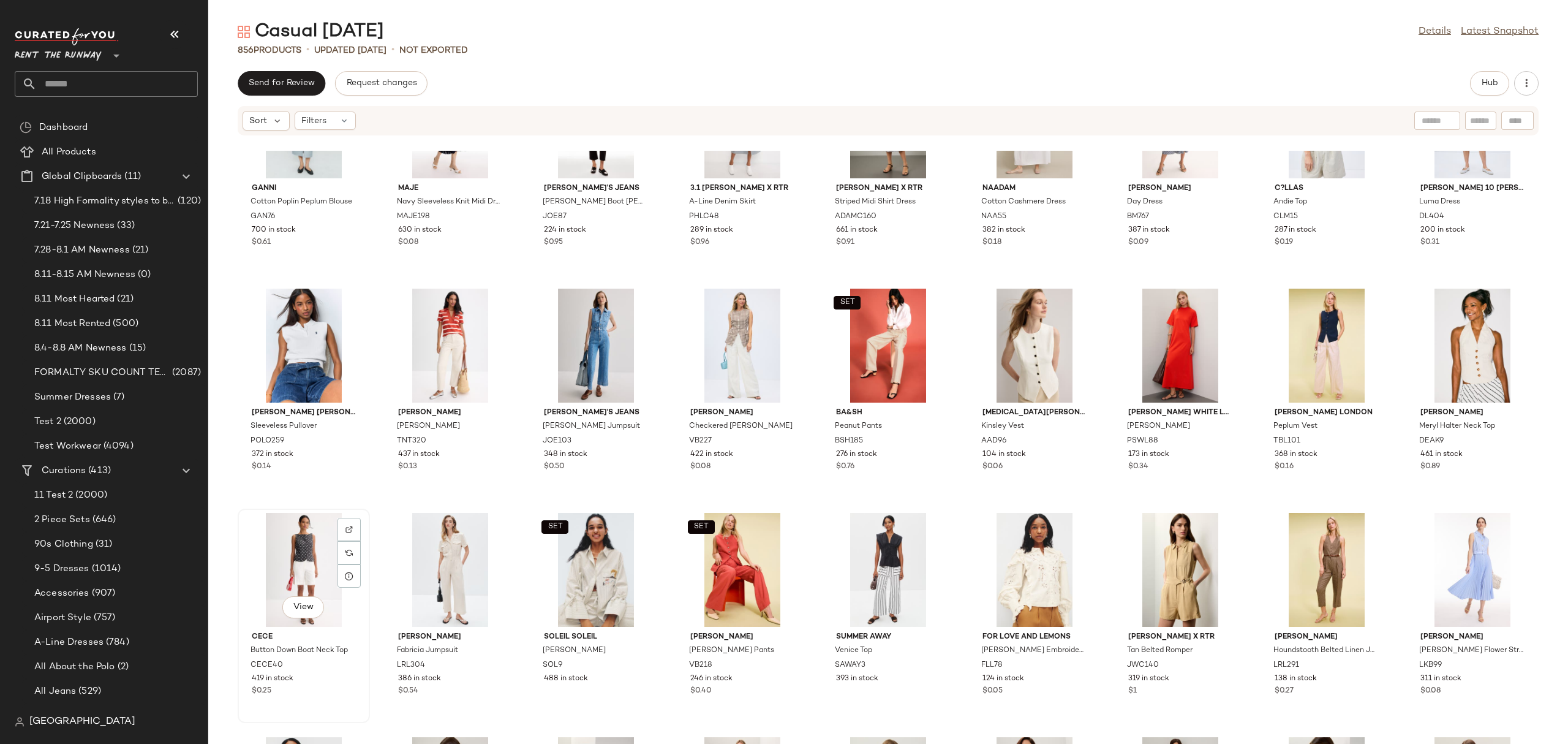
click at [312, 551] on div "View" at bounding box center [304, 570] width 124 height 114
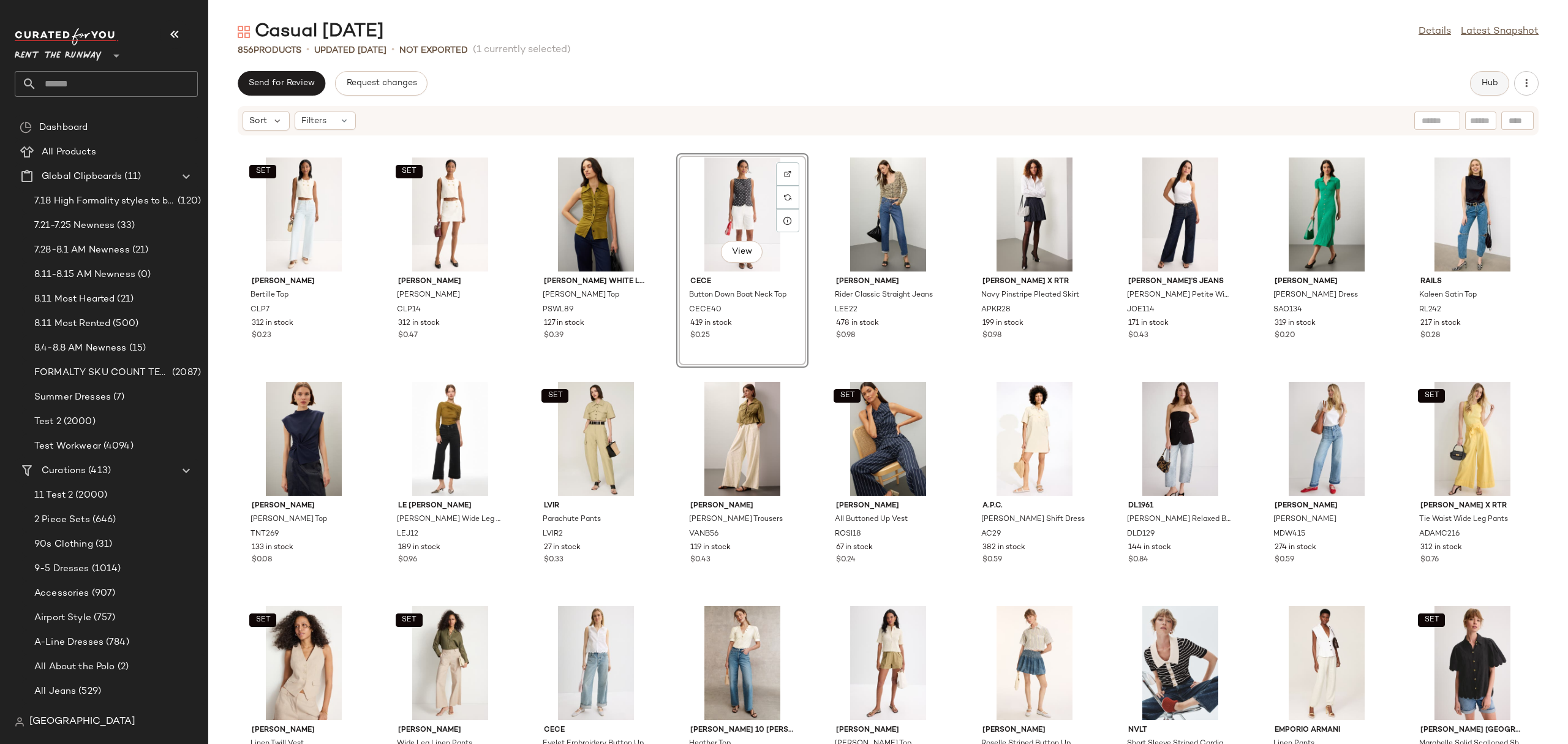
click at [1489, 81] on span "Hub" at bounding box center [1489, 84] width 17 height 10
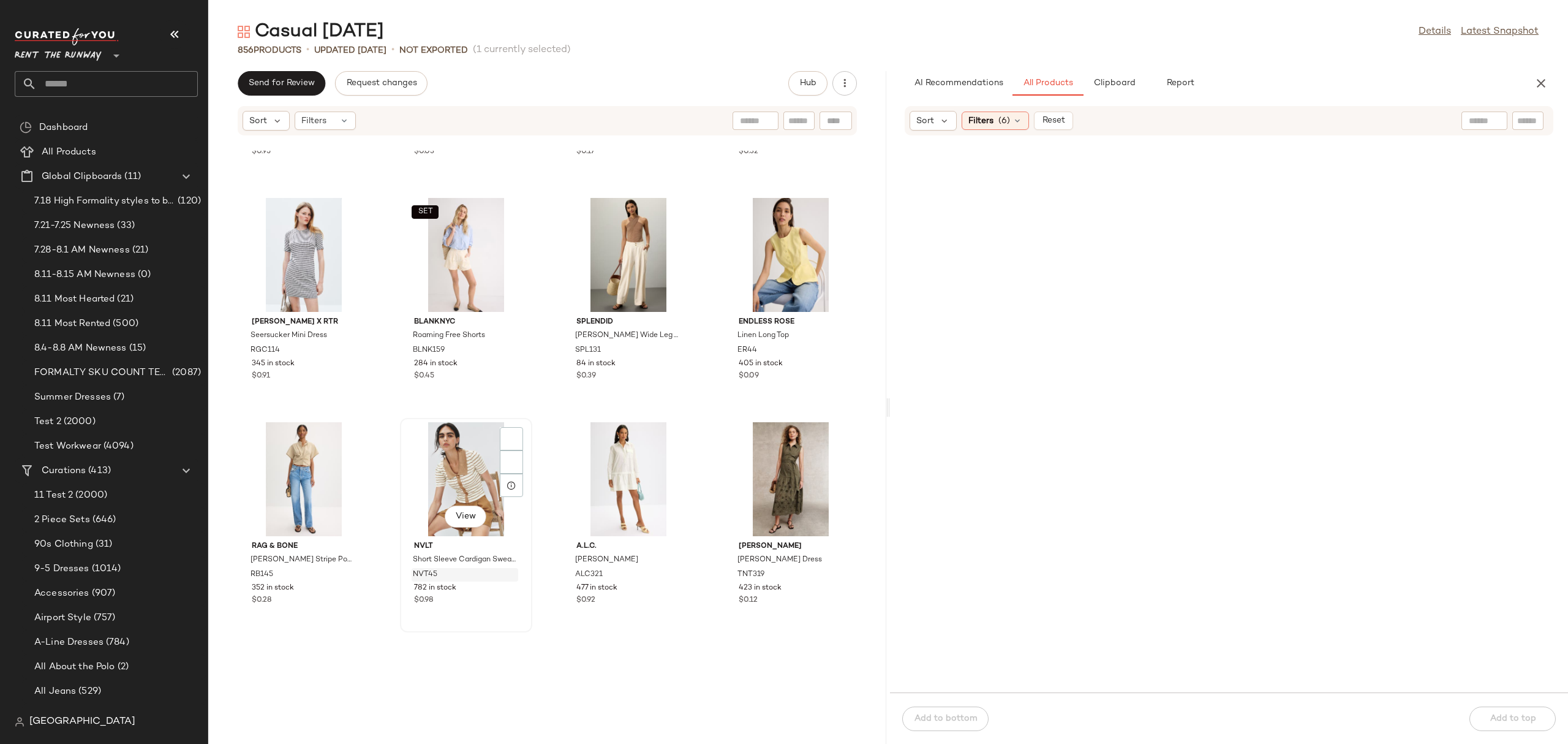
scroll to position [1723, 0]
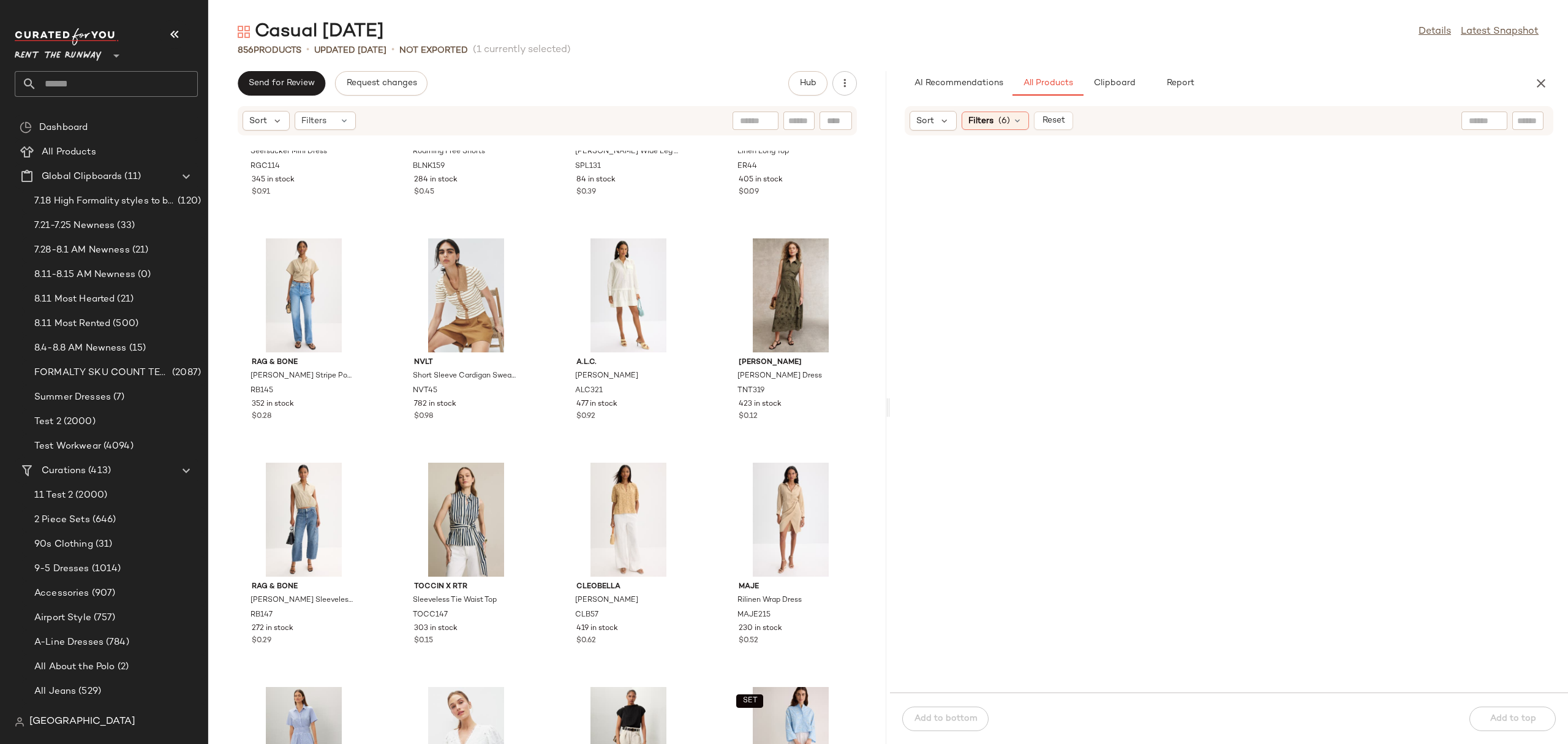
click at [1545, 68] on div "Casual [DATE] Details Latest Snapshot 856 Products • updated [DATE] • Not Expor…" at bounding box center [888, 381] width 1360 height 725
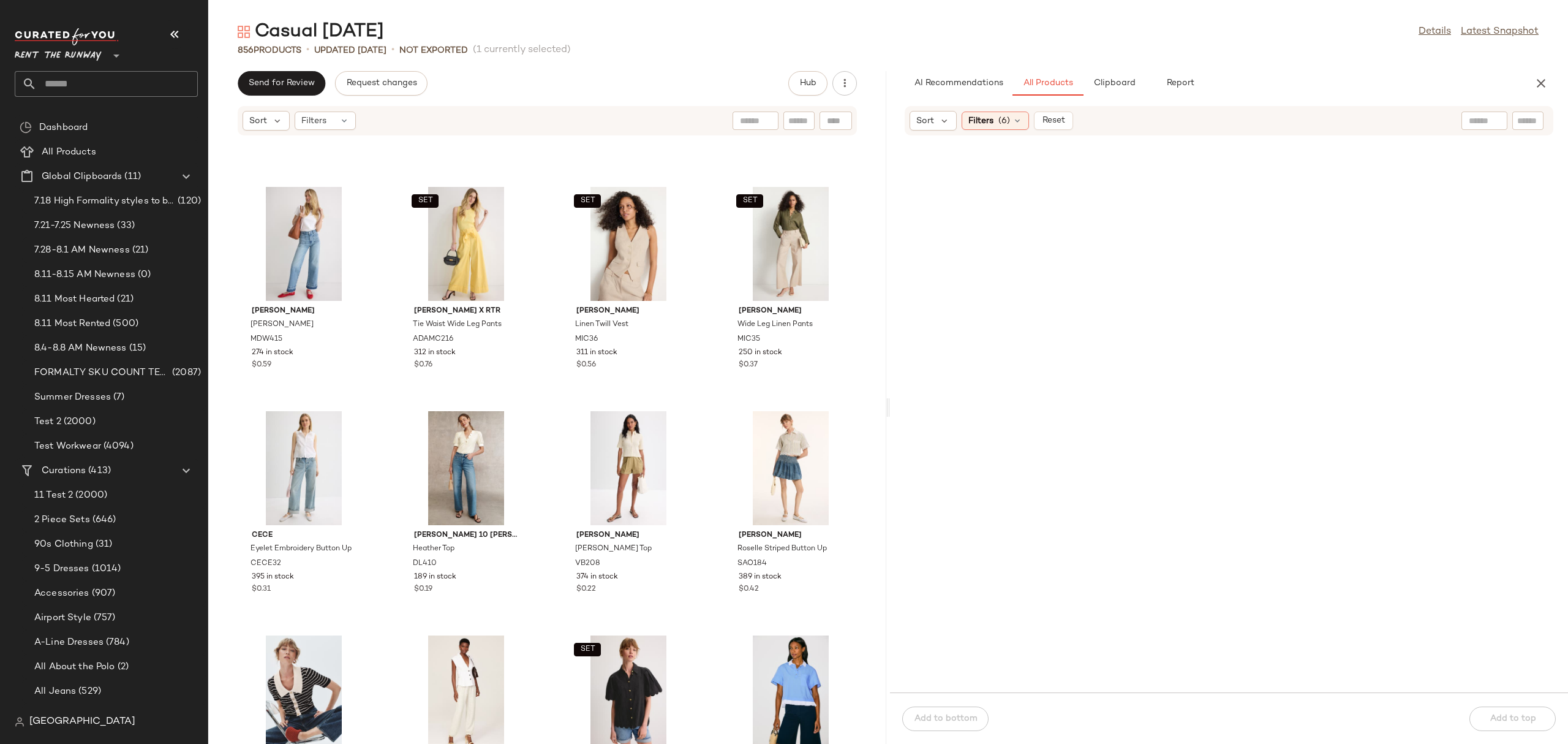
scroll to position [858, 0]
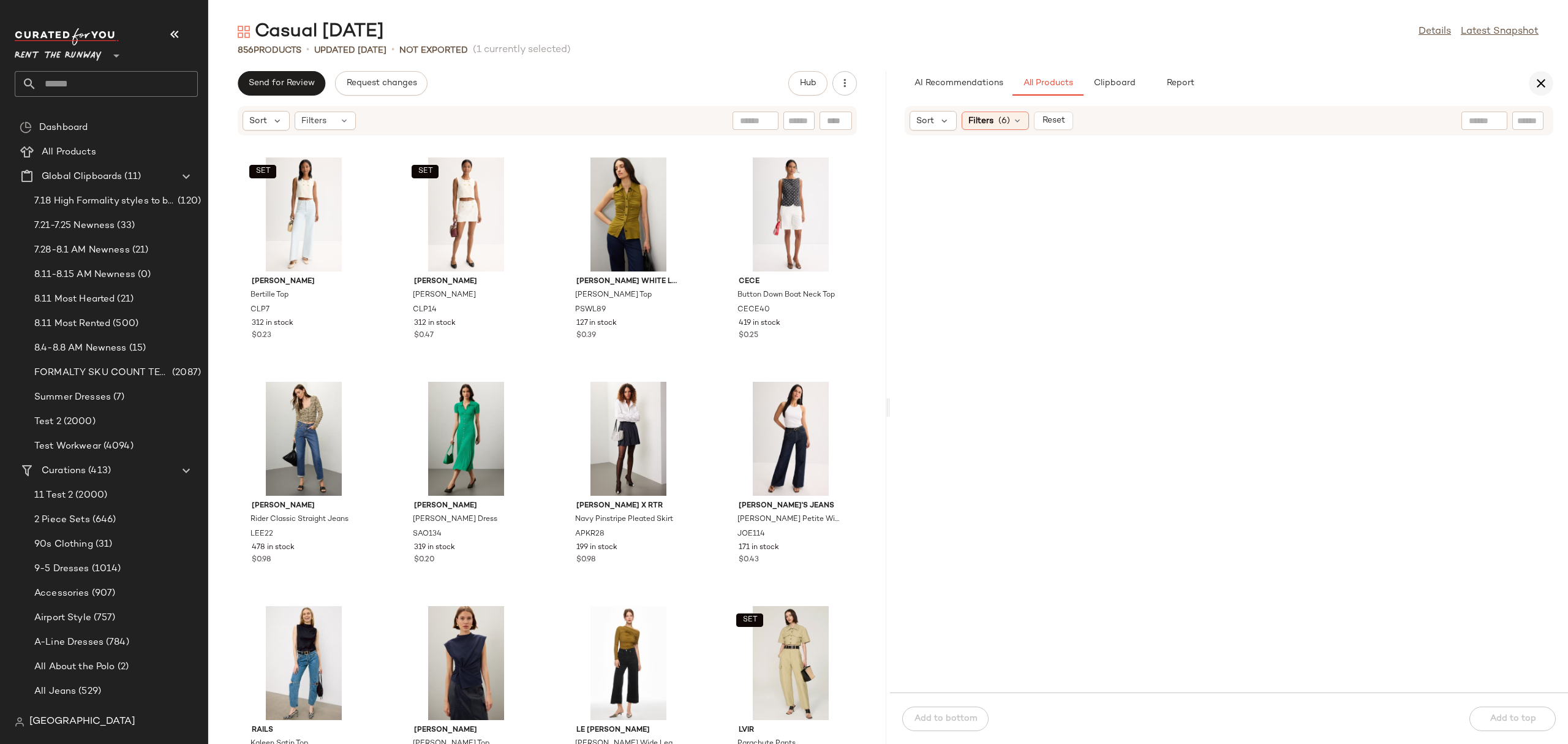
click at [1541, 88] on icon "button" at bounding box center [1541, 83] width 15 height 15
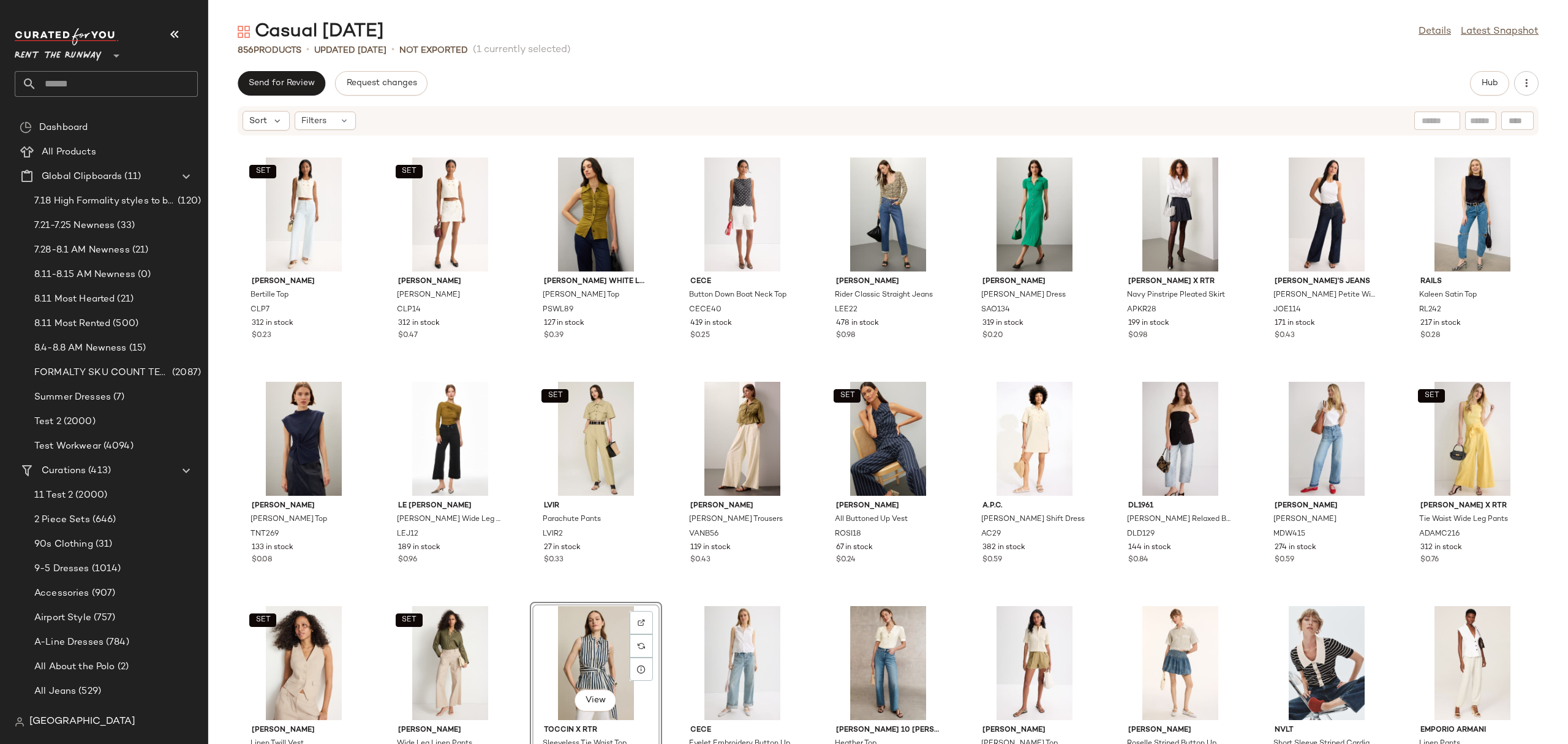
click at [961, 342] on div "SET [PERSON_NAME] [PERSON_NAME] Top CLP7 312 in stock $0.23 SET [PERSON_NAME] […" at bounding box center [888, 448] width 1360 height 593
click at [1496, 79] on span "Hub" at bounding box center [1489, 84] width 17 height 10
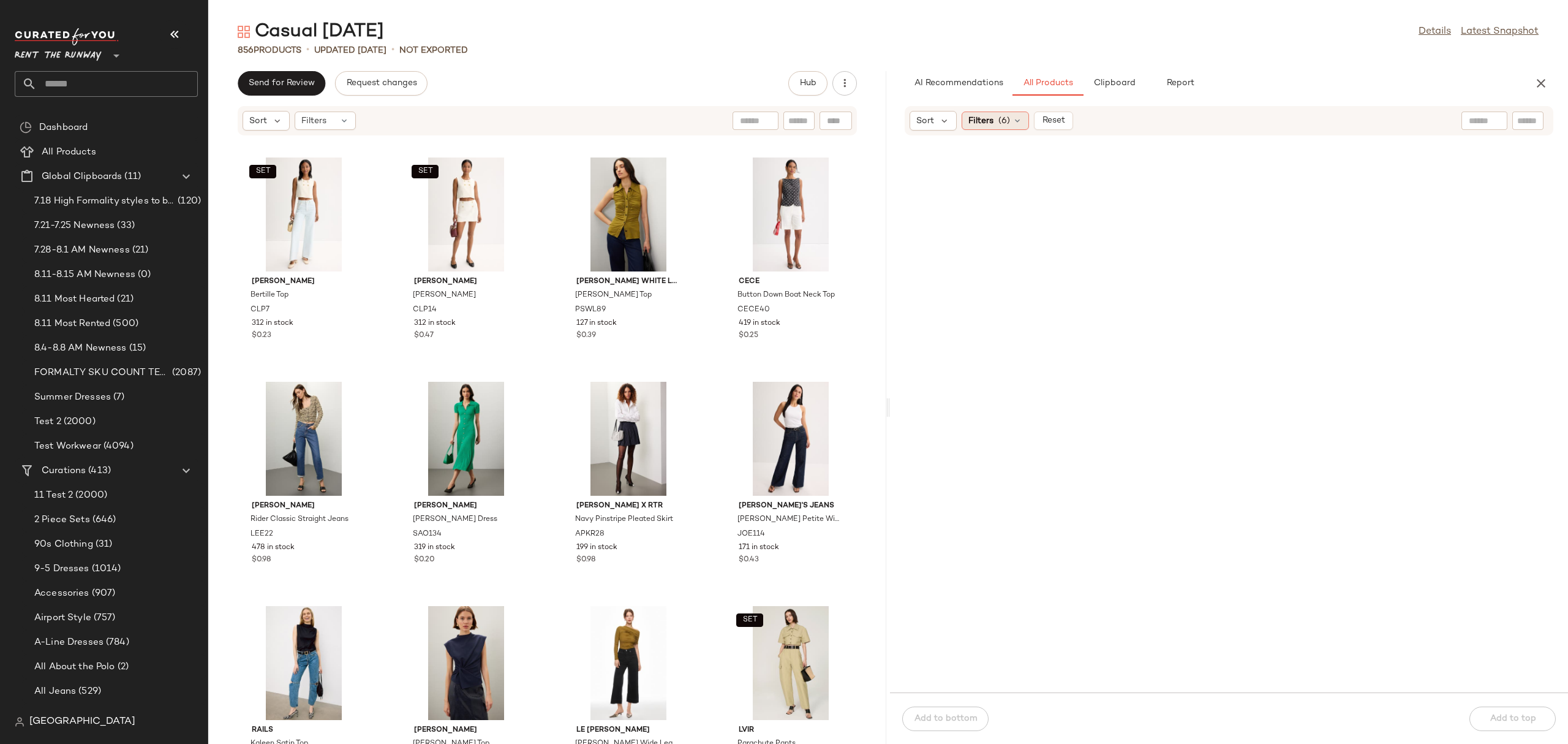
click at [988, 119] on span "Filters" at bounding box center [981, 121] width 25 height 13
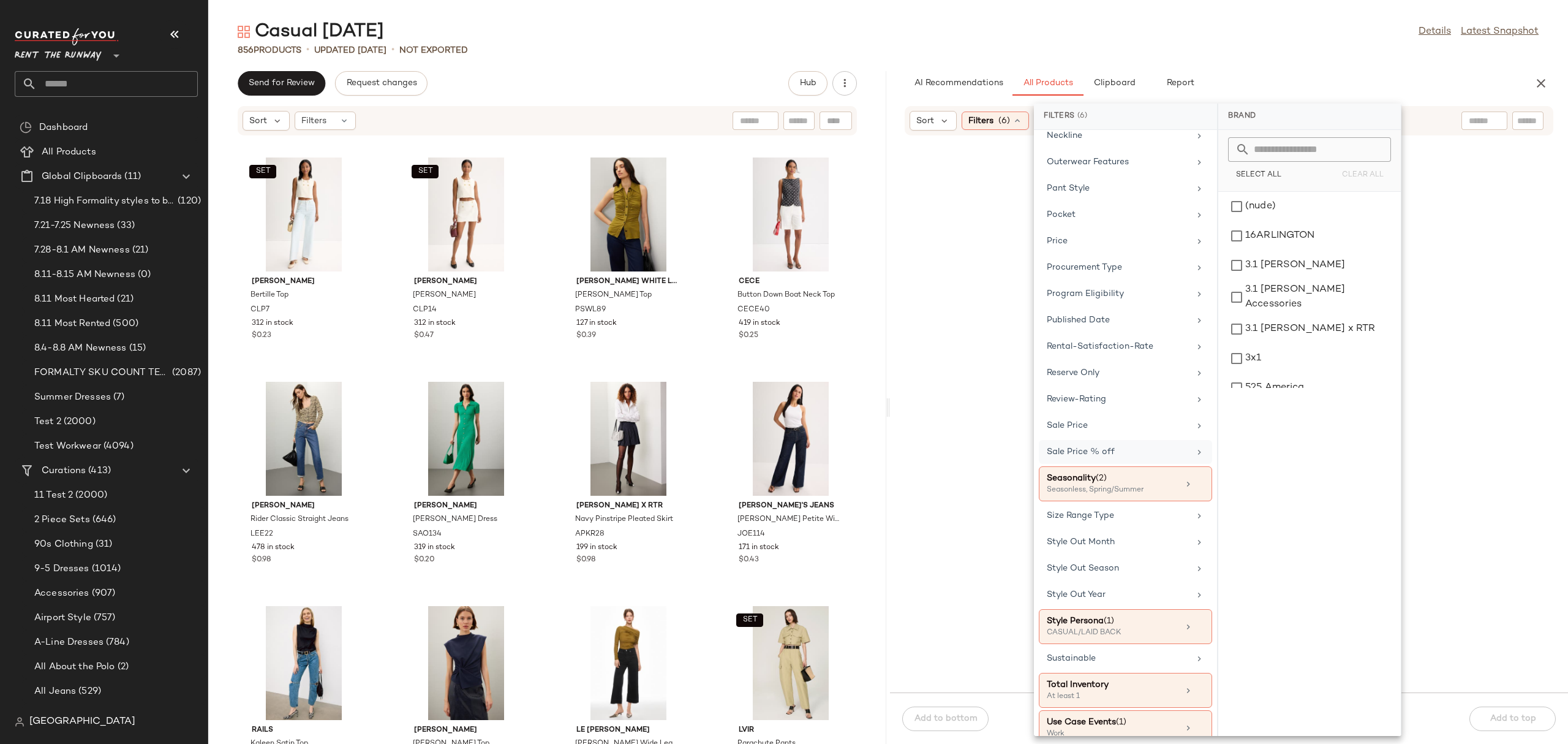
scroll to position [1101, 0]
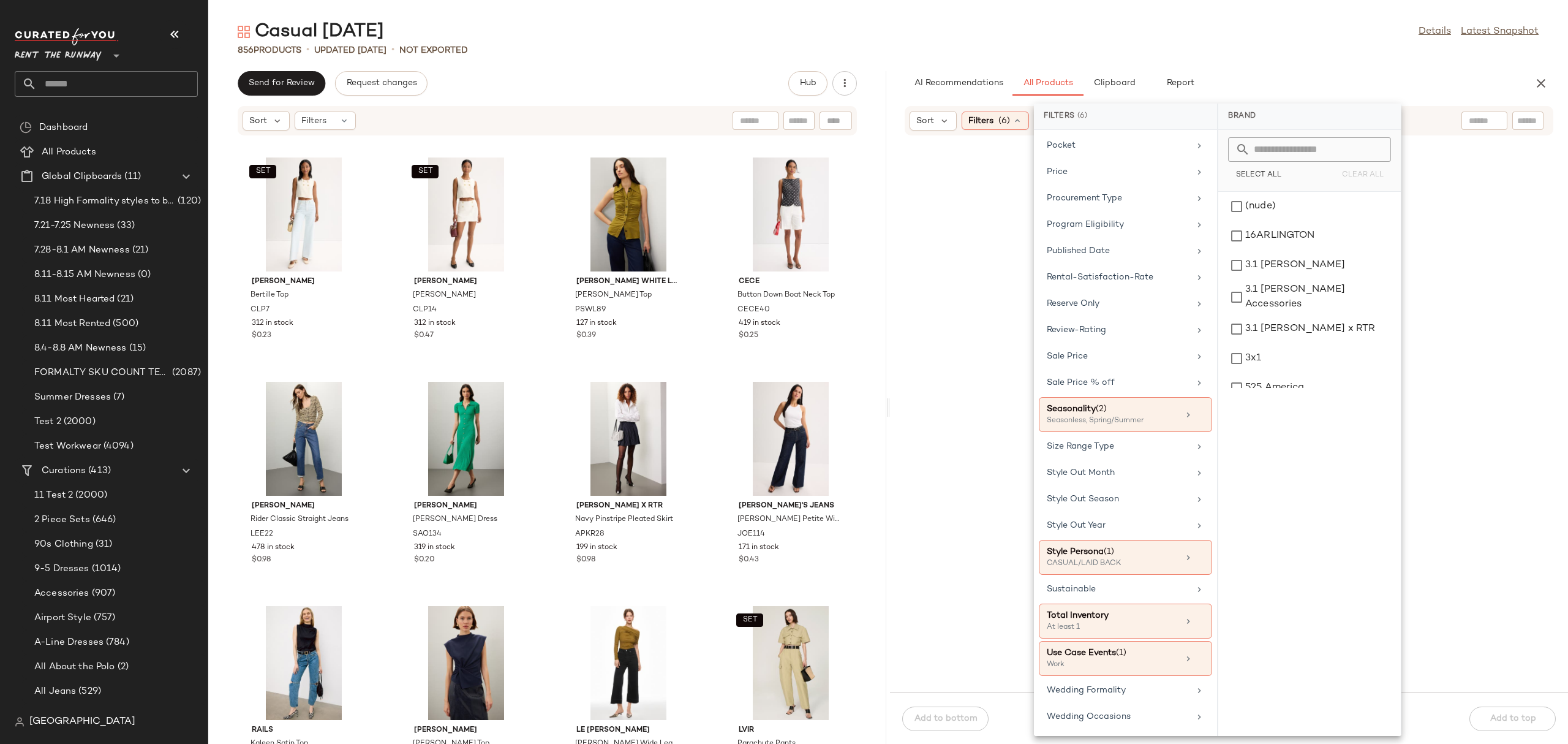
click at [1196, 654] on icon at bounding box center [1200, 658] width 8 height 8
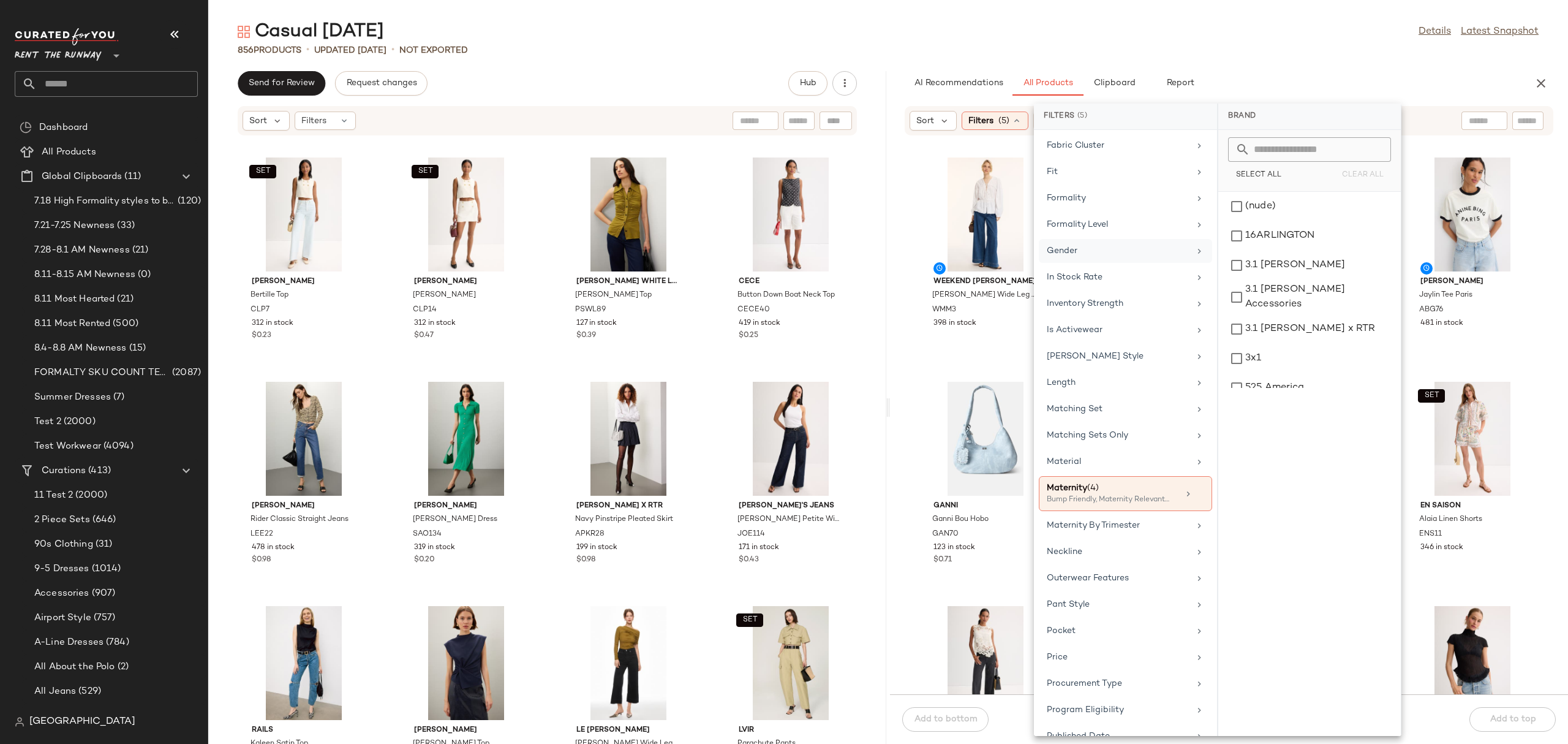
scroll to position [0, 0]
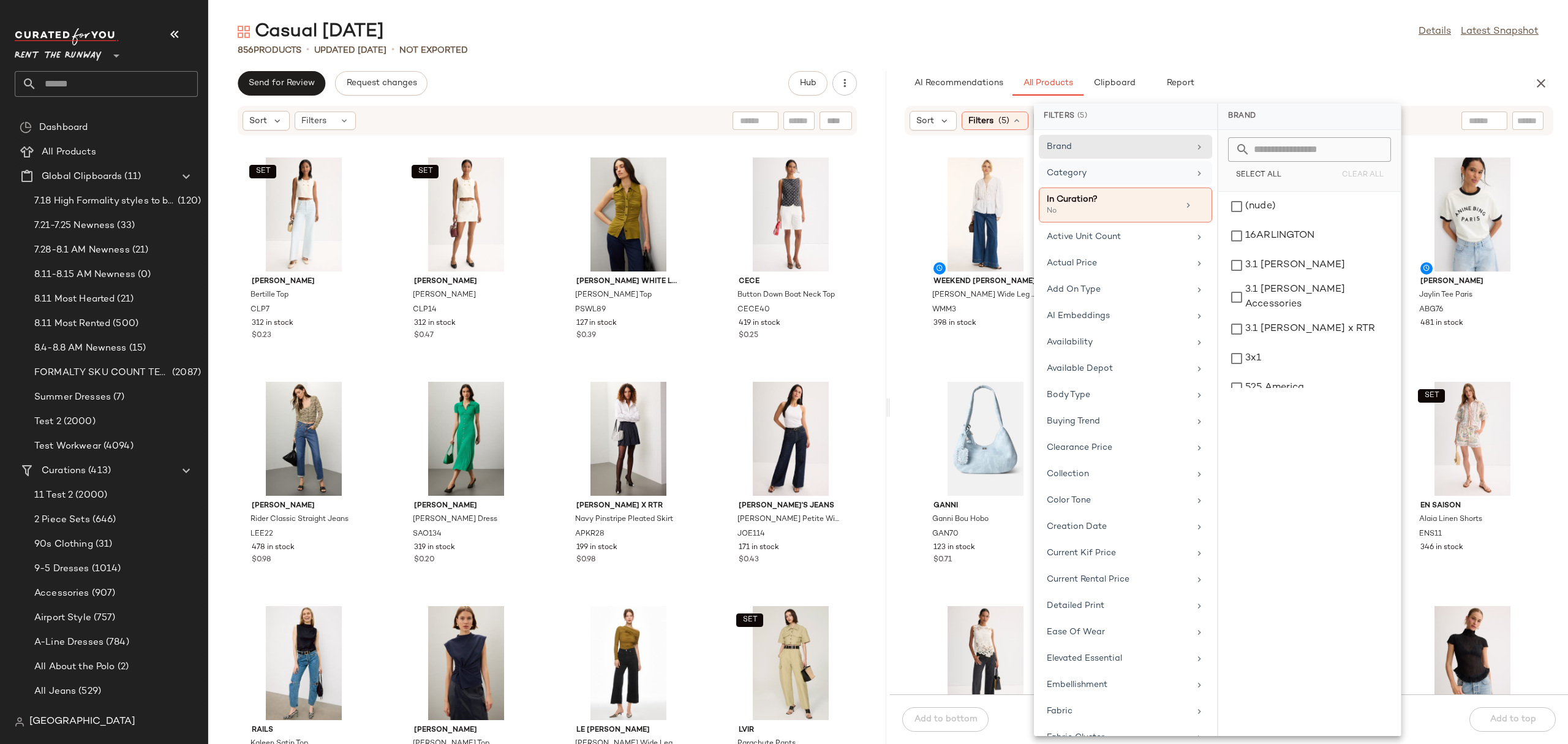
click at [1062, 171] on div "Category" at bounding box center [1118, 173] width 143 height 13
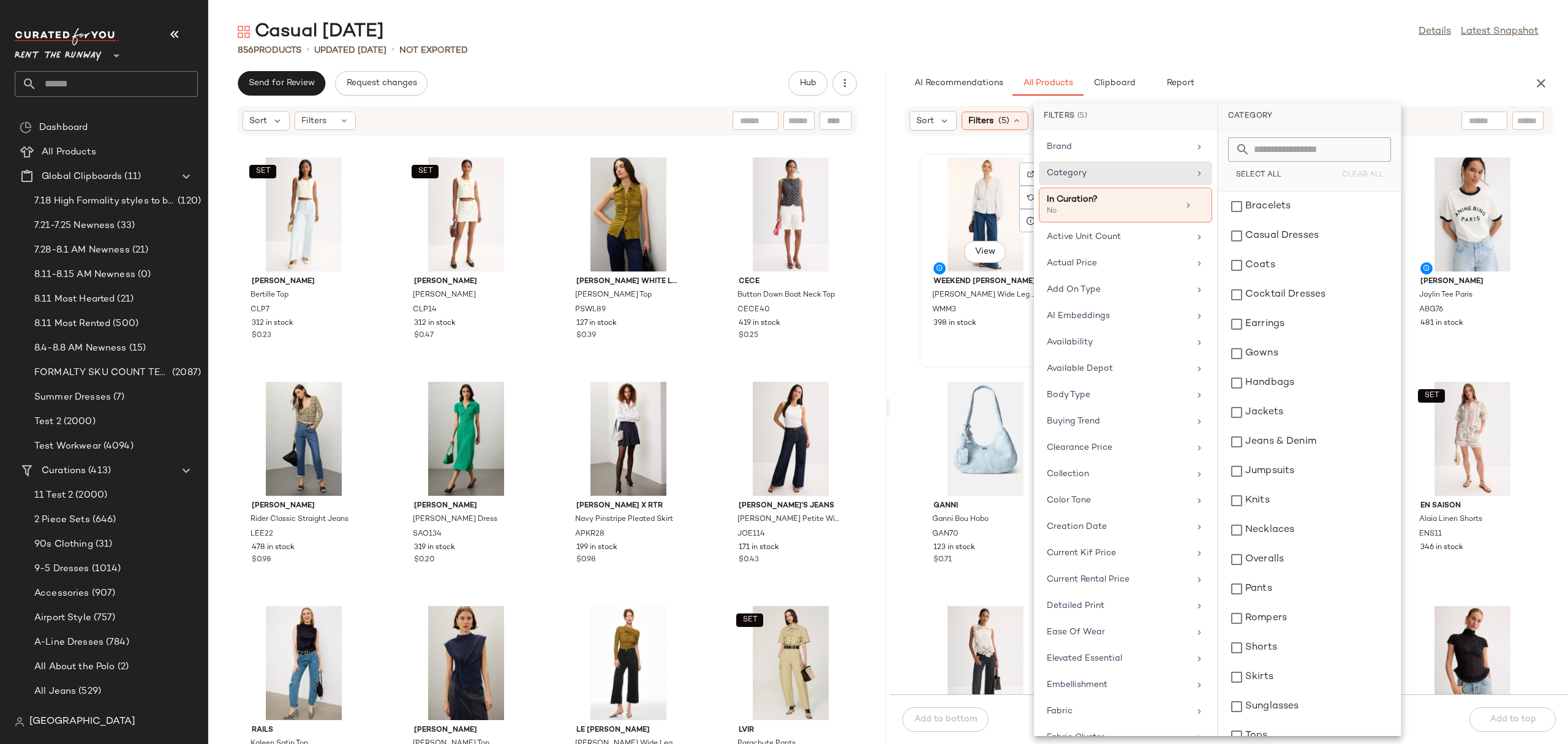
click at [952, 349] on div "View Weekend [PERSON_NAME] [PERSON_NAME] Wide Leg Jeans WMM3 398 in stock" at bounding box center [985, 260] width 130 height 212
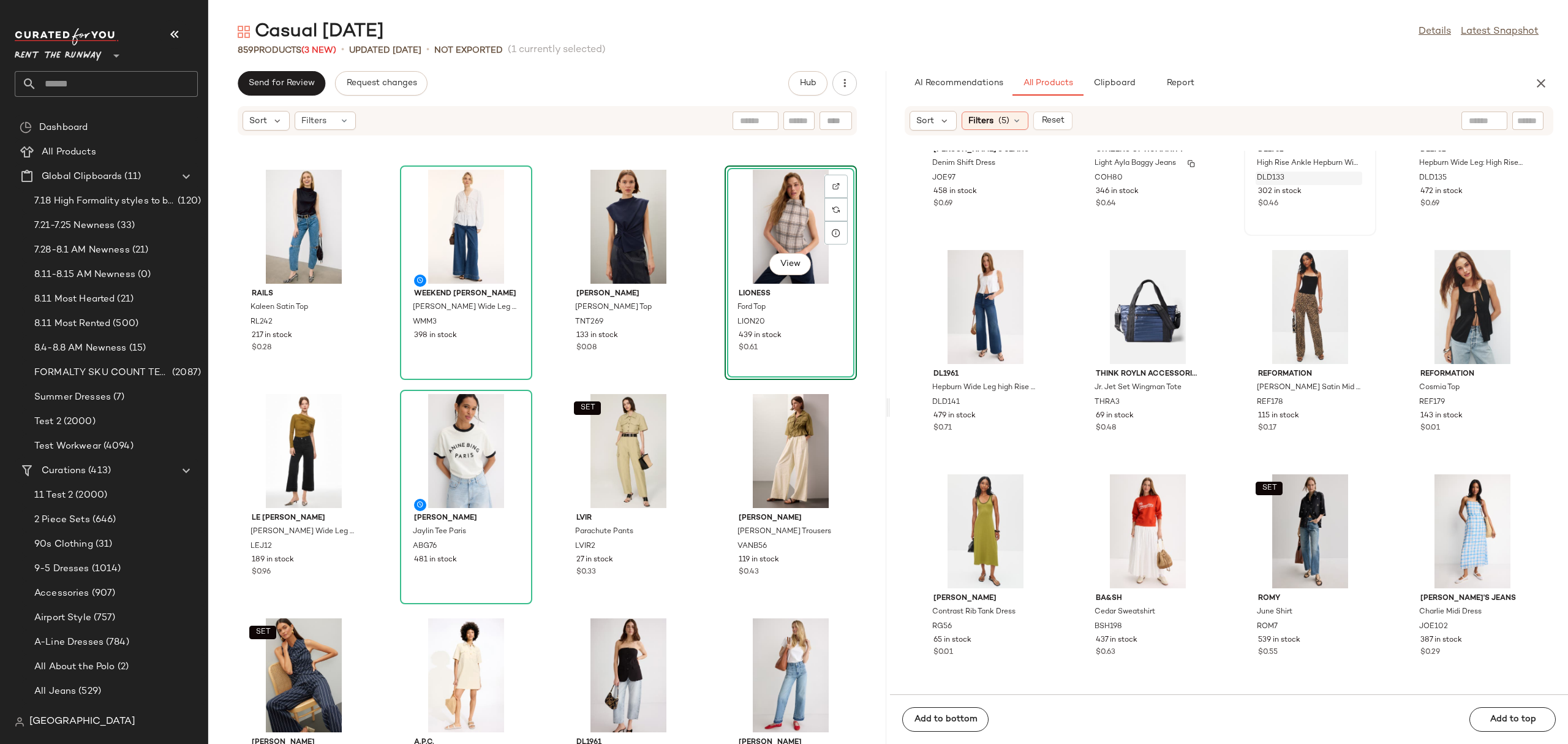
scroll to position [836, 0]
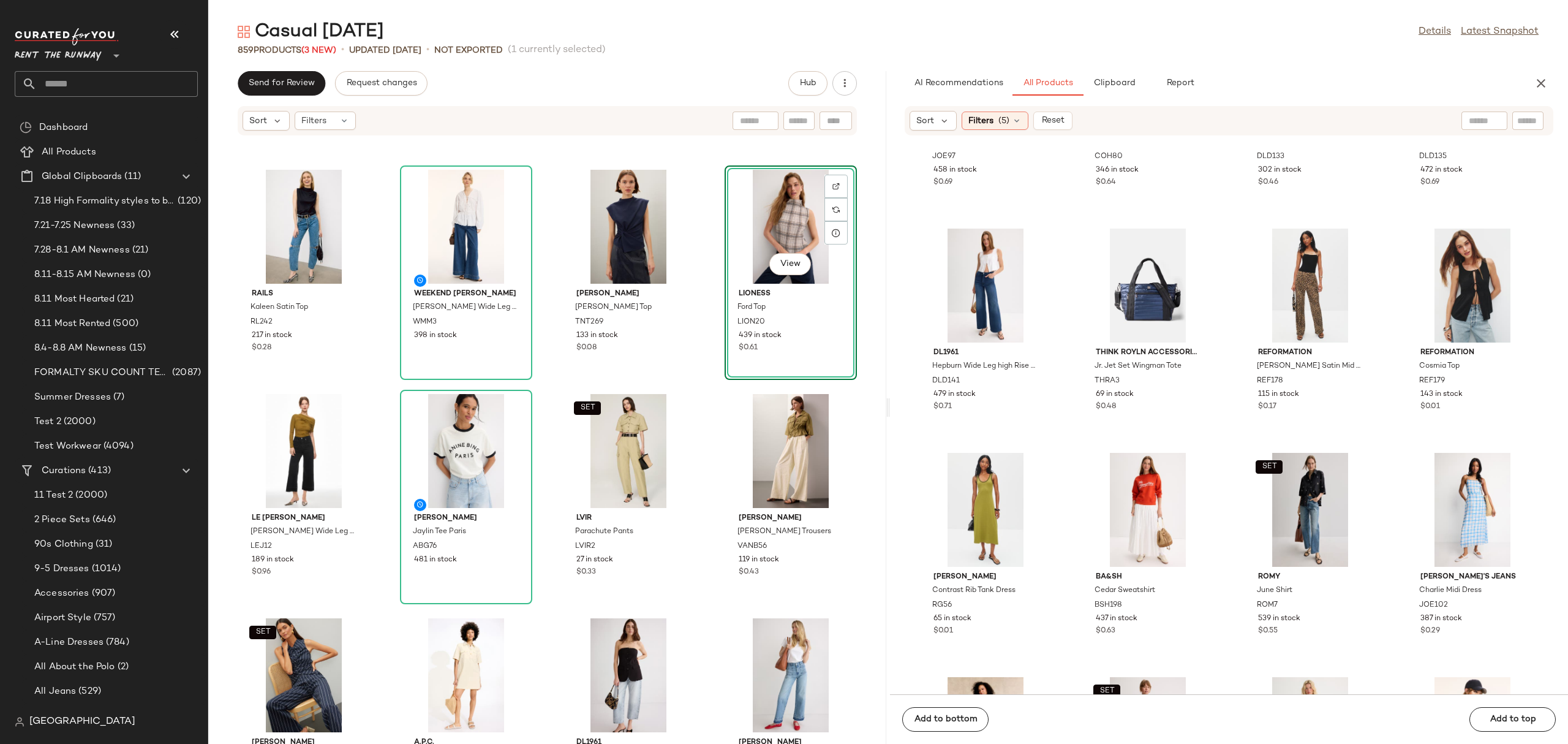
click at [1474, 109] on div "Sort Filters (5) Reset" at bounding box center [1229, 120] width 648 height 29
click at [1481, 126] on input "text" at bounding box center [1484, 121] width 31 height 13
type input "*"
type input "******"
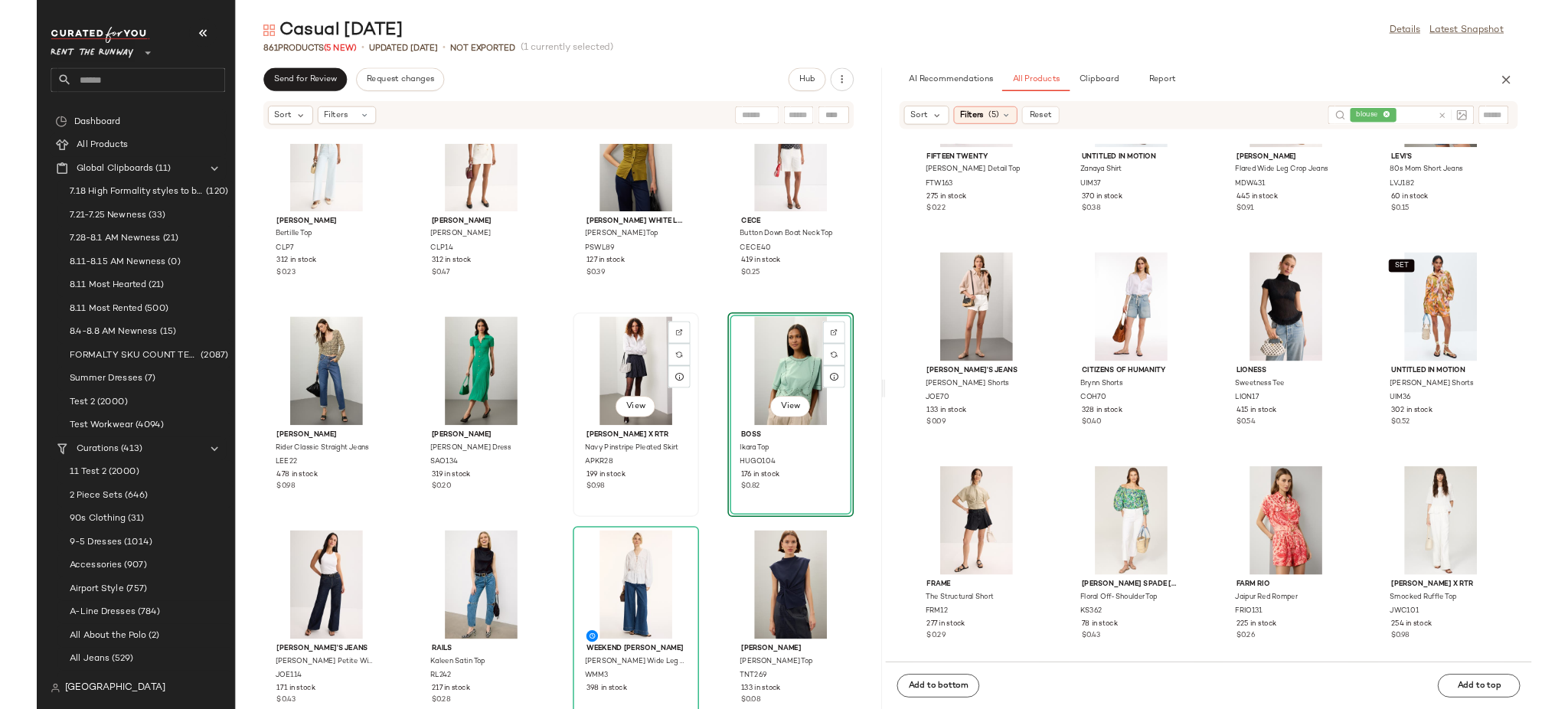
scroll to position [0, 0]
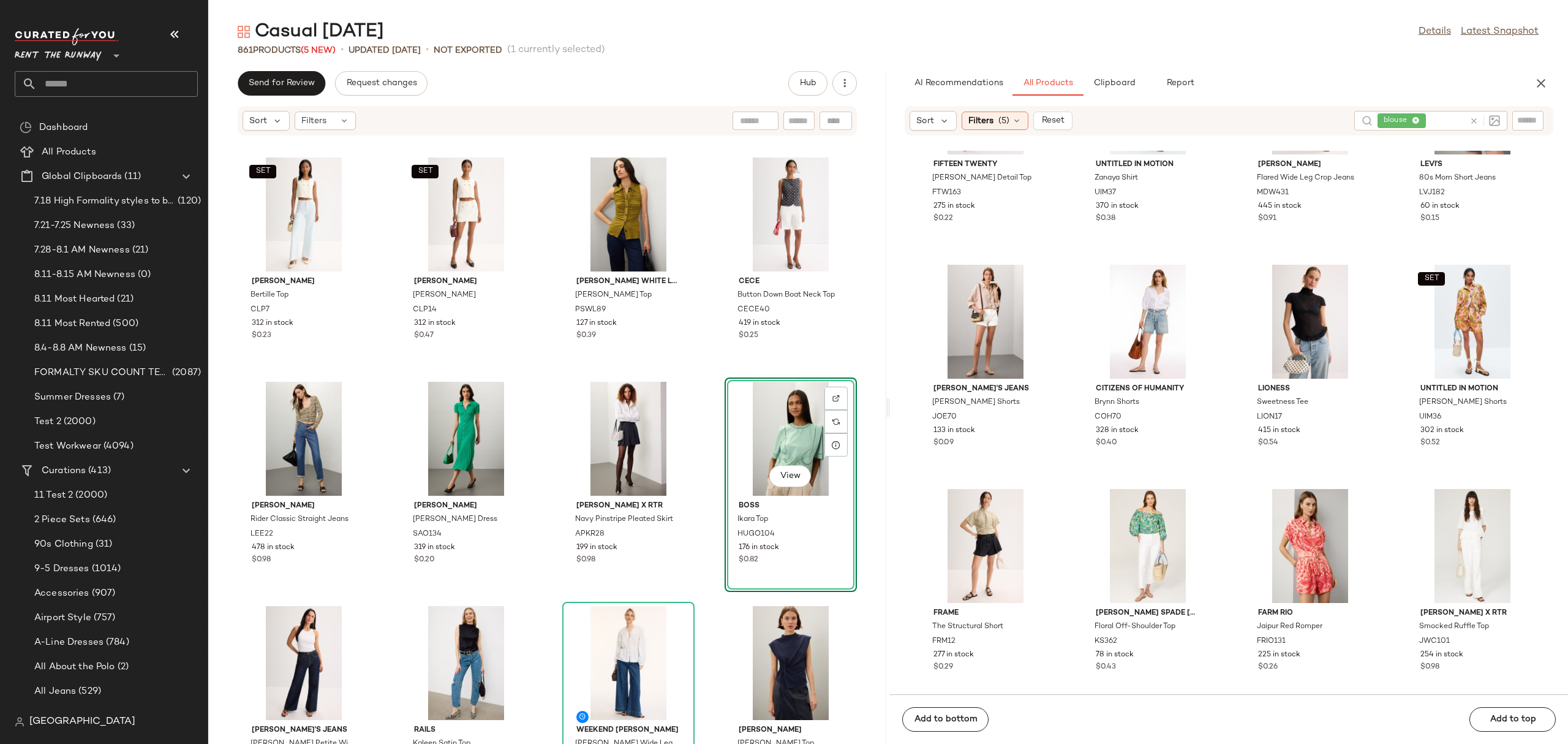
click at [1476, 120] on icon at bounding box center [1473, 120] width 9 height 9
click at [1542, 80] on icon "button" at bounding box center [1541, 83] width 15 height 15
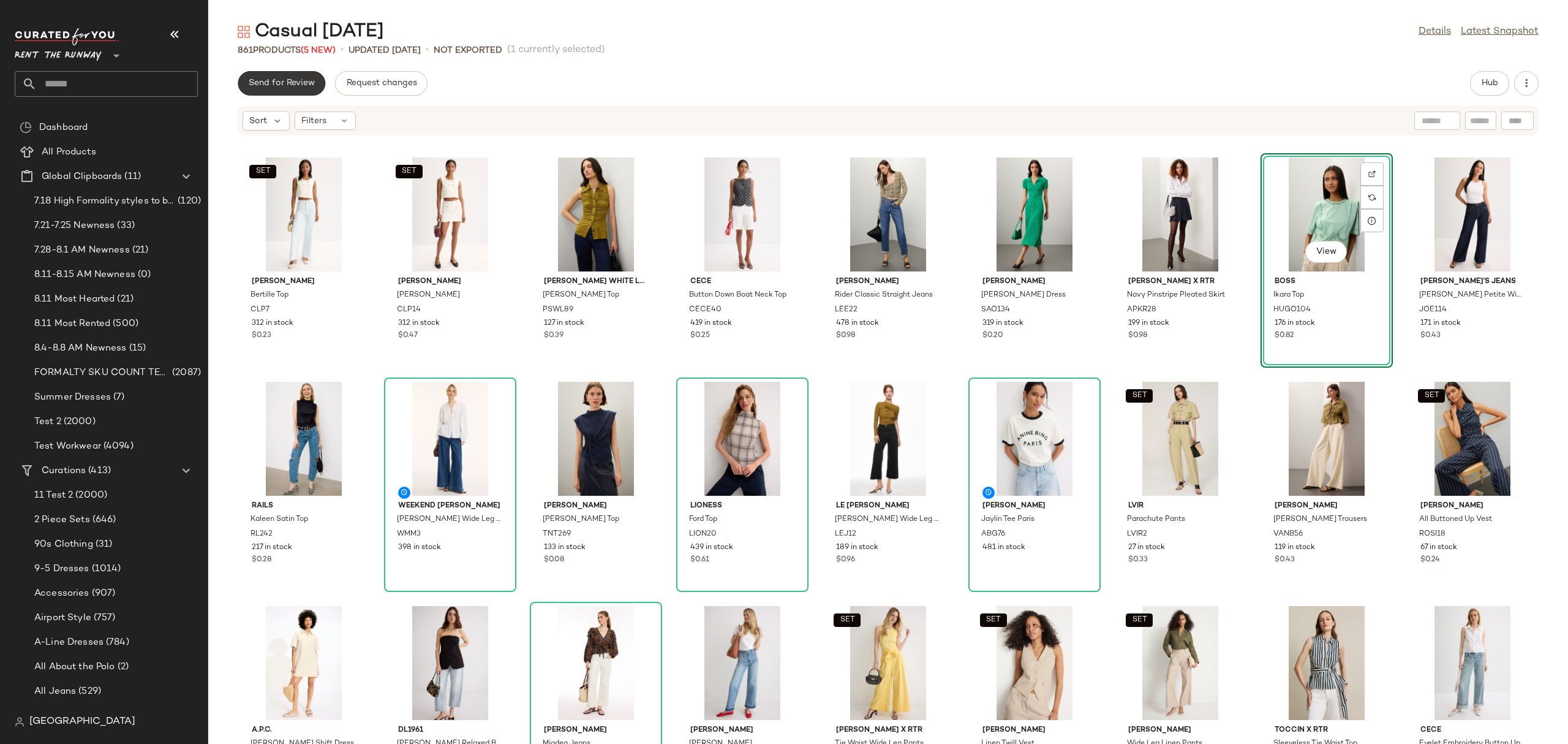
click at [254, 79] on span "Send for Review" at bounding box center [282, 84] width 67 height 10
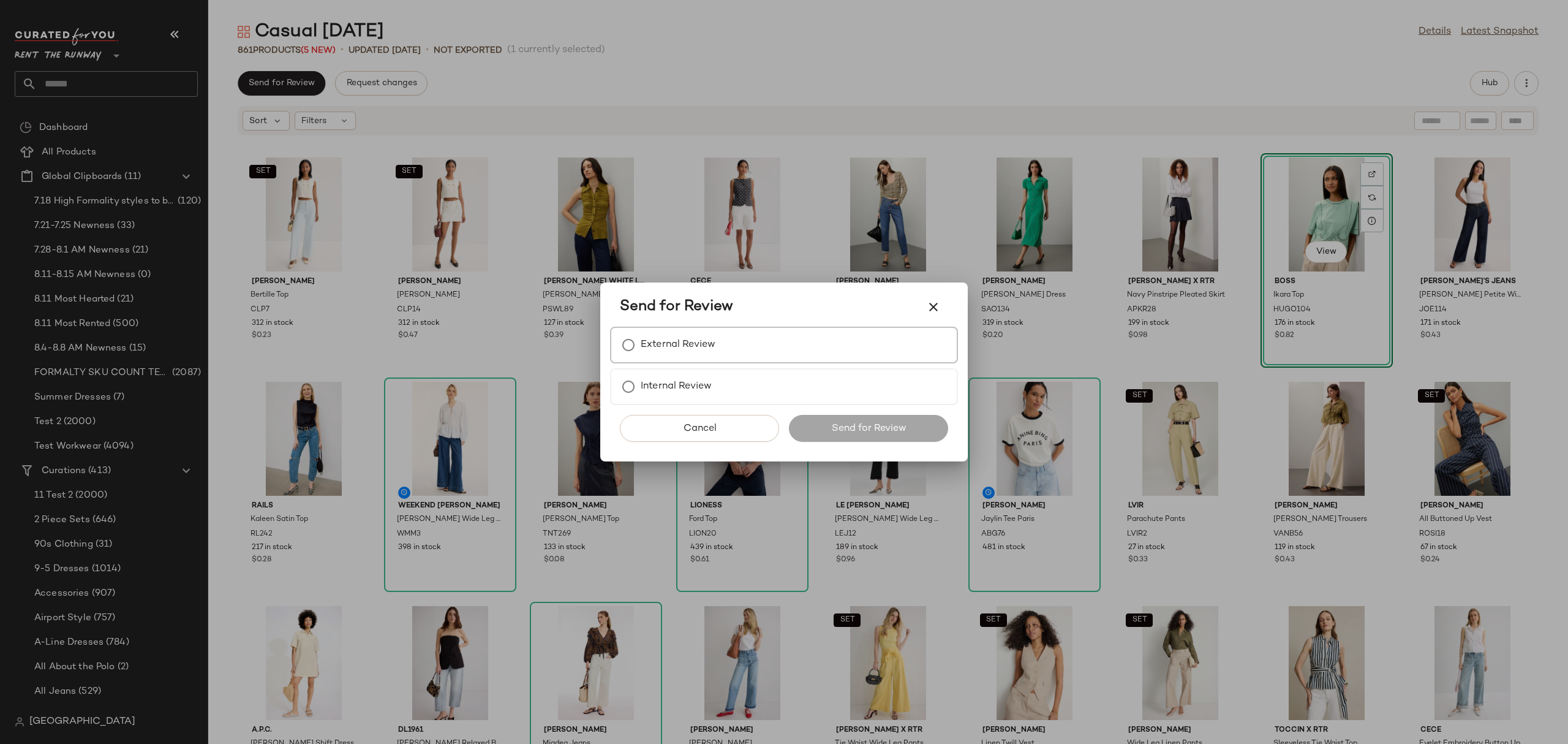
click at [700, 334] on label "External Review" at bounding box center [678, 345] width 74 height 24
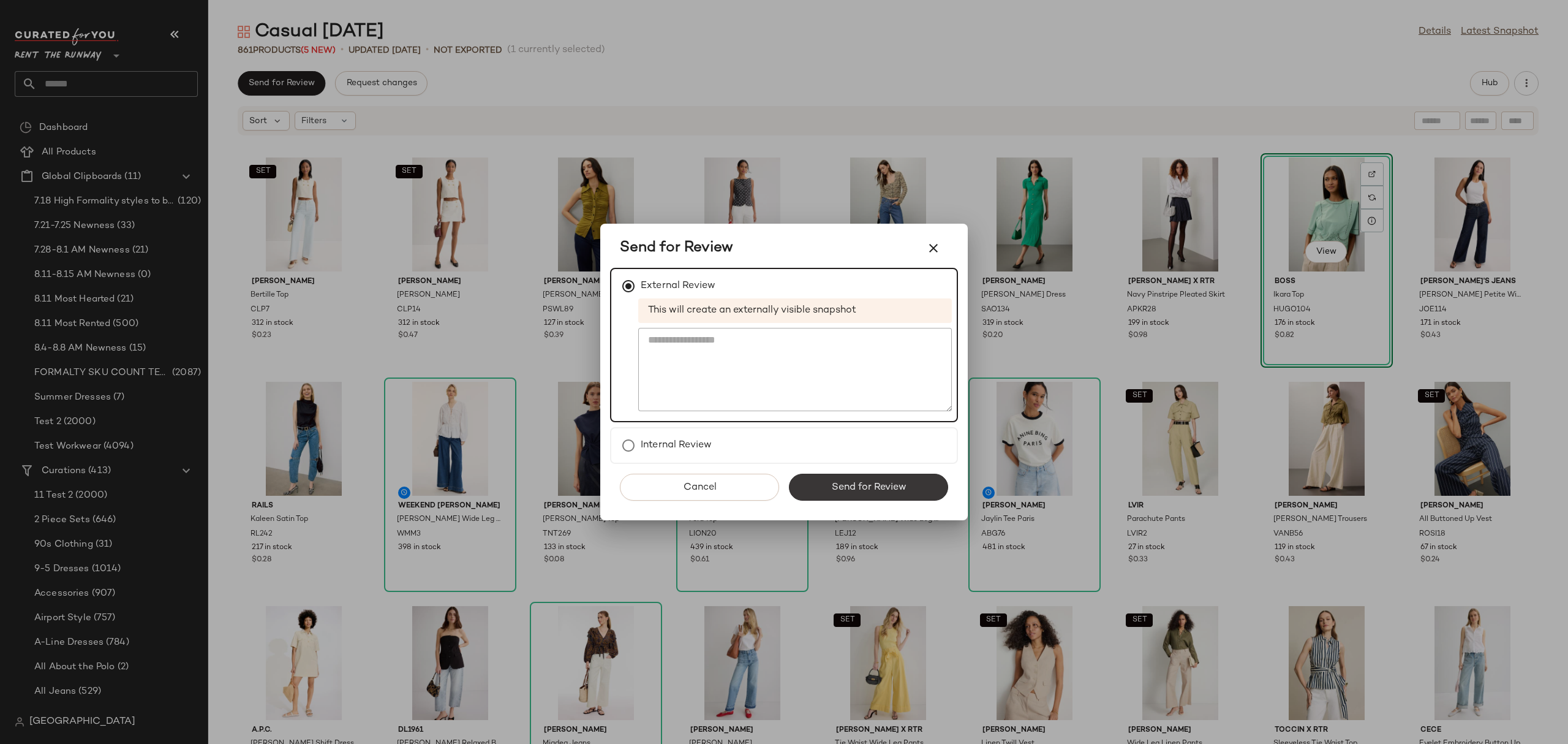
click at [804, 480] on button "Send for Review" at bounding box center [868, 487] width 159 height 27
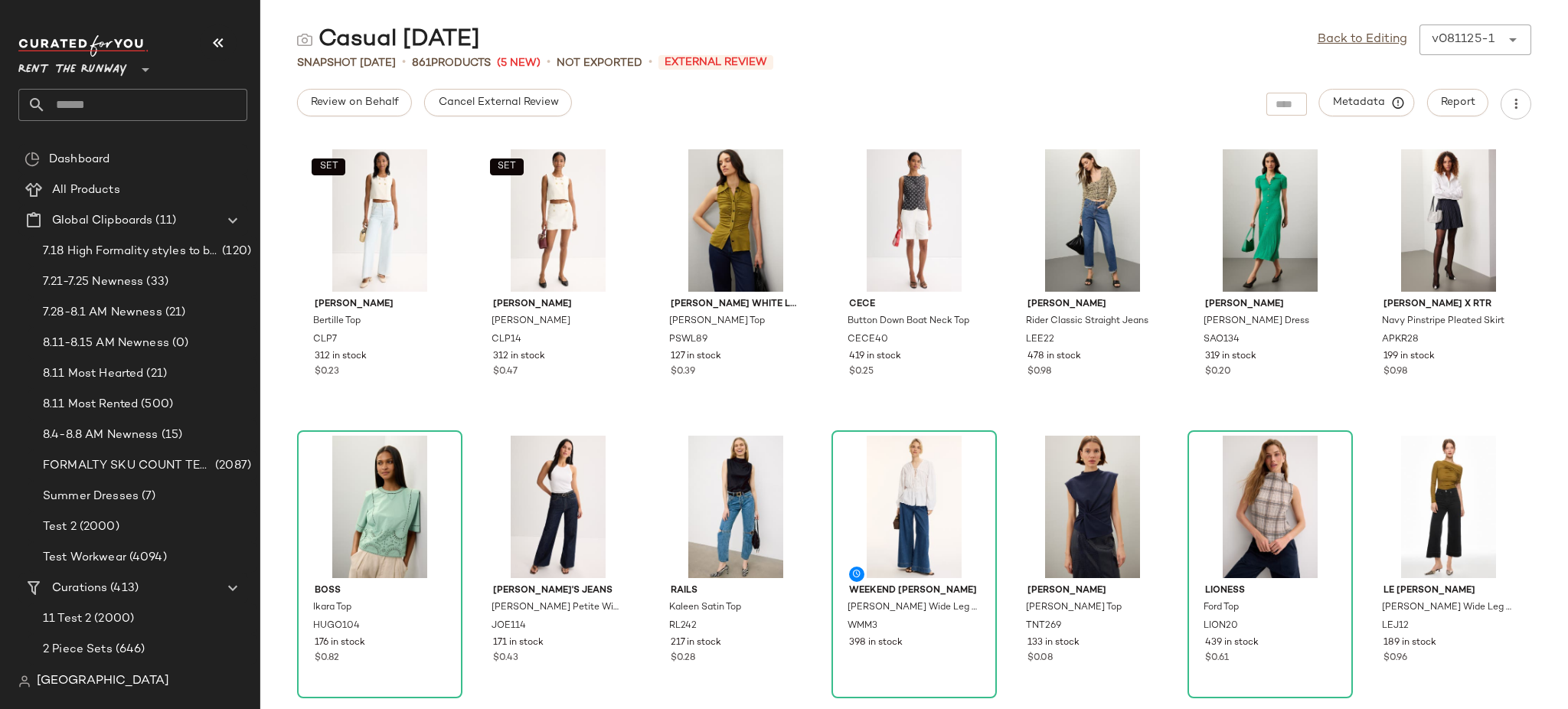
click at [1146, 59] on div "Snapshot [DATE] • 861 Products (5 New) • Not Exported • External Review" at bounding box center [914, 63] width 1308 height 16
